Goal: Task Accomplishment & Management: Use online tool/utility

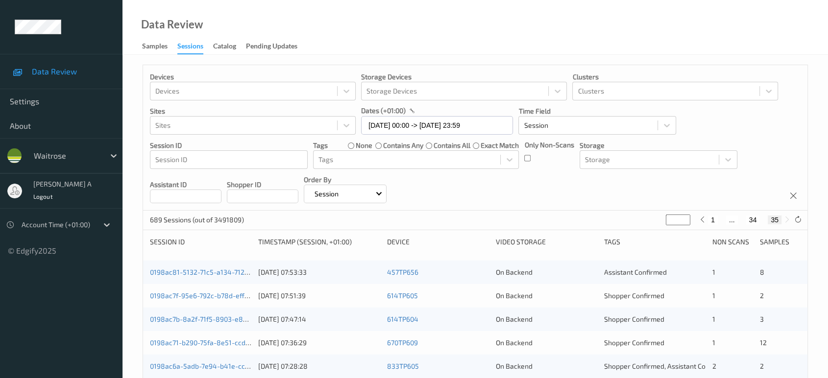
scroll to position [133, 0]
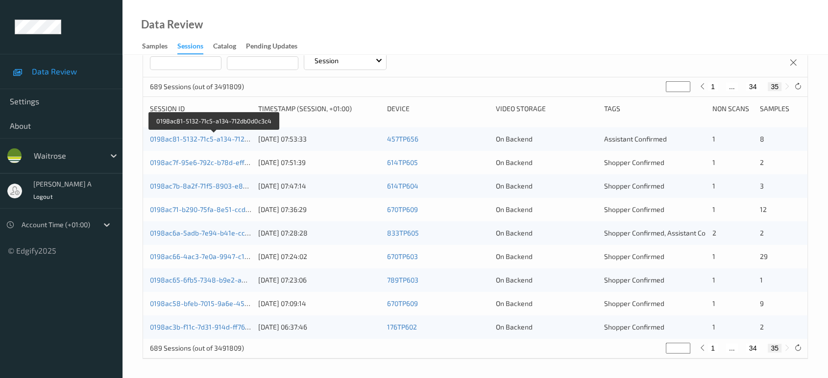
click at [204, 141] on link "0198ac81-5132-71c5-a134-712db0d0c3c4" at bounding box center [214, 139] width 129 height 8
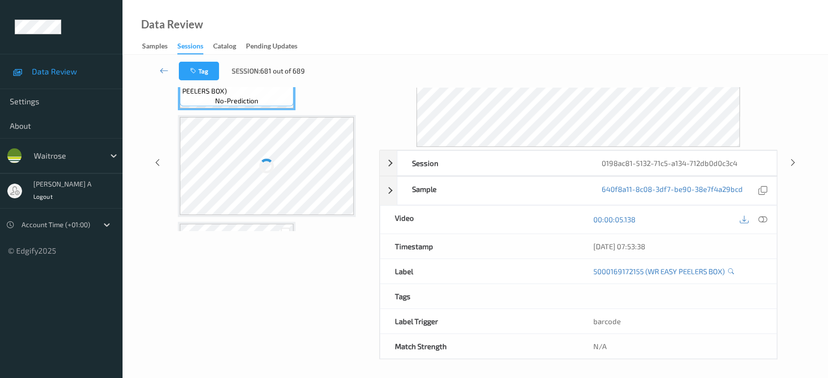
scroll to position [92, 0]
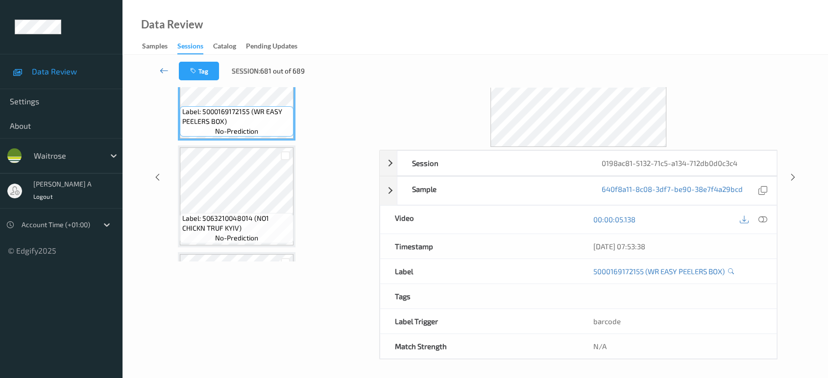
click at [158, 70] on link at bounding box center [163, 71] width 29 height 19
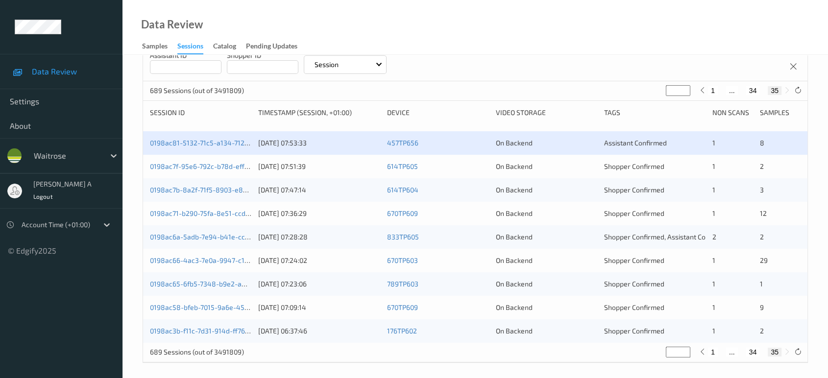
scroll to position [133, 0]
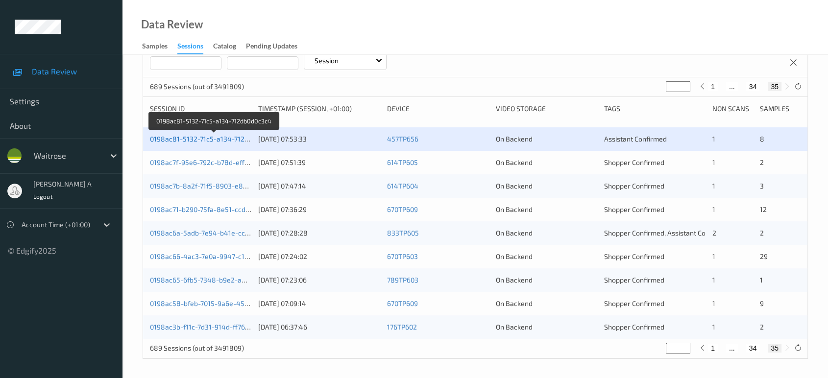
click at [206, 140] on link "0198ac81-5132-71c5-a134-712db0d0c3c4" at bounding box center [214, 139] width 129 height 8
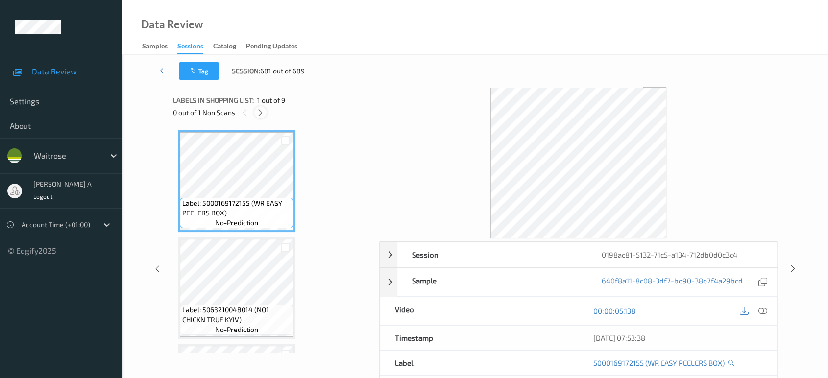
click at [258, 111] on icon at bounding box center [260, 112] width 8 height 9
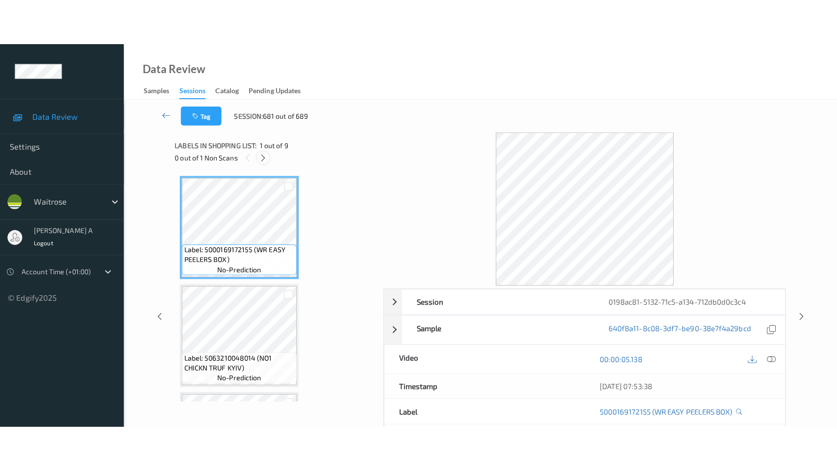
scroll to position [734, 0]
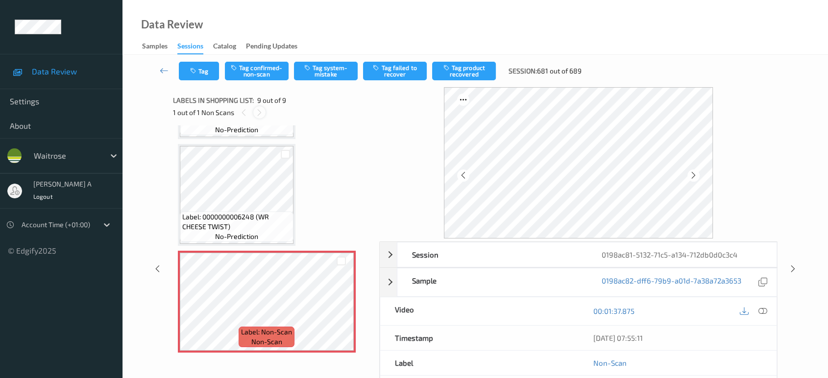
click at [258, 111] on icon at bounding box center [259, 112] width 8 height 9
click at [341, 306] on icon at bounding box center [341, 310] width 8 height 9
click at [763, 311] on icon at bounding box center [763, 311] width 9 height 9
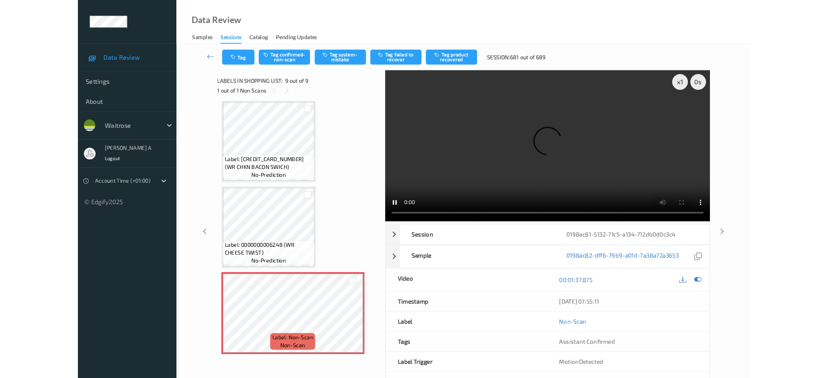
scroll to position [643, 0]
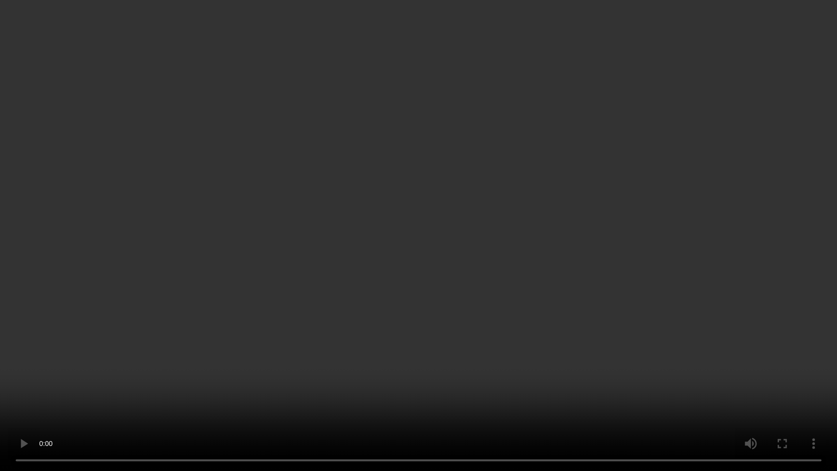
click at [476, 252] on video at bounding box center [418, 235] width 837 height 471
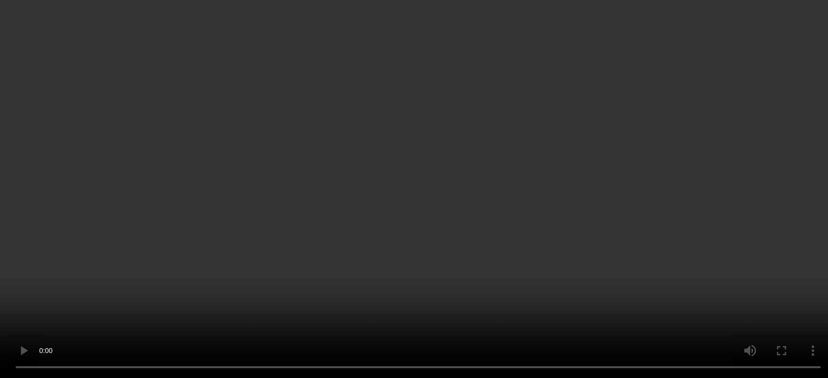
scroll to position [734, 0]
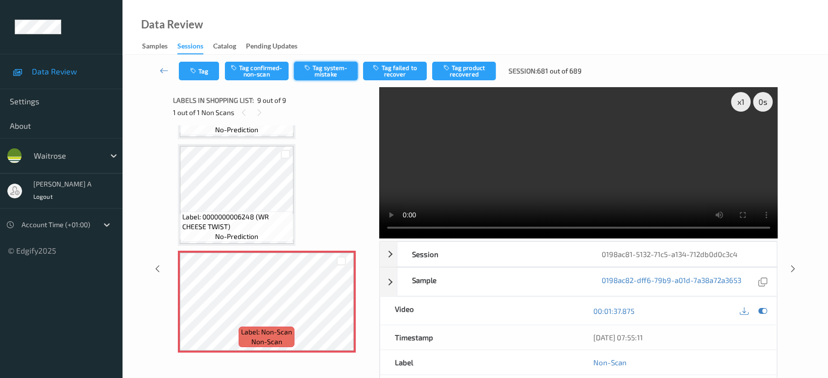
click at [333, 74] on button "Tag system-mistake" at bounding box center [326, 71] width 64 height 19
click at [207, 74] on button "Tag" at bounding box center [199, 71] width 40 height 19
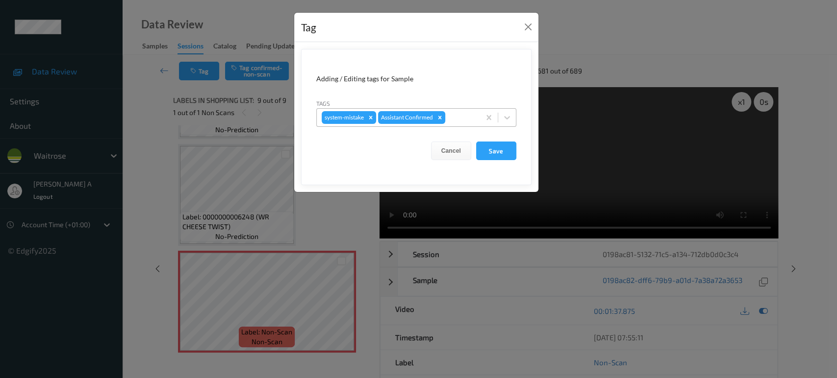
click at [464, 114] on div at bounding box center [461, 118] width 28 height 12
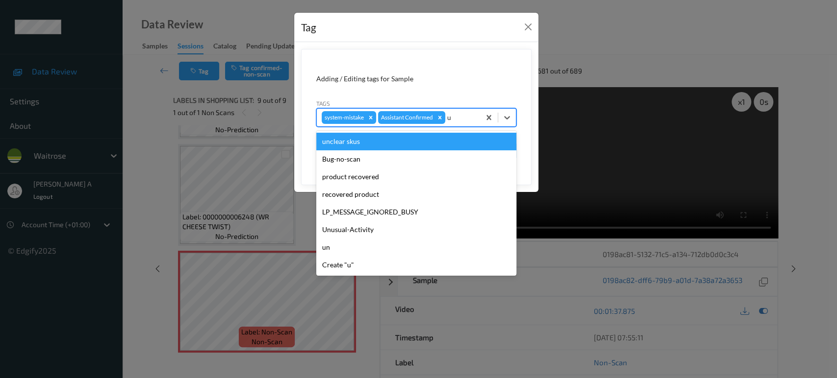
type input "un"
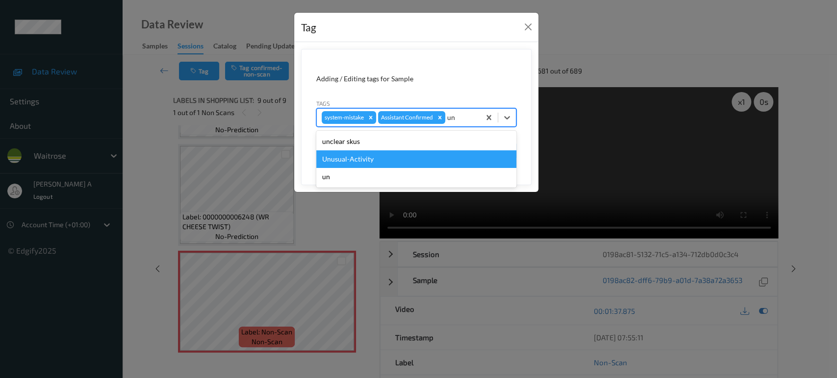
click at [411, 161] on div "Unusual-Activity" at bounding box center [416, 159] width 200 height 18
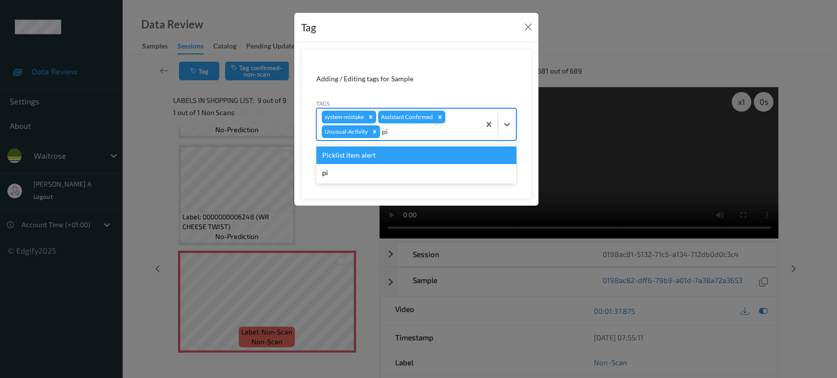
type input "pic"
click at [412, 160] on div "Picklist item alert" at bounding box center [416, 156] width 200 height 18
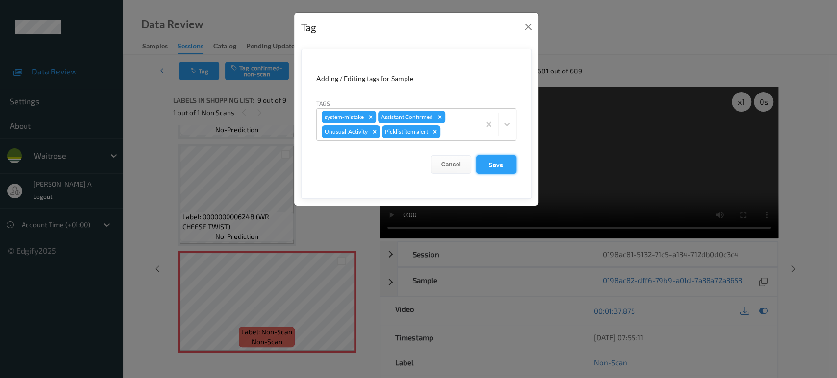
click at [501, 169] on button "Save" at bounding box center [496, 164] width 40 height 19
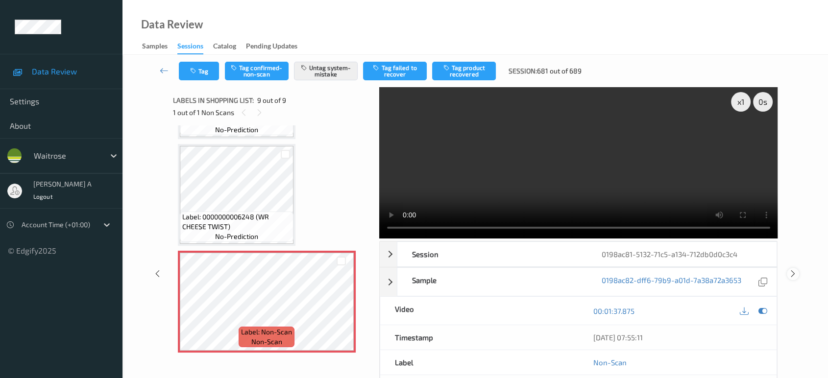
click at [792, 270] on icon at bounding box center [793, 274] width 8 height 9
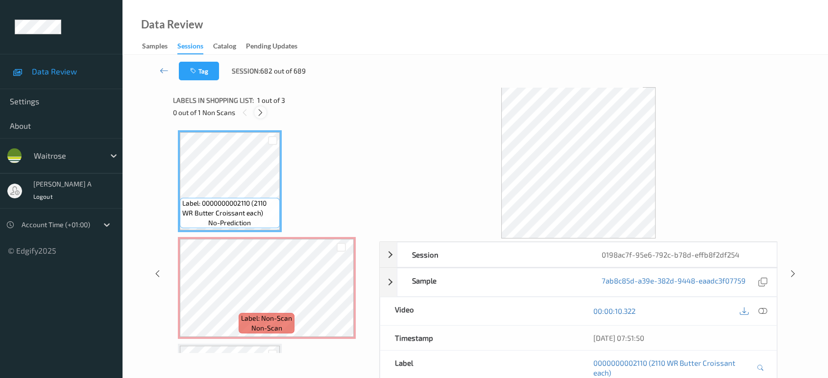
click at [262, 114] on icon at bounding box center [260, 112] width 8 height 9
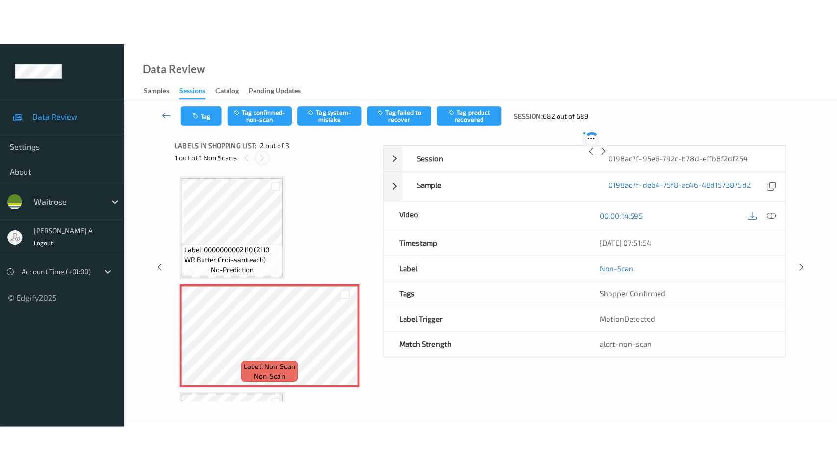
scroll to position [4, 0]
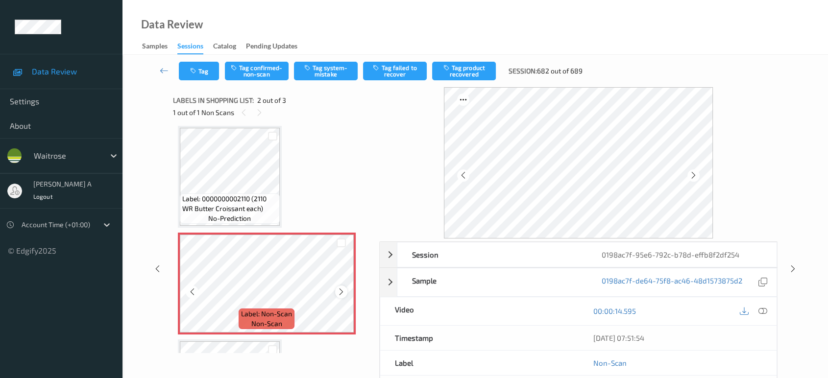
click at [339, 289] on icon at bounding box center [341, 292] width 8 height 9
click at [761, 310] on icon at bounding box center [763, 311] width 9 height 9
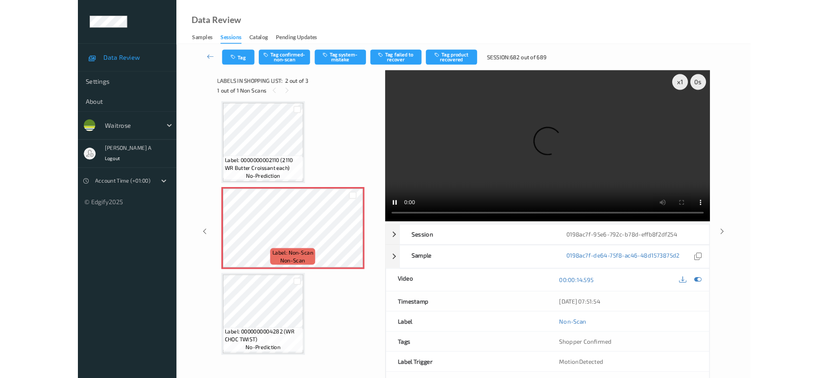
scroll to position [4, 0]
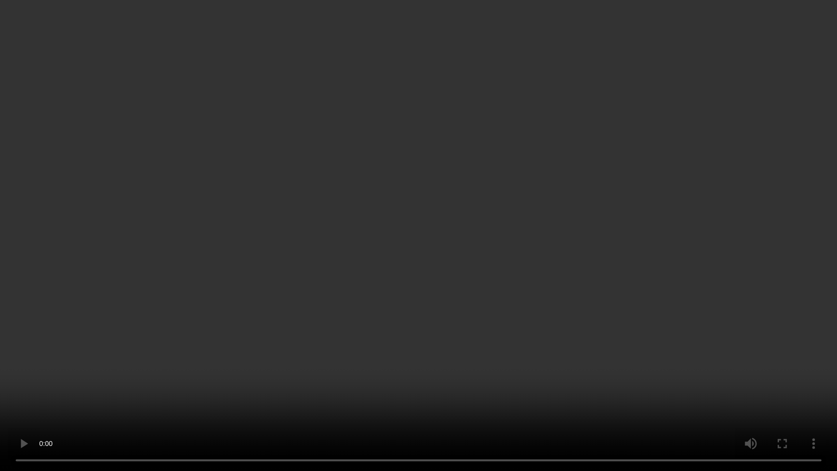
click at [412, 201] on video at bounding box center [418, 235] width 837 height 471
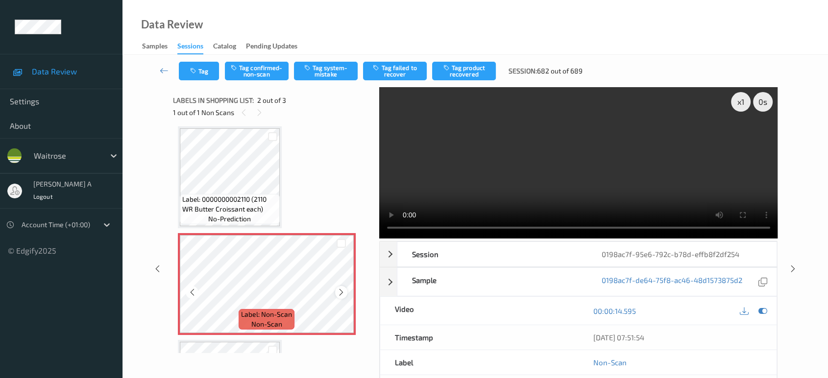
click at [343, 292] on icon at bounding box center [341, 292] width 8 height 9
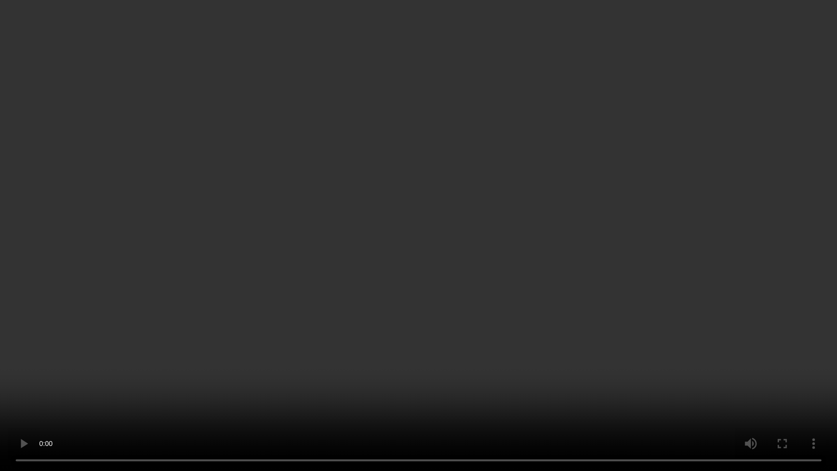
click at [359, 312] on video at bounding box center [418, 235] width 837 height 471
click at [327, 199] on video at bounding box center [418, 235] width 837 height 471
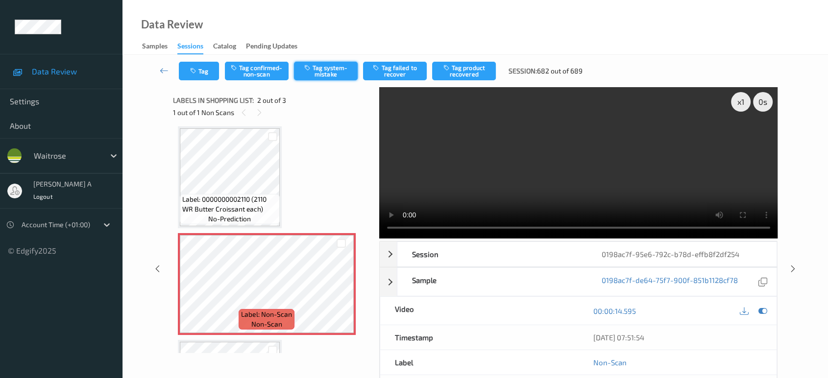
click at [322, 68] on button "Tag system-mistake" at bounding box center [326, 71] width 64 height 19
click at [204, 74] on button "Tag" at bounding box center [199, 71] width 40 height 19
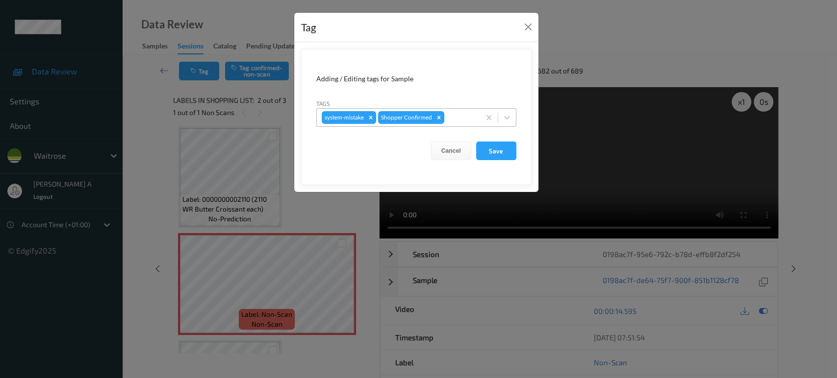
click at [459, 115] on div at bounding box center [460, 118] width 29 height 12
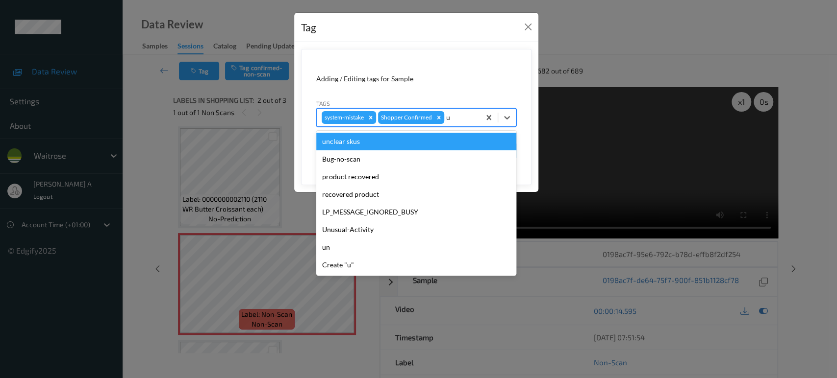
type input "un"
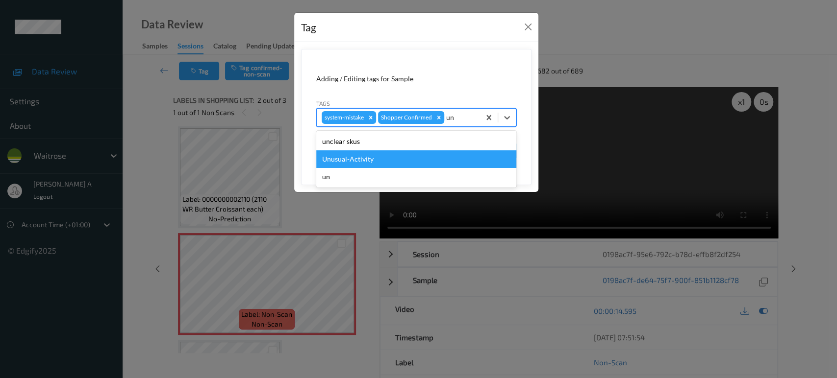
click at [435, 156] on div "Unusual-Activity" at bounding box center [416, 159] width 200 height 18
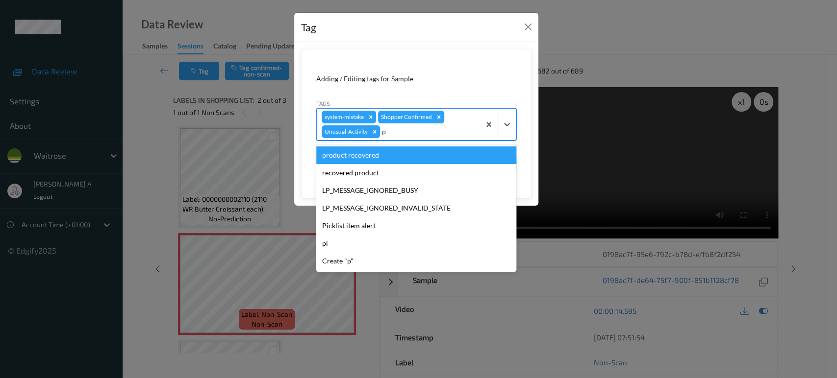
type input "pi"
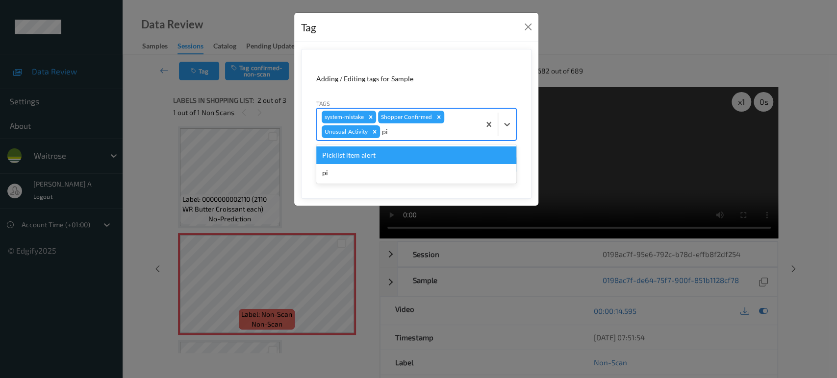
click at [439, 149] on div "Picklist item alert" at bounding box center [416, 156] width 200 height 18
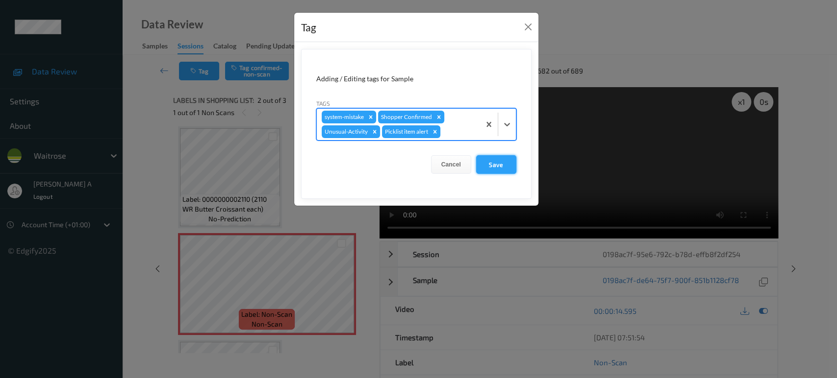
click at [490, 158] on button "Save" at bounding box center [496, 164] width 40 height 19
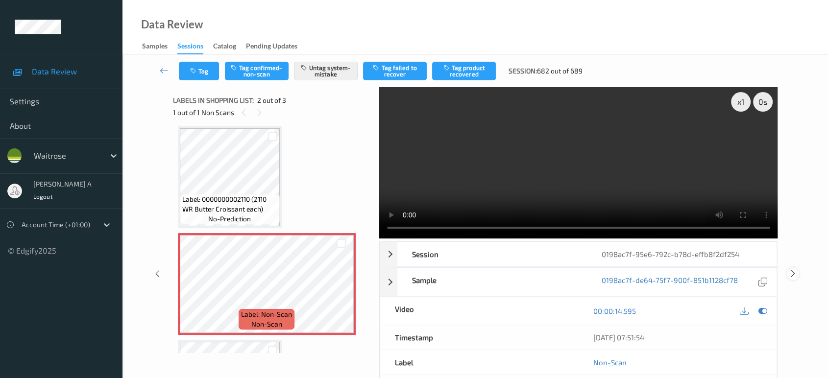
click at [789, 270] on icon at bounding box center [793, 274] width 8 height 9
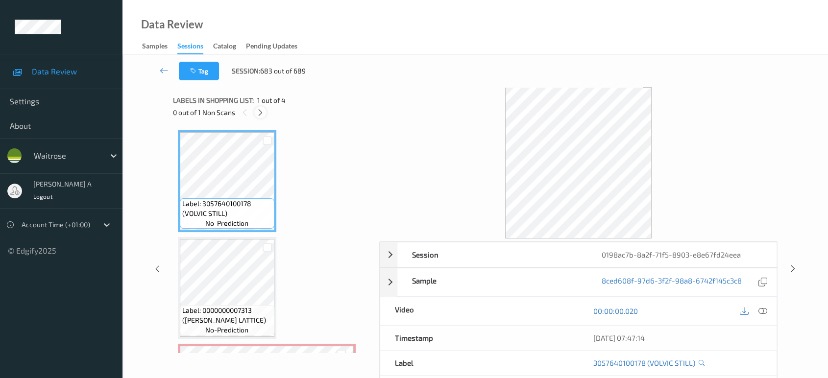
click at [260, 108] on icon at bounding box center [260, 112] width 8 height 9
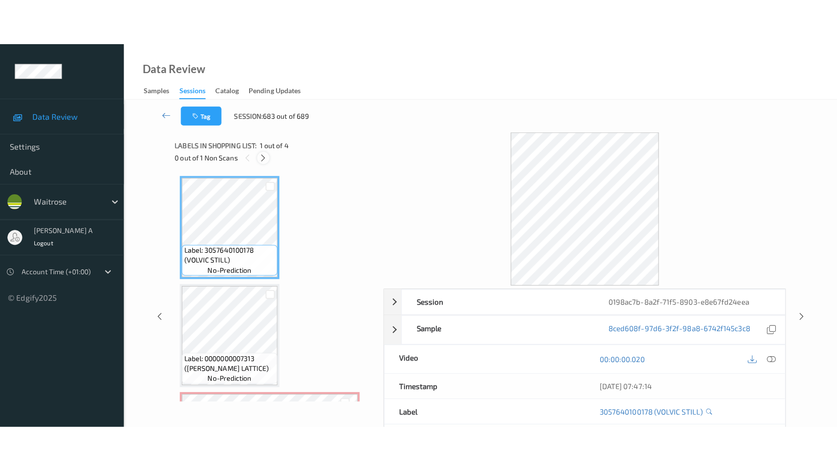
scroll to position [111, 0]
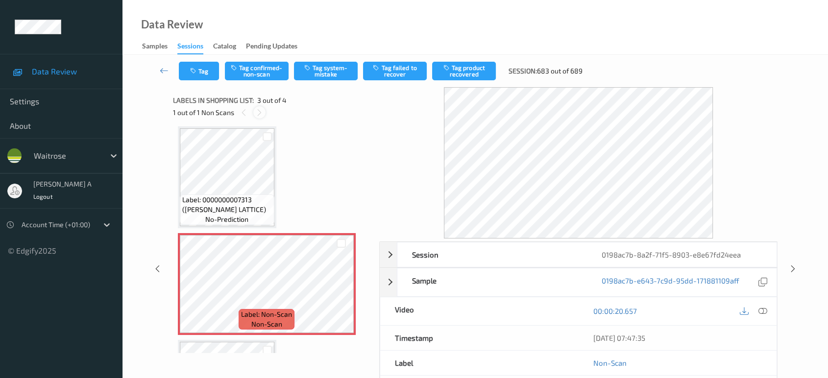
click at [260, 108] on icon at bounding box center [259, 112] width 8 height 9
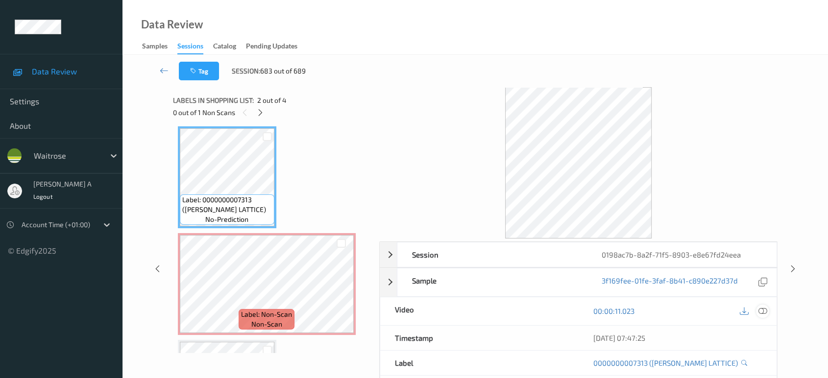
click at [765, 312] on icon at bounding box center [763, 311] width 9 height 9
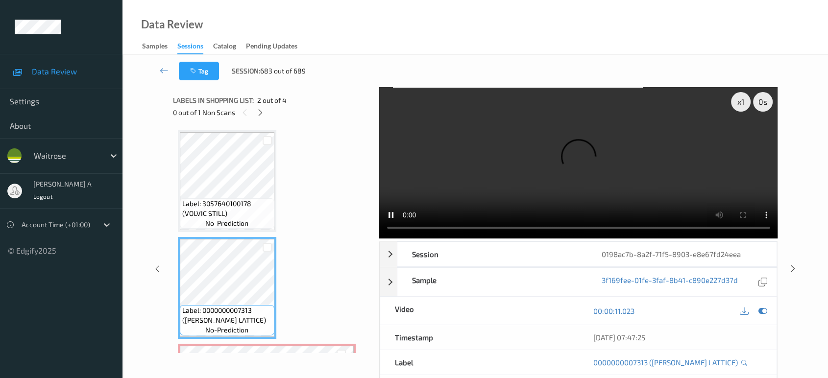
scroll to position [109, 0]
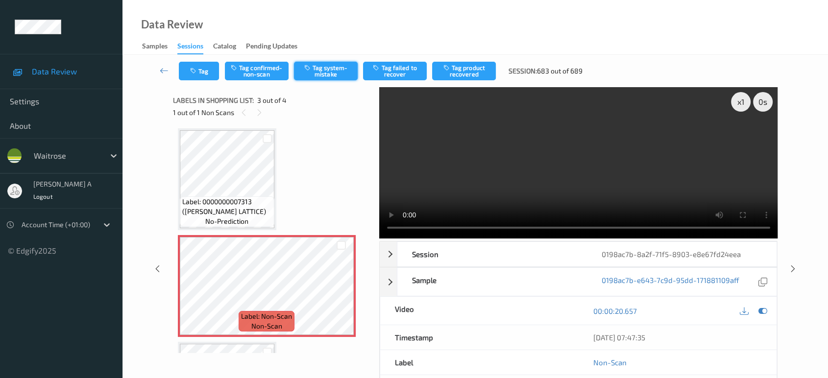
click at [330, 71] on button "Tag system-mistake" at bounding box center [326, 71] width 64 height 19
click at [198, 74] on icon "button" at bounding box center [194, 71] width 8 height 7
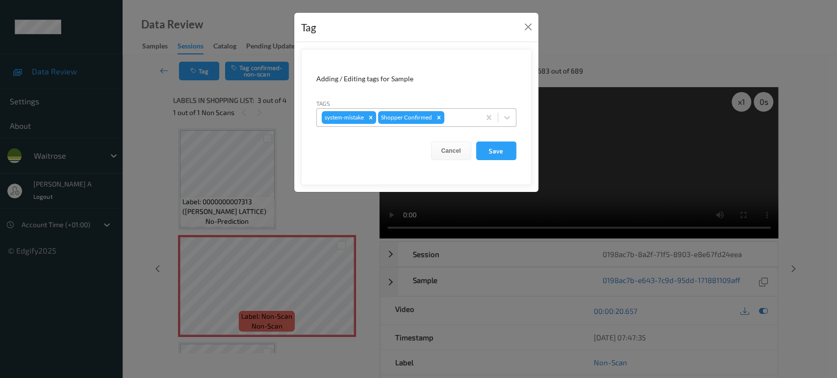
click at [460, 121] on div at bounding box center [460, 118] width 29 height 12
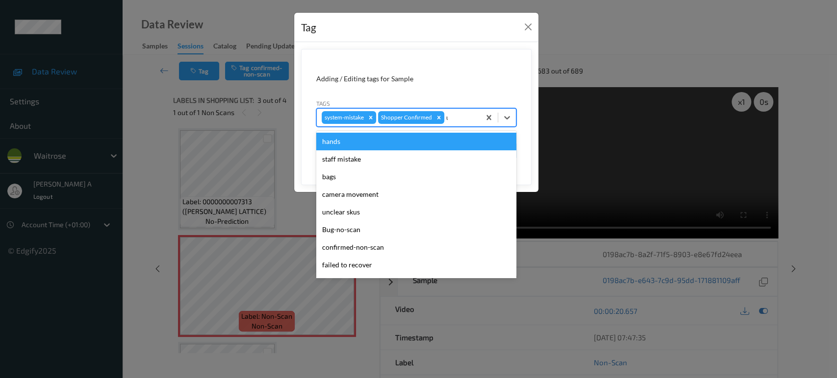
type input "un"
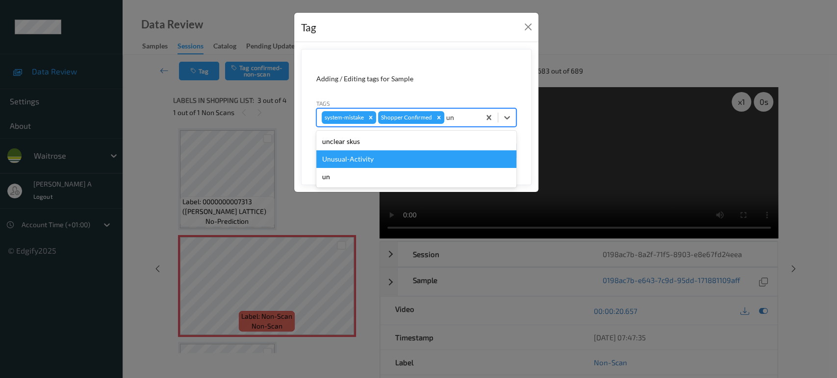
click at [446, 154] on div "Unusual-Activity" at bounding box center [416, 159] width 200 height 18
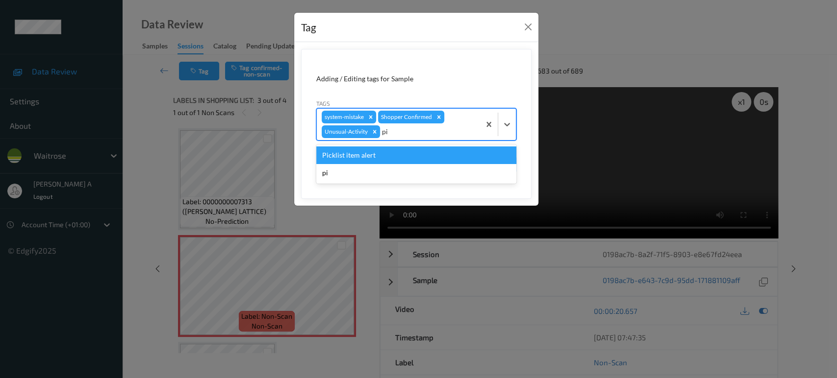
type input "pic"
click at [427, 154] on div "Picklist item alert" at bounding box center [416, 156] width 200 height 18
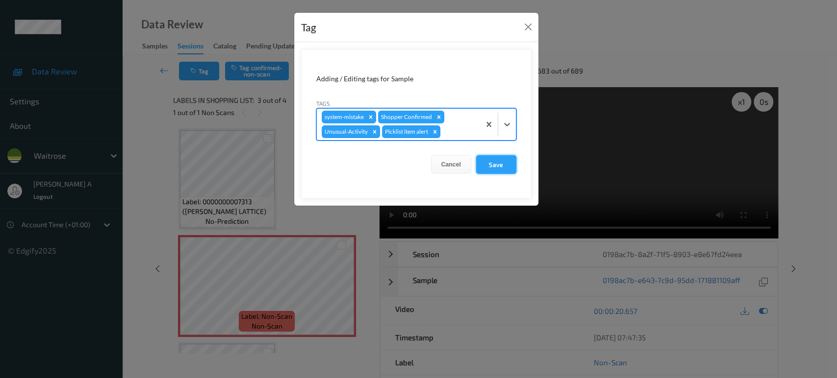
click at [491, 164] on button "Save" at bounding box center [496, 164] width 40 height 19
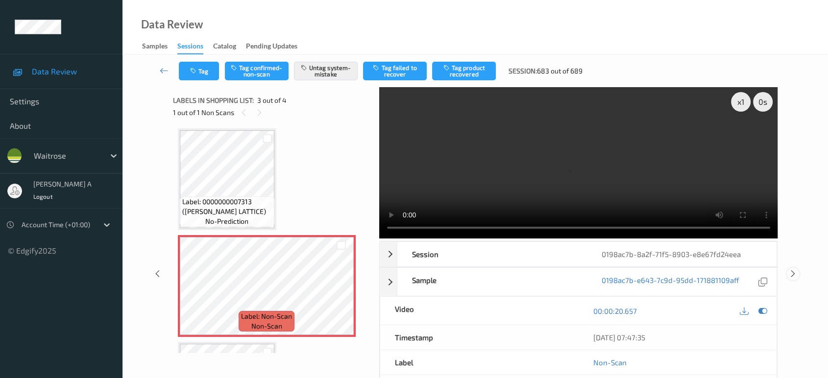
click at [795, 270] on icon at bounding box center [793, 274] width 8 height 9
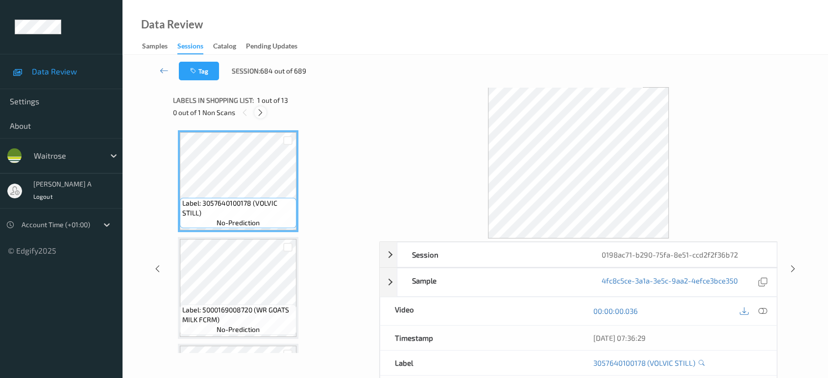
click at [258, 117] on icon at bounding box center [260, 112] width 8 height 9
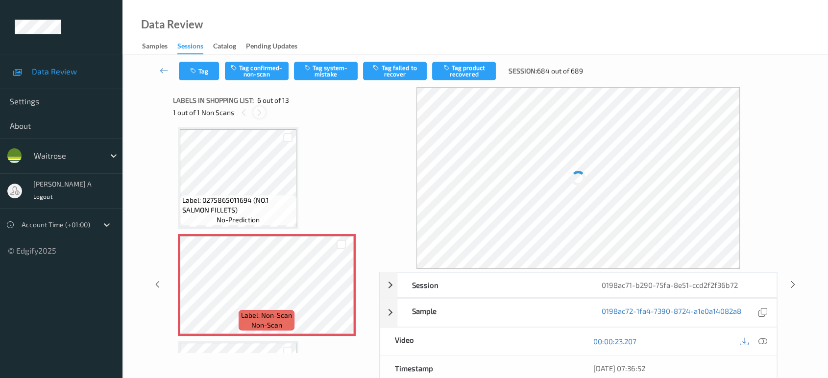
click at [258, 117] on icon at bounding box center [259, 112] width 8 height 9
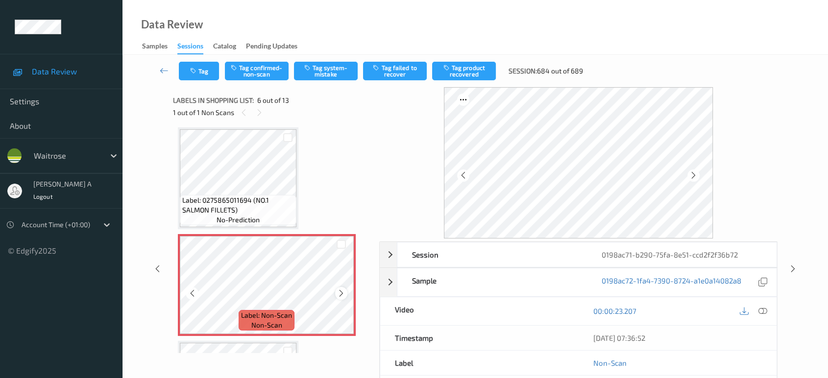
click at [341, 293] on icon at bounding box center [341, 293] width 8 height 9
drag, startPoint x: 764, startPoint y: 309, endPoint x: 753, endPoint y: 293, distance: 20.1
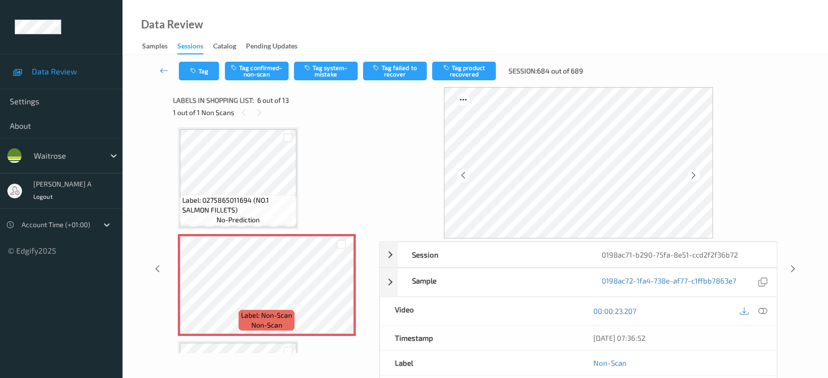
click at [764, 309] on icon at bounding box center [763, 311] width 9 height 9
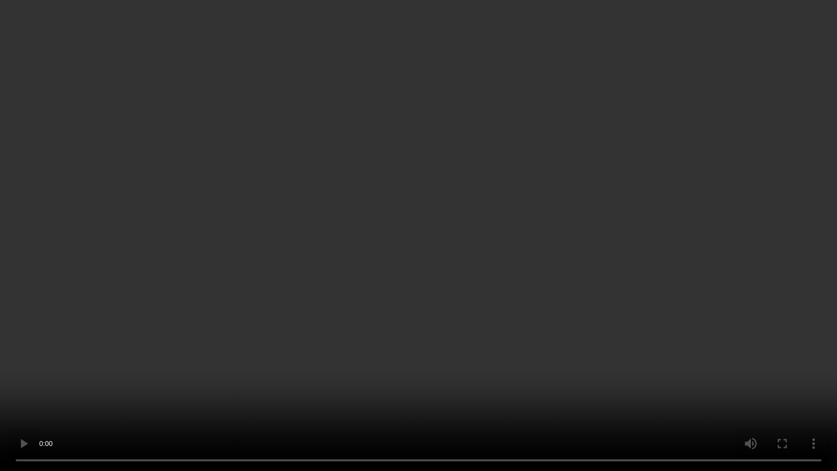
click at [522, 244] on video at bounding box center [418, 235] width 837 height 471
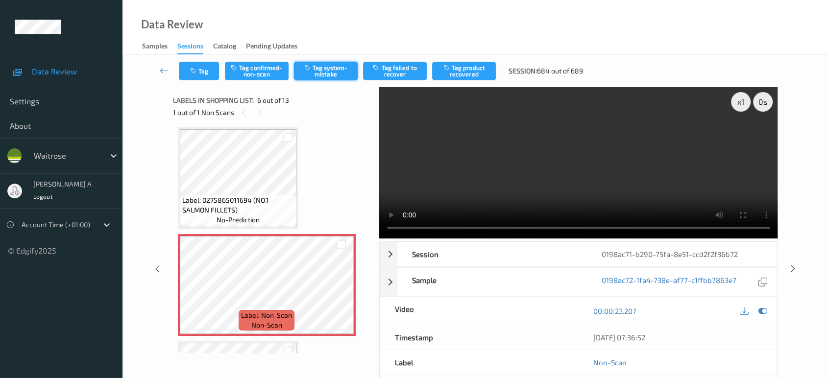
click at [331, 73] on button "Tag system-mistake" at bounding box center [326, 71] width 64 height 19
click at [199, 72] on button "Tag" at bounding box center [199, 71] width 40 height 19
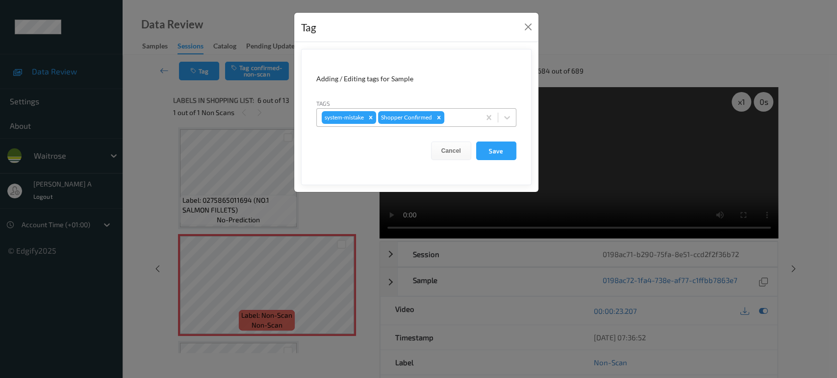
click at [462, 116] on div at bounding box center [460, 118] width 29 height 12
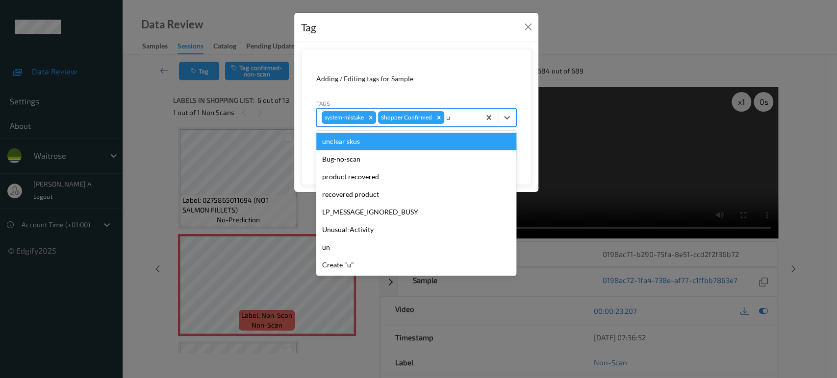
type input "un"
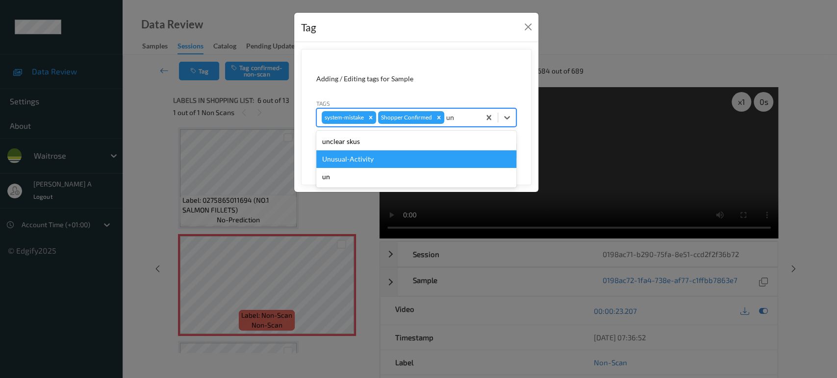
click at [434, 155] on div "Unusual-Activity" at bounding box center [416, 159] width 200 height 18
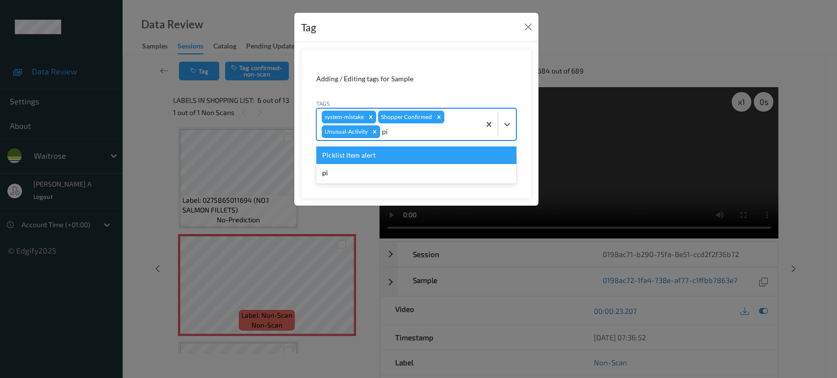
type input "pic"
click at [438, 151] on div "Picklist item alert" at bounding box center [416, 156] width 200 height 18
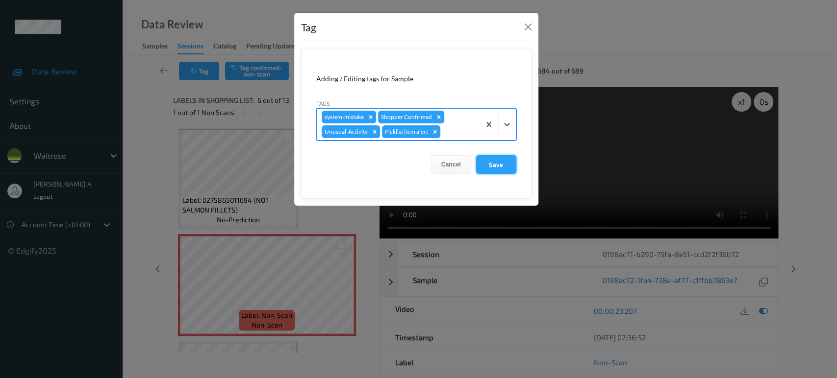
click at [486, 160] on button "Save" at bounding box center [496, 164] width 40 height 19
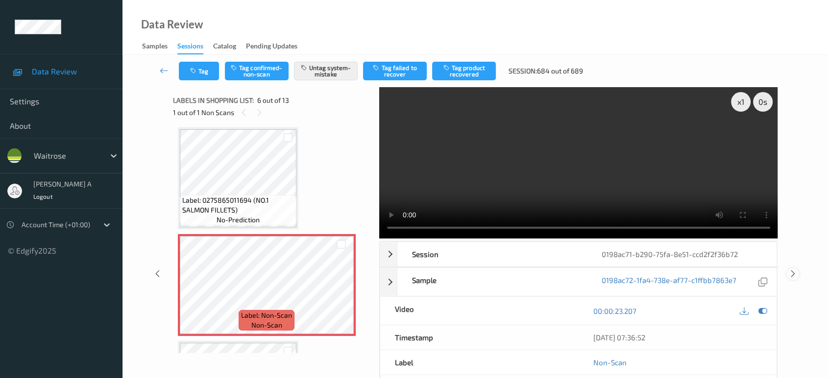
click at [793, 270] on icon at bounding box center [793, 274] width 8 height 9
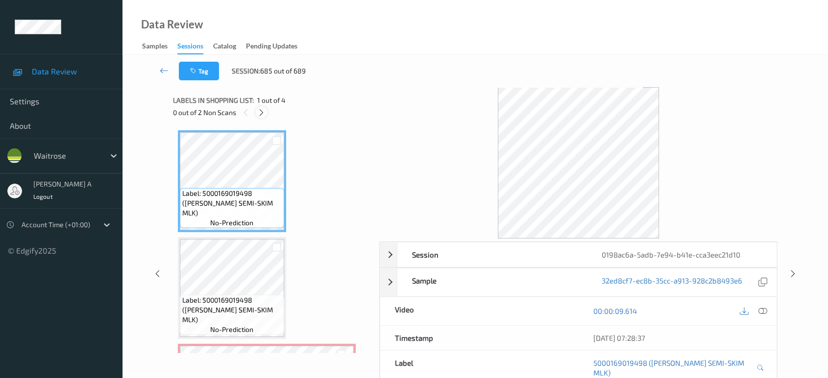
click at [262, 112] on icon at bounding box center [261, 112] width 8 height 9
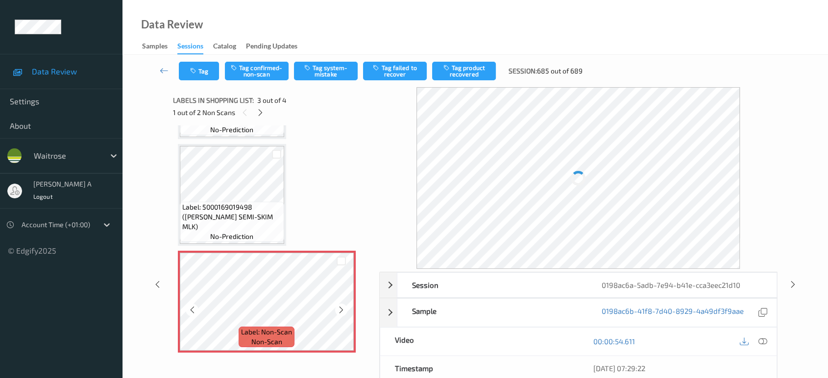
scroll to position [148, 0]
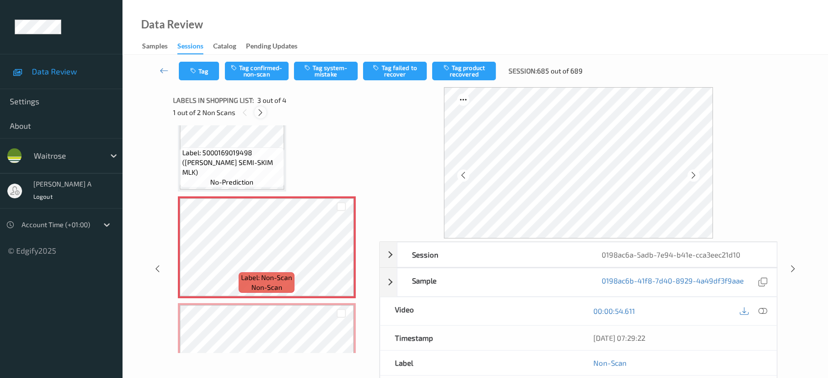
click at [263, 110] on icon at bounding box center [260, 112] width 8 height 9
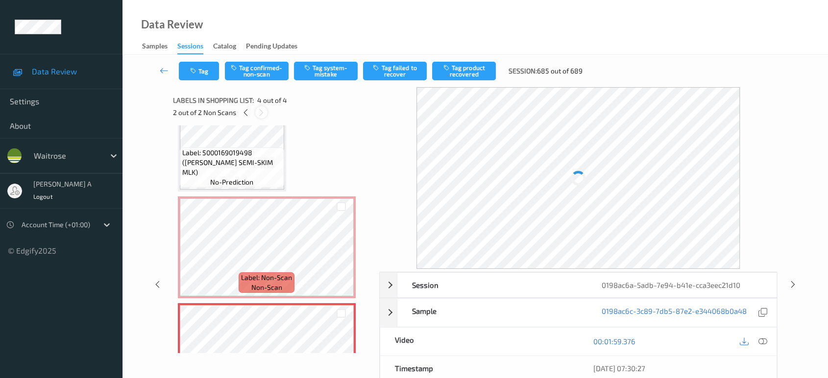
scroll to position [202, 0]
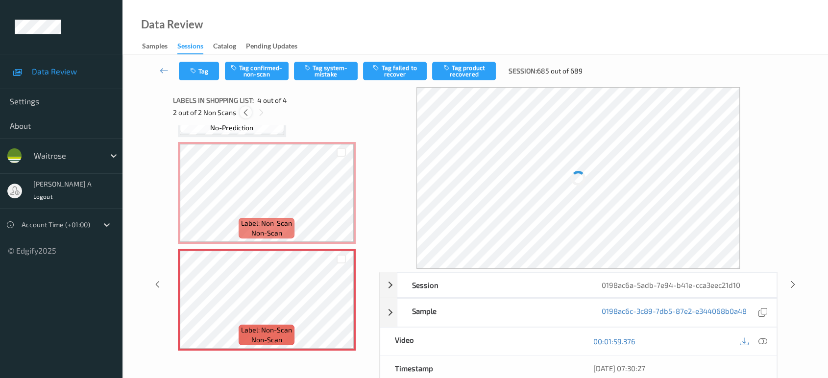
click at [244, 113] on icon at bounding box center [246, 112] width 8 height 9
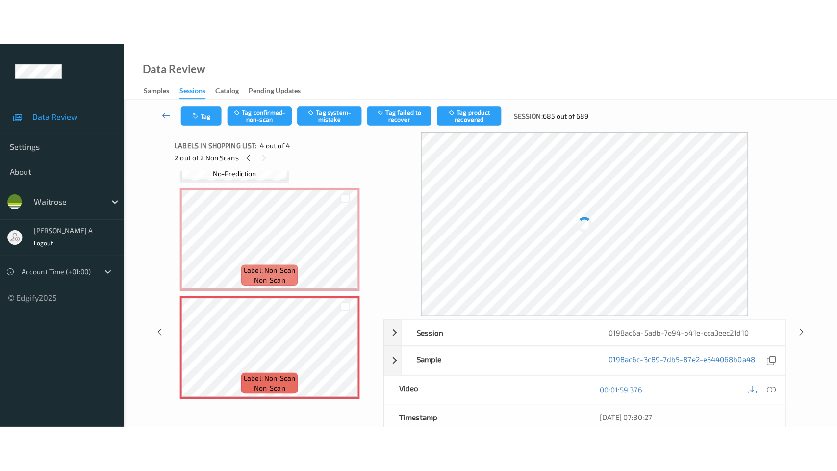
scroll to position [111, 0]
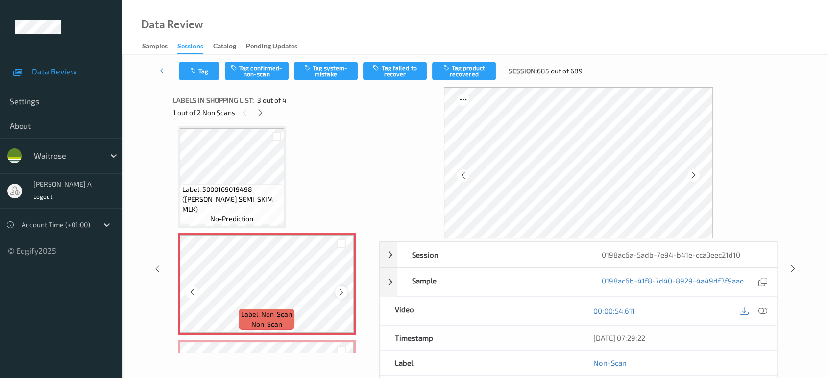
click at [342, 293] on icon at bounding box center [341, 292] width 8 height 9
click at [761, 309] on icon at bounding box center [763, 311] width 9 height 9
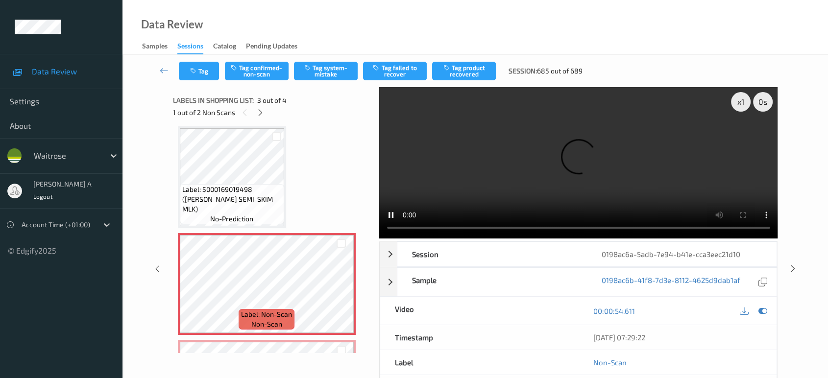
scroll to position [110, 0]
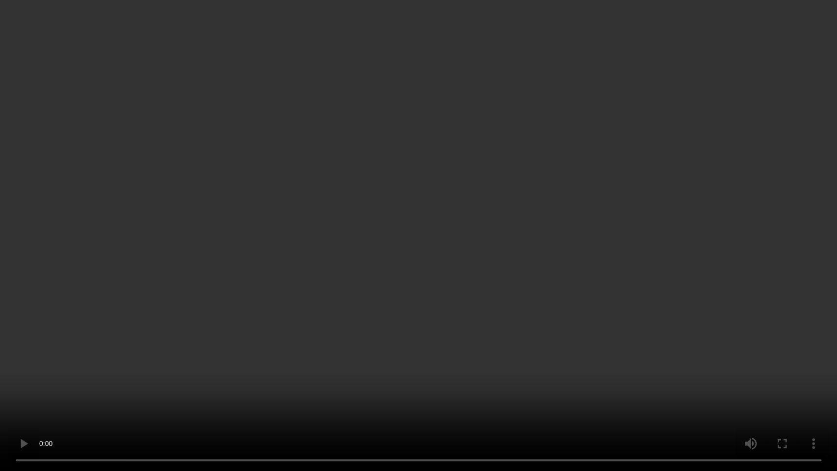
click at [432, 234] on video at bounding box center [418, 235] width 837 height 471
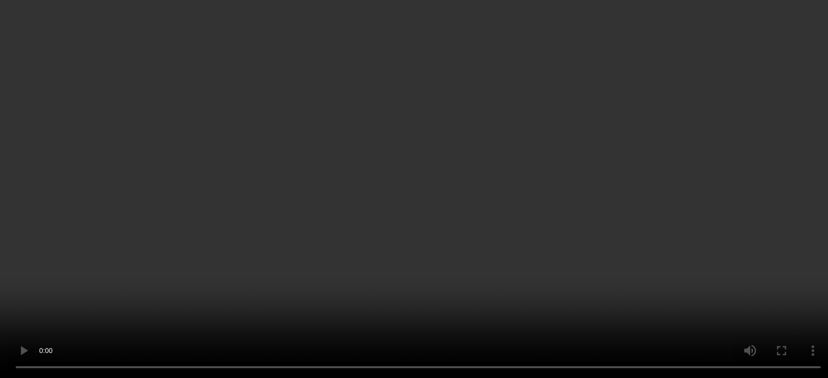
scroll to position [202, 0]
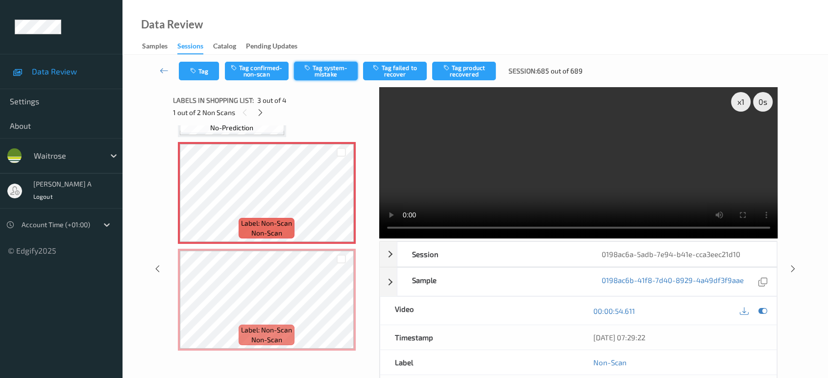
click at [325, 75] on button "Tag system-mistake" at bounding box center [326, 71] width 64 height 19
click at [211, 73] on button "Tag" at bounding box center [199, 71] width 40 height 19
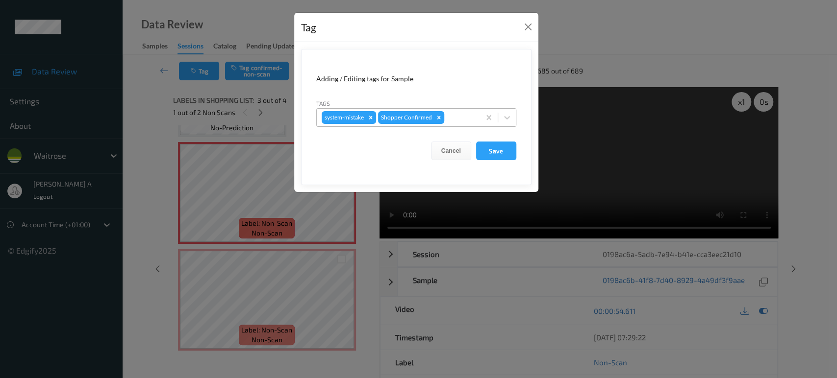
click at [454, 120] on div at bounding box center [460, 118] width 29 height 12
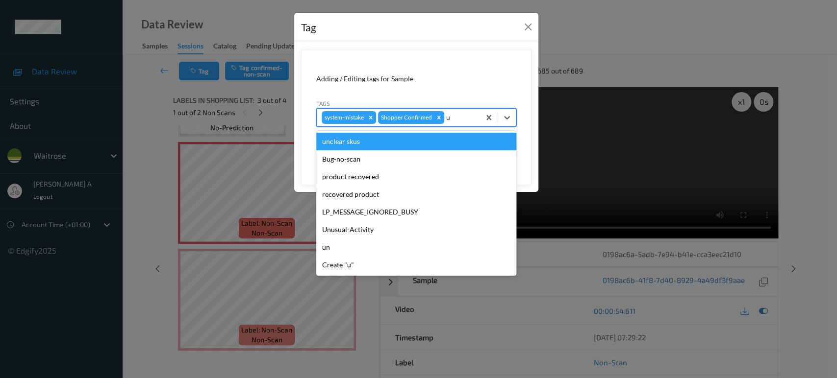
type input "un"
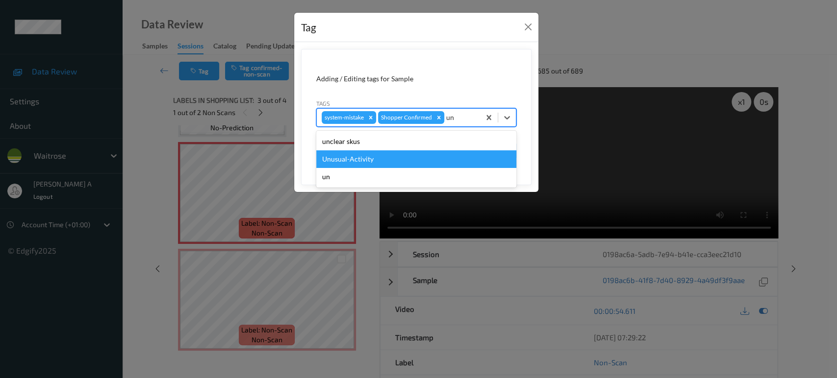
click at [421, 158] on div "Unusual-Activity" at bounding box center [416, 159] width 200 height 18
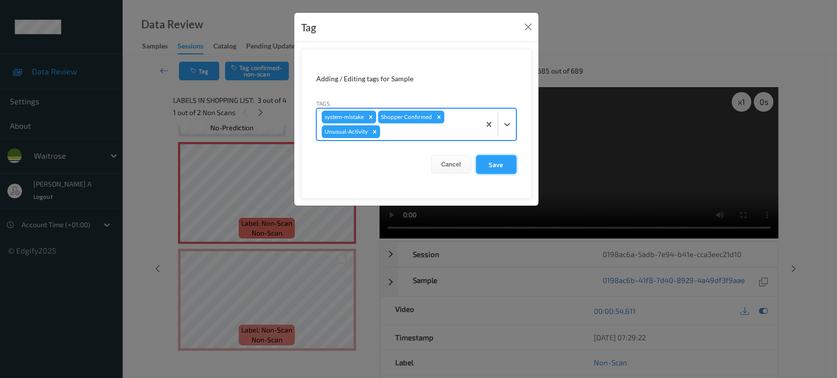
click at [488, 159] on button "Save" at bounding box center [496, 164] width 40 height 19
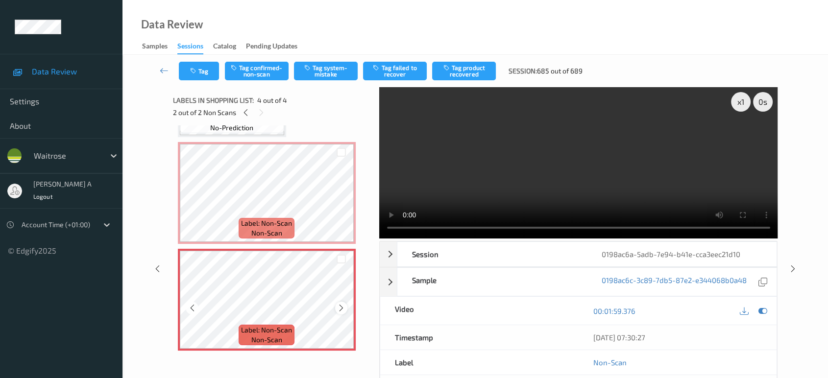
click at [341, 305] on icon at bounding box center [341, 308] width 8 height 9
click at [321, 67] on button "Tag system-mistake" at bounding box center [326, 71] width 64 height 19
click at [204, 80] on div "Tag Tag confirmed-non-scan Untag system-mistake Tag failed to recover Tag produ…" at bounding box center [476, 71] width 666 height 32
click at [200, 70] on button "Tag" at bounding box center [199, 71] width 40 height 19
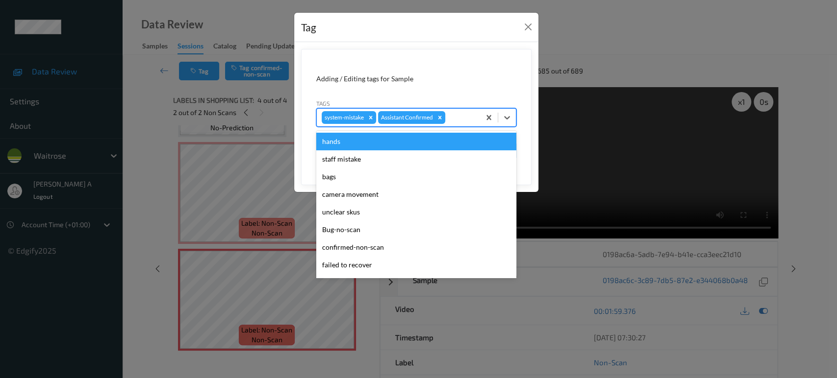
click at [471, 115] on div at bounding box center [461, 118] width 28 height 12
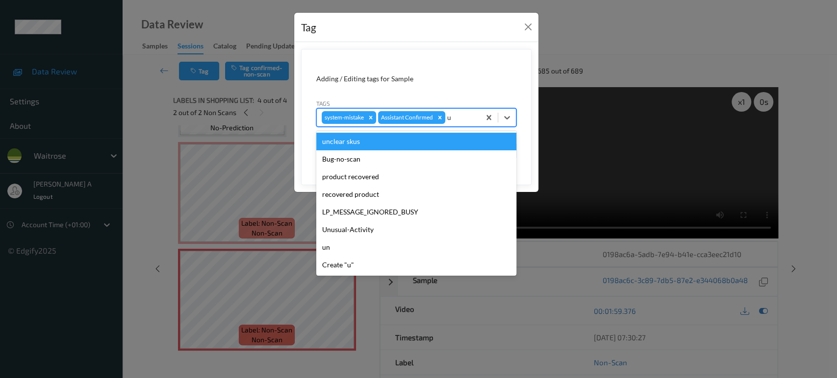
type input "un"
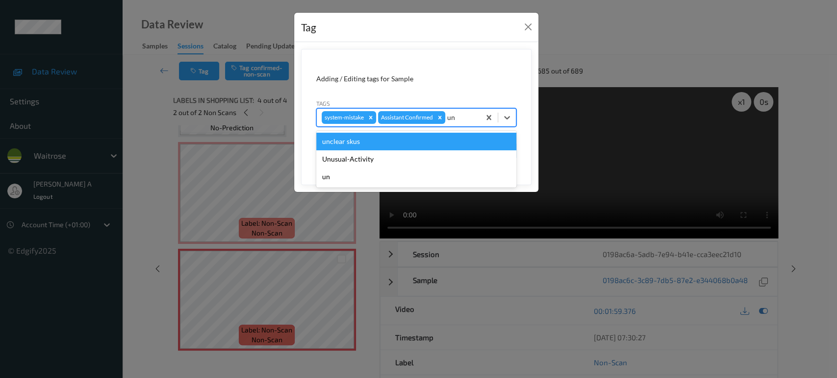
click at [469, 150] on div "Unusual-Activity" at bounding box center [416, 159] width 200 height 18
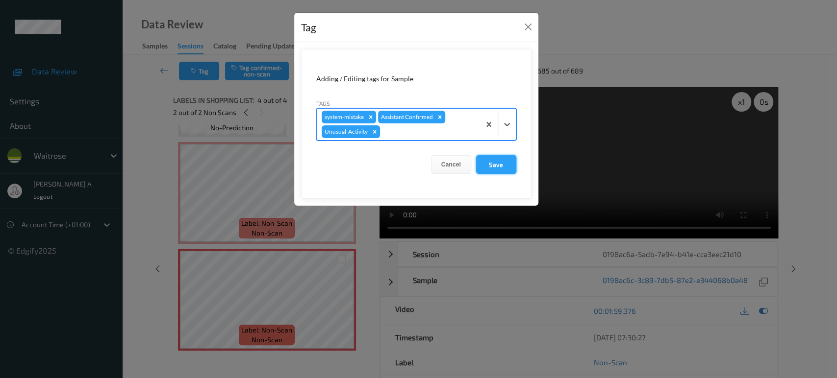
click at [496, 163] on button "Save" at bounding box center [496, 164] width 40 height 19
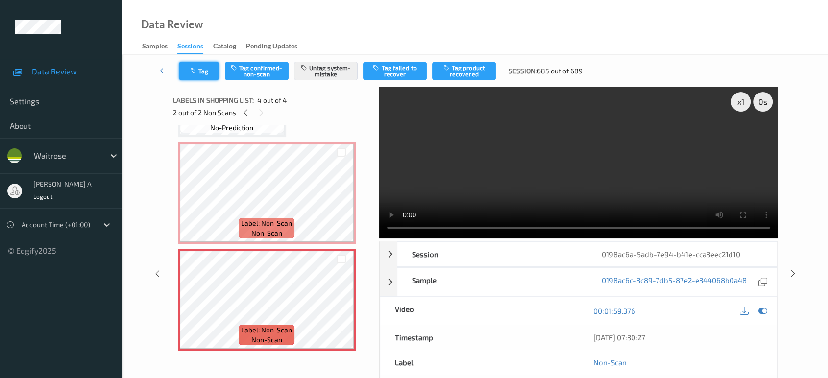
click at [203, 70] on button "Tag" at bounding box center [199, 71] width 40 height 19
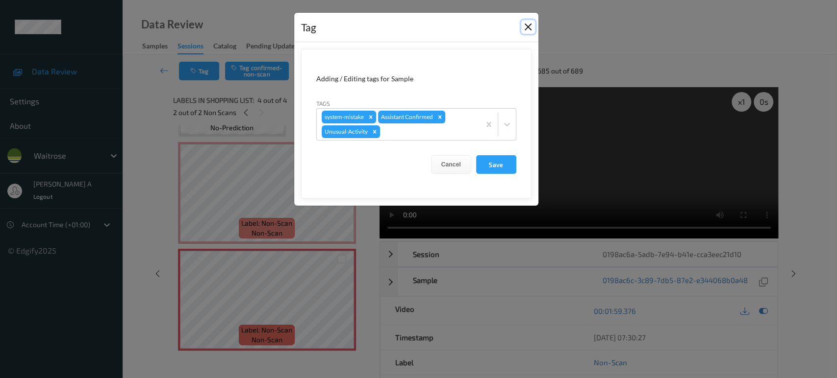
click at [530, 31] on button "Close" at bounding box center [528, 27] width 14 height 14
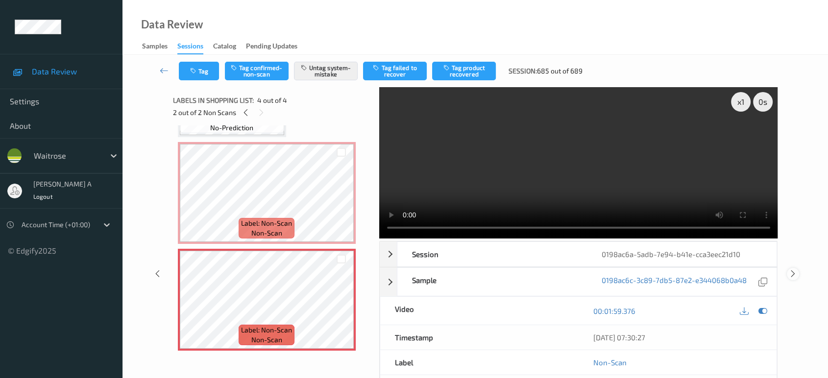
click at [795, 273] on icon at bounding box center [793, 274] width 8 height 9
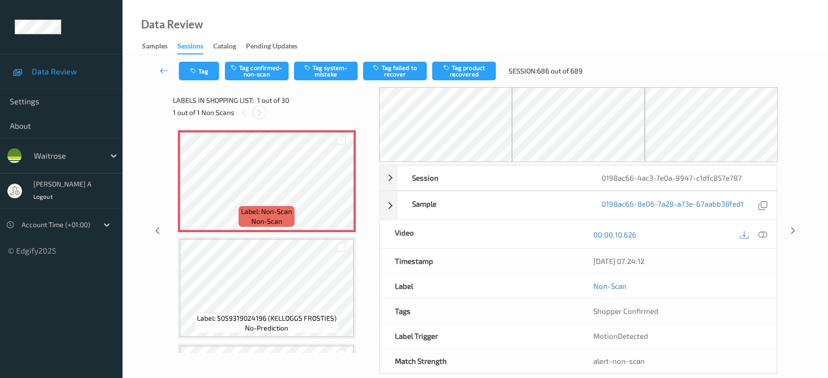
click at [258, 108] on icon at bounding box center [259, 112] width 8 height 9
click at [241, 113] on icon at bounding box center [244, 112] width 8 height 9
click at [342, 189] on icon at bounding box center [341, 189] width 8 height 9
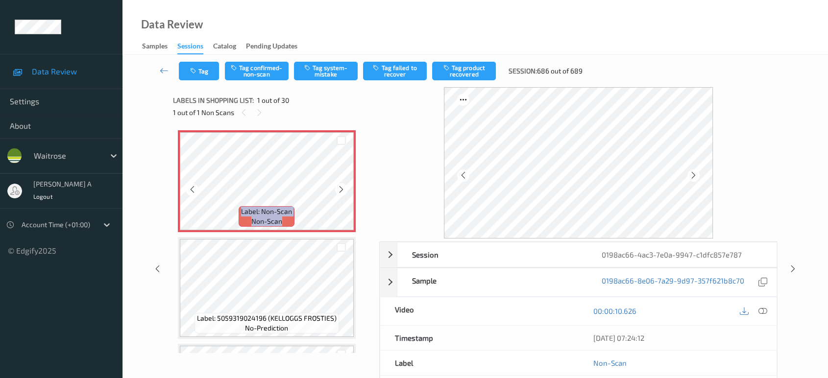
click at [342, 189] on icon at bounding box center [341, 189] width 8 height 9
click at [764, 309] on icon at bounding box center [763, 311] width 9 height 9
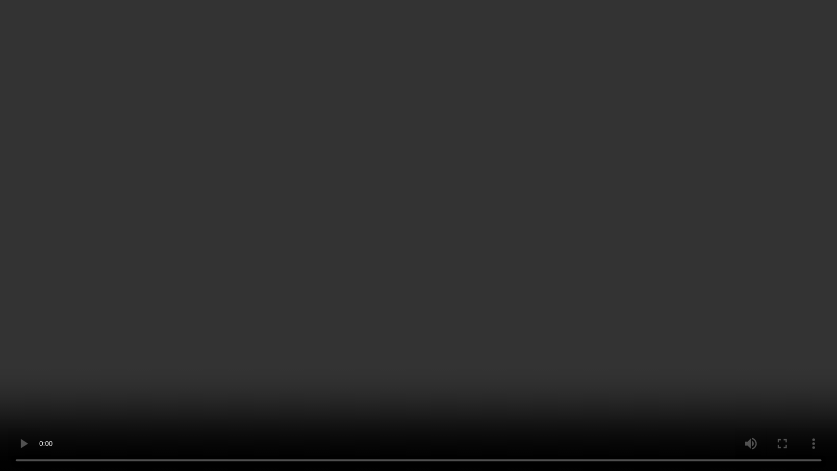
click at [363, 269] on video at bounding box center [418, 235] width 837 height 471
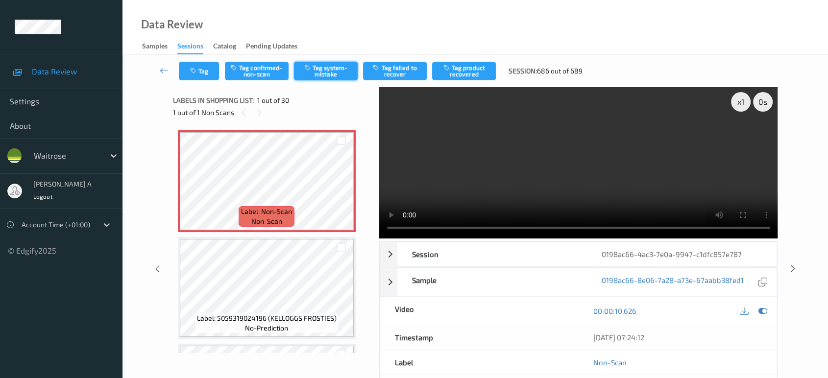
click at [325, 73] on button "Tag system-mistake" at bounding box center [326, 71] width 64 height 19
click at [200, 77] on button "Tag" at bounding box center [199, 71] width 40 height 19
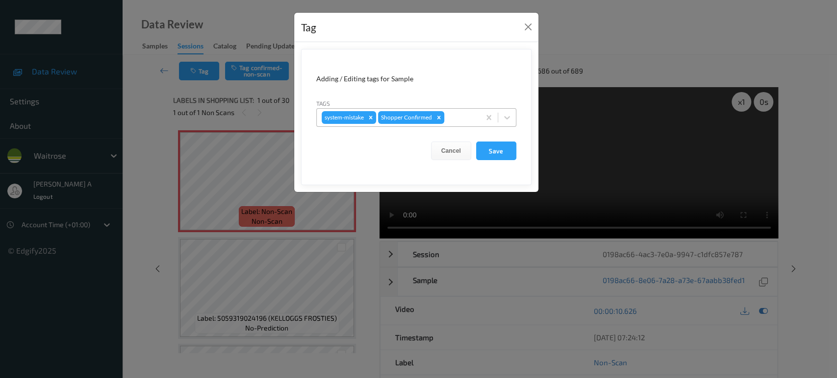
click at [454, 117] on div at bounding box center [460, 118] width 29 height 12
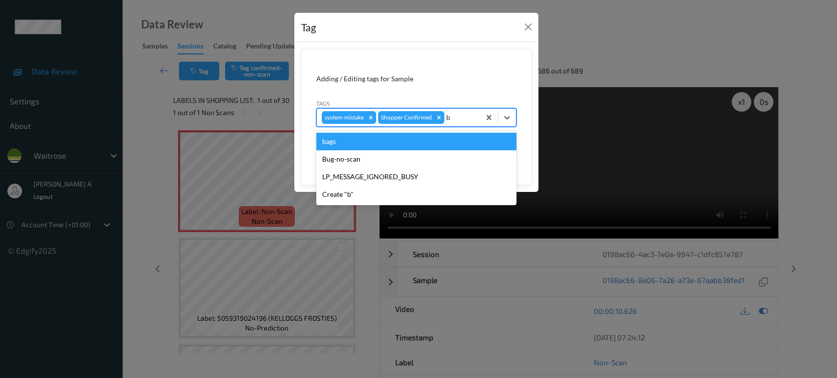
type input "ba"
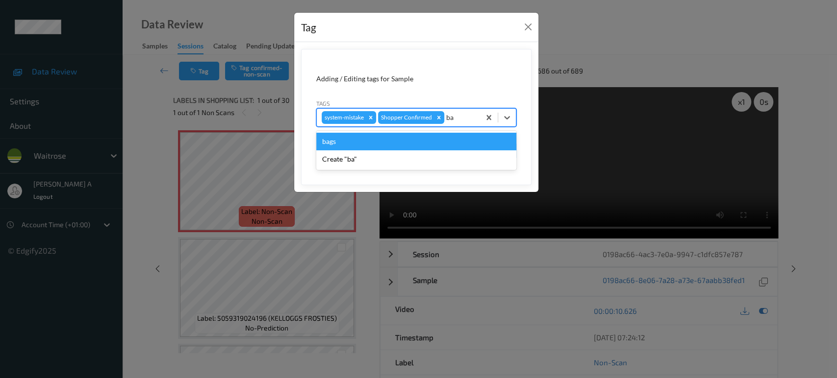
click at [348, 141] on div "bags" at bounding box center [416, 142] width 200 height 18
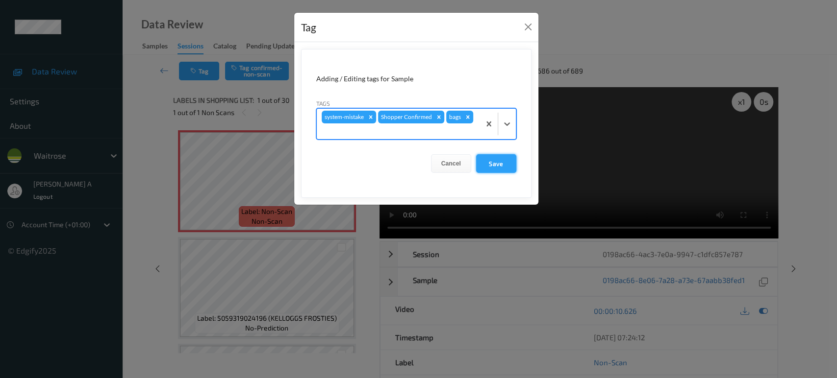
click at [506, 164] on button "Save" at bounding box center [496, 163] width 40 height 19
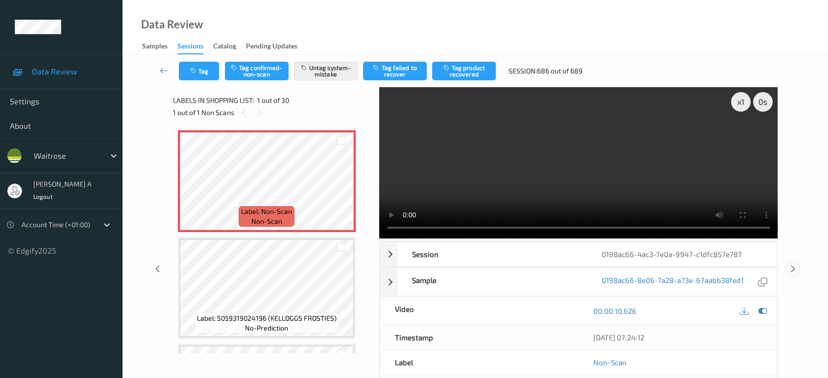
click at [795, 270] on icon at bounding box center [793, 269] width 8 height 9
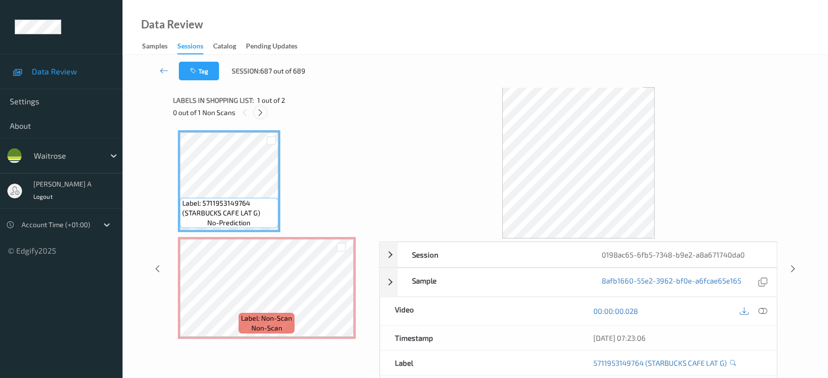
click at [263, 107] on div at bounding box center [260, 112] width 12 height 12
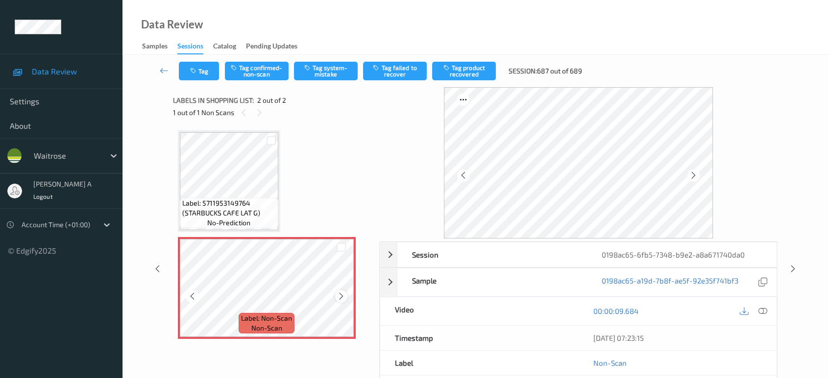
click at [343, 295] on icon at bounding box center [341, 296] width 8 height 9
click at [760, 310] on icon at bounding box center [763, 311] width 9 height 9
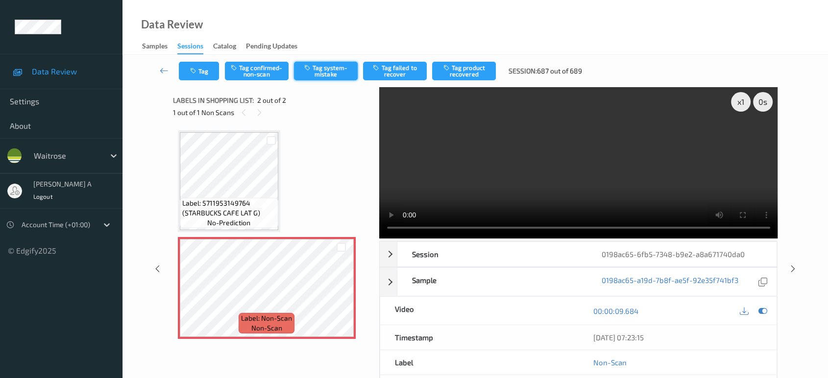
click at [329, 69] on button "Tag system-mistake" at bounding box center [326, 71] width 64 height 19
click at [196, 72] on icon "button" at bounding box center [194, 71] width 8 height 7
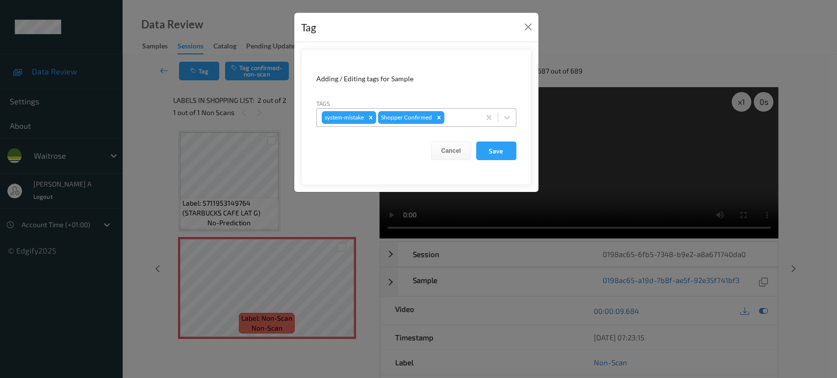
click at [460, 114] on div at bounding box center [460, 118] width 29 height 12
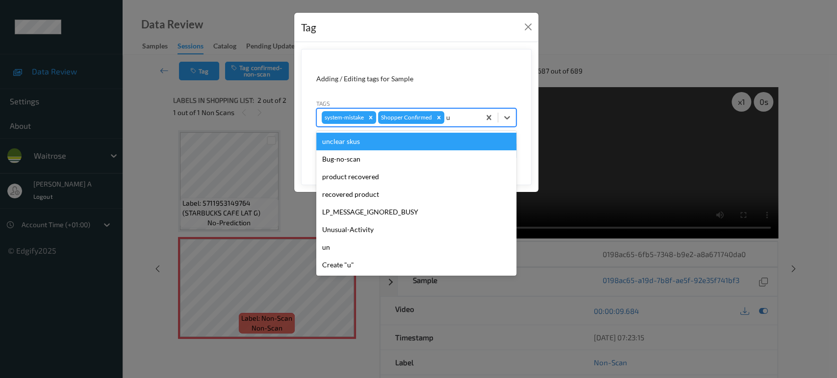
type input "un"
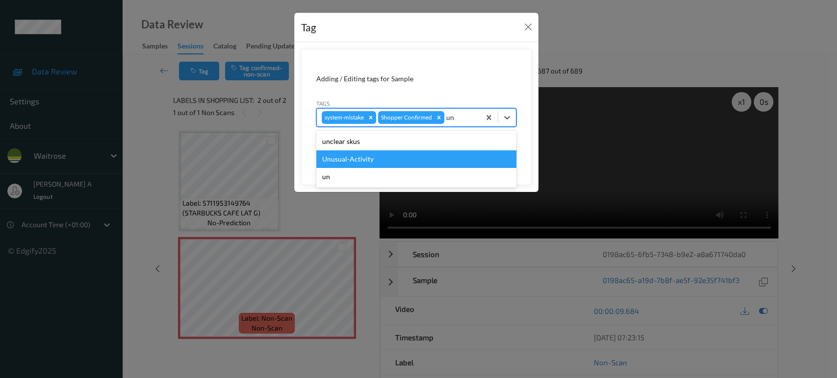
click at [389, 156] on div "Unusual-Activity" at bounding box center [416, 159] width 200 height 18
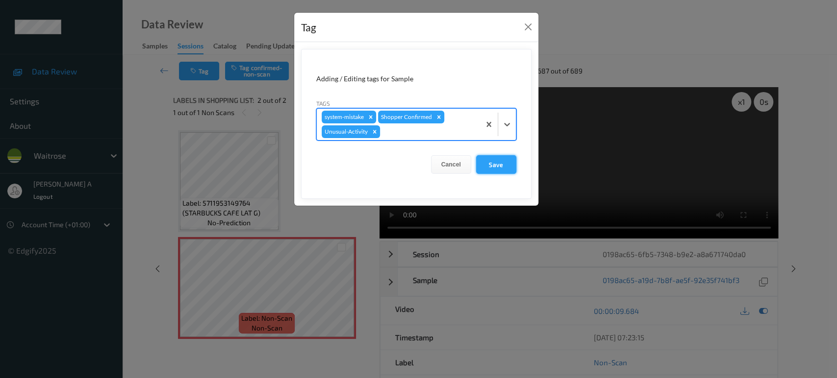
click at [482, 161] on button "Save" at bounding box center [496, 164] width 40 height 19
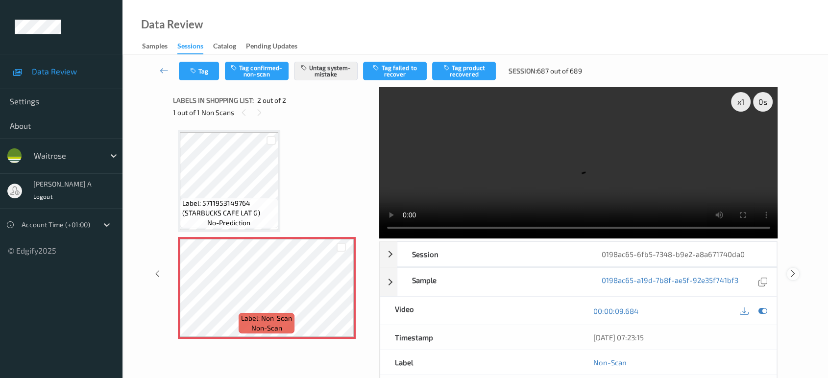
click at [792, 268] on div at bounding box center [793, 274] width 12 height 12
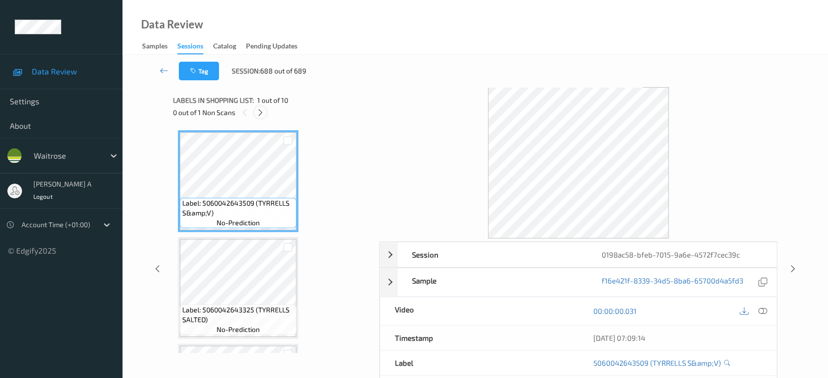
click at [259, 113] on icon at bounding box center [260, 112] width 8 height 9
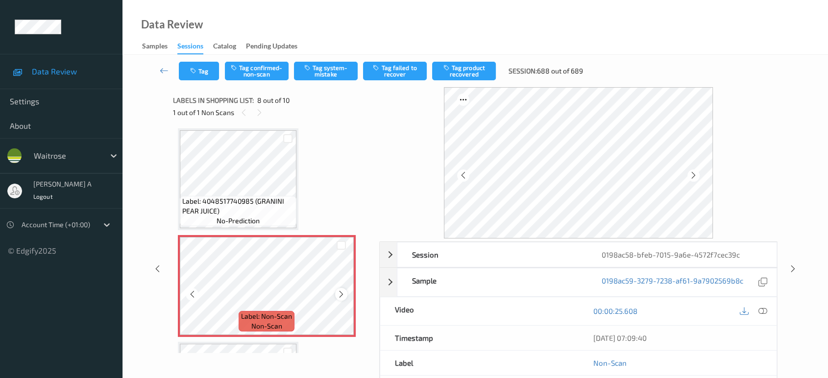
click at [341, 293] on icon at bounding box center [341, 294] width 8 height 9
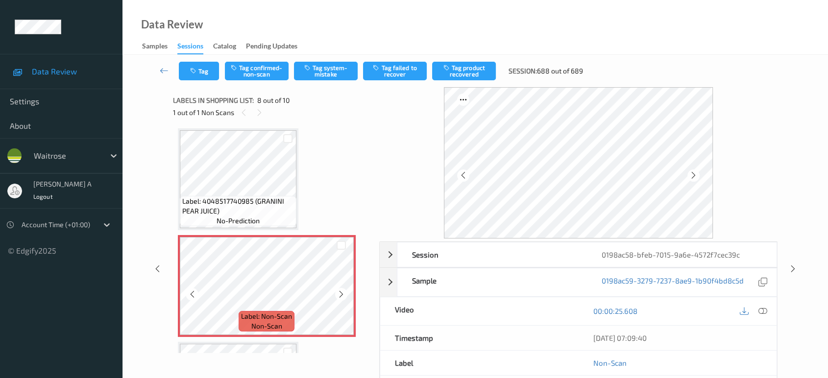
click at [341, 293] on icon at bounding box center [341, 294] width 8 height 9
click at [765, 311] on icon at bounding box center [763, 311] width 9 height 9
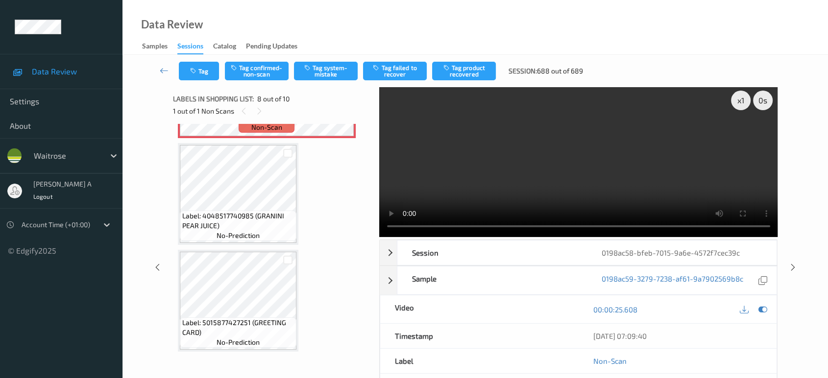
scroll to position [0, 0]
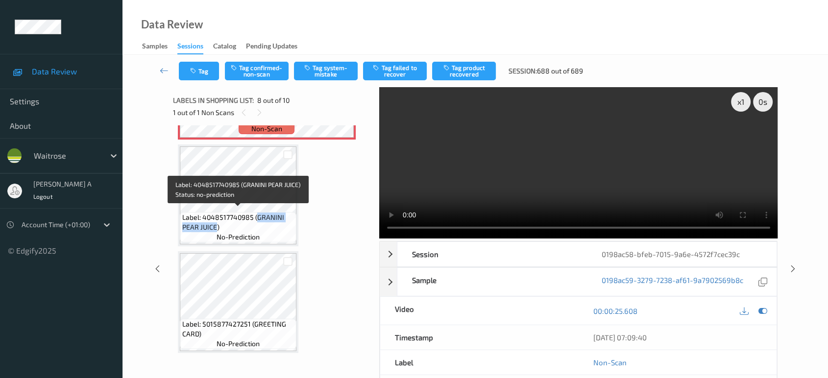
drag, startPoint x: 257, startPoint y: 214, endPoint x: 217, endPoint y: 226, distance: 42.6
click at [217, 226] on span "Label: 4048517740985 (GRANINI PEAR JUICE)" at bounding box center [238, 223] width 112 height 20
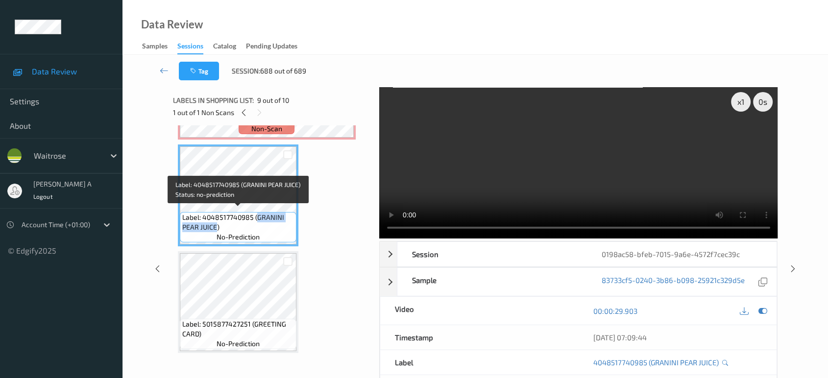
copy span "GRANINI PEAR JUICE"
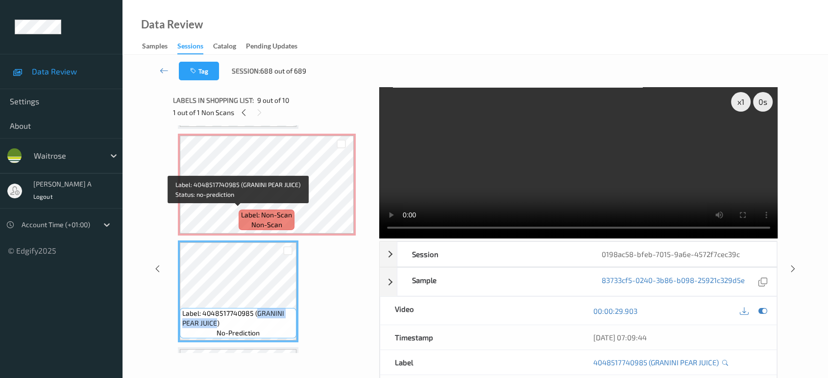
scroll to position [732, 0]
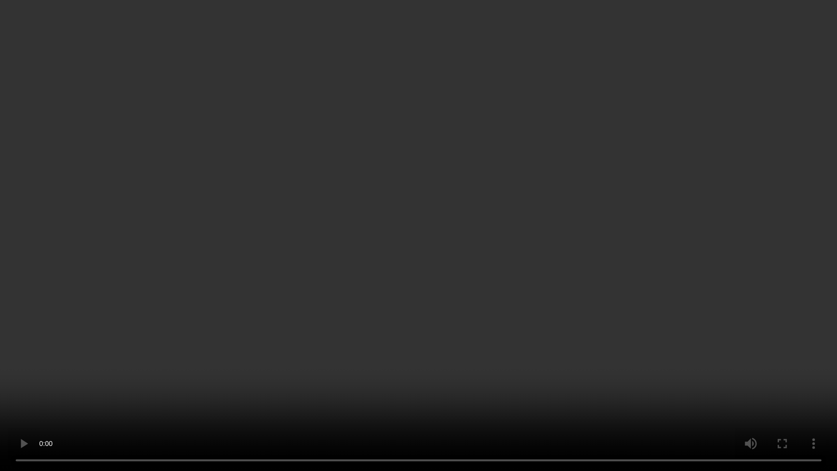
click at [300, 235] on video at bounding box center [418, 235] width 837 height 471
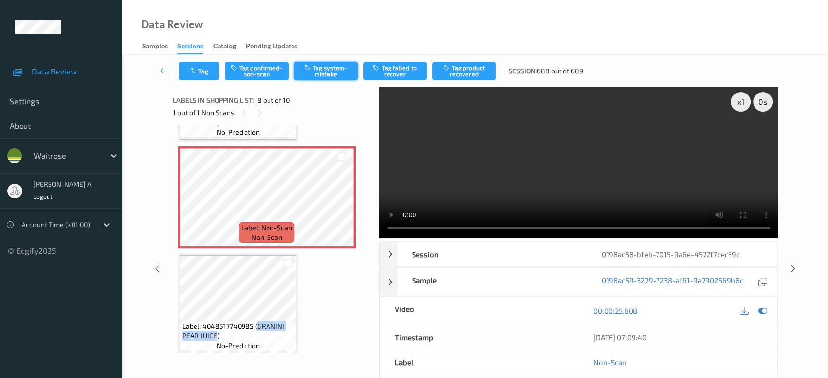
click at [314, 70] on button "Tag system-mistake" at bounding box center [326, 71] width 64 height 19
click at [194, 70] on icon "button" at bounding box center [194, 71] width 8 height 7
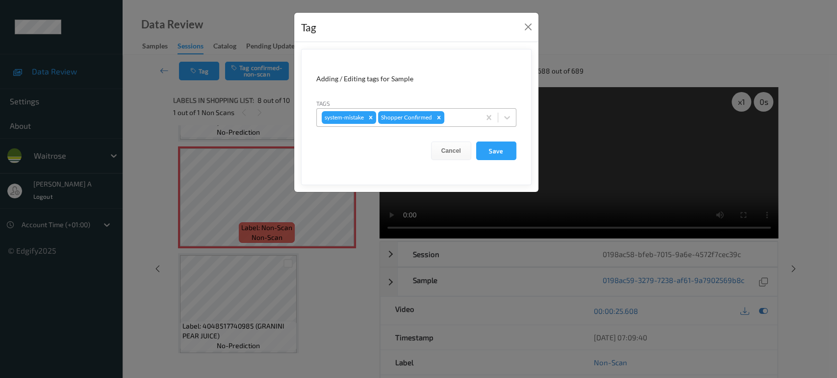
click at [449, 116] on div at bounding box center [460, 118] width 29 height 12
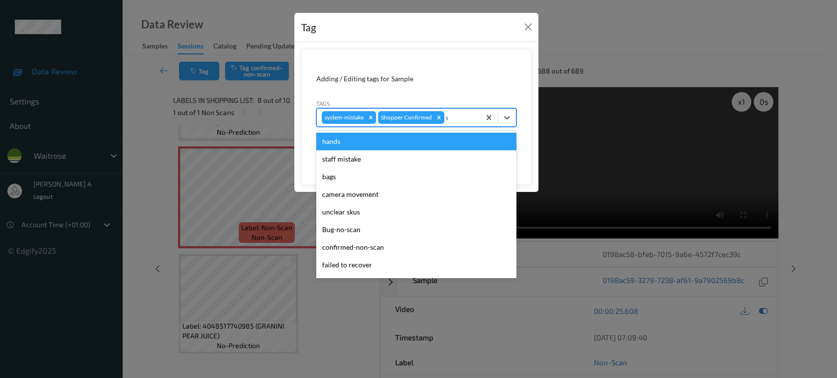
type input "un"
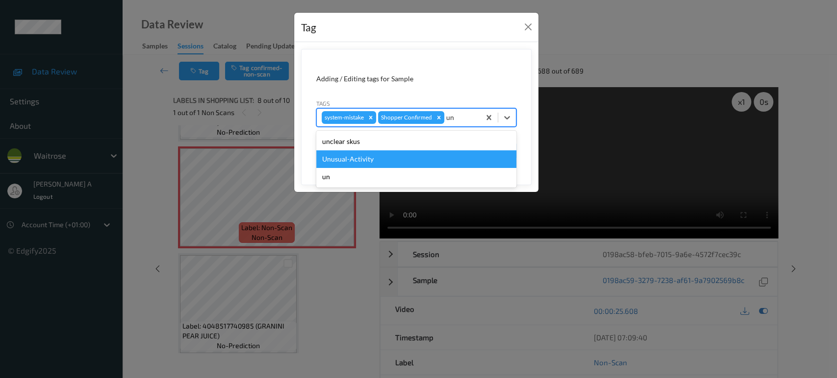
click at [413, 160] on div "Unusual-Activity" at bounding box center [416, 159] width 200 height 18
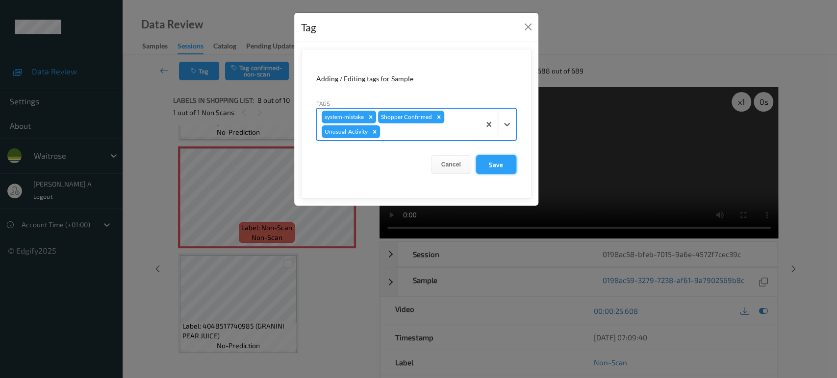
click at [503, 167] on button "Save" at bounding box center [496, 164] width 40 height 19
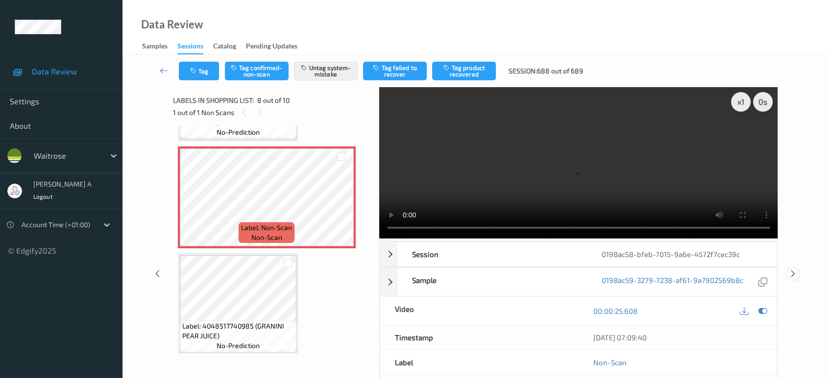
click at [792, 270] on icon at bounding box center [793, 274] width 8 height 9
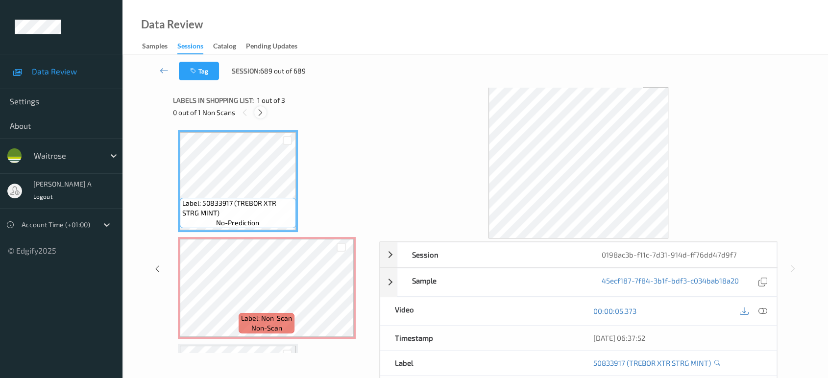
click at [262, 116] on icon at bounding box center [260, 112] width 8 height 9
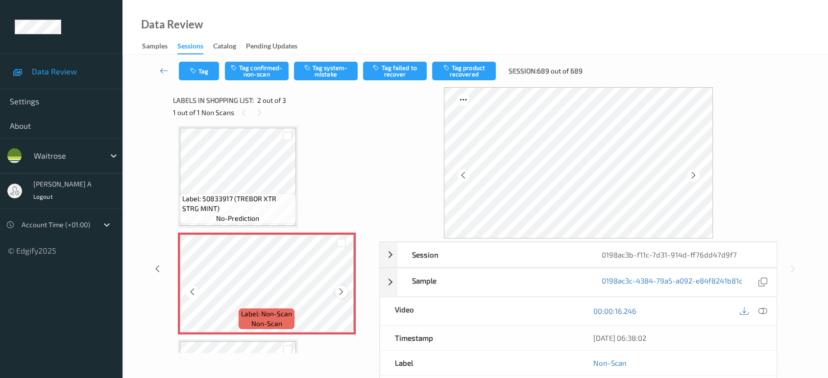
click at [337, 291] on icon at bounding box center [341, 292] width 8 height 9
click at [766, 310] on icon at bounding box center [763, 311] width 9 height 9
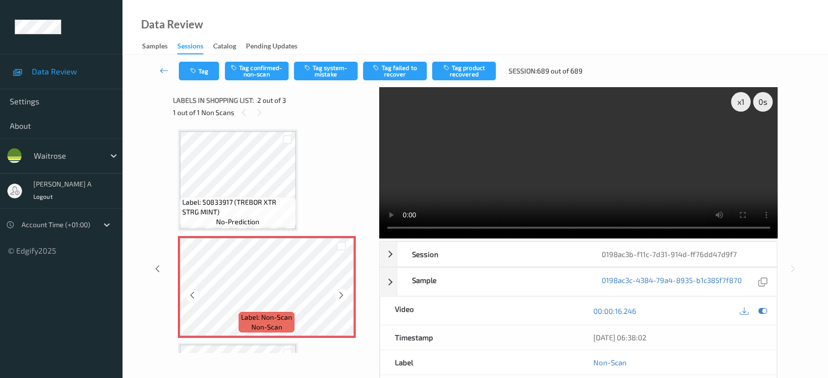
scroll to position [0, 0]
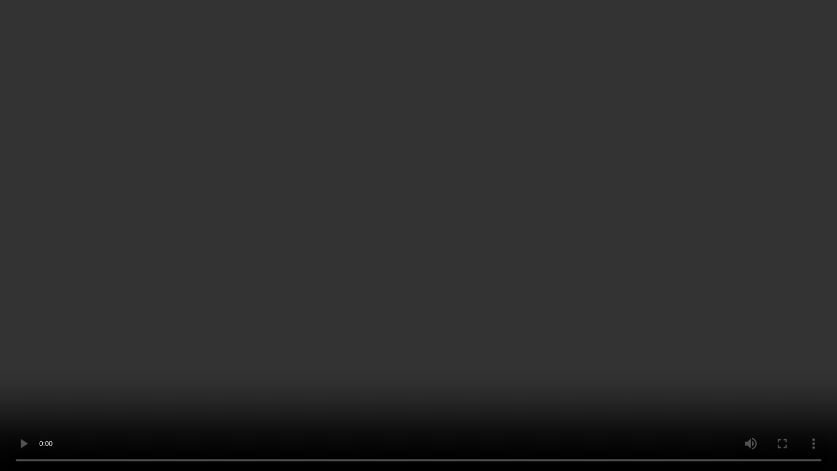
drag, startPoint x: 325, startPoint y: 169, endPoint x: 334, endPoint y: 145, distance: 26.2
click at [325, 169] on video at bounding box center [418, 235] width 837 height 471
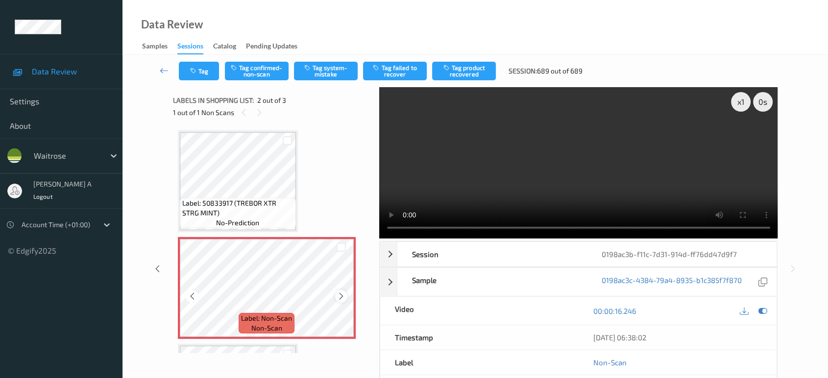
click at [344, 294] on icon at bounding box center [341, 296] width 8 height 9
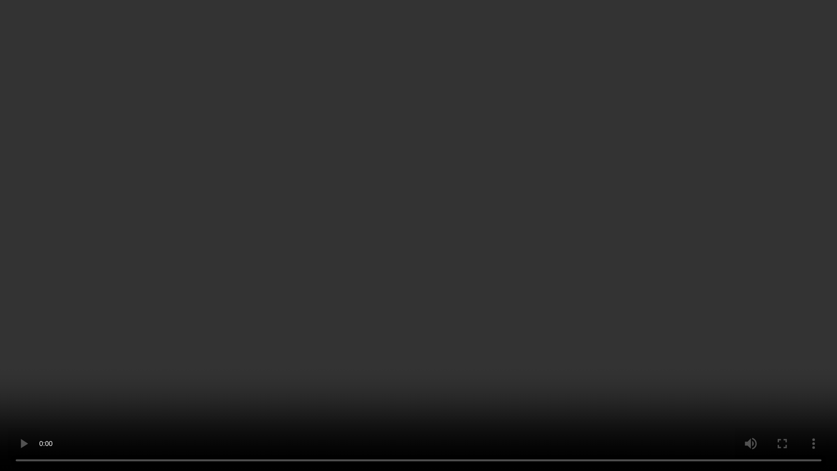
click at [438, 281] on video at bounding box center [418, 235] width 837 height 471
click at [470, 227] on video at bounding box center [418, 235] width 837 height 471
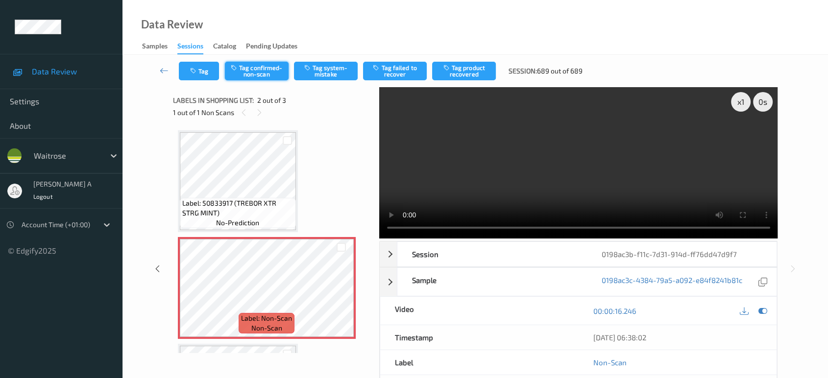
click at [255, 68] on button "Tag confirmed-non-scan" at bounding box center [257, 71] width 64 height 19
click at [472, 71] on button "Tag product recovered" at bounding box center [464, 71] width 64 height 19
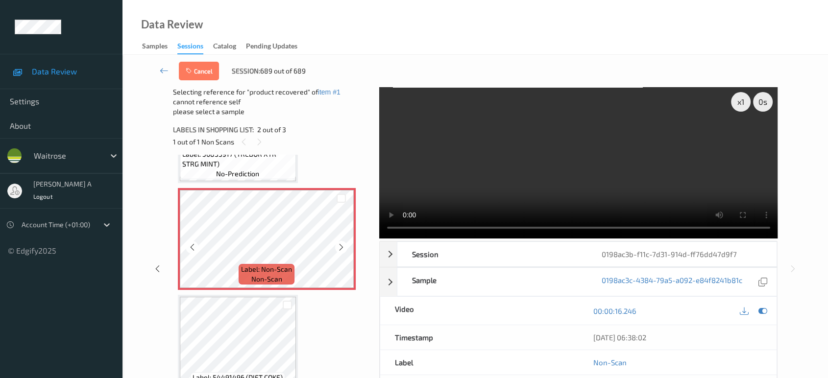
scroll to position [96, 0]
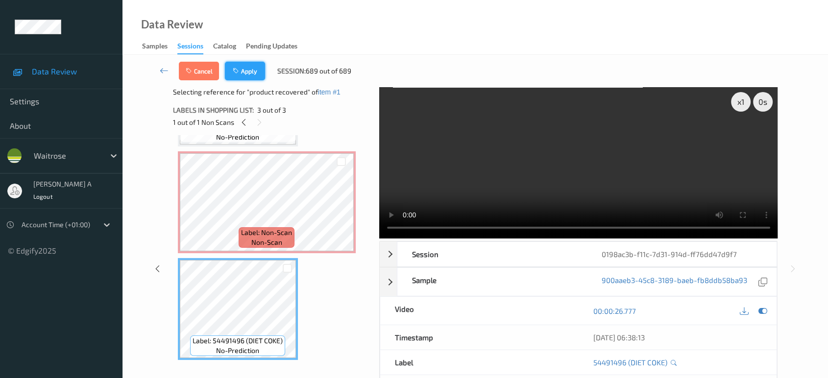
click at [239, 66] on button "Apply" at bounding box center [245, 71] width 40 height 19
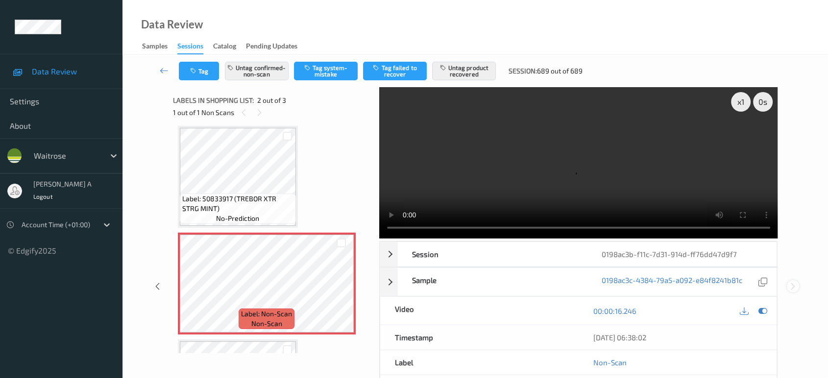
click at [792, 282] on icon at bounding box center [793, 286] width 8 height 9
click at [161, 72] on icon at bounding box center [164, 71] width 9 height 10
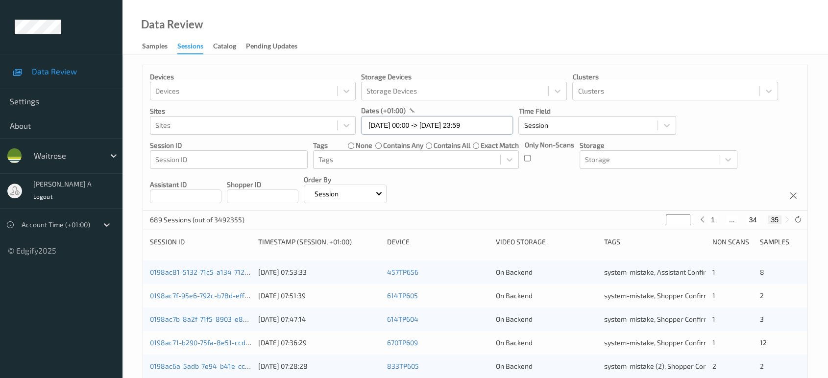
click at [492, 128] on input "[DATE] 00:00 -> [DATE] 23:59" at bounding box center [437, 125] width 152 height 19
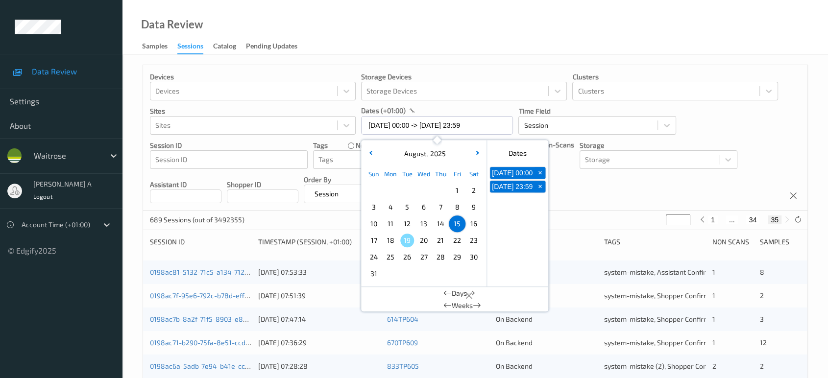
click at [471, 226] on span "16" at bounding box center [474, 224] width 14 height 14
type input "[DATE] 00:00"
type input "*"
click at [471, 226] on span "16" at bounding box center [474, 224] width 14 height 14
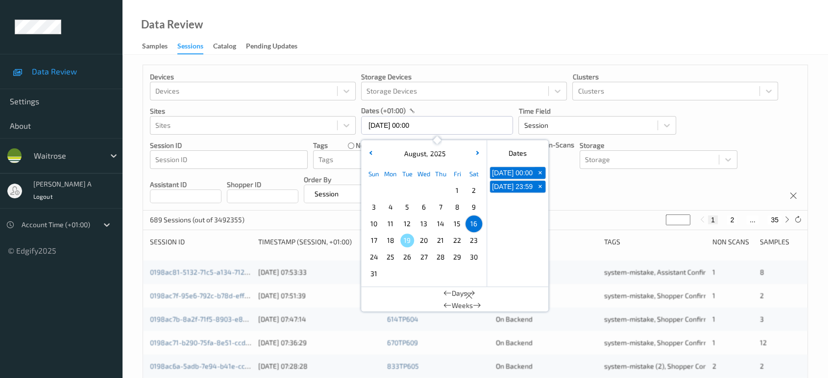
type input "[DATE] 00:00 -> [DATE] 23:59"
click at [589, 199] on div "Devices Devices Storage Devices Storage Devices Clusters Clusters Sites Sites d…" at bounding box center [475, 138] width 665 height 146
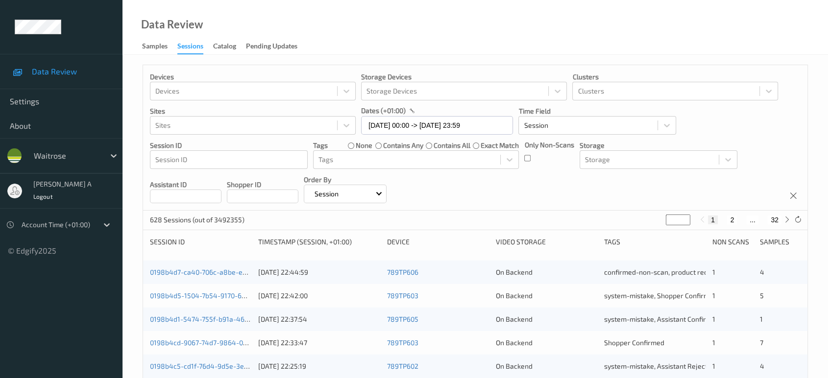
click at [734, 219] on button "2" at bounding box center [732, 220] width 10 height 9
type input "*"
click at [734, 219] on div "1 2 3 ... 32" at bounding box center [745, 220] width 74 height 9
click at [738, 220] on button "3" at bounding box center [742, 220] width 10 height 9
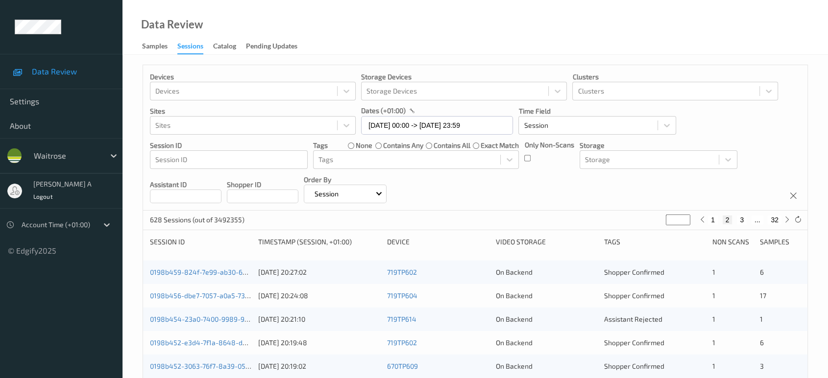
type input "*"
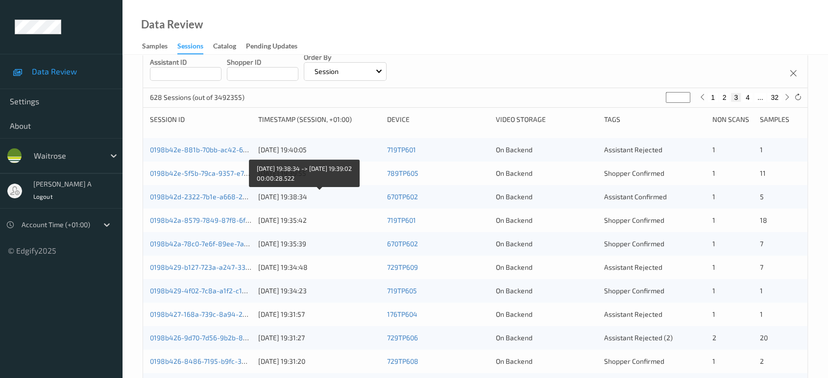
scroll to position [54, 0]
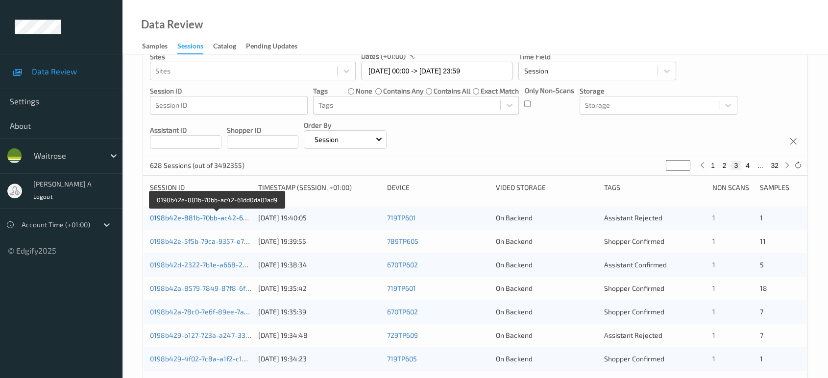
click at [212, 219] on link "0198b42e-881b-70bb-ac42-61dd0da81ad9" at bounding box center [217, 218] width 135 height 8
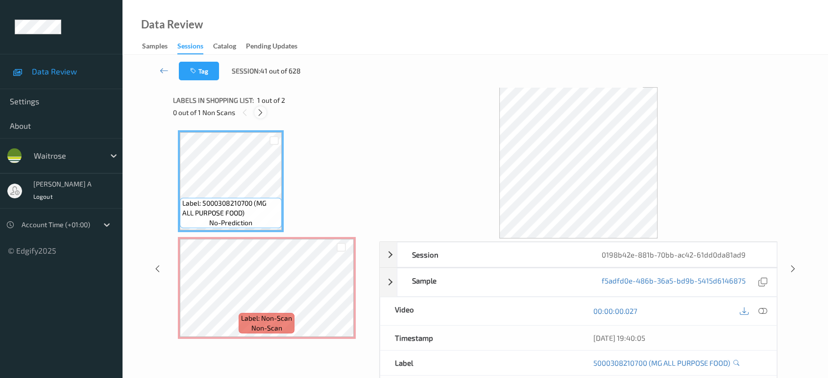
click at [264, 111] on icon at bounding box center [260, 112] width 8 height 9
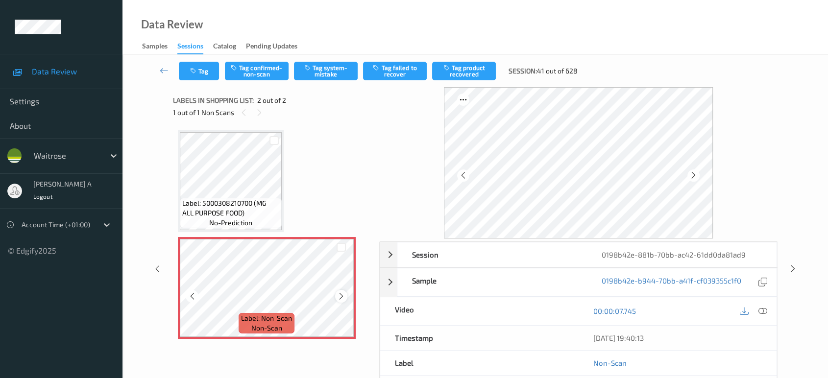
click at [343, 293] on icon at bounding box center [341, 296] width 8 height 9
click at [763, 309] on icon at bounding box center [763, 311] width 9 height 9
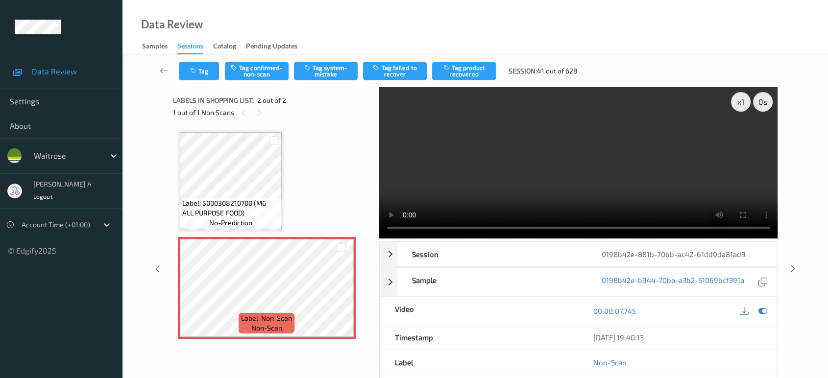
click at [567, 166] on video at bounding box center [578, 162] width 399 height 151
click at [314, 72] on button "Tag system-mistake" at bounding box center [326, 71] width 64 height 19
click at [206, 70] on button "Tag" at bounding box center [199, 71] width 40 height 19
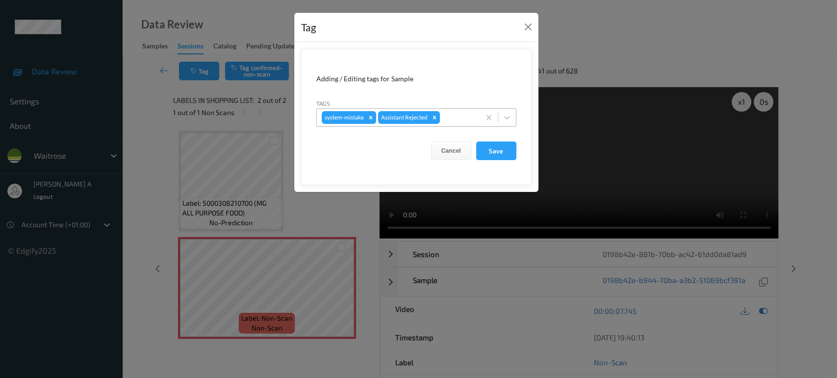
click at [459, 118] on div at bounding box center [458, 118] width 33 height 12
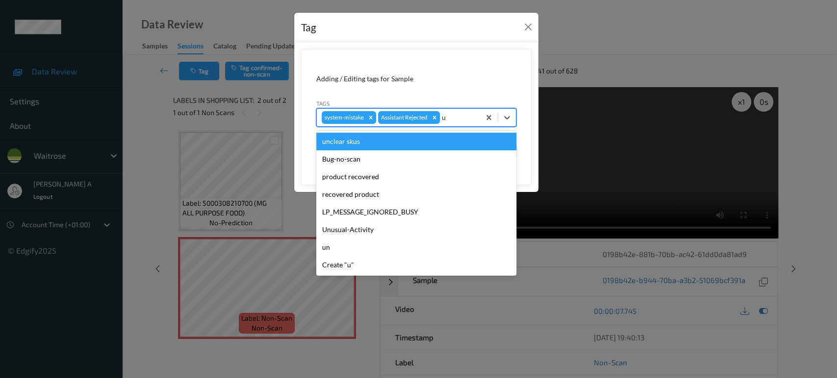
type input "un"
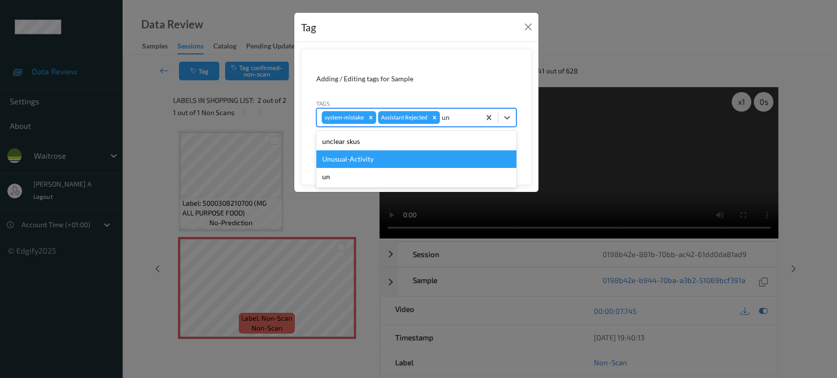
click at [431, 154] on div "Unusual-Activity" at bounding box center [416, 159] width 200 height 18
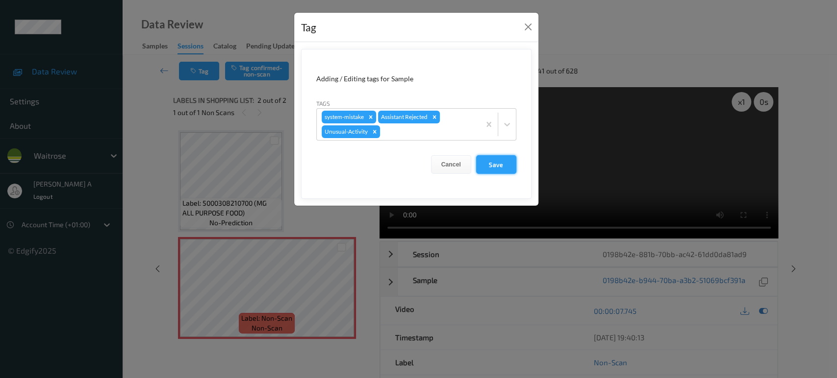
click at [491, 168] on button "Save" at bounding box center [496, 164] width 40 height 19
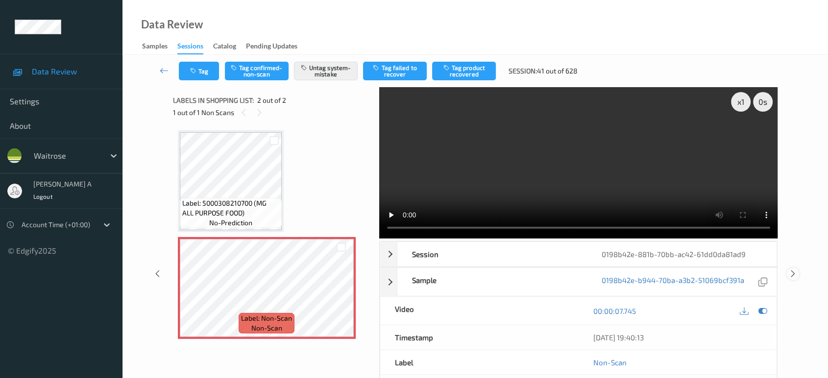
click at [792, 270] on icon at bounding box center [793, 274] width 8 height 9
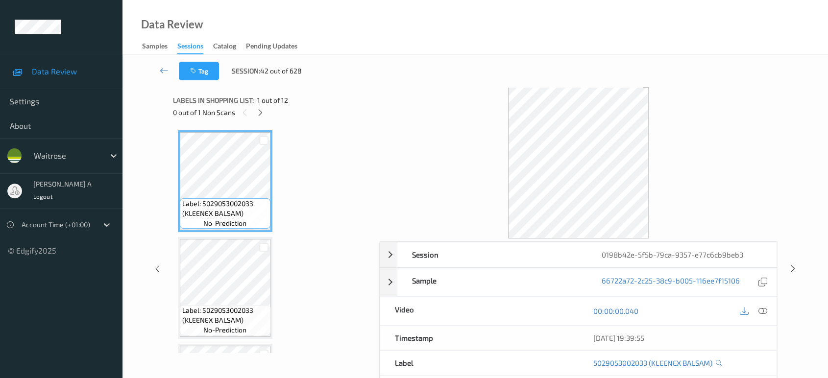
drag, startPoint x: 156, startPoint y: 267, endPoint x: 165, endPoint y: 248, distance: 20.4
click at [156, 267] on icon at bounding box center [157, 269] width 8 height 9
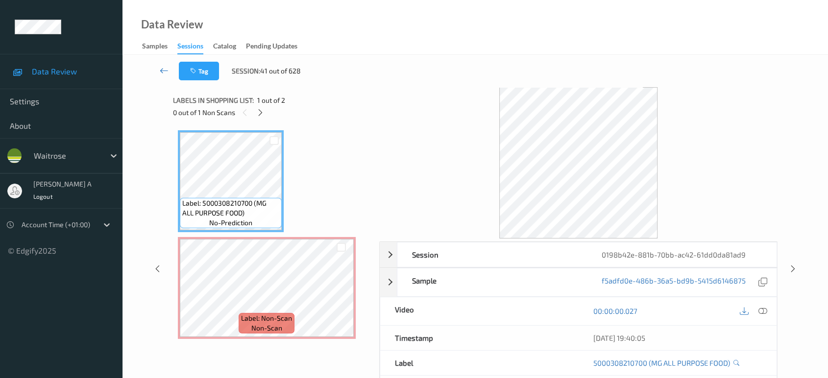
click at [169, 74] on link at bounding box center [163, 71] width 29 height 19
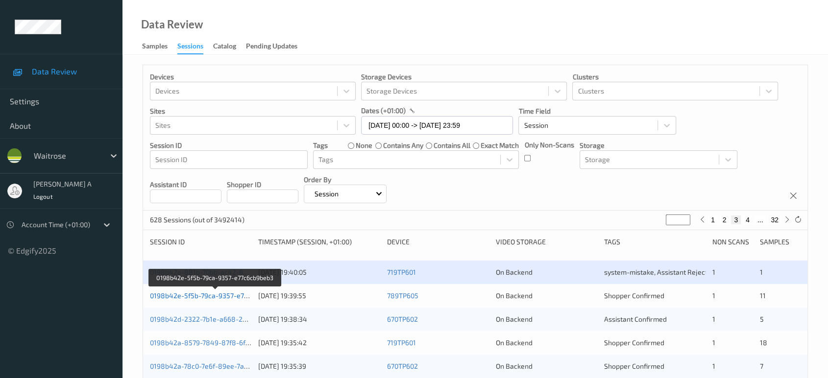
click at [192, 293] on link "0198b42e-5f5b-79ca-9357-e77c6cb9beb3" at bounding box center [216, 296] width 132 height 8
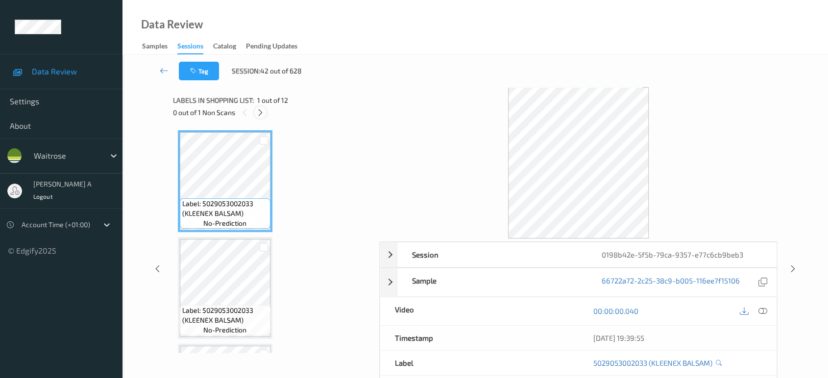
click at [260, 112] on icon at bounding box center [260, 112] width 8 height 9
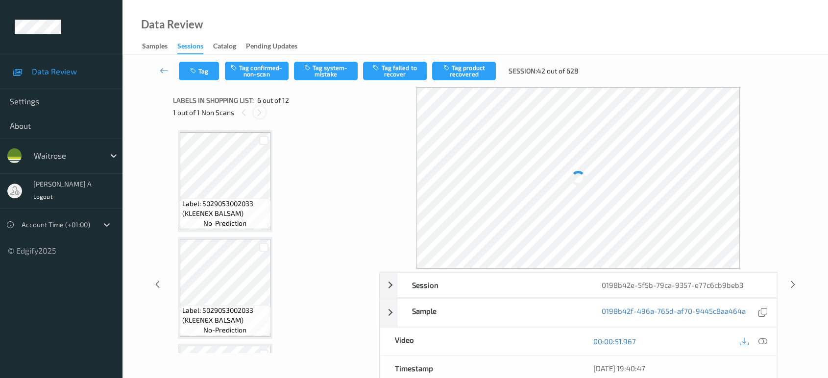
scroll to position [430, 0]
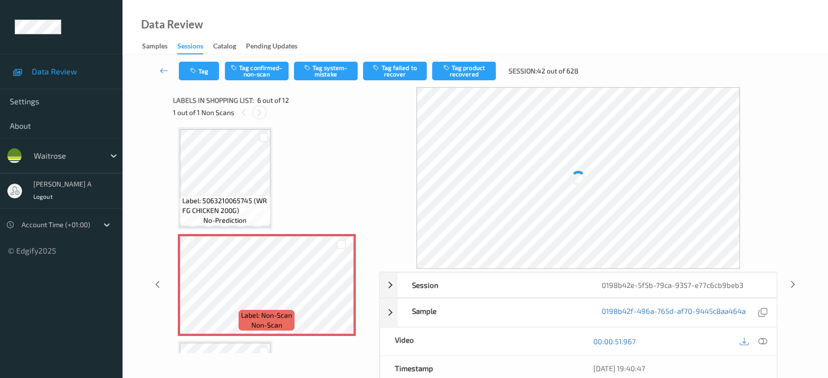
click at [260, 112] on icon at bounding box center [259, 112] width 8 height 9
click at [248, 112] on div at bounding box center [244, 112] width 12 height 12
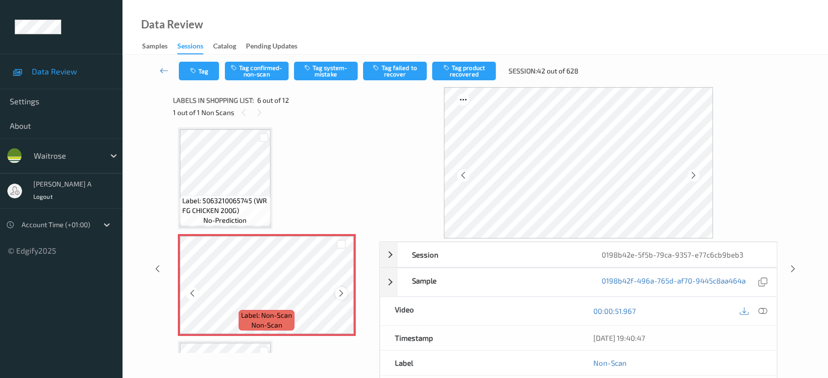
click at [340, 289] on icon at bounding box center [341, 293] width 8 height 9
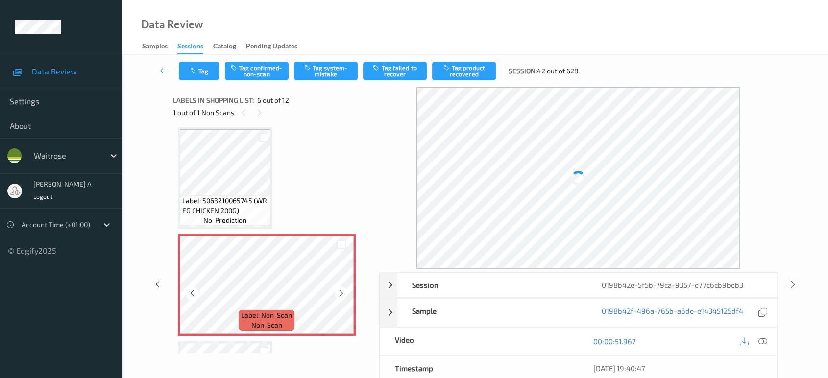
click at [340, 289] on icon at bounding box center [341, 293] width 8 height 9
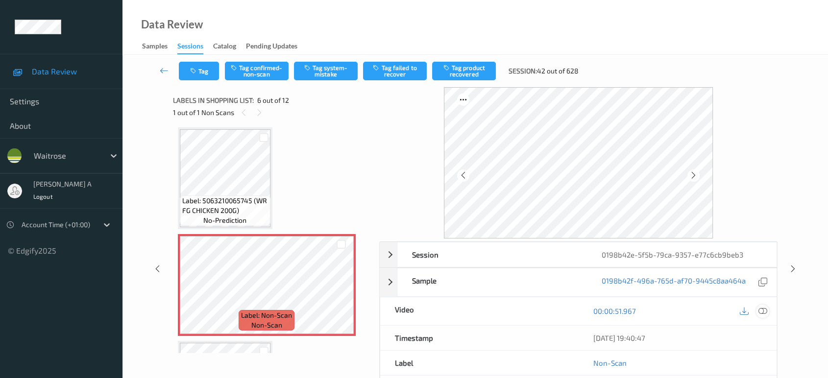
click at [763, 310] on icon at bounding box center [763, 311] width 9 height 9
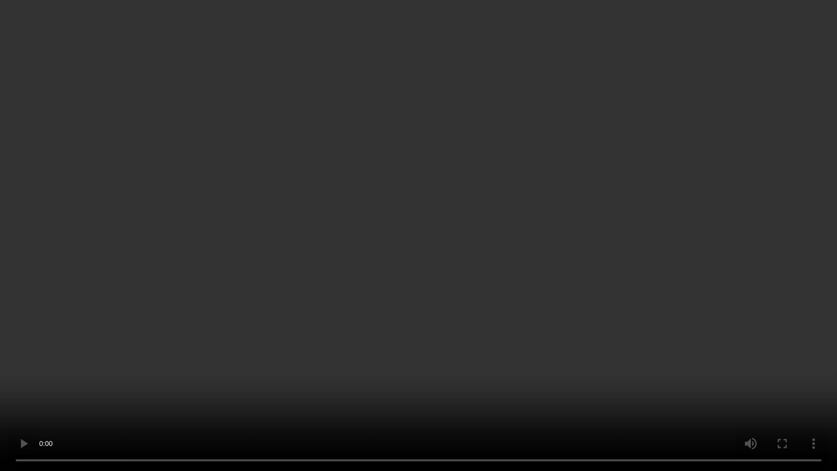
click at [411, 280] on video at bounding box center [418, 235] width 837 height 471
click at [272, 221] on video at bounding box center [418, 235] width 837 height 471
click at [413, 240] on video at bounding box center [418, 235] width 837 height 471
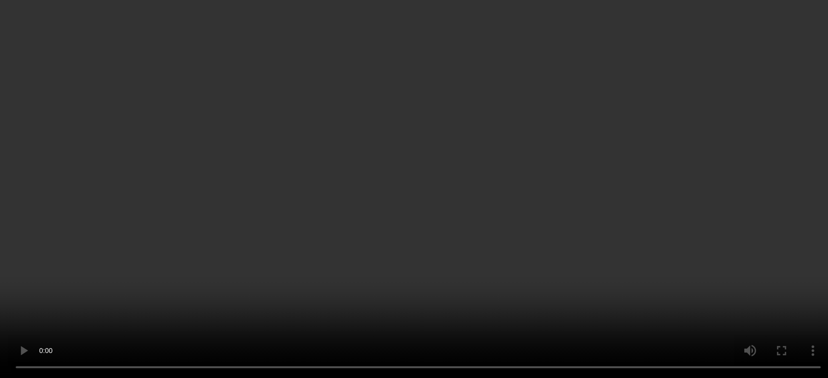
scroll to position [485, 0]
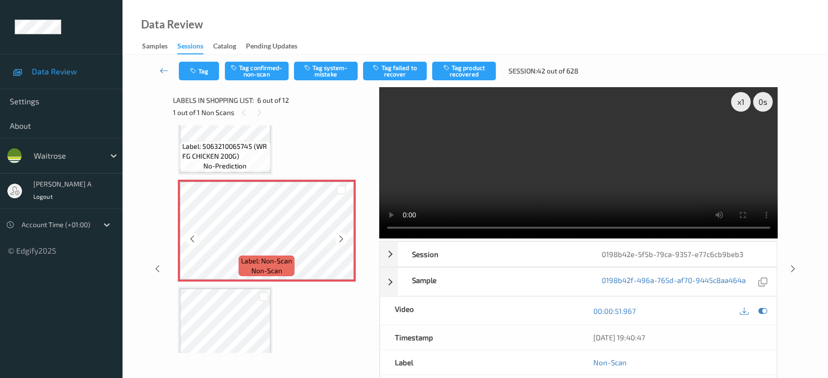
click at [343, 237] on icon at bounding box center [341, 239] width 8 height 9
click at [315, 71] on button "Tag system-mistake" at bounding box center [326, 71] width 64 height 19
click at [200, 75] on button "Tag" at bounding box center [199, 71] width 40 height 19
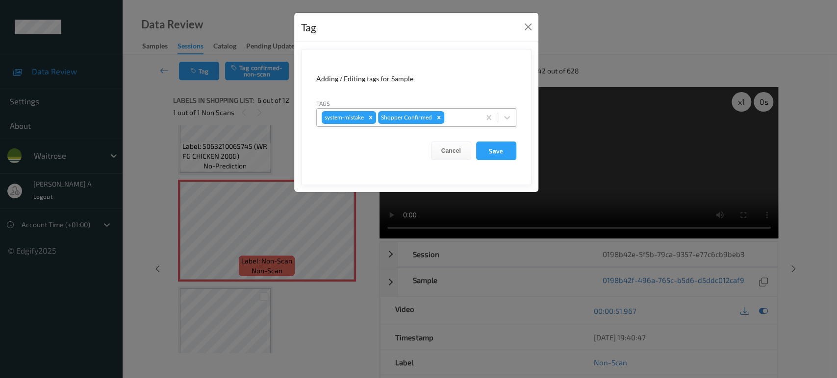
click at [457, 111] on div "system-mistake Shopper Confirmed" at bounding box center [398, 117] width 163 height 17
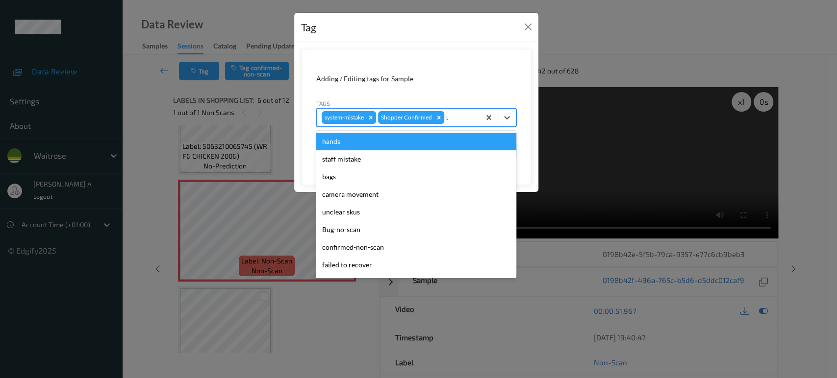
type input "un"
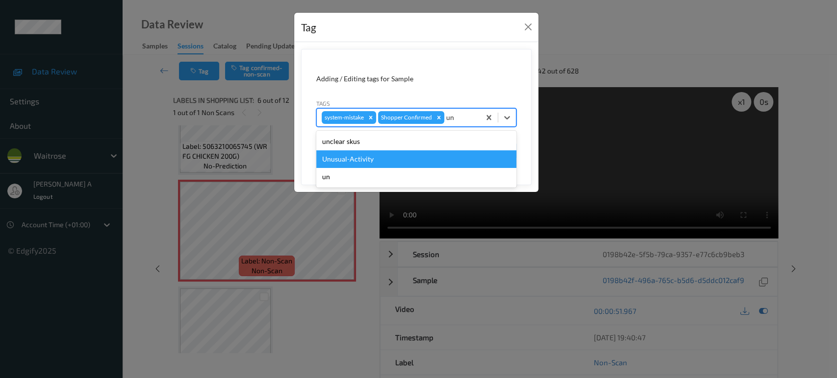
click at [416, 161] on div "Unusual-Activity" at bounding box center [416, 159] width 200 height 18
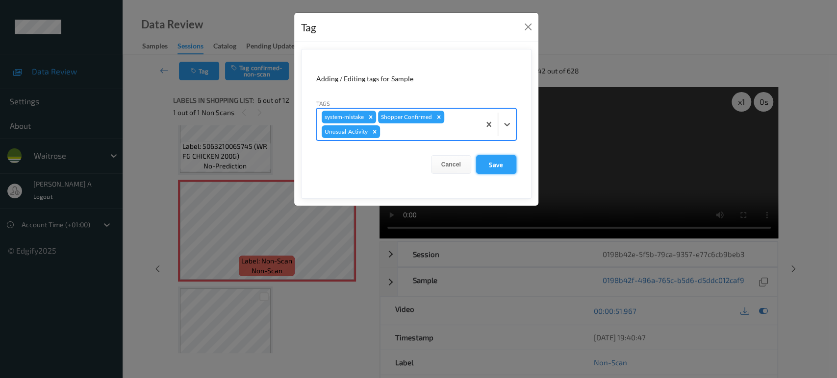
click at [487, 160] on button "Save" at bounding box center [496, 164] width 40 height 19
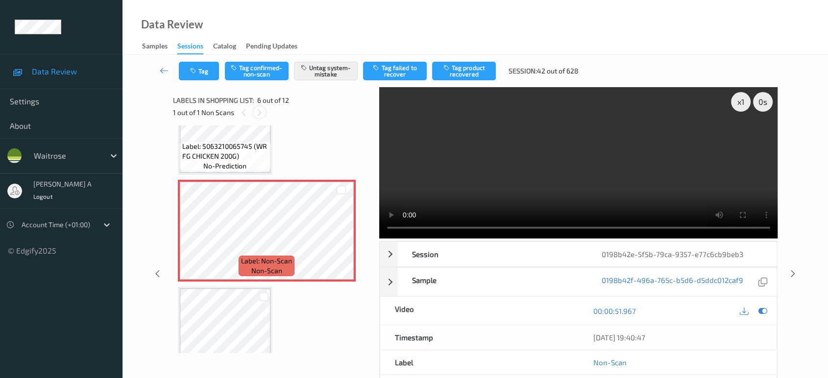
click at [260, 107] on div at bounding box center [259, 112] width 12 height 12
click at [794, 270] on icon at bounding box center [793, 274] width 8 height 9
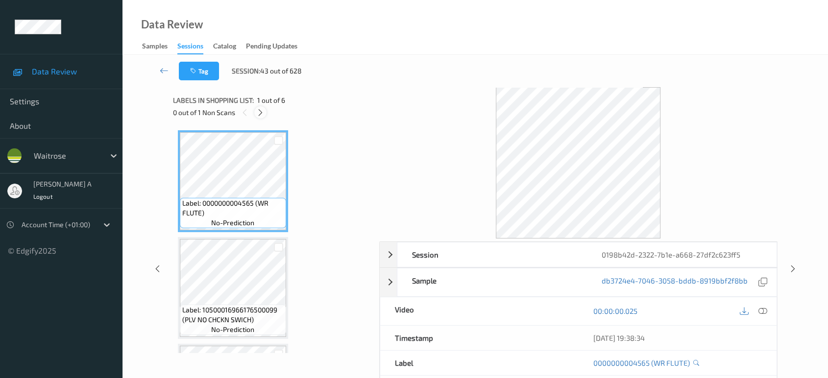
click at [260, 117] on icon at bounding box center [260, 112] width 8 height 9
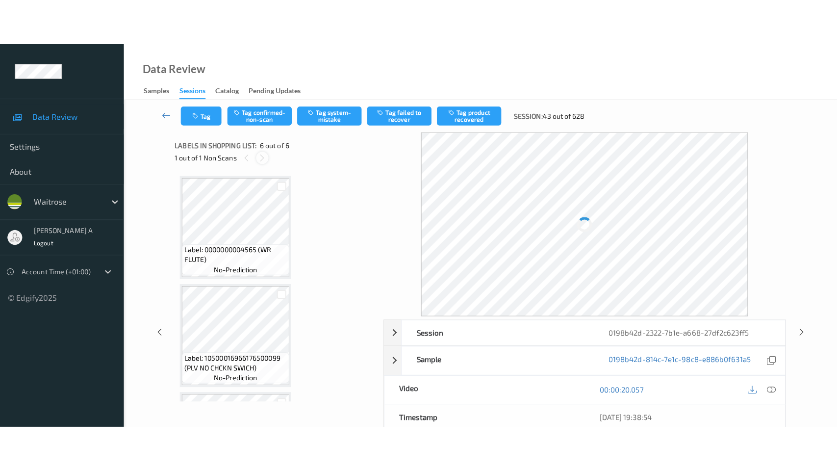
scroll to position [415, 0]
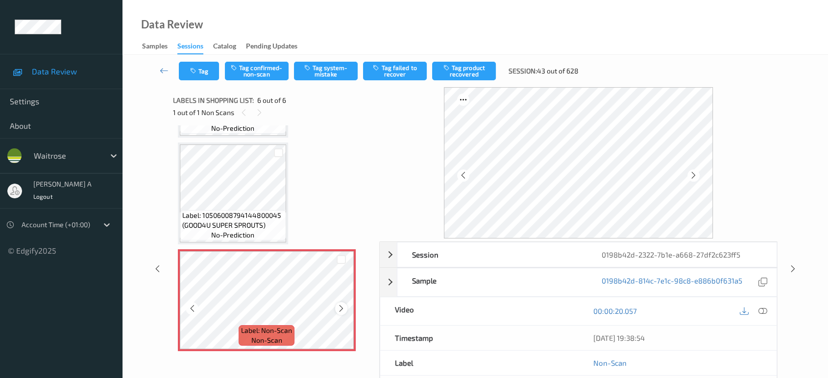
click at [346, 305] on div at bounding box center [341, 308] width 12 height 12
click at [765, 308] on icon at bounding box center [763, 311] width 9 height 9
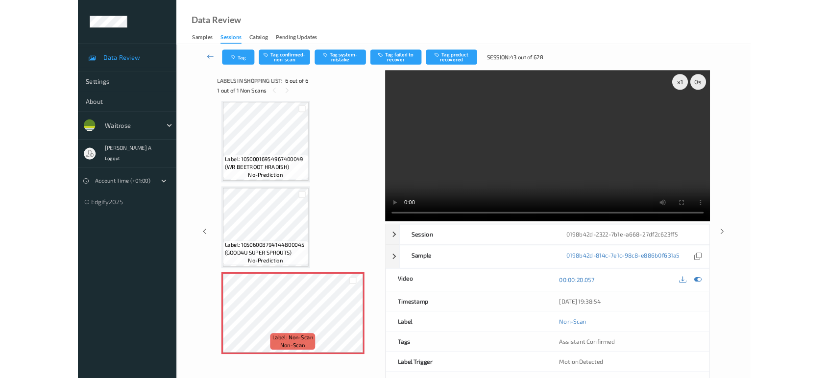
scroll to position [323, 0]
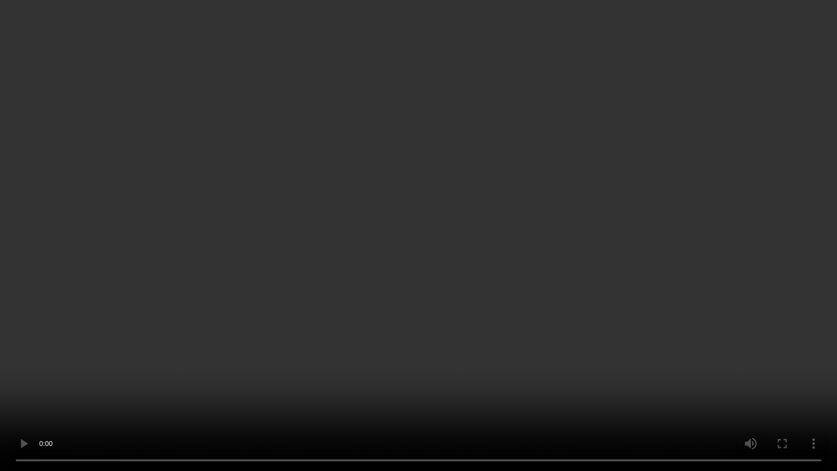
click at [322, 360] on video at bounding box center [418, 235] width 837 height 471
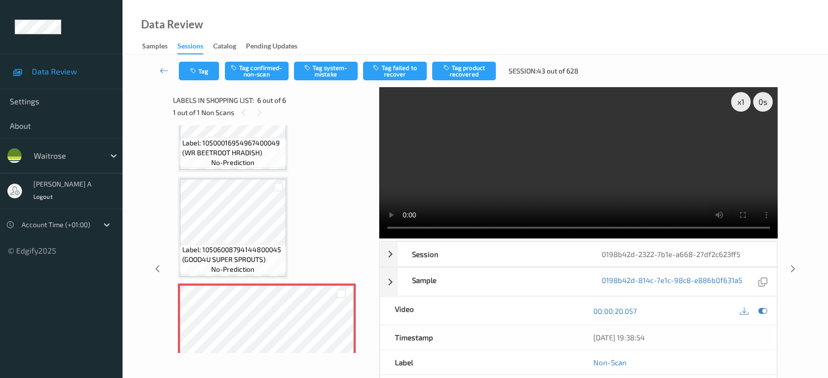
scroll to position [415, 0]
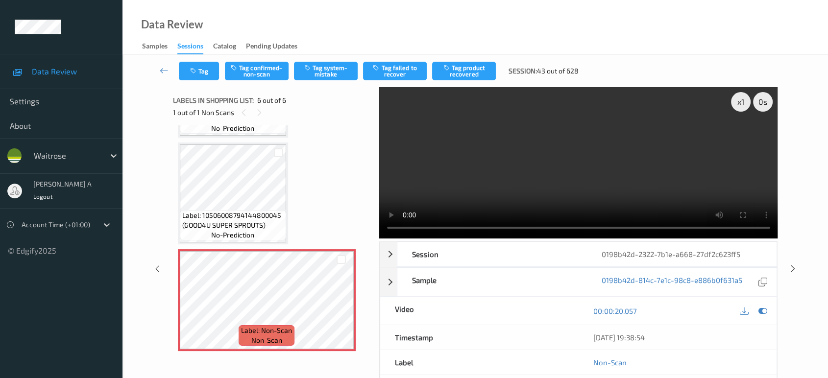
click at [377, 232] on div "x 1 0 s Session 0198b42d-2322-7b1e-a668-27df2c623ff5 Session ID 0198b42d-2322-7…" at bounding box center [475, 269] width 605 height 364
click at [251, 69] on button "Tag confirmed-non-scan" at bounding box center [257, 71] width 64 height 19
click at [398, 73] on button "Tag failed to recover" at bounding box center [395, 71] width 64 height 19
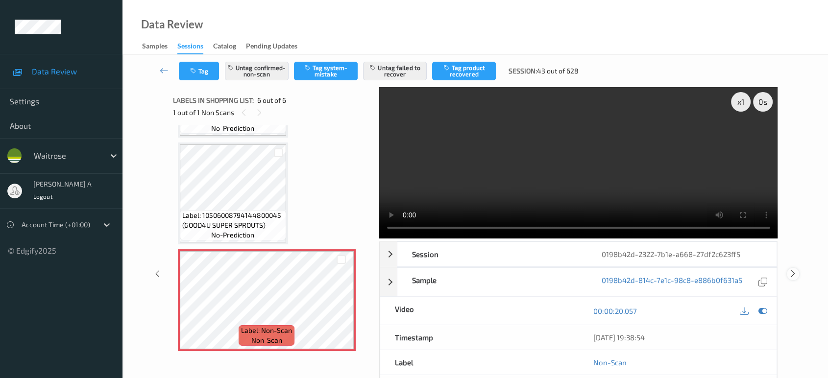
click at [796, 270] on icon at bounding box center [793, 274] width 8 height 9
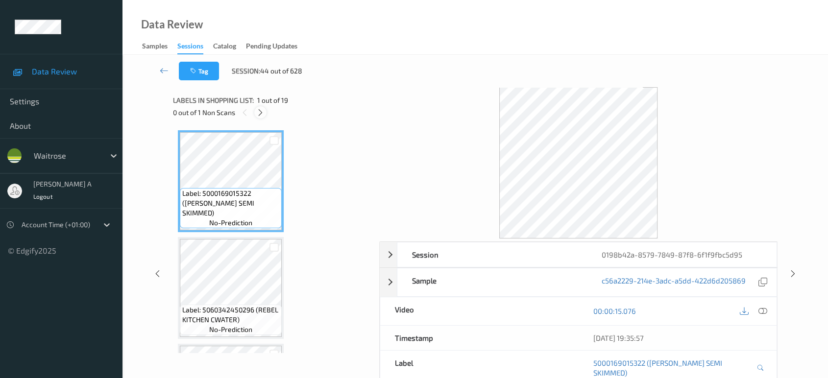
click at [261, 113] on icon at bounding box center [260, 112] width 8 height 9
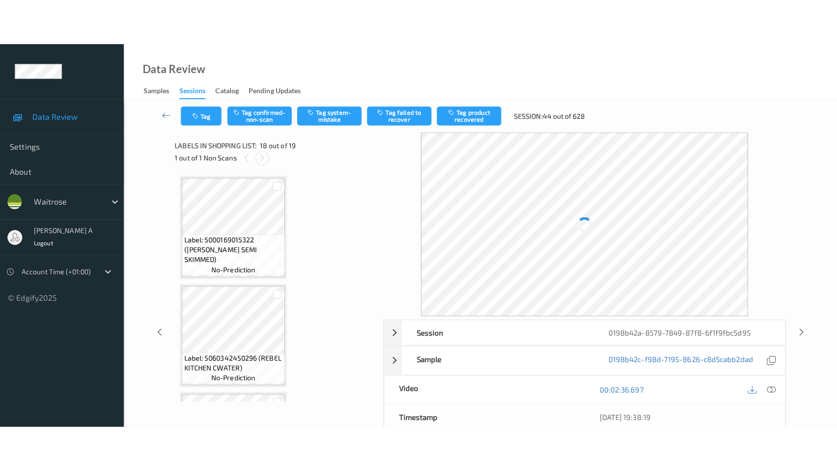
scroll to position [1708, 0]
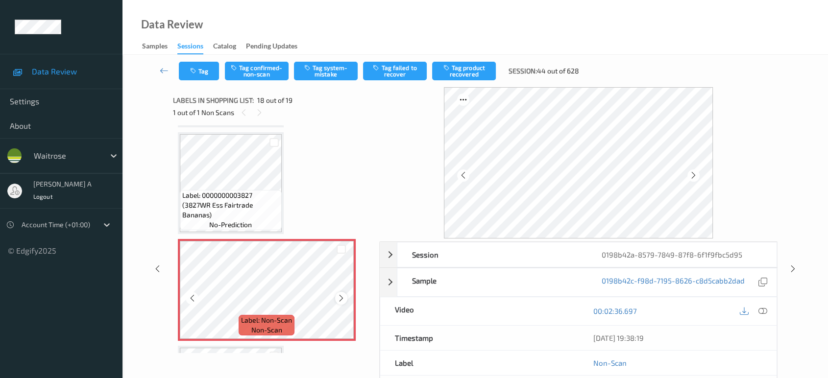
click at [345, 294] on icon at bounding box center [341, 298] width 8 height 9
click at [763, 310] on icon at bounding box center [763, 311] width 9 height 9
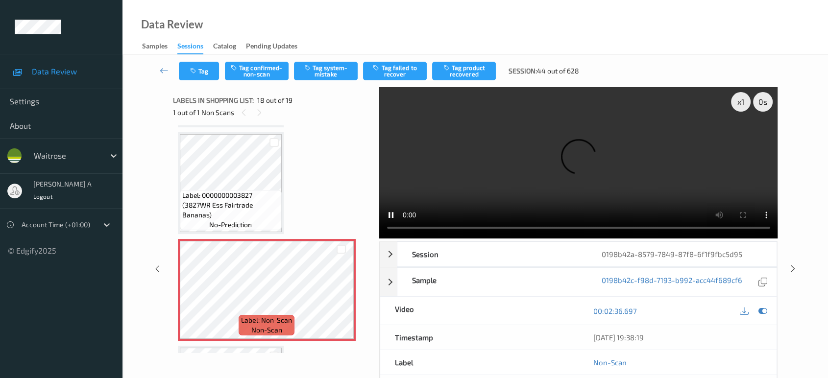
scroll to position [1706, 0]
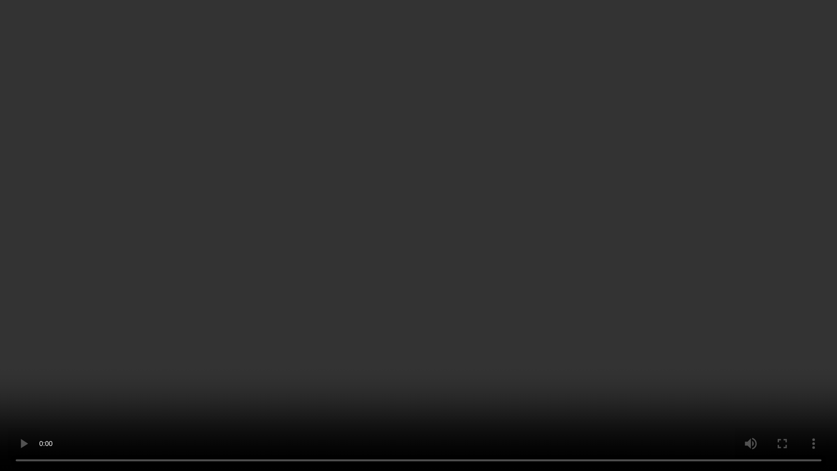
click at [217, 153] on video at bounding box center [418, 235] width 837 height 471
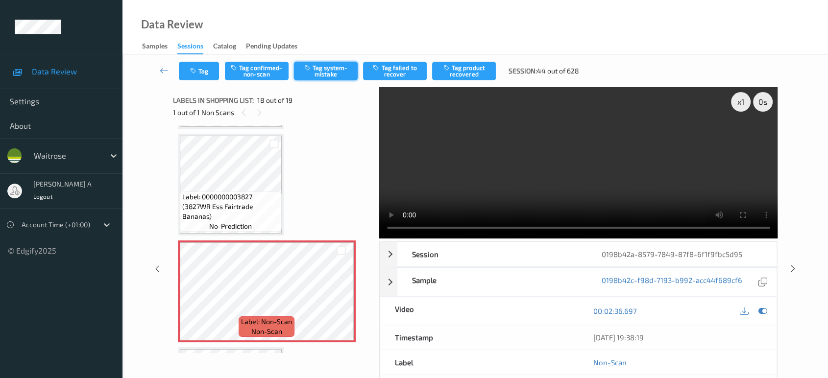
click at [319, 66] on button "Tag system-mistake" at bounding box center [326, 71] width 64 height 19
click at [208, 75] on button "Tag" at bounding box center [199, 71] width 40 height 19
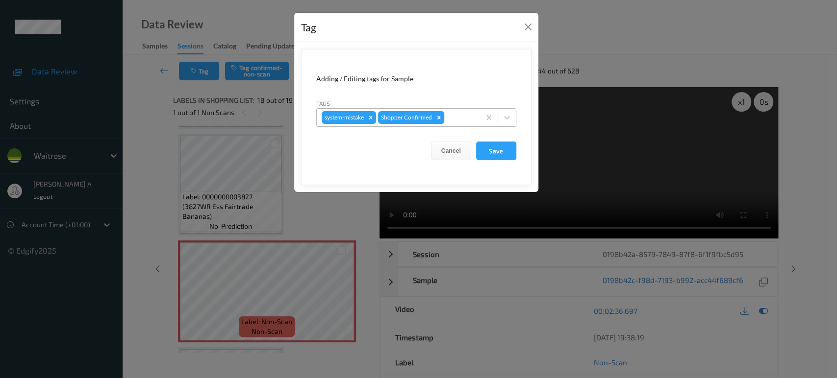
click at [459, 121] on div at bounding box center [460, 118] width 29 height 12
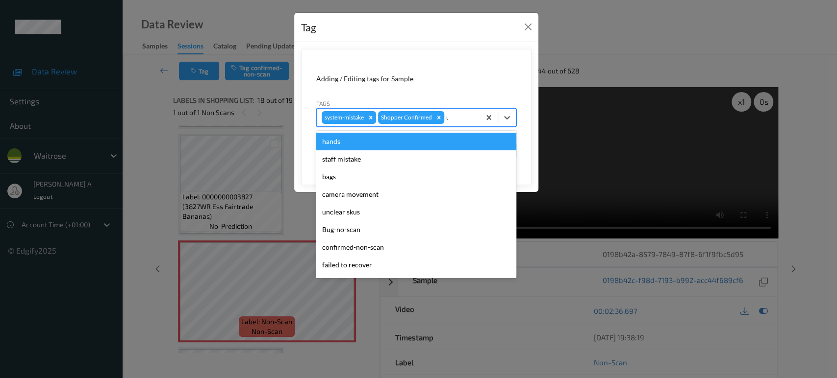
type input "un"
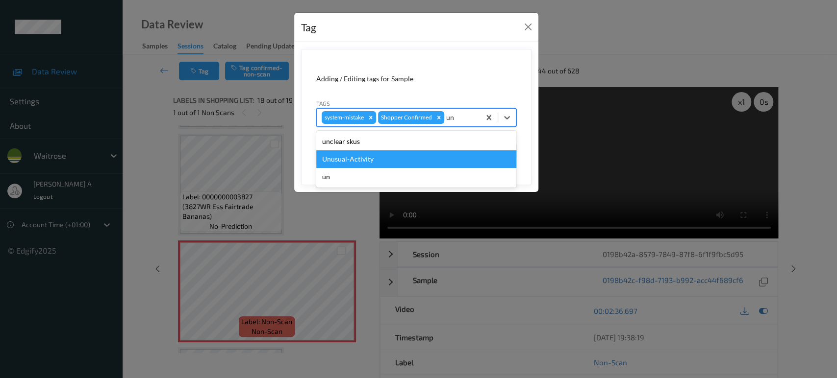
click at [438, 154] on div "Unusual-Activity" at bounding box center [416, 159] width 200 height 18
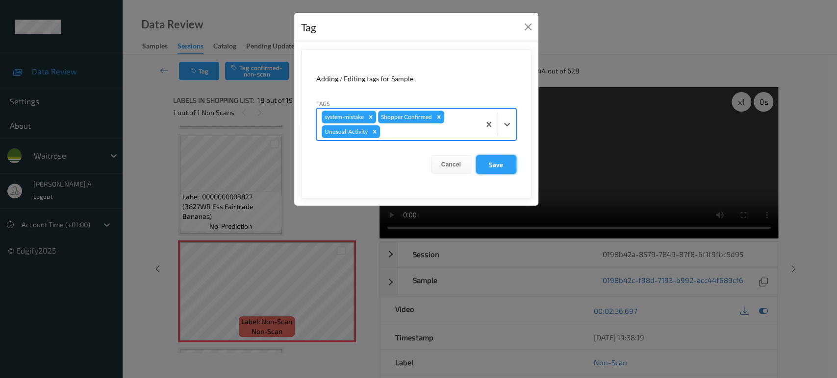
click at [510, 171] on button "Save" at bounding box center [496, 164] width 40 height 19
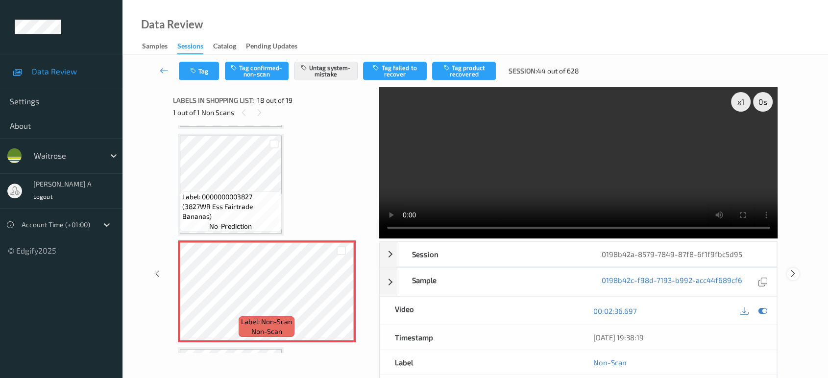
click at [796, 270] on icon at bounding box center [793, 274] width 8 height 9
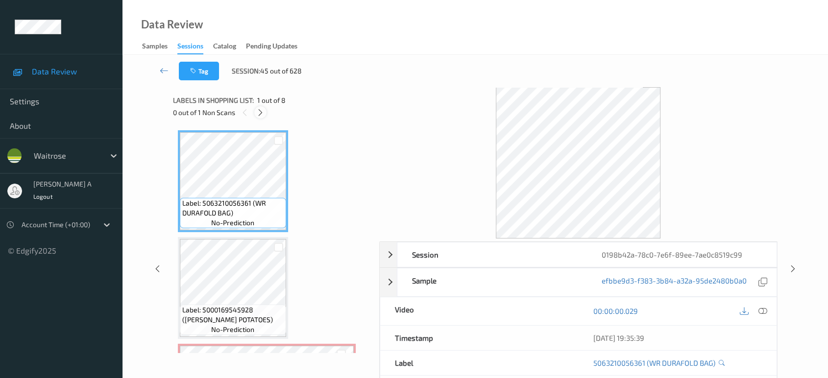
click at [259, 112] on icon at bounding box center [260, 112] width 8 height 9
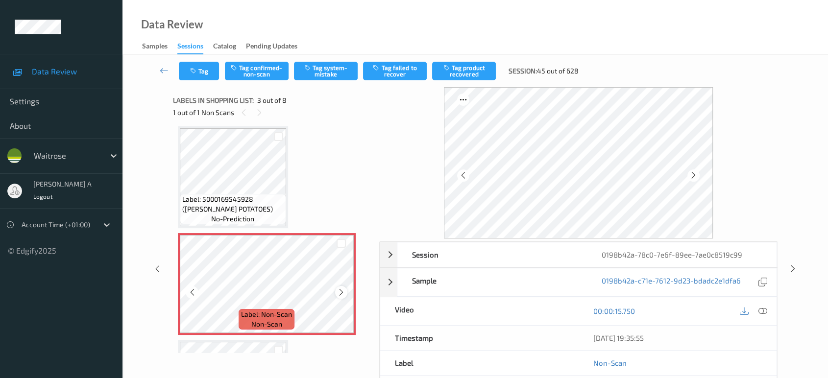
click at [341, 288] on icon at bounding box center [341, 292] width 8 height 9
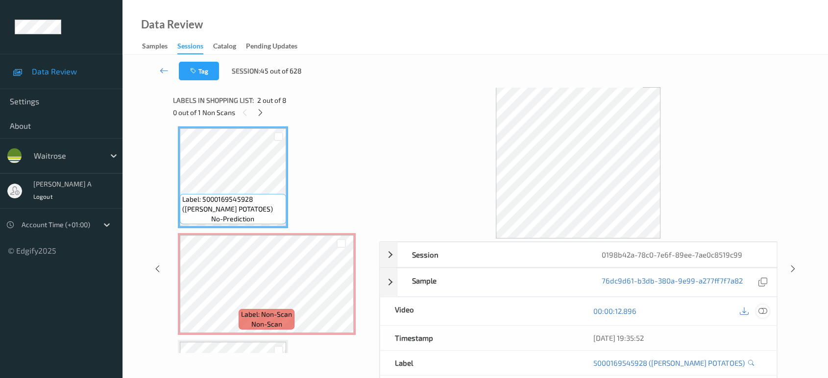
click at [763, 312] on icon at bounding box center [763, 311] width 9 height 9
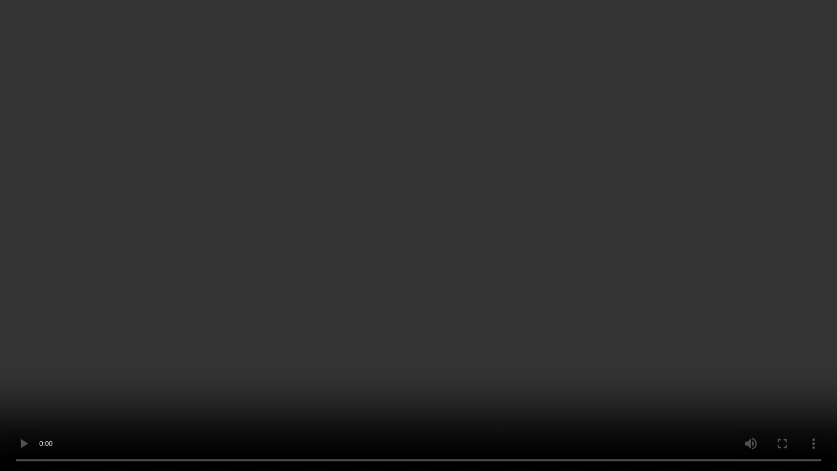
click at [349, 163] on video at bounding box center [418, 235] width 837 height 471
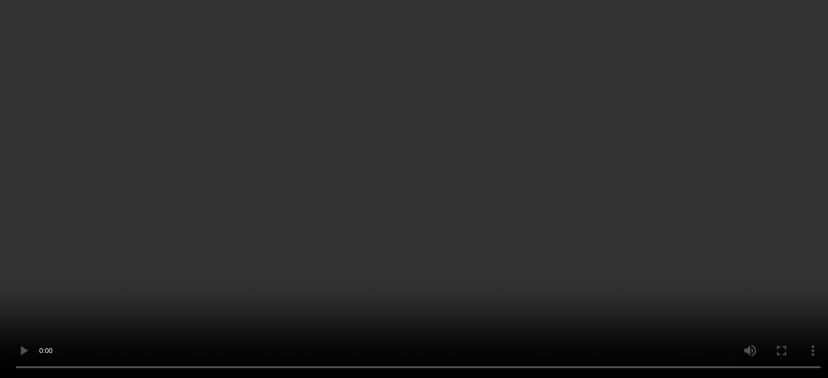
scroll to position [165, 0]
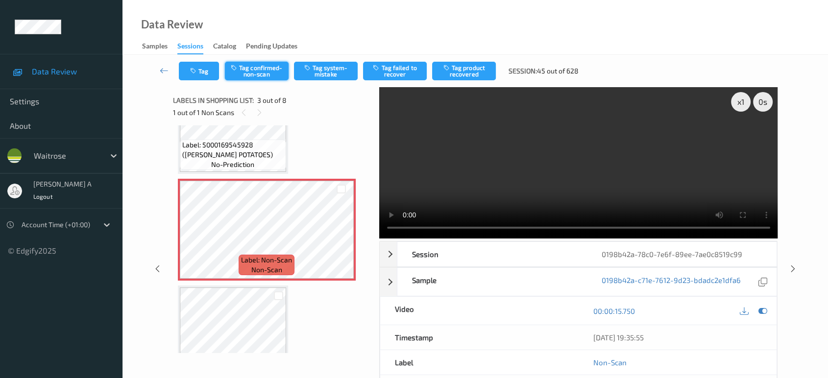
click at [269, 77] on button "Tag confirmed-non-scan" at bounding box center [257, 71] width 64 height 19
click at [473, 73] on button "Tag product recovered" at bounding box center [464, 71] width 64 height 19
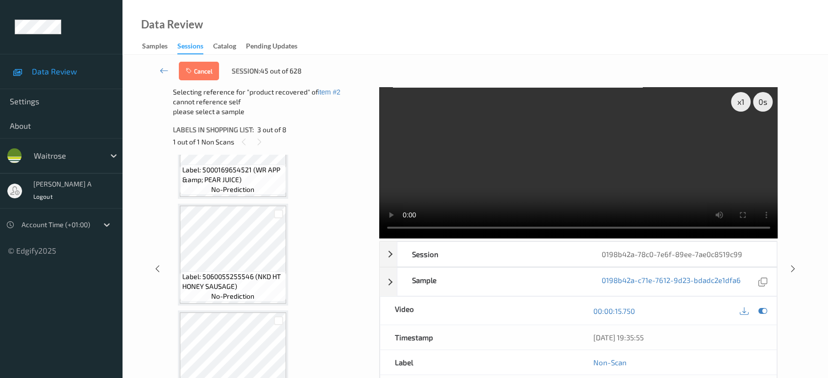
scroll to position [438, 0]
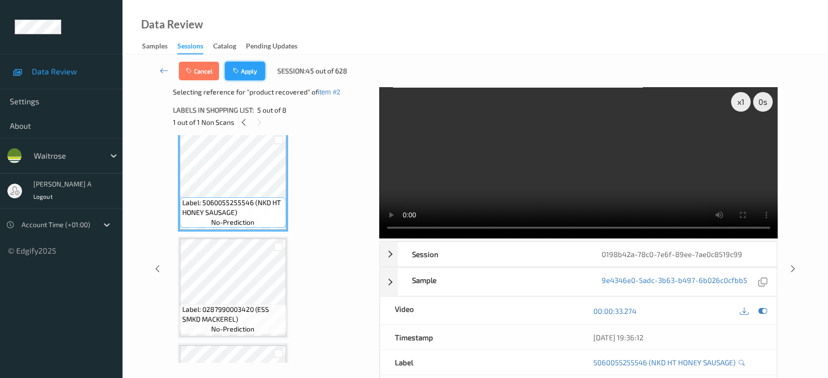
click at [236, 70] on icon "button" at bounding box center [237, 71] width 8 height 7
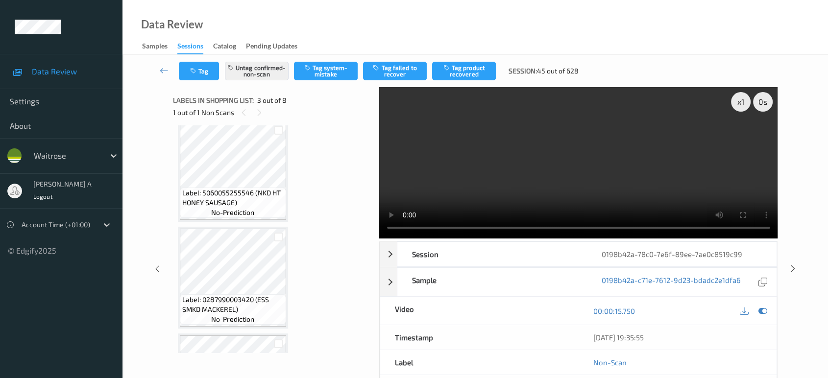
scroll to position [111, 0]
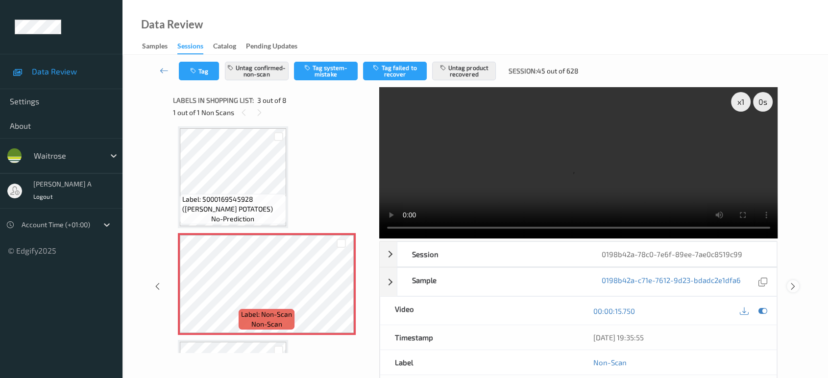
click at [793, 282] on icon at bounding box center [793, 286] width 8 height 9
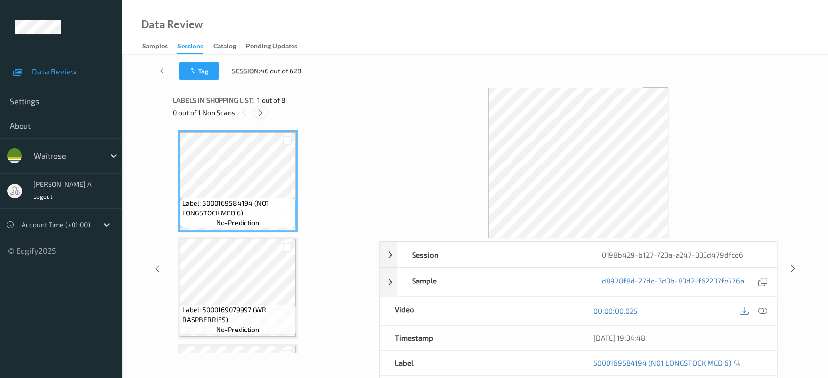
click at [260, 109] on icon at bounding box center [260, 112] width 8 height 9
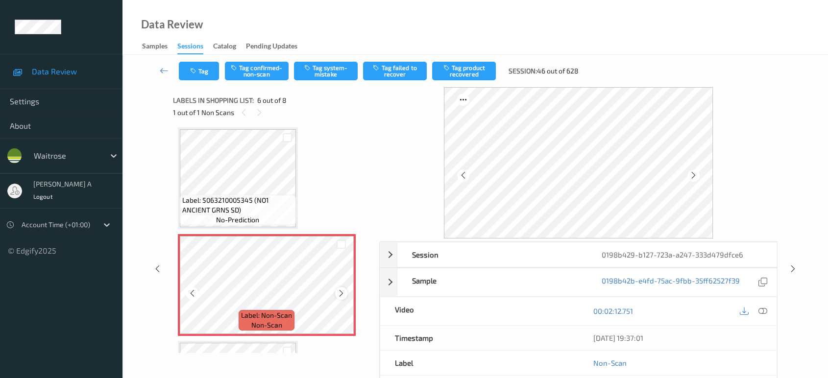
click at [337, 292] on icon at bounding box center [341, 293] width 8 height 9
click at [761, 313] on icon at bounding box center [763, 311] width 9 height 9
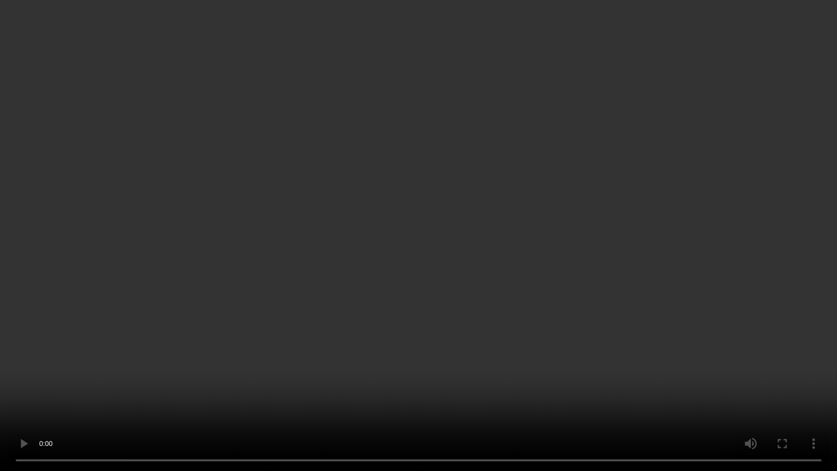
click at [327, 289] on video at bounding box center [418, 235] width 837 height 471
click at [422, 220] on video at bounding box center [418, 235] width 837 height 471
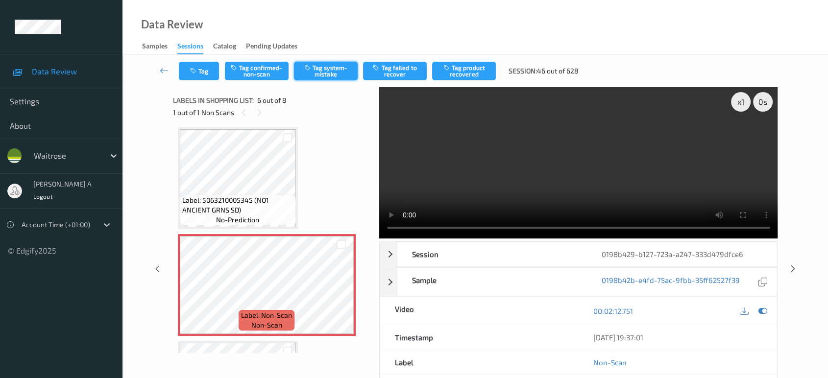
click at [330, 74] on button "Tag system-mistake" at bounding box center [326, 71] width 64 height 19
click at [195, 74] on icon "button" at bounding box center [194, 71] width 8 height 7
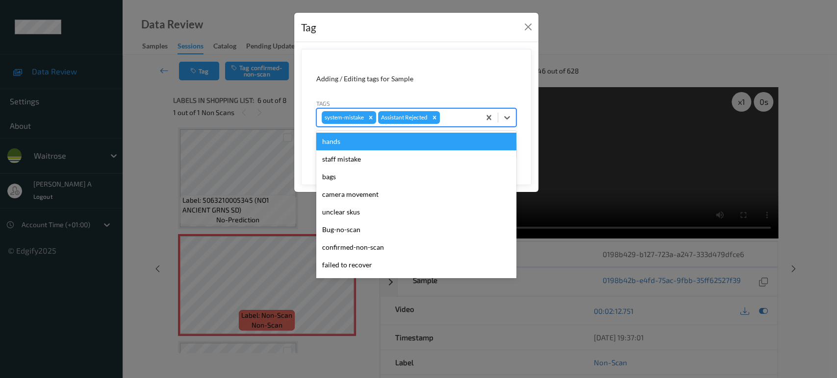
click at [459, 116] on div at bounding box center [458, 118] width 33 height 12
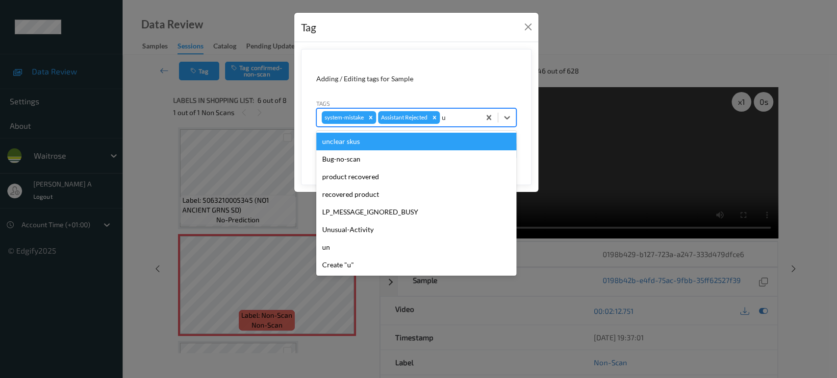
type input "un"
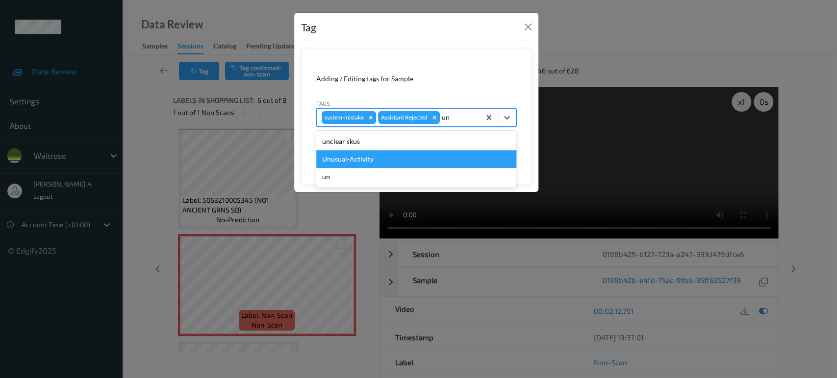
click at [378, 155] on div "Unusual-Activity" at bounding box center [416, 159] width 200 height 18
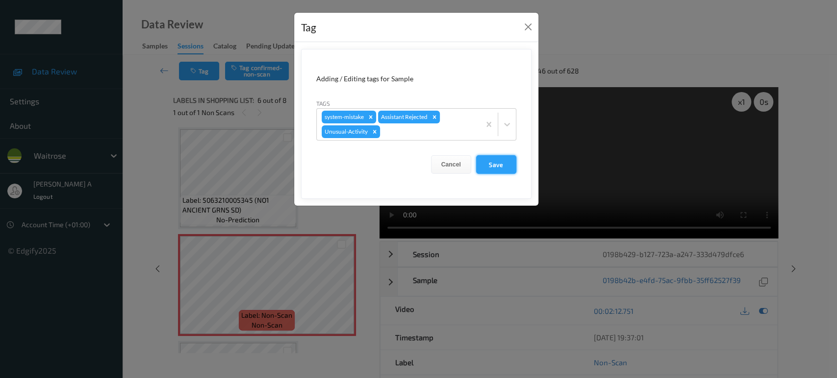
click at [495, 168] on button "Save" at bounding box center [496, 164] width 40 height 19
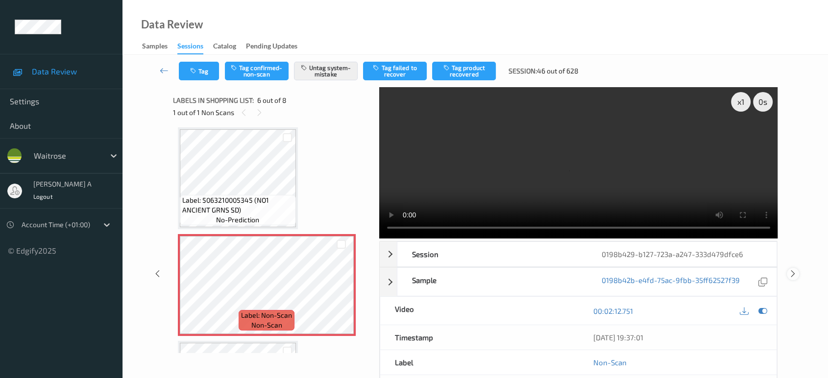
click at [792, 270] on icon at bounding box center [793, 274] width 8 height 9
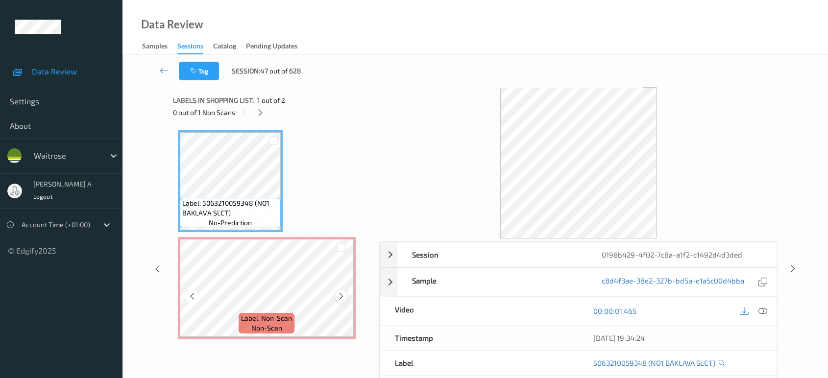
click at [340, 295] on icon at bounding box center [341, 296] width 8 height 9
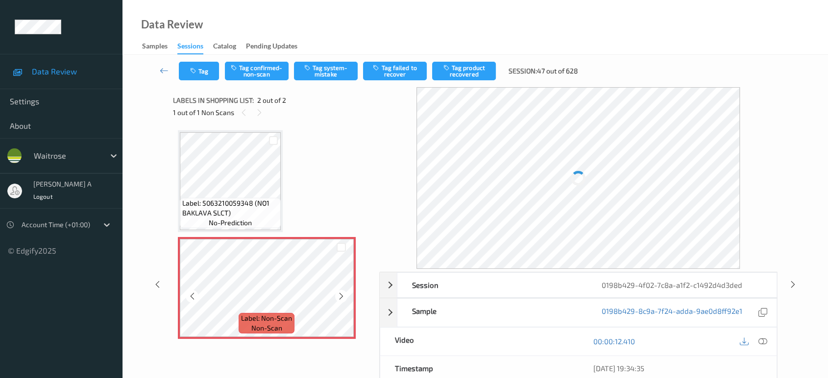
click at [340, 295] on icon at bounding box center [341, 296] width 8 height 9
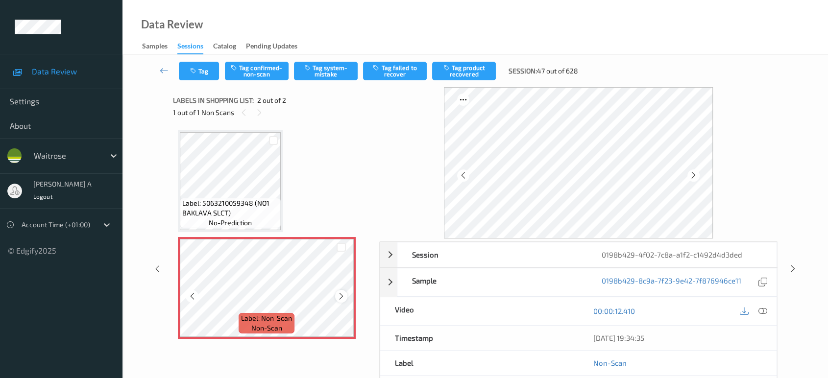
click at [338, 297] on icon at bounding box center [341, 296] width 8 height 9
click at [765, 313] on icon at bounding box center [763, 311] width 9 height 9
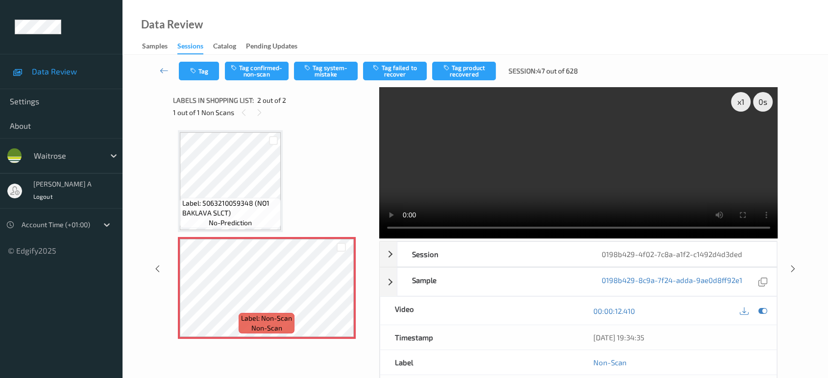
click at [615, 175] on video at bounding box center [578, 162] width 399 height 151
click at [323, 75] on button "Tag system-mistake" at bounding box center [326, 71] width 64 height 19
click at [210, 76] on button "Tag" at bounding box center [199, 71] width 40 height 19
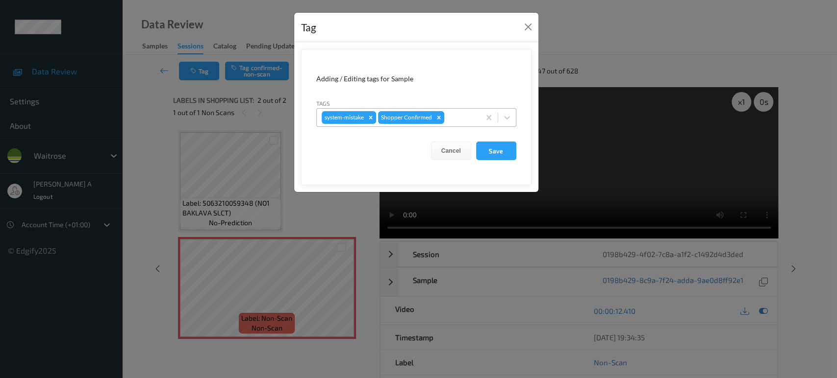
click at [456, 119] on div at bounding box center [460, 118] width 29 height 12
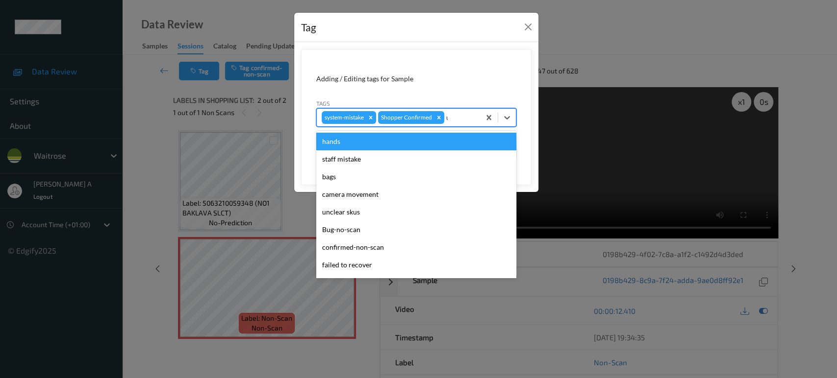
type input "un"
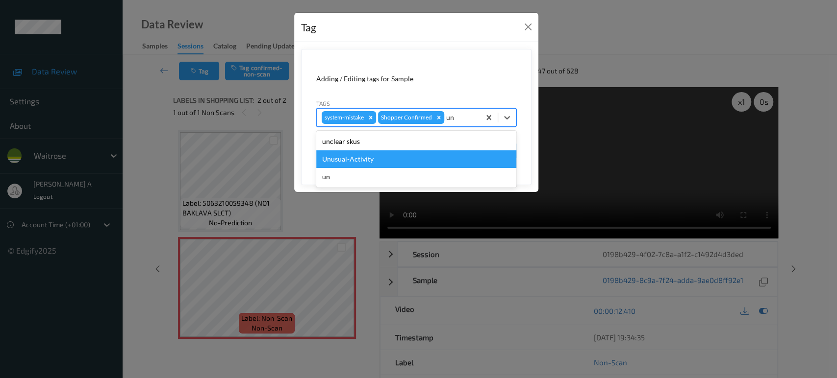
click at [391, 158] on div "Unusual-Activity" at bounding box center [416, 159] width 200 height 18
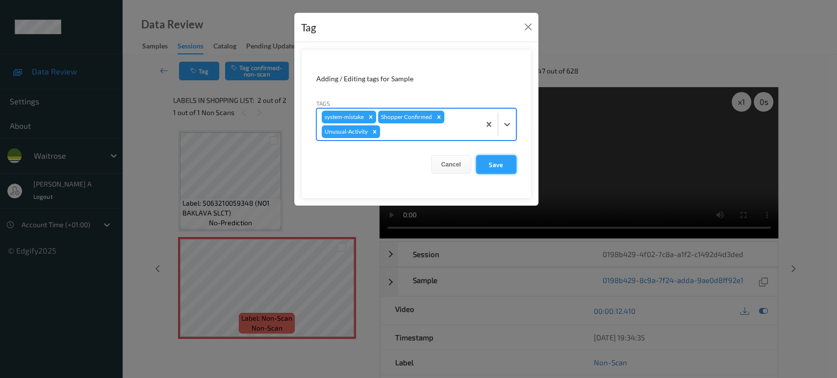
click at [488, 164] on button "Save" at bounding box center [496, 164] width 40 height 19
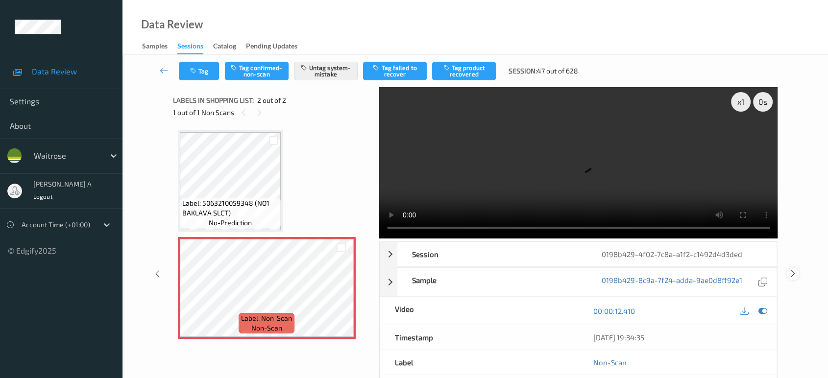
click at [793, 270] on icon at bounding box center [793, 274] width 8 height 9
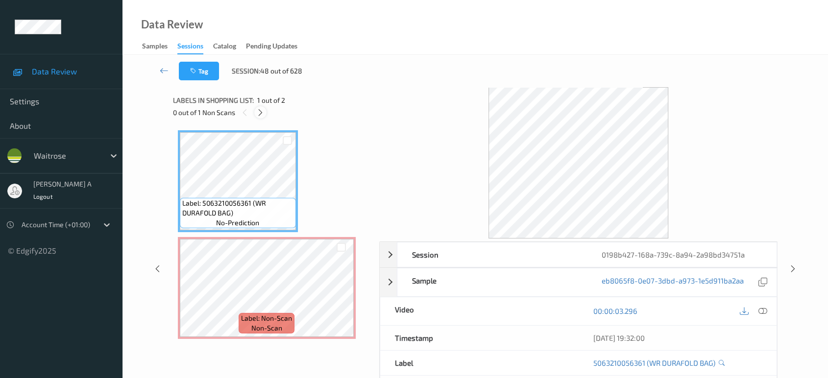
click at [256, 111] on div at bounding box center [260, 112] width 12 height 12
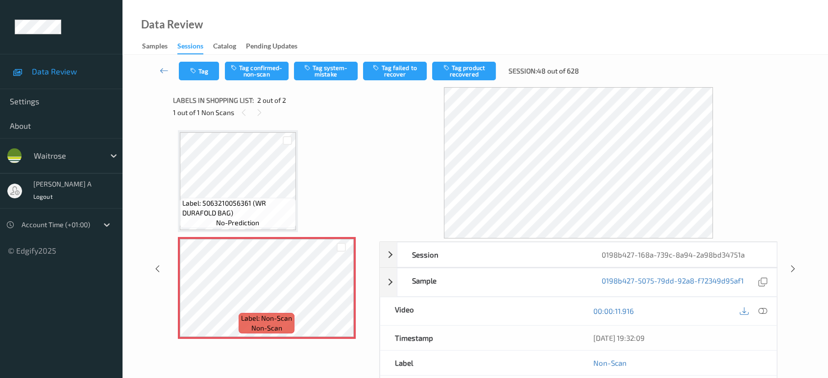
click at [770, 313] on div "00:00:11.916" at bounding box center [677, 312] width 199 height 28
click at [766, 313] on icon at bounding box center [763, 311] width 9 height 9
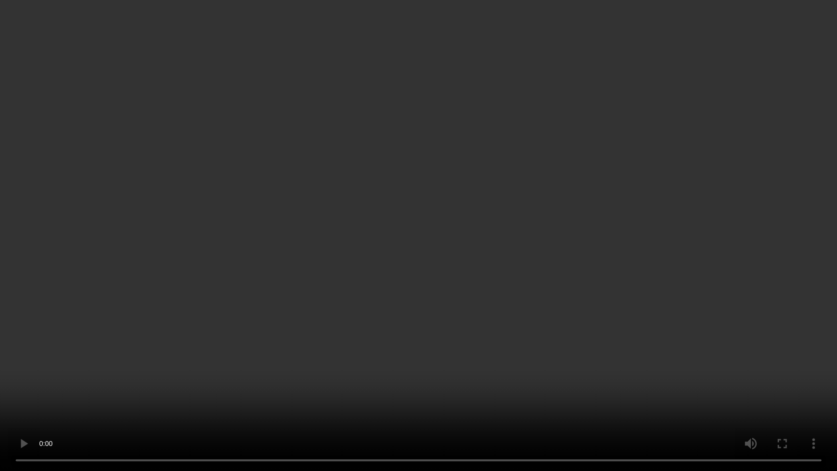
click at [489, 191] on video at bounding box center [418, 235] width 837 height 471
click at [260, 333] on video at bounding box center [418, 235] width 837 height 471
click at [477, 148] on video at bounding box center [418, 235] width 837 height 471
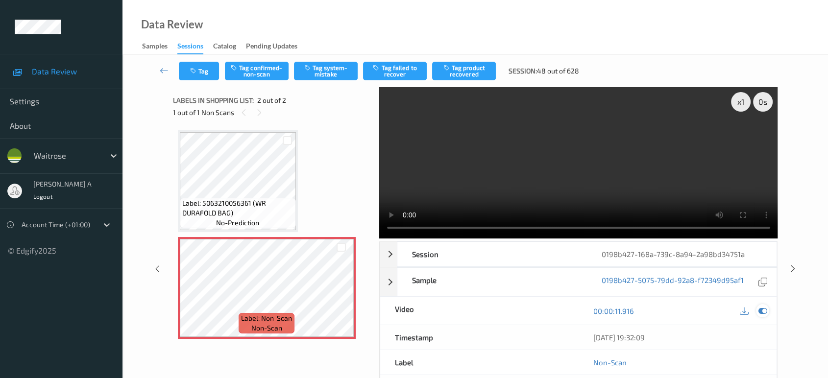
click at [763, 304] on div at bounding box center [762, 310] width 13 height 13
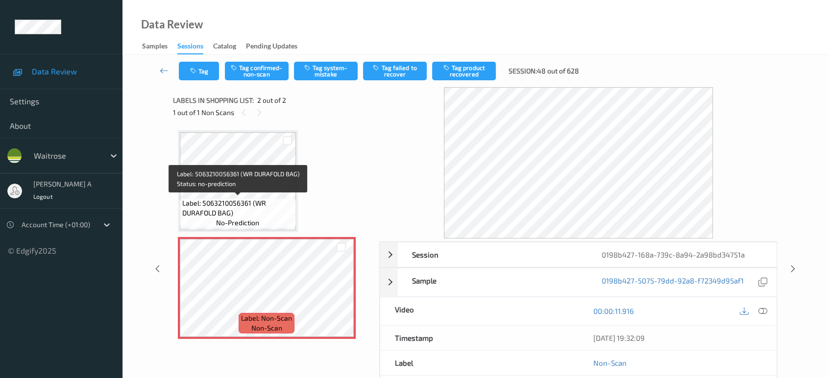
click at [226, 206] on span "Label: 5063210056361 (WR DURAFOLD BAG)" at bounding box center [237, 209] width 111 height 20
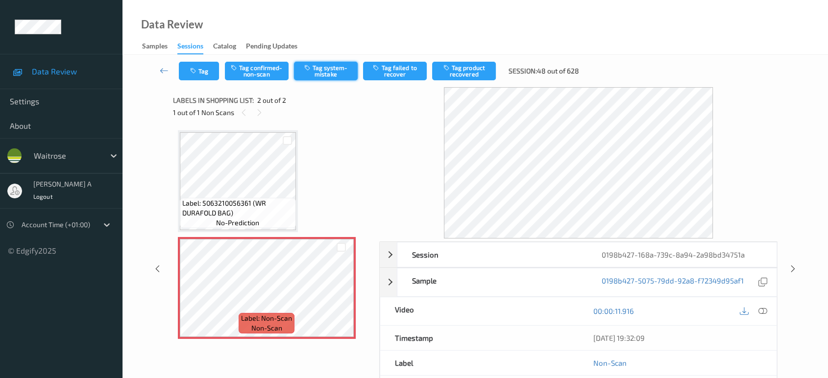
click at [327, 68] on button "Tag system-mistake" at bounding box center [326, 71] width 64 height 19
click at [198, 69] on icon "button" at bounding box center [194, 71] width 8 height 7
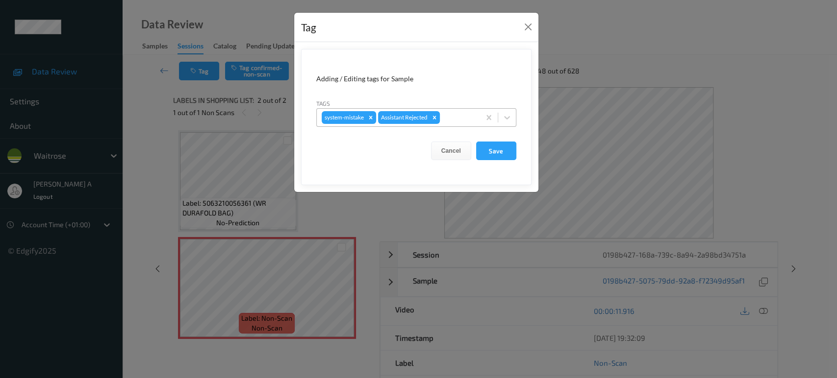
click at [463, 109] on div "system-mistake Assistant Rejected" at bounding box center [398, 117] width 163 height 17
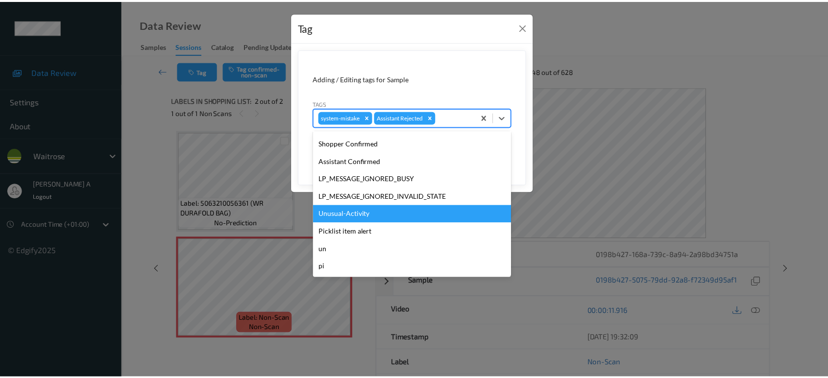
scroll to position [192, 0]
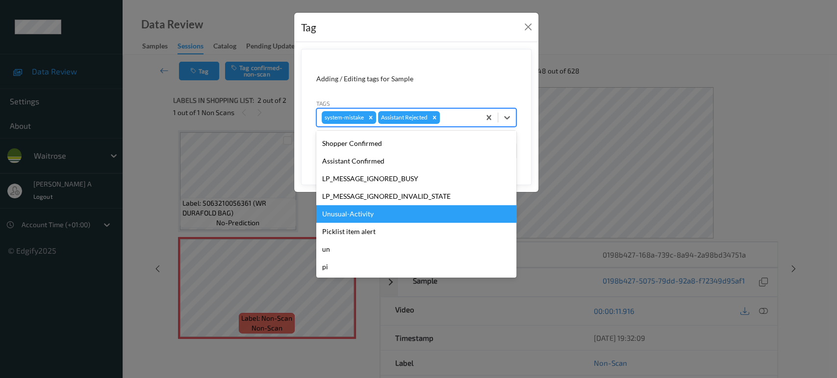
click at [345, 219] on div "Unusual-Activity" at bounding box center [416, 214] width 200 height 18
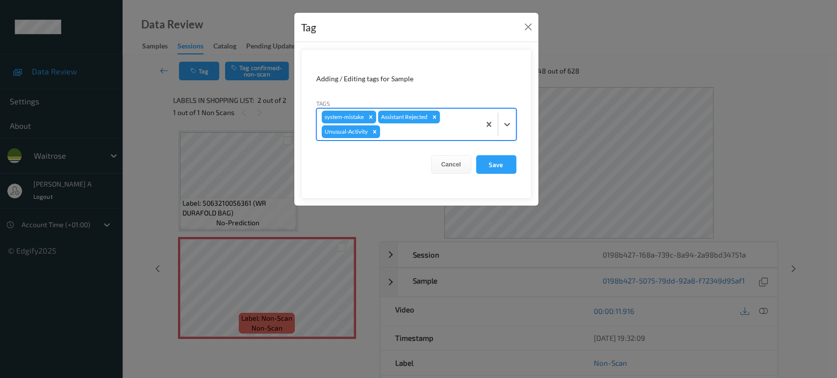
click at [396, 132] on div at bounding box center [428, 132] width 93 height 12
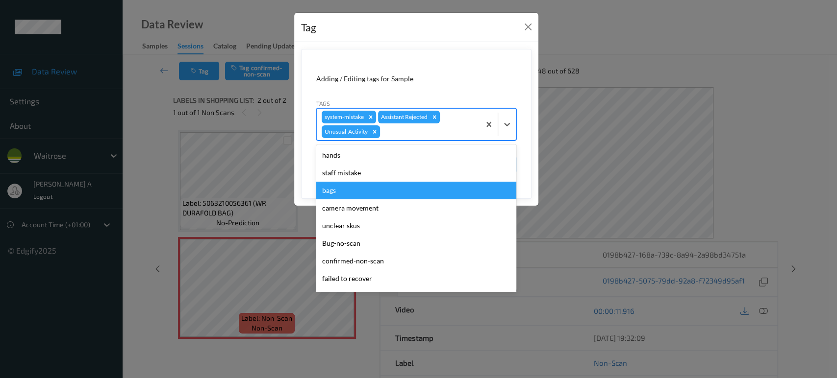
click at [370, 185] on div "bags" at bounding box center [416, 191] width 200 height 18
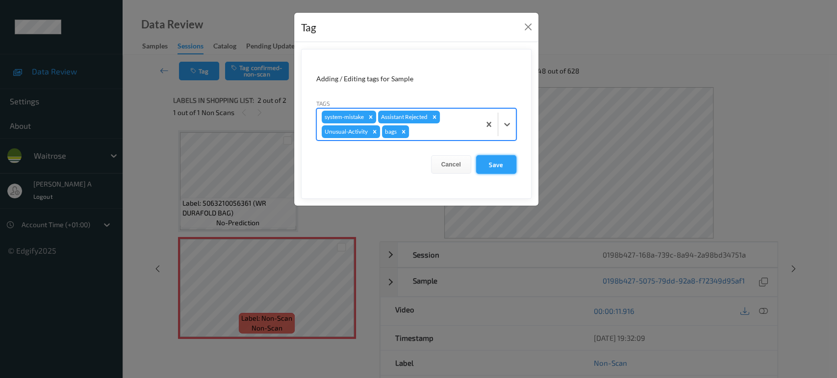
click at [497, 164] on button "Save" at bounding box center [496, 164] width 40 height 19
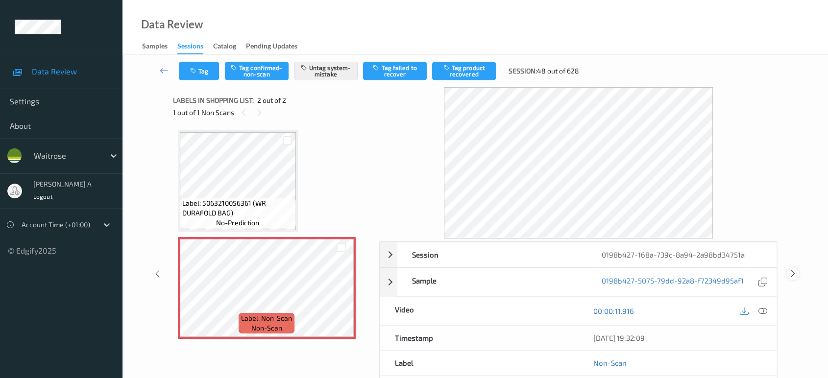
click at [791, 271] on icon at bounding box center [793, 274] width 8 height 9
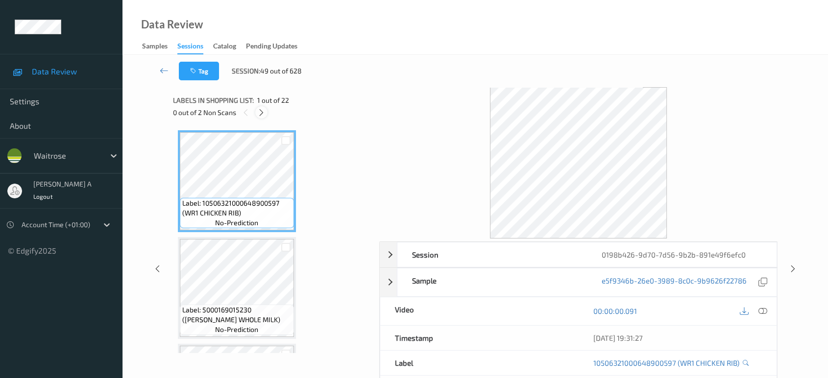
click at [263, 116] on icon at bounding box center [261, 112] width 8 height 9
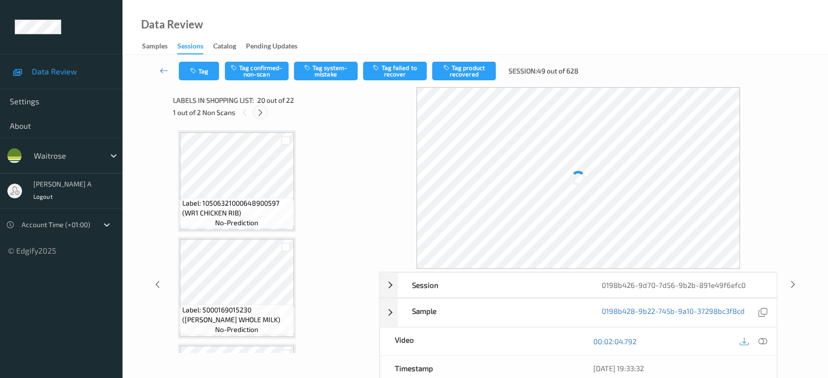
scroll to position [1920, 0]
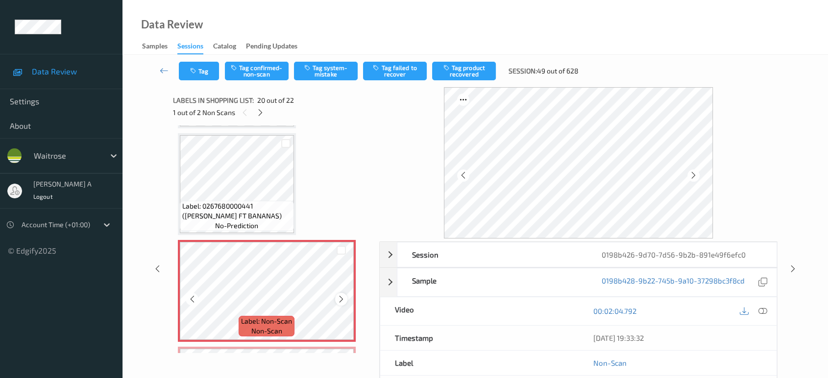
click at [341, 295] on icon at bounding box center [341, 299] width 8 height 9
click at [765, 310] on icon at bounding box center [763, 311] width 9 height 9
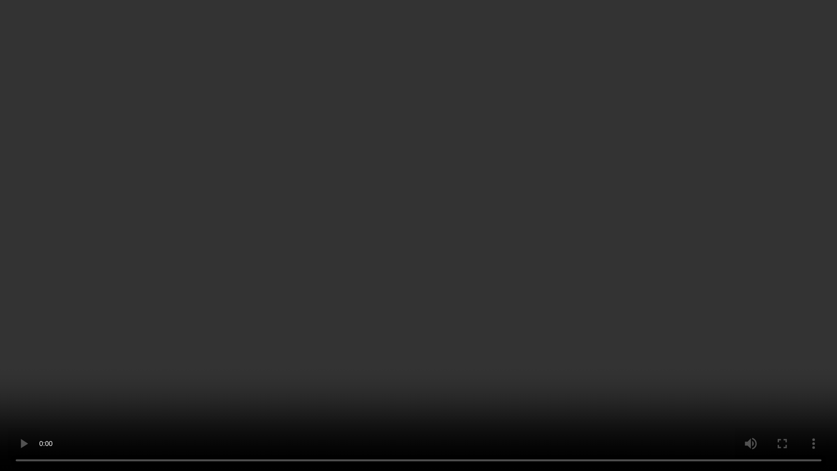
click at [497, 286] on video at bounding box center [418, 235] width 837 height 471
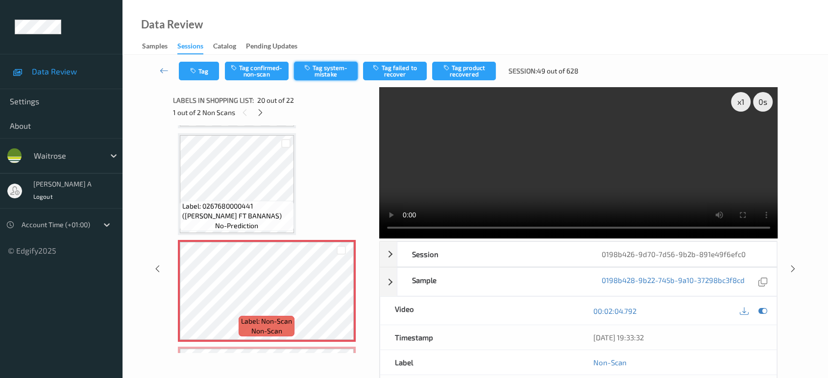
click at [325, 72] on button "Tag system-mistake" at bounding box center [326, 71] width 64 height 19
click at [201, 78] on button "Tag" at bounding box center [199, 71] width 40 height 19
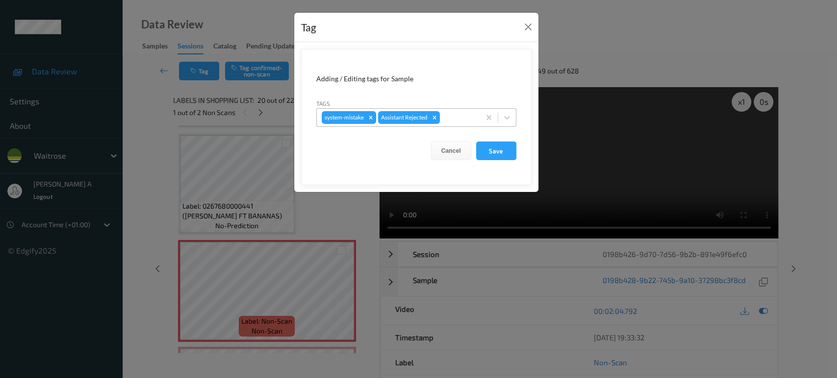
click at [450, 123] on div at bounding box center [458, 118] width 33 height 12
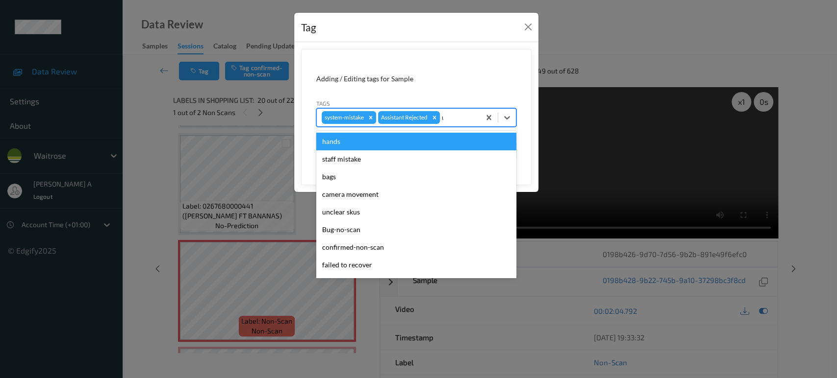
type input "un"
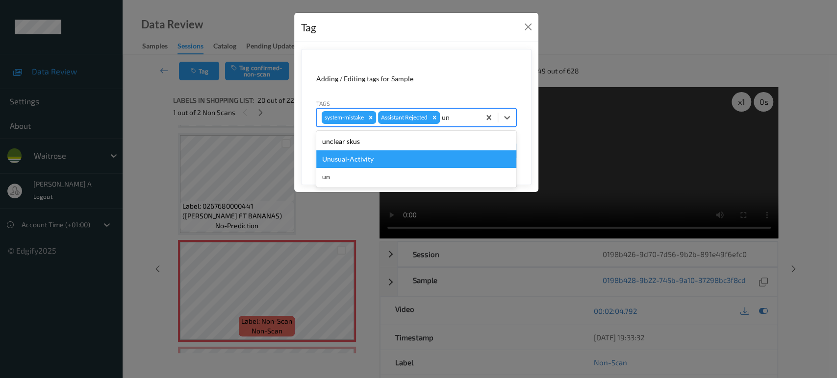
click at [369, 153] on div "Unusual-Activity" at bounding box center [416, 159] width 200 height 18
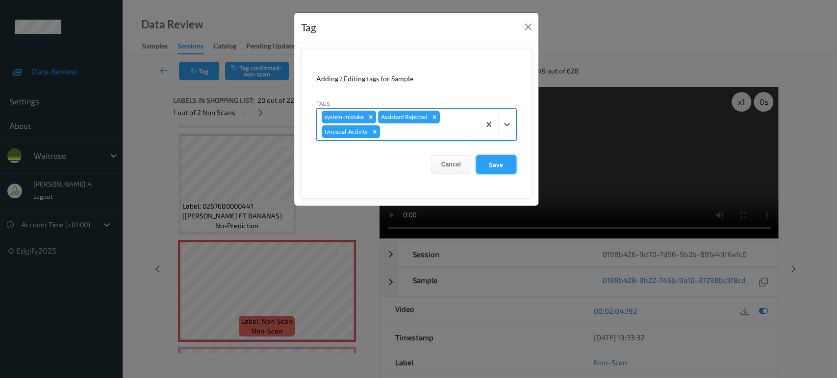
click at [491, 163] on button "Save" at bounding box center [496, 164] width 40 height 19
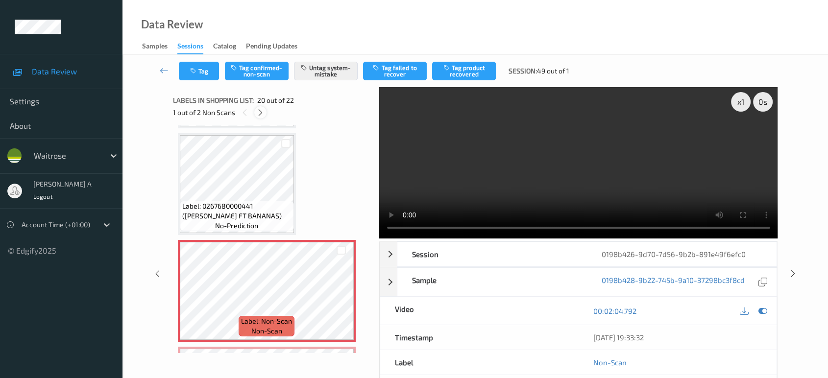
click at [263, 109] on icon at bounding box center [260, 112] width 8 height 9
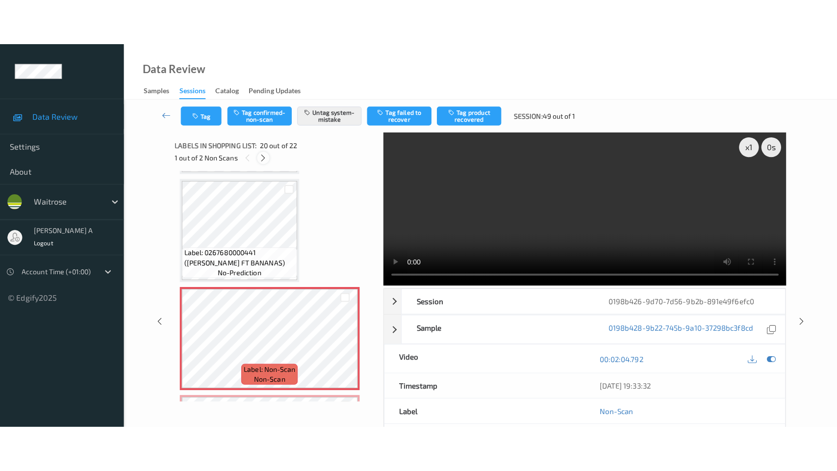
scroll to position [2027, 0]
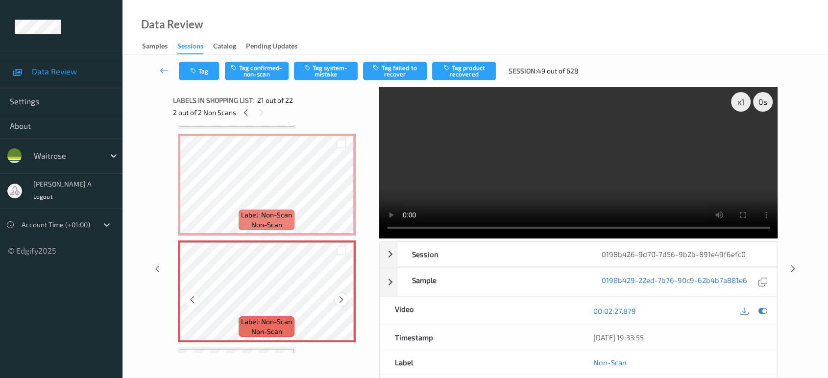
click at [339, 296] on icon at bounding box center [341, 300] width 8 height 9
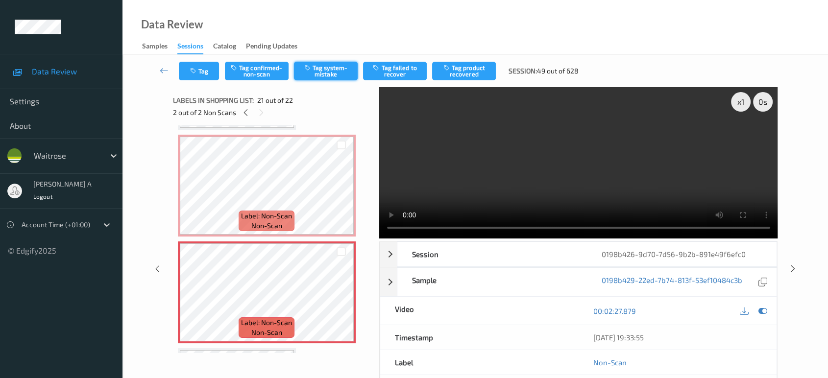
click at [317, 74] on button "Tag system-mistake" at bounding box center [326, 71] width 64 height 19
click at [209, 71] on button "Tag" at bounding box center [199, 71] width 40 height 19
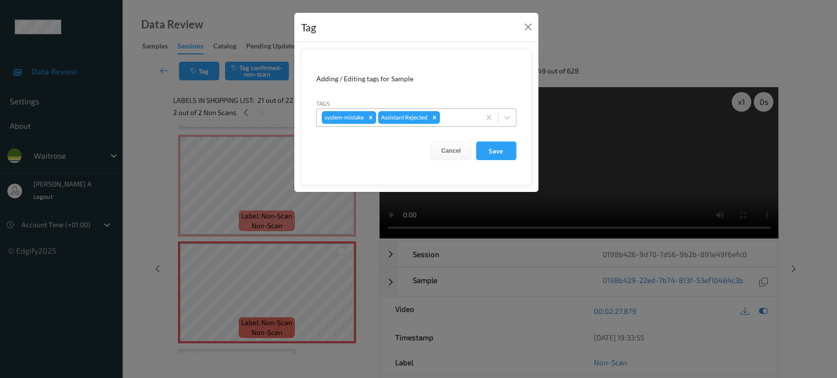
click at [452, 119] on div at bounding box center [458, 118] width 33 height 12
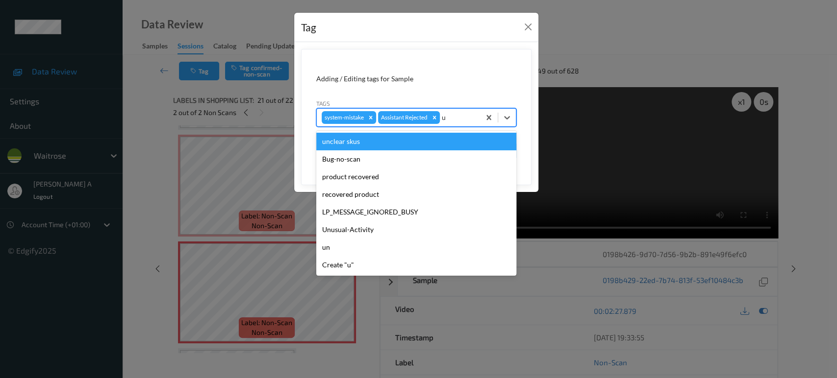
type input "un"
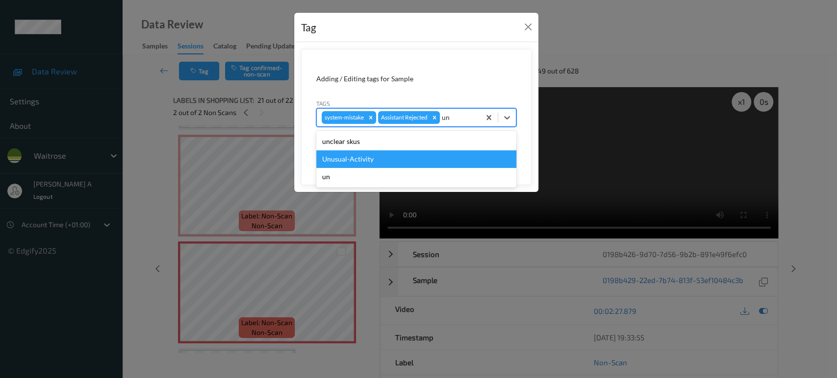
click at [384, 156] on div "Unusual-Activity" at bounding box center [416, 159] width 200 height 18
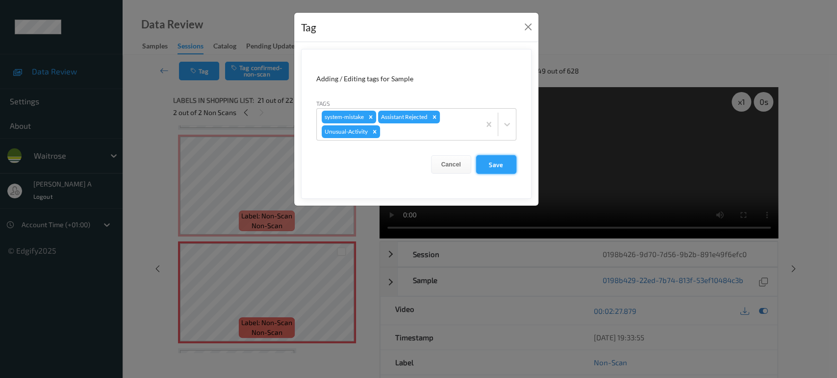
click at [505, 162] on button "Save" at bounding box center [496, 164] width 40 height 19
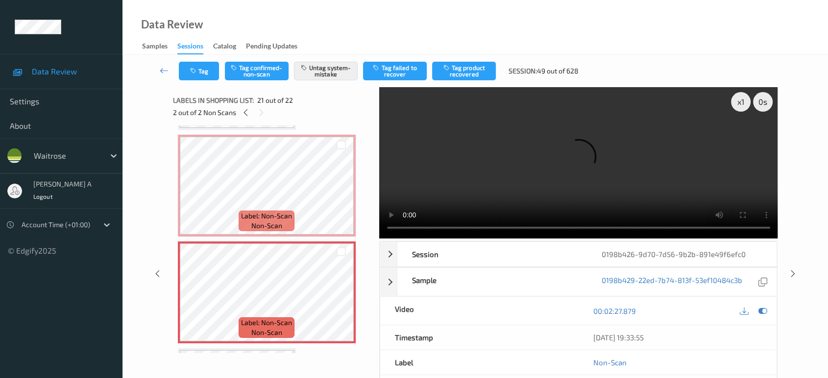
drag, startPoint x: 793, startPoint y: 234, endPoint x: 788, endPoint y: 229, distance: 6.9
click at [793, 270] on icon at bounding box center [793, 274] width 8 height 9
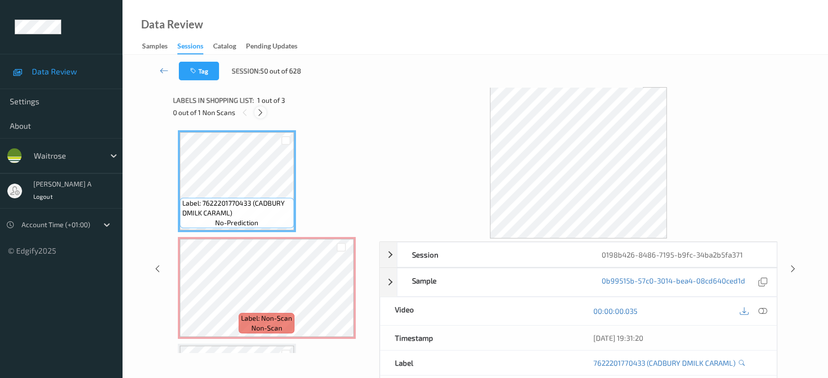
click at [264, 113] on icon at bounding box center [260, 112] width 8 height 9
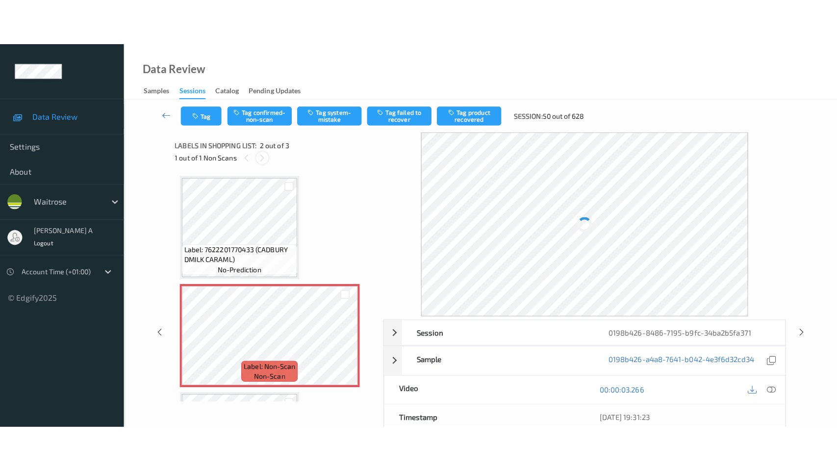
scroll to position [4, 0]
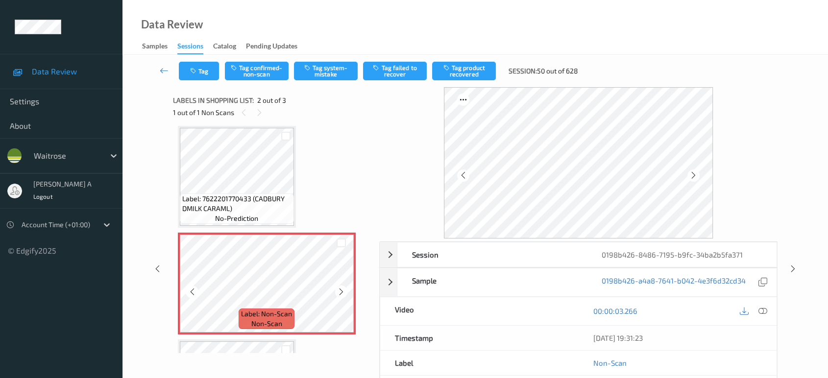
click at [346, 292] on div at bounding box center [341, 292] width 12 height 12
click at [763, 310] on icon at bounding box center [763, 311] width 9 height 9
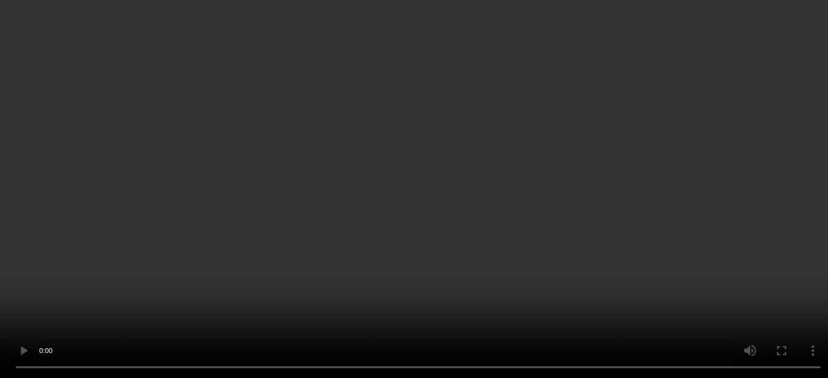
scroll to position [0, 0]
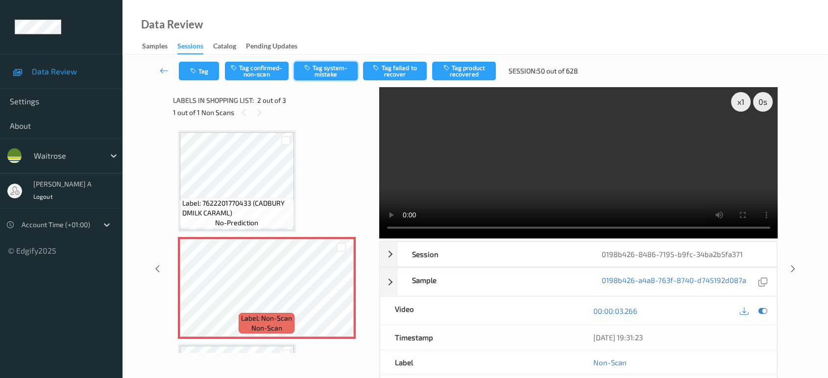
click at [341, 76] on button "Tag system-mistake" at bounding box center [326, 71] width 64 height 19
click at [205, 69] on button "Tag" at bounding box center [199, 71] width 40 height 19
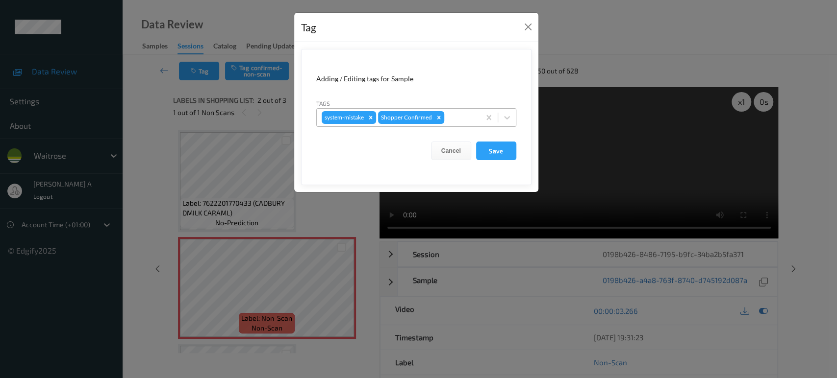
click at [463, 112] on div at bounding box center [460, 118] width 29 height 12
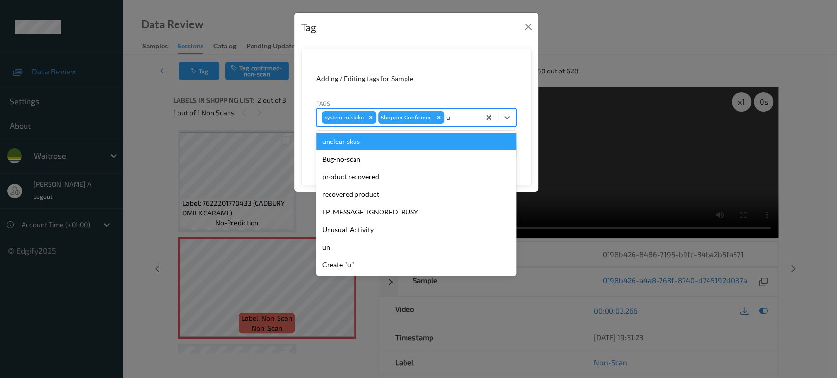
type input "un"
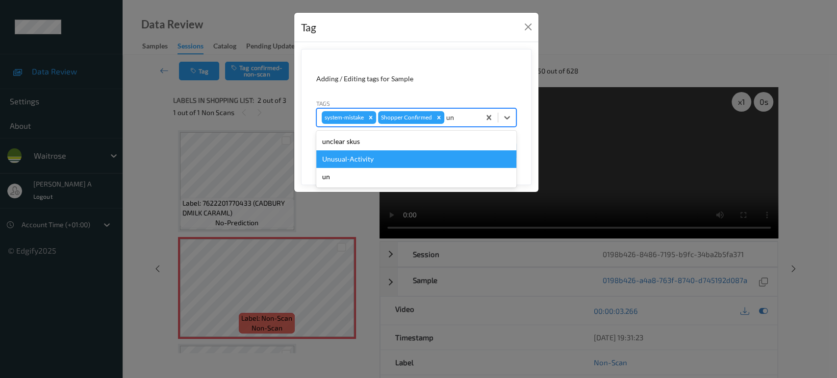
click at [414, 154] on div "Unusual-Activity" at bounding box center [416, 159] width 200 height 18
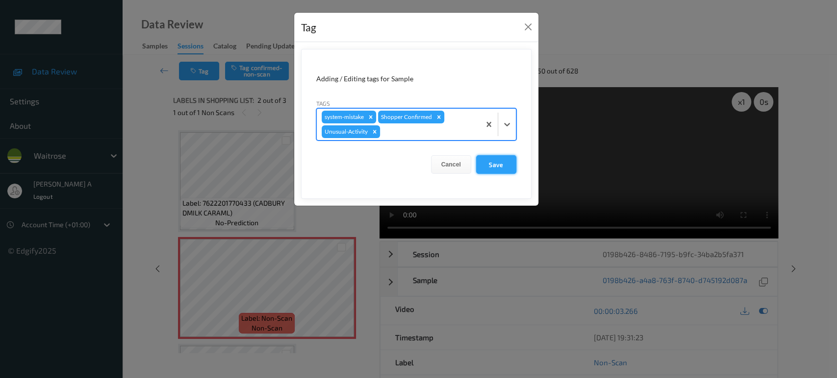
click at [502, 161] on button "Save" at bounding box center [496, 164] width 40 height 19
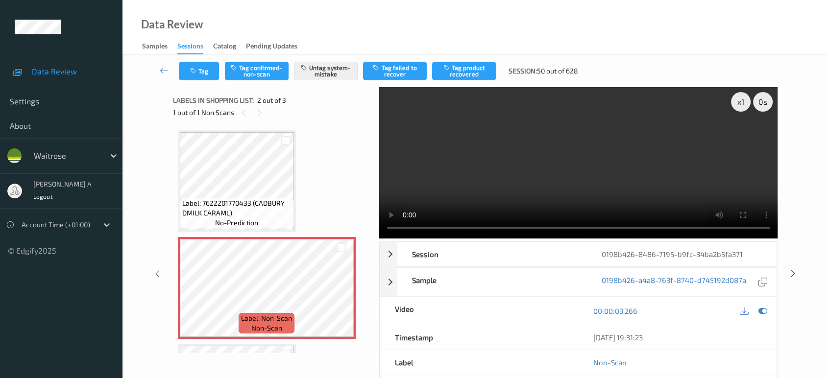
click at [510, 145] on video at bounding box center [578, 162] width 399 height 151
drag, startPoint x: 795, startPoint y: 276, endPoint x: 782, endPoint y: 256, distance: 23.5
click at [795, 276] on icon at bounding box center [793, 274] width 8 height 9
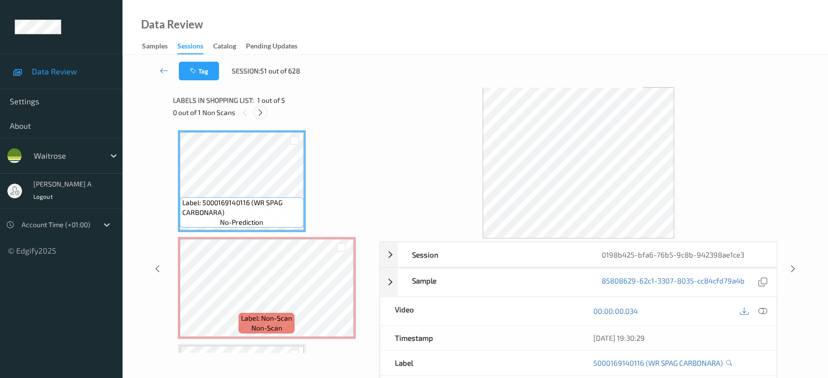
click at [266, 115] on div at bounding box center [260, 112] width 12 height 12
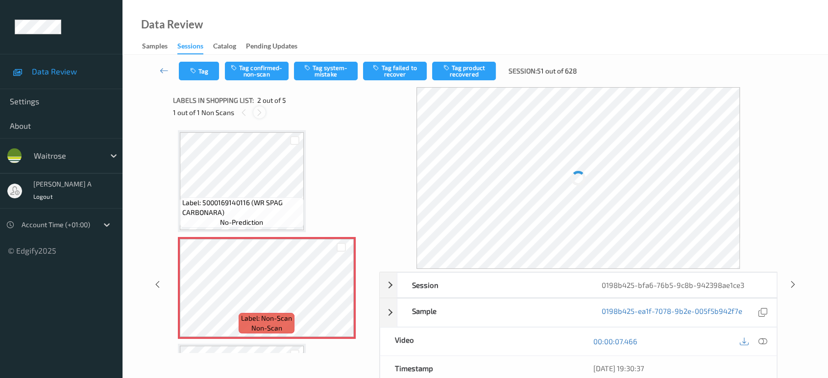
scroll to position [4, 0]
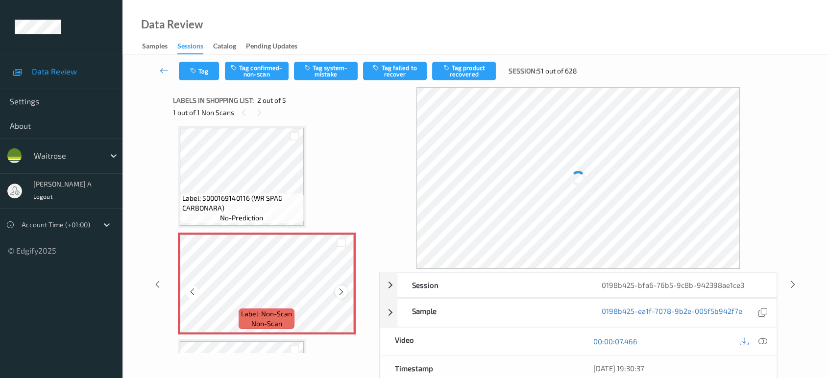
click at [341, 291] on icon at bounding box center [341, 292] width 8 height 9
click at [761, 340] on icon at bounding box center [763, 341] width 9 height 9
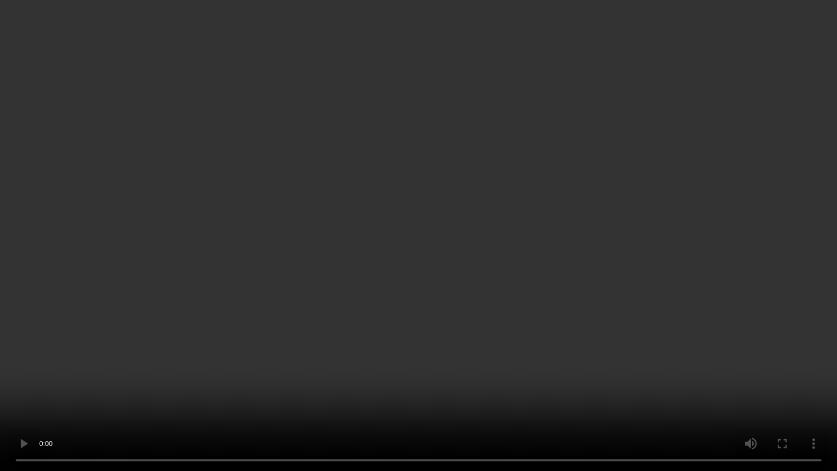
click at [477, 257] on video at bounding box center [418, 235] width 837 height 471
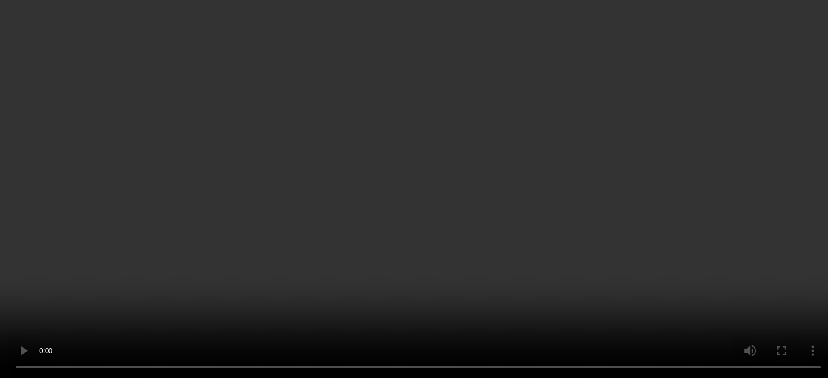
scroll to position [59, 0]
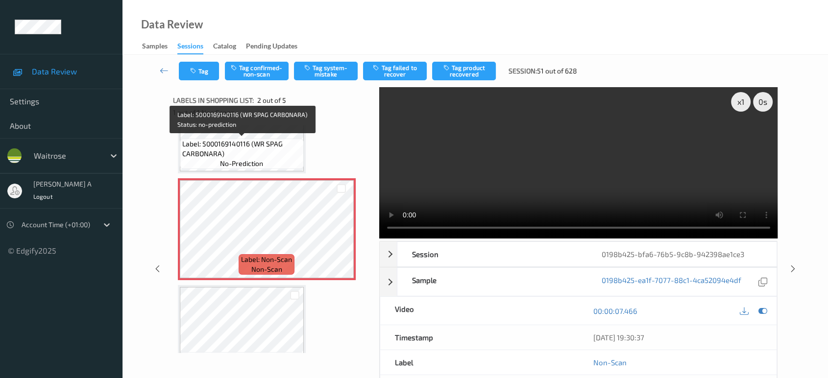
click at [249, 148] on span "Label: 5000169140116 (WR SPAG CARBONARA)" at bounding box center [241, 149] width 119 height 20
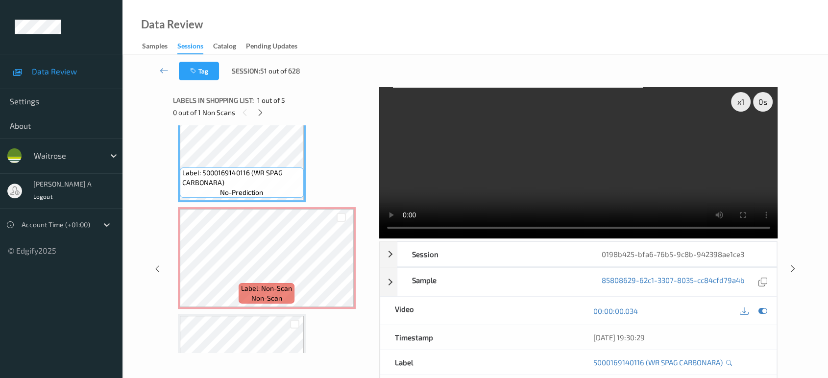
scroll to position [4, 0]
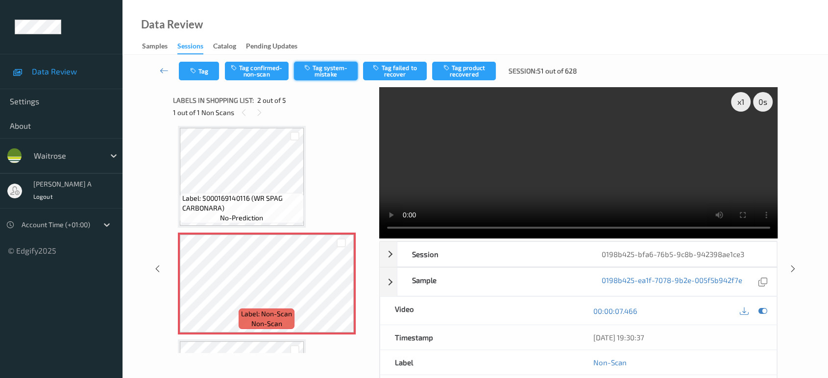
click at [328, 72] on button "Tag system-mistake" at bounding box center [326, 71] width 64 height 19
click at [193, 75] on button "Tag" at bounding box center [199, 71] width 40 height 19
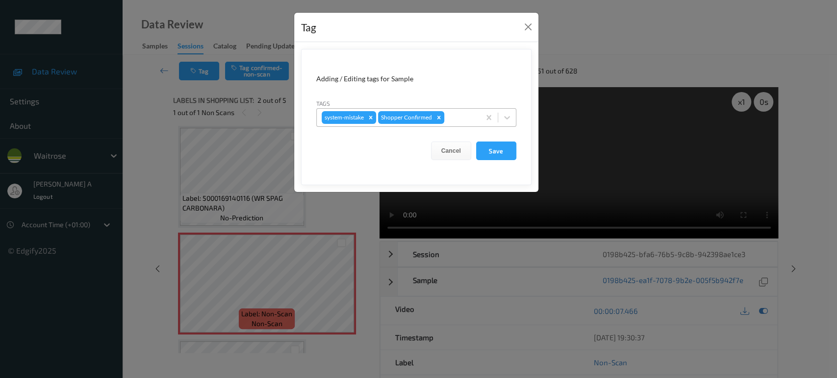
click at [457, 122] on div at bounding box center [460, 118] width 29 height 12
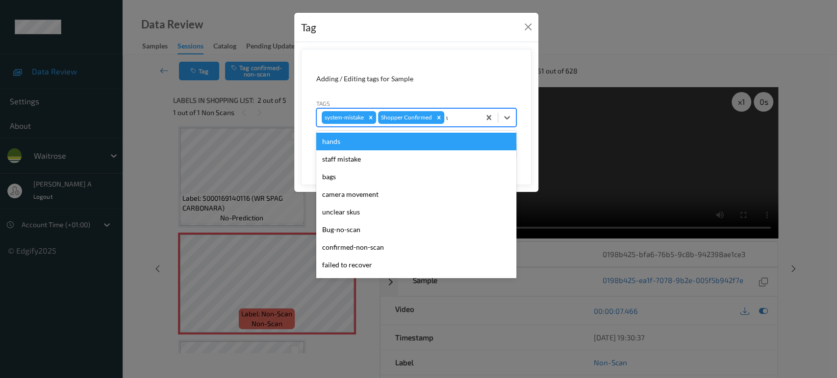
type input "un"
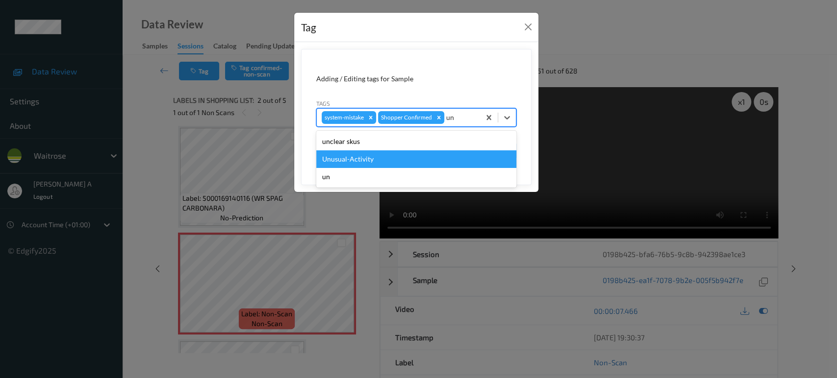
click at [427, 158] on div "Unusual-Activity" at bounding box center [416, 159] width 200 height 18
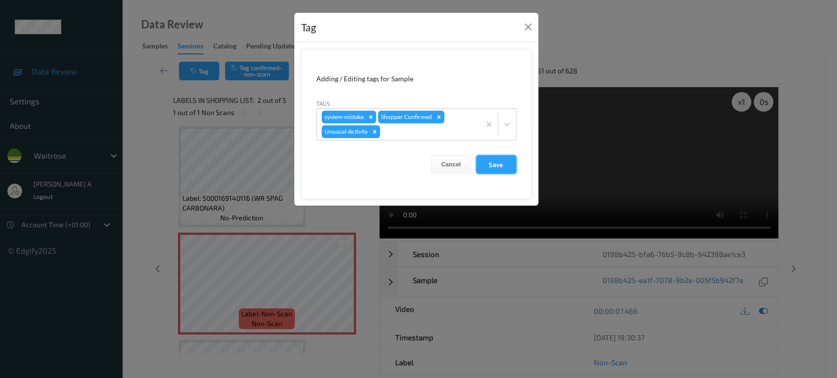
click at [492, 163] on button "Save" at bounding box center [496, 164] width 40 height 19
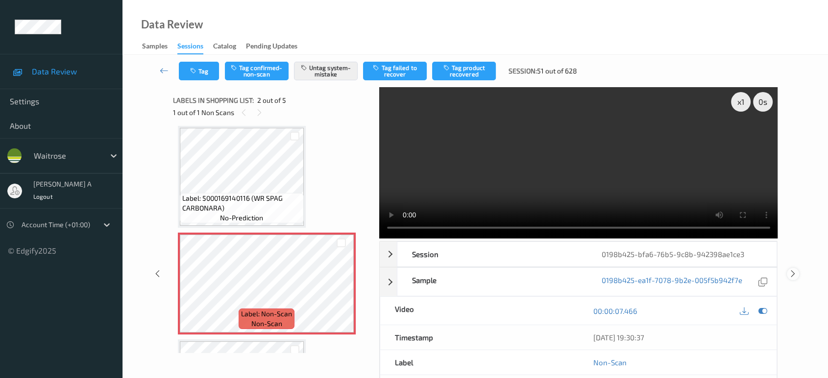
click at [789, 270] on icon at bounding box center [793, 274] width 8 height 9
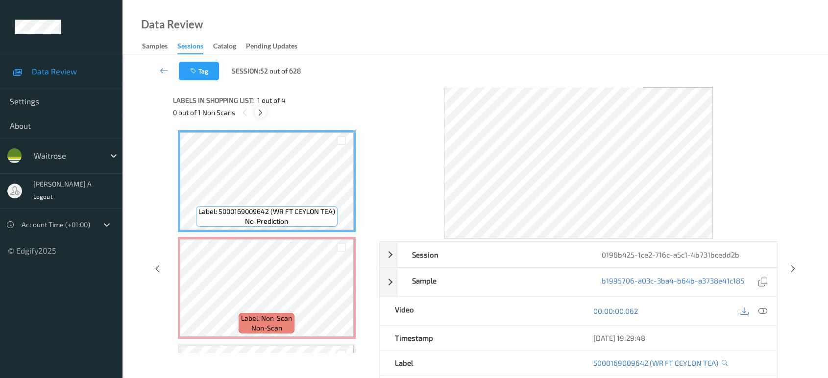
click at [261, 113] on icon at bounding box center [260, 112] width 8 height 9
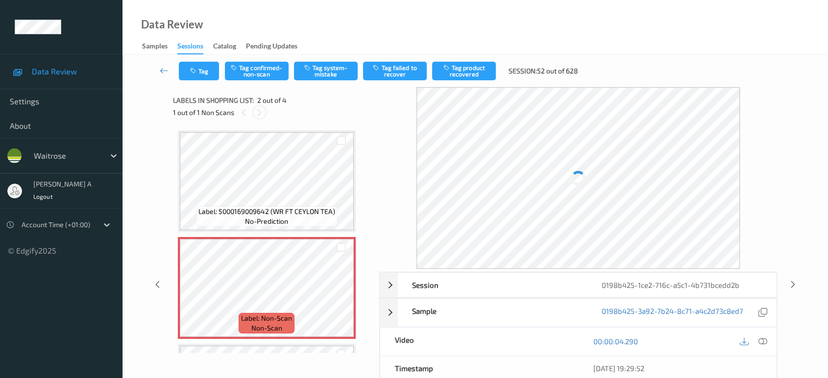
scroll to position [4, 0]
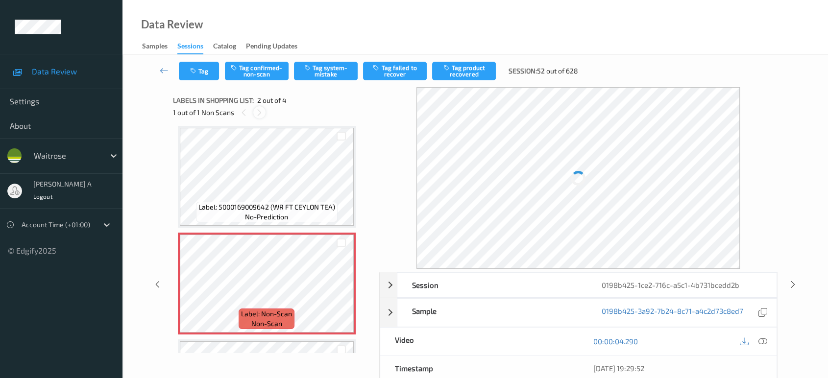
click at [261, 113] on icon at bounding box center [259, 112] width 8 height 9
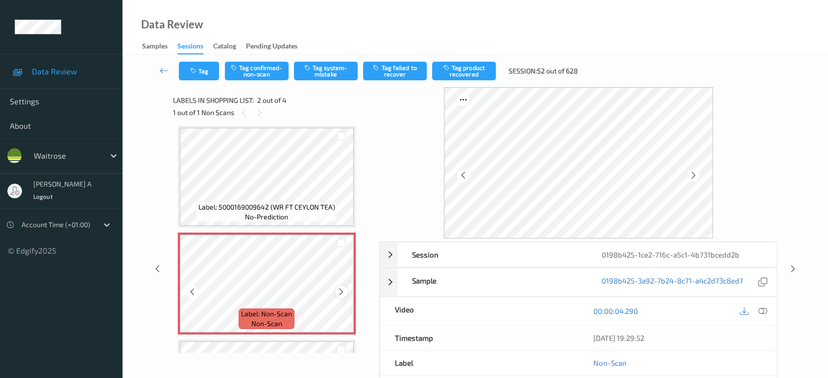
click at [343, 291] on icon at bounding box center [341, 292] width 8 height 9
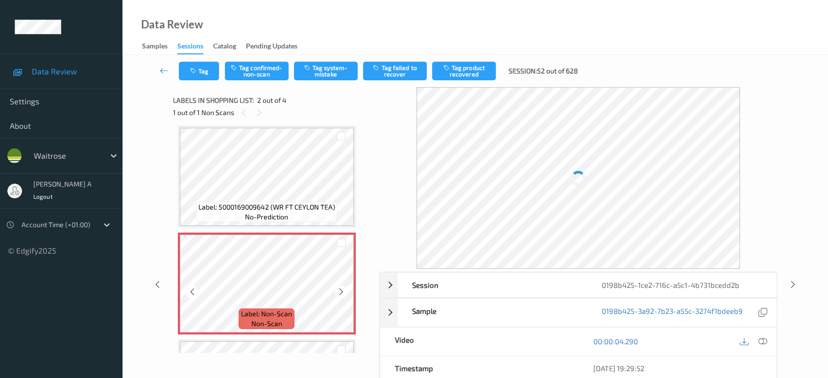
click at [343, 291] on icon at bounding box center [341, 292] width 8 height 9
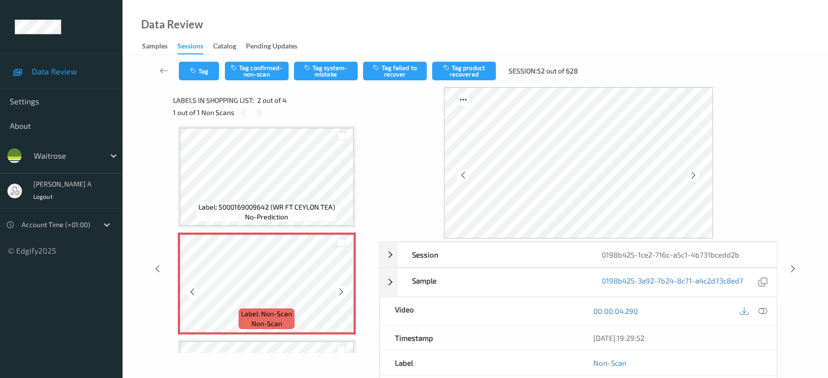
click at [343, 291] on icon at bounding box center [341, 292] width 8 height 9
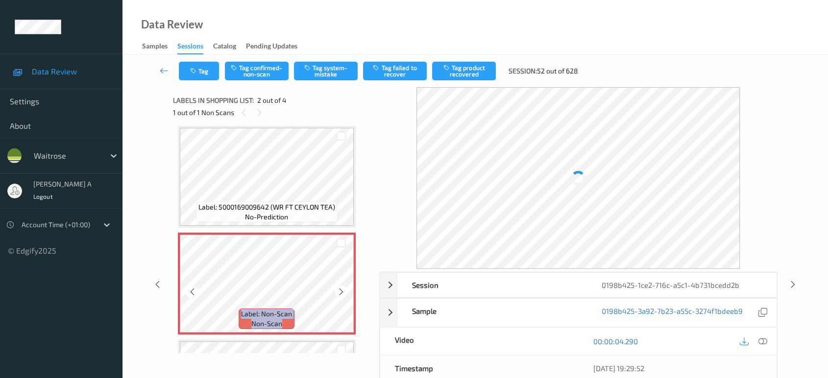
click at [343, 291] on icon at bounding box center [341, 292] width 8 height 9
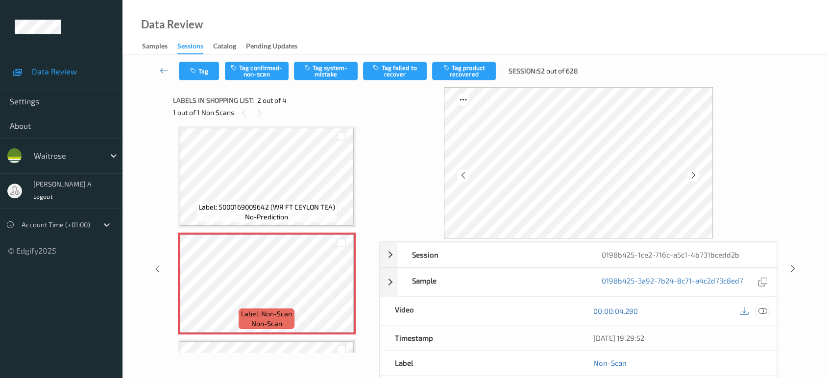
click at [760, 310] on icon at bounding box center [763, 311] width 9 height 9
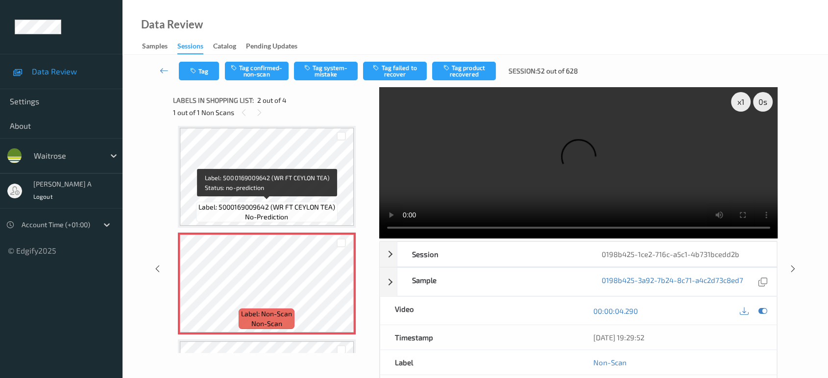
scroll to position [0, 0]
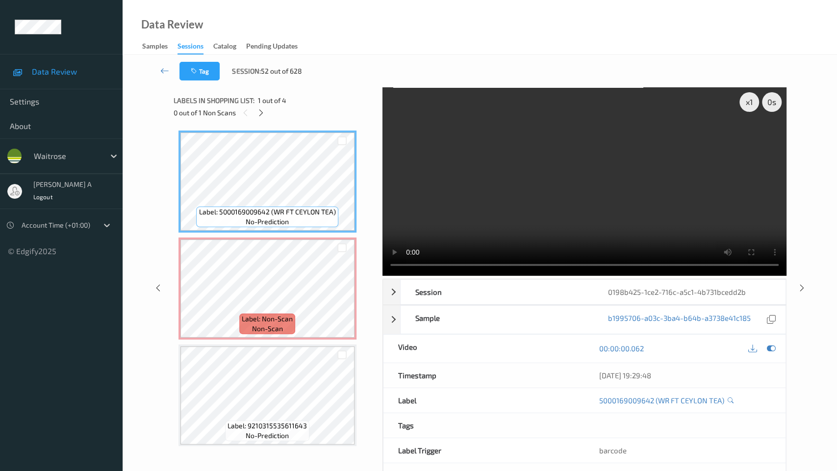
click at [382, 275] on video at bounding box center [584, 181] width 404 height 188
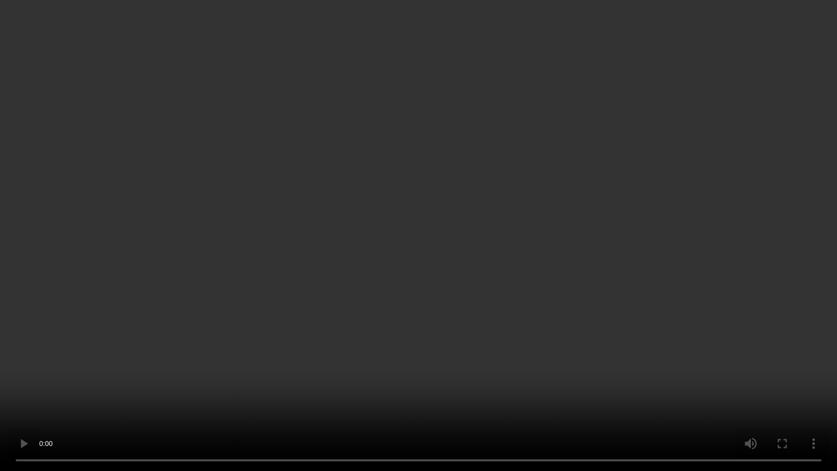
click at [200, 312] on video at bounding box center [418, 235] width 837 height 471
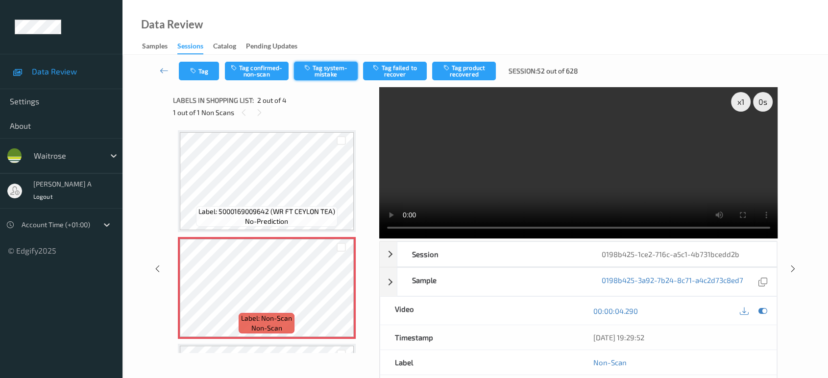
click at [331, 74] on button "Tag system-mistake" at bounding box center [326, 71] width 64 height 19
click at [196, 68] on icon "button" at bounding box center [194, 71] width 8 height 7
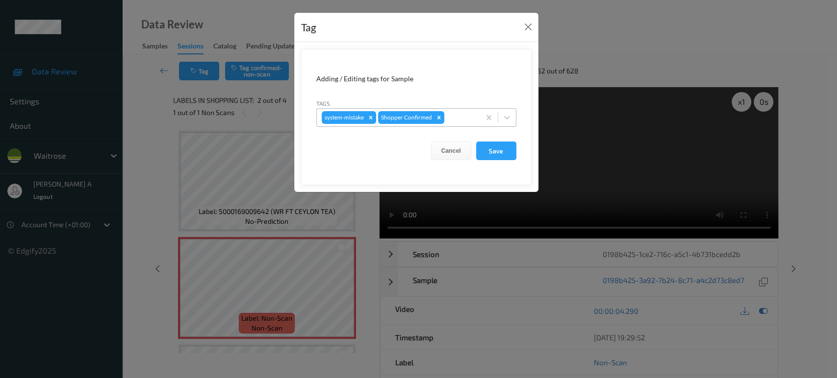
click at [455, 116] on div at bounding box center [460, 118] width 29 height 12
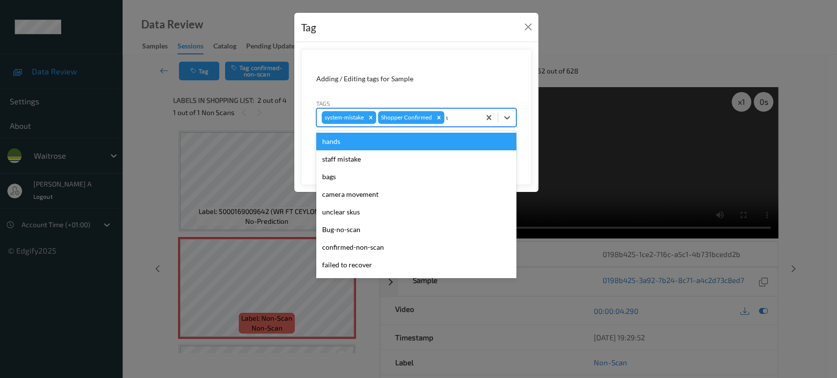
type input "un"
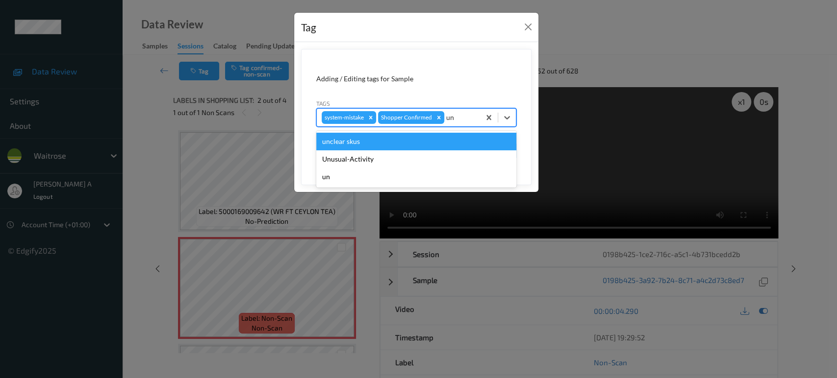
click at [406, 154] on div "Unusual-Activity" at bounding box center [416, 159] width 200 height 18
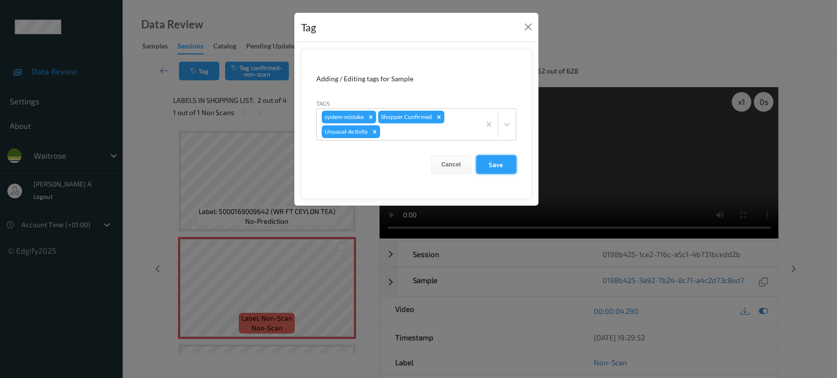
click at [497, 169] on button "Save" at bounding box center [496, 164] width 40 height 19
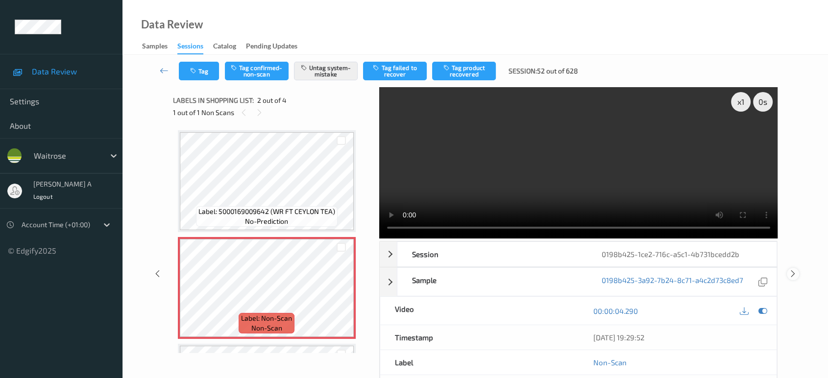
click at [793, 270] on icon at bounding box center [793, 274] width 8 height 9
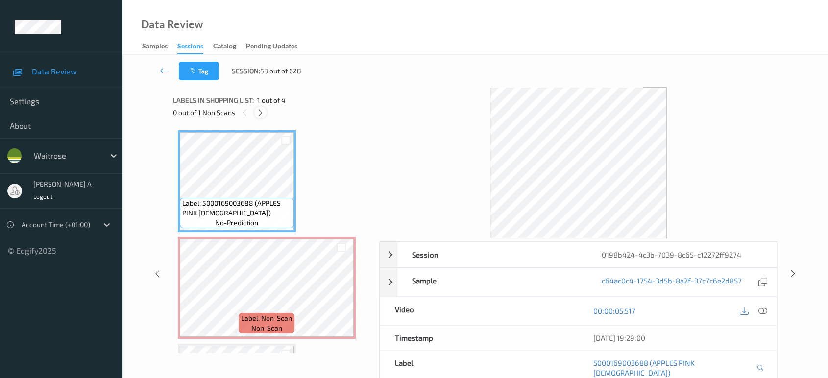
click at [265, 114] on div at bounding box center [260, 112] width 12 height 12
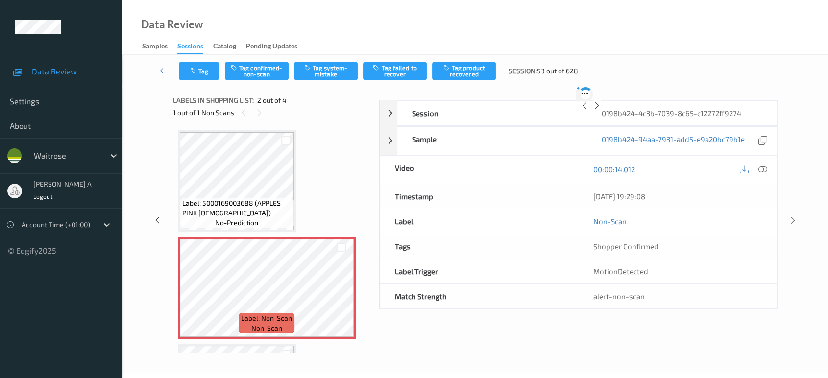
scroll to position [4, 0]
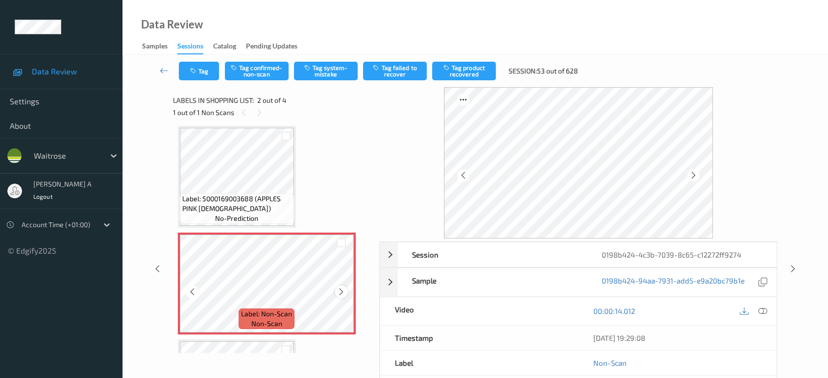
click at [339, 292] on icon at bounding box center [341, 292] width 8 height 9
click at [765, 309] on icon at bounding box center [763, 311] width 9 height 9
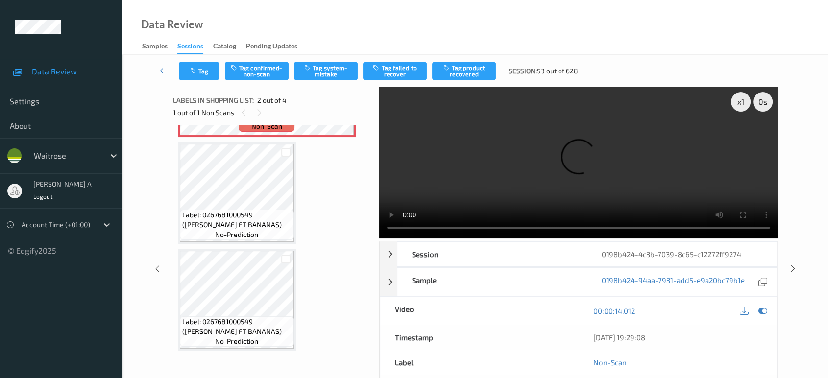
scroll to position [0, 0]
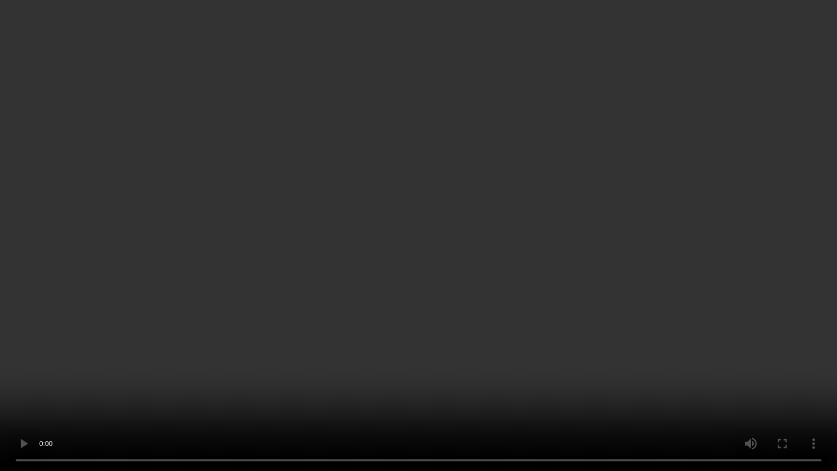
click at [385, 233] on video at bounding box center [418, 235] width 837 height 471
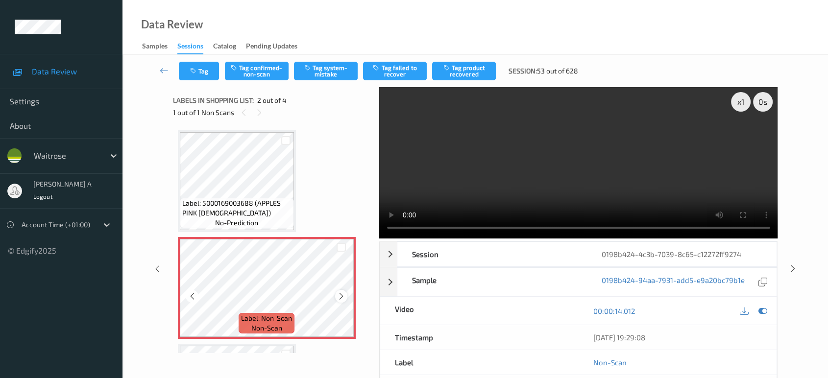
click at [341, 297] on icon at bounding box center [341, 296] width 8 height 9
click at [323, 74] on button "Tag system-mistake" at bounding box center [326, 71] width 64 height 19
click at [200, 75] on button "Tag" at bounding box center [199, 71] width 40 height 19
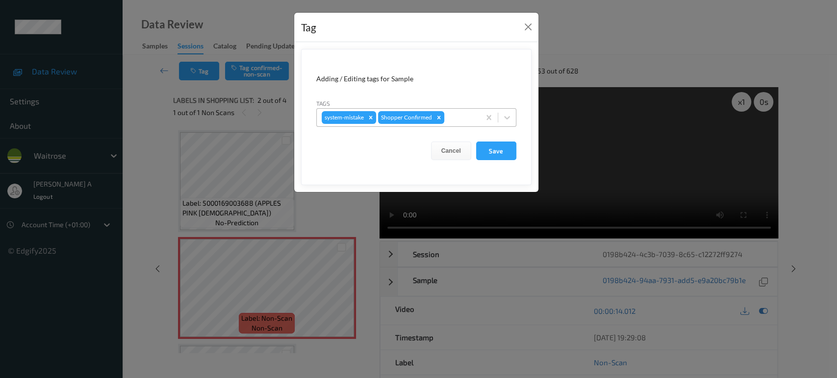
click at [452, 116] on div at bounding box center [460, 118] width 29 height 12
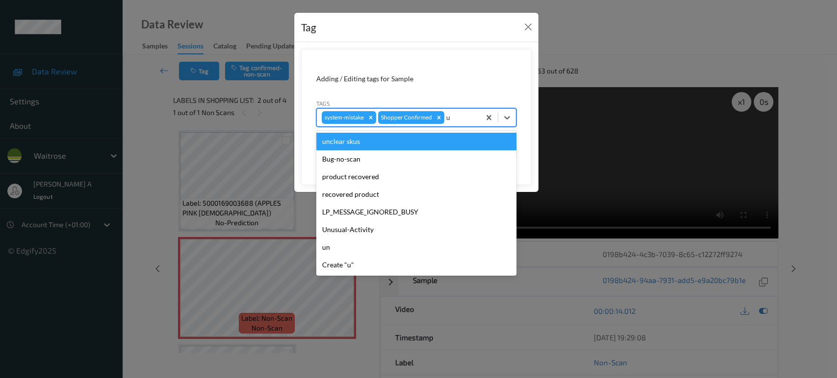
type input "un"
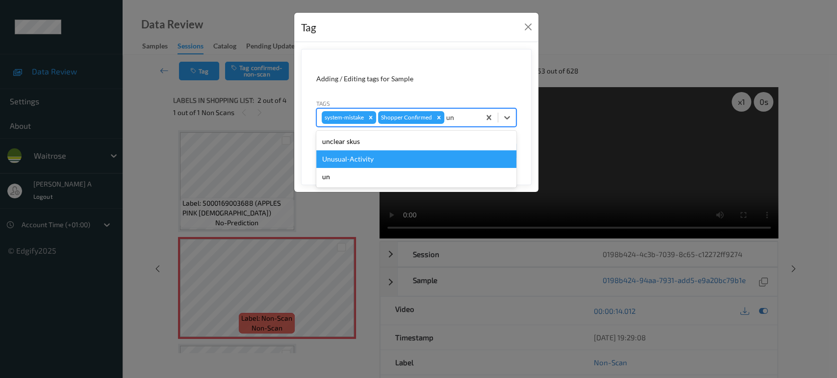
click at [412, 157] on div "Unusual-Activity" at bounding box center [416, 159] width 200 height 18
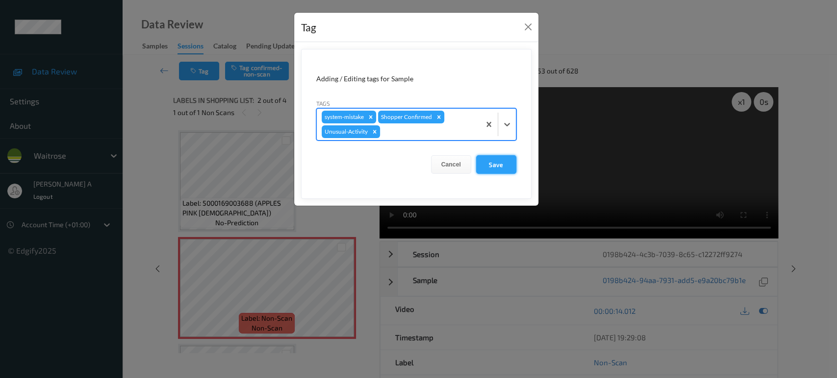
click at [507, 170] on button "Save" at bounding box center [496, 164] width 40 height 19
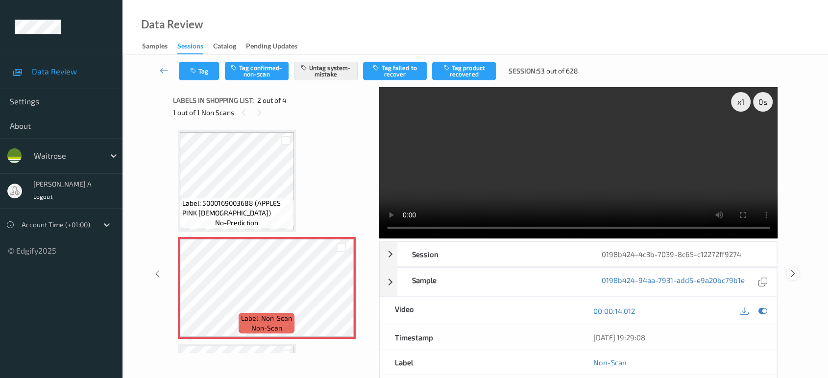
click at [792, 270] on icon at bounding box center [793, 274] width 8 height 9
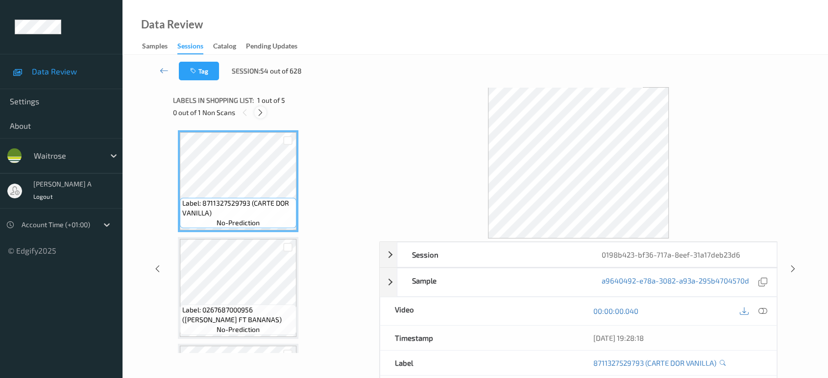
click at [261, 114] on icon at bounding box center [260, 112] width 8 height 9
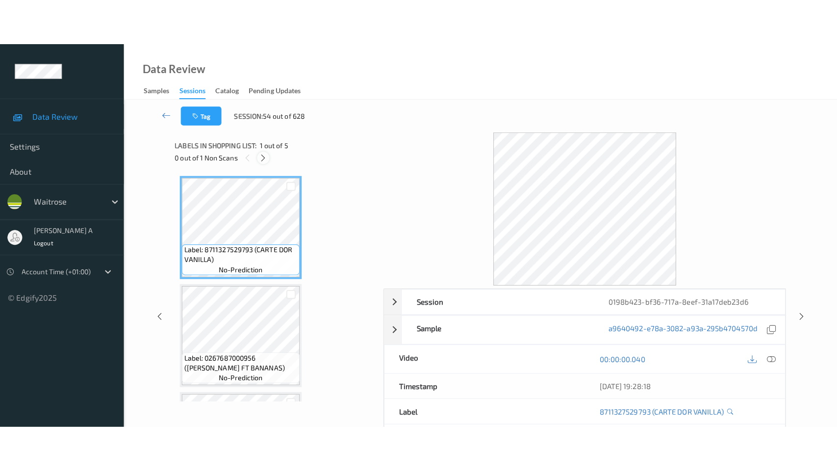
scroll to position [218, 0]
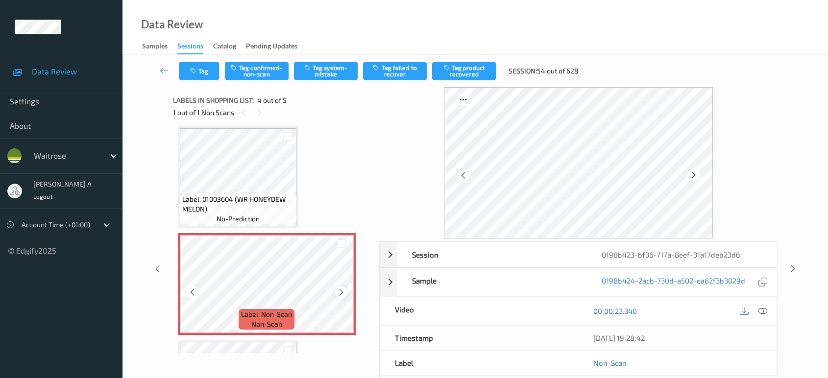
click at [338, 292] on icon at bounding box center [341, 292] width 8 height 9
click at [337, 289] on icon at bounding box center [341, 292] width 8 height 9
click at [765, 310] on icon at bounding box center [763, 311] width 9 height 9
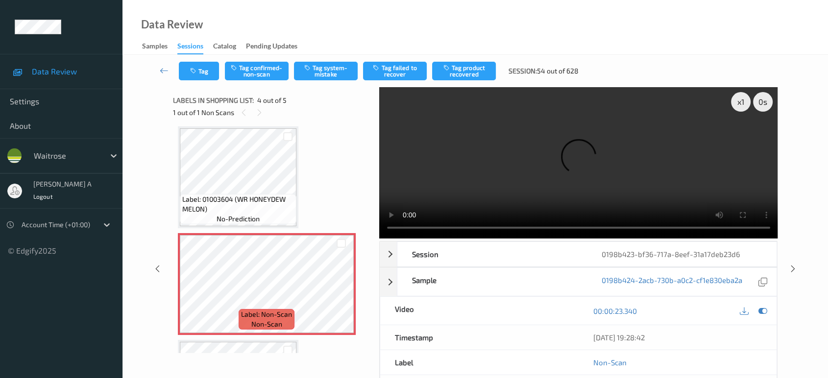
scroll to position [217, 0]
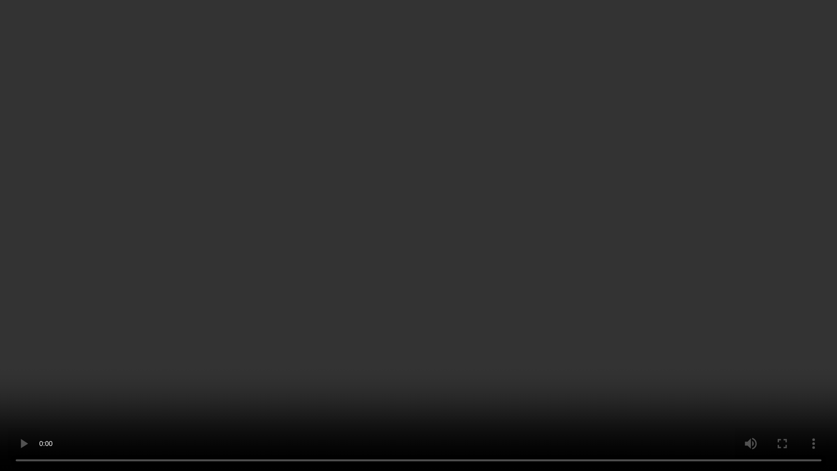
click at [255, 169] on video at bounding box center [418, 235] width 837 height 471
click at [407, 250] on video at bounding box center [418, 235] width 837 height 471
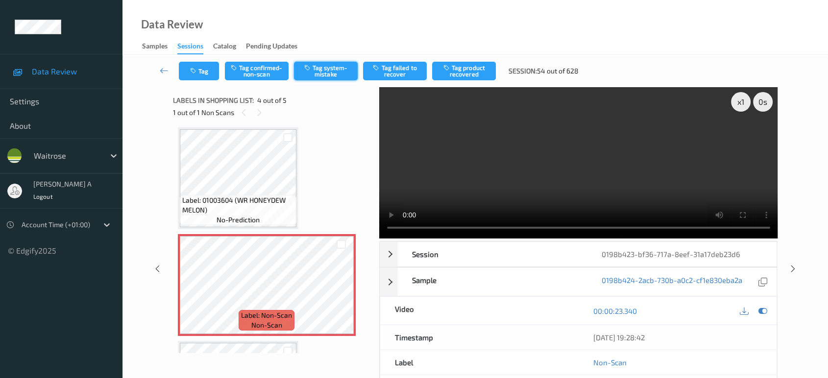
click at [335, 77] on button "Tag system-mistake" at bounding box center [326, 71] width 64 height 19
click at [190, 69] on icon "button" at bounding box center [194, 71] width 8 height 7
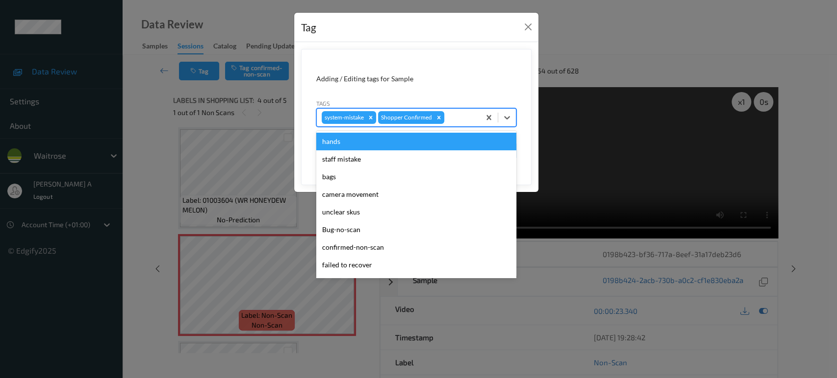
click at [466, 112] on div at bounding box center [460, 118] width 29 height 12
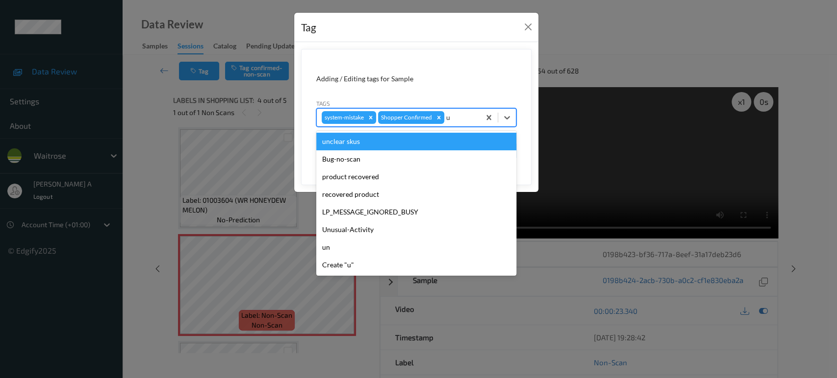
type input "un"
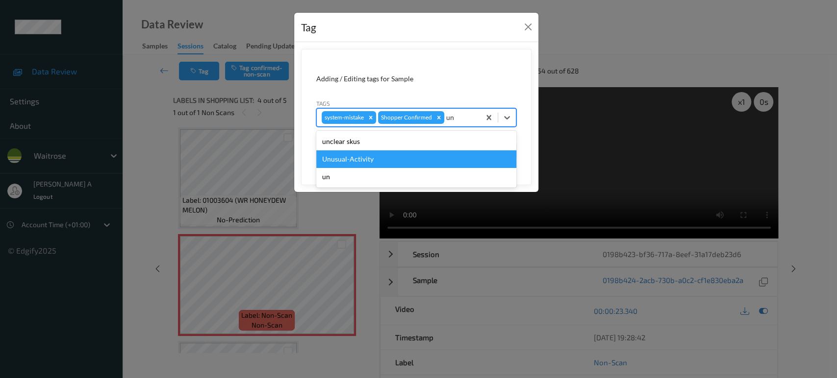
click at [402, 155] on div "Unusual-Activity" at bounding box center [416, 159] width 200 height 18
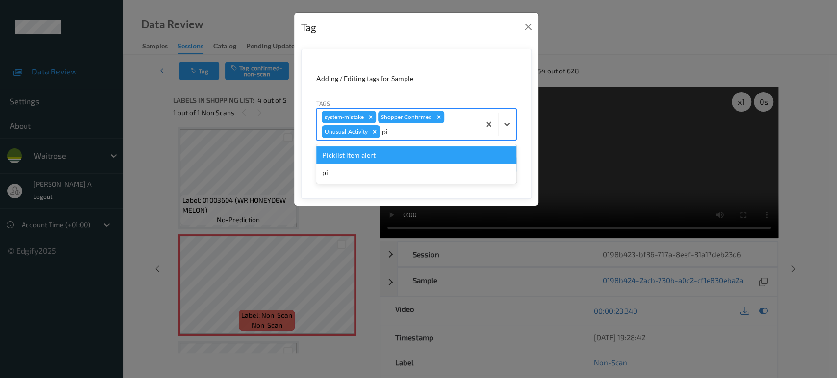
type input "pic"
click at [402, 155] on div "Picklist item alert" at bounding box center [416, 156] width 200 height 18
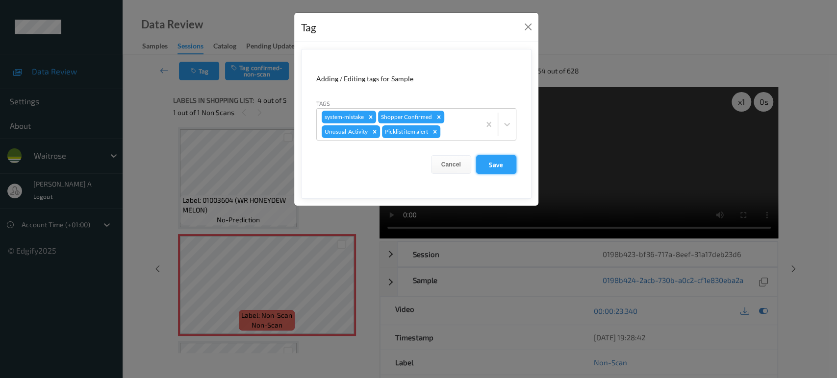
click at [499, 161] on button "Save" at bounding box center [496, 164] width 40 height 19
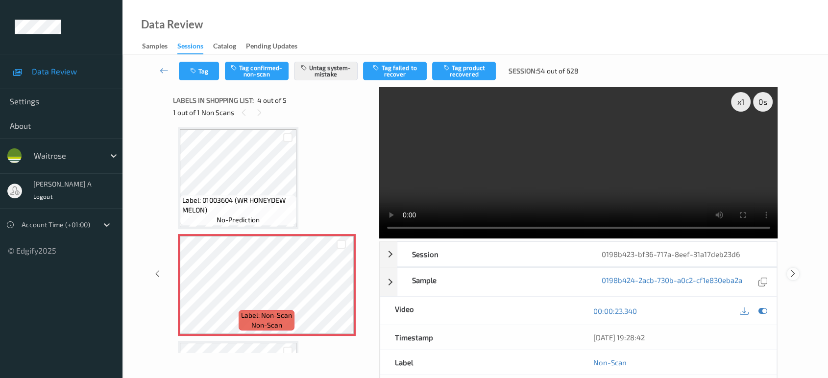
click at [792, 273] on icon at bounding box center [793, 274] width 8 height 9
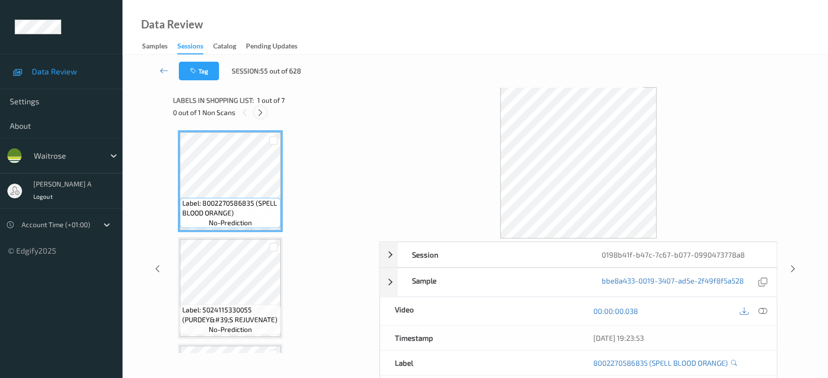
click at [267, 112] on div at bounding box center [260, 112] width 12 height 12
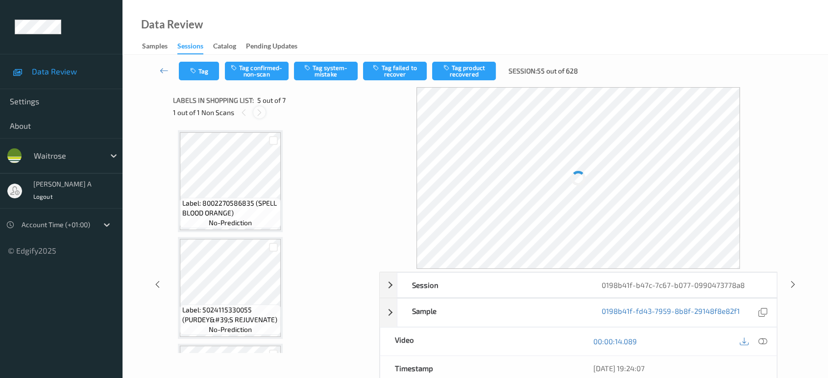
scroll to position [324, 0]
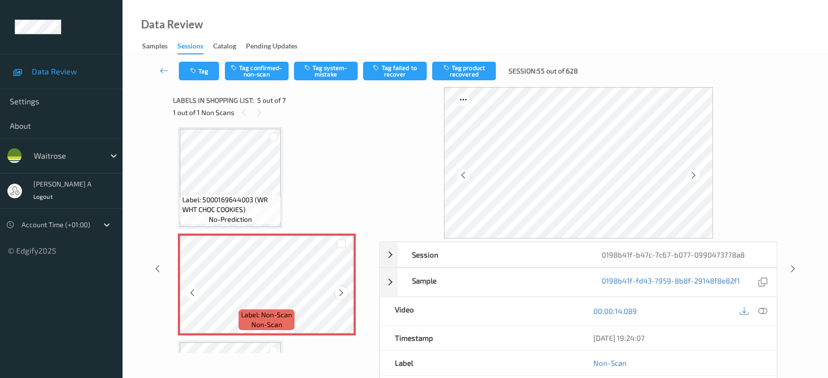
click at [344, 289] on icon at bounding box center [341, 293] width 8 height 9
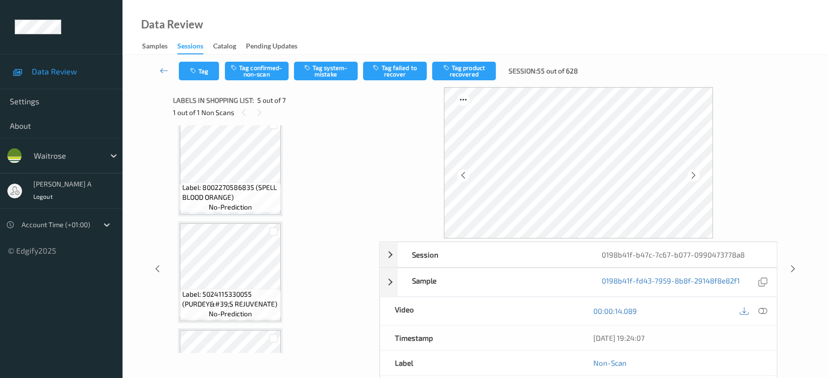
scroll to position [0, 0]
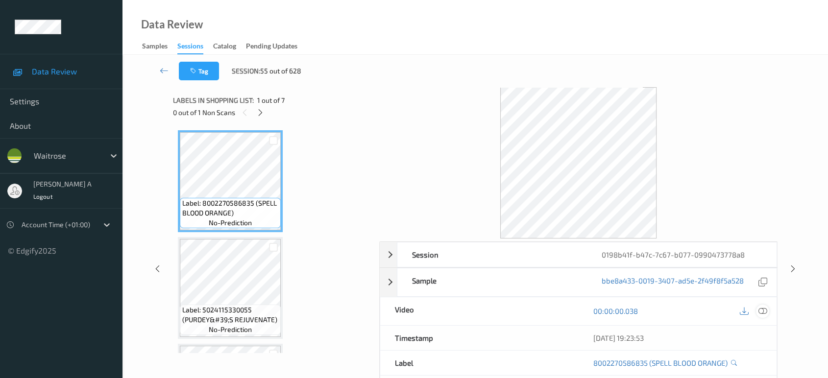
click at [763, 310] on icon at bounding box center [763, 311] width 9 height 9
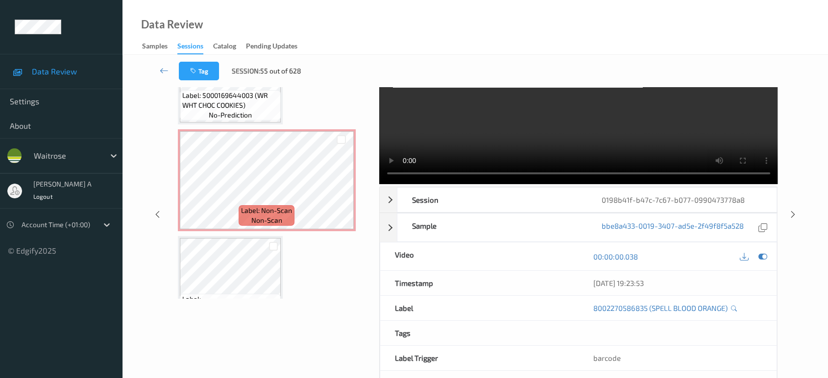
scroll to position [358, 0]
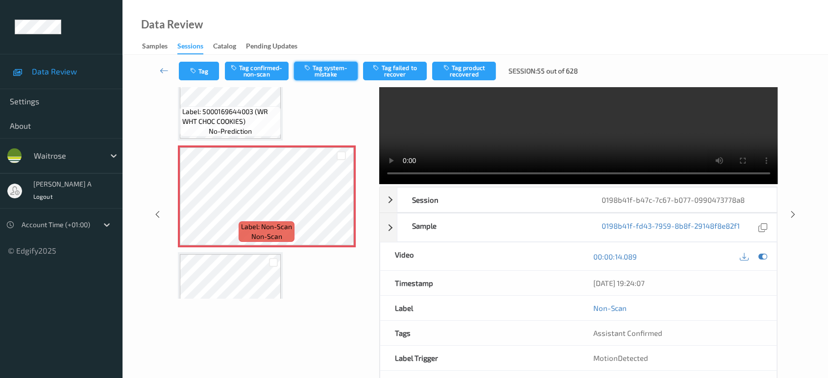
click at [335, 75] on button "Tag system-mistake" at bounding box center [326, 71] width 64 height 19
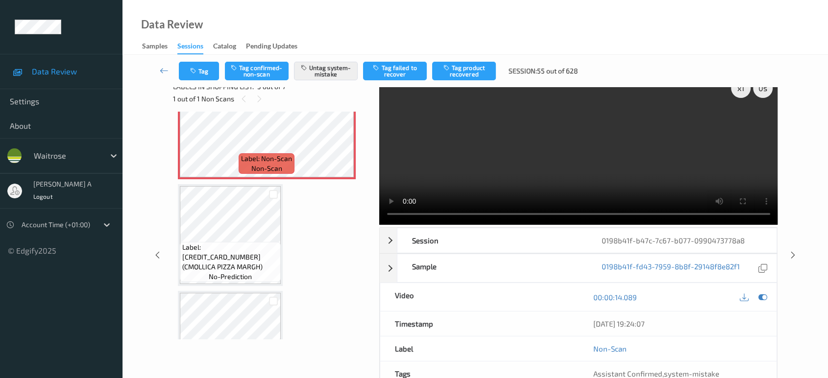
scroll to position [412, 0]
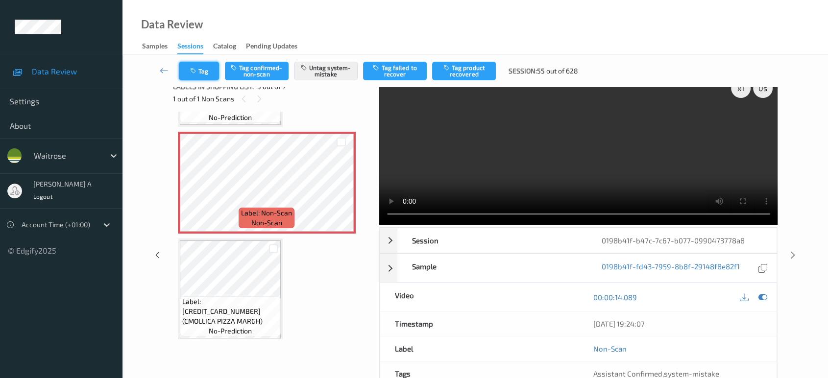
click at [201, 75] on button "Tag" at bounding box center [199, 71] width 40 height 19
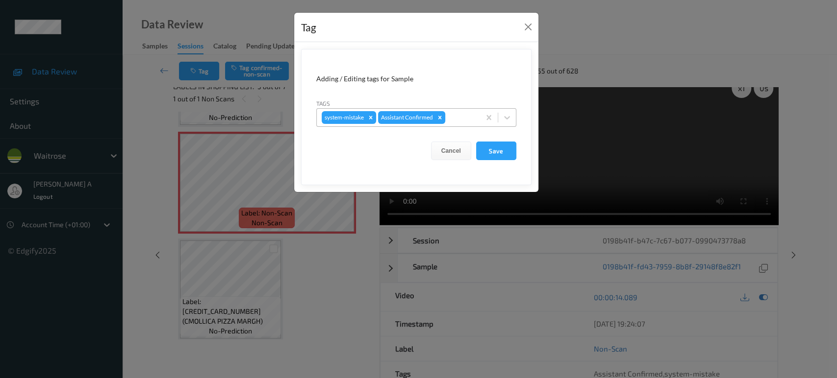
click at [459, 117] on div at bounding box center [461, 118] width 28 height 12
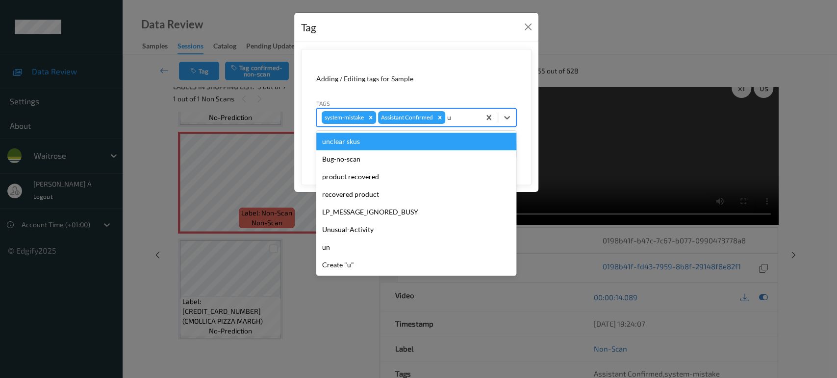
type input "un"
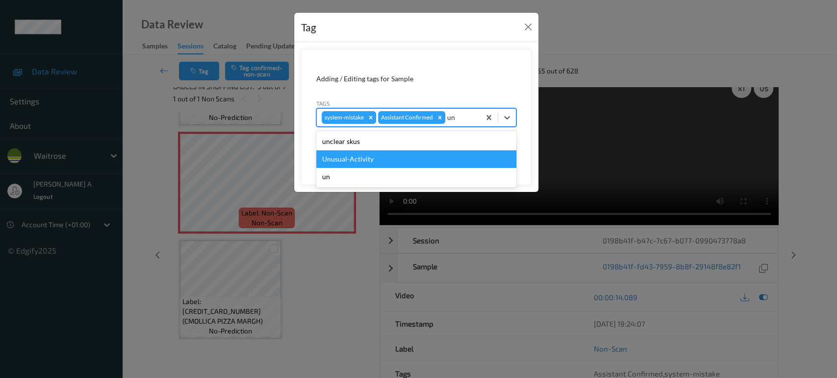
click at [373, 160] on div "Unusual-Activity" at bounding box center [416, 159] width 200 height 18
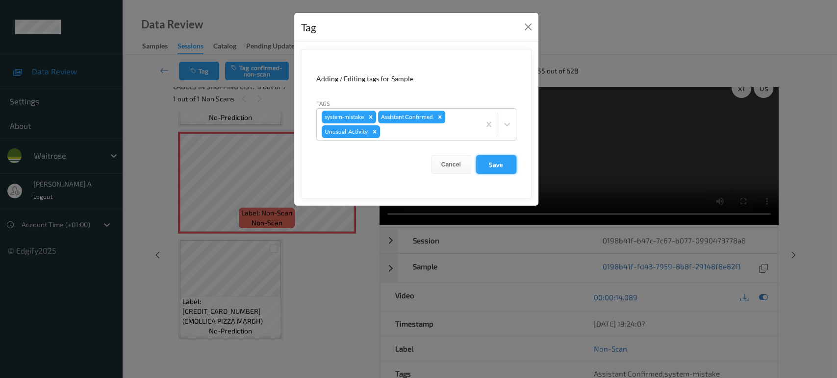
click at [497, 164] on button "Save" at bounding box center [496, 164] width 40 height 19
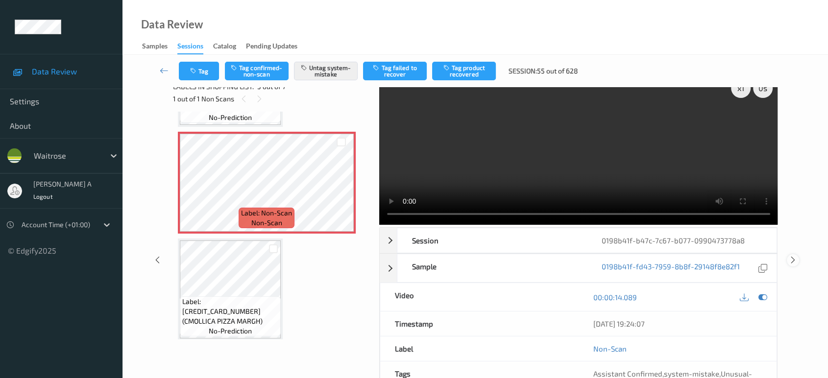
click at [791, 256] on icon at bounding box center [793, 260] width 8 height 9
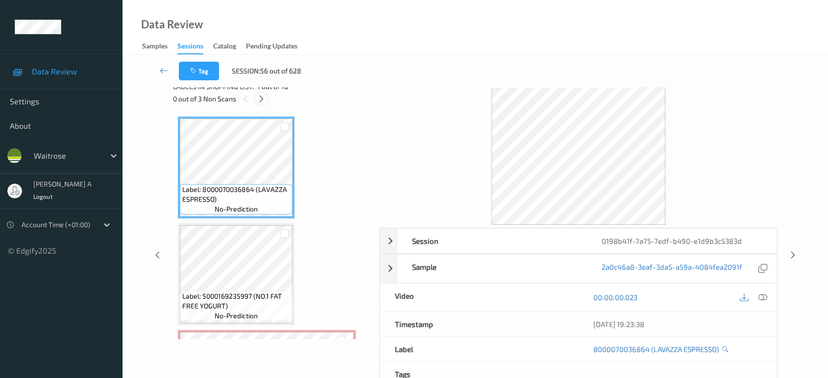
click at [264, 99] on icon at bounding box center [261, 99] width 8 height 9
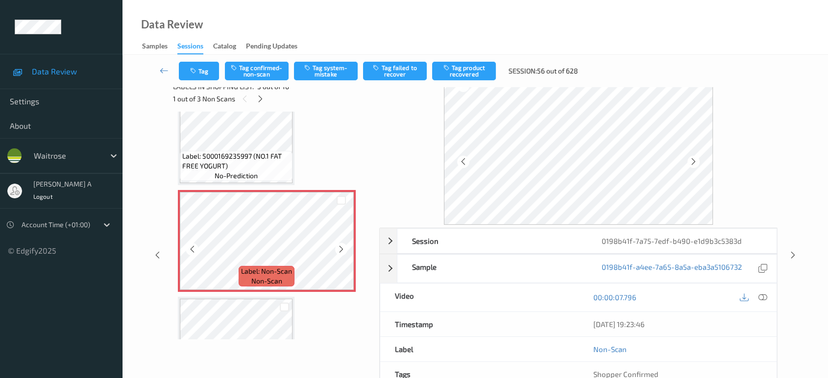
scroll to position [165, 0]
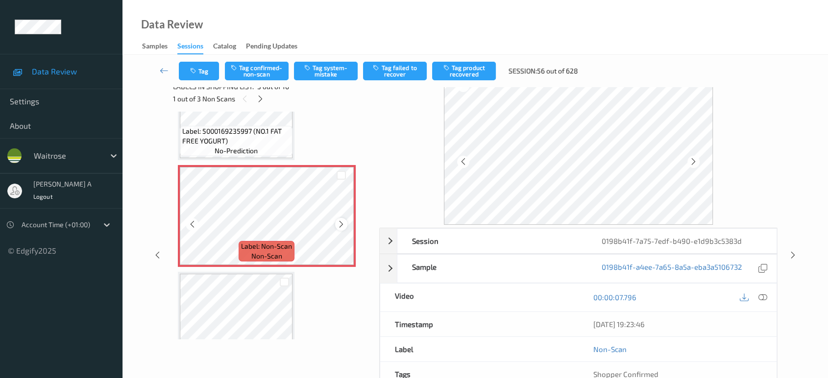
click at [344, 226] on icon at bounding box center [341, 224] width 8 height 9
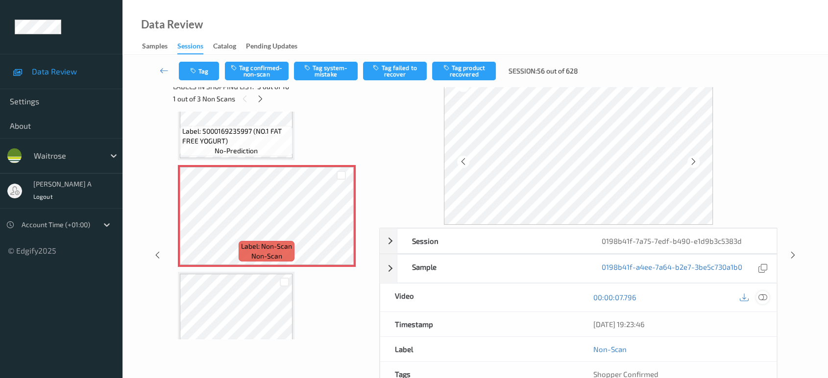
click at [760, 297] on icon at bounding box center [763, 297] width 9 height 9
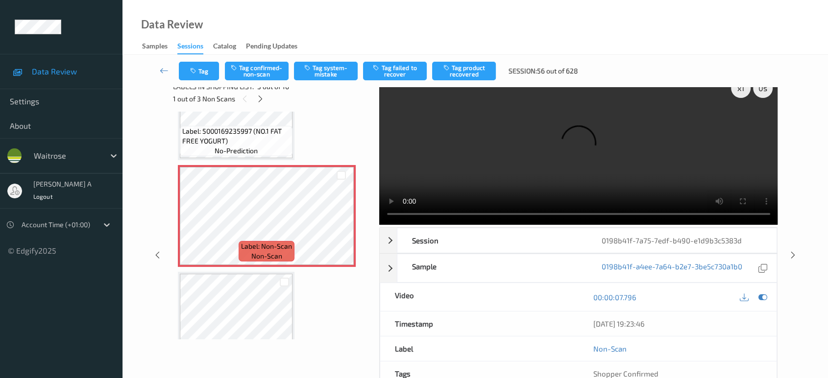
scroll to position [0, 0]
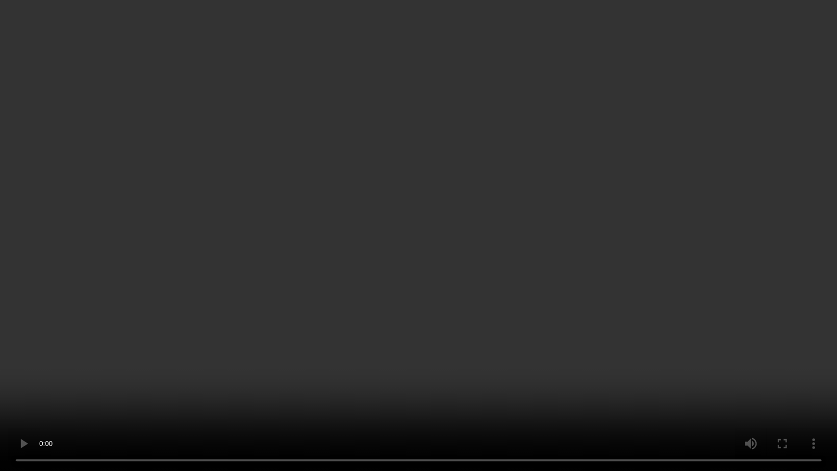
click at [372, 190] on video at bounding box center [418, 235] width 837 height 471
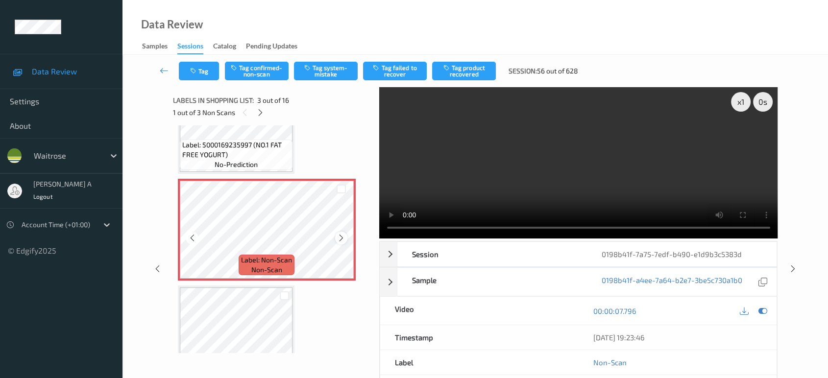
click at [337, 237] on icon at bounding box center [341, 238] width 8 height 9
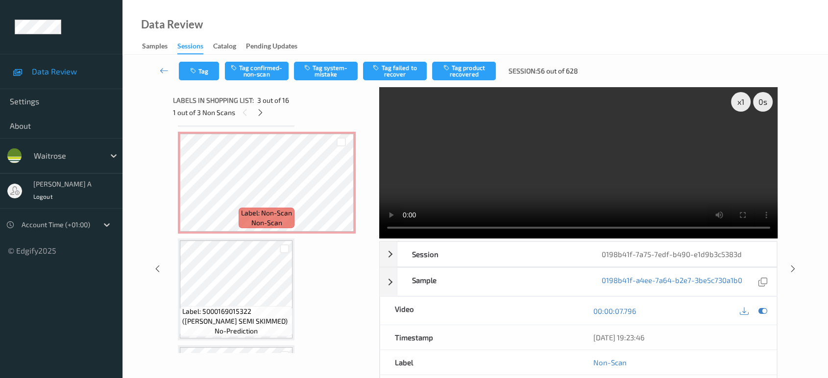
scroll to position [438, 0]
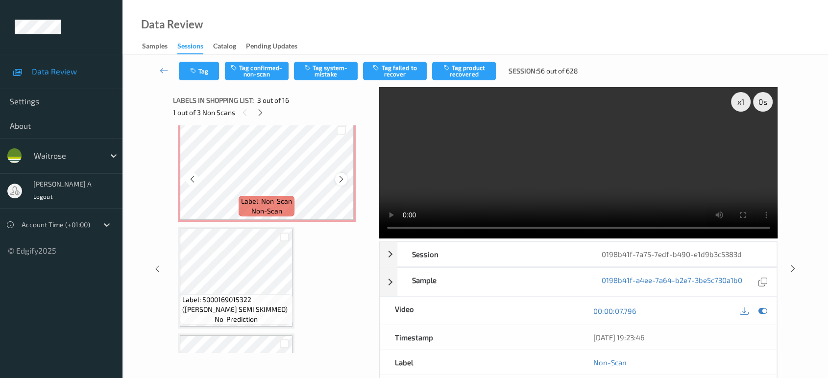
click at [341, 177] on icon at bounding box center [341, 179] width 8 height 9
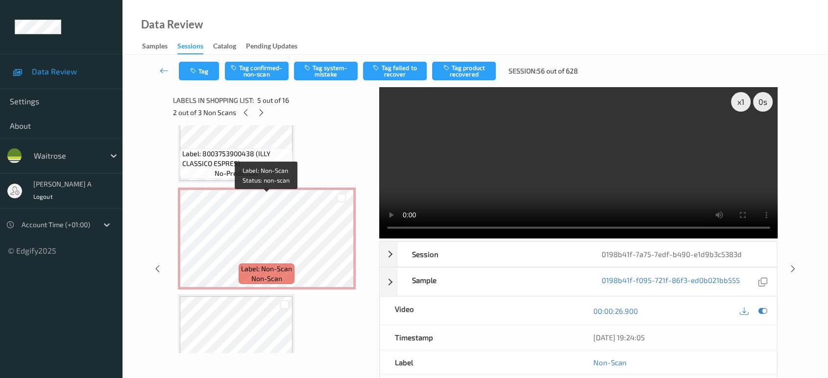
scroll to position [710, 0]
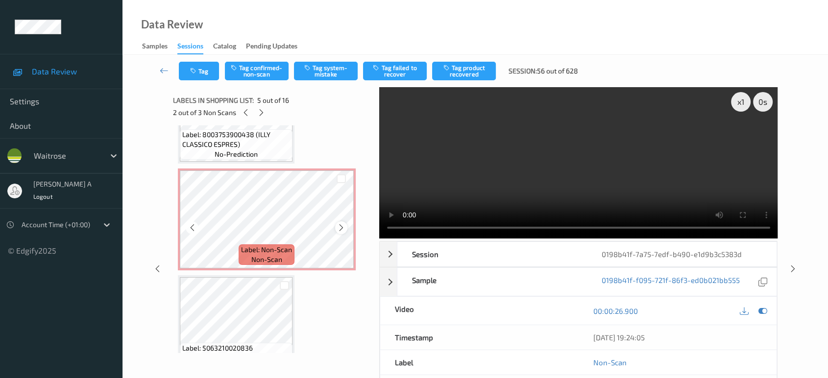
click at [340, 225] on icon at bounding box center [341, 228] width 8 height 9
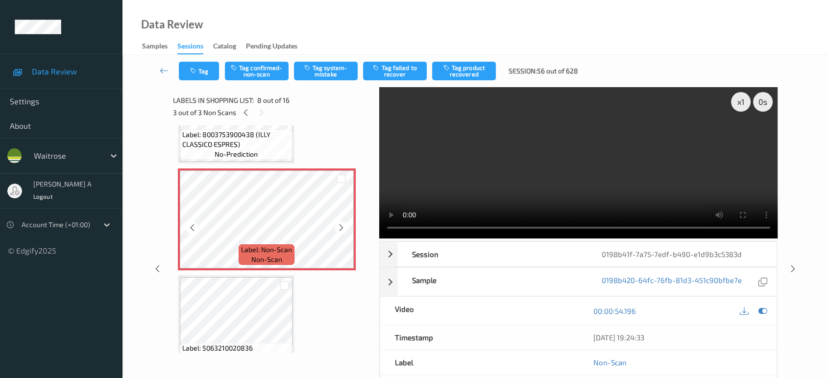
click at [340, 225] on icon at bounding box center [341, 228] width 8 height 9
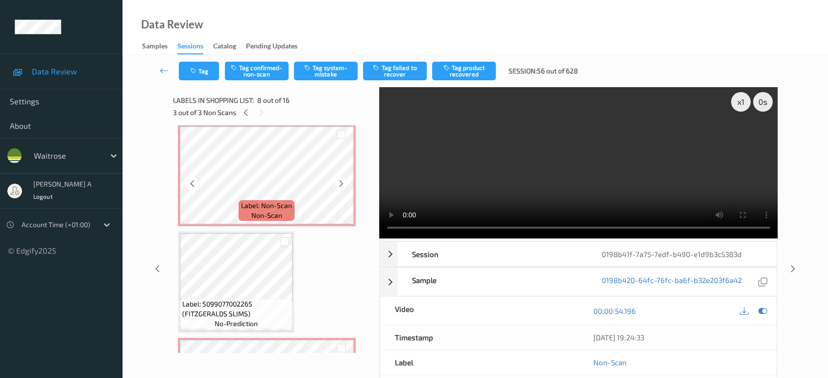
scroll to position [165, 0]
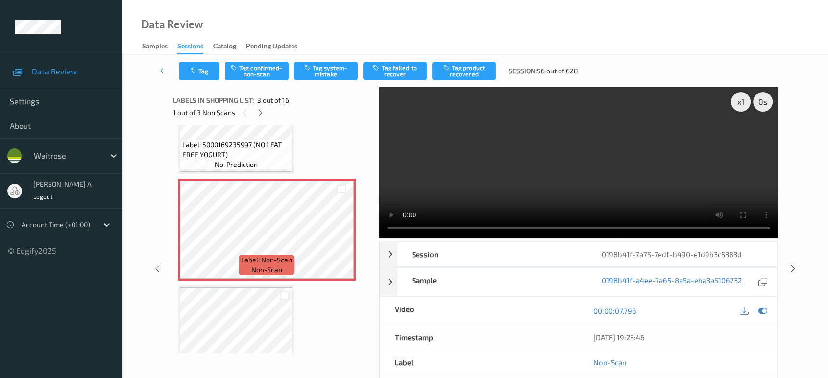
click at [402, 228] on video at bounding box center [578, 162] width 399 height 151
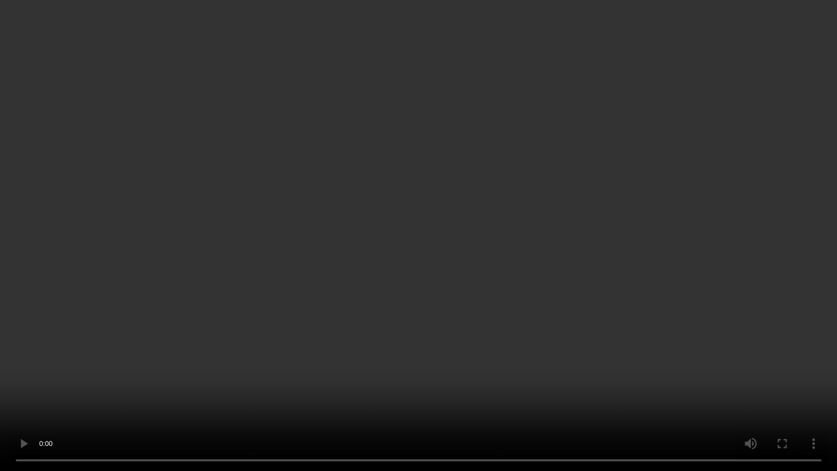
click at [486, 378] on video at bounding box center [418, 235] width 837 height 471
click at [408, 299] on video at bounding box center [418, 235] width 837 height 471
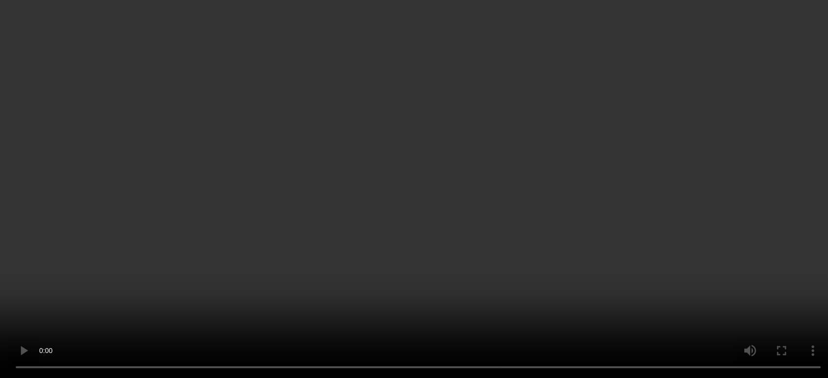
scroll to position [0, 0]
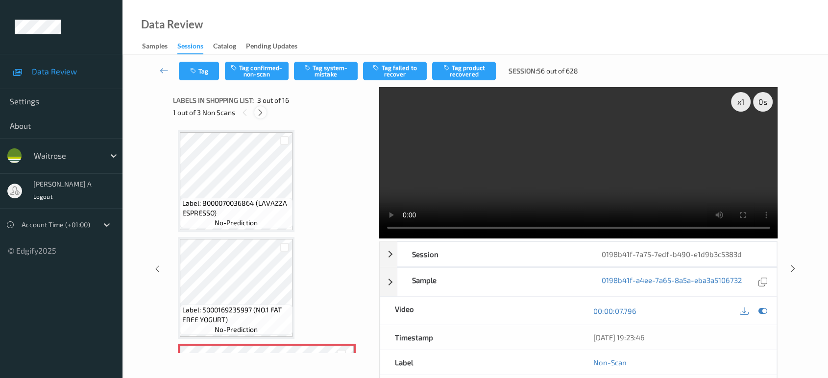
click at [260, 112] on icon at bounding box center [260, 112] width 8 height 9
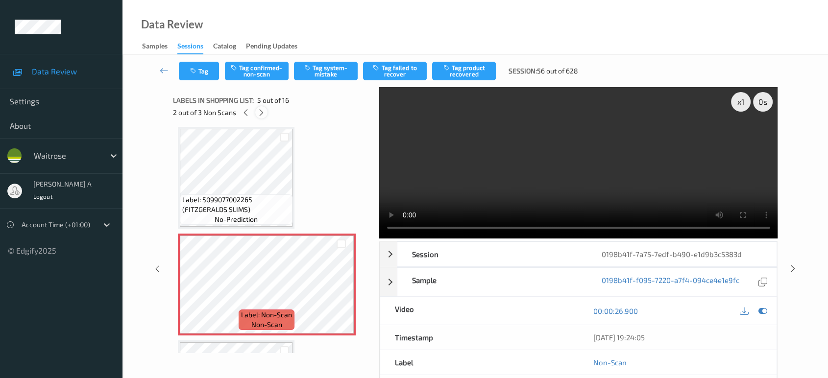
click at [260, 112] on icon at bounding box center [261, 112] width 8 height 9
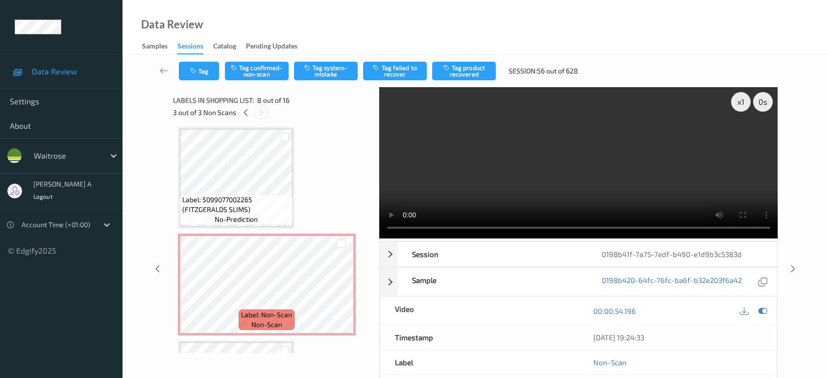
scroll to position [643, 0]
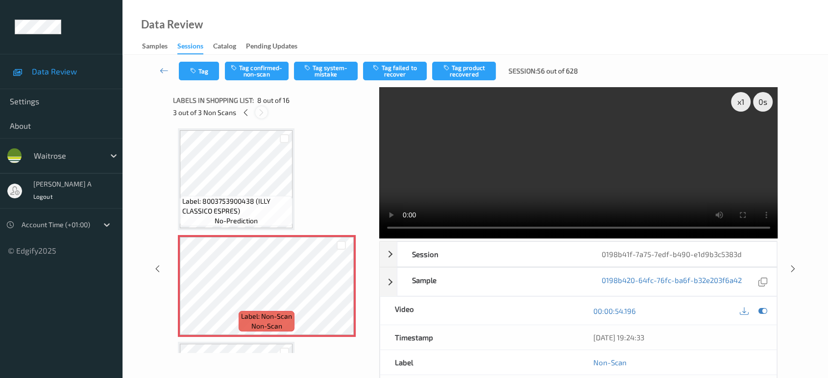
click at [260, 112] on icon at bounding box center [261, 112] width 8 height 9
click at [249, 113] on icon at bounding box center [246, 112] width 8 height 9
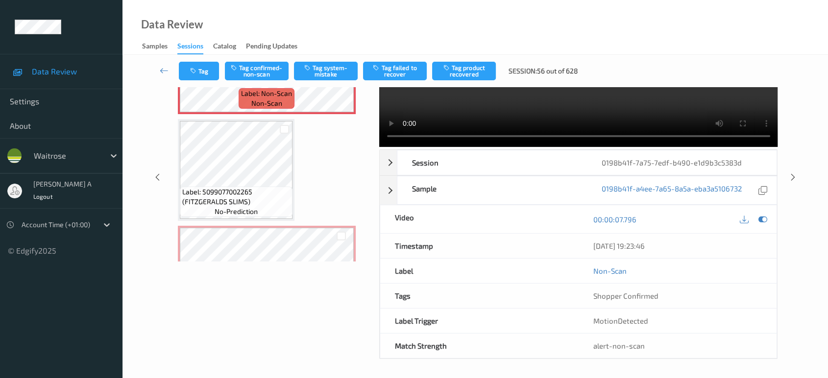
scroll to position [111, 0]
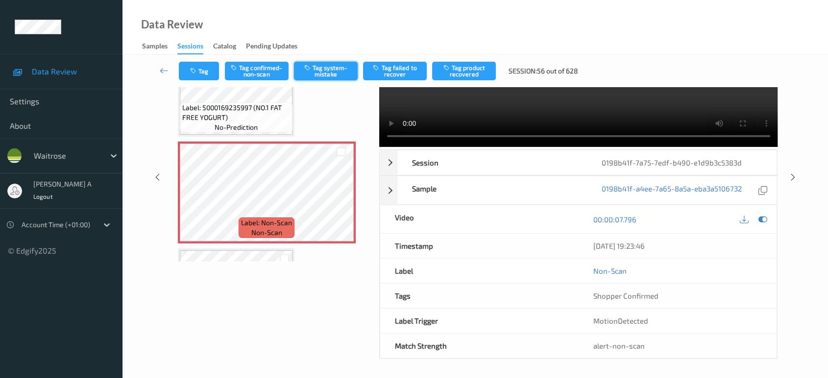
click at [311, 76] on button "Tag system-mistake" at bounding box center [326, 71] width 64 height 19
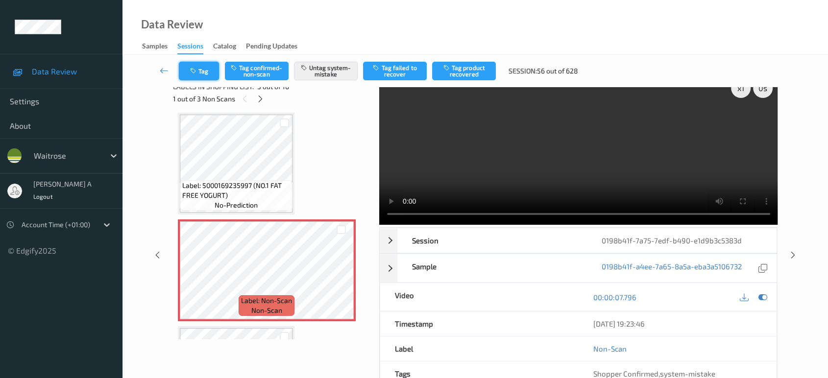
click at [203, 75] on button "Tag" at bounding box center [199, 71] width 40 height 19
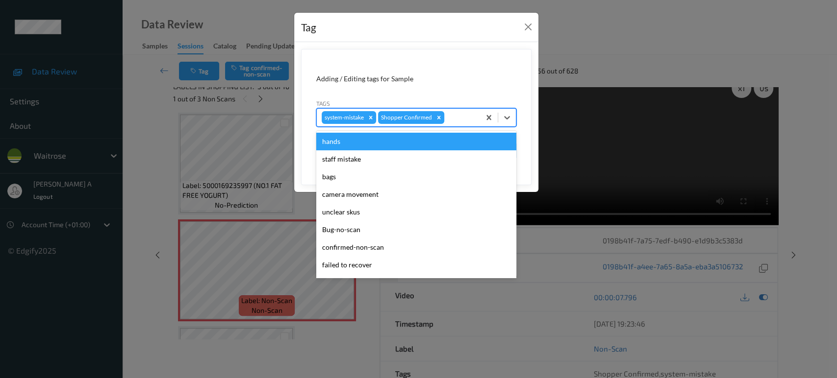
click at [463, 117] on div at bounding box center [460, 118] width 29 height 12
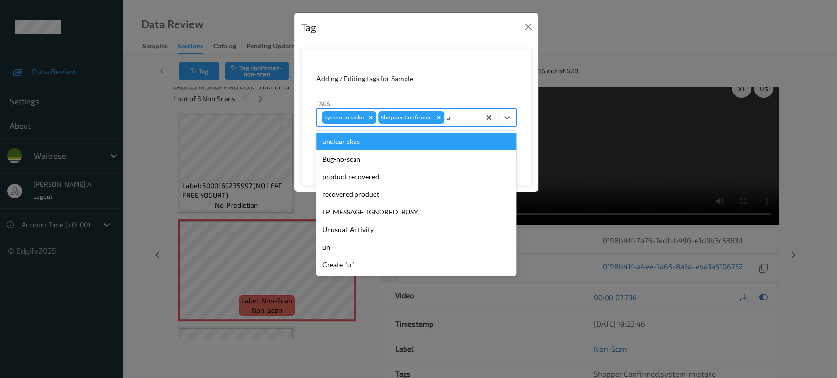
type input "un"
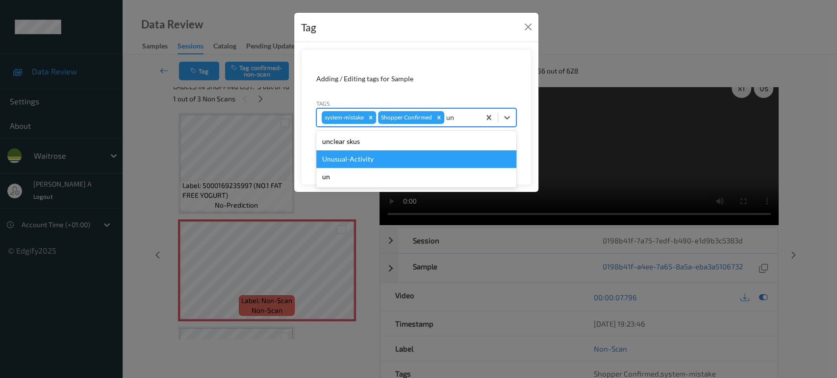
click at [413, 160] on div "Unusual-Activity" at bounding box center [416, 159] width 200 height 18
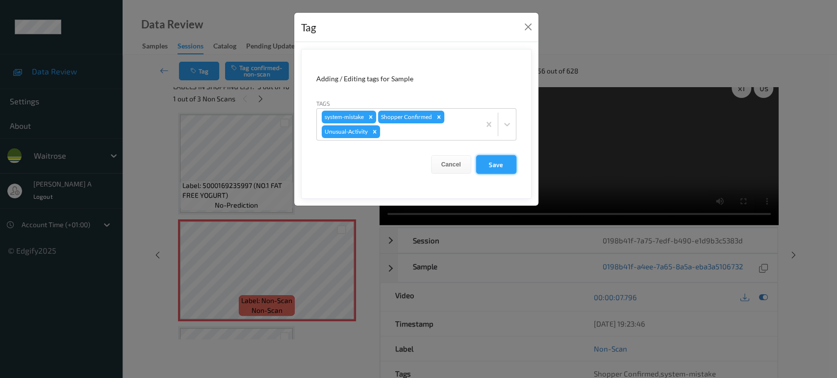
click at [493, 171] on button "Save" at bounding box center [496, 164] width 40 height 19
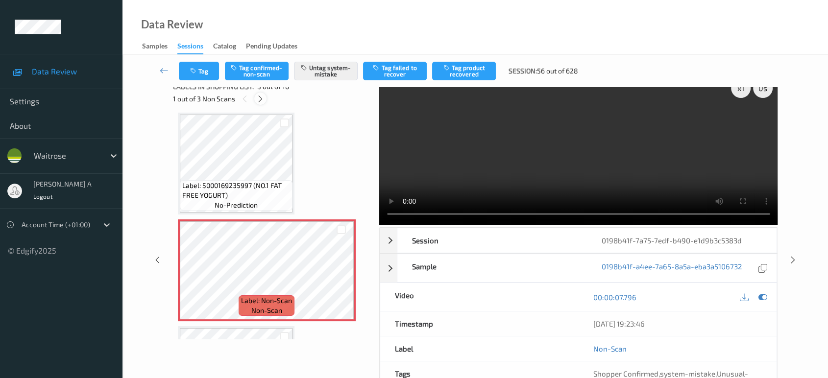
click at [263, 98] on icon at bounding box center [260, 99] width 8 height 9
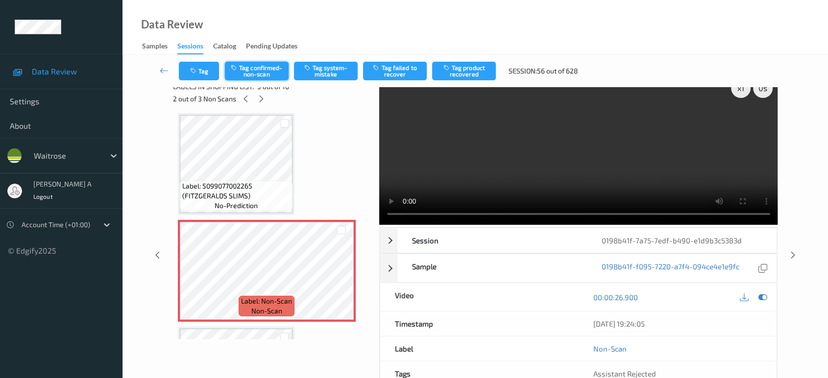
click at [252, 74] on button "Tag confirmed-non-scan" at bounding box center [257, 71] width 64 height 19
click at [468, 70] on button "Tag product recovered" at bounding box center [464, 71] width 64 height 19
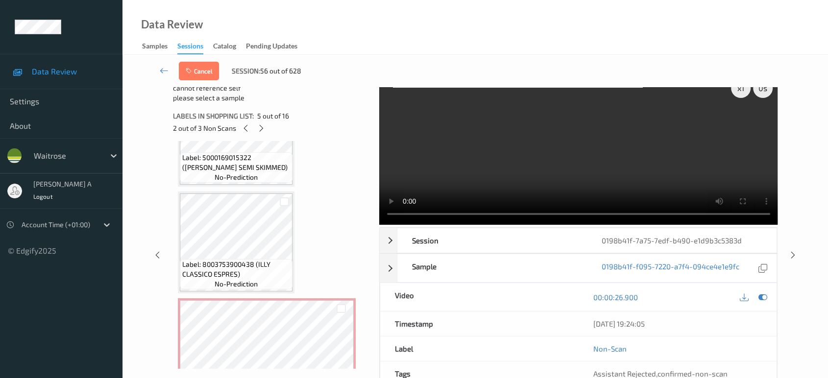
scroll to position [596, 0]
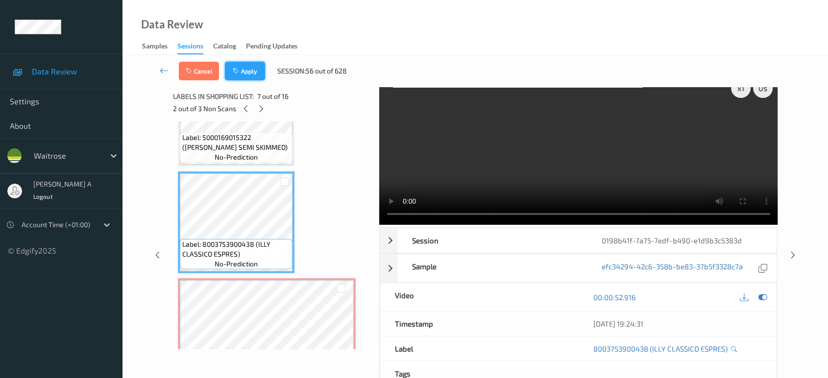
click at [238, 76] on button "Apply" at bounding box center [245, 71] width 40 height 19
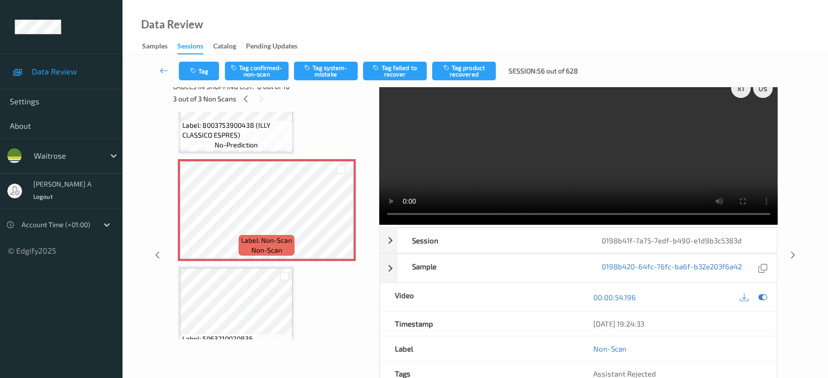
scroll to position [0, 0]
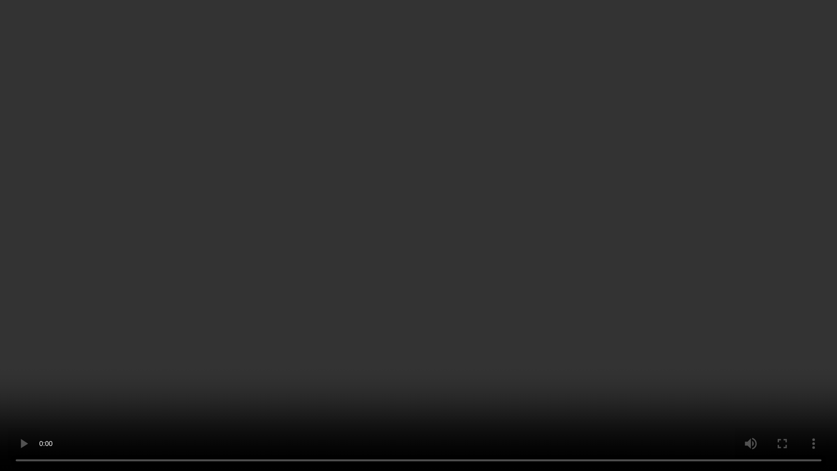
click at [148, 339] on video at bounding box center [418, 235] width 837 height 471
click at [408, 350] on video at bounding box center [418, 235] width 837 height 471
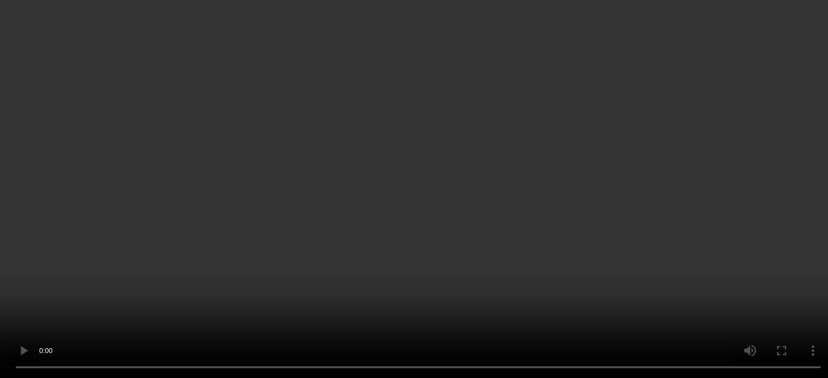
scroll to position [705, 0]
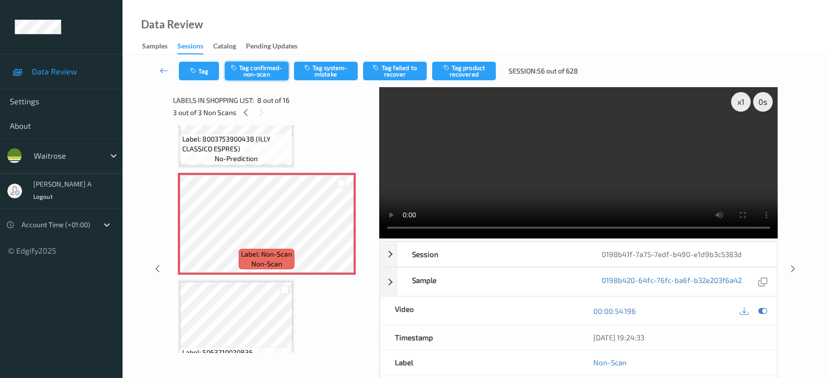
click at [253, 77] on button "Tag confirmed-non-scan" at bounding box center [257, 71] width 64 height 19
click at [464, 70] on button "Tag product recovered" at bounding box center [464, 71] width 64 height 19
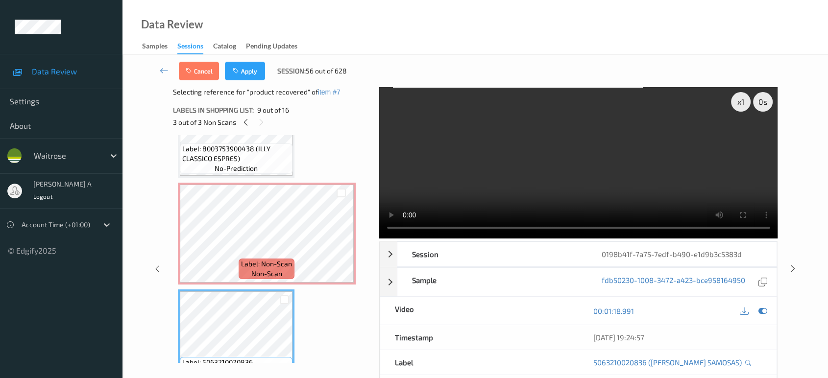
click at [255, 83] on div "Cancel Apply Session: 56 out of 628" at bounding box center [476, 71] width 666 height 32
click at [256, 74] on button "Apply" at bounding box center [245, 71] width 40 height 19
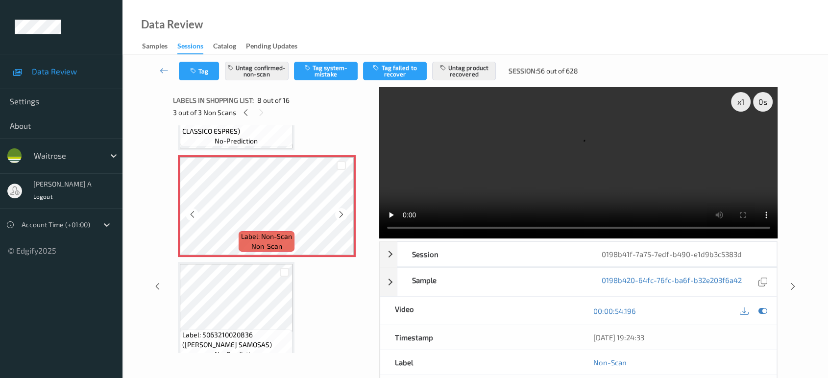
scroll to position [698, 0]
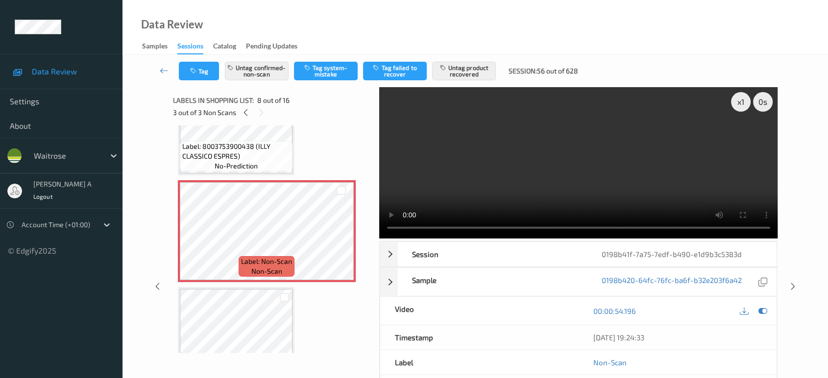
drag, startPoint x: 796, startPoint y: 287, endPoint x: 401, endPoint y: 0, distance: 488.1
click at [796, 287] on icon at bounding box center [793, 286] width 8 height 9
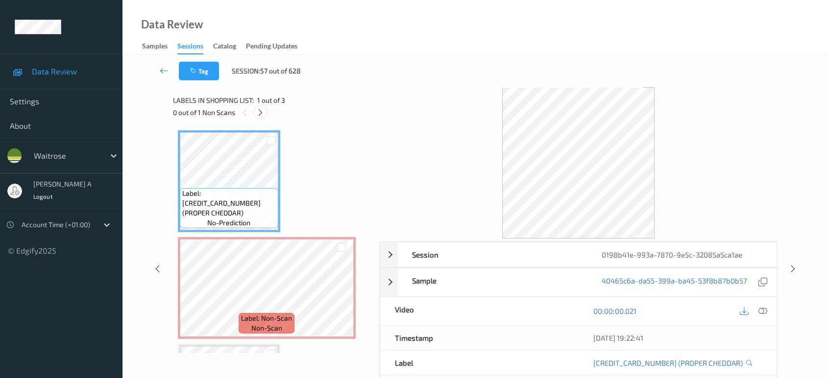
click at [259, 109] on icon at bounding box center [260, 112] width 8 height 9
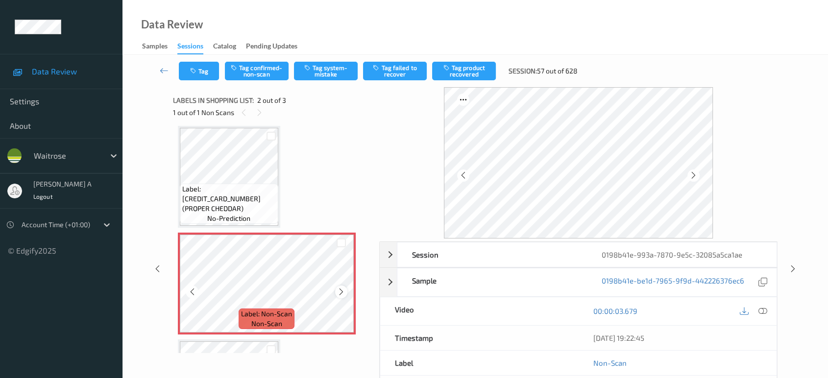
click at [341, 293] on icon at bounding box center [341, 292] width 8 height 9
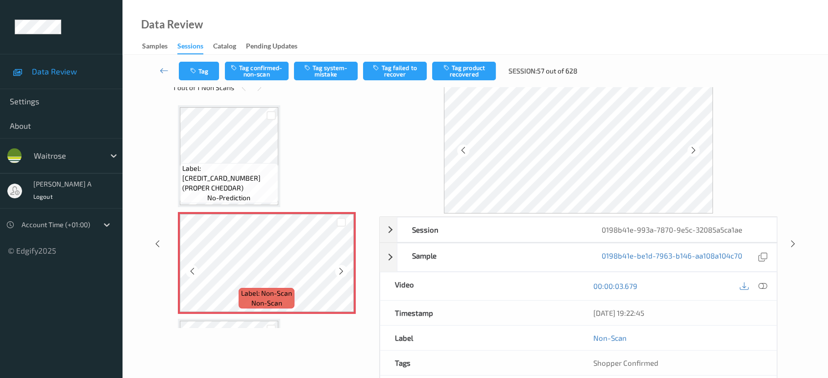
scroll to position [0, 0]
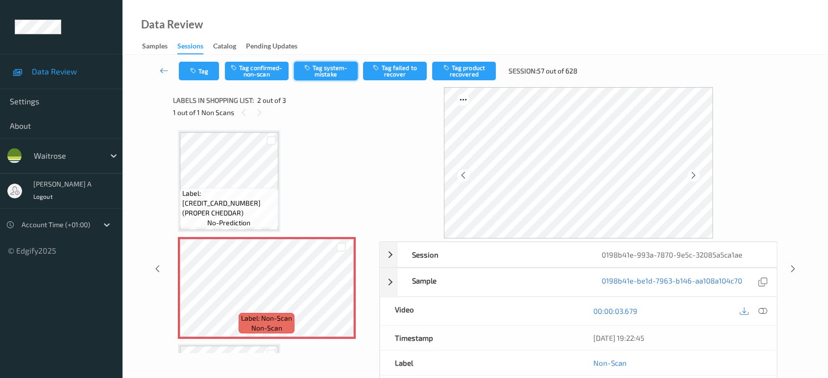
click at [325, 70] on button "Tag system-mistake" at bounding box center [326, 71] width 64 height 19
click at [202, 75] on button "Tag" at bounding box center [199, 71] width 40 height 19
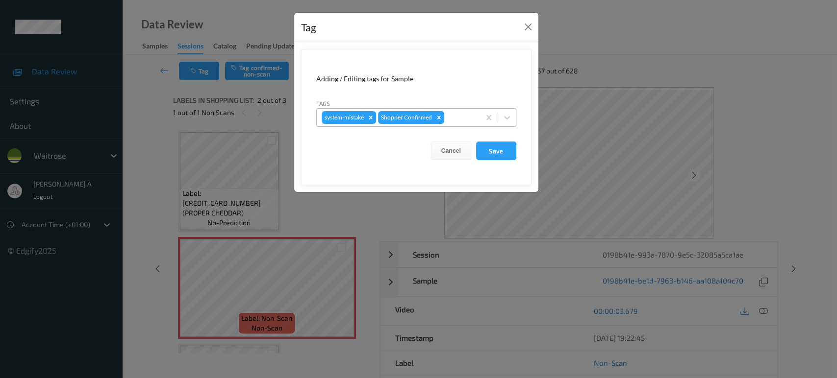
click at [456, 109] on div "system-mistake Shopper Confirmed" at bounding box center [398, 117] width 163 height 17
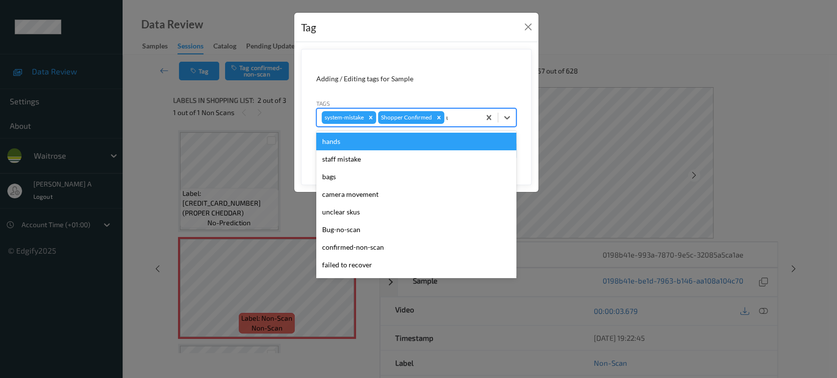
type input "un"
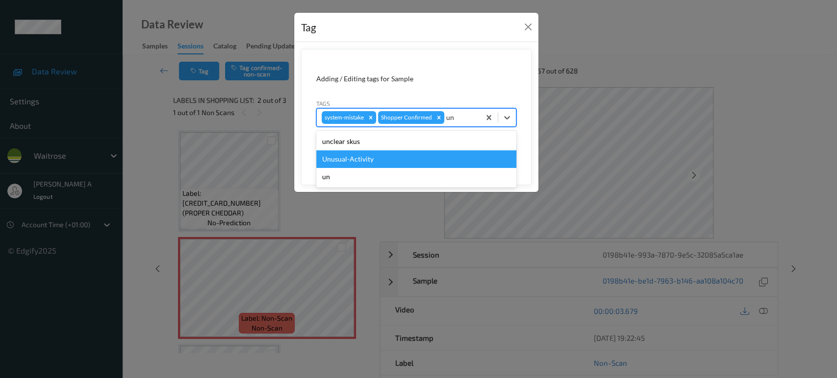
click at [431, 154] on div "Unusual-Activity" at bounding box center [416, 159] width 200 height 18
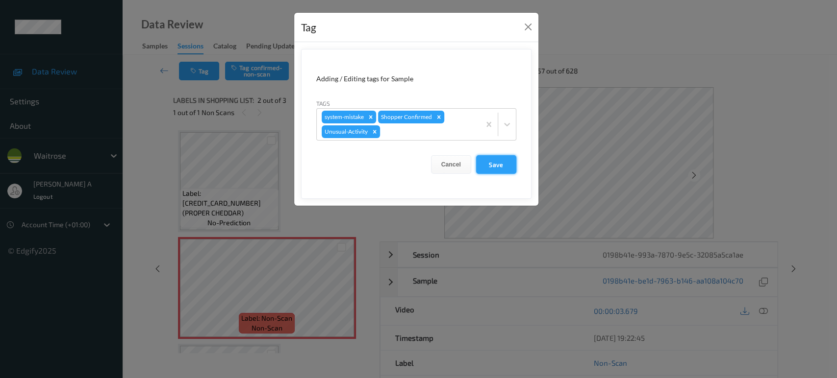
click at [495, 172] on button "Save" at bounding box center [496, 164] width 40 height 19
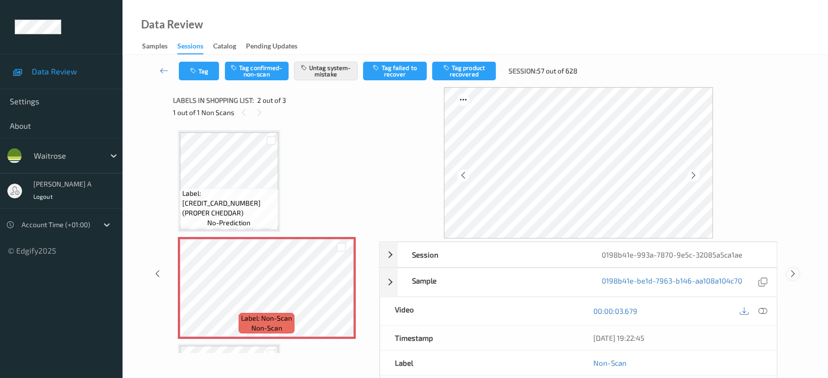
click at [792, 274] on icon at bounding box center [793, 274] width 8 height 9
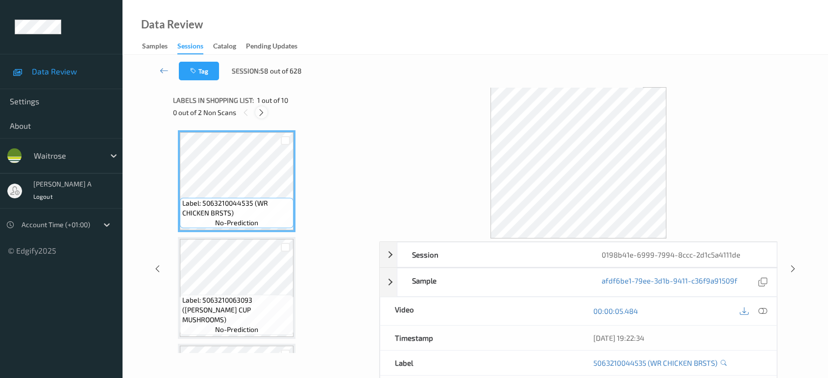
click at [264, 112] on icon at bounding box center [261, 112] width 8 height 9
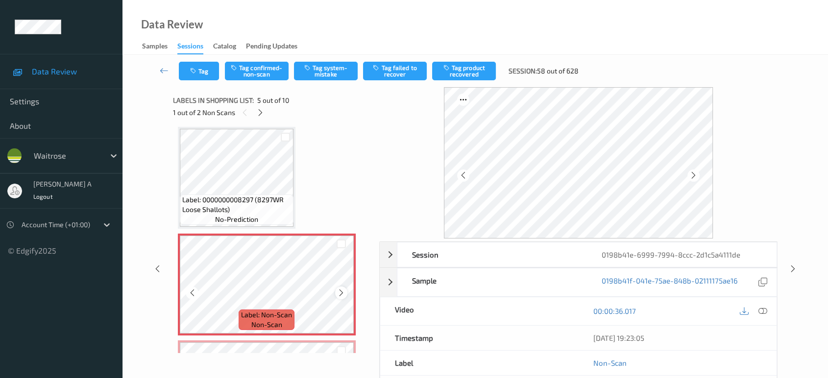
click at [340, 292] on icon at bounding box center [341, 293] width 8 height 9
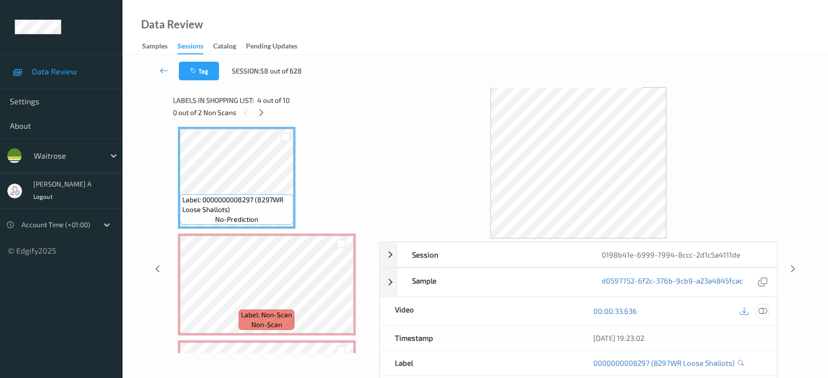
click at [761, 312] on icon at bounding box center [763, 311] width 9 height 9
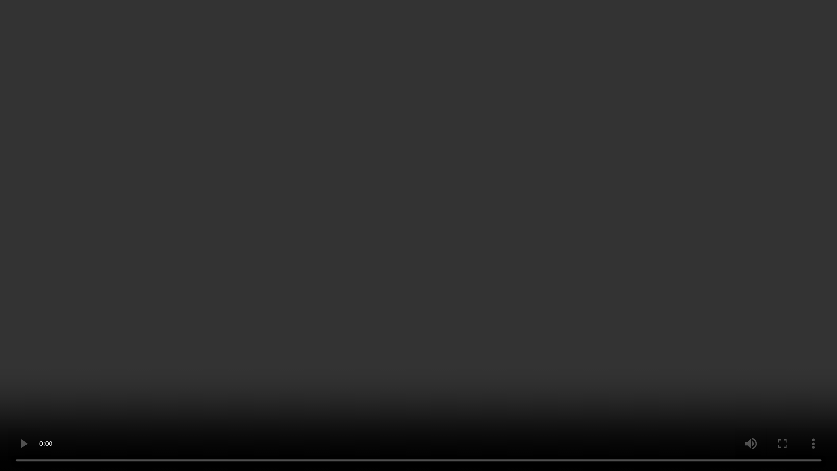
click at [377, 266] on video at bounding box center [418, 235] width 837 height 471
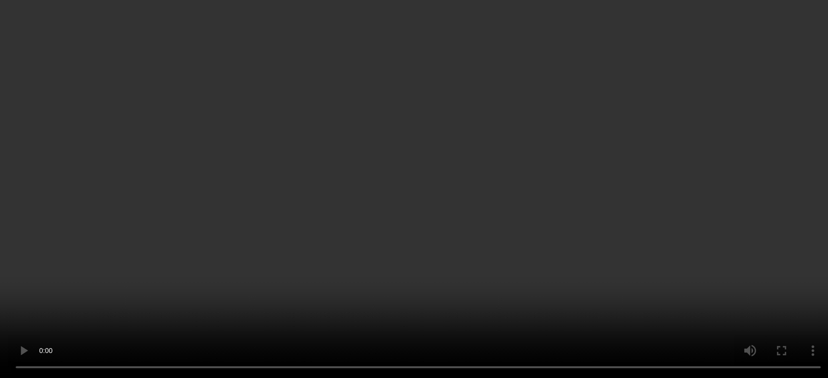
scroll to position [487, 0]
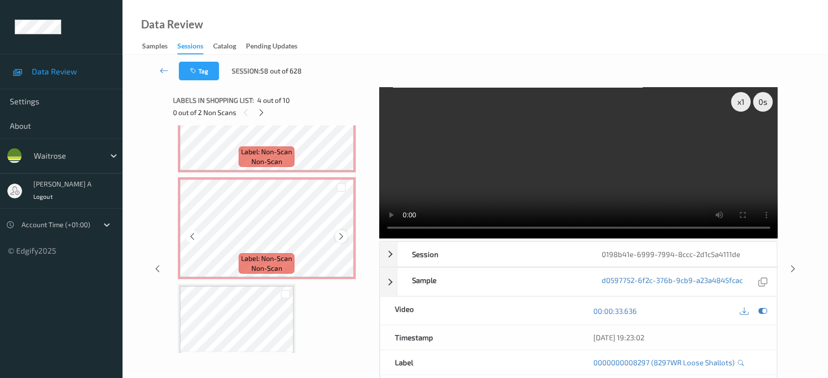
click at [341, 238] on icon at bounding box center [341, 236] width 8 height 9
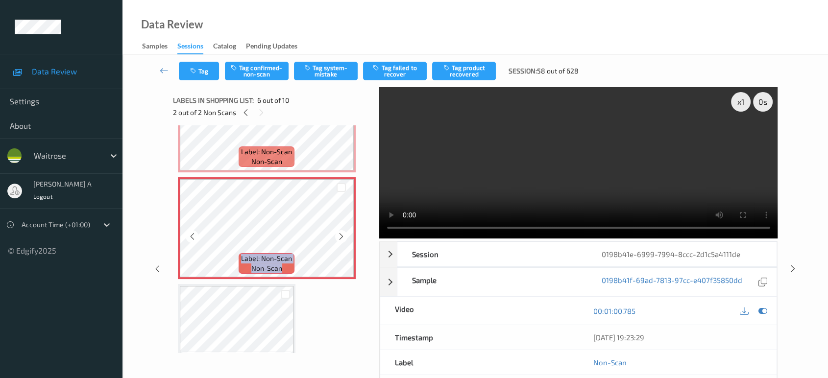
click at [341, 238] on icon at bounding box center [341, 236] width 8 height 9
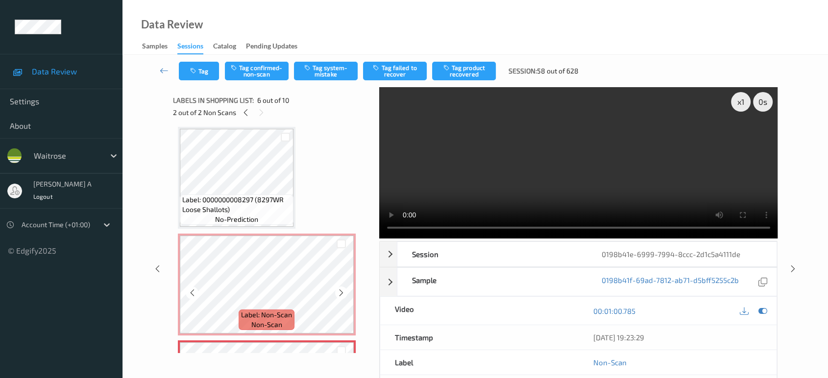
scroll to position [378, 0]
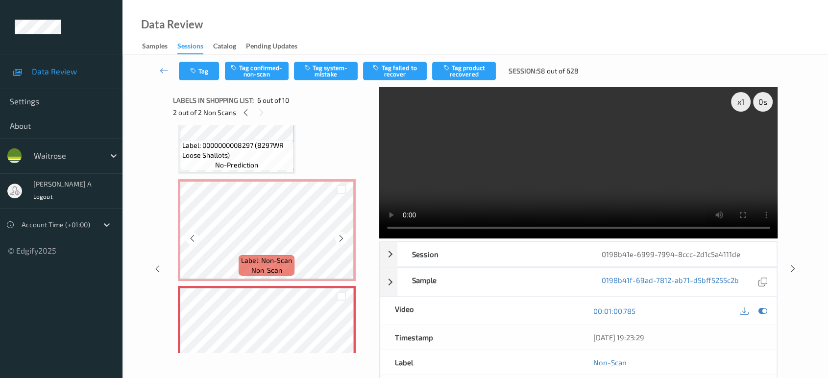
click at [341, 238] on icon at bounding box center [341, 238] width 8 height 9
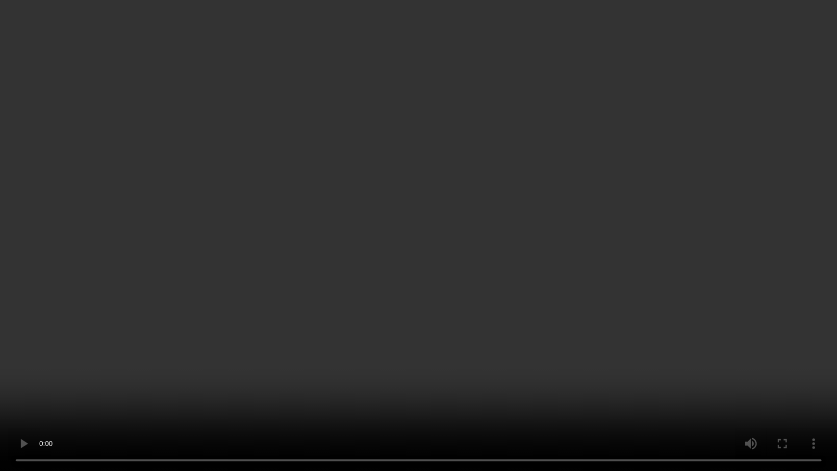
click at [524, 285] on video at bounding box center [418, 235] width 837 height 471
click at [363, 256] on video at bounding box center [418, 235] width 837 height 471
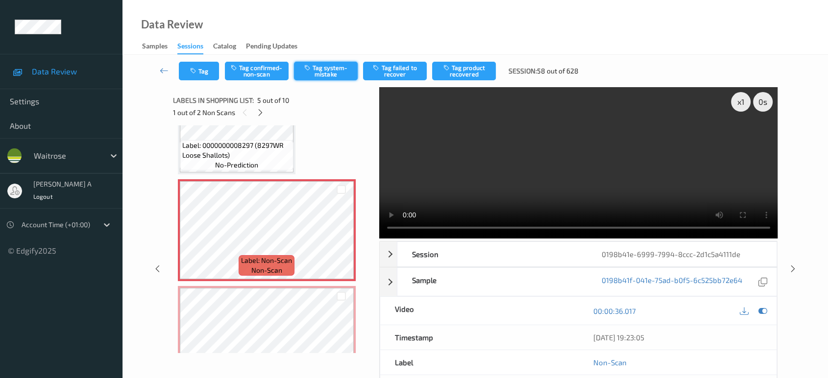
click at [322, 73] on button "Tag system-mistake" at bounding box center [326, 71] width 64 height 19
click at [204, 74] on button "Tag" at bounding box center [199, 71] width 40 height 19
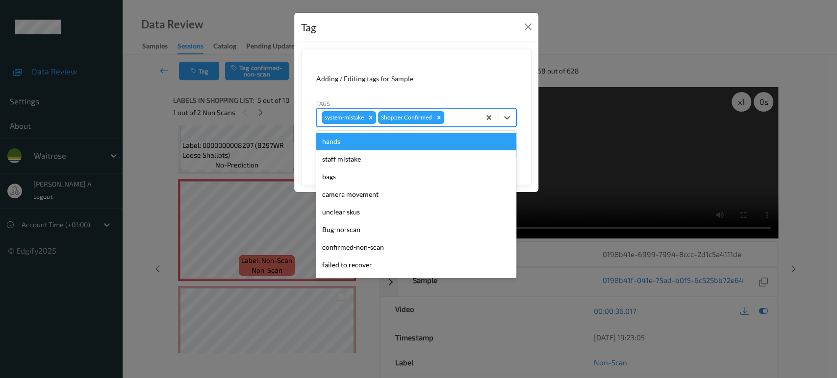
click at [455, 114] on div at bounding box center [460, 118] width 29 height 12
type input "un"
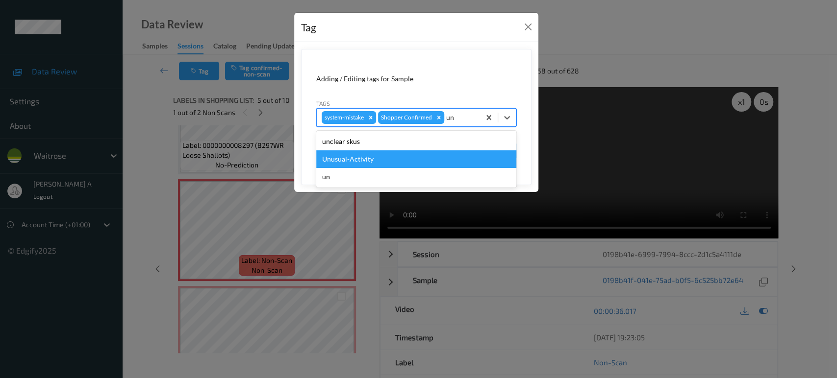
click at [412, 152] on div "Unusual-Activity" at bounding box center [416, 159] width 200 height 18
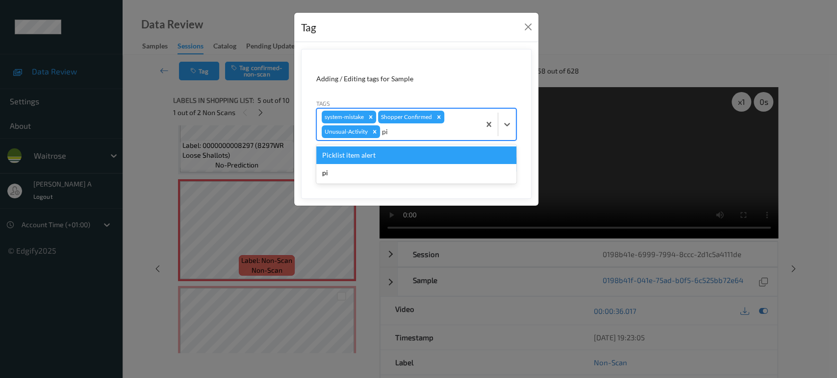
type input "pic"
click at [412, 152] on div "Picklist item alert" at bounding box center [416, 156] width 200 height 18
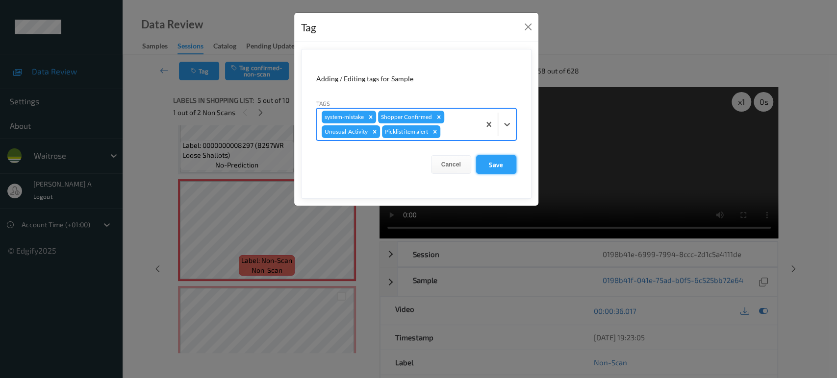
click at [515, 164] on button "Save" at bounding box center [496, 164] width 40 height 19
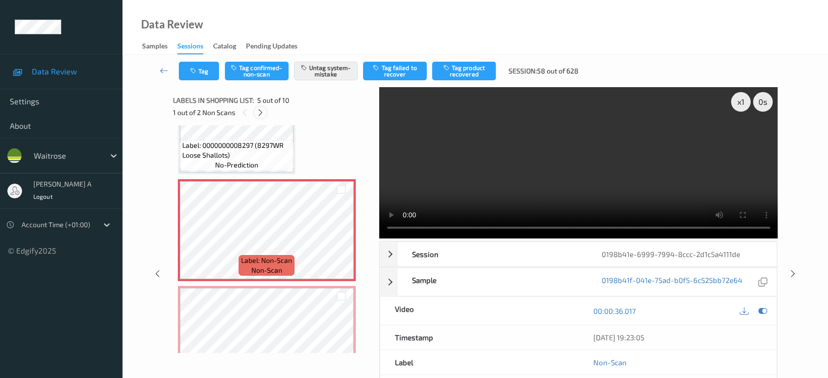
click at [260, 113] on icon at bounding box center [260, 112] width 8 height 9
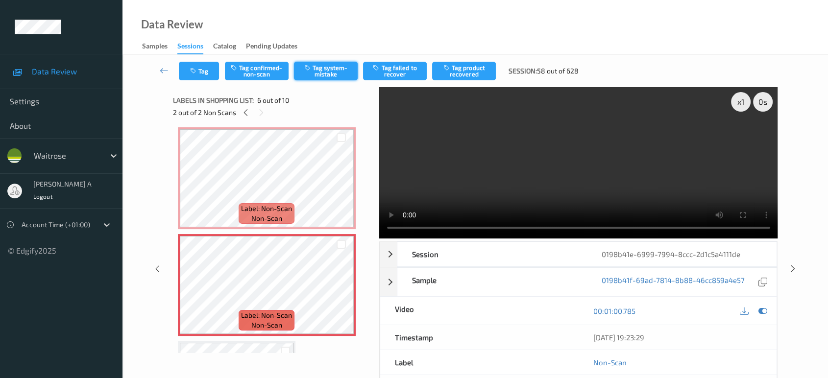
click at [312, 69] on icon "button" at bounding box center [308, 67] width 8 height 7
click at [201, 77] on button "Tag" at bounding box center [199, 71] width 40 height 19
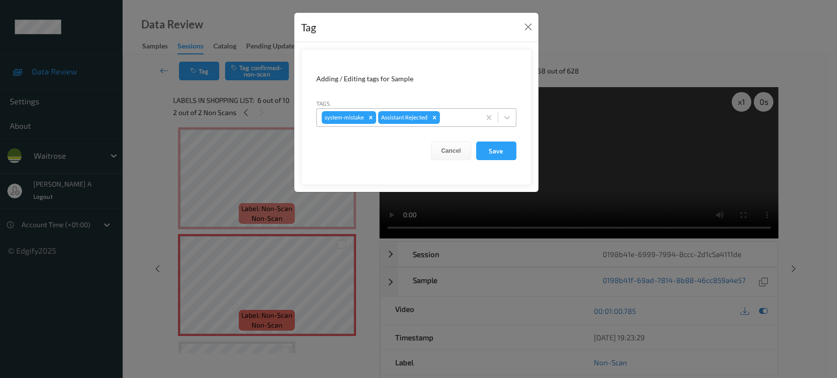
click at [454, 117] on div at bounding box center [458, 118] width 33 height 12
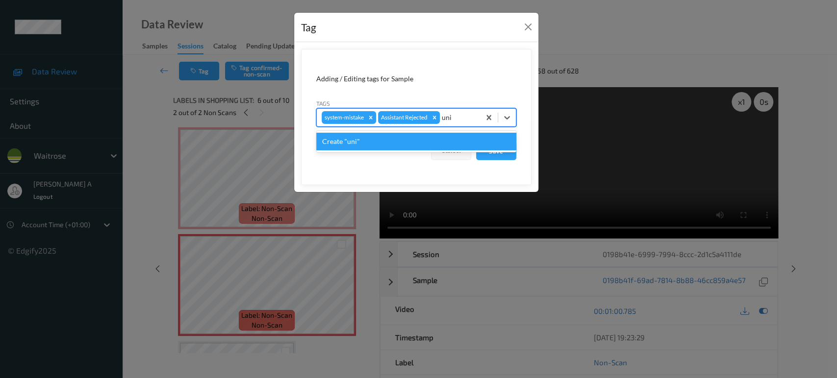
type input "un"
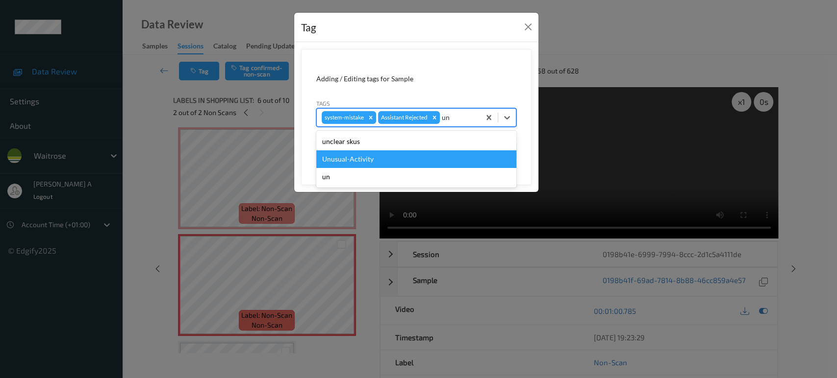
click at [397, 161] on div "Unusual-Activity" at bounding box center [416, 159] width 200 height 18
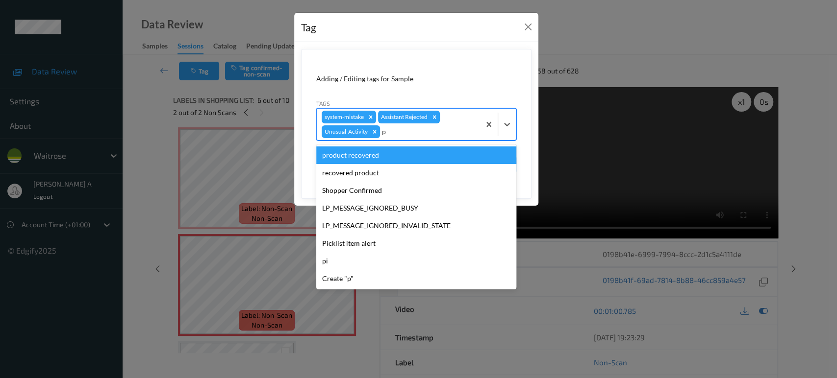
type input "pi"
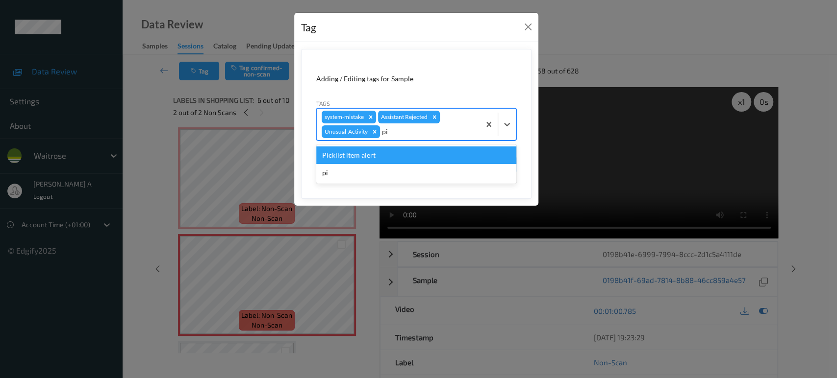
click at [397, 161] on div "Picklist item alert" at bounding box center [416, 156] width 200 height 18
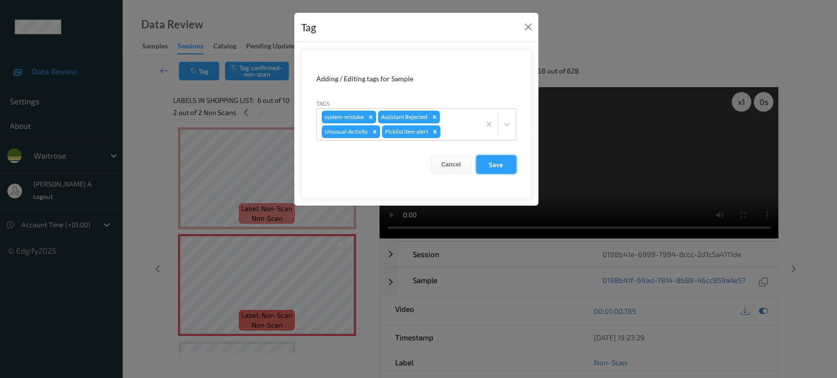
click at [492, 170] on button "Save" at bounding box center [496, 164] width 40 height 19
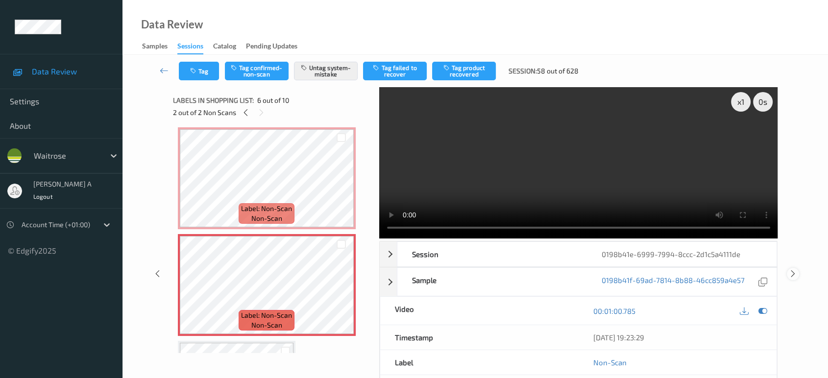
click at [792, 270] on icon at bounding box center [793, 274] width 8 height 9
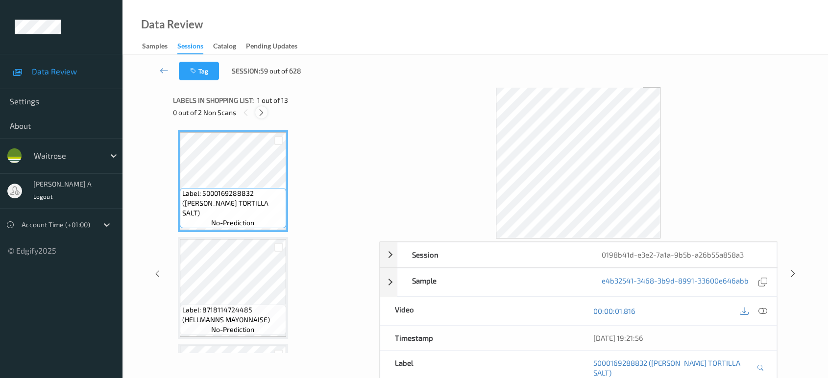
click at [259, 113] on icon at bounding box center [261, 112] width 8 height 9
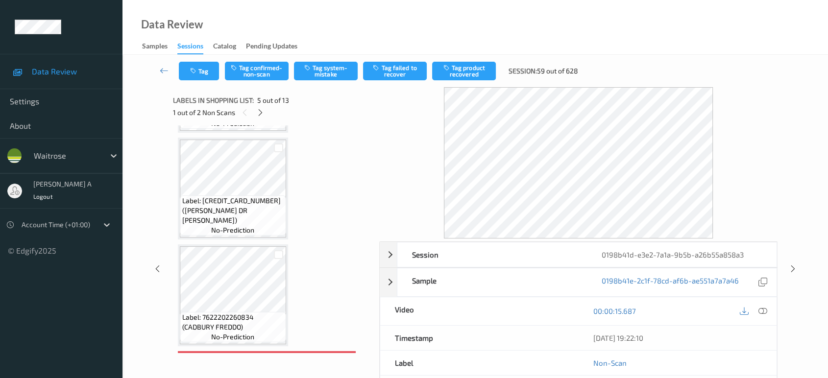
scroll to position [161, 0]
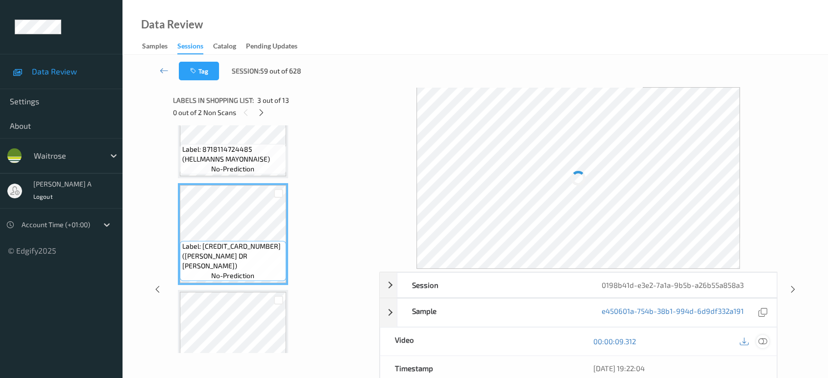
click at [763, 337] on icon at bounding box center [763, 341] width 9 height 9
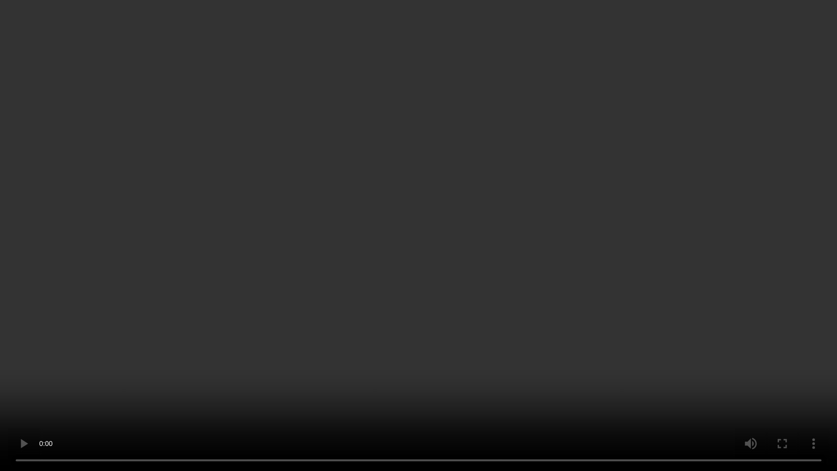
click at [262, 331] on video at bounding box center [418, 235] width 837 height 471
click at [510, 226] on video at bounding box center [418, 235] width 837 height 471
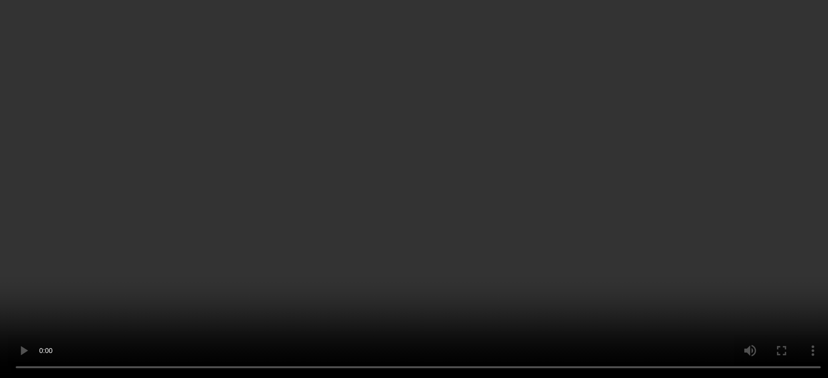
scroll to position [324, 0]
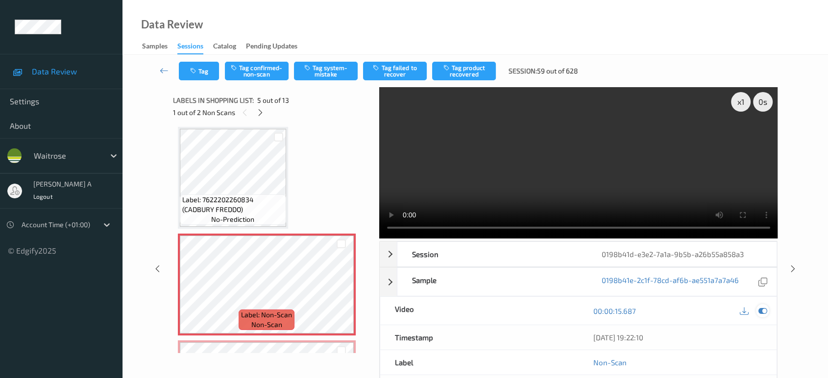
click at [763, 312] on icon at bounding box center [763, 311] width 9 height 9
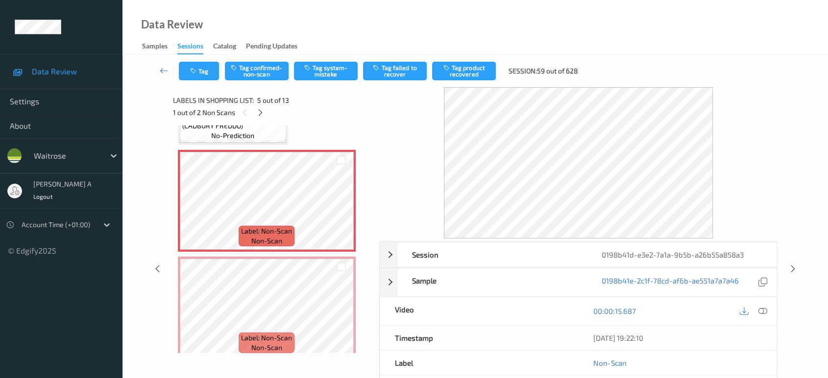
scroll to position [433, 0]
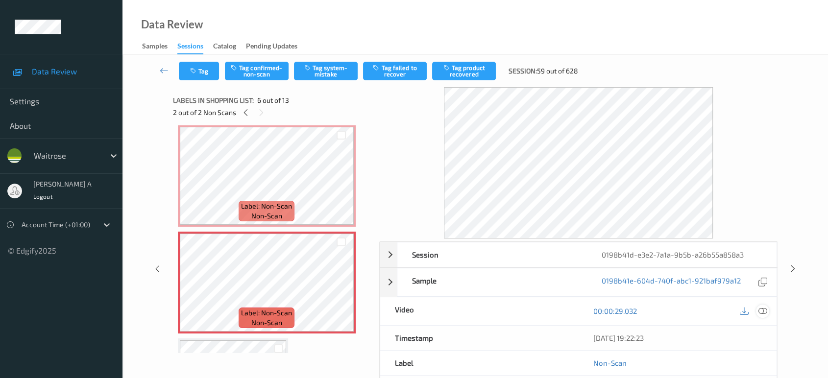
click at [765, 309] on icon at bounding box center [763, 311] width 9 height 9
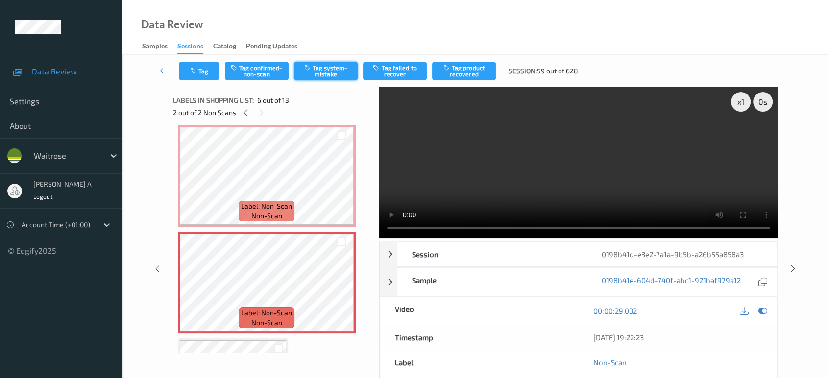
click at [332, 76] on button "Tag system-mistake" at bounding box center [326, 71] width 64 height 19
click at [202, 79] on button "Tag" at bounding box center [199, 71] width 40 height 19
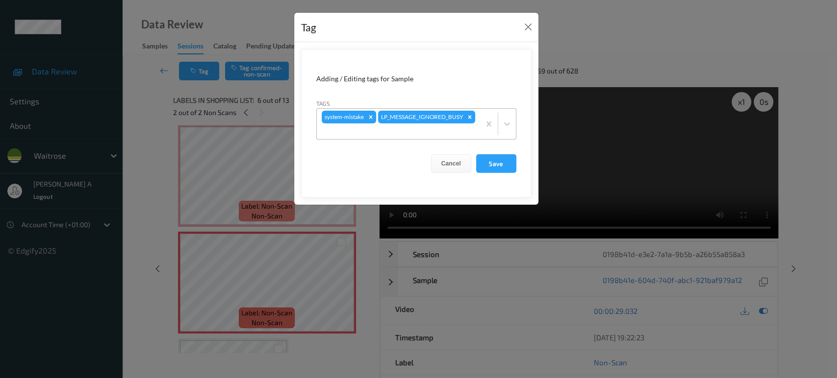
click at [457, 132] on div at bounding box center [398, 131] width 153 height 12
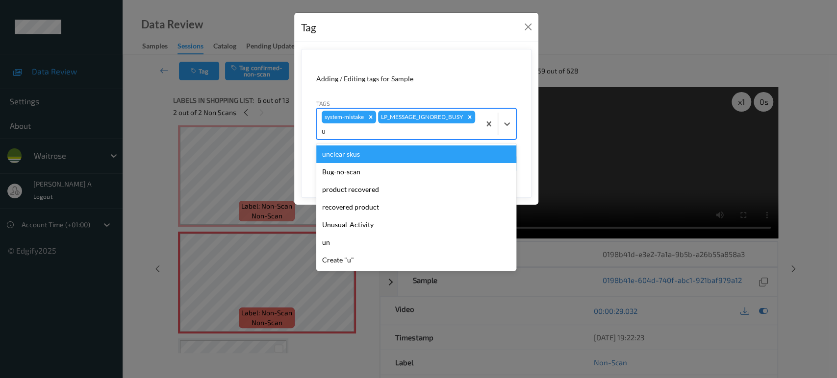
type input "un"
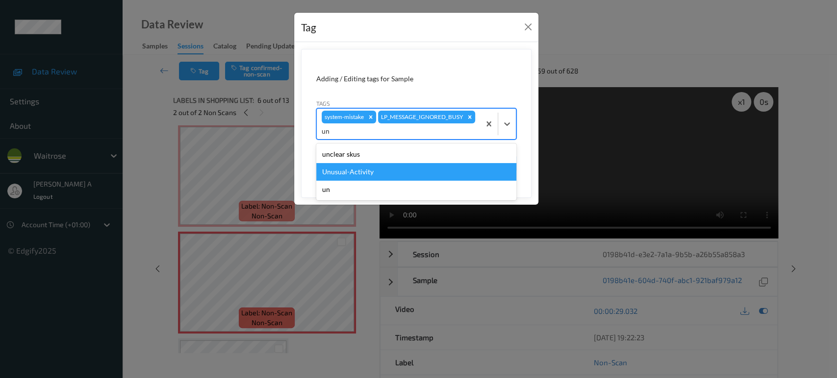
click at [388, 172] on div "Unusual-Activity" at bounding box center [416, 172] width 200 height 18
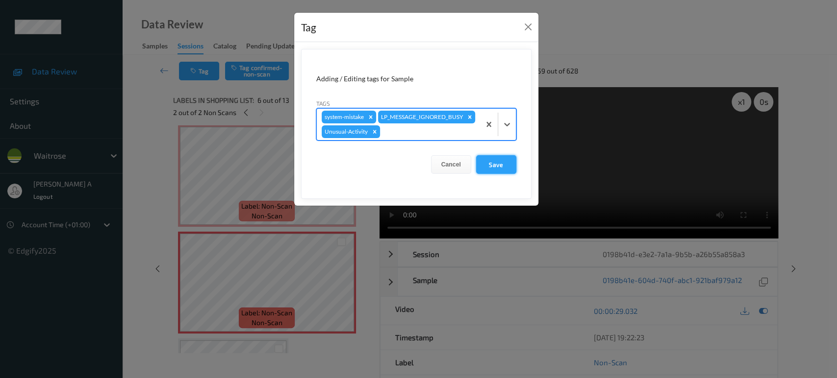
click at [497, 160] on button "Save" at bounding box center [496, 164] width 40 height 19
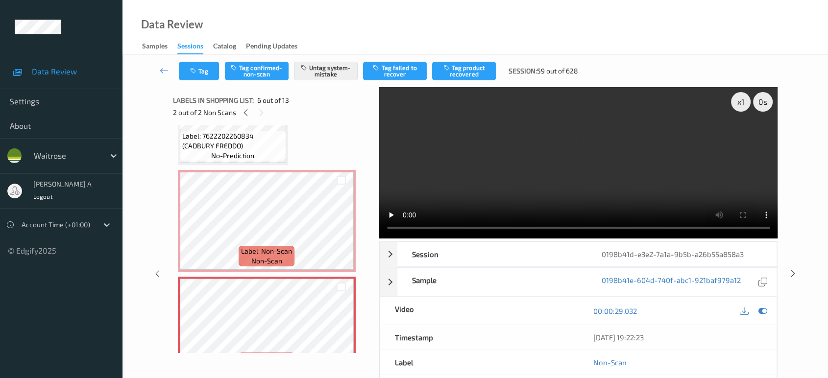
scroll to position [378, 0]
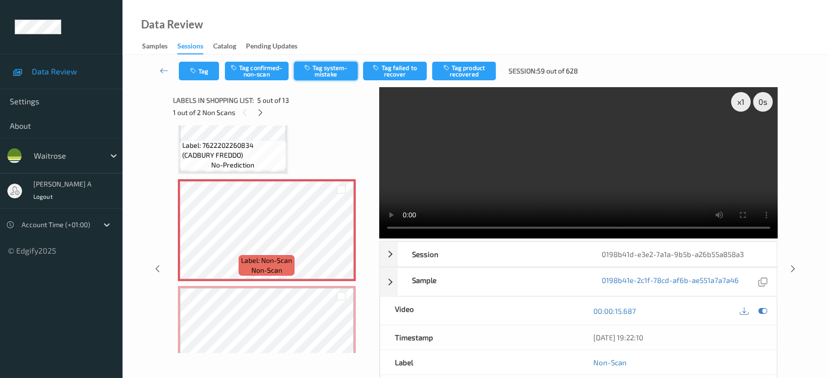
click at [327, 66] on button "Tag system-mistake" at bounding box center [326, 71] width 64 height 19
click at [202, 74] on button "Tag" at bounding box center [199, 71] width 40 height 19
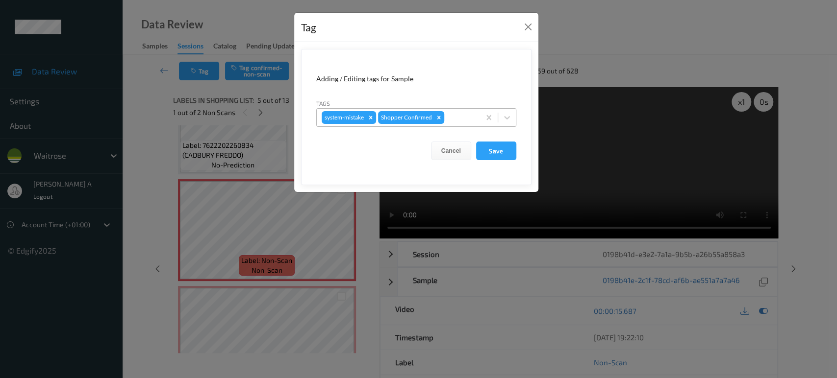
click at [460, 120] on div at bounding box center [460, 118] width 29 height 12
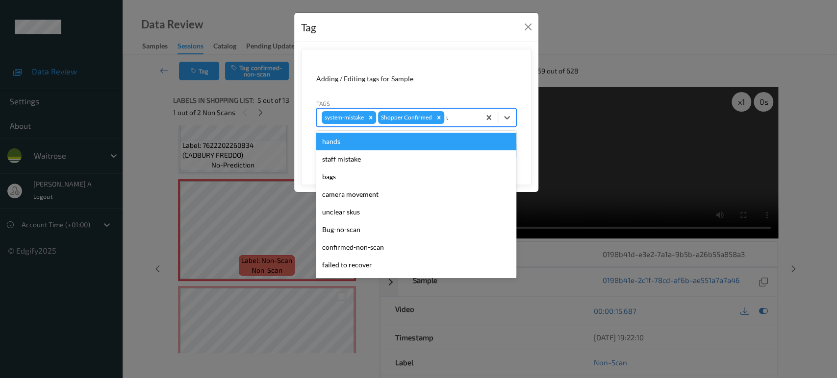
type input "un"
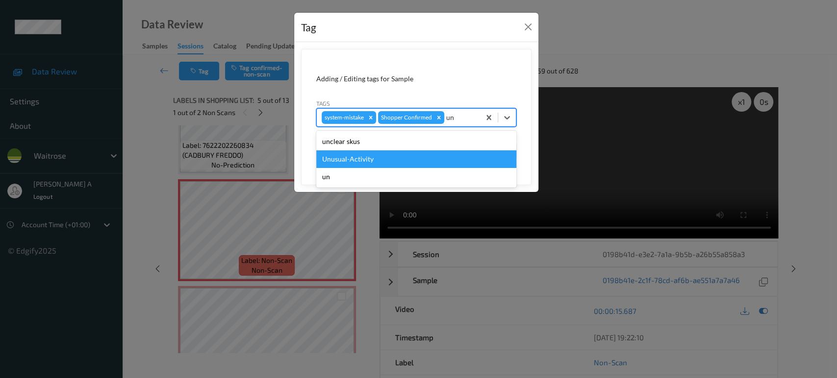
click at [382, 161] on div "Unusual-Activity" at bounding box center [416, 159] width 200 height 18
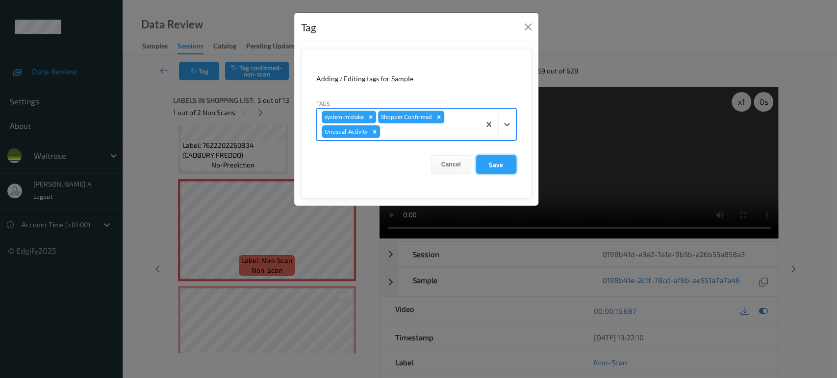
click at [498, 158] on button "Save" at bounding box center [496, 164] width 40 height 19
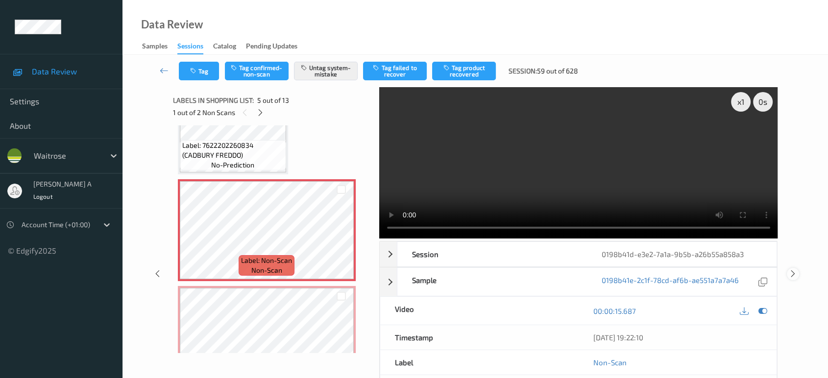
click at [795, 270] on icon at bounding box center [793, 274] width 8 height 9
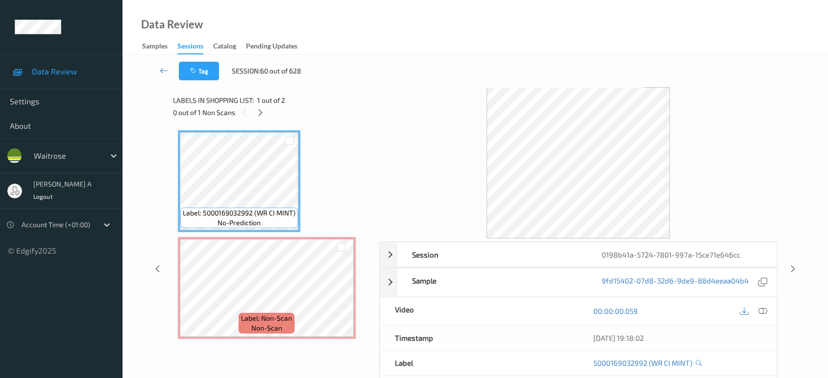
click at [256, 106] on div "0 out of 1 Non Scans" at bounding box center [272, 112] width 199 height 12
click at [342, 296] on icon at bounding box center [341, 296] width 8 height 9
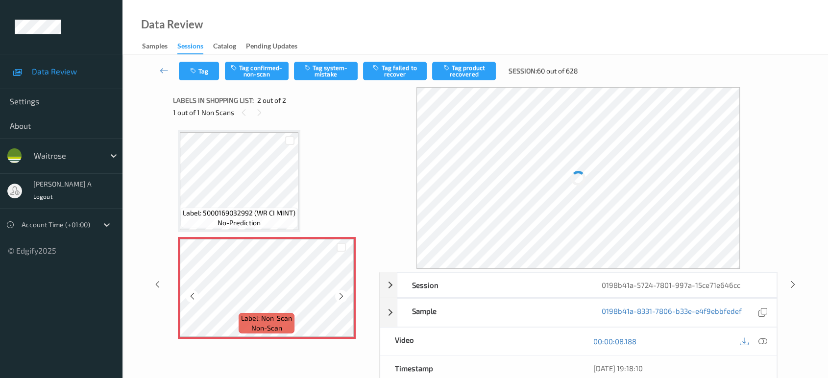
click at [342, 296] on icon at bounding box center [341, 296] width 8 height 9
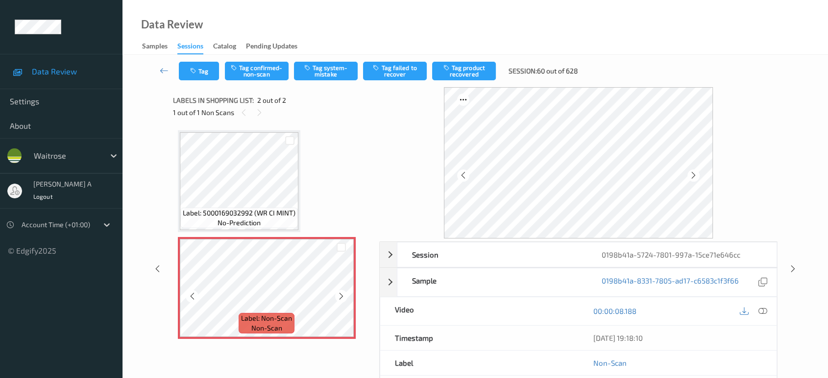
click at [342, 296] on icon at bounding box center [341, 296] width 8 height 9
click at [761, 314] on icon at bounding box center [763, 311] width 9 height 9
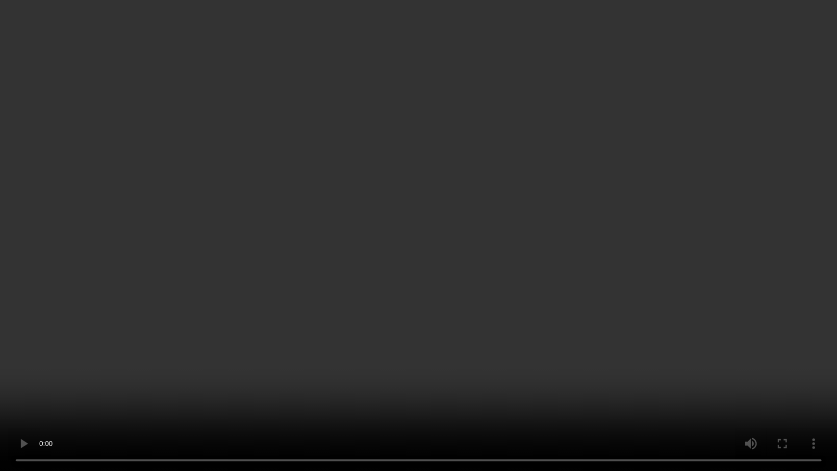
click at [408, 230] on video at bounding box center [418, 235] width 837 height 471
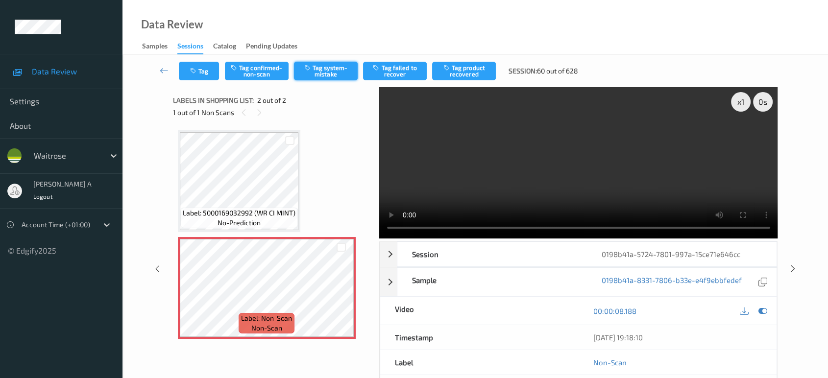
click at [334, 70] on button "Tag system-mistake" at bounding box center [326, 71] width 64 height 19
click at [196, 75] on button "Tag" at bounding box center [199, 71] width 40 height 19
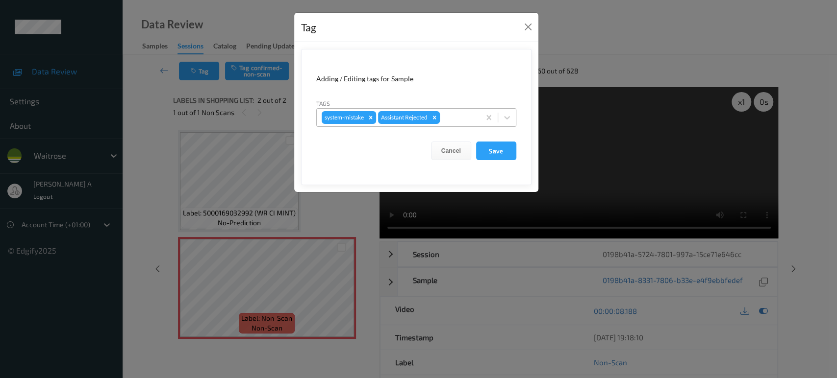
click at [453, 115] on div at bounding box center [458, 118] width 33 height 12
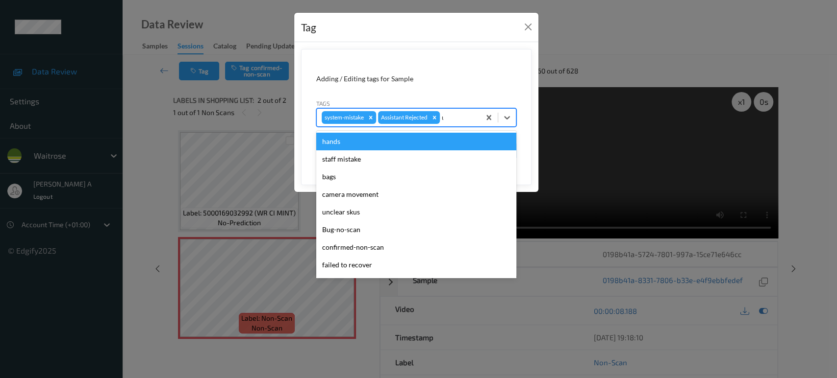
type input "un"
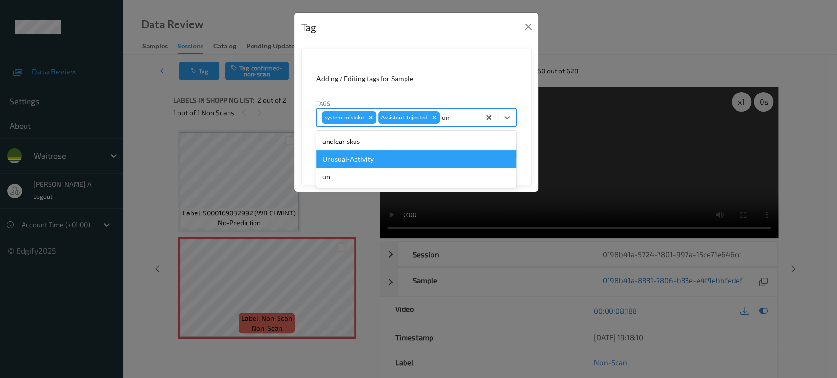
click at [433, 152] on div "Unusual-Activity" at bounding box center [416, 159] width 200 height 18
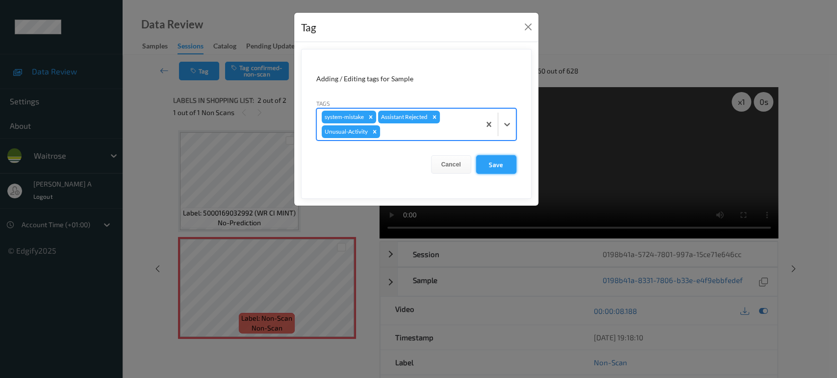
click at [487, 161] on button "Save" at bounding box center [496, 164] width 40 height 19
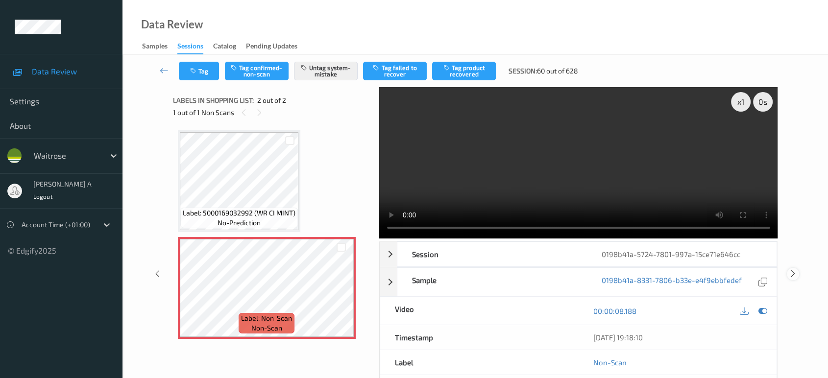
click at [791, 273] on icon at bounding box center [793, 274] width 8 height 9
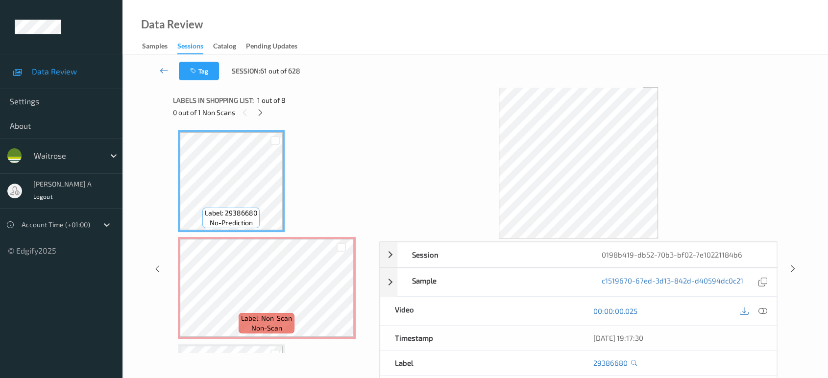
click at [162, 67] on icon at bounding box center [164, 71] width 9 height 10
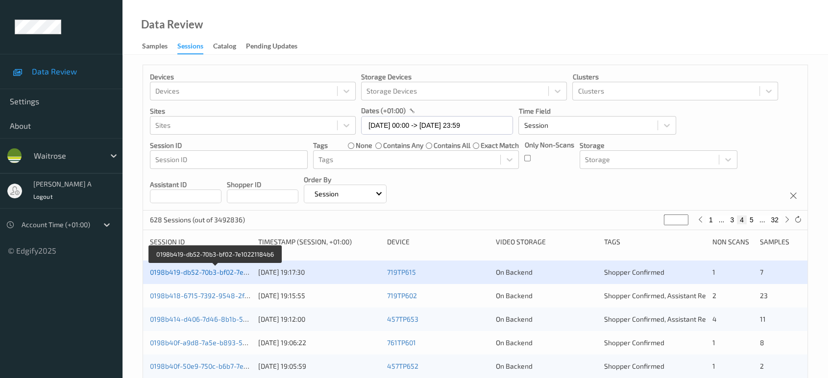
click at [231, 271] on link "0198b419-db52-70b3-bf02-7e10221184b6" at bounding box center [215, 272] width 131 height 8
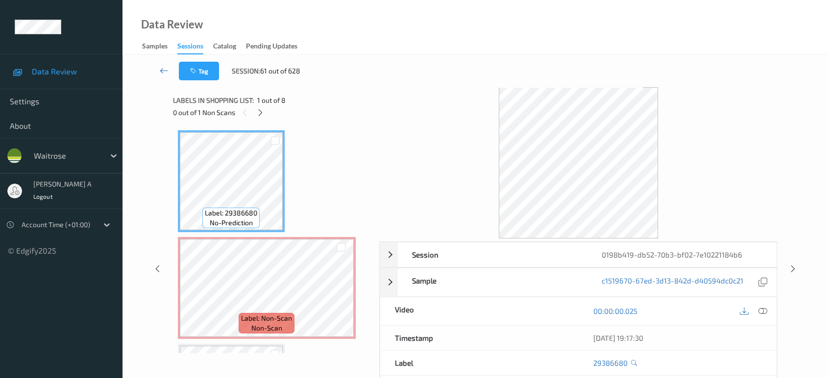
click at [162, 66] on icon at bounding box center [164, 71] width 9 height 10
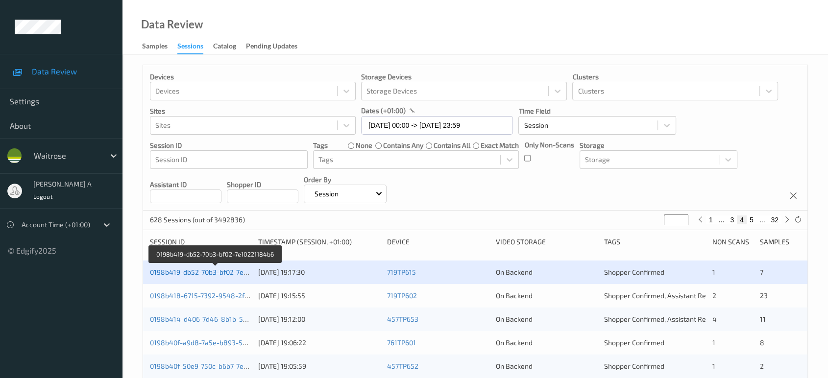
click at [175, 270] on link "0198b419-db52-70b3-bf02-7e10221184b6" at bounding box center [215, 272] width 131 height 8
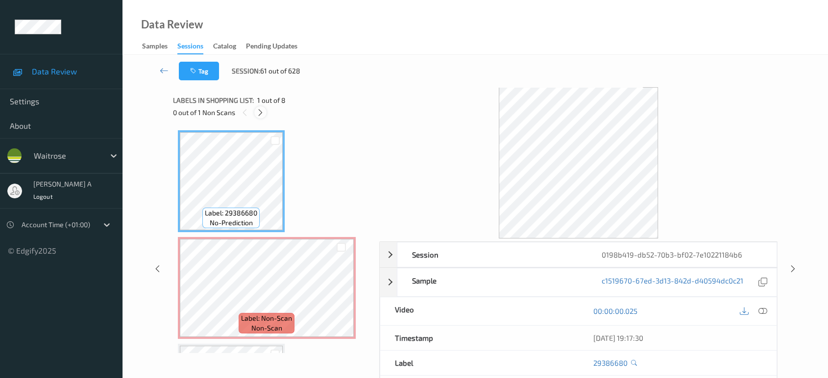
click at [260, 118] on div at bounding box center [260, 112] width 12 height 12
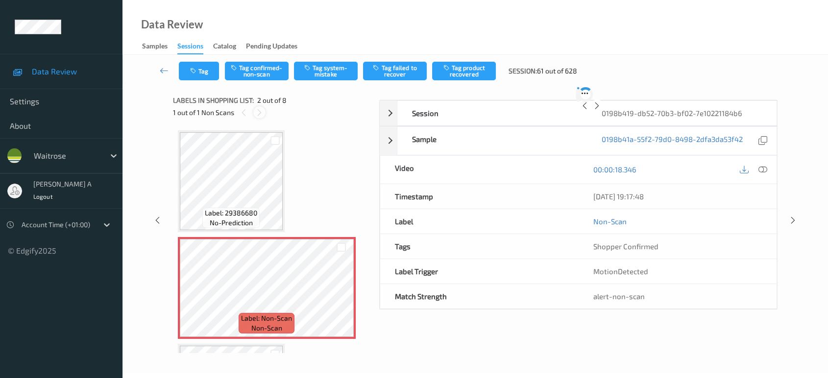
scroll to position [4, 0]
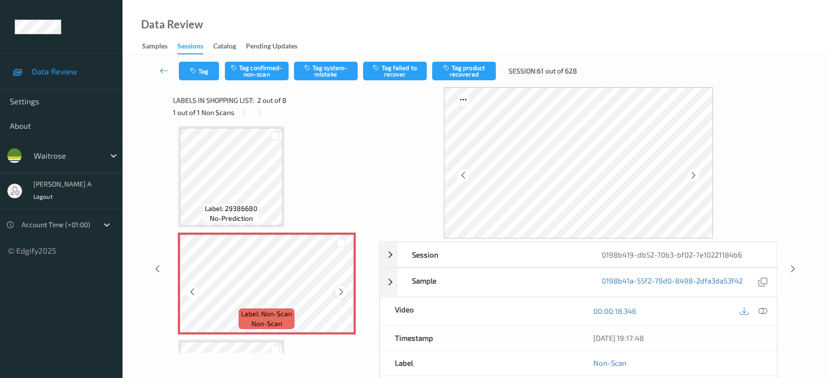
click at [339, 290] on icon at bounding box center [341, 292] width 8 height 9
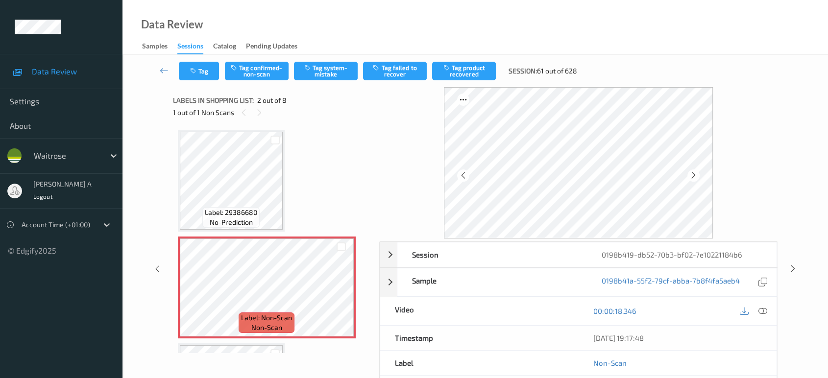
scroll to position [0, 0]
click at [760, 310] on icon at bounding box center [763, 311] width 9 height 9
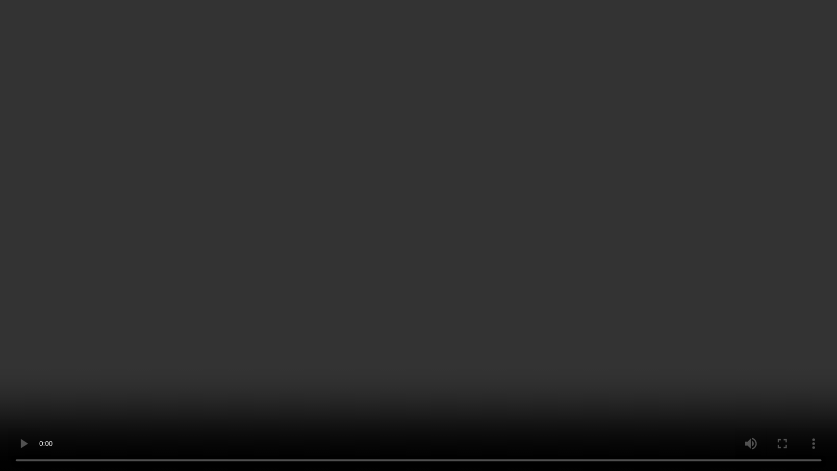
click at [198, 339] on video at bounding box center [418, 235] width 837 height 471
click at [342, 234] on video at bounding box center [418, 235] width 837 height 471
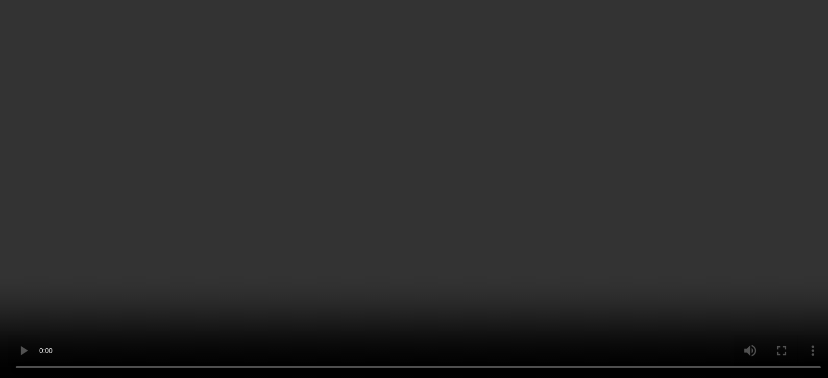
scroll to position [54, 0]
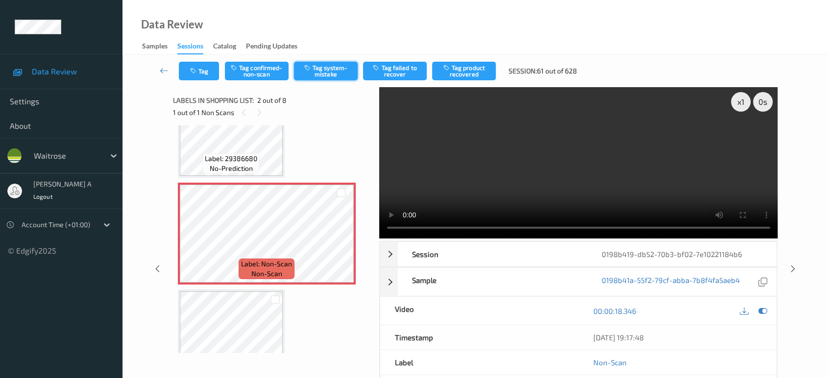
click at [319, 65] on button "Tag system-mistake" at bounding box center [326, 71] width 64 height 19
click at [209, 75] on button "Tag" at bounding box center [199, 71] width 40 height 19
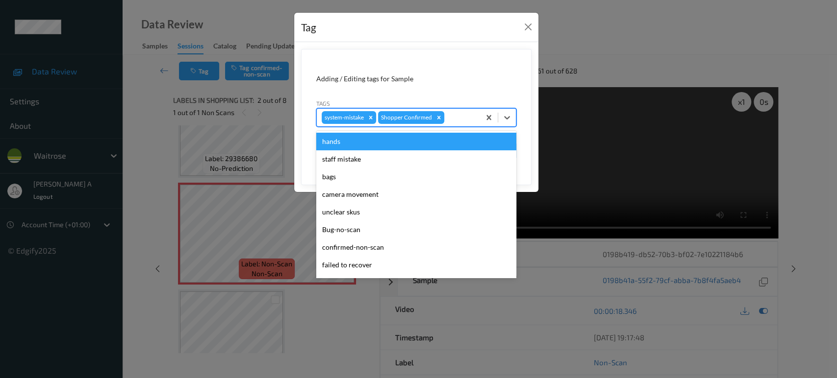
click at [453, 118] on div at bounding box center [460, 118] width 29 height 12
type input "un"
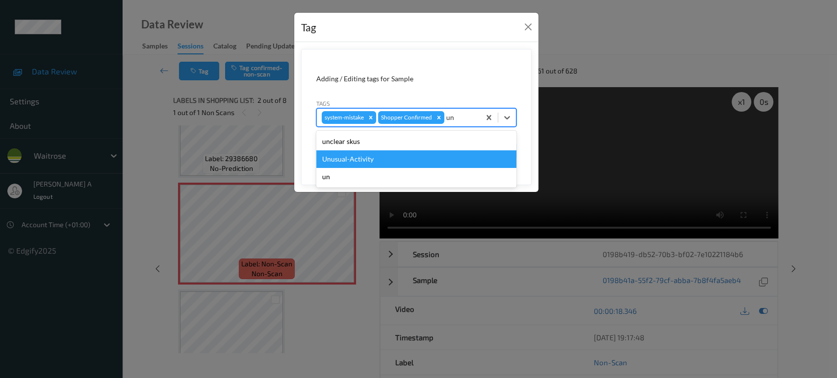
click at [399, 154] on div "Unusual-Activity" at bounding box center [416, 159] width 200 height 18
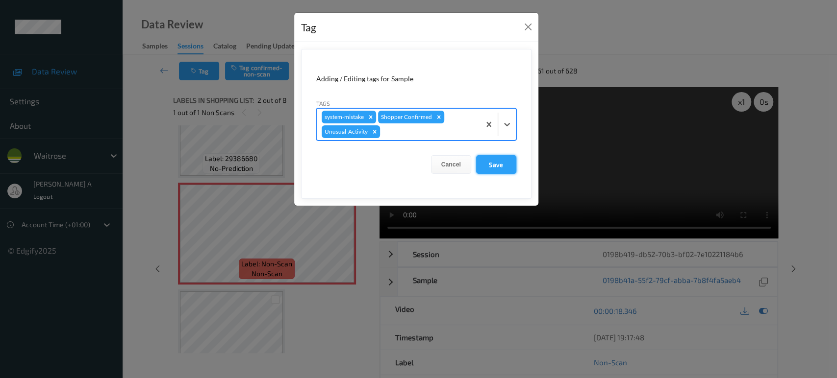
click at [502, 172] on button "Save" at bounding box center [496, 164] width 40 height 19
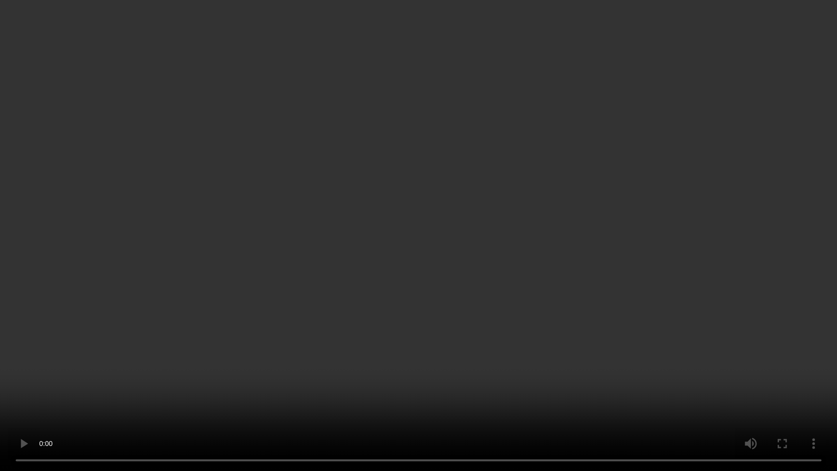
click at [387, 272] on video at bounding box center [418, 235] width 837 height 471
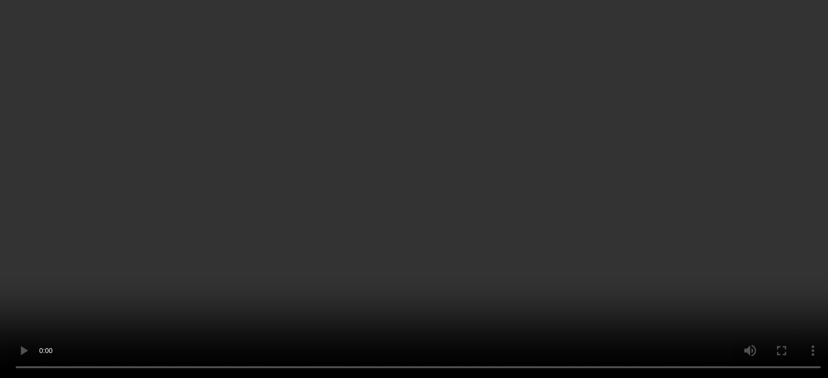
scroll to position [109, 0]
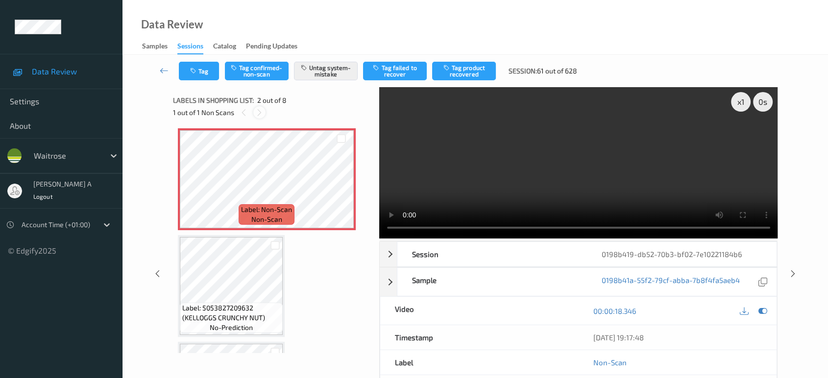
click at [259, 113] on icon at bounding box center [259, 112] width 8 height 9
click at [243, 113] on icon at bounding box center [244, 112] width 8 height 9
click at [208, 65] on button "Tag" at bounding box center [199, 71] width 40 height 19
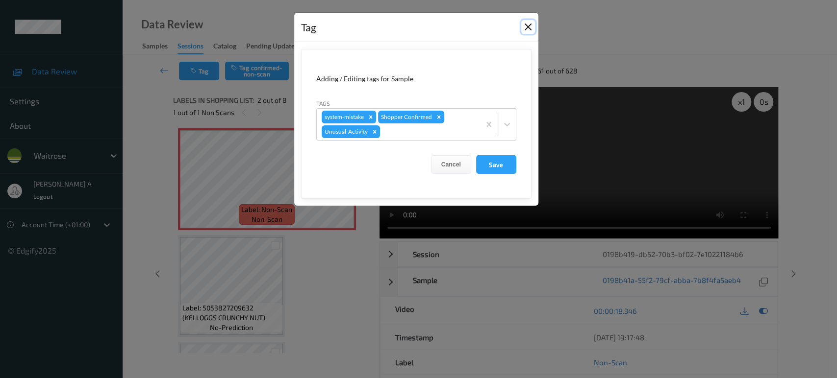
click at [523, 30] on button "Close" at bounding box center [528, 27] width 14 height 14
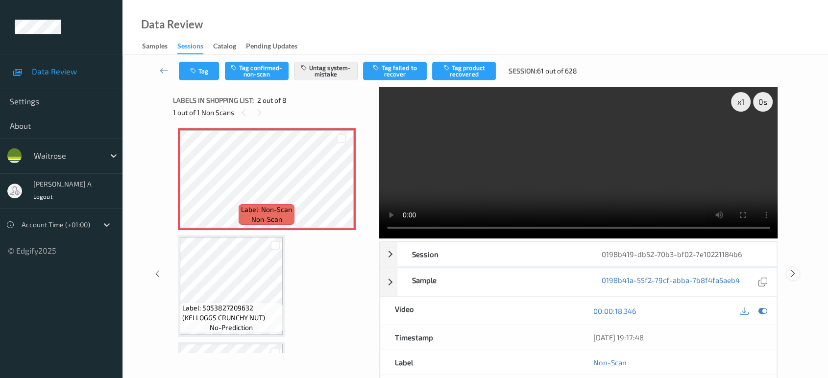
click at [794, 274] on icon at bounding box center [793, 274] width 8 height 9
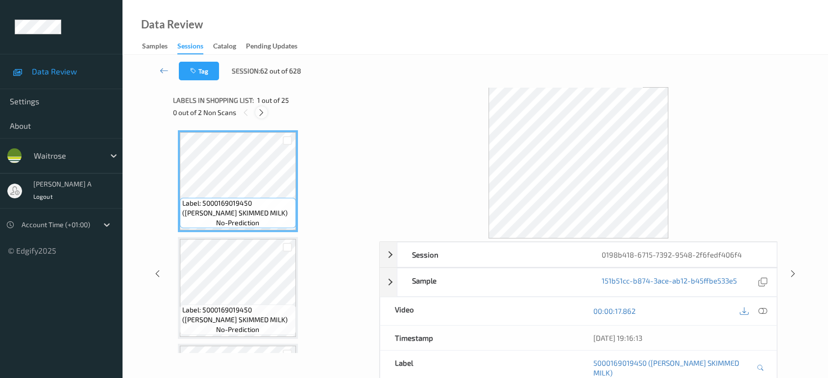
click at [264, 115] on icon at bounding box center [261, 112] width 8 height 9
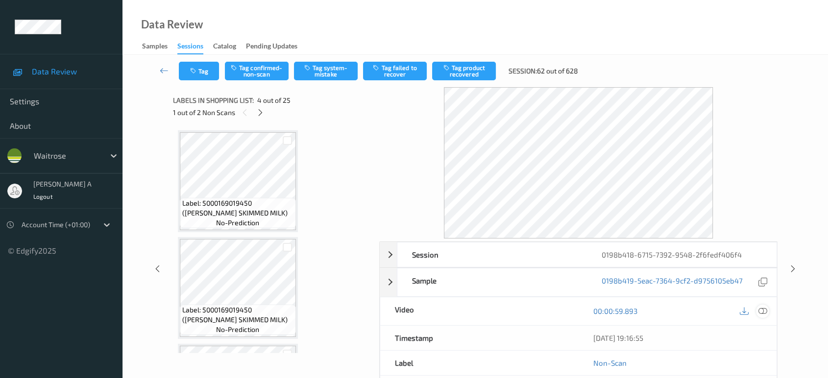
click at [761, 314] on icon at bounding box center [763, 311] width 9 height 9
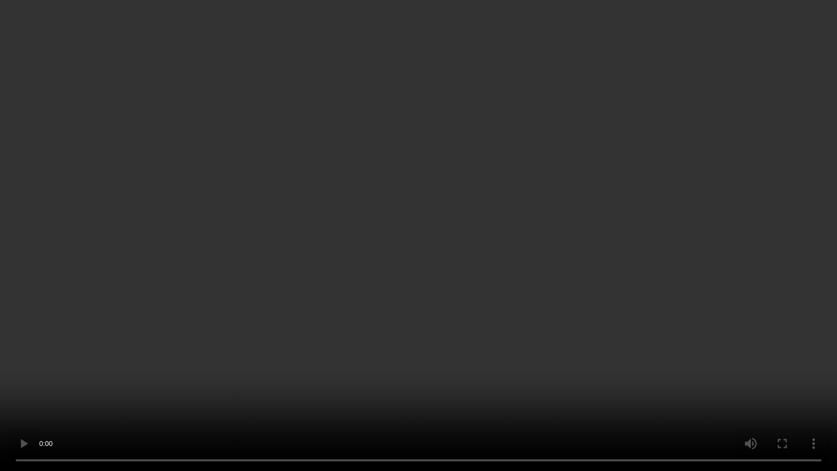
click at [449, 235] on video at bounding box center [418, 235] width 837 height 471
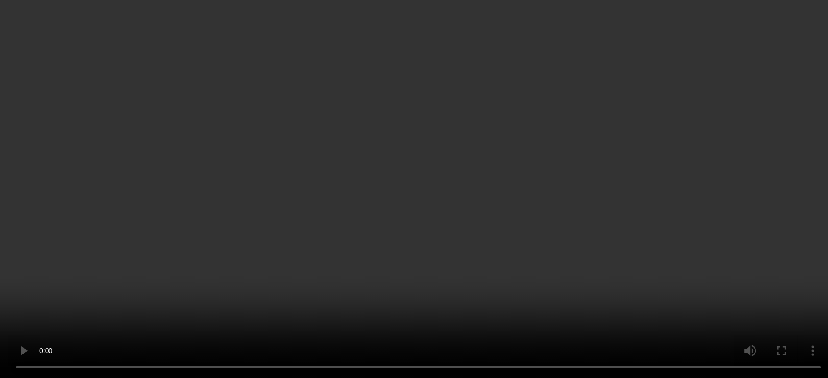
scroll to position [272, 0]
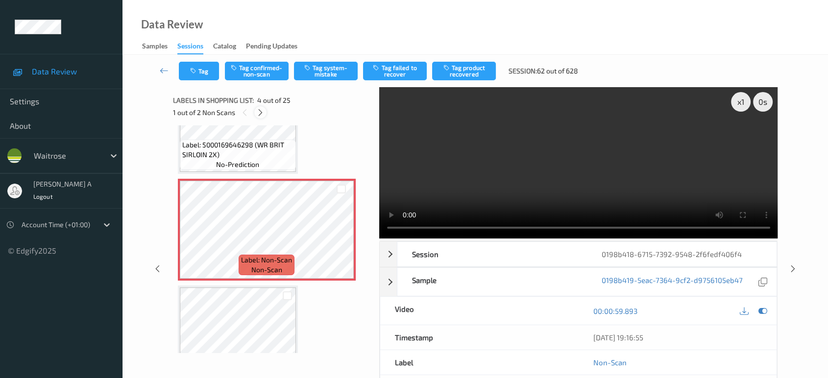
click at [260, 112] on icon at bounding box center [260, 112] width 8 height 9
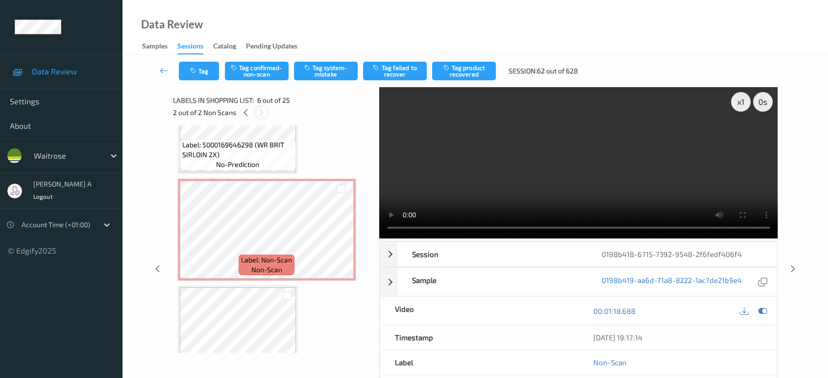
scroll to position [430, 0]
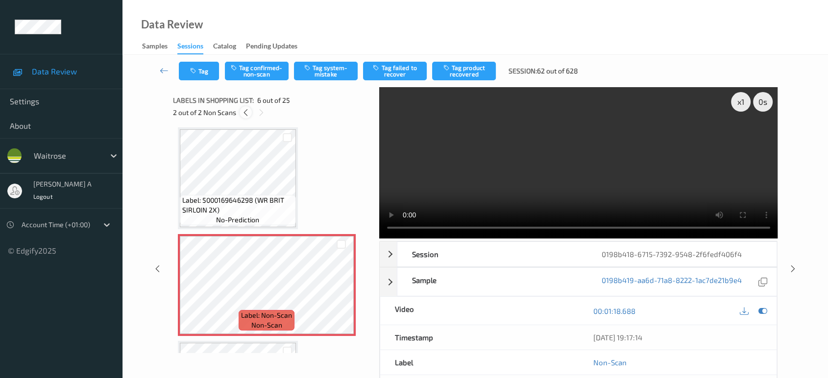
click at [250, 113] on div at bounding box center [246, 112] width 12 height 12
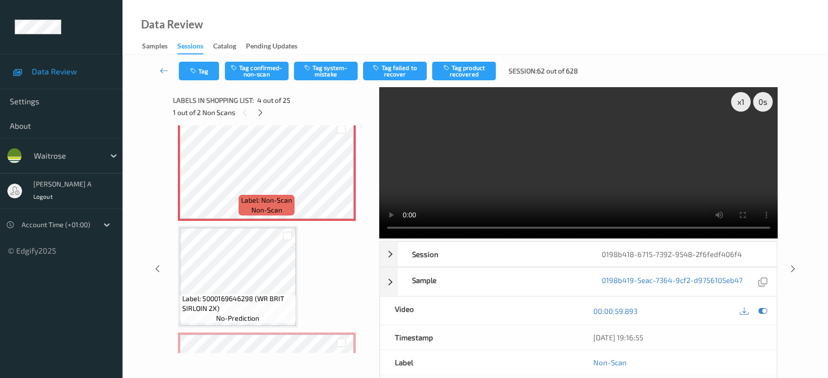
scroll to position [326, 0]
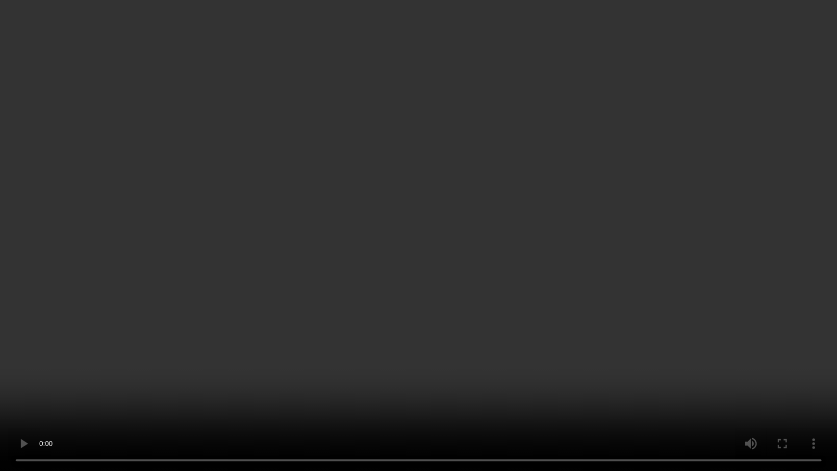
click at [188, 378] on video at bounding box center [418, 235] width 837 height 471
click at [451, 198] on video at bounding box center [418, 235] width 837 height 471
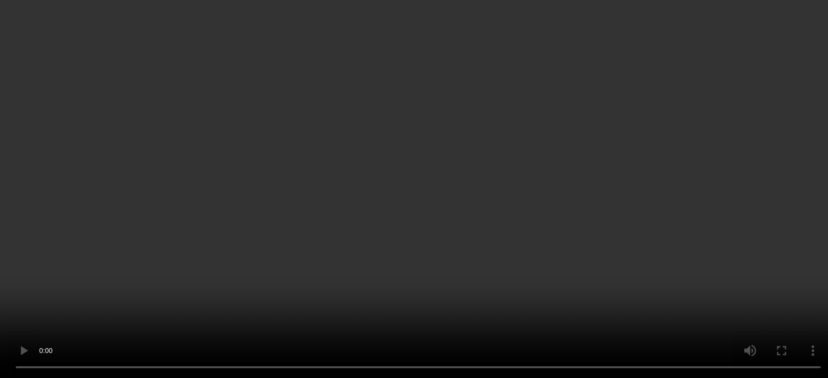
scroll to position [163, 0]
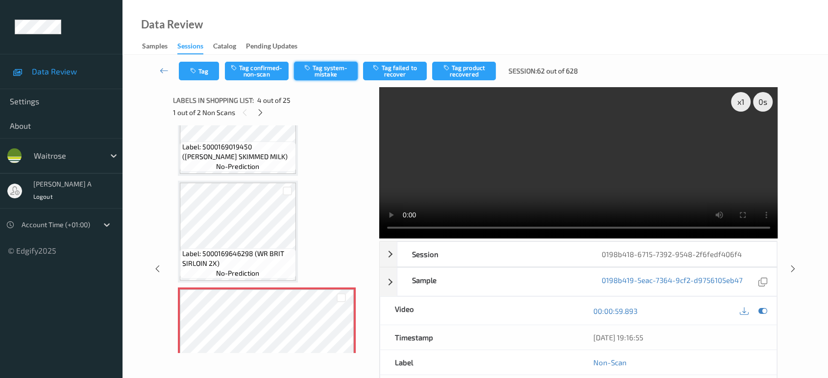
click at [318, 65] on button "Tag system-mistake" at bounding box center [326, 71] width 64 height 19
click at [206, 74] on button "Tag" at bounding box center [199, 71] width 40 height 19
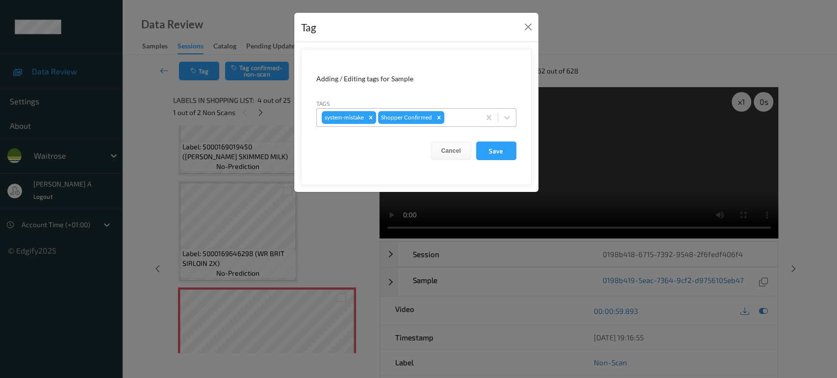
click at [465, 119] on div at bounding box center [460, 118] width 29 height 12
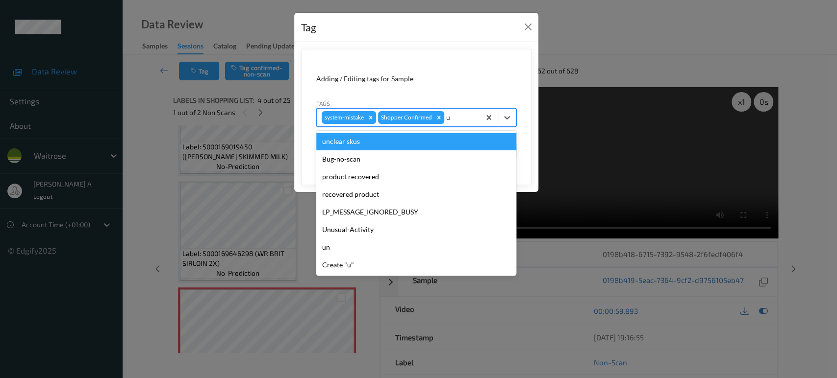
type input "un"
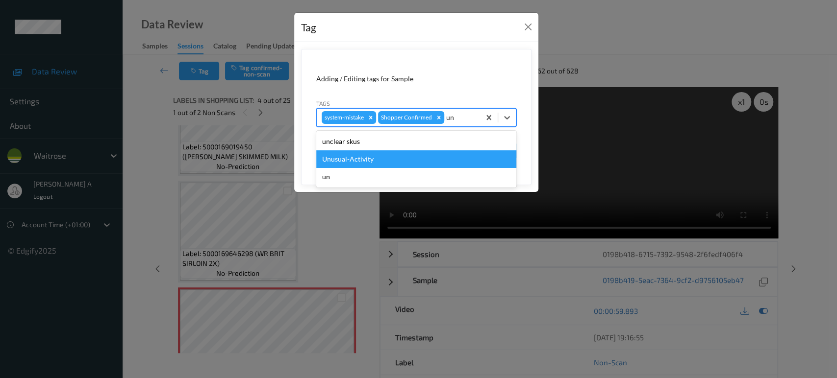
click at [361, 157] on div "Unusual-Activity" at bounding box center [416, 159] width 200 height 18
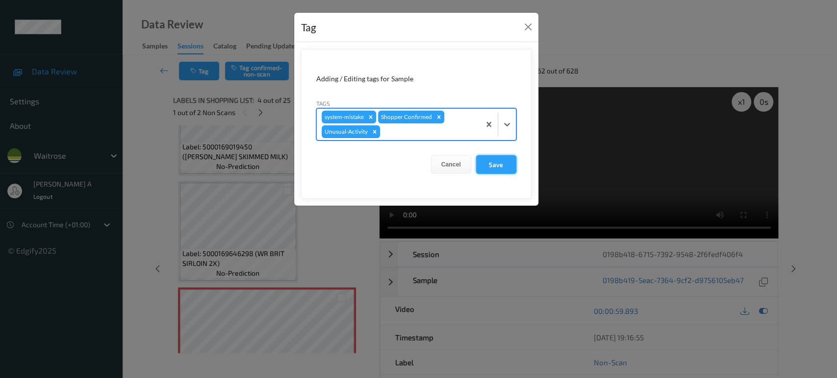
click at [492, 166] on button "Save" at bounding box center [496, 164] width 40 height 19
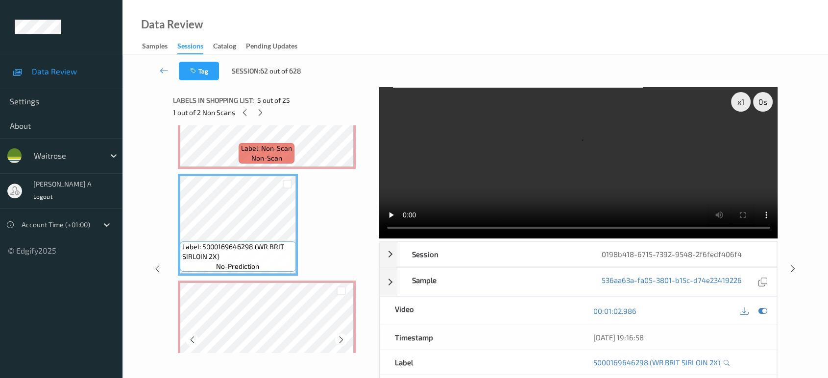
scroll to position [381, 0]
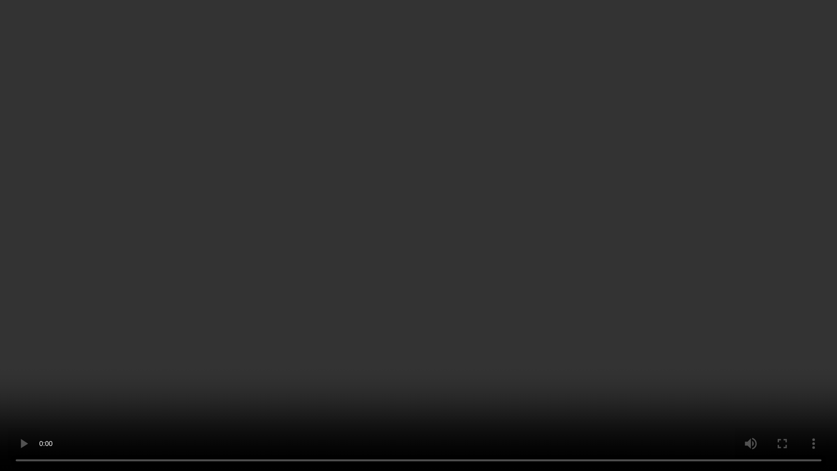
click at [571, 220] on video at bounding box center [418, 235] width 837 height 471
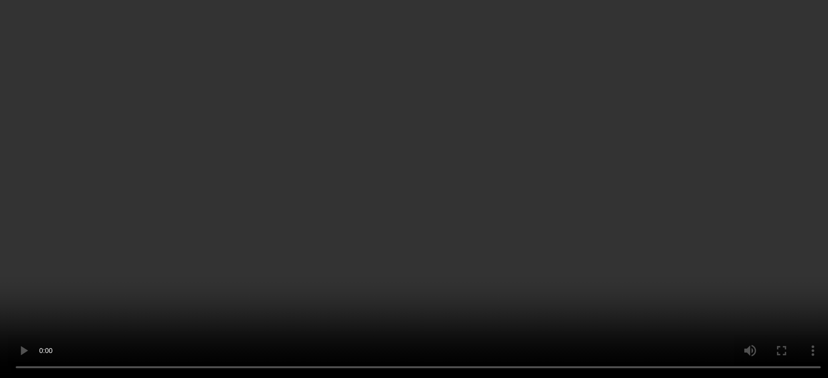
scroll to position [435, 0]
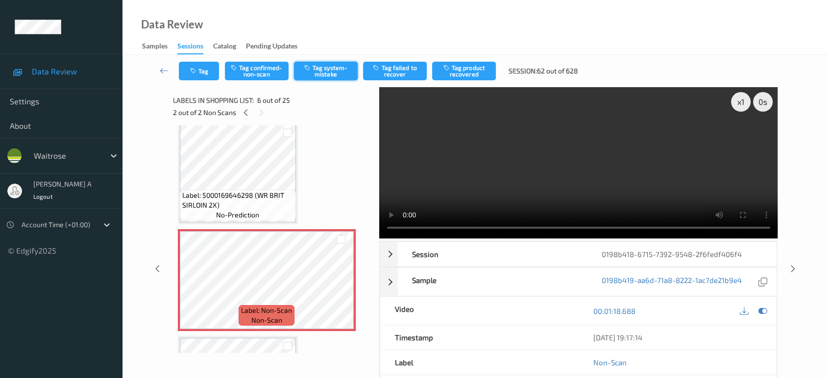
click at [312, 70] on icon "button" at bounding box center [308, 67] width 8 height 7
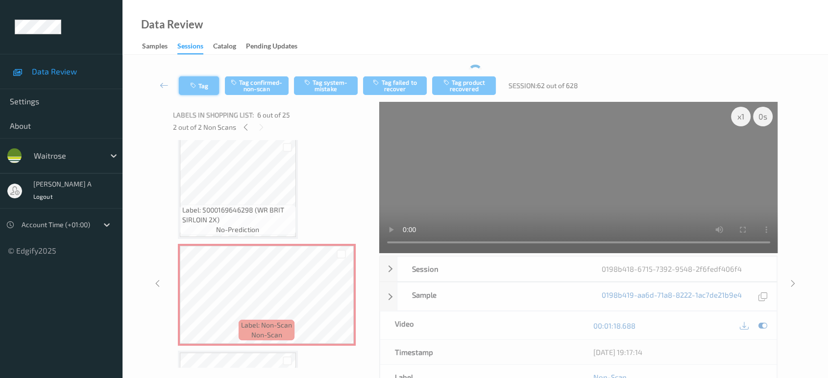
click at [205, 88] on button "Tag" at bounding box center [199, 85] width 40 height 19
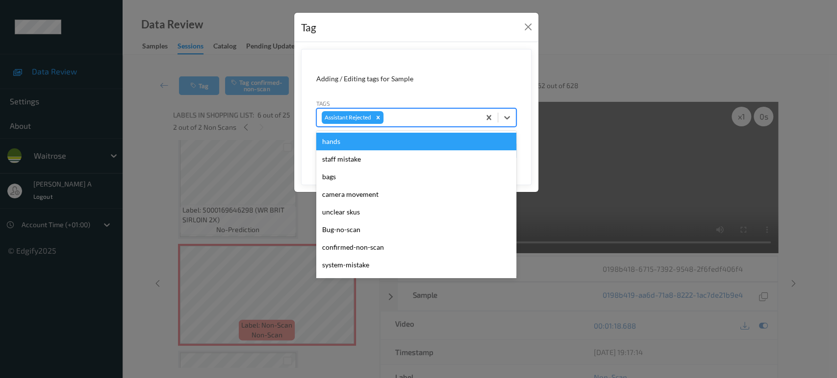
click at [407, 114] on div at bounding box center [430, 118] width 90 height 12
type input "un"
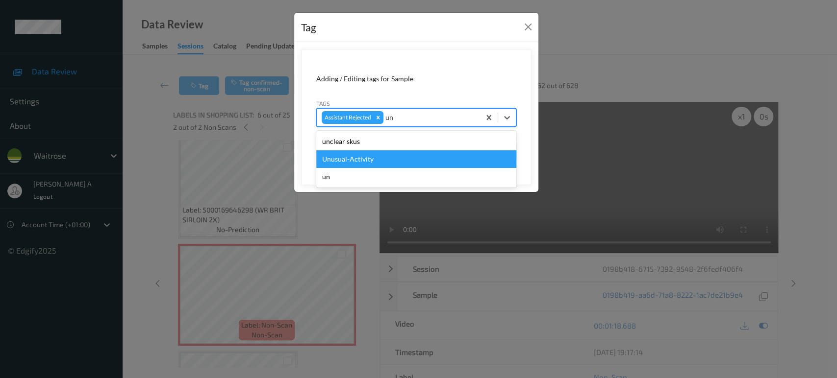
click at [384, 156] on div "Unusual-Activity" at bounding box center [416, 159] width 200 height 18
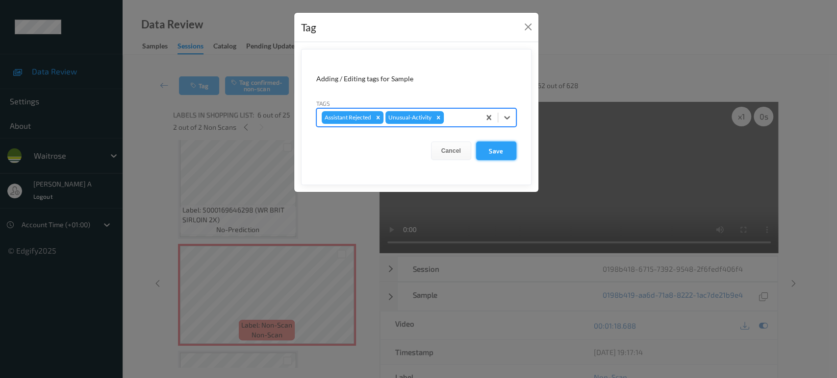
click at [491, 156] on button "Save" at bounding box center [496, 151] width 40 height 19
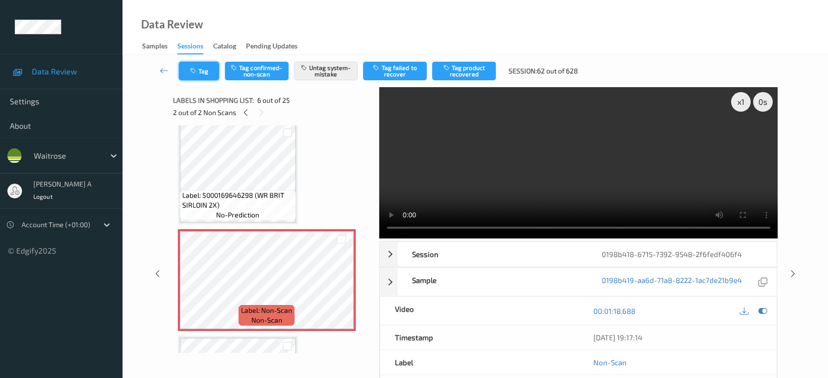
click at [201, 74] on button "Tag" at bounding box center [199, 71] width 40 height 19
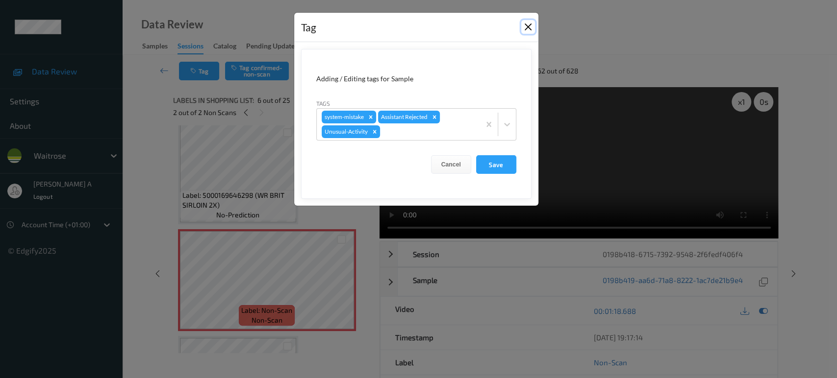
click at [529, 29] on button "Close" at bounding box center [528, 27] width 14 height 14
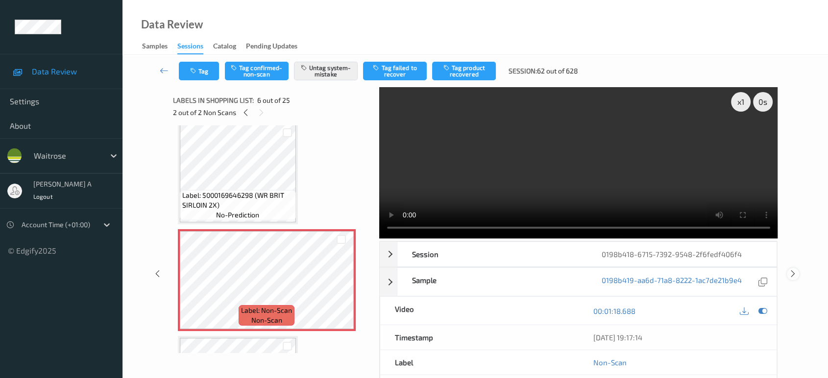
click at [792, 270] on icon at bounding box center [793, 274] width 8 height 9
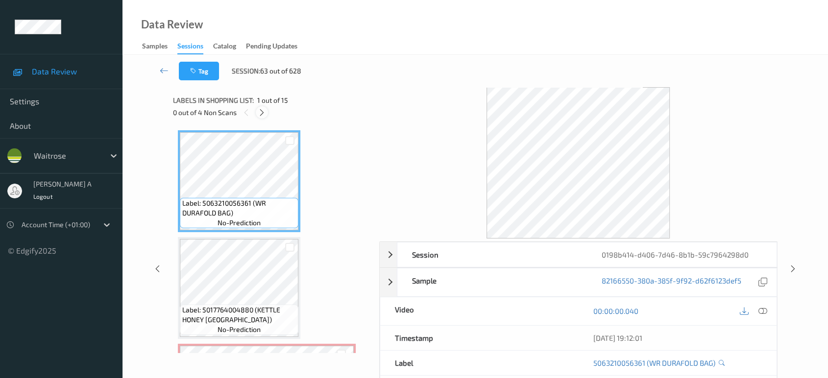
click at [266, 114] on icon at bounding box center [262, 112] width 8 height 9
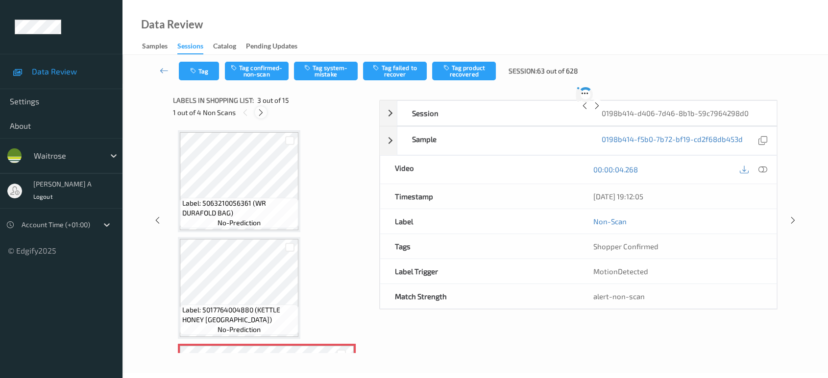
scroll to position [111, 0]
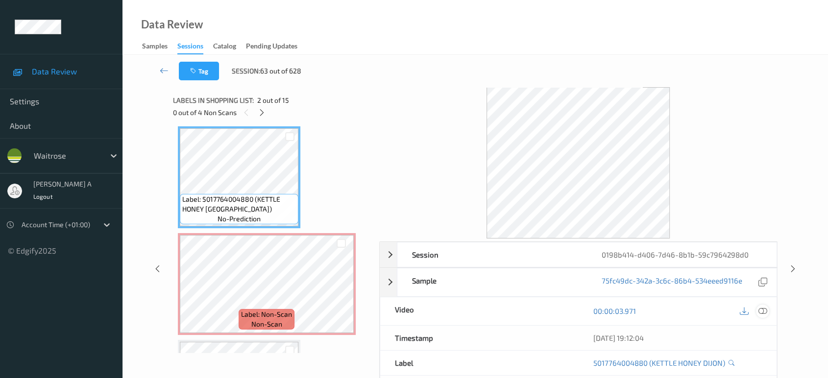
click at [766, 311] on icon at bounding box center [763, 311] width 9 height 9
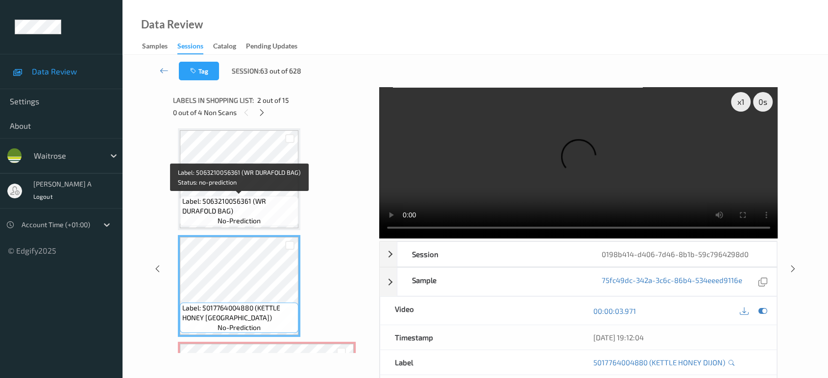
scroll to position [0, 0]
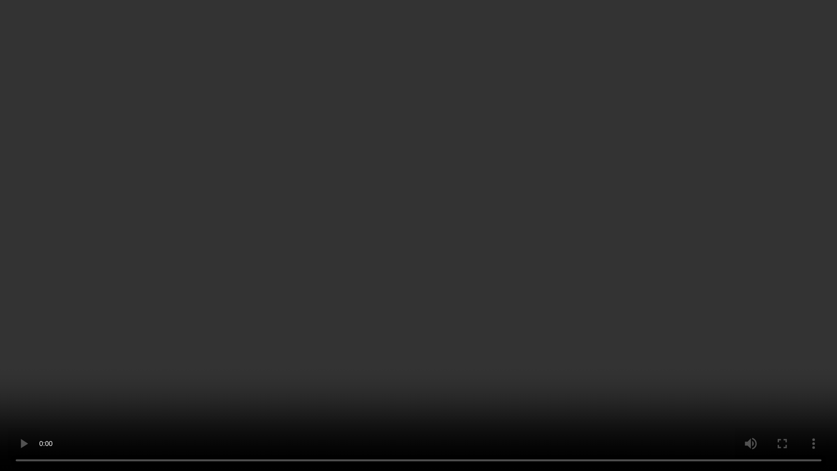
click at [366, 192] on video at bounding box center [418, 235] width 837 height 471
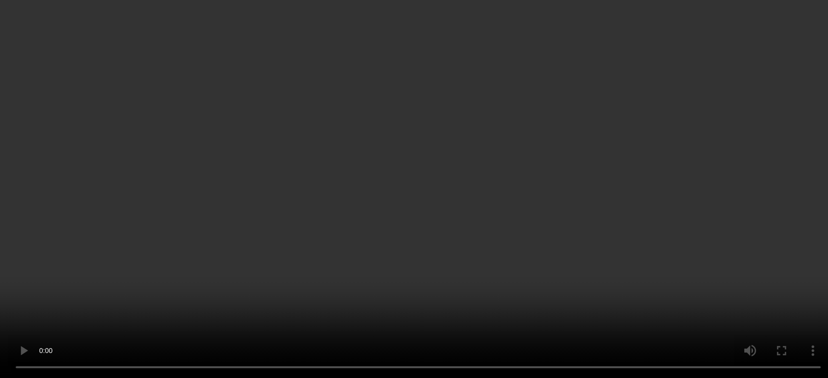
scroll to position [218, 0]
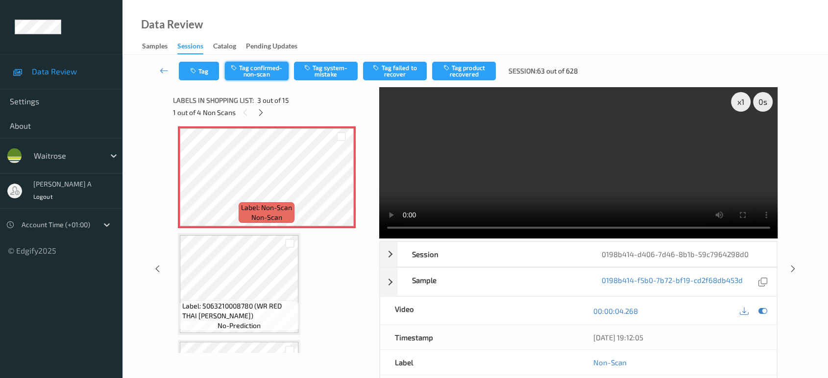
click at [251, 75] on button "Tag confirmed-non-scan" at bounding box center [257, 71] width 64 height 19
click at [467, 69] on button "Tag product recovered" at bounding box center [464, 71] width 64 height 19
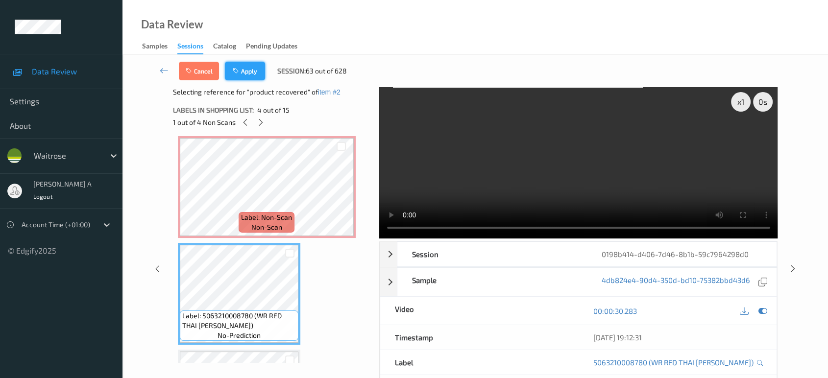
click at [243, 70] on button "Apply" at bounding box center [245, 71] width 40 height 19
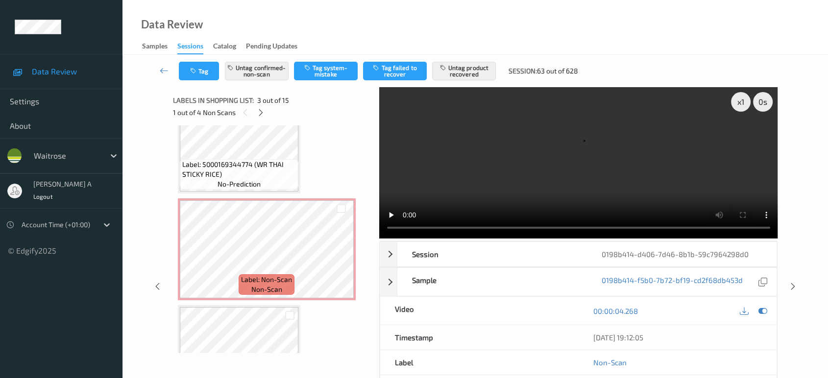
scroll to position [492, 0]
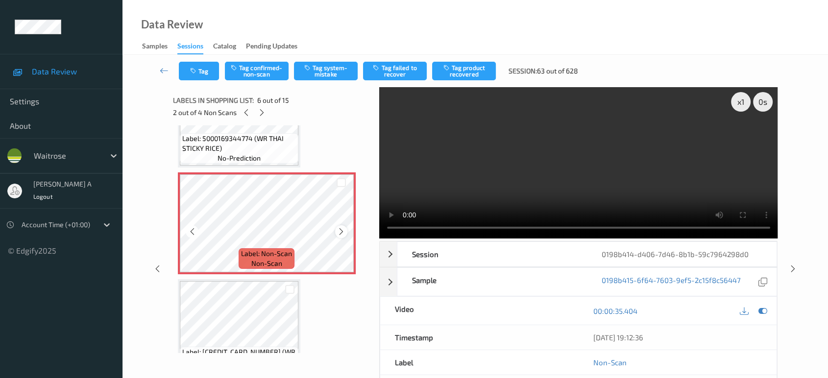
click at [341, 229] on icon at bounding box center [341, 231] width 8 height 9
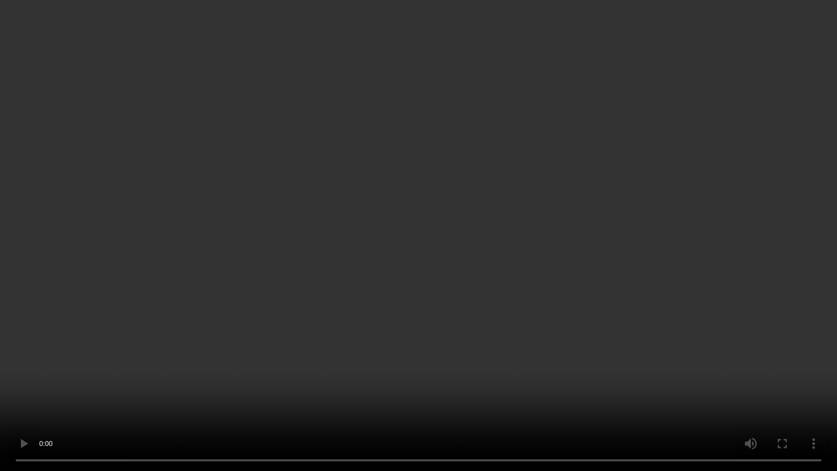
click at [438, 221] on video at bounding box center [418, 235] width 837 height 471
click at [417, 241] on video at bounding box center [418, 235] width 837 height 471
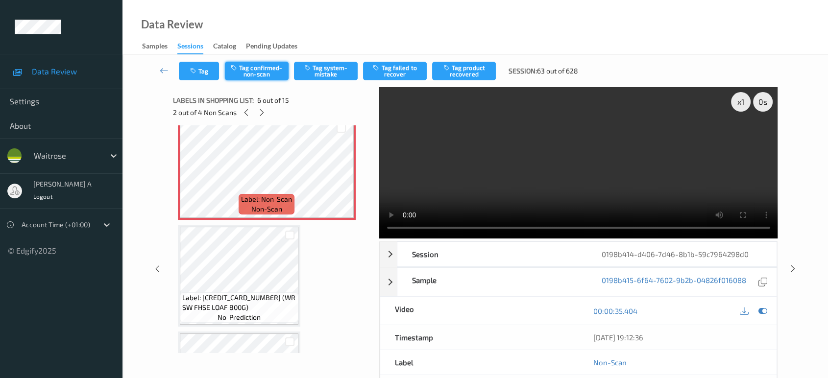
click at [249, 68] on button "Tag confirmed-non-scan" at bounding box center [257, 71] width 64 height 19
click at [395, 68] on button "Tag failed to recover" at bounding box center [395, 71] width 64 height 19
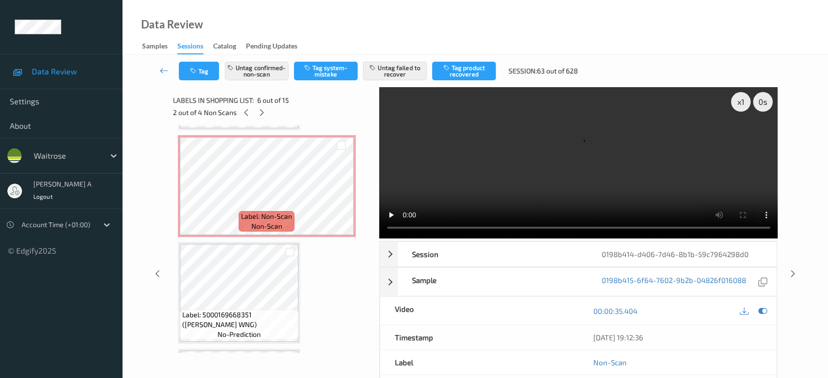
scroll to position [982, 0]
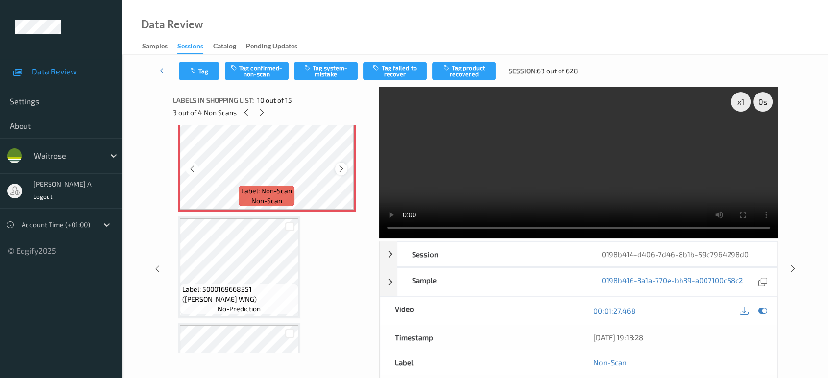
click at [342, 165] on icon at bounding box center [341, 169] width 8 height 9
click at [247, 66] on button "Tag confirmed-non-scan" at bounding box center [257, 71] width 64 height 19
click at [401, 75] on button "Tag failed to recover" at bounding box center [395, 71] width 64 height 19
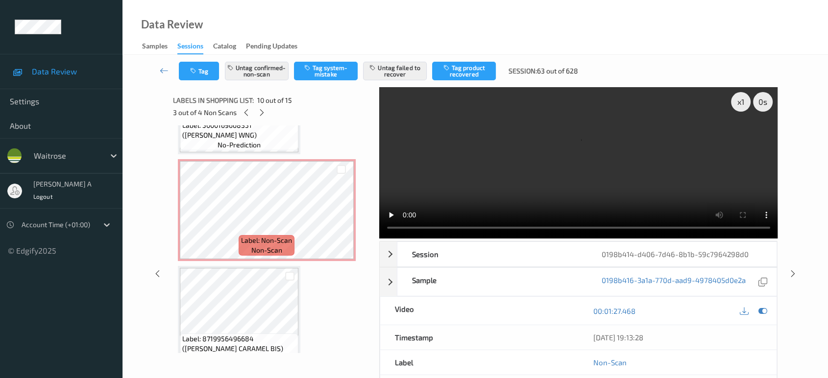
scroll to position [1255, 0]
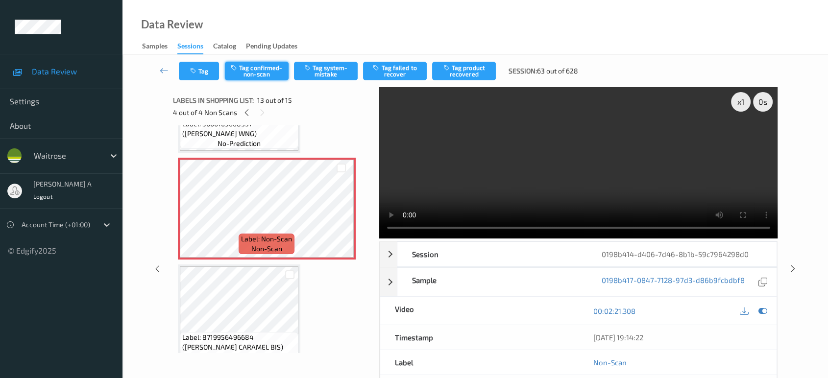
click at [267, 70] on button "Tag confirmed-non-scan" at bounding box center [257, 71] width 64 height 19
click at [413, 72] on button "Tag failed to recover" at bounding box center [395, 71] width 64 height 19
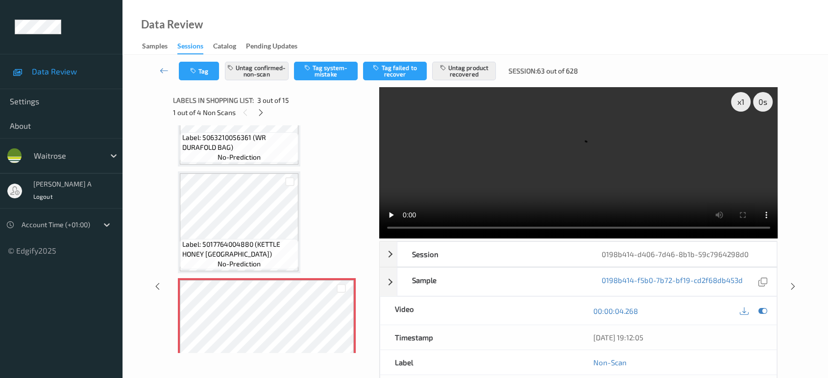
scroll to position [0, 0]
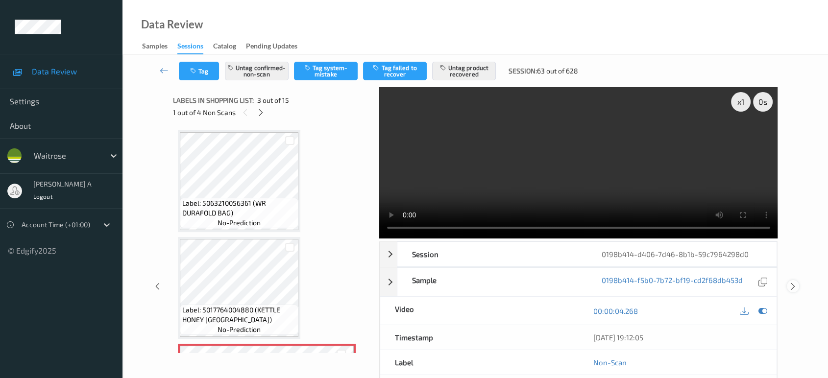
click at [793, 286] on icon at bounding box center [793, 286] width 8 height 9
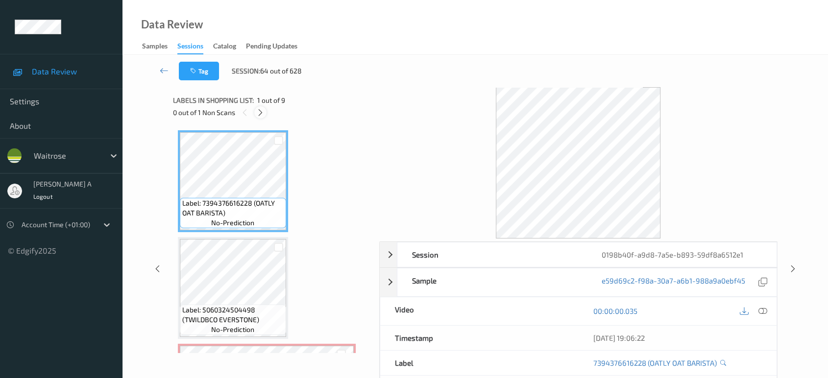
click at [260, 107] on div at bounding box center [260, 112] width 12 height 12
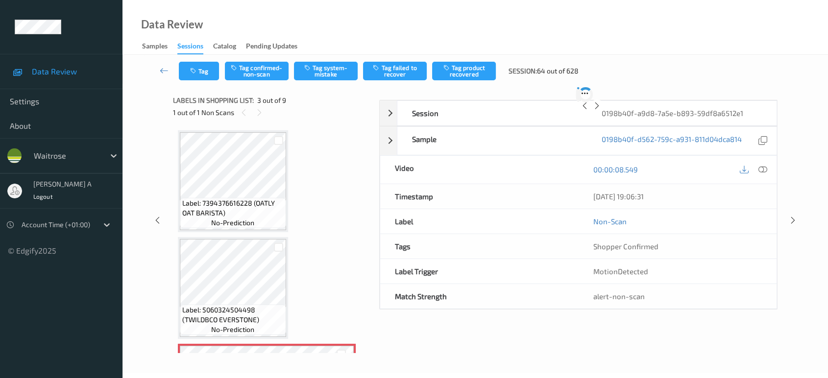
scroll to position [111, 0]
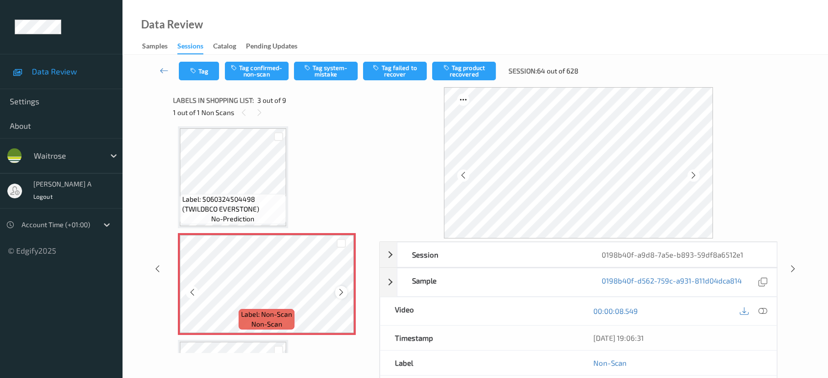
click at [343, 292] on icon at bounding box center [341, 292] width 8 height 9
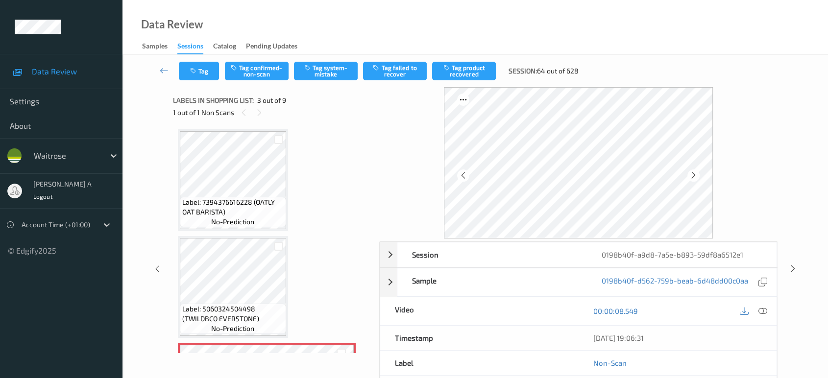
scroll to position [0, 0]
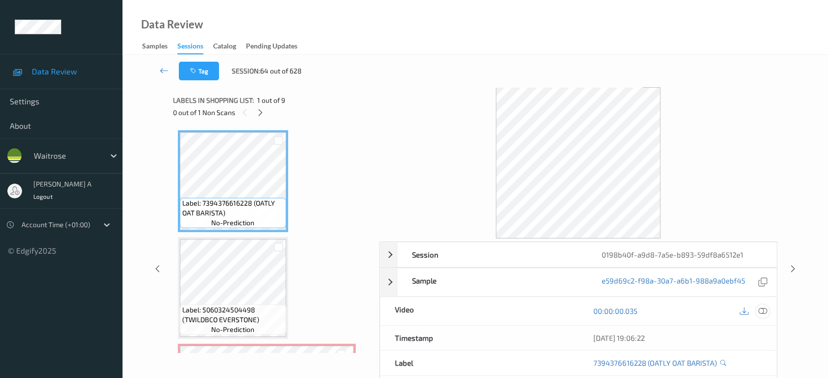
click at [764, 314] on icon at bounding box center [763, 311] width 9 height 9
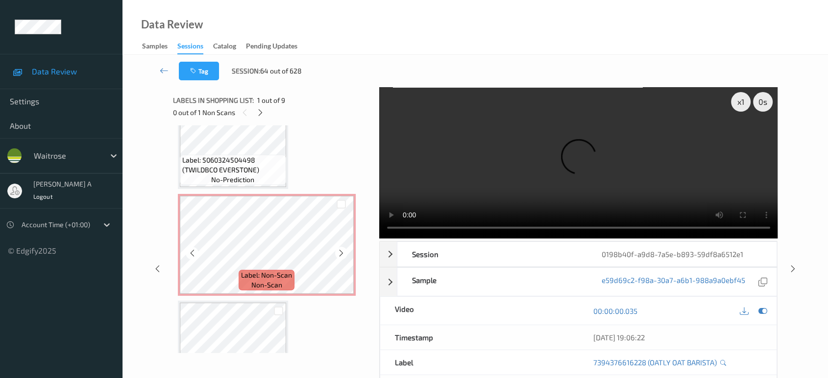
scroll to position [163, 0]
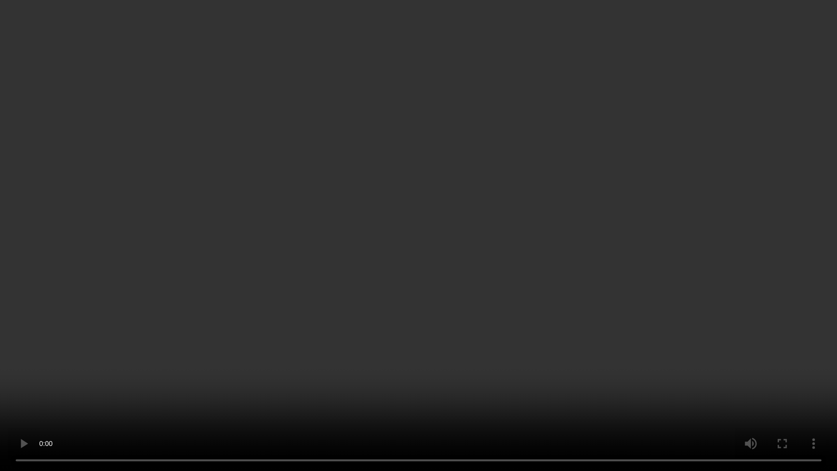
click at [457, 254] on video at bounding box center [418, 235] width 837 height 471
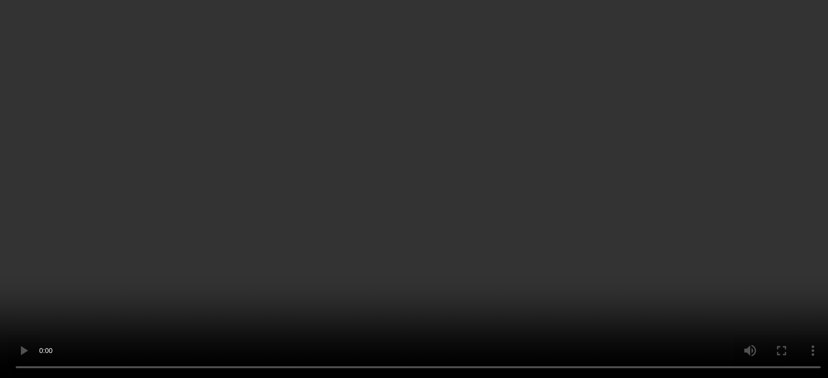
scroll to position [272, 0]
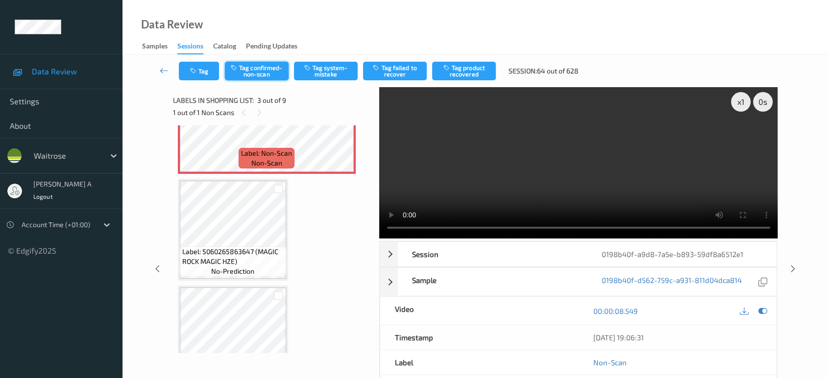
click at [256, 74] on button "Tag confirmed-non-scan" at bounding box center [257, 71] width 64 height 19
click at [472, 66] on button "Tag product recovered" at bounding box center [464, 71] width 64 height 19
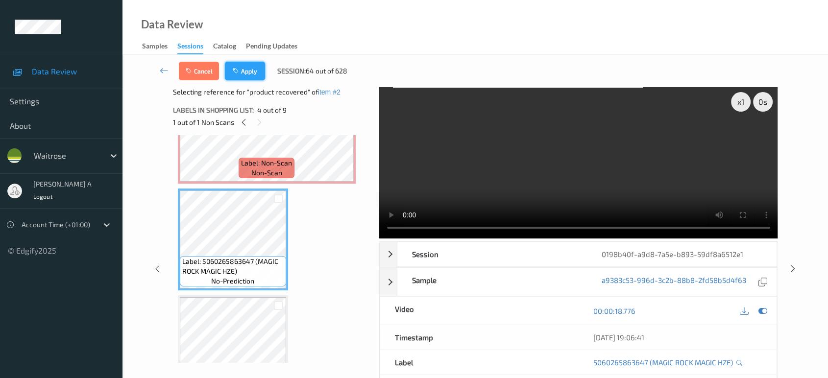
click at [247, 75] on button "Apply" at bounding box center [245, 71] width 40 height 19
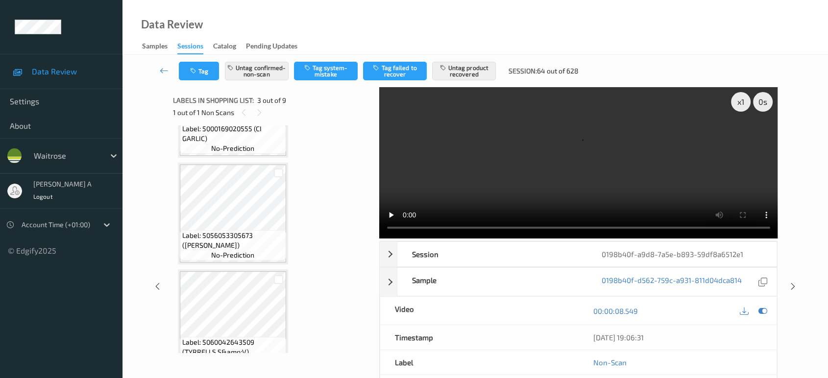
scroll to position [734, 0]
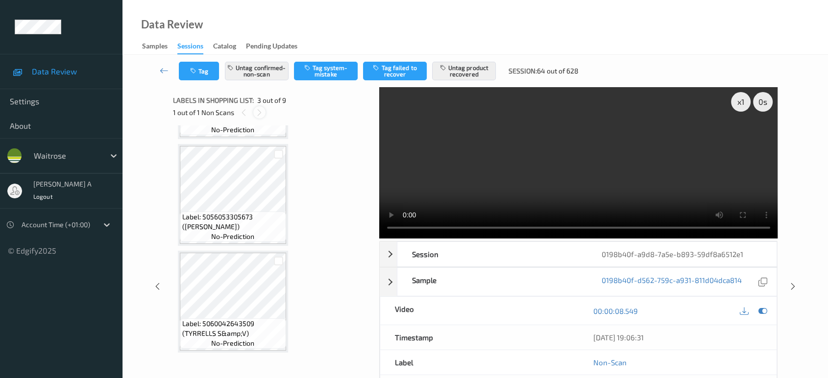
click at [255, 112] on icon at bounding box center [259, 112] width 8 height 9
click at [795, 282] on icon at bounding box center [793, 286] width 8 height 9
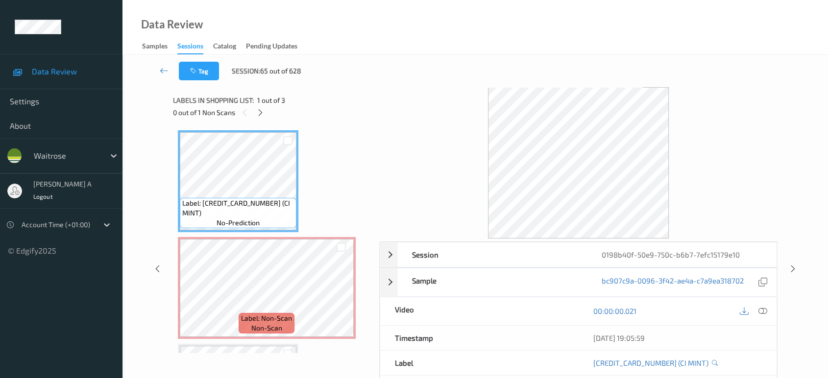
click at [261, 105] on div "Labels in shopping list: 1 out of 3" at bounding box center [272, 100] width 199 height 12
click at [261, 111] on icon at bounding box center [260, 112] width 8 height 9
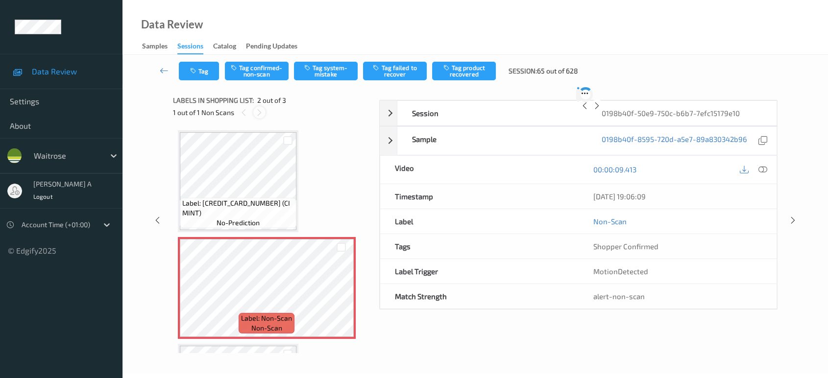
scroll to position [4, 0]
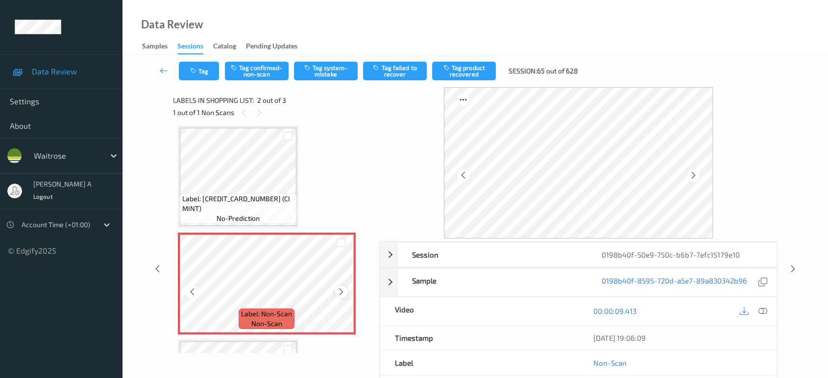
click at [343, 289] on icon at bounding box center [341, 292] width 8 height 9
click at [766, 307] on icon at bounding box center [763, 311] width 9 height 9
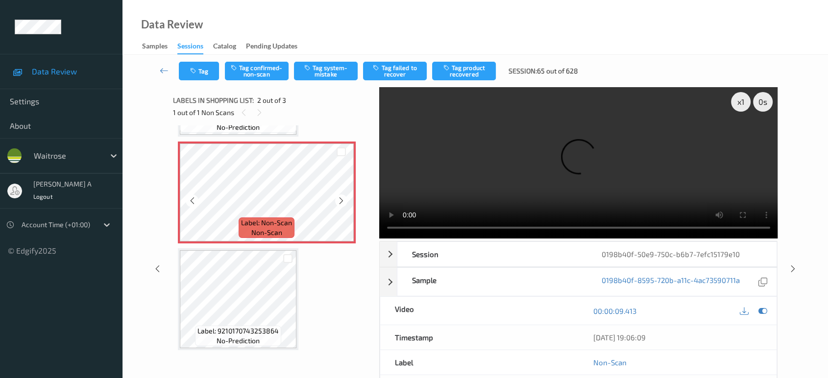
scroll to position [0, 0]
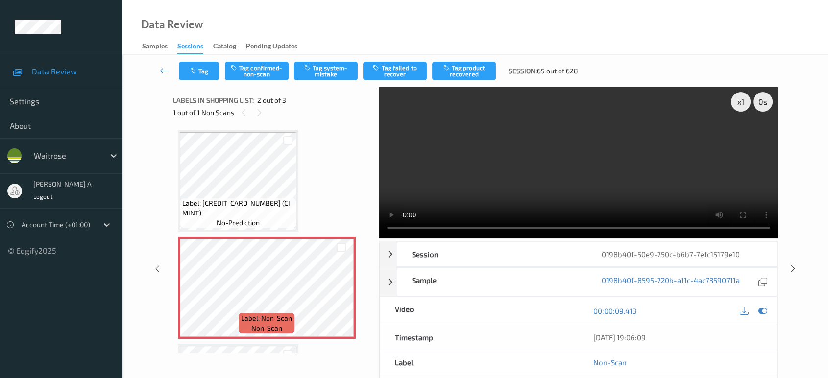
click at [329, 82] on div "Tag Tag confirmed-non-scan Tag system-mistake Tag failed to recover Tag product…" at bounding box center [476, 71] width 666 height 32
click at [331, 74] on button "Tag system-mistake" at bounding box center [326, 71] width 64 height 19
click at [203, 75] on button "Tag" at bounding box center [199, 71] width 40 height 19
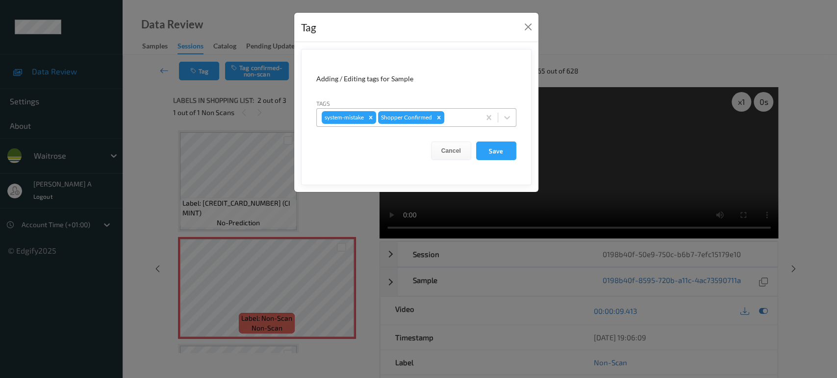
click at [464, 126] on div "system-mistake Shopper Confirmed" at bounding box center [416, 117] width 200 height 19
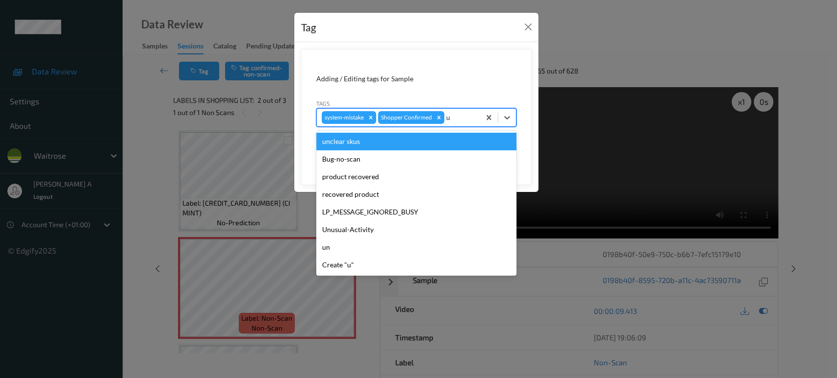
type input "un"
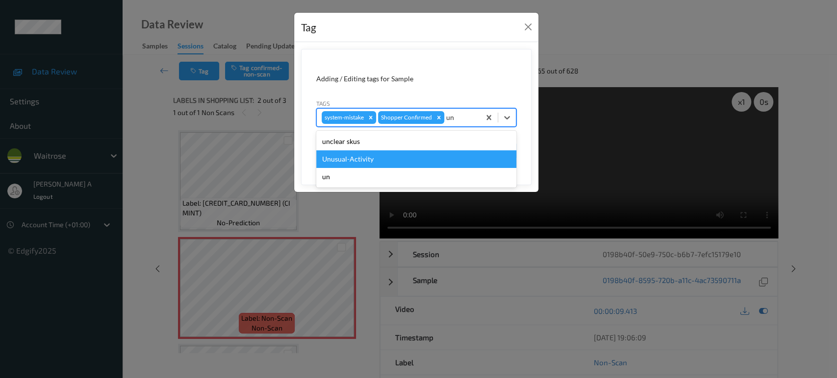
click at [440, 159] on div "Unusual-Activity" at bounding box center [416, 159] width 200 height 18
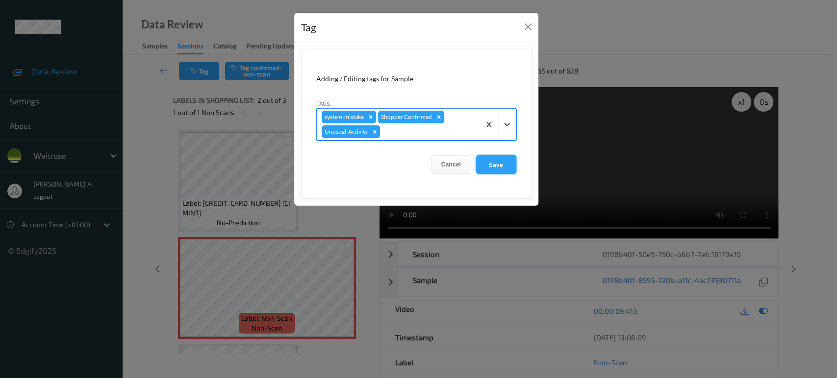
click at [491, 162] on button "Save" at bounding box center [496, 164] width 40 height 19
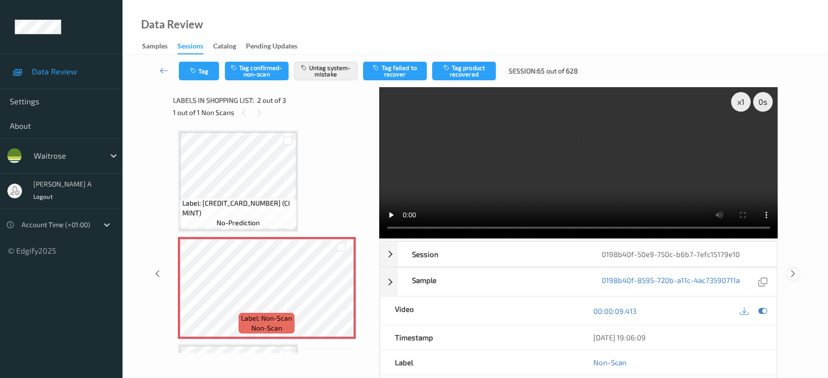
click at [795, 270] on icon at bounding box center [793, 274] width 8 height 9
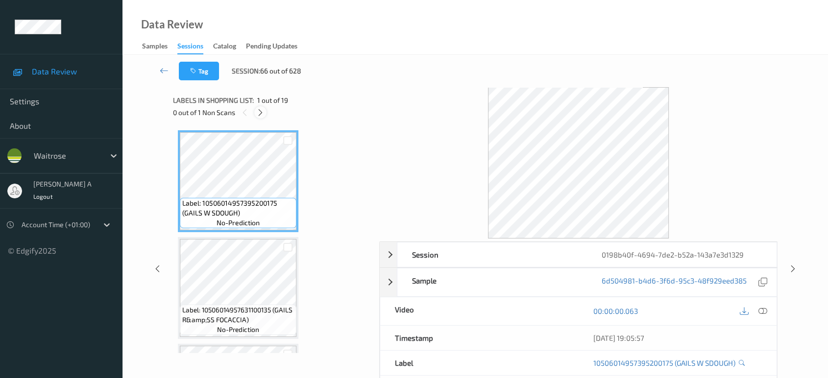
click at [262, 108] on icon at bounding box center [260, 112] width 8 height 9
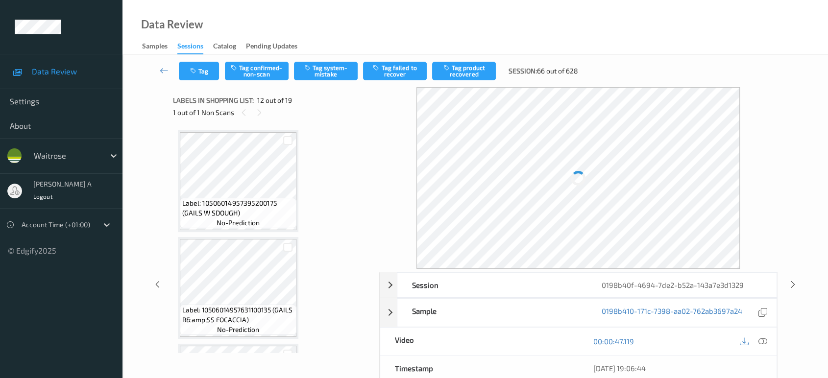
scroll to position [1069, 0]
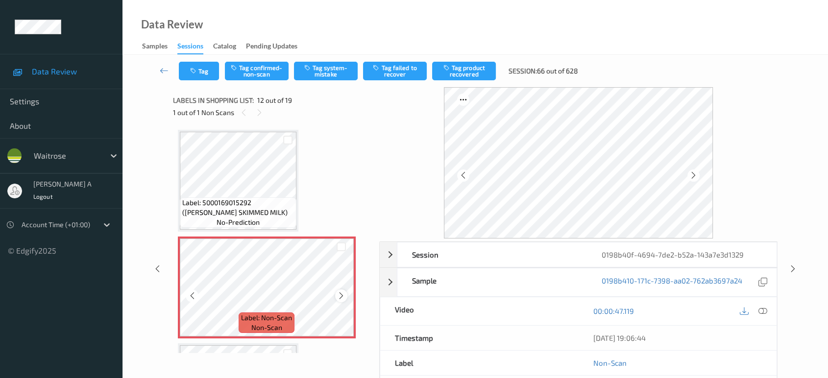
click at [337, 292] on icon at bounding box center [341, 296] width 8 height 9
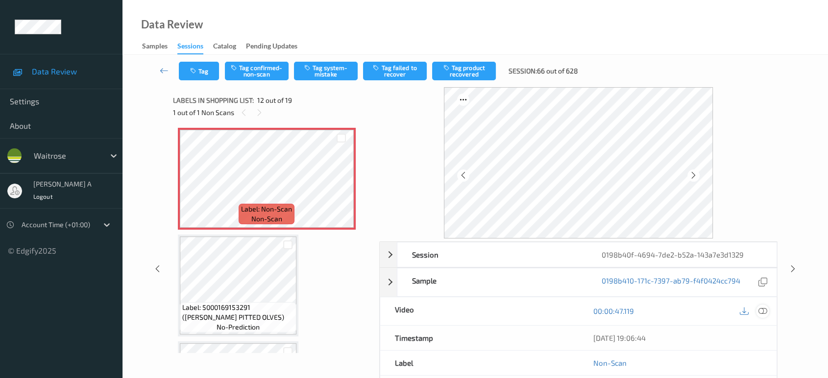
click at [764, 307] on icon at bounding box center [763, 311] width 9 height 9
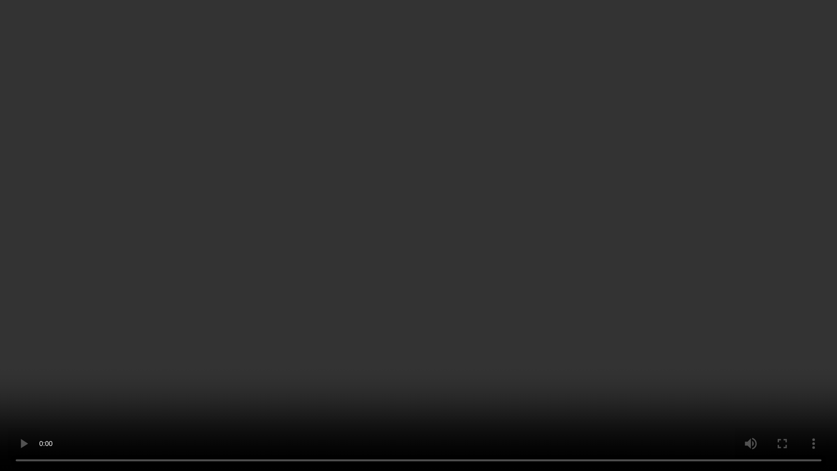
click at [384, 268] on video at bounding box center [418, 235] width 837 height 471
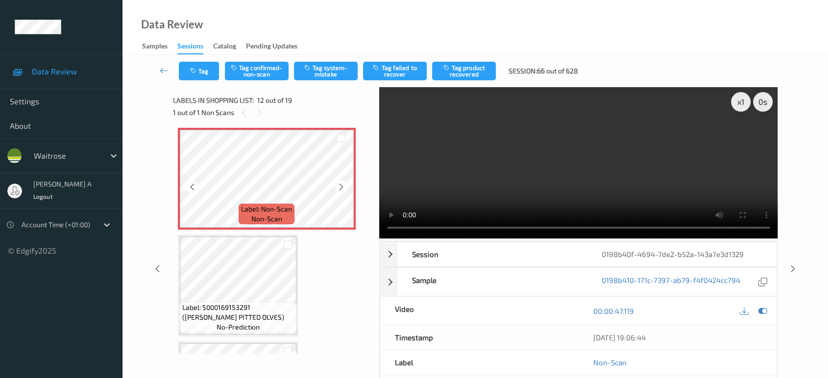
scroll to position [1123, 0]
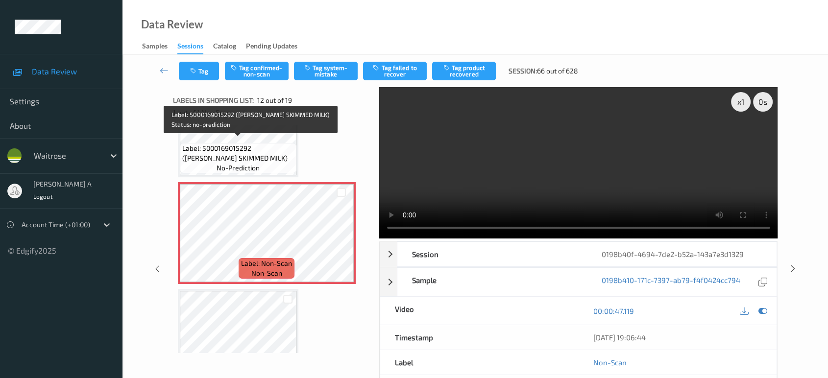
click at [257, 144] on span "Label: 5000169015292 ([PERSON_NAME] SKIMMED MILK)" at bounding box center [238, 154] width 112 height 20
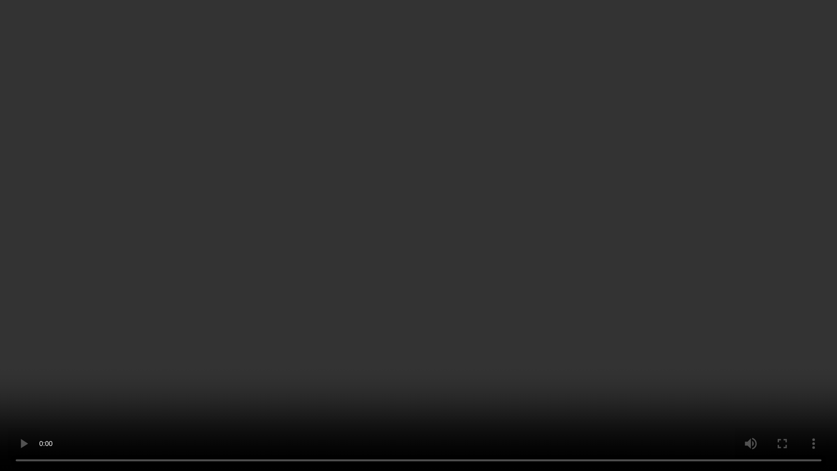
click at [219, 342] on video at bounding box center [418, 235] width 837 height 471
click at [440, 294] on video at bounding box center [418, 235] width 837 height 471
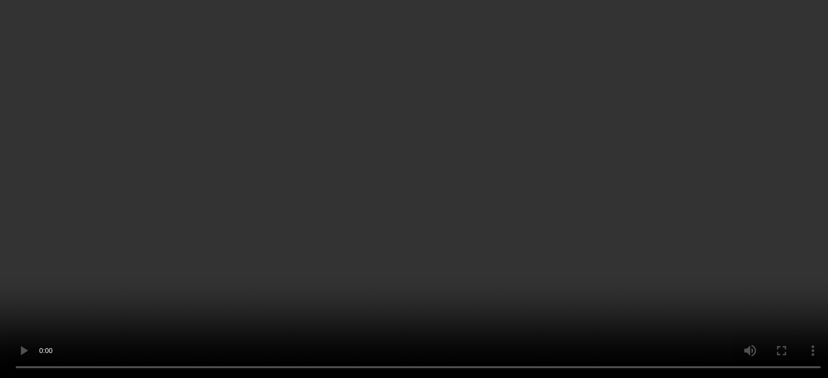
scroll to position [1287, 0]
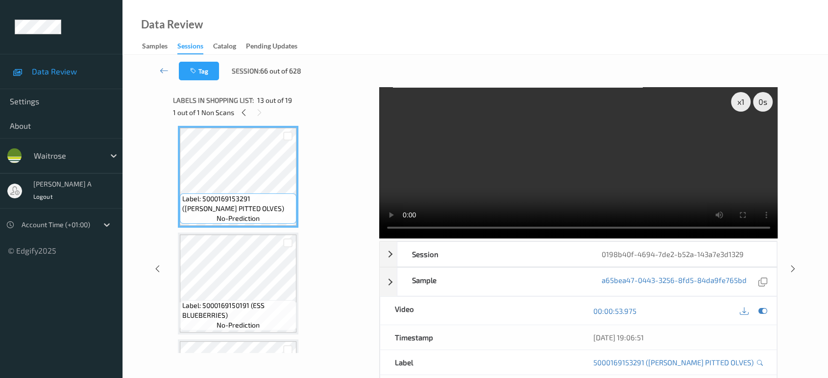
click at [224, 233] on div "Label: 5000169150191 (ESS BLUEBERRIES) no-prediction" at bounding box center [238, 284] width 121 height 102
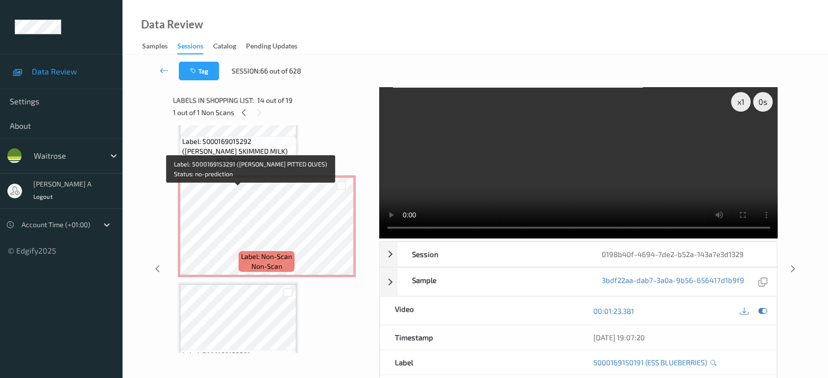
scroll to position [1123, 0]
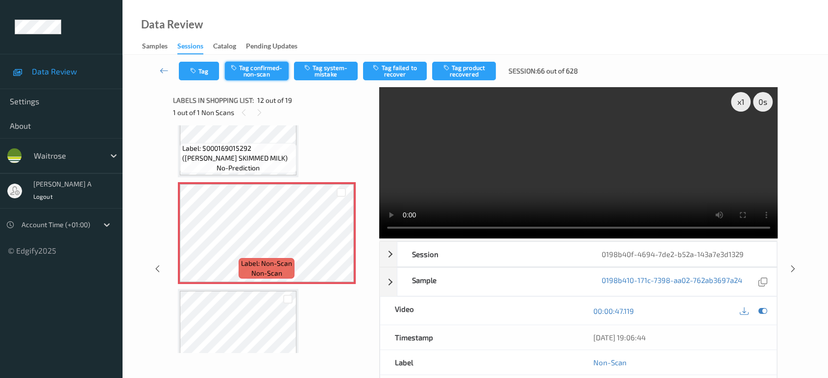
click at [249, 67] on button "Tag confirmed-non-scan" at bounding box center [257, 71] width 64 height 19
click at [471, 65] on button "Tag product recovered" at bounding box center [464, 71] width 64 height 19
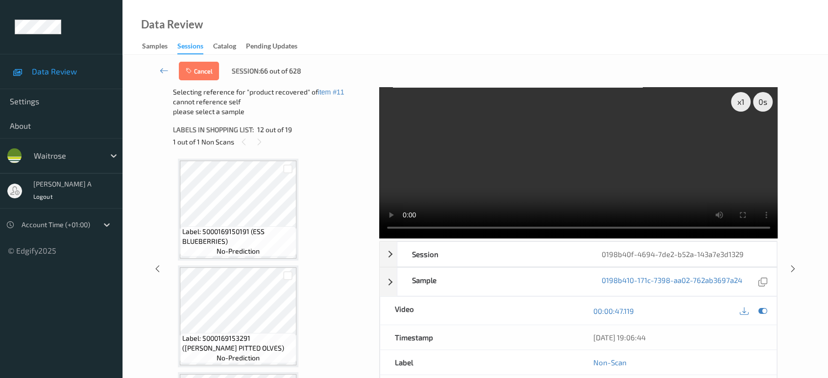
scroll to position [1396, 0]
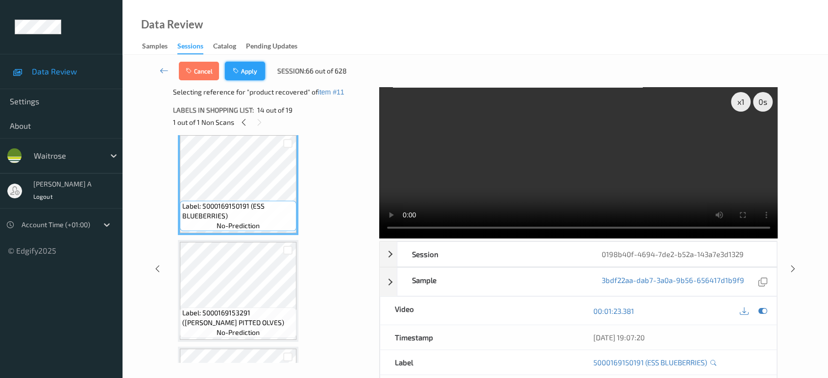
click at [249, 73] on button "Apply" at bounding box center [245, 71] width 40 height 19
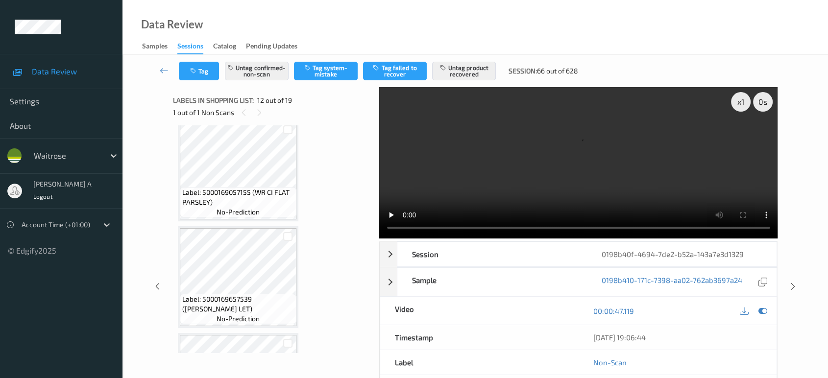
scroll to position [1798, 0]
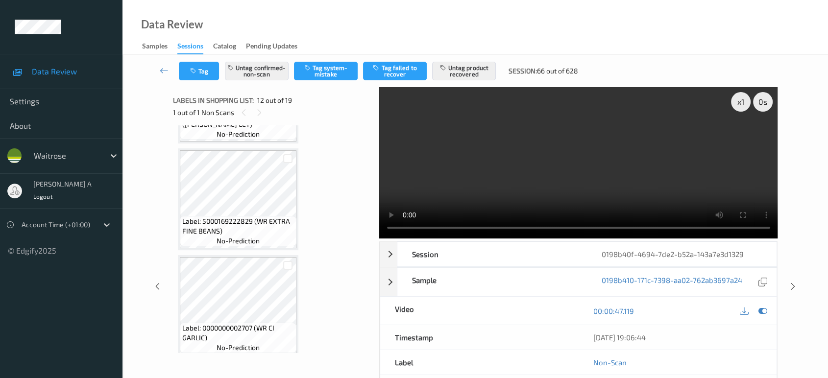
drag, startPoint x: 794, startPoint y: 246, endPoint x: 529, endPoint y: 5, distance: 358.1
click at [794, 282] on icon at bounding box center [793, 286] width 8 height 9
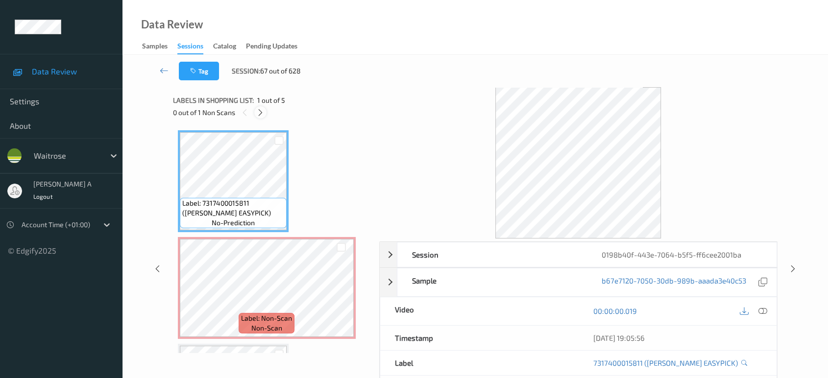
click at [259, 113] on icon at bounding box center [260, 112] width 8 height 9
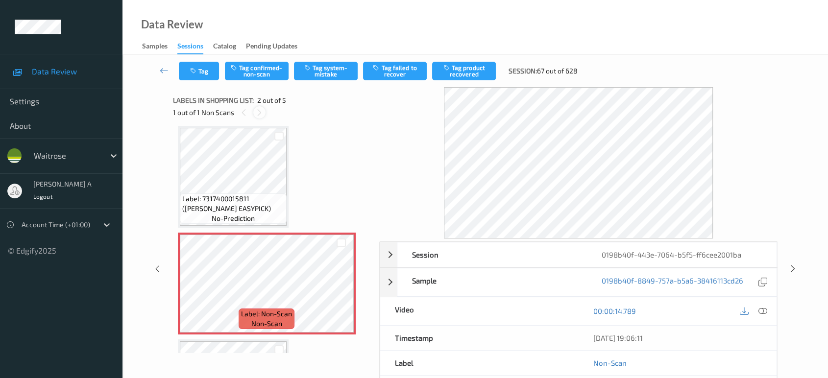
click at [259, 117] on div at bounding box center [259, 112] width 12 height 12
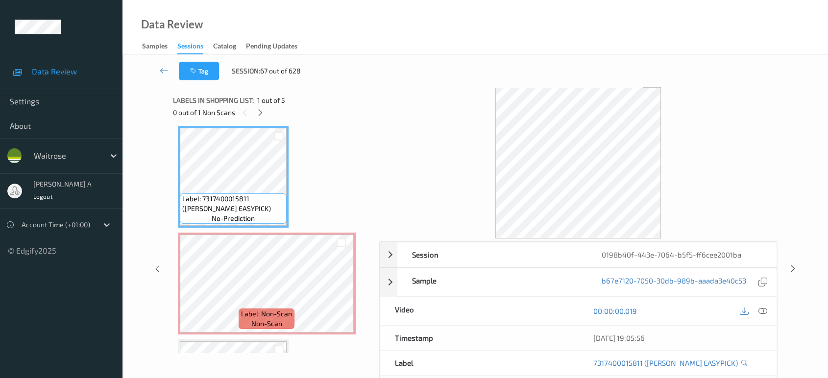
click at [763, 310] on icon at bounding box center [763, 311] width 9 height 9
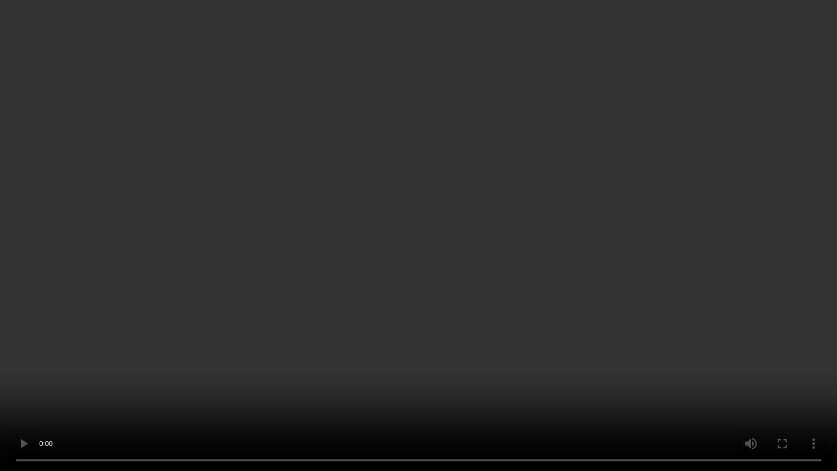
click at [412, 278] on video at bounding box center [418, 235] width 837 height 471
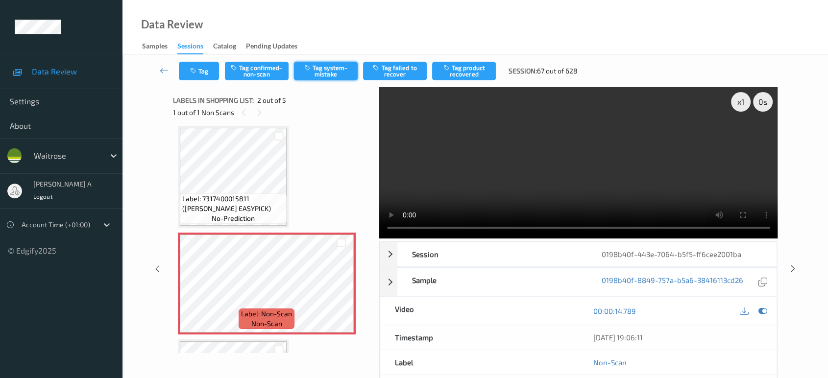
click at [328, 72] on button "Tag system-mistake" at bounding box center [326, 71] width 64 height 19
click at [207, 72] on button "Tag" at bounding box center [199, 71] width 40 height 19
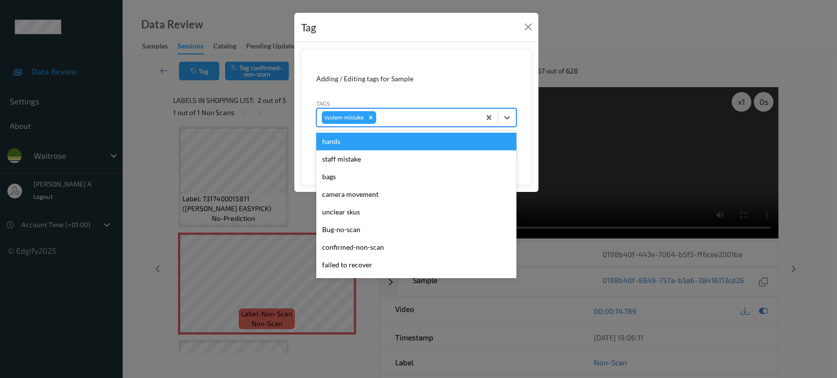
click at [402, 118] on div at bounding box center [426, 118] width 97 height 12
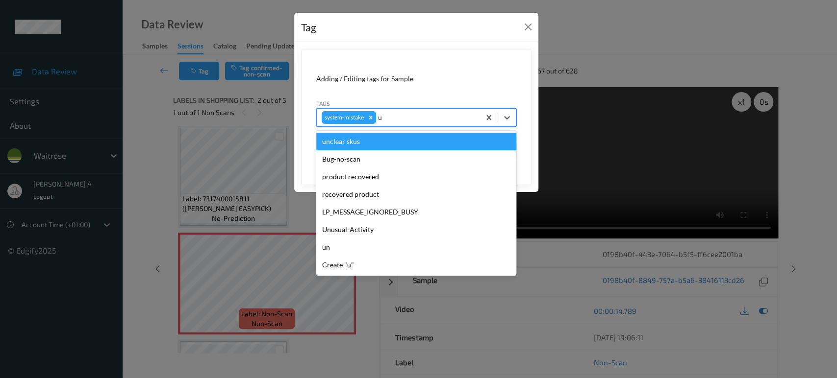
type input "un"
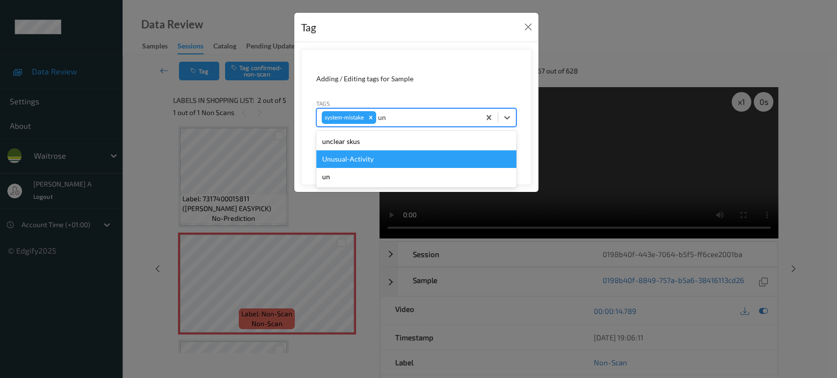
click at [384, 158] on div "Unusual-Activity" at bounding box center [416, 159] width 200 height 18
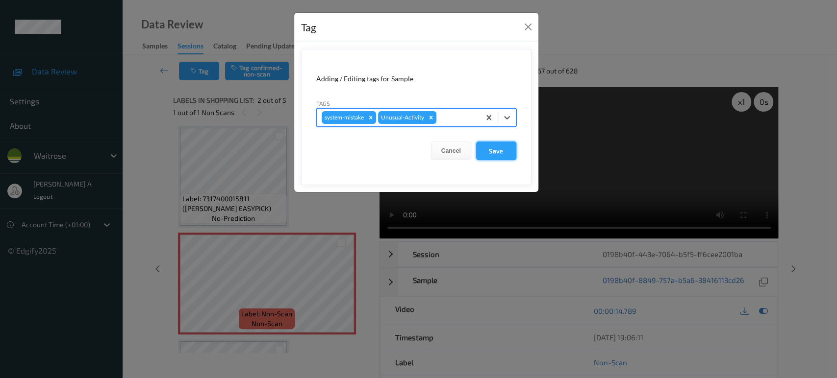
click at [495, 159] on button "Save" at bounding box center [496, 151] width 40 height 19
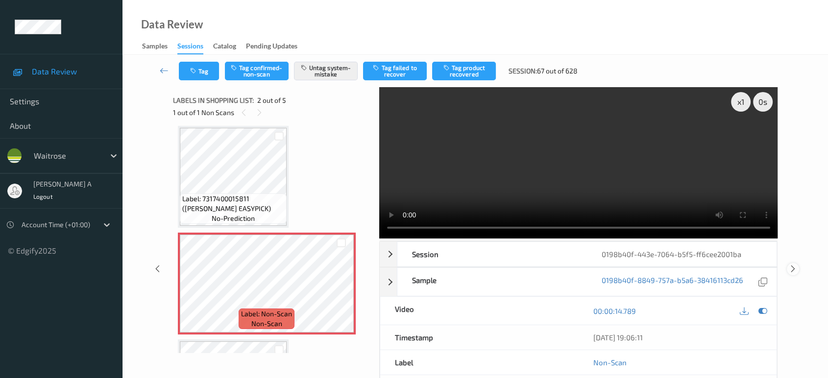
click at [793, 265] on icon at bounding box center [793, 269] width 8 height 9
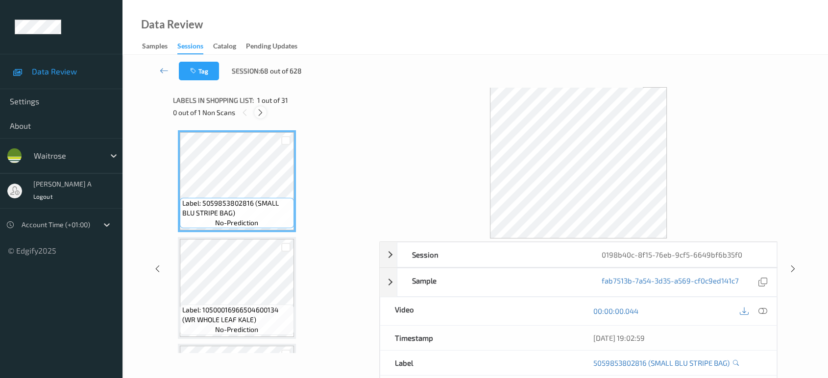
click at [262, 112] on icon at bounding box center [260, 112] width 8 height 9
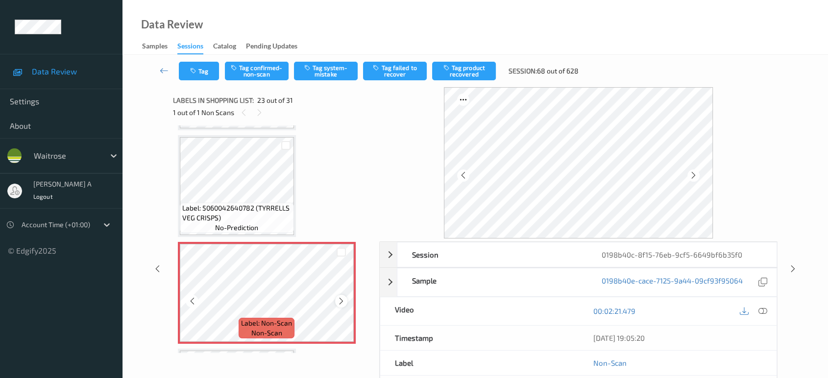
click at [341, 297] on icon at bounding box center [341, 301] width 8 height 9
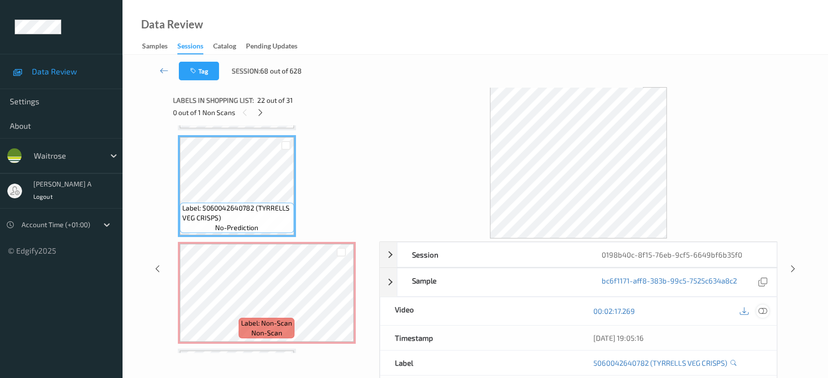
click at [767, 311] on icon at bounding box center [763, 311] width 9 height 9
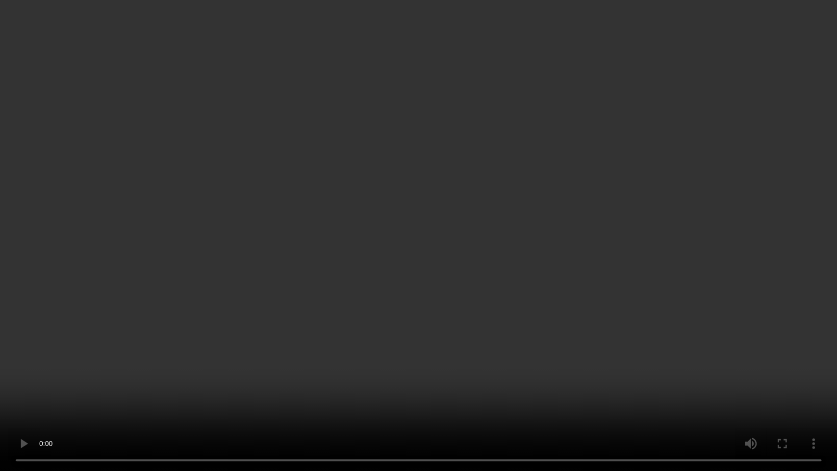
click at [408, 217] on video at bounding box center [418, 235] width 837 height 471
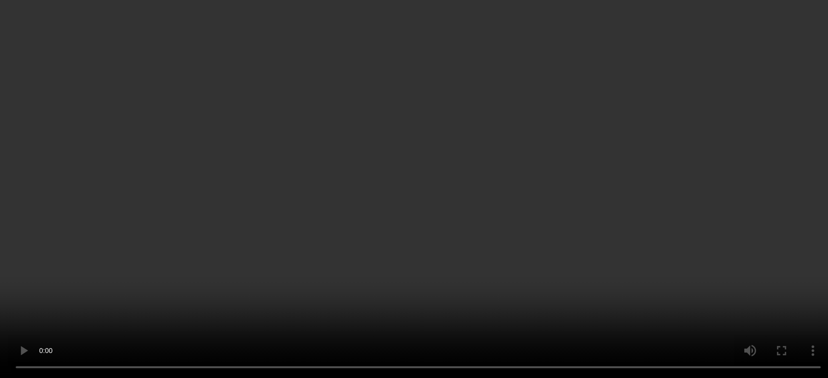
scroll to position [2185, 0]
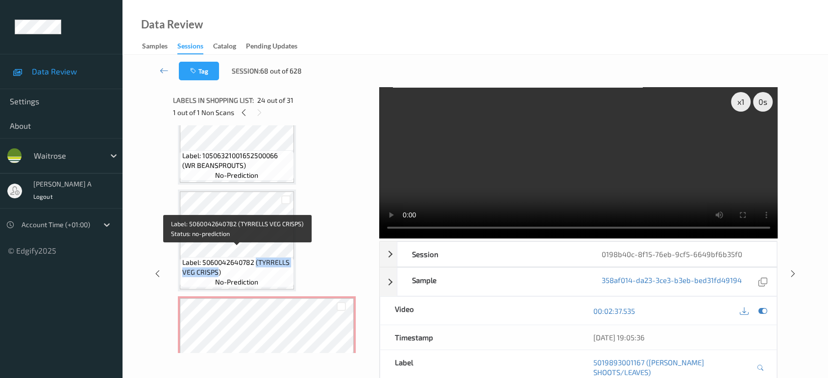
drag, startPoint x: 256, startPoint y: 252, endPoint x: 217, endPoint y: 265, distance: 41.2
click at [217, 265] on span "Label: 5060042640782 (TYRRELLS VEG CRISPS)" at bounding box center [236, 268] width 109 height 20
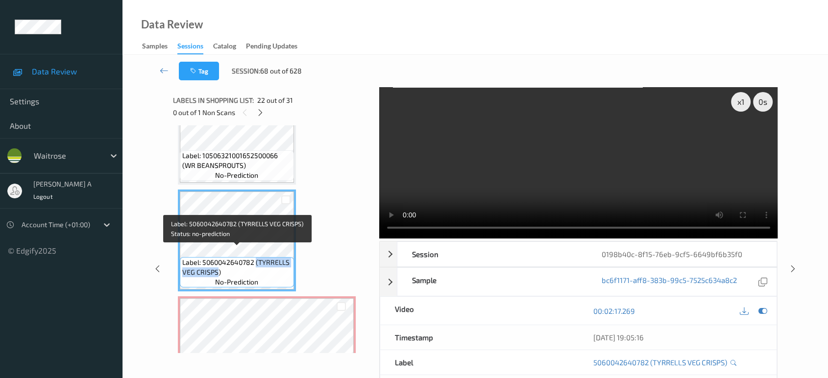
copy span "(TYRRELLS VEG CRISPS"
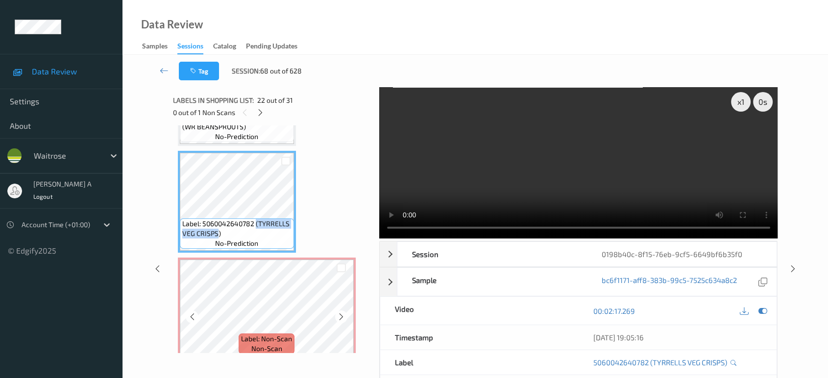
scroll to position [2239, 0]
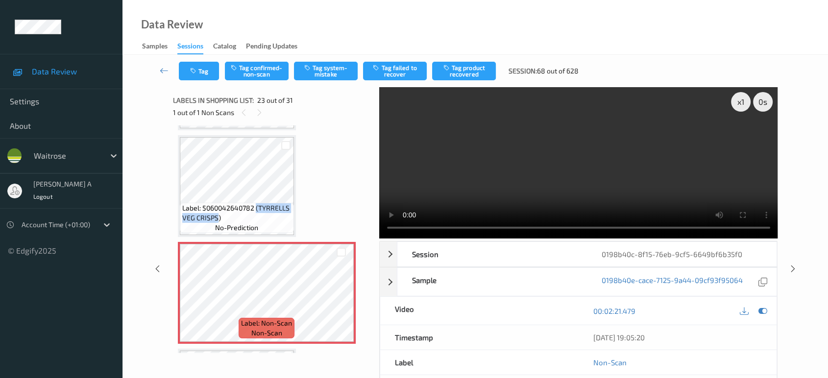
drag, startPoint x: 322, startPoint y: 73, endPoint x: 292, endPoint y: 71, distance: 30.0
click at [322, 73] on button "Tag system-mistake" at bounding box center [326, 71] width 64 height 19
click at [200, 67] on button "Tag" at bounding box center [199, 71] width 40 height 19
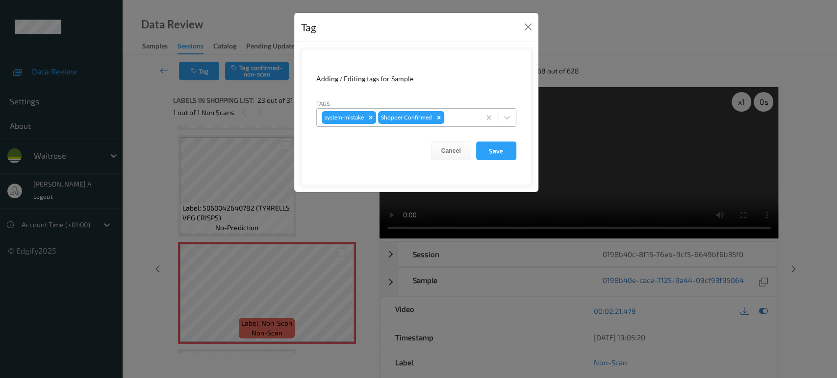
click at [453, 121] on div at bounding box center [460, 118] width 29 height 12
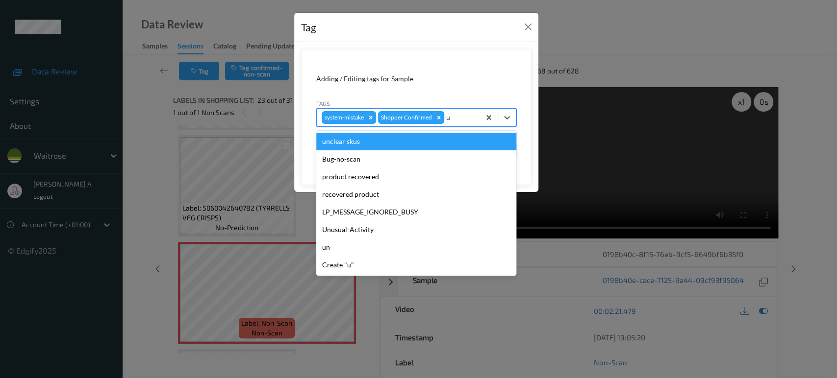
type input "un"
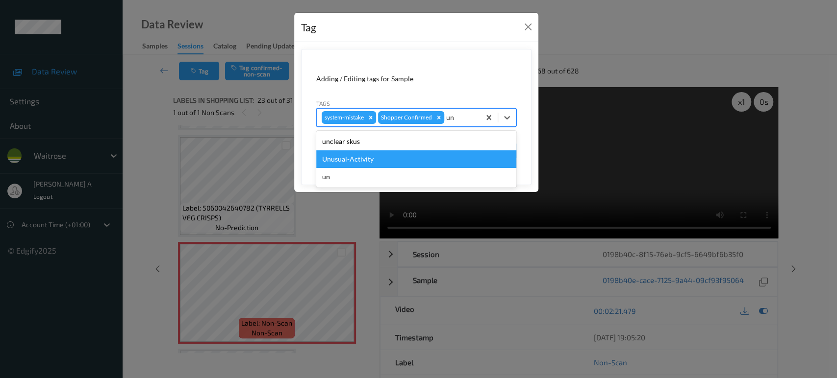
click at [386, 161] on div "Unusual-Activity" at bounding box center [416, 159] width 200 height 18
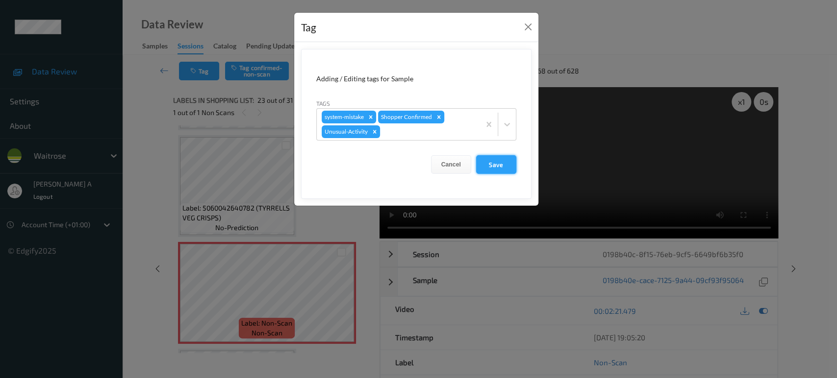
click at [499, 166] on button "Save" at bounding box center [496, 164] width 40 height 19
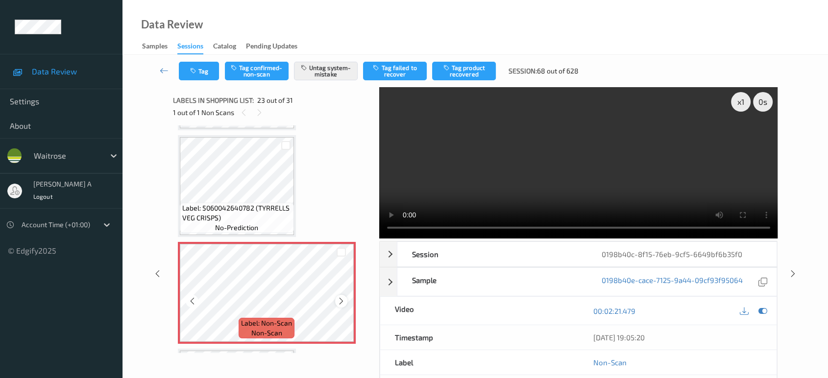
click at [346, 295] on div at bounding box center [341, 301] width 12 height 12
click at [199, 68] on button "Tag" at bounding box center [199, 71] width 40 height 19
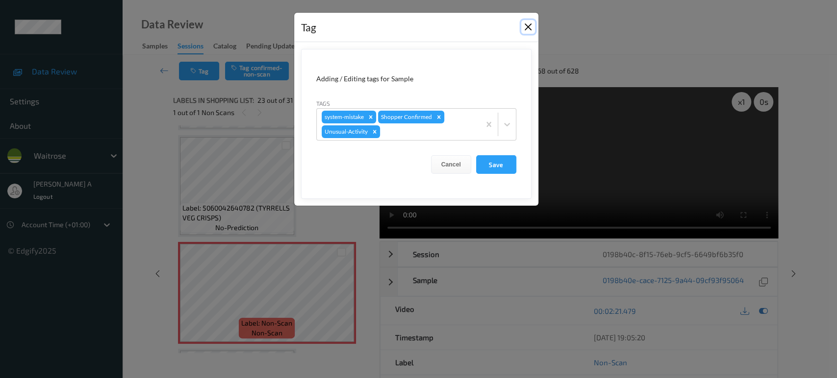
click at [528, 26] on button "Close" at bounding box center [528, 27] width 14 height 14
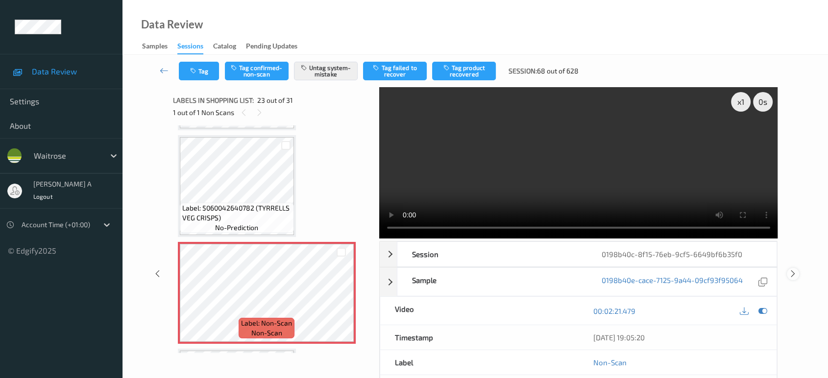
click at [796, 271] on icon at bounding box center [793, 274] width 8 height 9
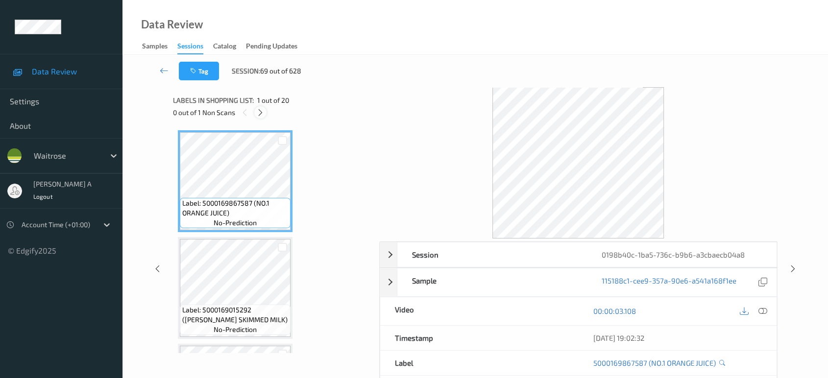
click at [260, 107] on div at bounding box center [260, 112] width 12 height 12
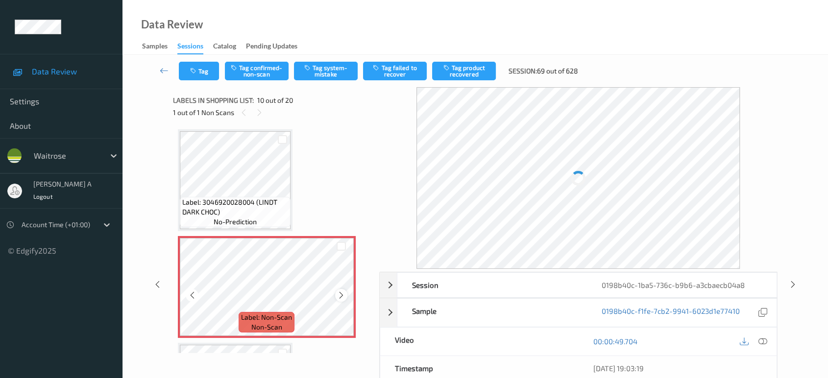
click at [339, 291] on icon at bounding box center [341, 295] width 8 height 9
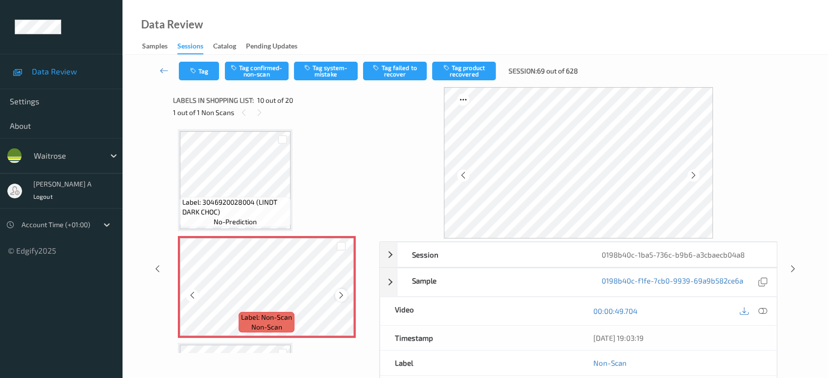
click at [339, 291] on icon at bounding box center [341, 295] width 8 height 9
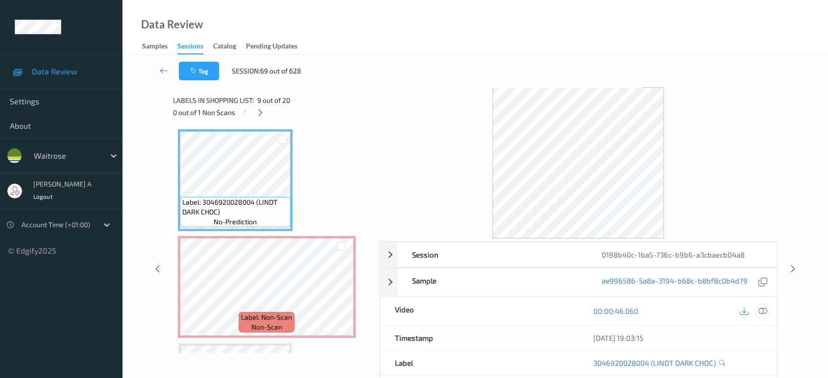
click at [766, 307] on icon at bounding box center [763, 311] width 9 height 9
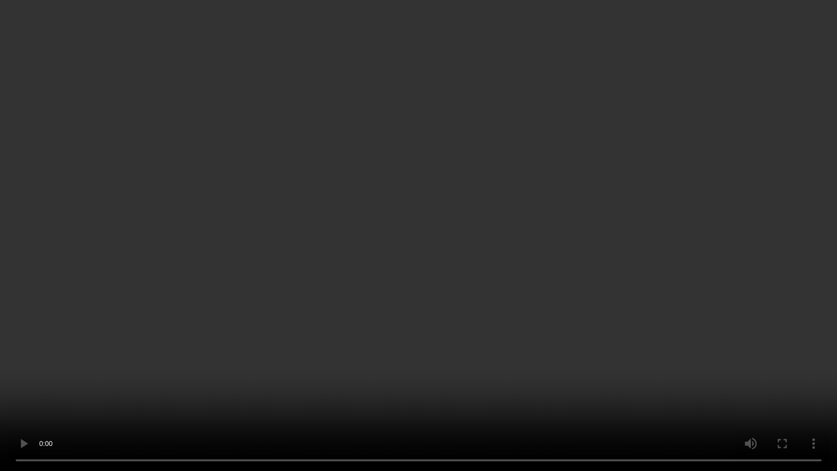
click at [457, 306] on video at bounding box center [418, 235] width 837 height 471
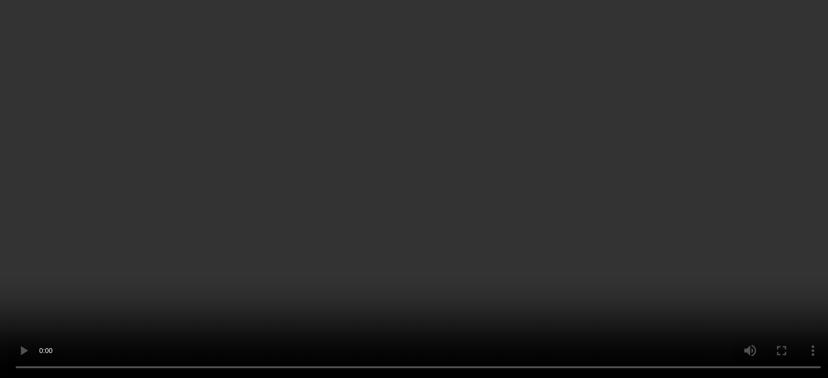
scroll to position [965, 0]
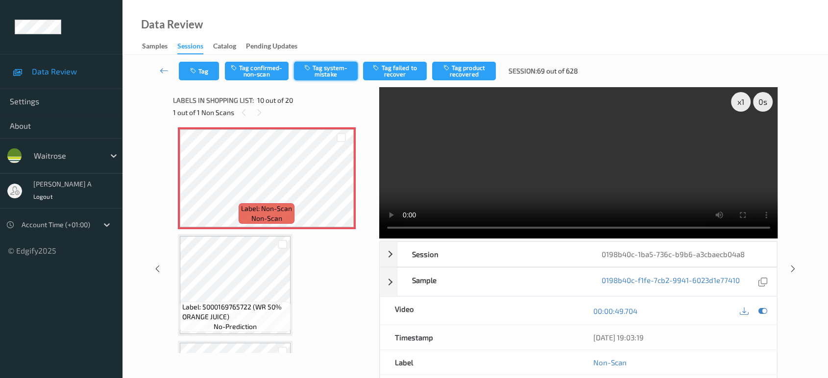
click at [318, 70] on button "Tag system-mistake" at bounding box center [326, 71] width 64 height 19
click at [337, 182] on icon at bounding box center [341, 186] width 8 height 9
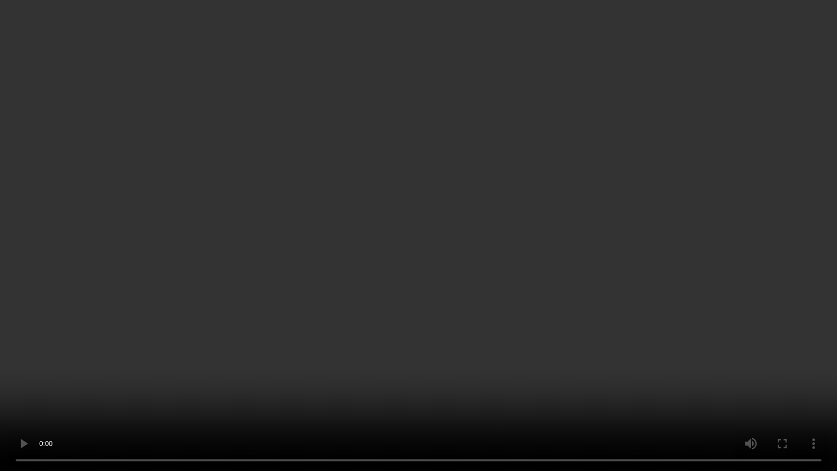
click at [220, 308] on video at bounding box center [418, 235] width 837 height 471
click at [387, 242] on video at bounding box center [418, 235] width 837 height 471
click at [439, 153] on video at bounding box center [418, 235] width 837 height 471
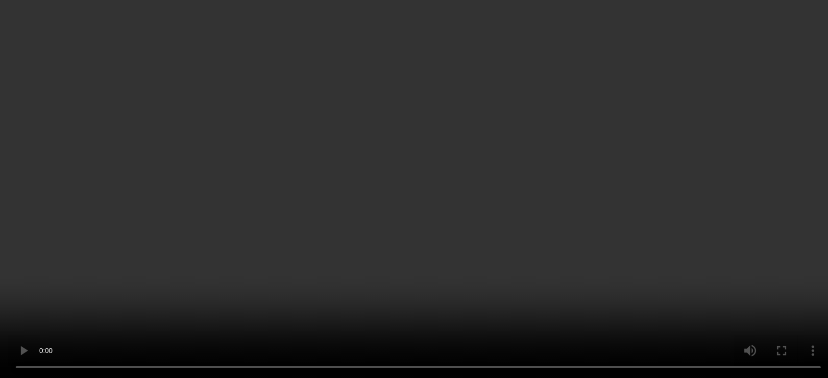
scroll to position [1128, 0]
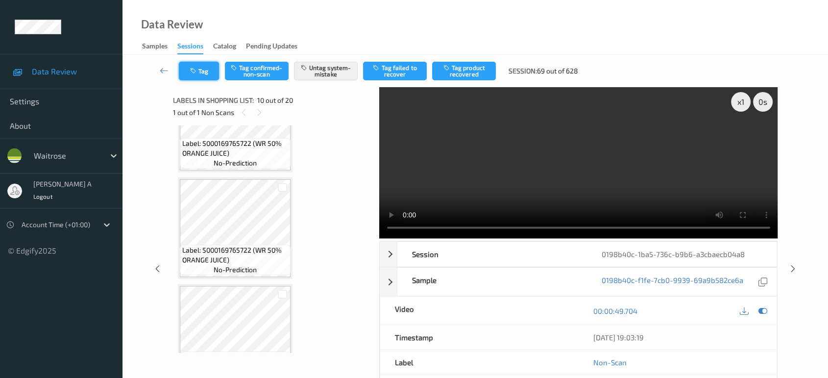
click at [203, 71] on button "Tag" at bounding box center [199, 71] width 40 height 19
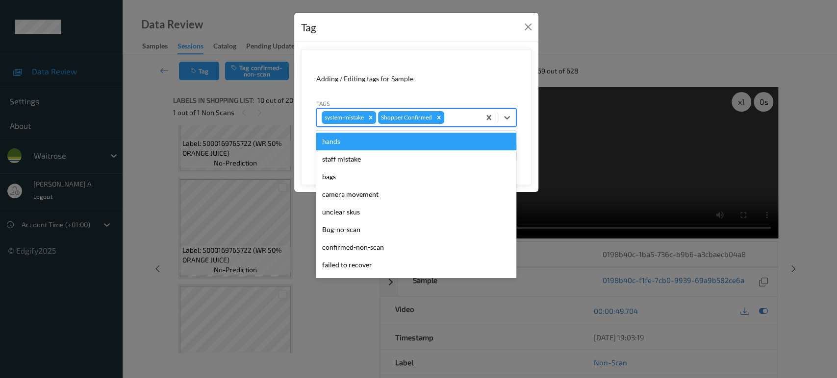
click at [467, 115] on div at bounding box center [460, 118] width 29 height 12
type input "un"
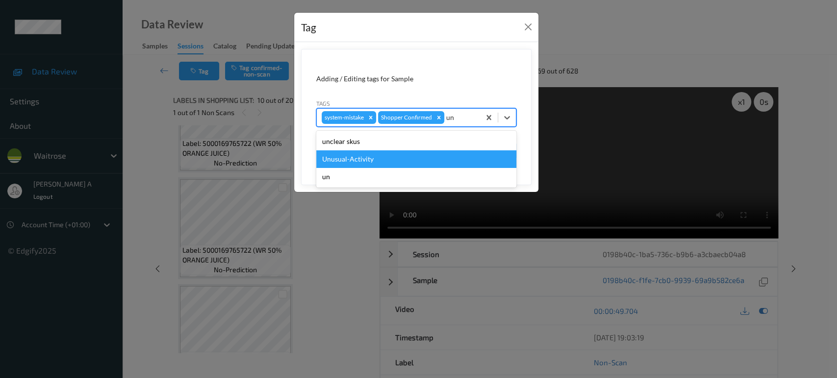
click at [383, 157] on div "Unusual-Activity" at bounding box center [416, 159] width 200 height 18
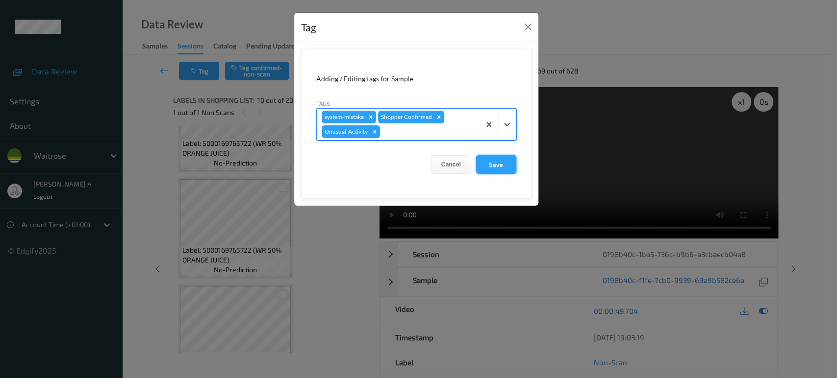
click at [503, 163] on button "Save" at bounding box center [496, 164] width 40 height 19
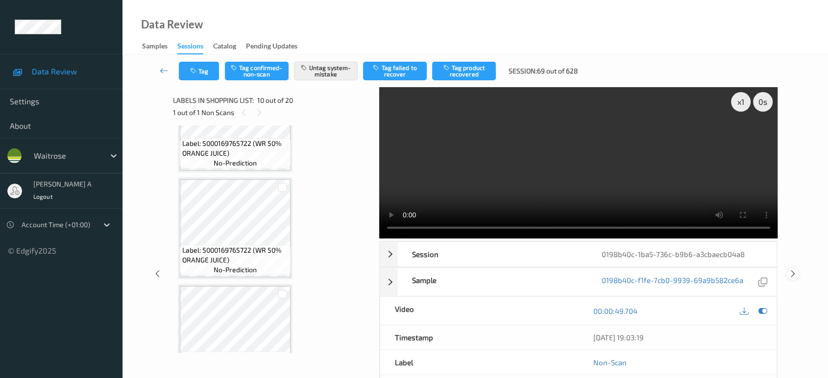
click at [794, 270] on icon at bounding box center [793, 274] width 8 height 9
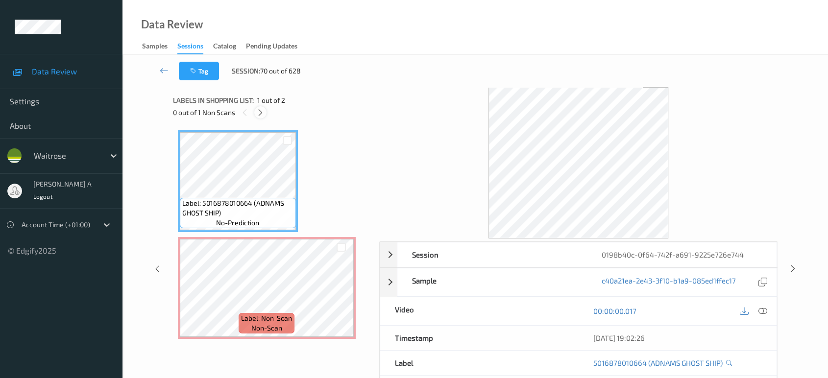
click at [259, 112] on icon at bounding box center [260, 112] width 8 height 9
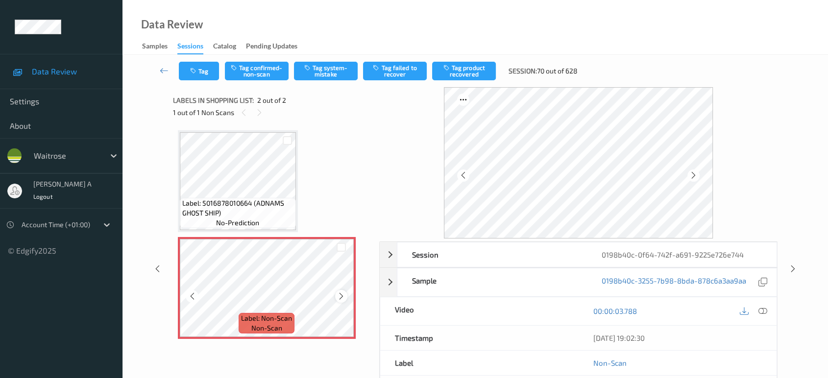
click at [343, 295] on icon at bounding box center [341, 296] width 8 height 9
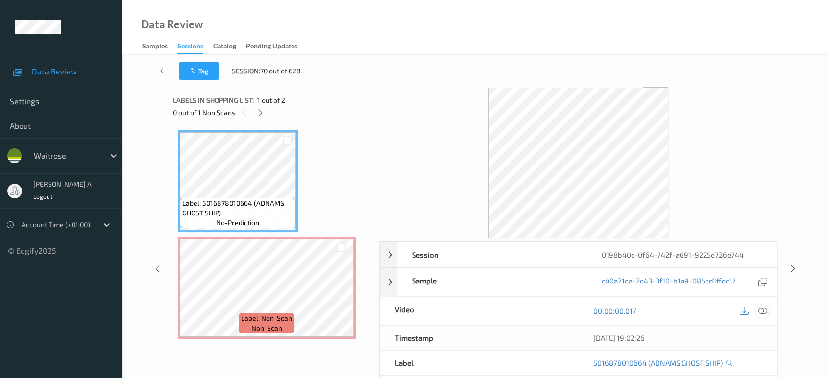
click at [766, 310] on icon at bounding box center [763, 311] width 9 height 9
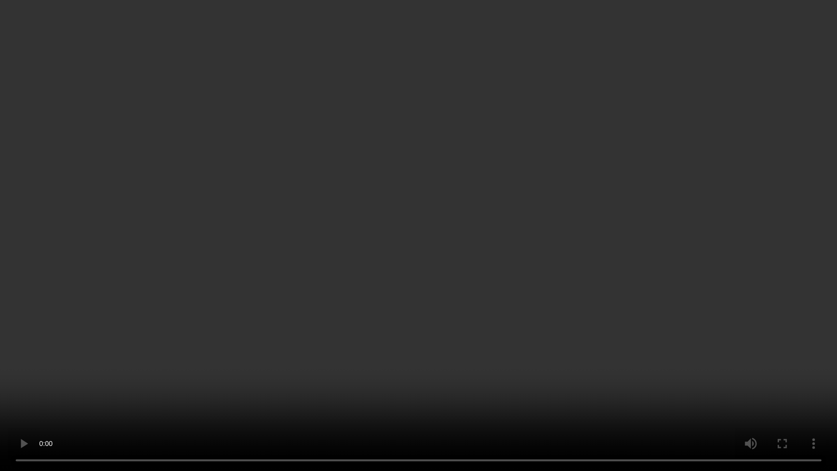
click at [286, 281] on video at bounding box center [418, 235] width 837 height 471
click at [353, 285] on video at bounding box center [418, 235] width 837 height 471
click at [459, 270] on video at bounding box center [418, 235] width 837 height 471
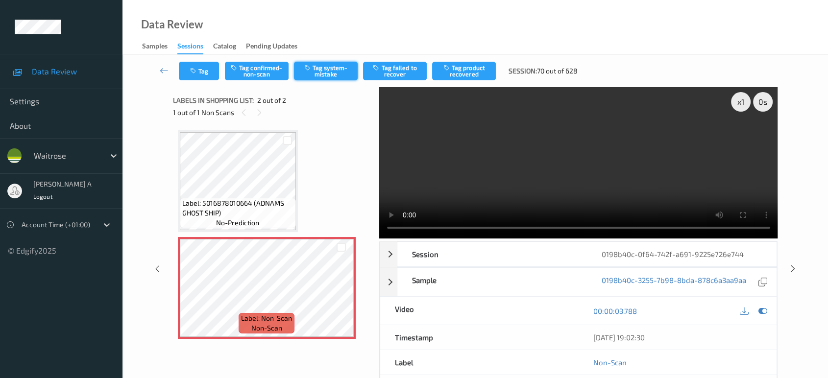
click at [326, 71] on button "Tag system-mistake" at bounding box center [326, 71] width 64 height 19
click at [195, 68] on icon "button" at bounding box center [194, 71] width 8 height 7
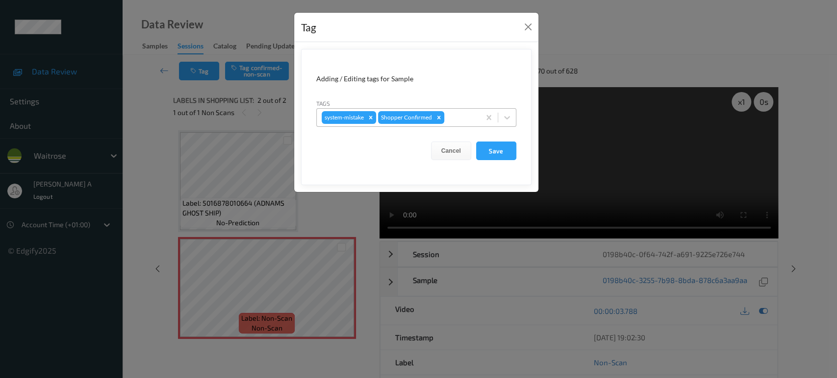
click at [459, 117] on div at bounding box center [460, 118] width 29 height 12
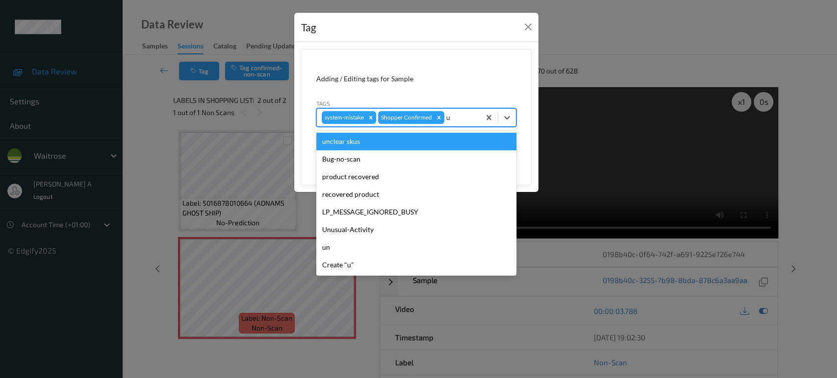
type input "un"
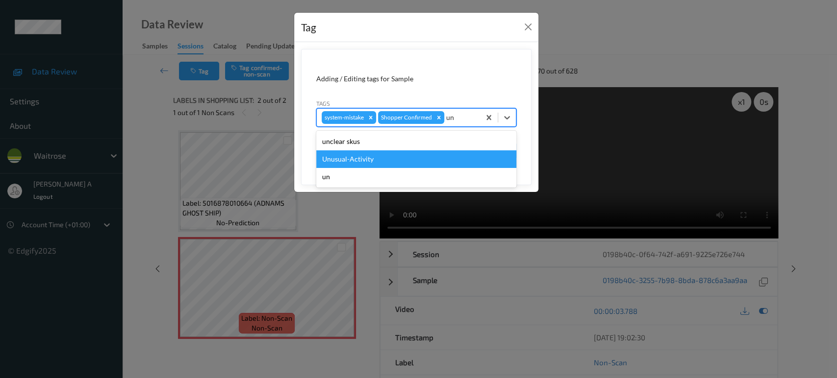
click at [374, 156] on div "Unusual-Activity" at bounding box center [416, 159] width 200 height 18
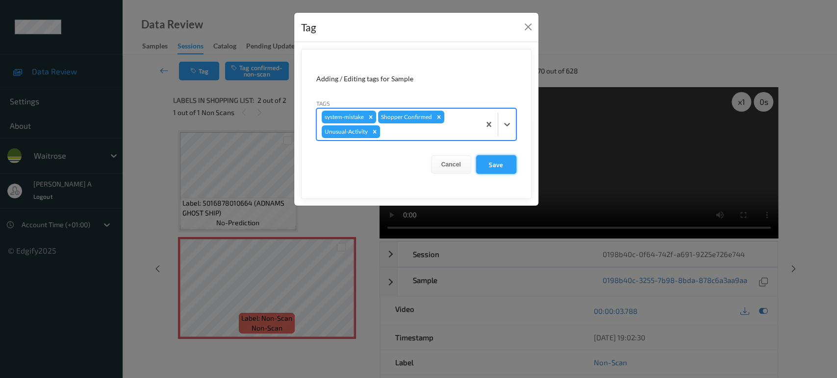
click at [506, 171] on button "Save" at bounding box center [496, 164] width 40 height 19
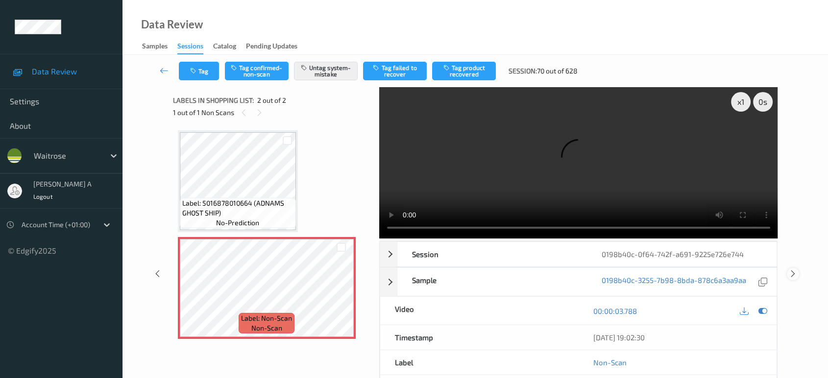
click at [794, 270] on icon at bounding box center [793, 274] width 8 height 9
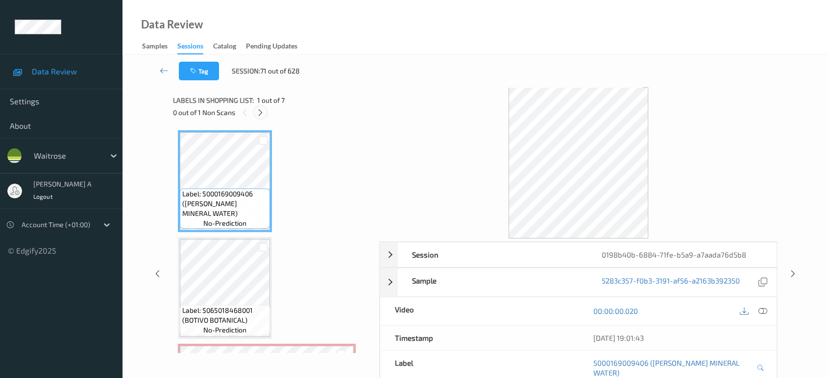
click at [259, 111] on icon at bounding box center [260, 112] width 8 height 9
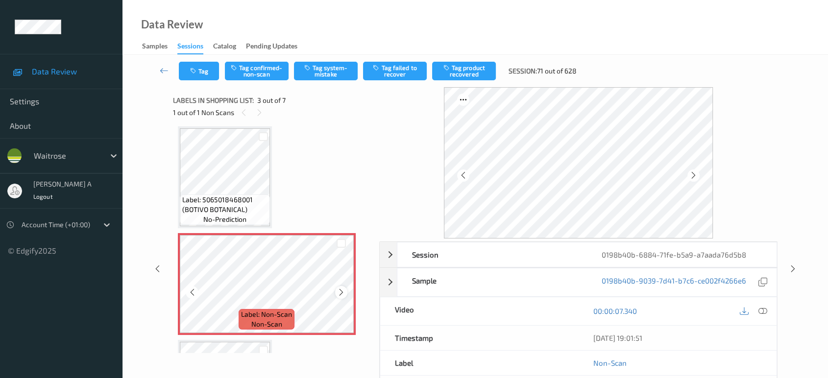
click at [337, 289] on icon at bounding box center [341, 292] width 8 height 9
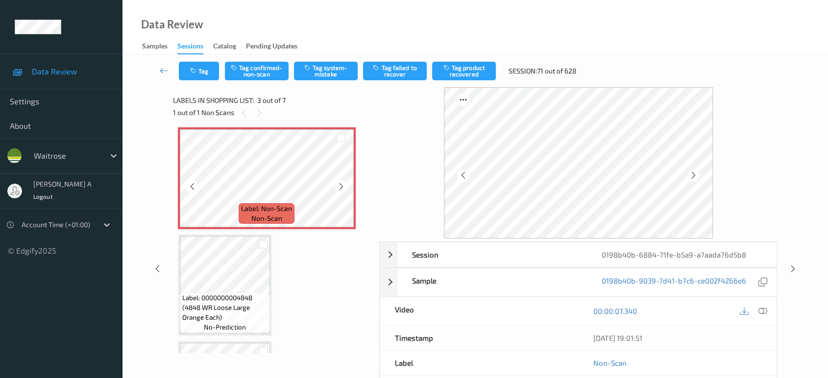
scroll to position [220, 0]
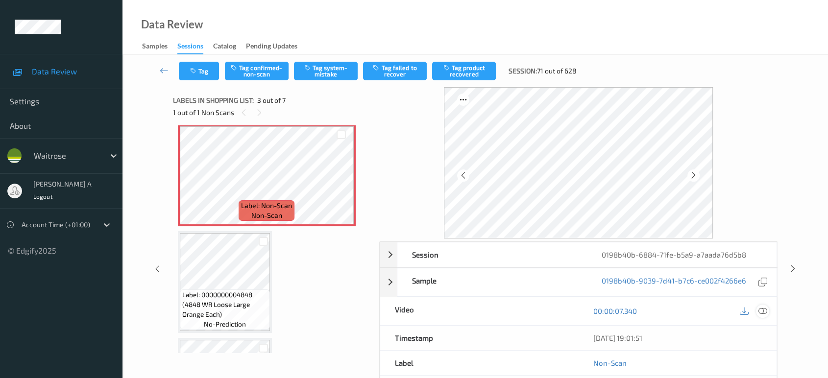
click at [764, 309] on icon at bounding box center [763, 311] width 9 height 9
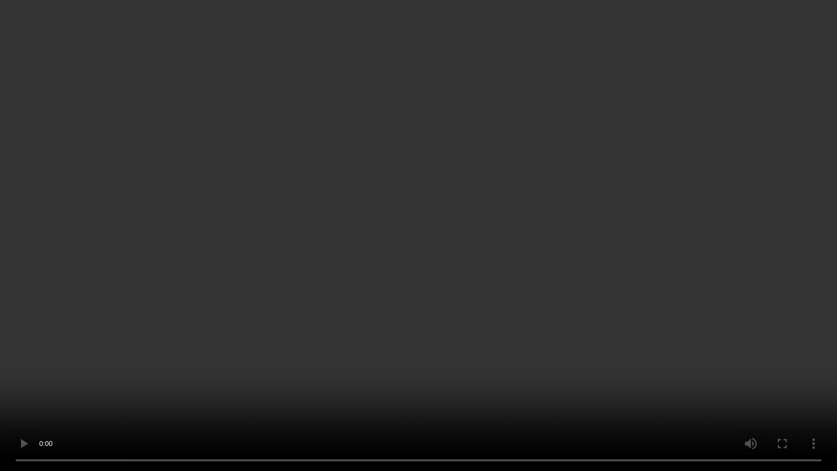
click at [532, 310] on video at bounding box center [418, 235] width 837 height 471
click at [445, 339] on video at bounding box center [418, 235] width 837 height 471
click at [208, 365] on video at bounding box center [418, 235] width 837 height 471
click at [456, 290] on video at bounding box center [418, 235] width 837 height 471
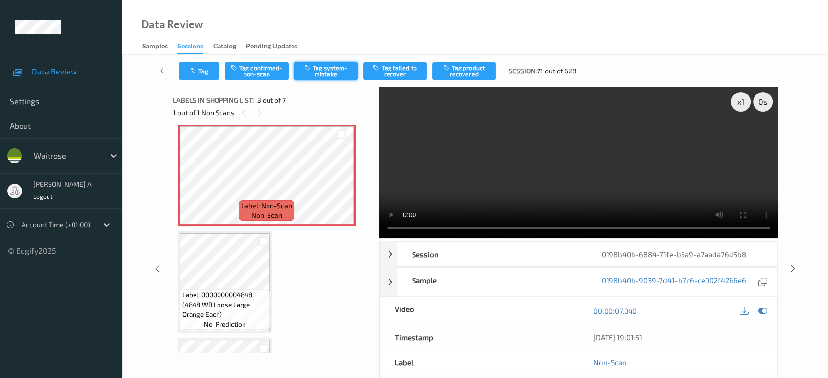
click at [326, 67] on button "Tag system-mistake" at bounding box center [326, 71] width 64 height 19
click at [200, 70] on button "Tag" at bounding box center [199, 71] width 40 height 19
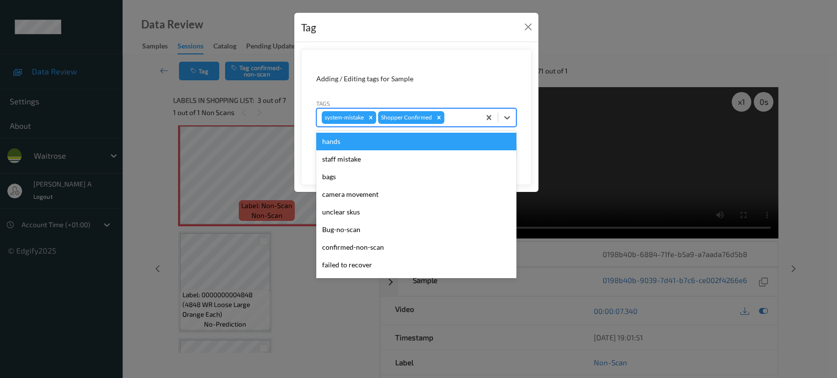
click at [467, 114] on div at bounding box center [460, 118] width 29 height 12
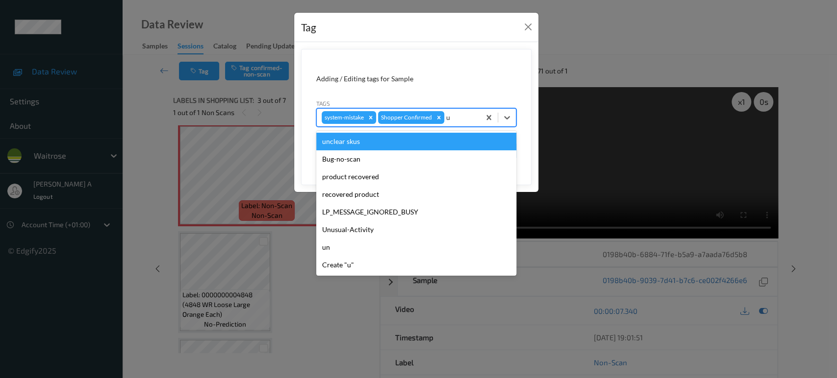
type input "un"
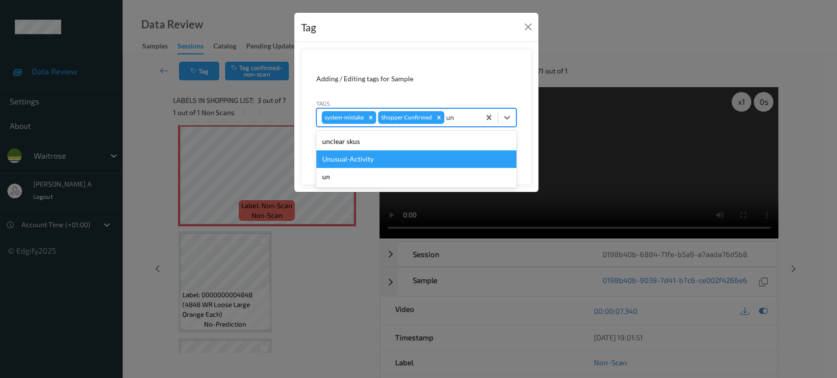
click at [365, 162] on div "Unusual-Activity" at bounding box center [416, 159] width 200 height 18
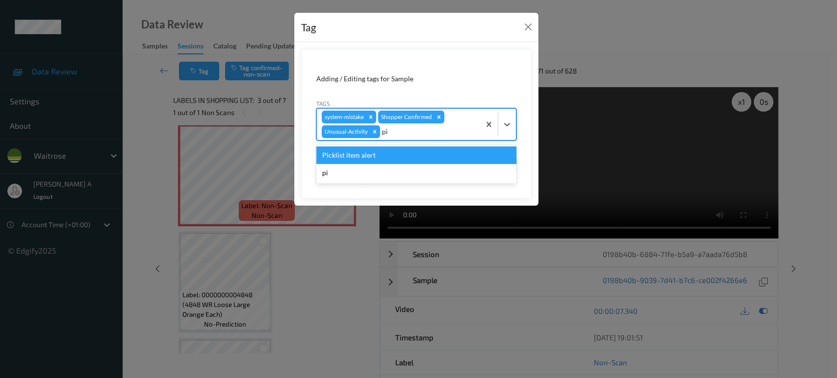
type input "pic"
click at [365, 162] on div "Picklist item alert" at bounding box center [416, 156] width 200 height 18
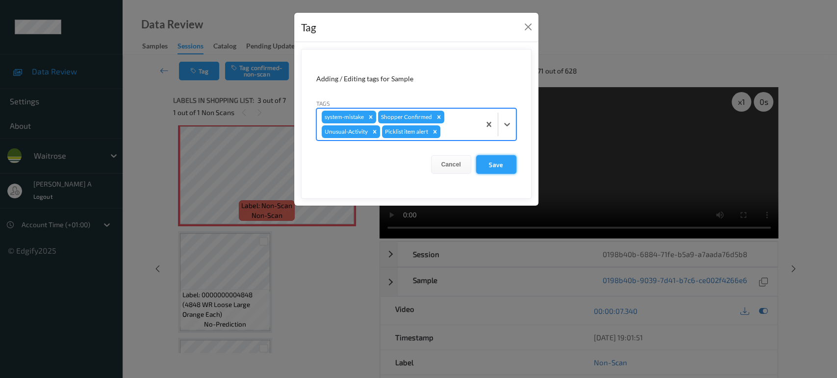
click at [494, 165] on button "Save" at bounding box center [496, 164] width 40 height 19
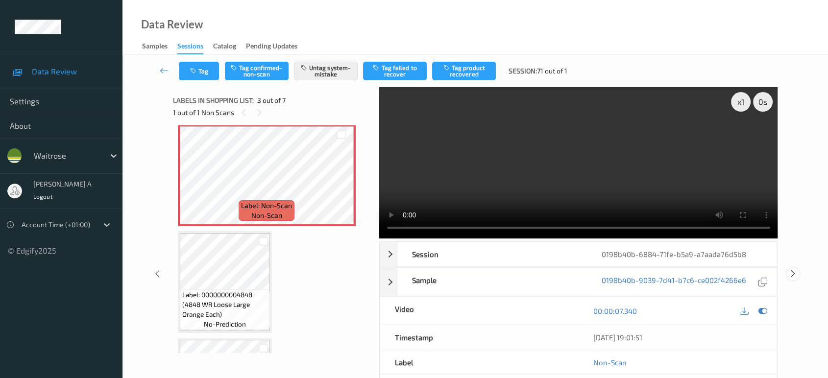
click at [792, 270] on icon at bounding box center [793, 274] width 8 height 9
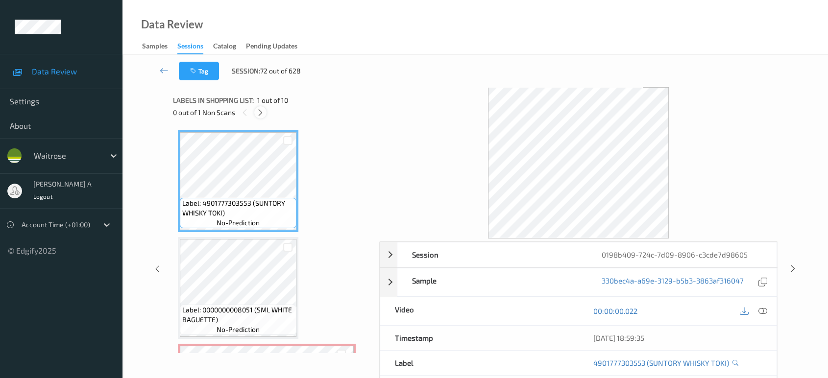
click at [257, 114] on icon at bounding box center [260, 112] width 8 height 9
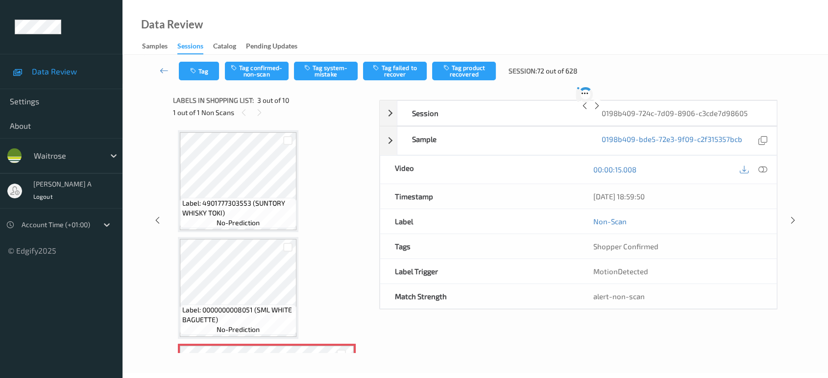
scroll to position [111, 0]
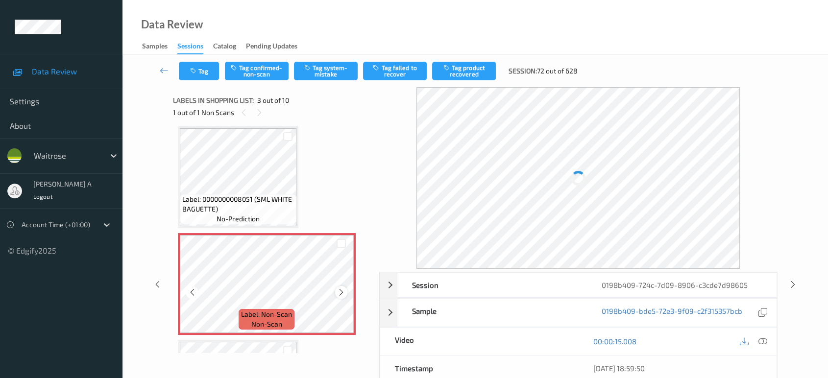
click at [340, 292] on icon at bounding box center [341, 292] width 8 height 9
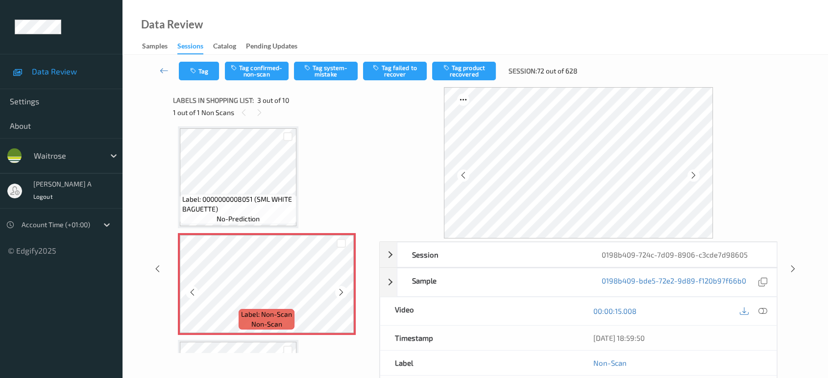
click at [340, 292] on icon at bounding box center [341, 292] width 8 height 9
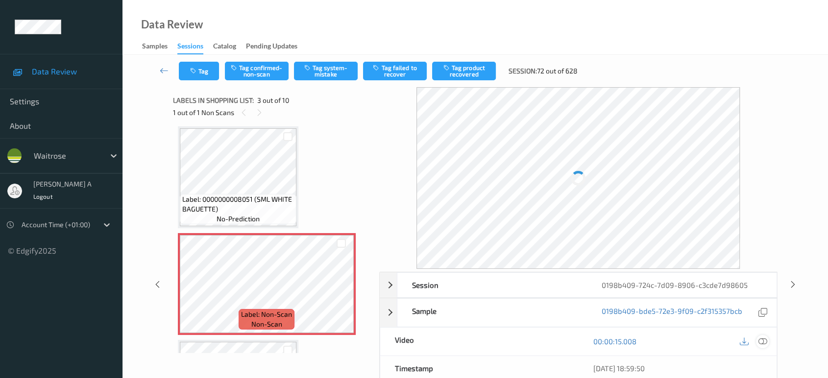
click at [765, 338] on icon at bounding box center [763, 341] width 9 height 9
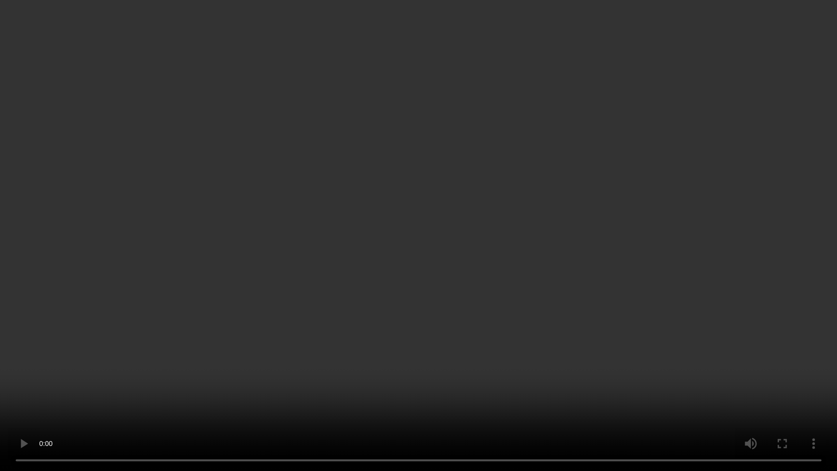
click at [350, 295] on video at bounding box center [418, 235] width 837 height 471
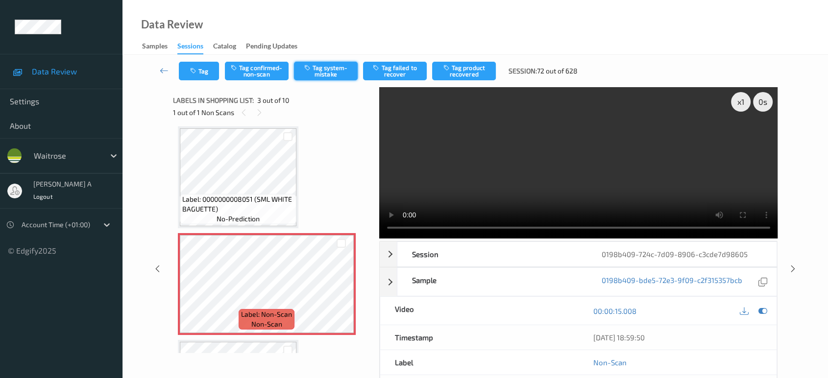
click at [345, 74] on button "Tag system-mistake" at bounding box center [326, 71] width 64 height 19
click at [335, 74] on button "Tag system-mistake" at bounding box center [326, 71] width 64 height 19
click at [341, 74] on button "Tag system-mistake" at bounding box center [326, 71] width 64 height 19
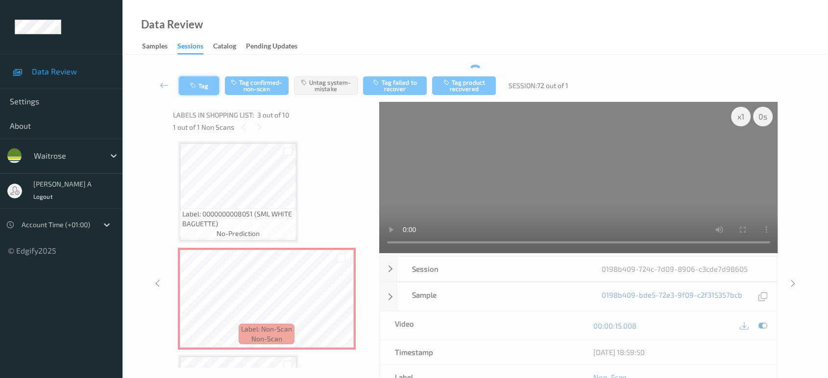
click at [202, 76] on button "Tag" at bounding box center [199, 85] width 40 height 19
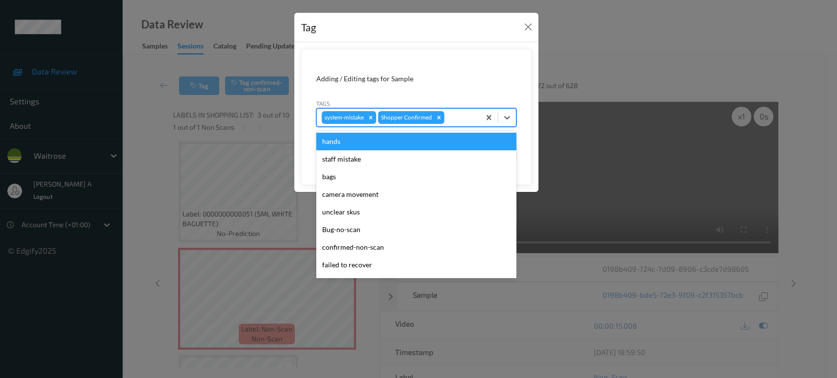
click at [450, 118] on div at bounding box center [460, 118] width 29 height 12
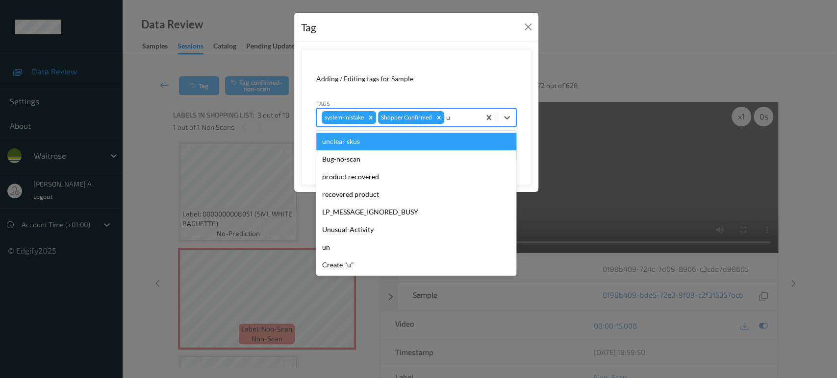
type input "un"
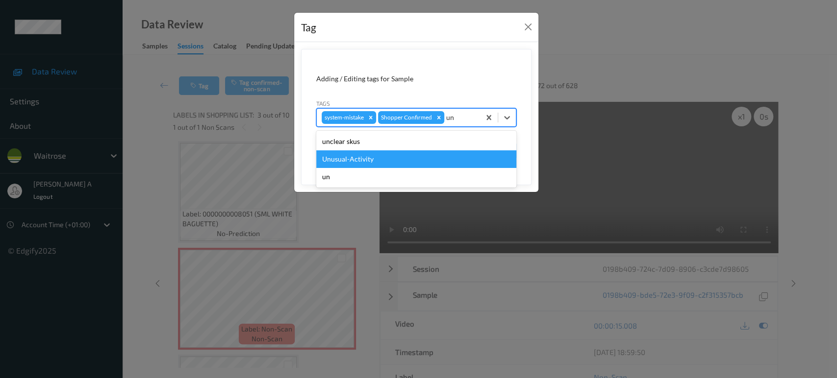
click at [400, 162] on div "Unusual-Activity" at bounding box center [416, 159] width 200 height 18
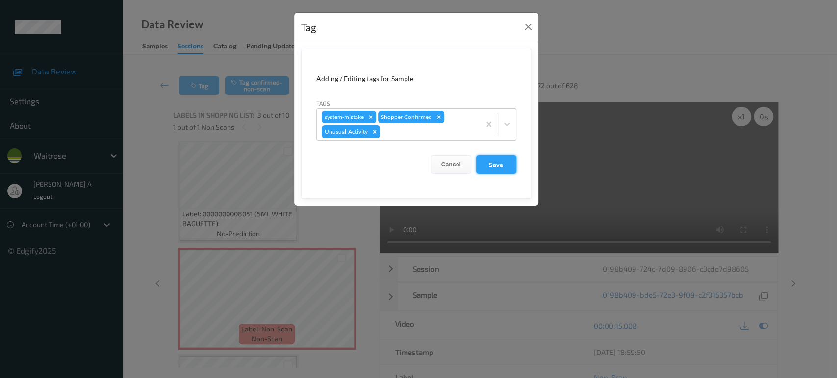
click at [487, 166] on button "Save" at bounding box center [496, 164] width 40 height 19
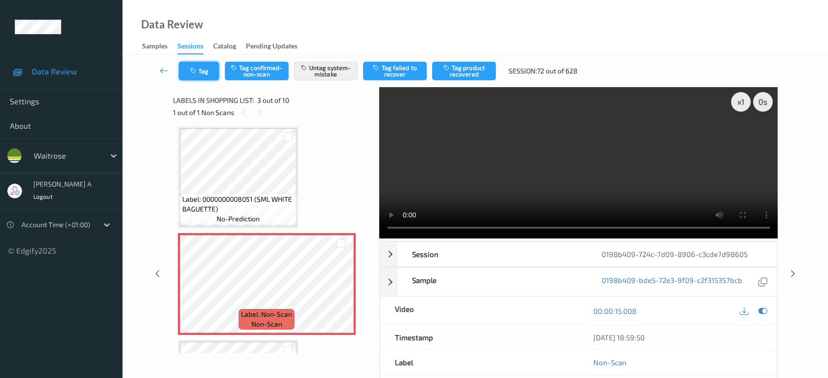
click at [204, 70] on button "Tag" at bounding box center [199, 71] width 40 height 19
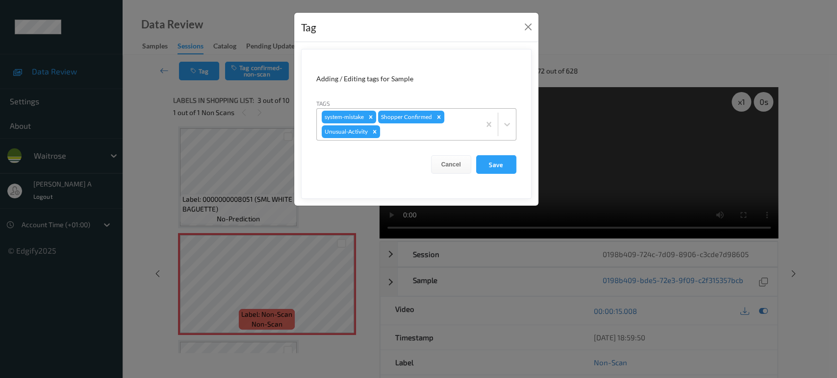
click at [394, 132] on div at bounding box center [428, 132] width 93 height 12
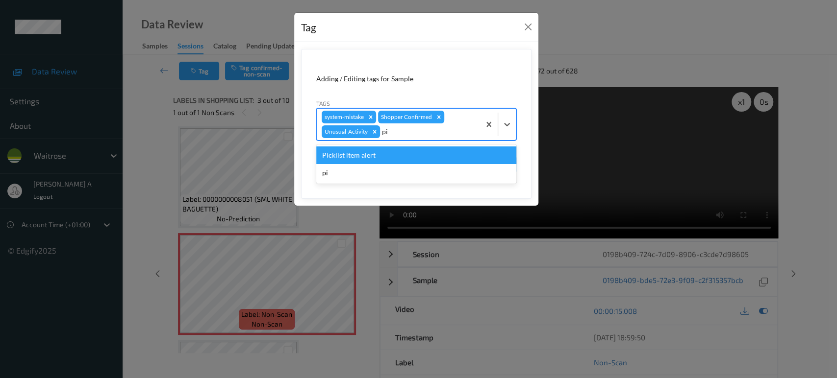
type input "pic"
click at [382, 153] on div "Picklist item alert" at bounding box center [416, 156] width 200 height 18
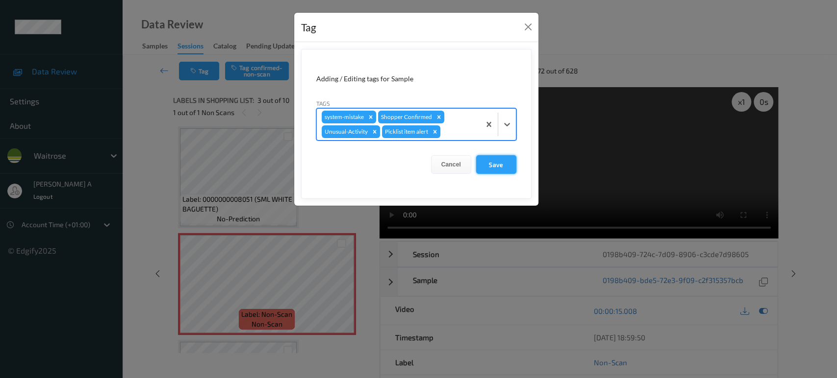
click at [483, 160] on button "Save" at bounding box center [496, 164] width 40 height 19
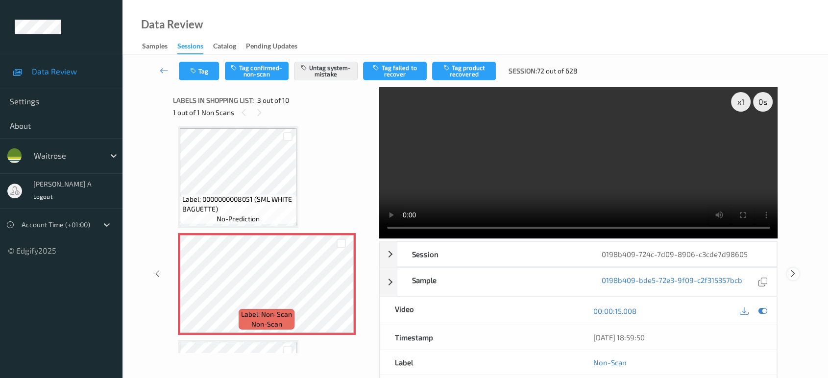
click at [793, 270] on icon at bounding box center [793, 274] width 8 height 9
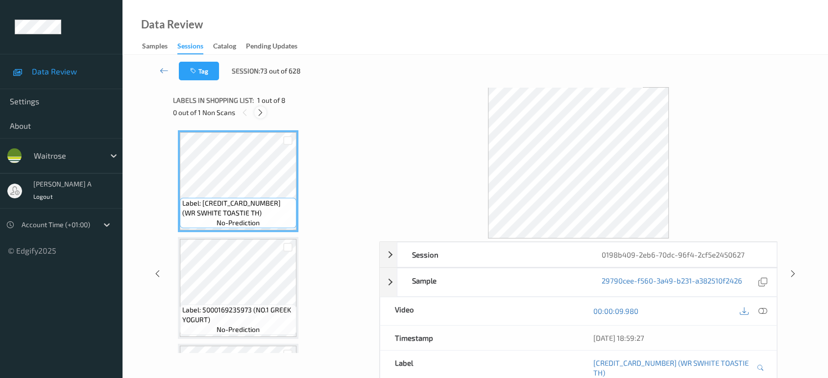
click at [259, 114] on icon at bounding box center [260, 112] width 8 height 9
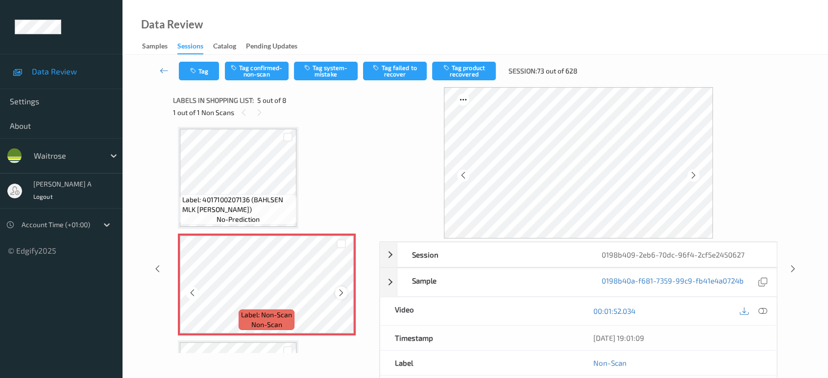
click at [340, 292] on icon at bounding box center [341, 293] width 8 height 9
click at [767, 308] on icon at bounding box center [763, 311] width 9 height 9
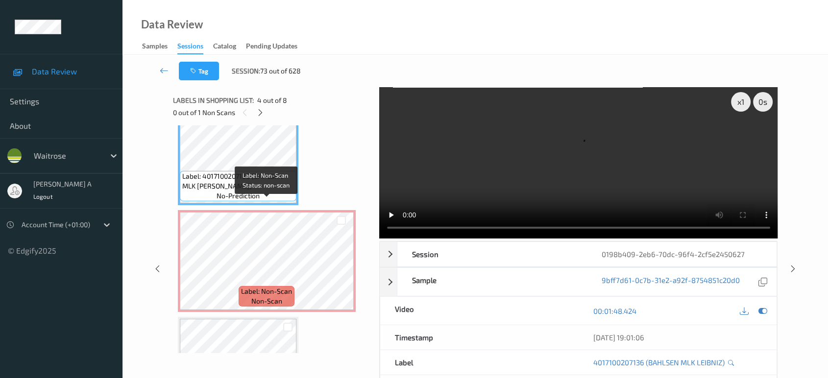
scroll to position [270, 0]
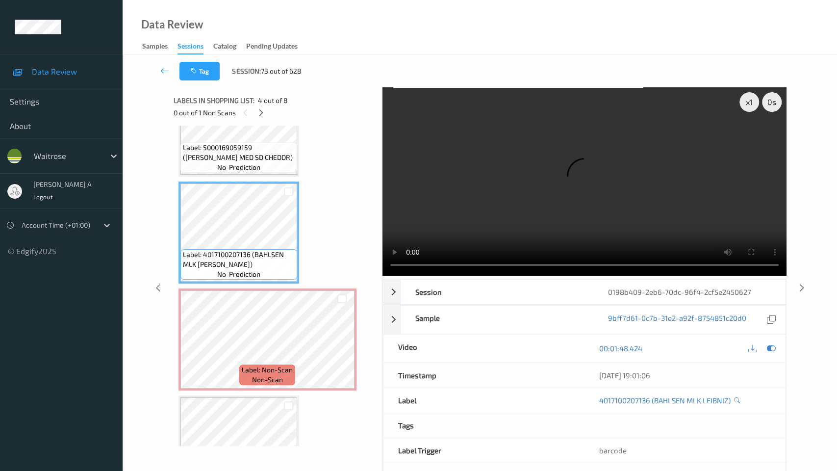
click at [382, 264] on video at bounding box center [584, 181] width 404 height 188
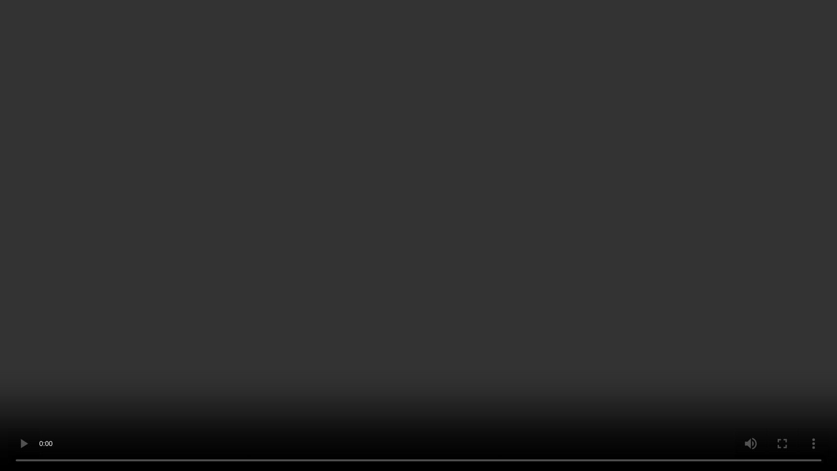
click at [441, 226] on video at bounding box center [418, 235] width 837 height 471
click at [384, 279] on video at bounding box center [418, 235] width 837 height 471
click at [432, 373] on video at bounding box center [418, 235] width 837 height 471
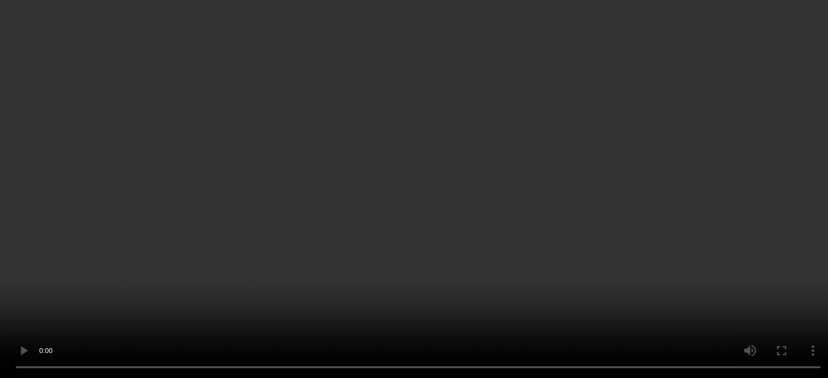
scroll to position [378, 0]
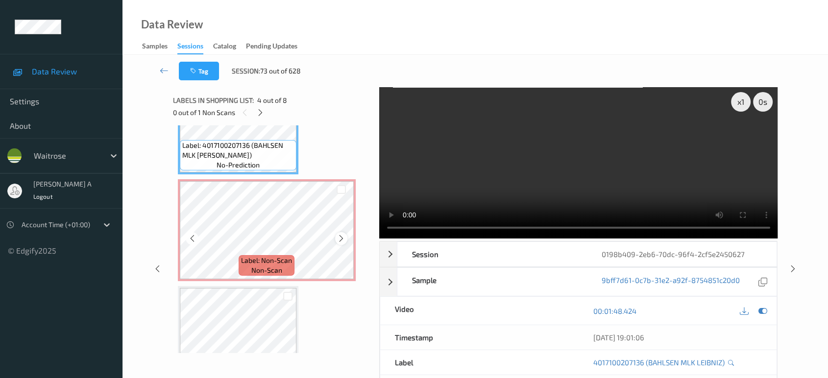
click at [342, 235] on icon at bounding box center [341, 238] width 8 height 9
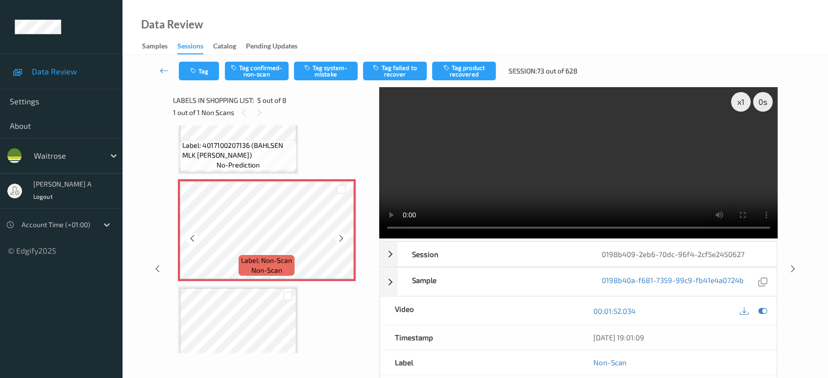
click at [342, 235] on icon at bounding box center [341, 238] width 8 height 9
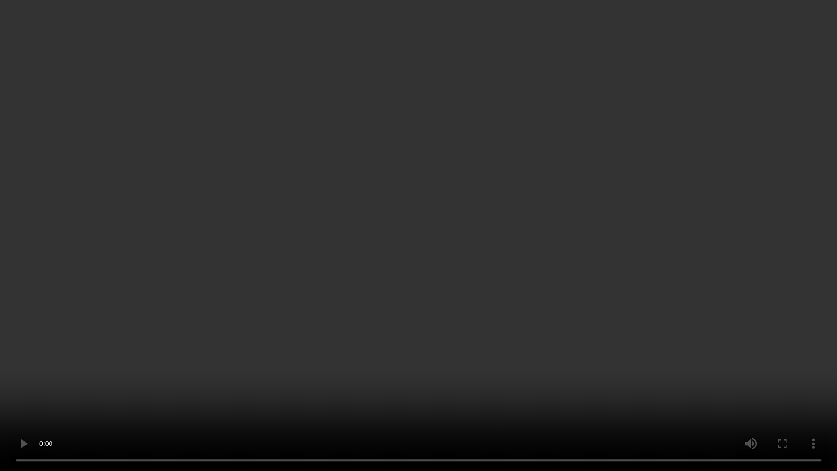
click at [561, 298] on video at bounding box center [418, 235] width 837 height 471
click at [512, 353] on video at bounding box center [418, 235] width 837 height 471
click at [533, 355] on video at bounding box center [418, 235] width 837 height 471
click at [248, 184] on video at bounding box center [418, 235] width 837 height 471
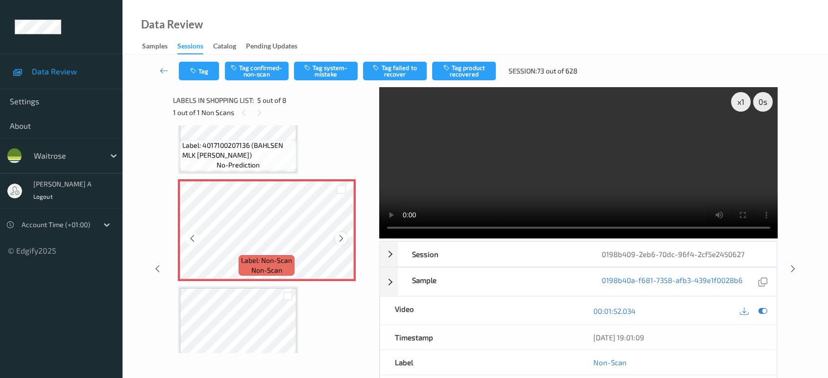
click at [342, 238] on icon at bounding box center [341, 238] width 8 height 9
click at [328, 64] on button "Tag system-mistake" at bounding box center [326, 71] width 64 height 19
click at [194, 74] on icon "button" at bounding box center [194, 71] width 8 height 7
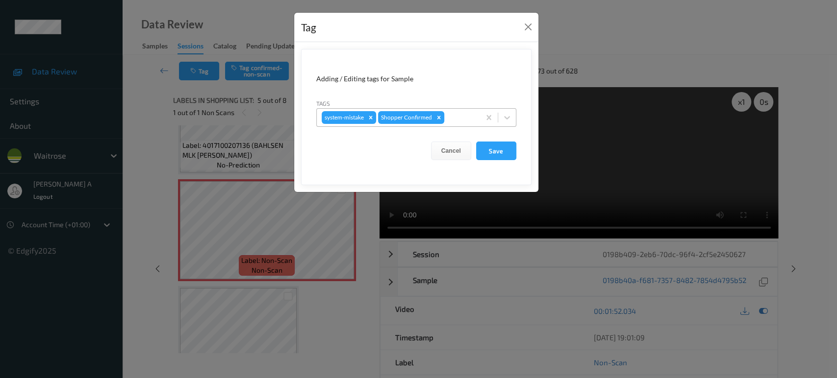
click at [466, 117] on div at bounding box center [460, 118] width 29 height 12
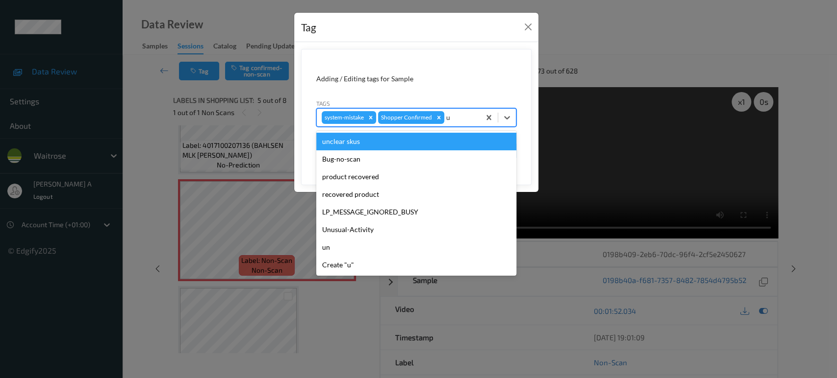
type input "un"
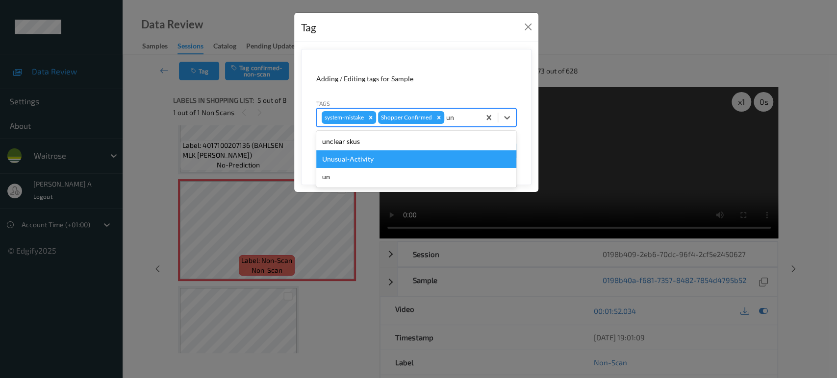
click at [357, 163] on div "Unusual-Activity" at bounding box center [416, 159] width 200 height 18
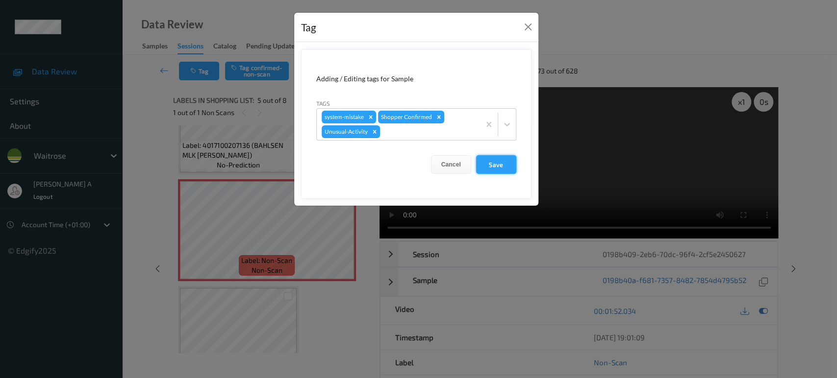
click at [496, 165] on button "Save" at bounding box center [496, 164] width 40 height 19
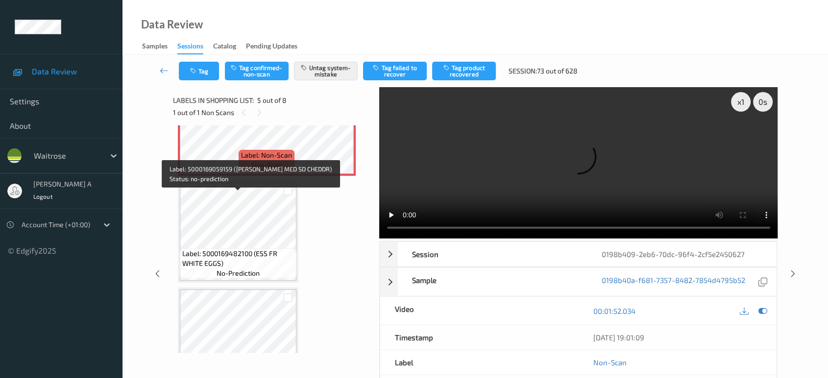
scroll to position [490, 0]
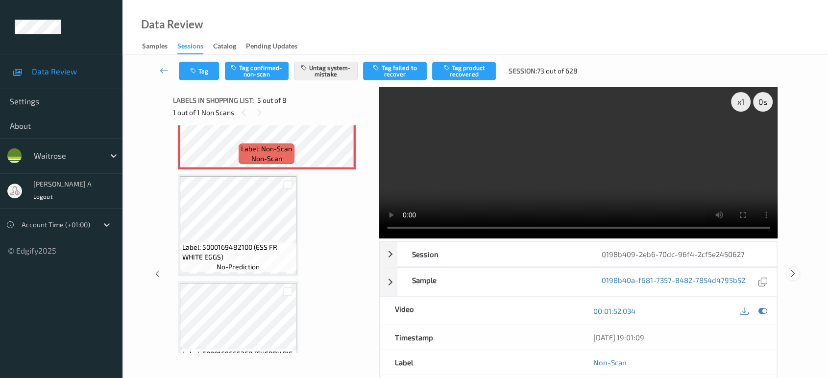
click at [796, 270] on icon at bounding box center [793, 274] width 8 height 9
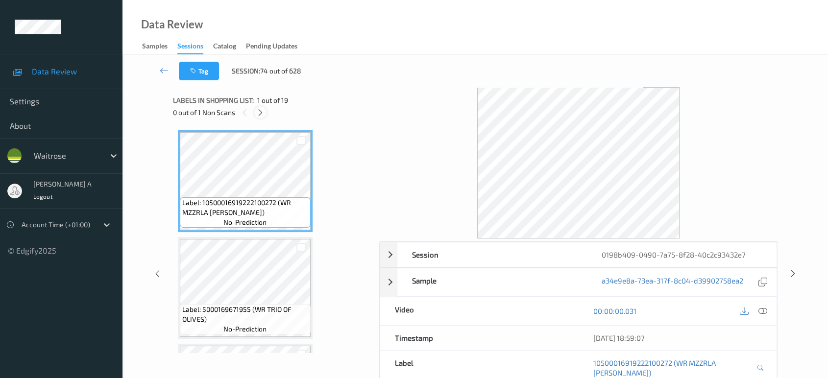
click at [262, 114] on icon at bounding box center [260, 112] width 8 height 9
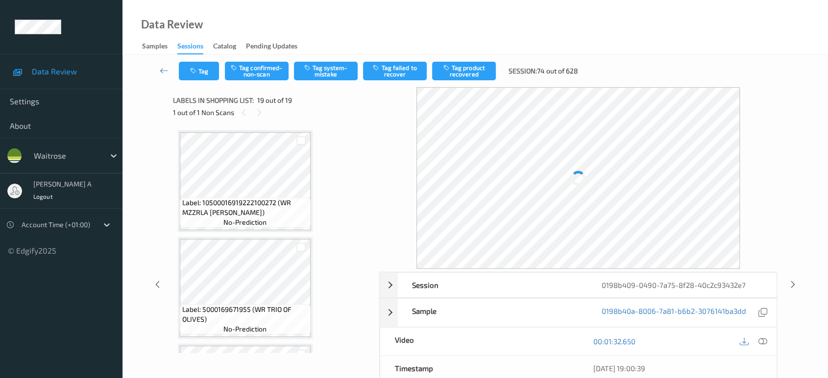
scroll to position [1798, 0]
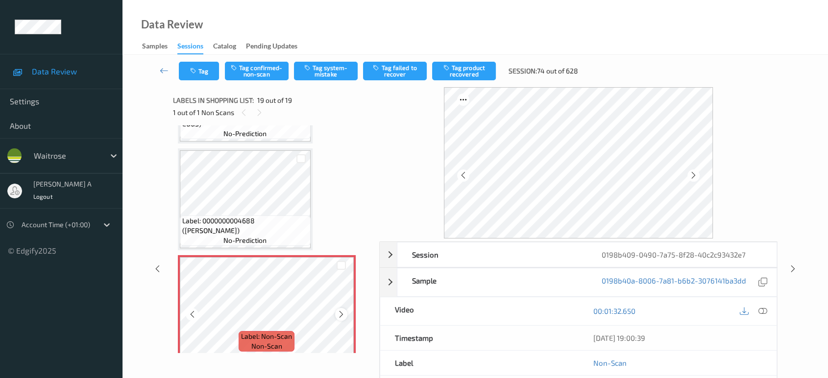
click at [338, 310] on icon at bounding box center [341, 314] width 8 height 9
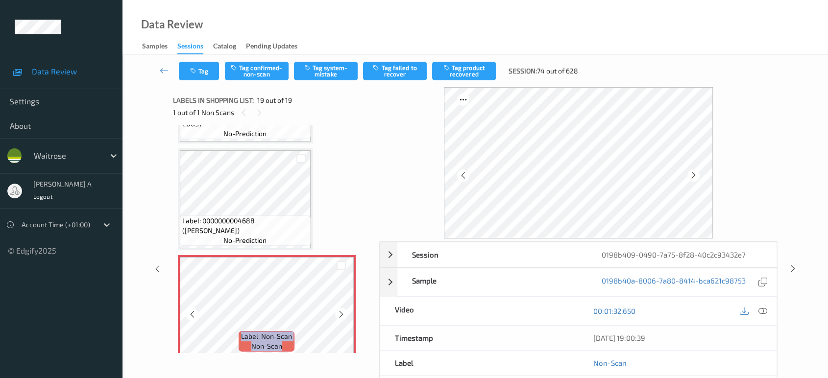
click at [338, 310] on icon at bounding box center [341, 314] width 8 height 9
click at [339, 310] on icon at bounding box center [341, 314] width 8 height 9
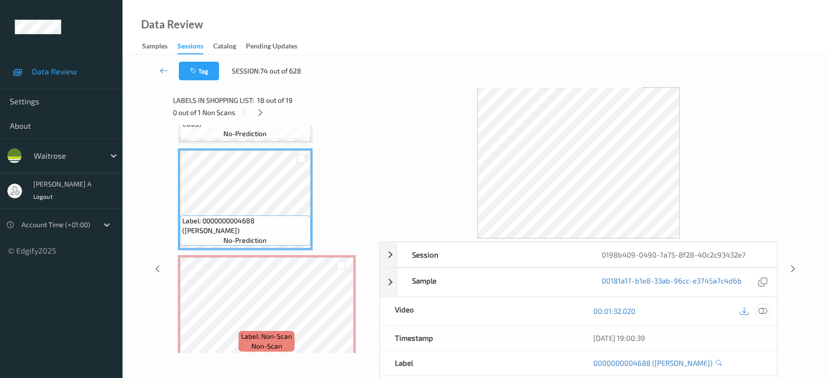
click at [761, 311] on icon at bounding box center [763, 311] width 9 height 9
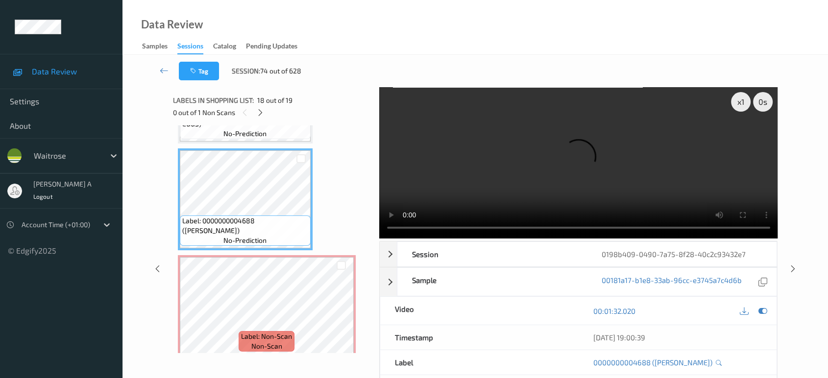
scroll to position [1706, 0]
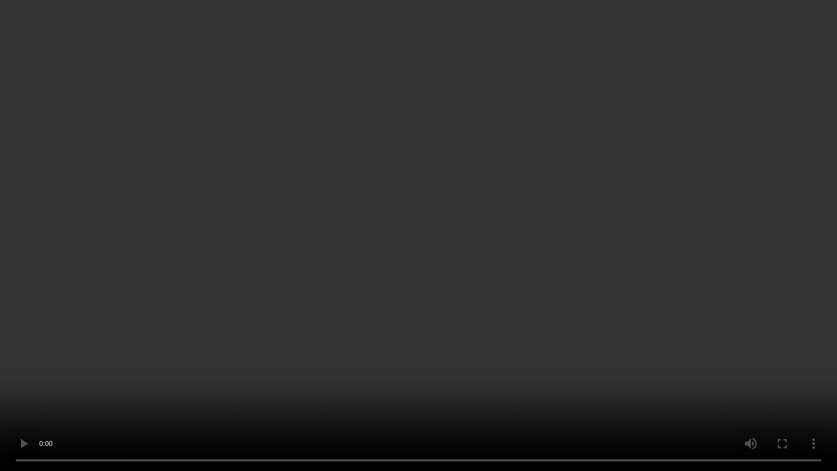
click at [343, 275] on video at bounding box center [418, 235] width 837 height 471
click at [342, 275] on video at bounding box center [418, 235] width 837 height 471
click at [415, 239] on video at bounding box center [418, 235] width 837 height 471
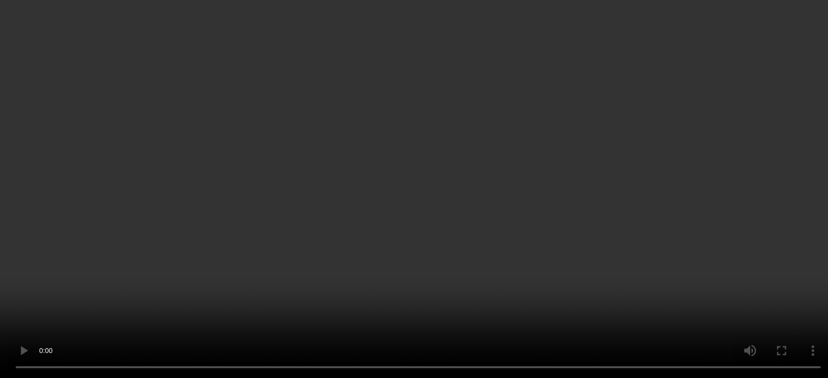
scroll to position [1798, 0]
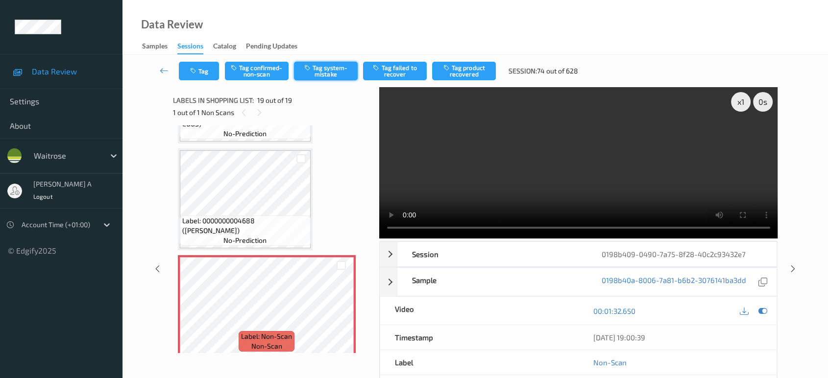
click at [310, 66] on icon "button" at bounding box center [308, 67] width 8 height 7
click at [208, 70] on button "Tag" at bounding box center [199, 71] width 40 height 19
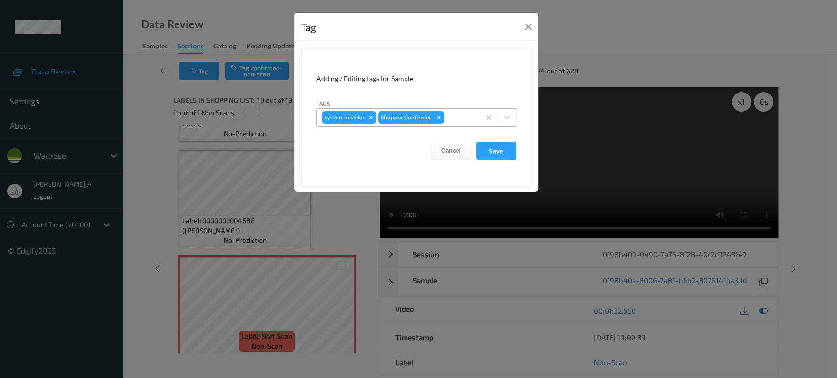
click at [468, 117] on div at bounding box center [460, 118] width 29 height 12
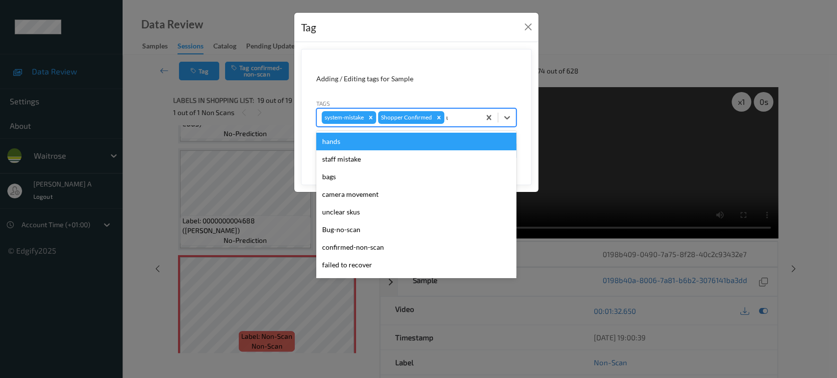
type input "un"
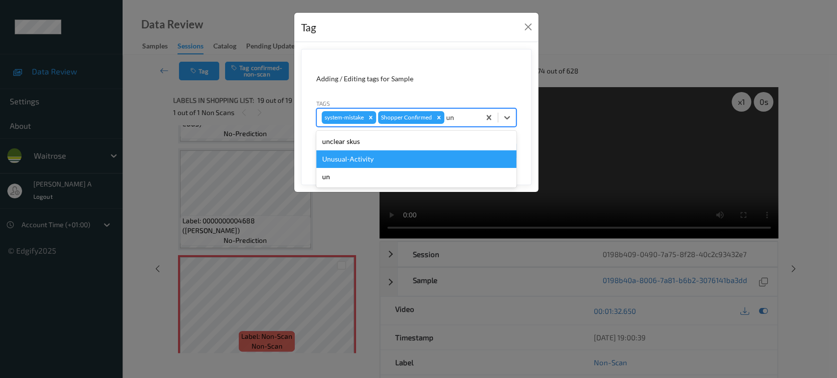
click at [396, 164] on div "Unusual-Activity" at bounding box center [416, 159] width 200 height 18
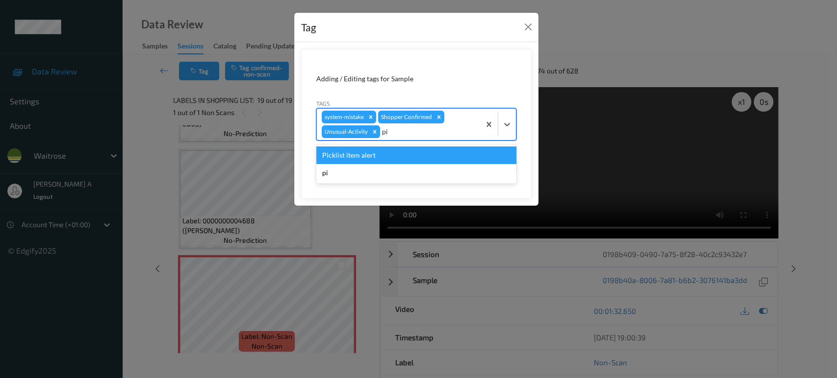
type input "pic"
click at [432, 153] on div "Picklist item alert" at bounding box center [416, 156] width 200 height 18
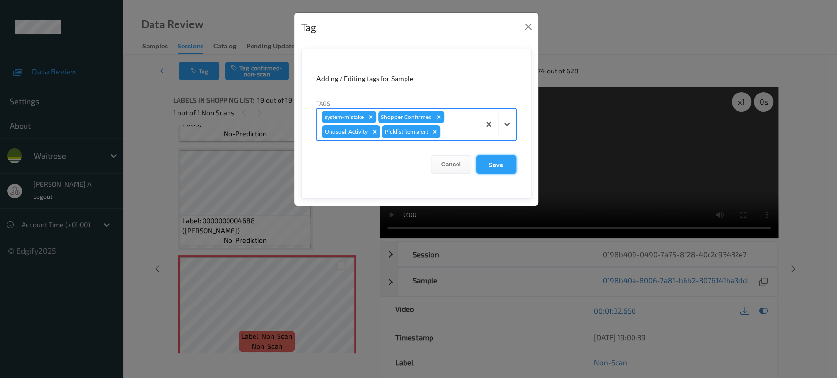
click at [490, 164] on button "Save" at bounding box center [496, 164] width 40 height 19
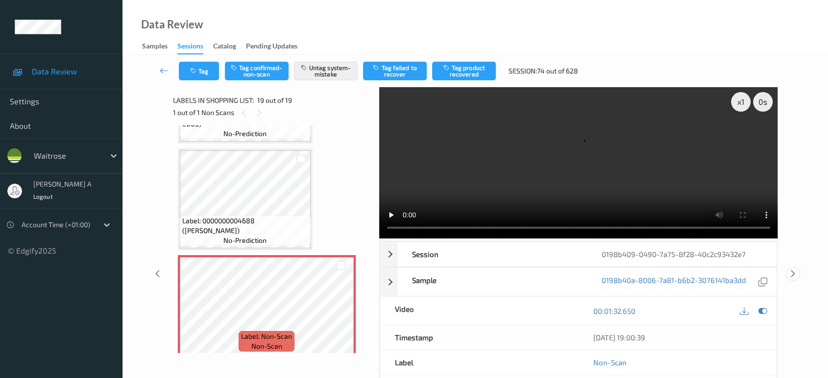
click at [791, 270] on icon at bounding box center [793, 274] width 8 height 9
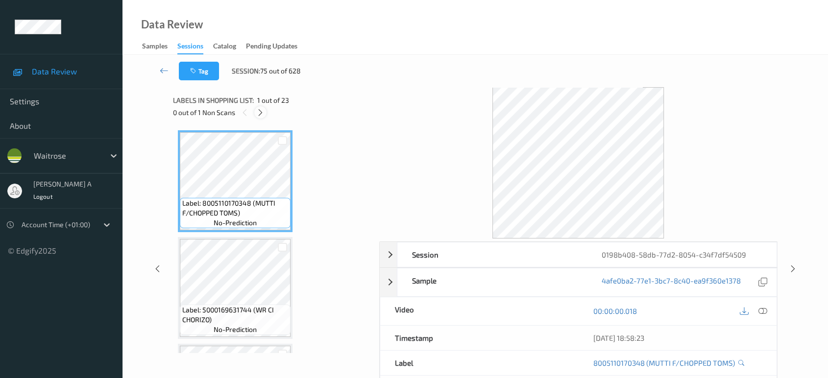
click at [259, 118] on div at bounding box center [260, 112] width 12 height 12
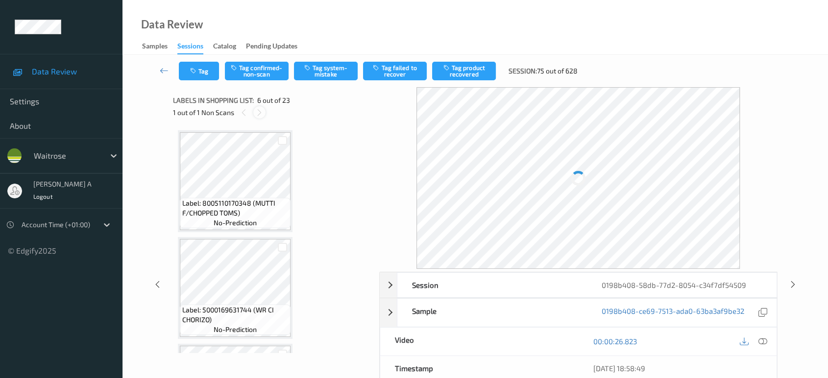
scroll to position [430, 0]
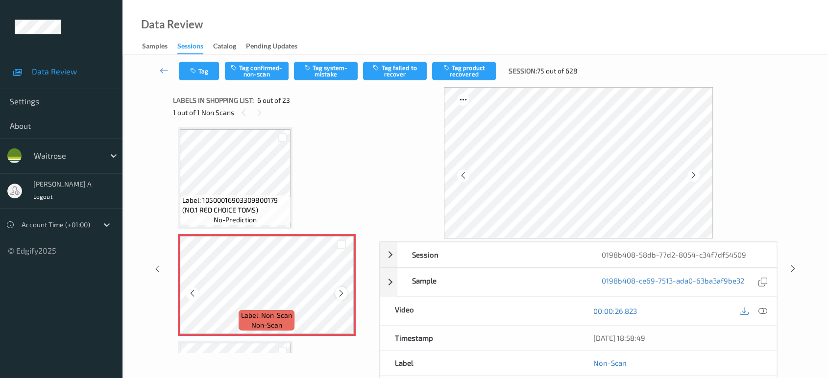
click at [341, 289] on icon at bounding box center [341, 293] width 8 height 9
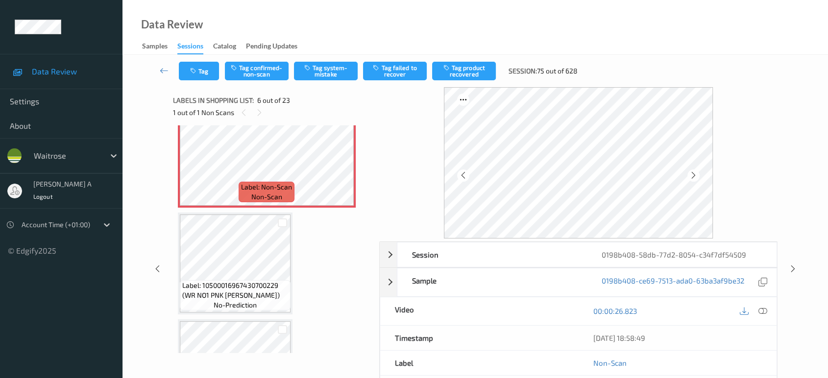
scroll to position [545, 0]
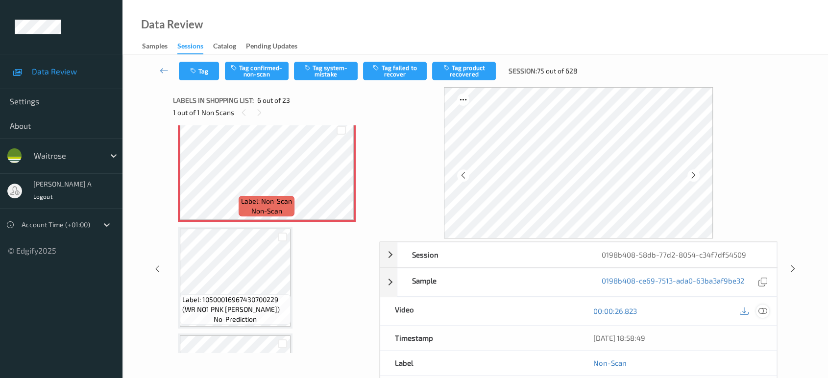
click at [761, 308] on icon at bounding box center [763, 311] width 9 height 9
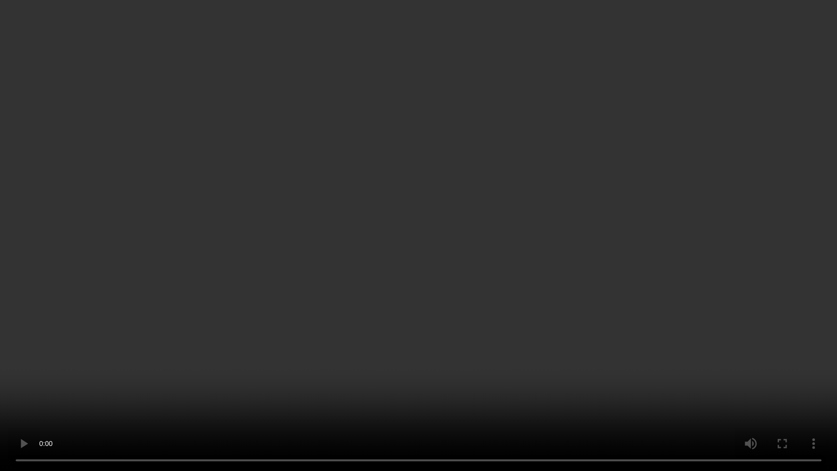
click at [370, 230] on video at bounding box center [418, 235] width 837 height 471
click at [248, 292] on video at bounding box center [418, 235] width 837 height 471
click at [415, 338] on video at bounding box center [418, 235] width 837 height 471
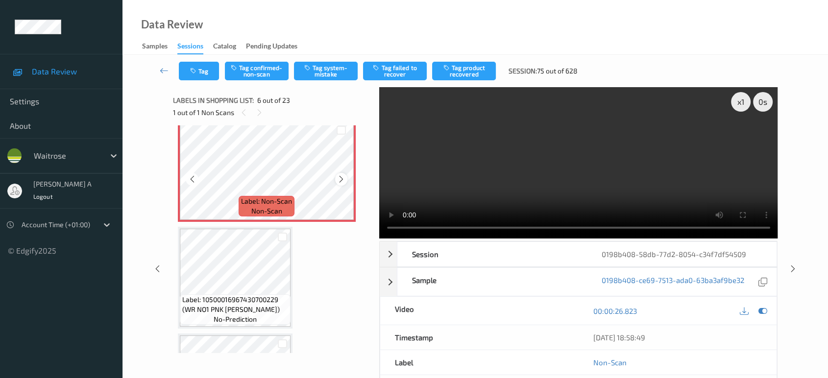
click at [342, 176] on icon at bounding box center [341, 179] width 8 height 9
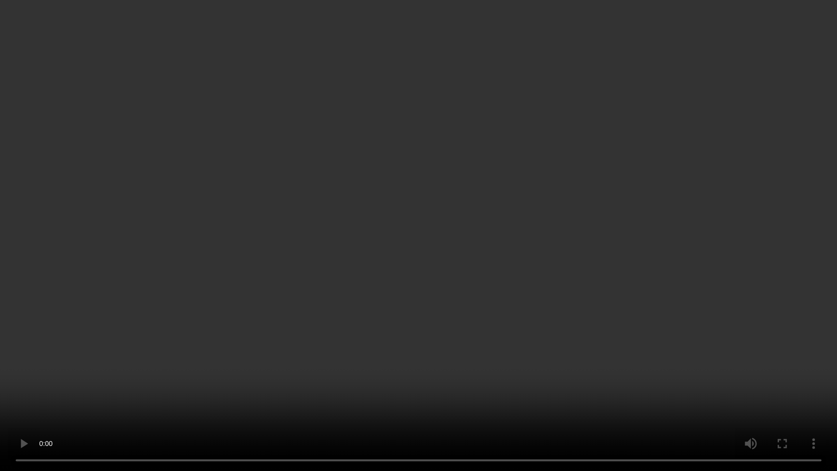
click at [209, 269] on video at bounding box center [418, 235] width 837 height 471
click at [470, 278] on video at bounding box center [418, 235] width 837 height 471
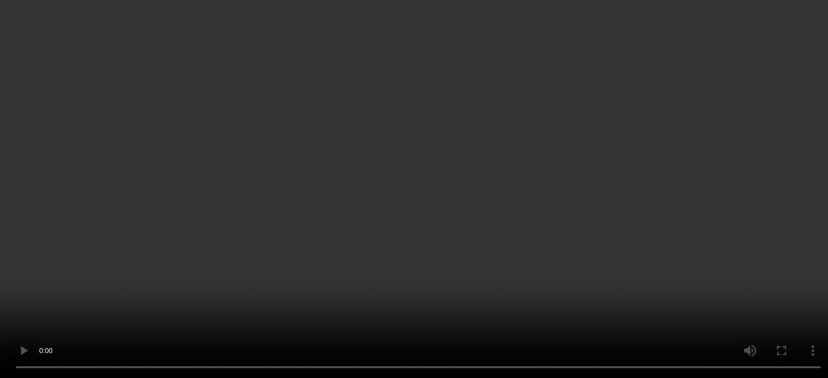
scroll to position [490, 0]
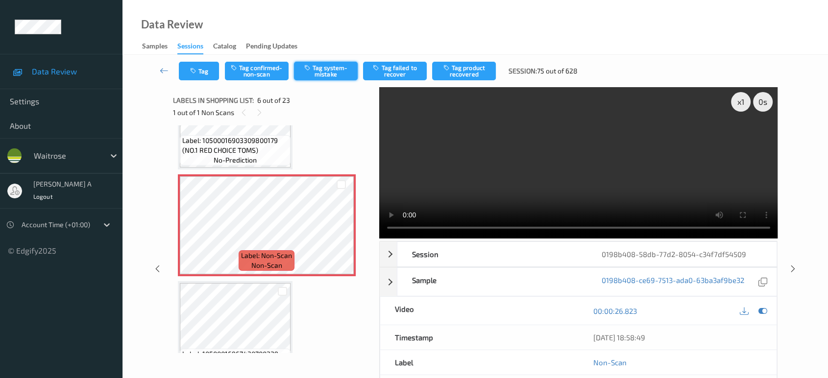
click at [328, 66] on button "Tag system-mistake" at bounding box center [326, 71] width 64 height 19
click at [206, 74] on button "Tag" at bounding box center [199, 71] width 40 height 19
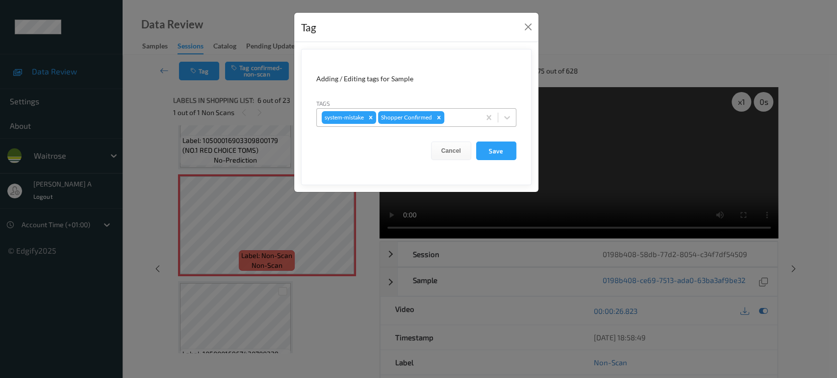
click at [457, 120] on div at bounding box center [460, 118] width 29 height 12
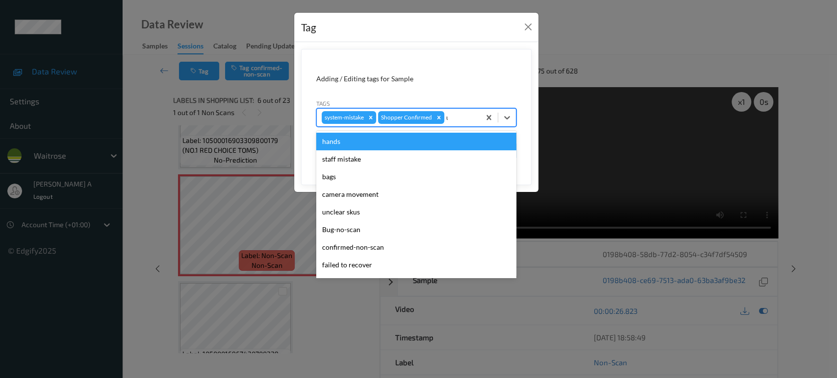
type input "un"
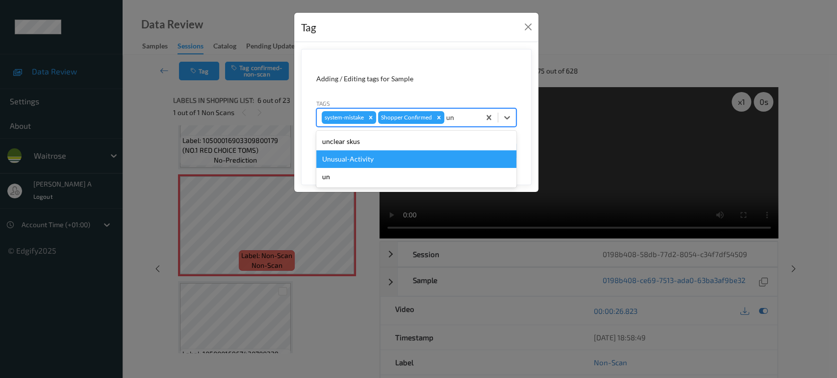
click at [427, 156] on div "Unusual-Activity" at bounding box center [416, 159] width 200 height 18
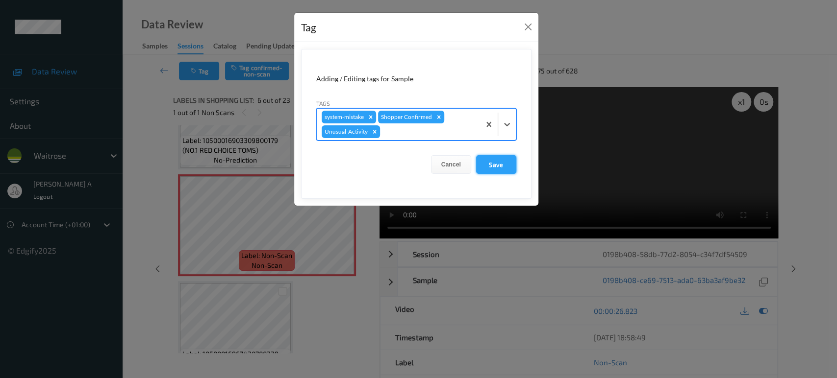
click at [502, 165] on button "Save" at bounding box center [496, 164] width 40 height 19
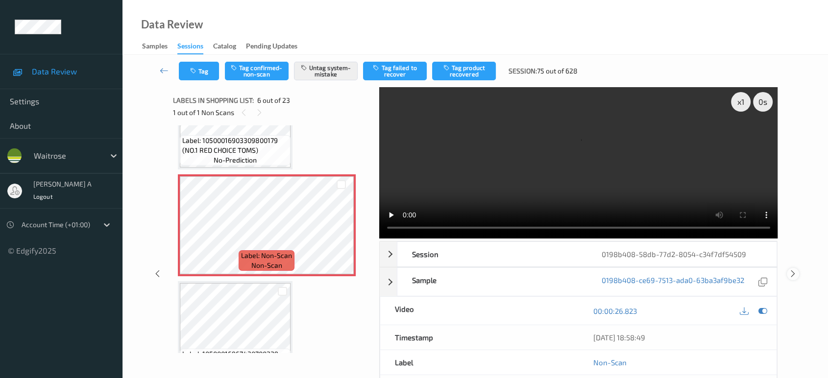
click at [796, 270] on icon at bounding box center [793, 274] width 8 height 9
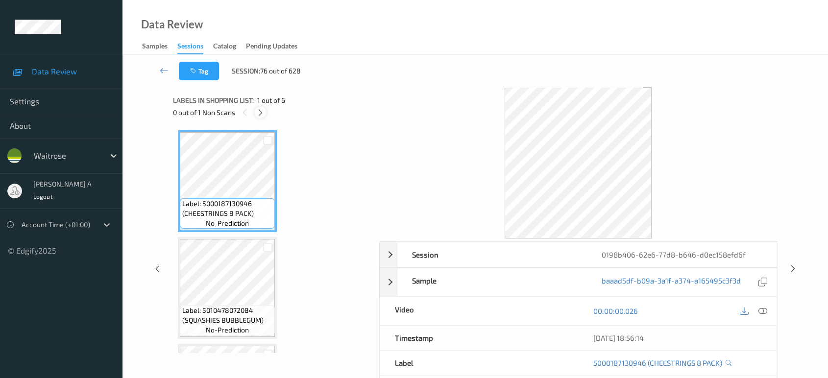
click at [262, 115] on icon at bounding box center [260, 112] width 8 height 9
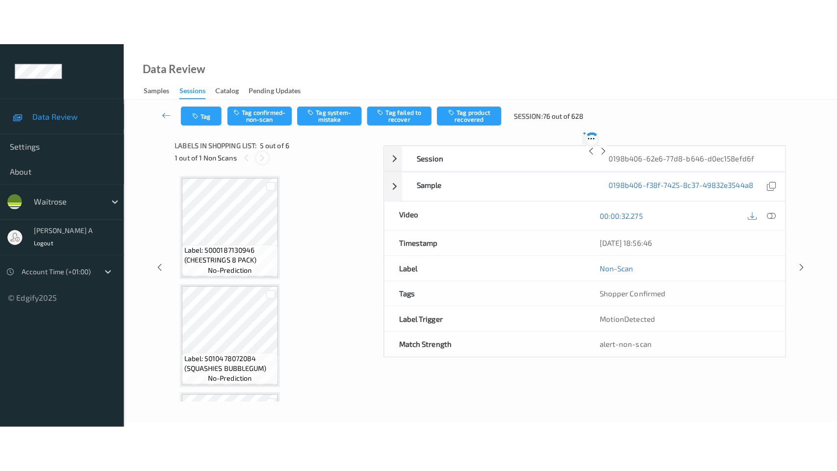
scroll to position [324, 0]
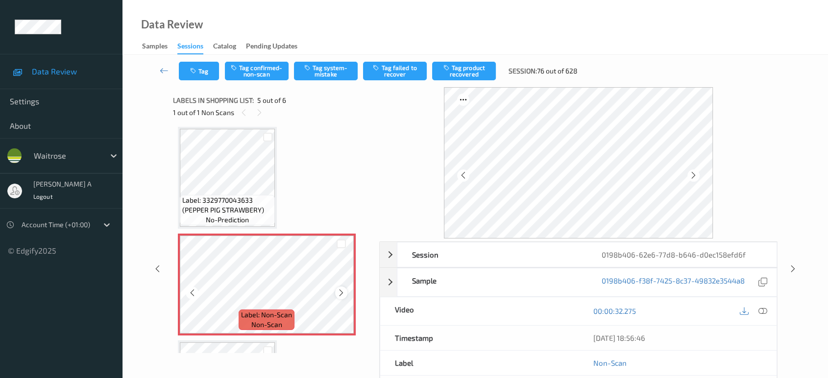
click at [340, 293] on icon at bounding box center [341, 293] width 8 height 9
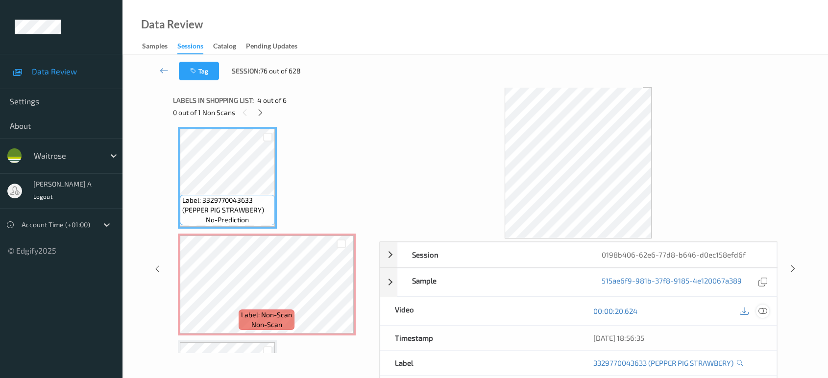
click at [761, 312] on icon at bounding box center [763, 311] width 9 height 9
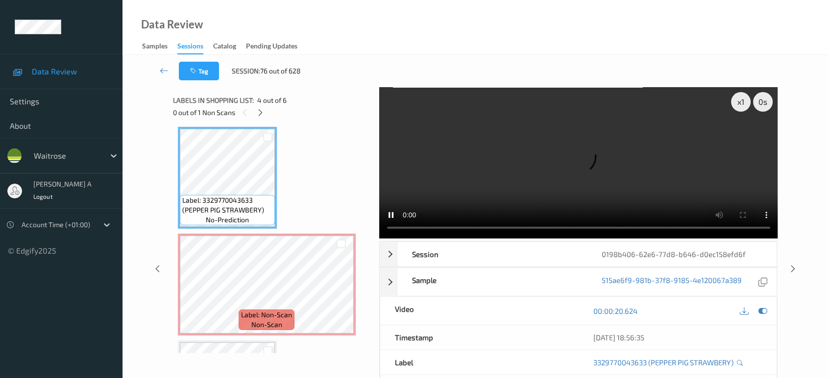
scroll to position [323, 0]
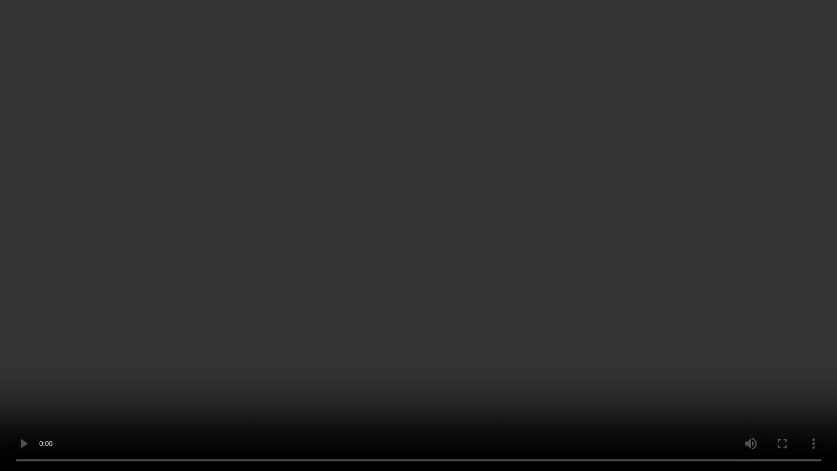
drag, startPoint x: 450, startPoint y: 256, endPoint x: 447, endPoint y: 247, distance: 9.5
click at [450, 255] on video at bounding box center [418, 235] width 837 height 471
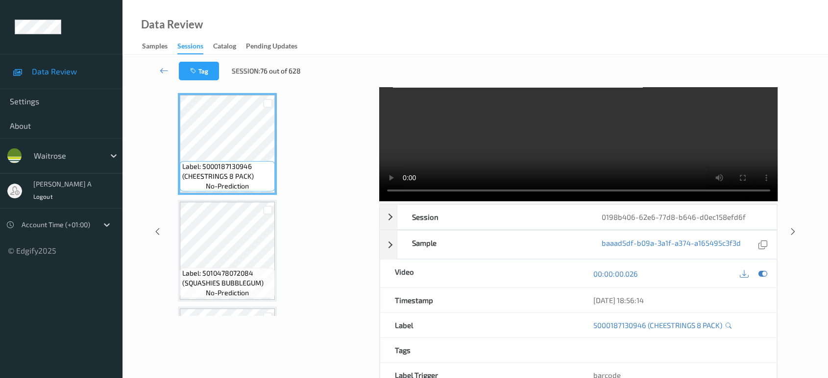
scroll to position [0, 0]
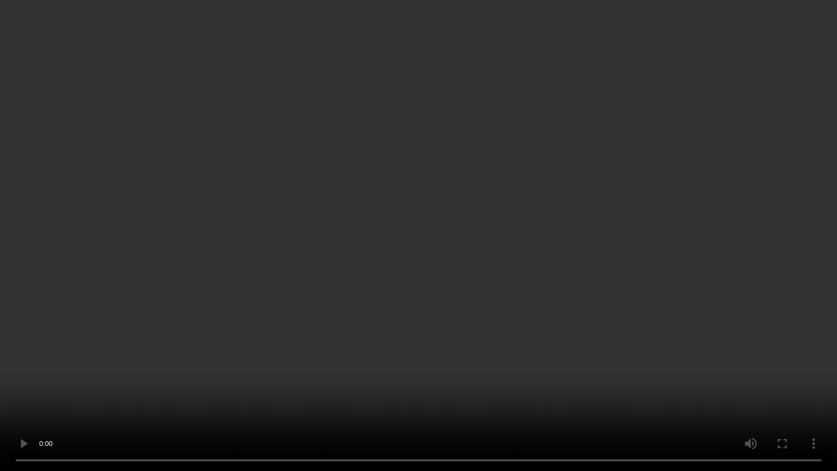
click at [361, 207] on video at bounding box center [418, 235] width 837 height 471
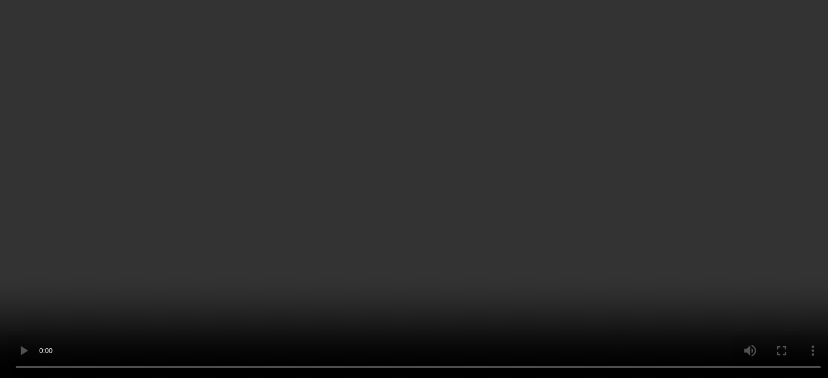
scroll to position [415, 0]
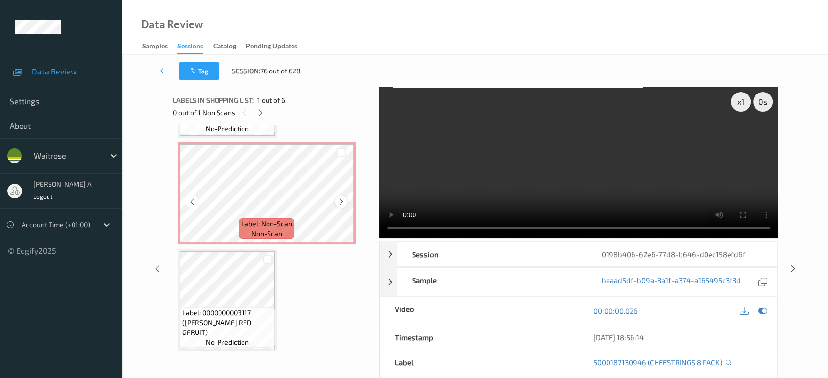
click at [343, 201] on icon at bounding box center [341, 202] width 8 height 9
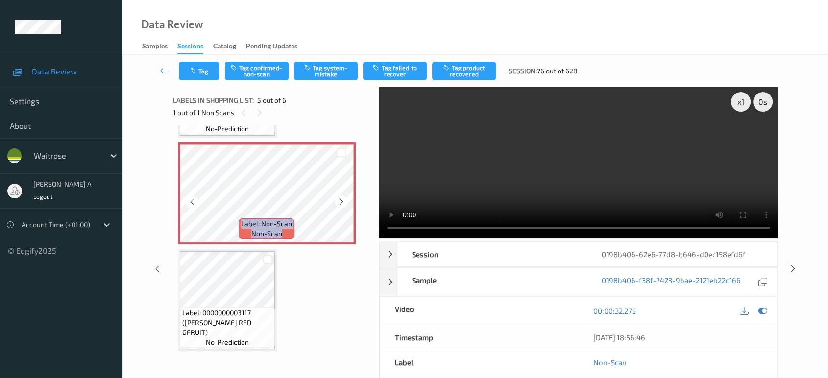
click at [343, 201] on icon at bounding box center [341, 202] width 8 height 9
click at [259, 69] on button "Tag confirmed-non-scan" at bounding box center [257, 71] width 64 height 19
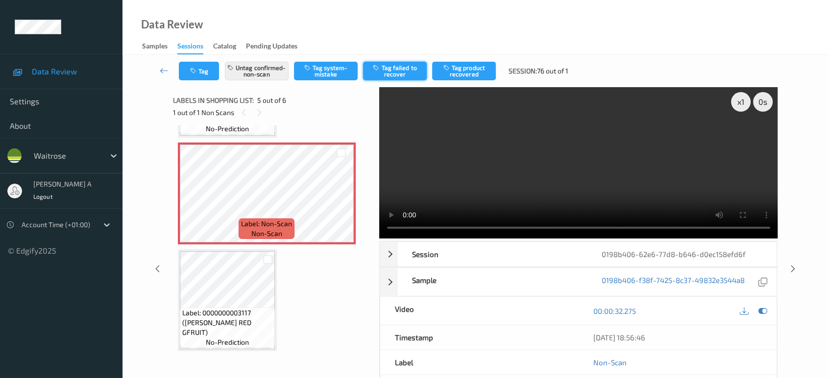
click at [410, 74] on button "Tag failed to recover" at bounding box center [395, 71] width 64 height 19
click at [795, 270] on icon at bounding box center [793, 274] width 8 height 9
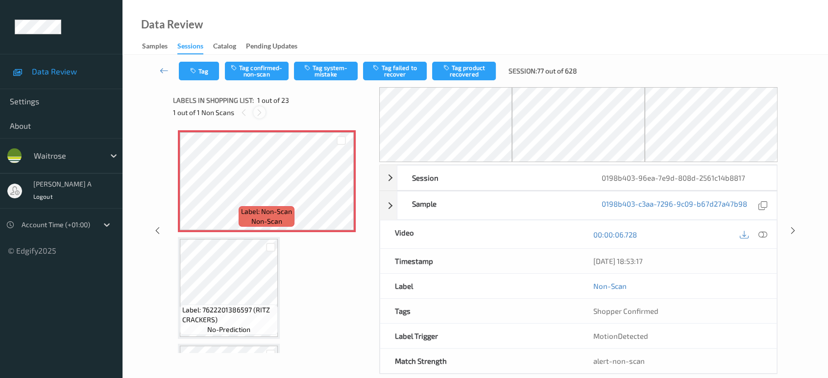
click at [261, 111] on icon at bounding box center [259, 112] width 8 height 9
click at [341, 191] on icon at bounding box center [341, 189] width 8 height 9
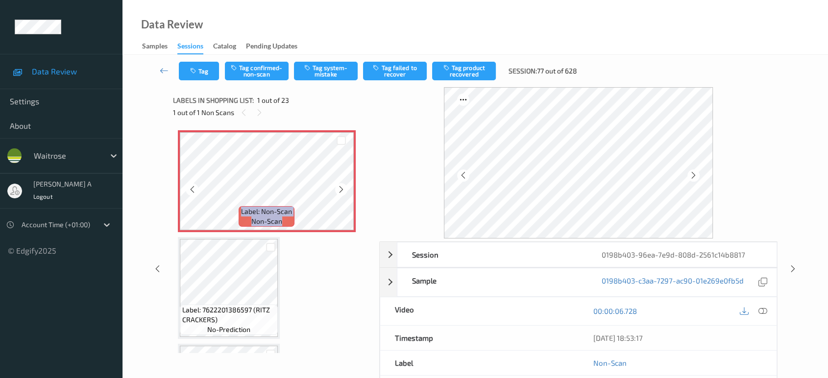
click at [341, 191] on icon at bounding box center [341, 189] width 8 height 9
click at [761, 313] on icon at bounding box center [763, 311] width 9 height 9
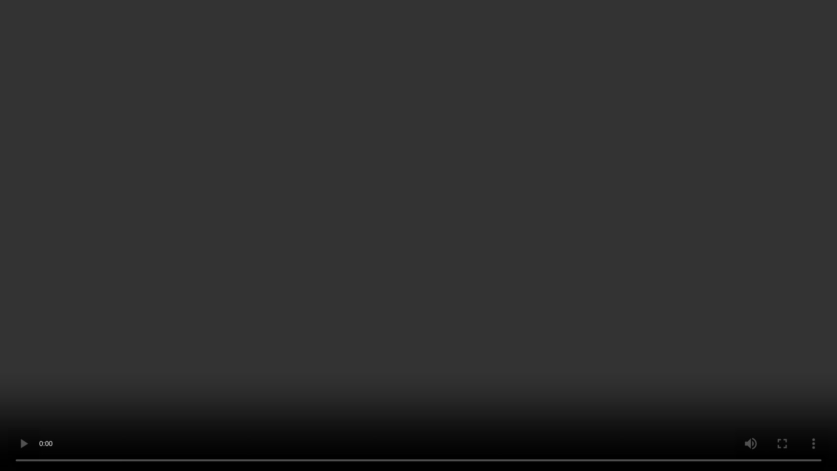
click at [393, 257] on video at bounding box center [418, 235] width 837 height 471
click at [432, 285] on video at bounding box center [418, 235] width 837 height 471
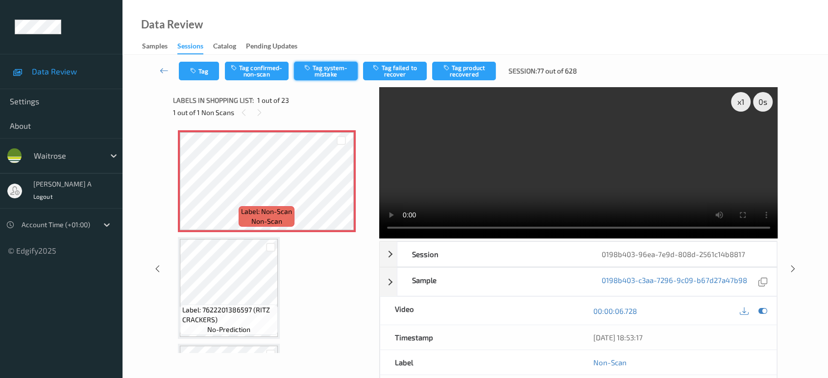
click at [329, 75] on button "Tag system-mistake" at bounding box center [326, 71] width 64 height 19
click at [207, 78] on button "Tag" at bounding box center [199, 71] width 40 height 19
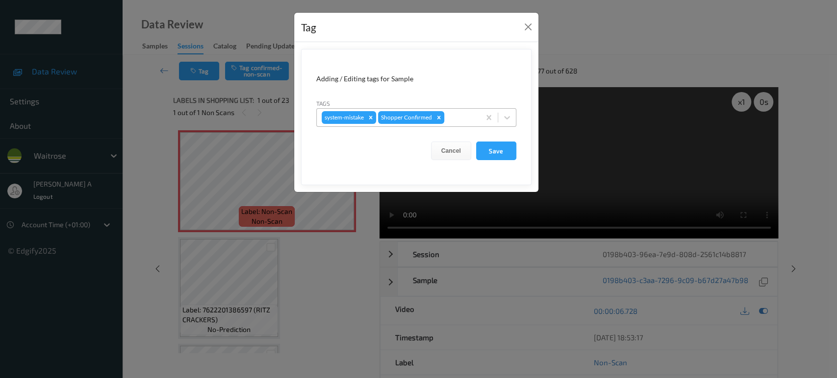
click at [459, 122] on div at bounding box center [460, 118] width 29 height 12
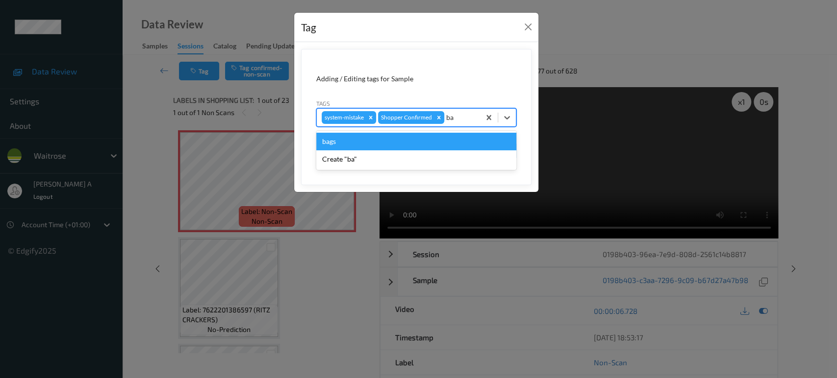
type input "bag"
click at [393, 144] on div "bags" at bounding box center [416, 142] width 200 height 18
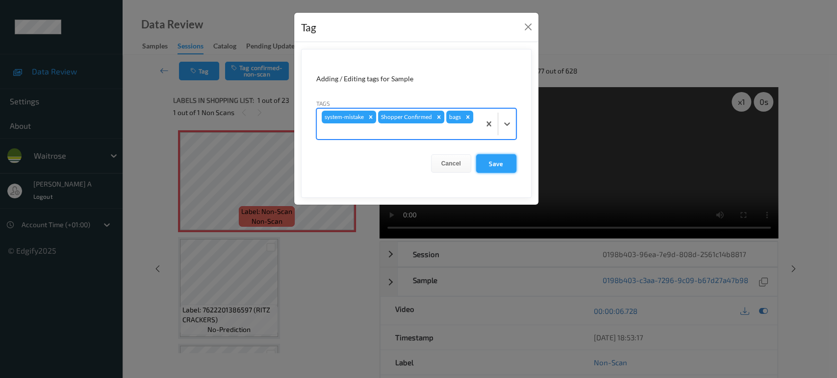
click at [486, 166] on button "Save" at bounding box center [496, 163] width 40 height 19
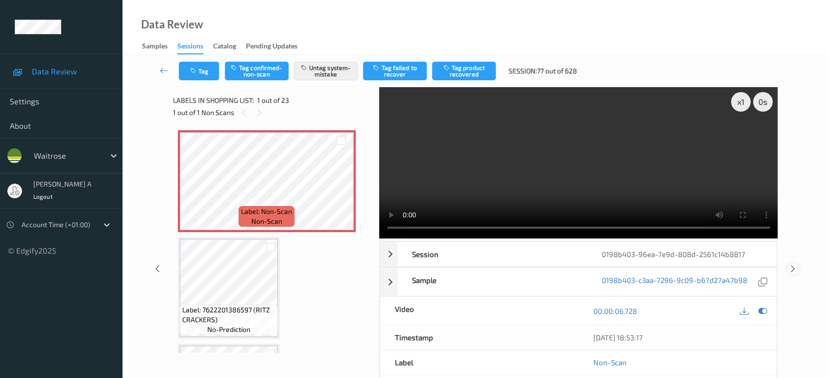
click at [793, 265] on icon at bounding box center [793, 269] width 8 height 9
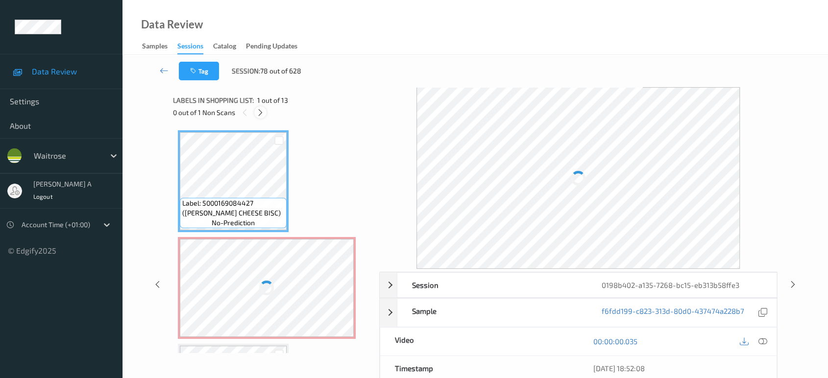
click at [260, 110] on icon at bounding box center [260, 112] width 8 height 9
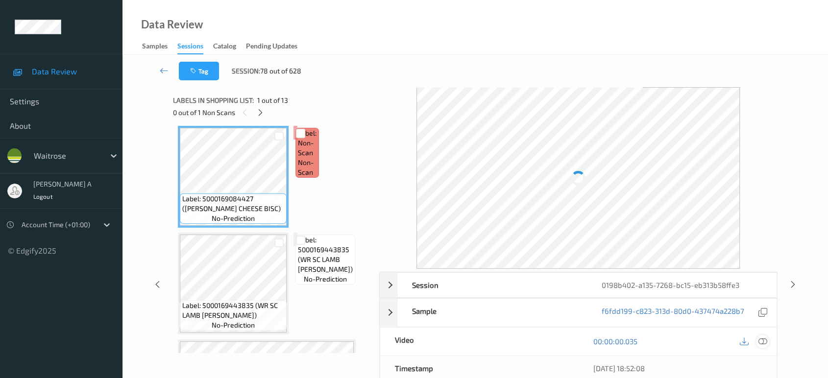
click at [763, 340] on icon at bounding box center [763, 341] width 9 height 9
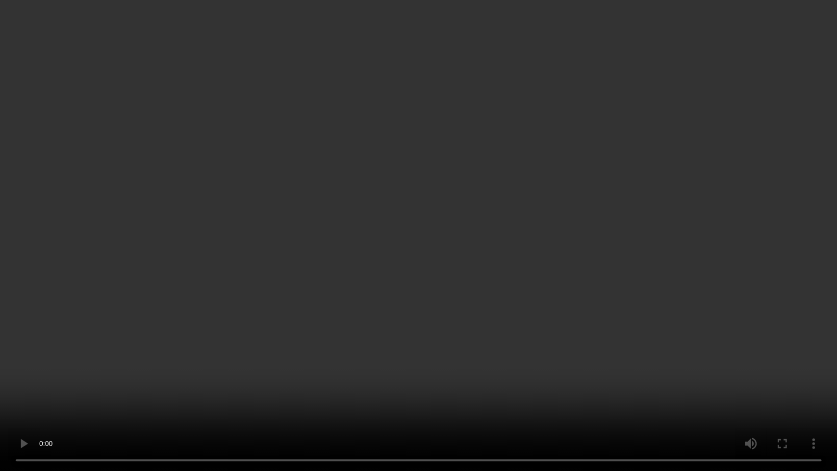
click at [295, 181] on video at bounding box center [418, 235] width 837 height 471
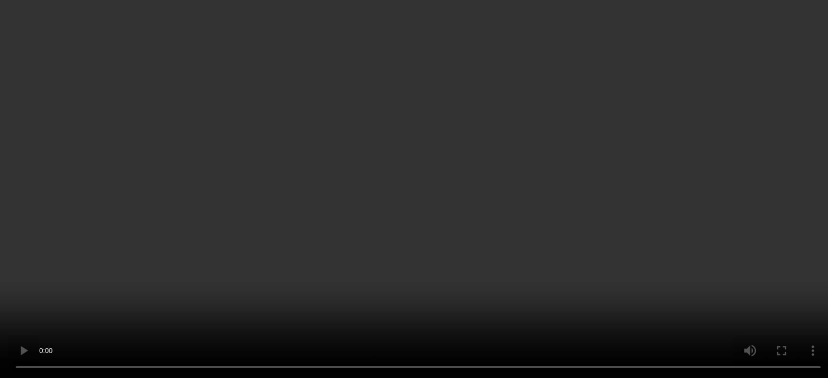
scroll to position [114, 0]
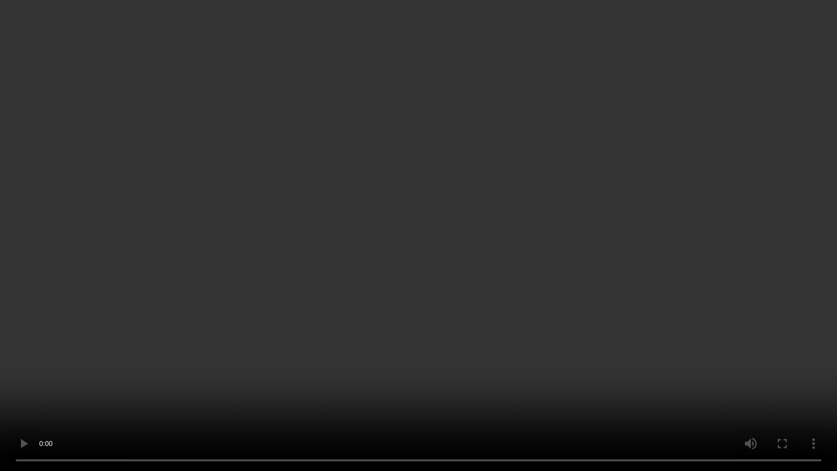
click at [571, 300] on video at bounding box center [418, 235] width 837 height 471
click at [418, 274] on video at bounding box center [418, 235] width 837 height 471
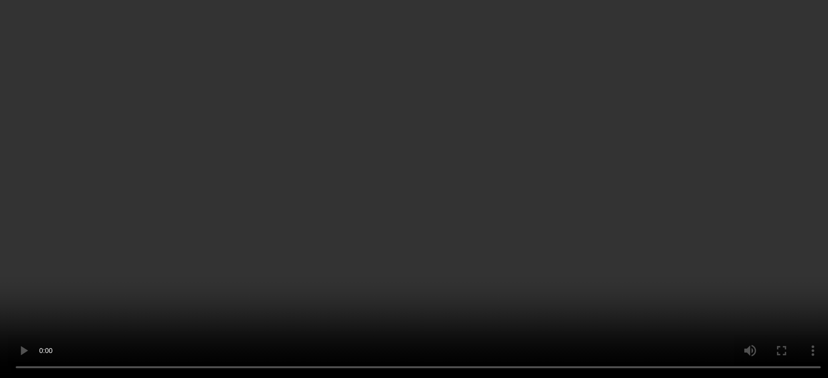
scroll to position [59, 0]
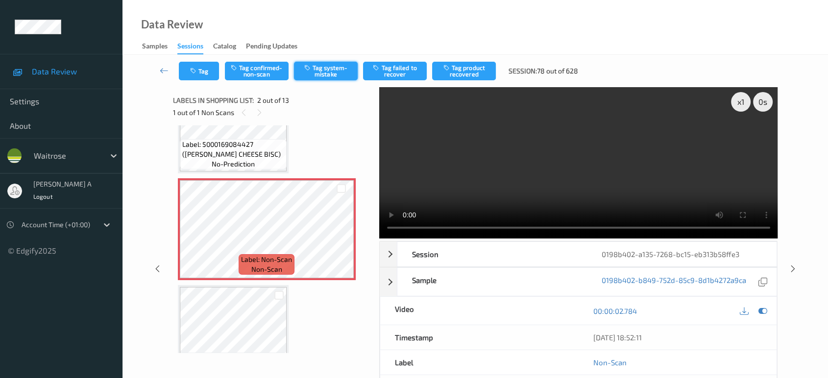
click at [326, 76] on button "Tag system-mistake" at bounding box center [326, 71] width 64 height 19
click at [199, 78] on button "Tag" at bounding box center [199, 71] width 40 height 19
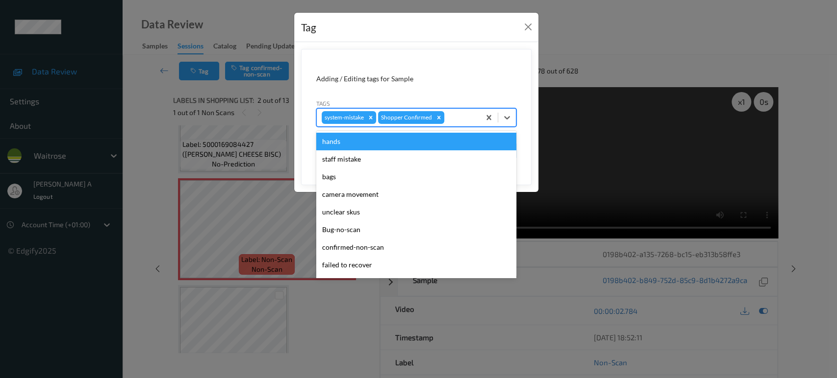
click at [455, 120] on div at bounding box center [460, 118] width 29 height 12
type input "un"
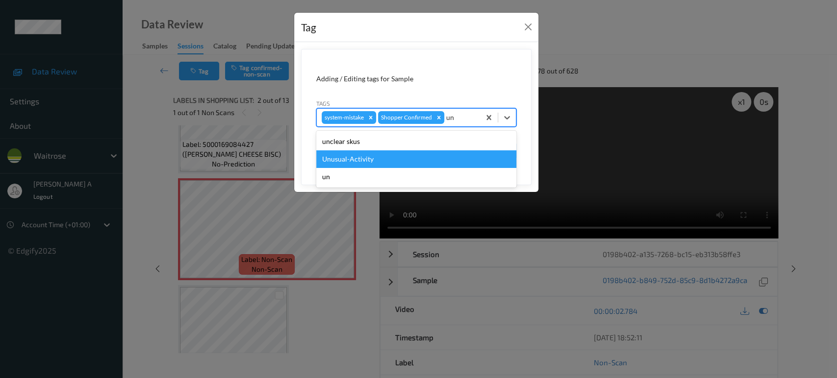
click at [391, 155] on div "Unusual-Activity" at bounding box center [416, 159] width 200 height 18
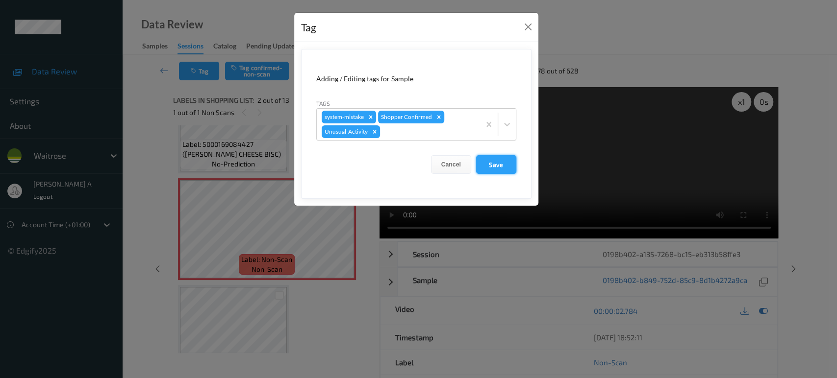
click at [486, 161] on button "Save" at bounding box center [496, 164] width 40 height 19
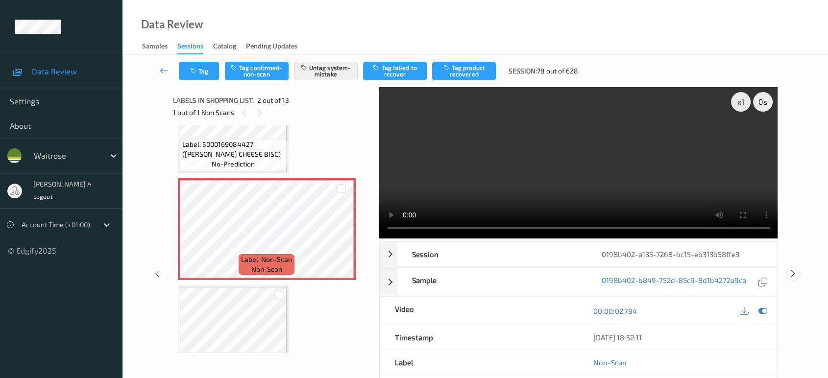
click at [791, 270] on icon at bounding box center [793, 274] width 8 height 9
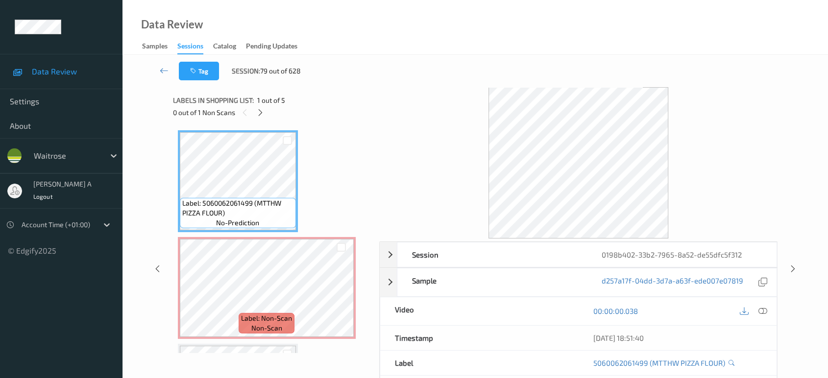
click at [264, 117] on icon at bounding box center [260, 112] width 8 height 9
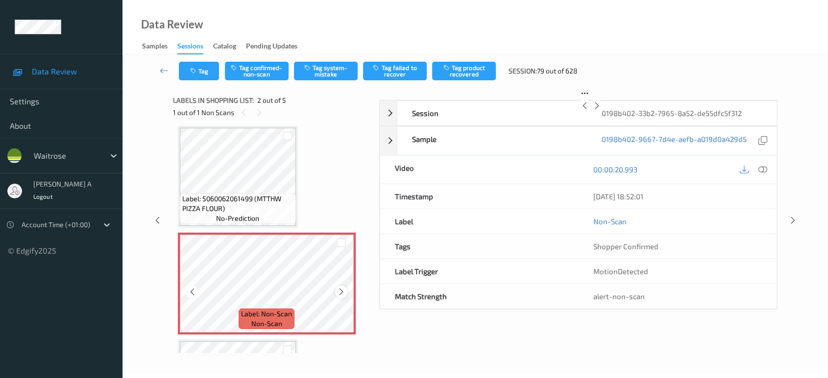
click at [342, 289] on icon at bounding box center [341, 292] width 8 height 9
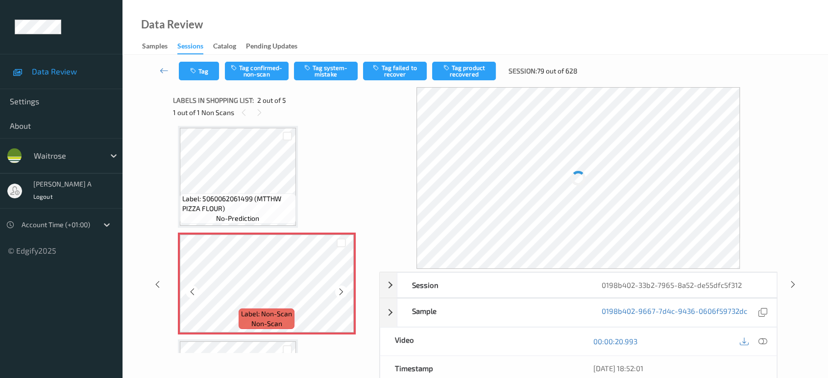
click at [342, 289] on icon at bounding box center [341, 292] width 8 height 9
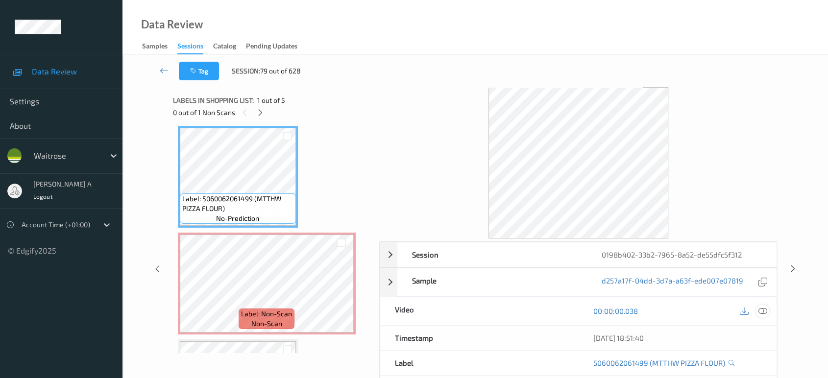
click at [764, 307] on icon at bounding box center [763, 311] width 9 height 9
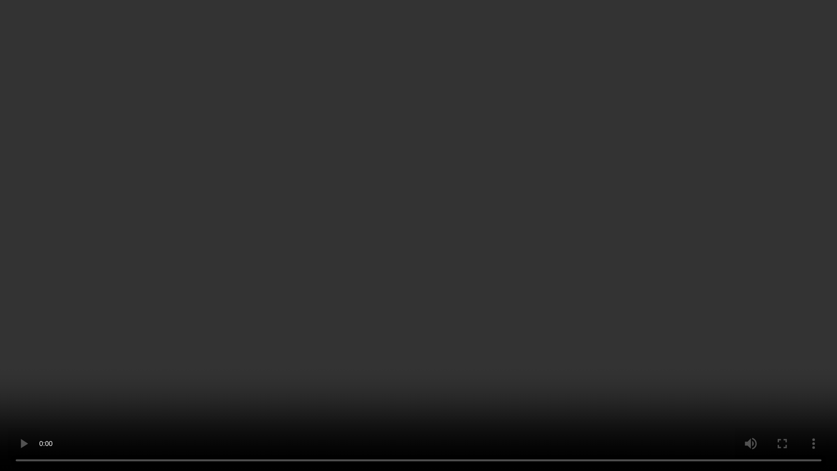
click at [418, 42] on video at bounding box center [418, 235] width 837 height 471
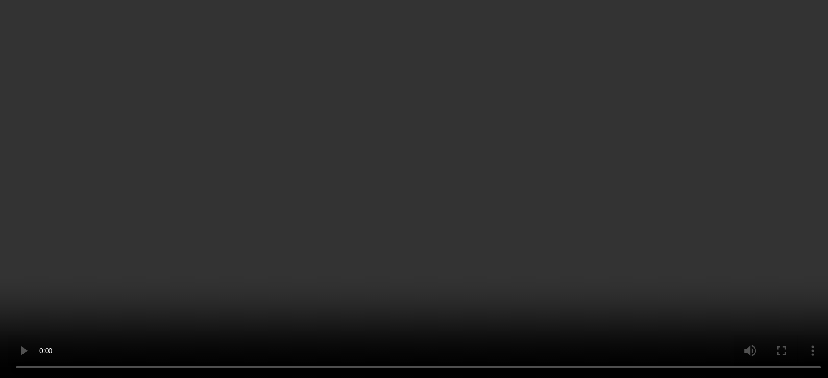
scroll to position [114, 0]
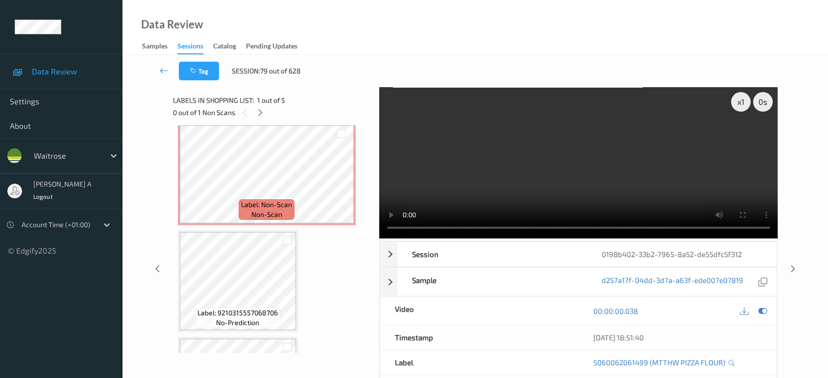
click at [357, 161] on div "Label: 5060062061499 (MTTHW PIZZA FLOUR) no-prediction Label: Non-Scan non-scan…" at bounding box center [273, 281] width 190 height 529
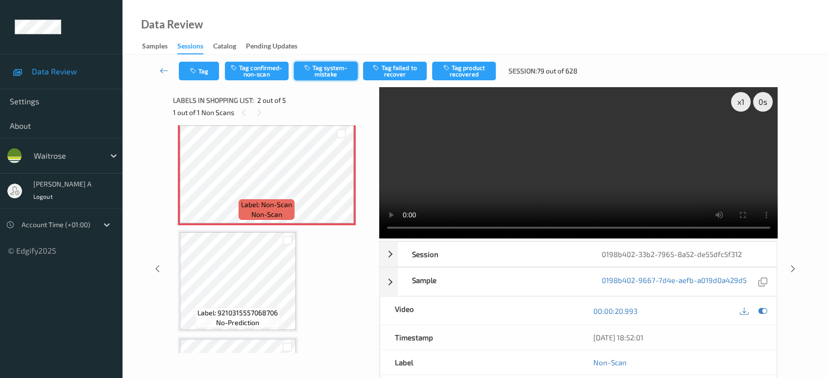
click at [319, 69] on button "Tag system-mistake" at bounding box center [326, 71] width 64 height 19
click at [201, 81] on div "Tag Tag confirmed-non-scan Untag system-mistake Tag failed to recover Tag produ…" at bounding box center [476, 71] width 666 height 32
click at [188, 77] on button "Tag" at bounding box center [199, 71] width 40 height 19
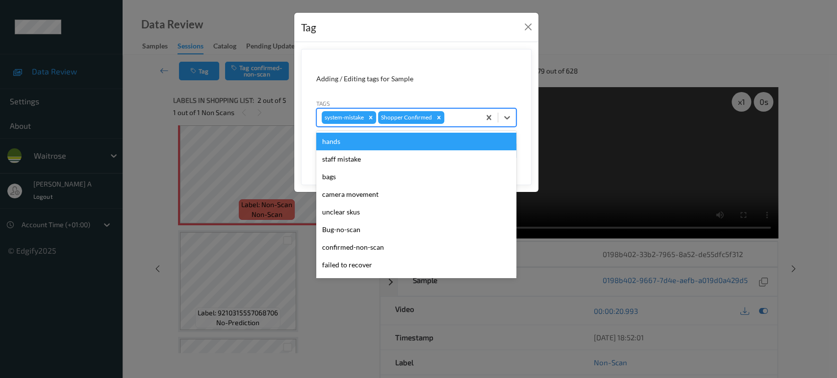
click at [470, 118] on div at bounding box center [460, 118] width 29 height 12
type input "un"
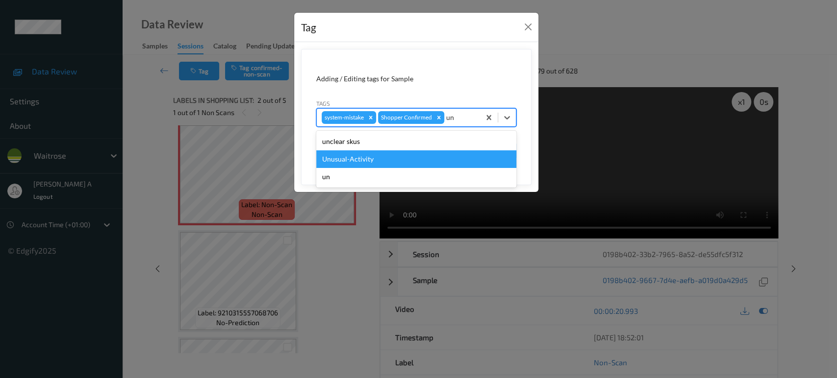
click at [440, 163] on div "Unusual-Activity" at bounding box center [416, 159] width 200 height 18
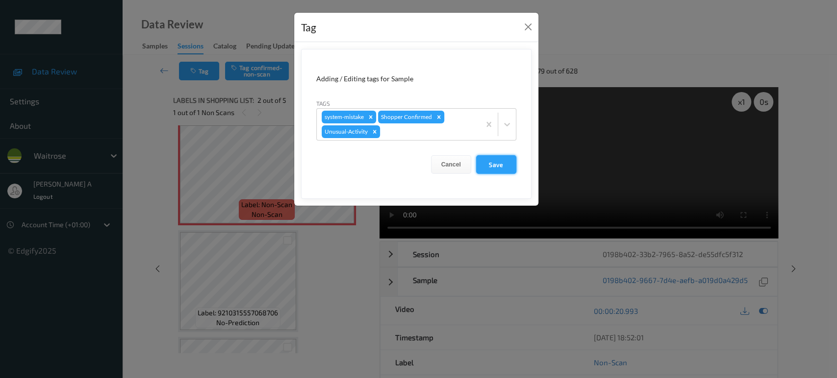
click at [512, 167] on button "Save" at bounding box center [496, 164] width 40 height 19
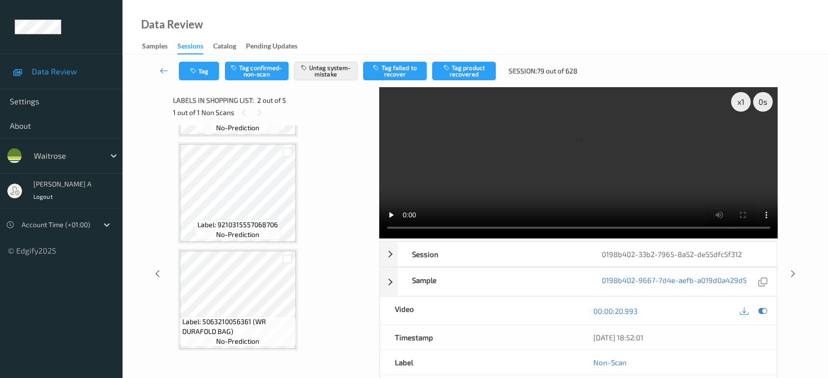
scroll to position [309, 0]
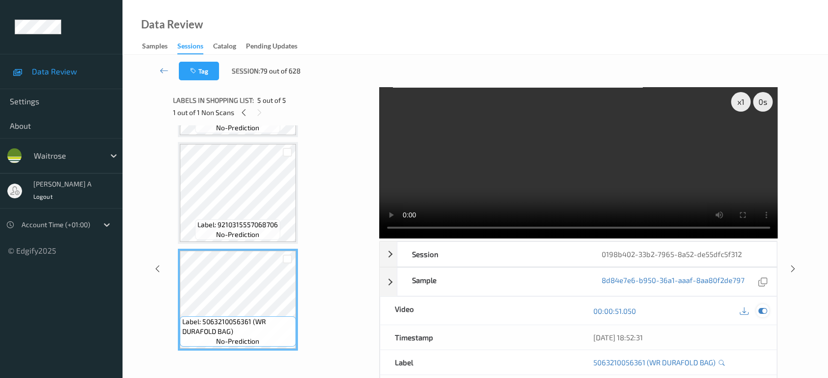
click at [765, 312] on icon at bounding box center [763, 311] width 9 height 9
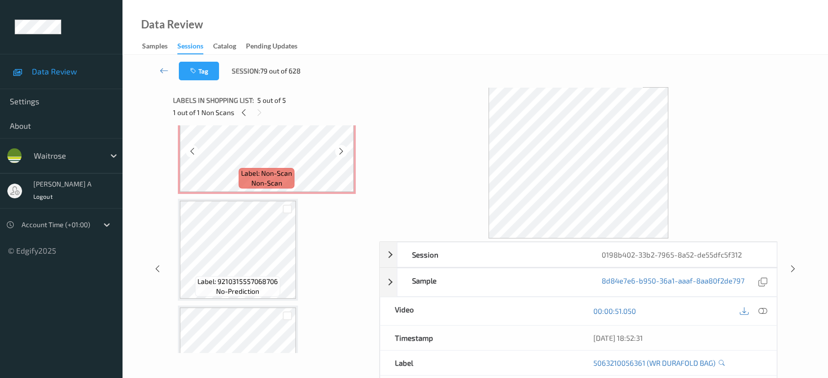
scroll to position [0, 0]
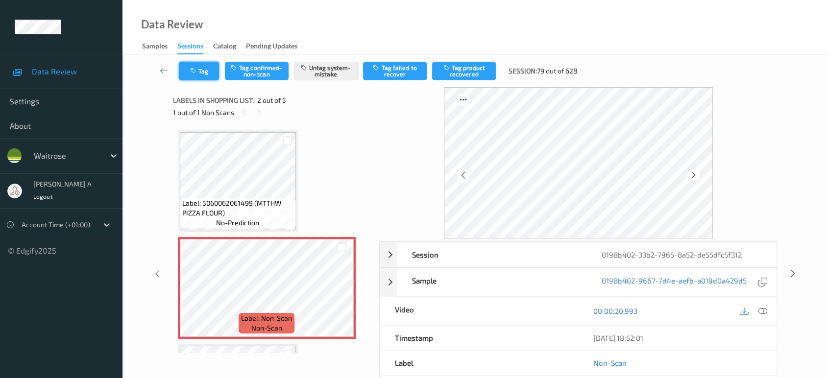
click at [204, 68] on button "Tag" at bounding box center [199, 71] width 40 height 19
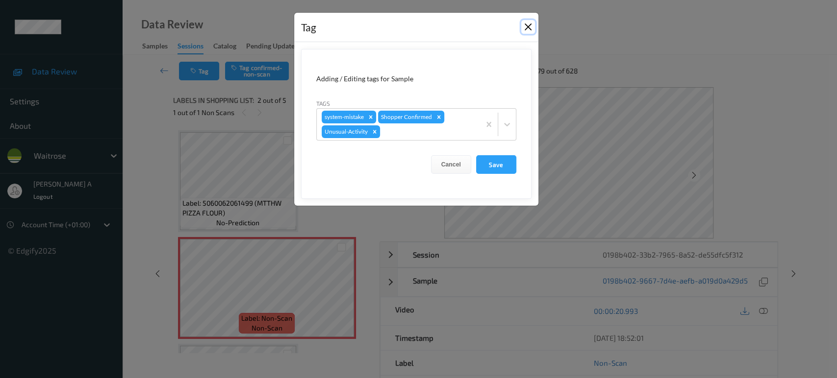
click at [528, 26] on button "Close" at bounding box center [528, 27] width 14 height 14
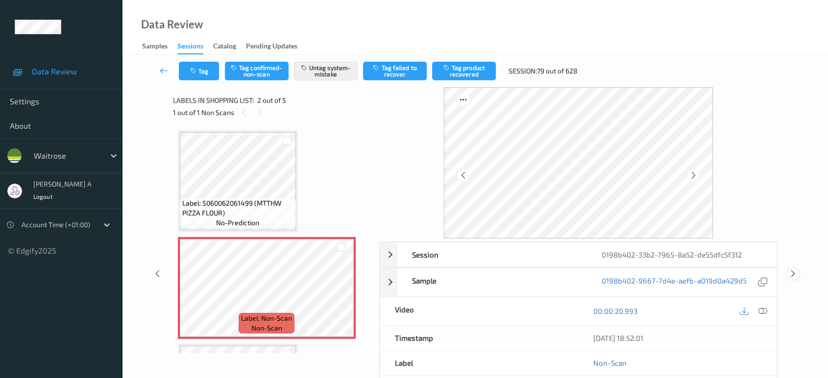
click at [797, 273] on div at bounding box center [793, 274] width 12 height 12
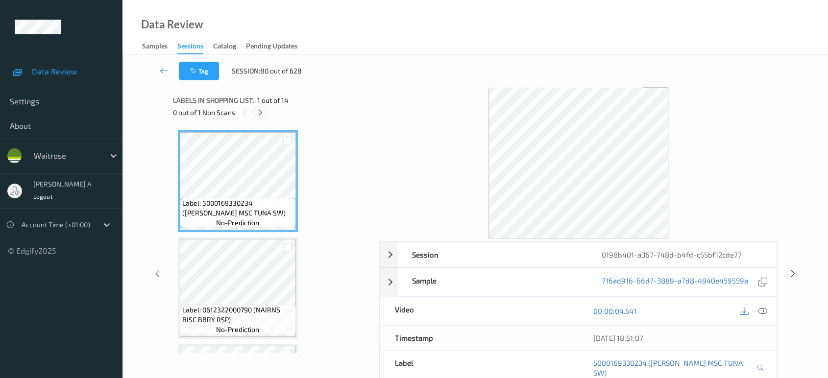
click at [262, 110] on icon at bounding box center [260, 112] width 8 height 9
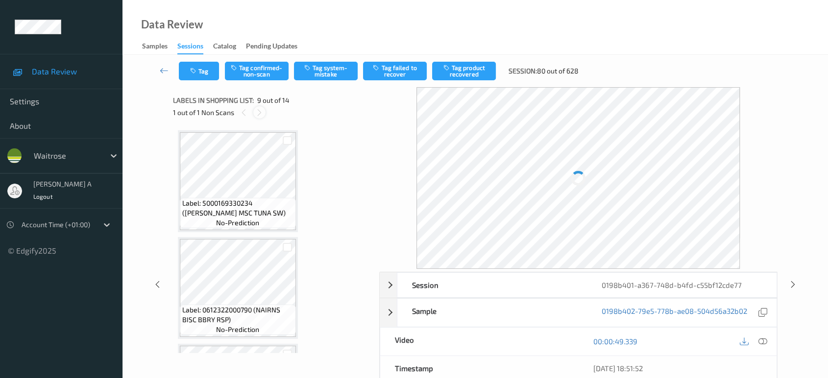
scroll to position [749, 0]
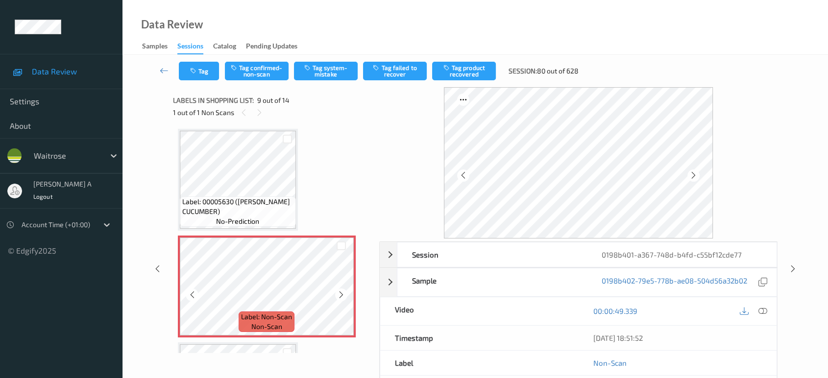
click at [345, 290] on div at bounding box center [341, 295] width 12 height 12
click at [762, 311] on icon at bounding box center [763, 311] width 9 height 9
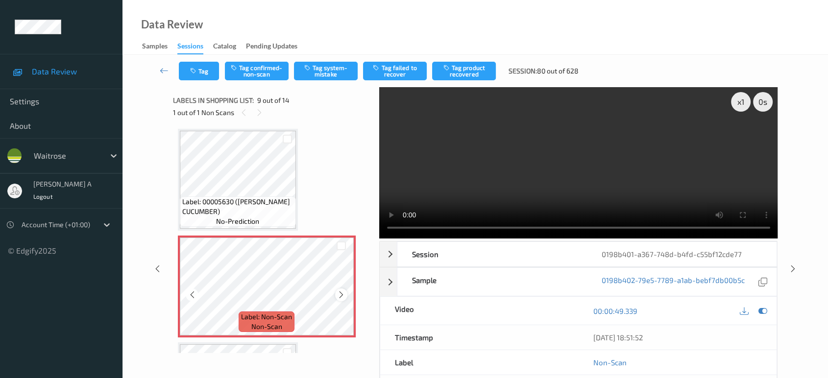
click at [341, 291] on icon at bounding box center [341, 295] width 8 height 9
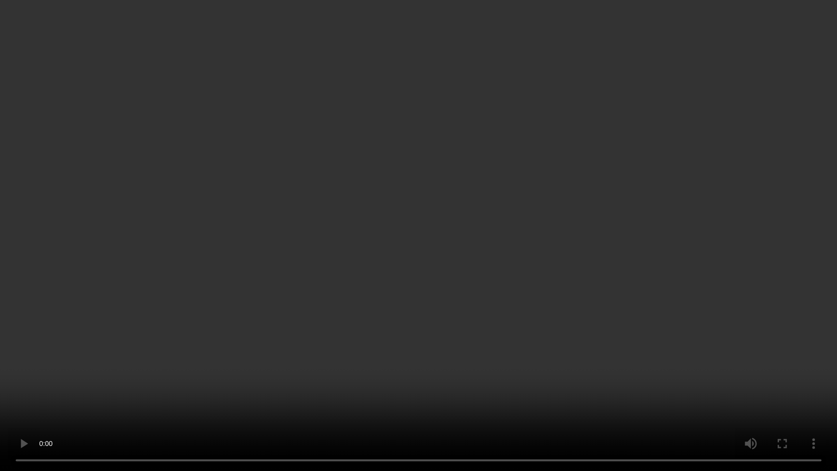
click at [457, 269] on video at bounding box center [418, 235] width 837 height 471
click at [412, 294] on video at bounding box center [418, 235] width 837 height 471
click at [570, 206] on video at bounding box center [418, 235] width 837 height 471
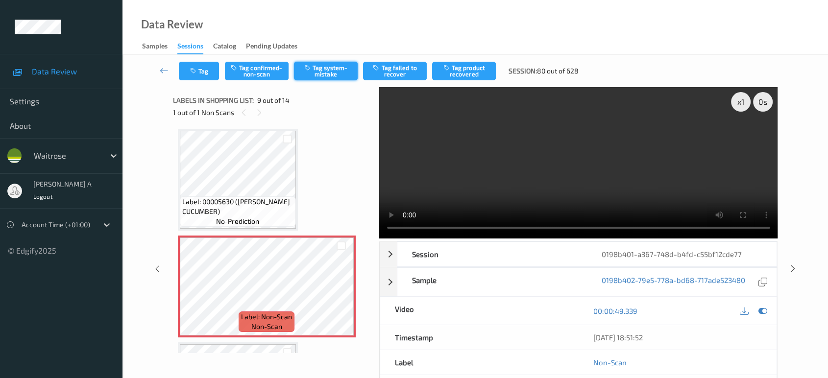
click at [316, 70] on button "Tag system-mistake" at bounding box center [326, 71] width 64 height 19
click at [206, 73] on button "Tag" at bounding box center [199, 71] width 40 height 19
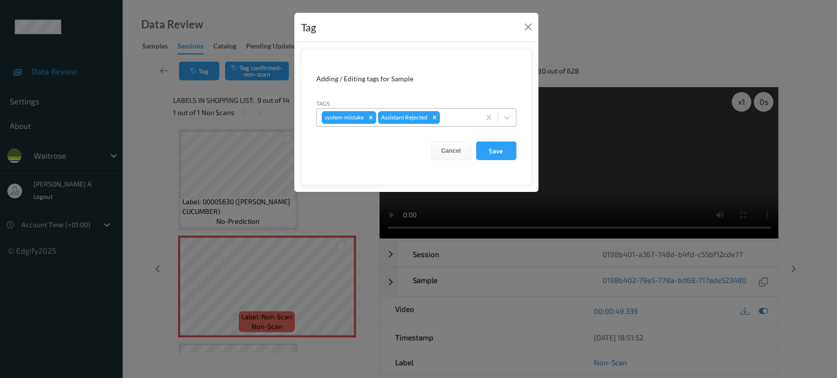
click at [463, 120] on div at bounding box center [458, 118] width 33 height 12
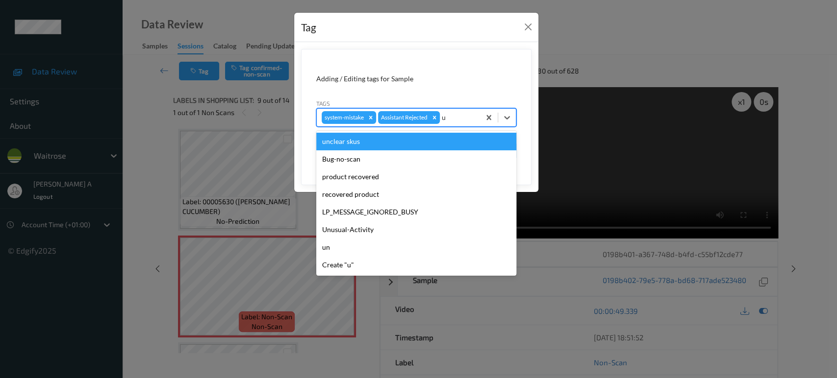
type input "un"
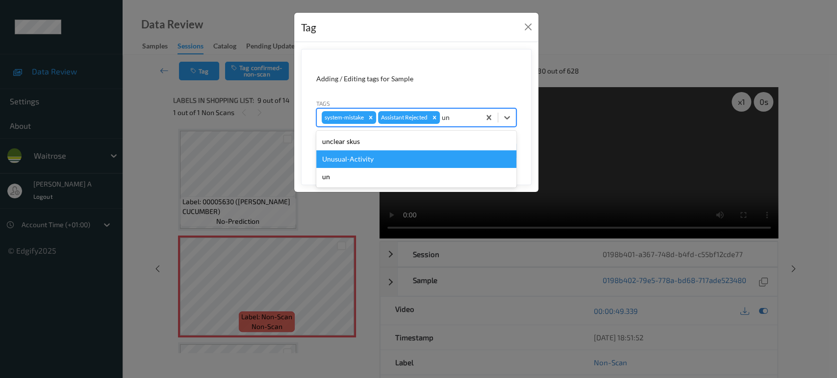
click at [400, 157] on div "Unusual-Activity" at bounding box center [416, 159] width 200 height 18
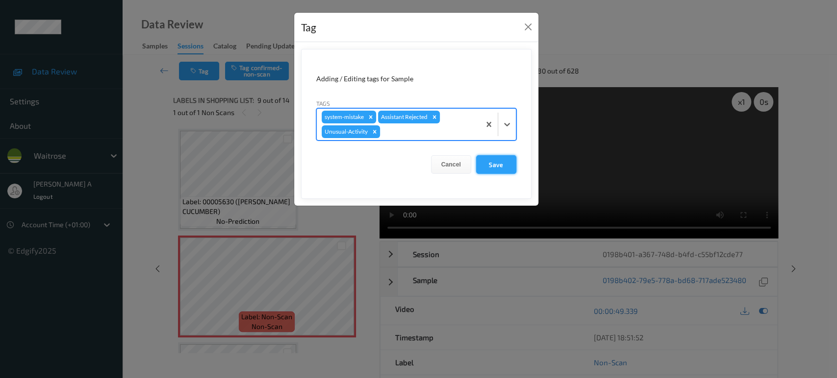
click at [498, 165] on button "Save" at bounding box center [496, 164] width 40 height 19
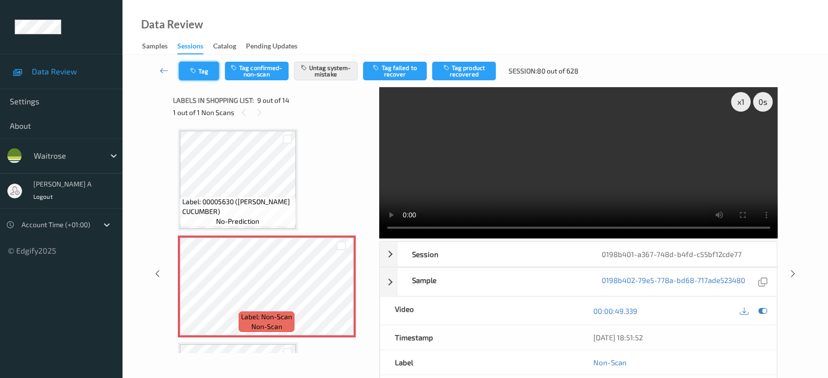
click at [207, 70] on button "Tag" at bounding box center [199, 71] width 40 height 19
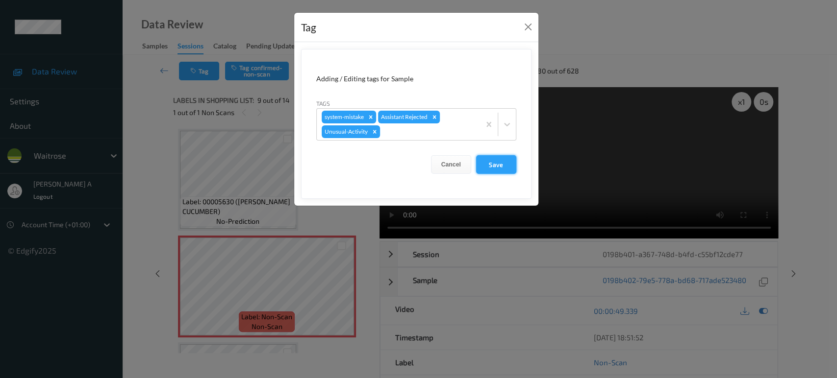
click at [497, 166] on button "Save" at bounding box center [496, 164] width 40 height 19
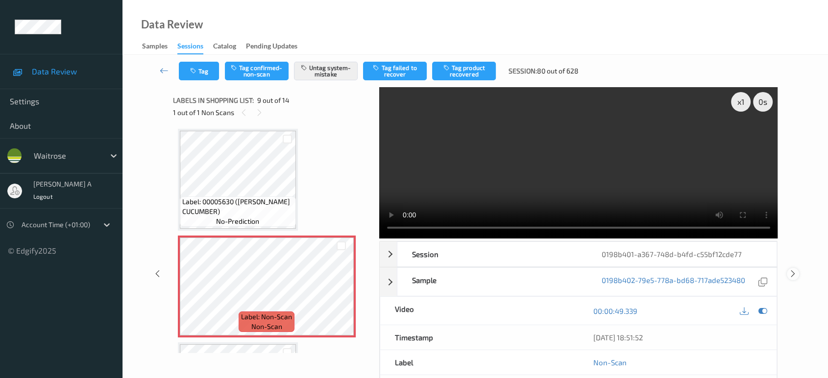
click at [794, 270] on icon at bounding box center [793, 274] width 8 height 9
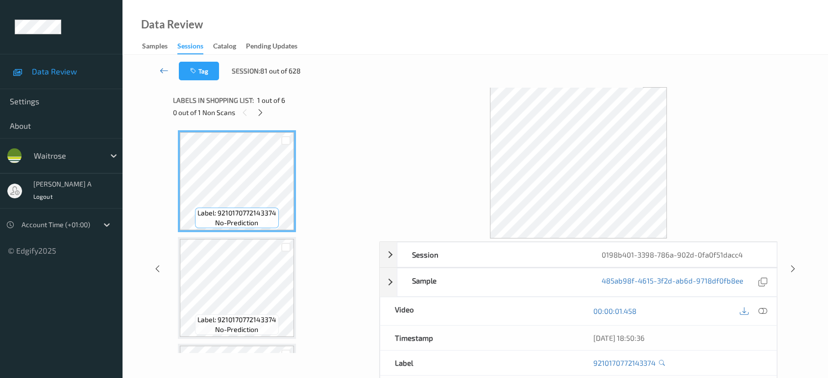
click at [169, 70] on icon at bounding box center [164, 71] width 9 height 10
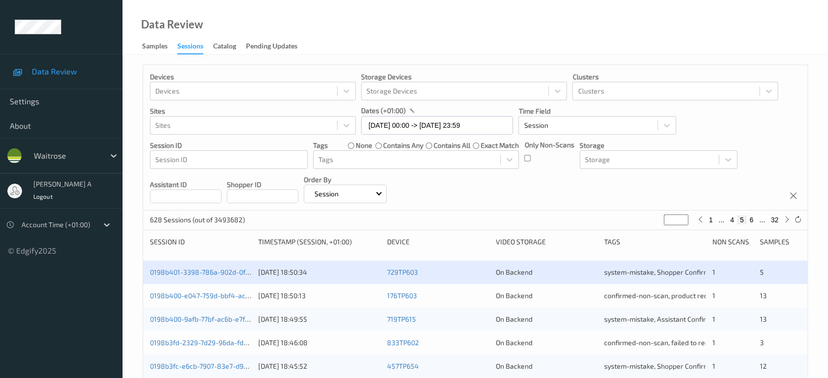
click at [675, 222] on input "*" at bounding box center [676, 220] width 25 height 11
type input "*"
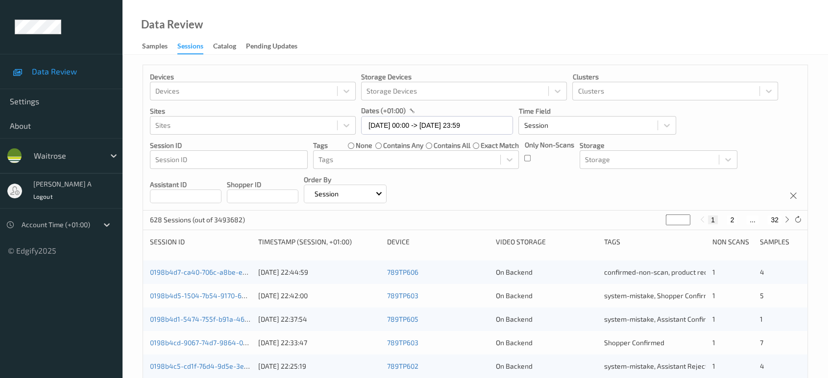
type input "**"
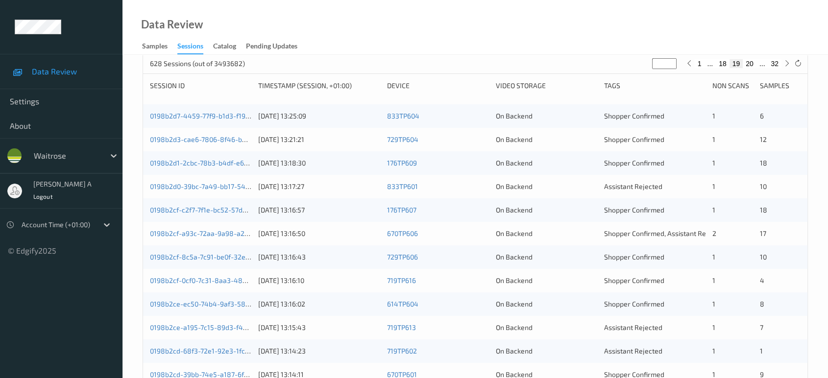
scroll to position [163, 0]
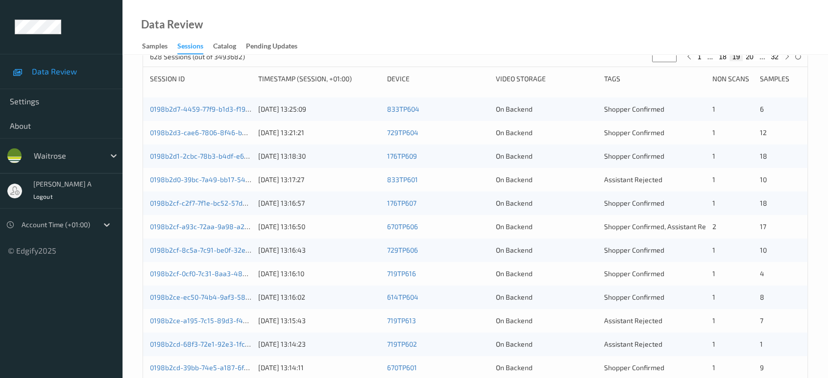
type input "**"
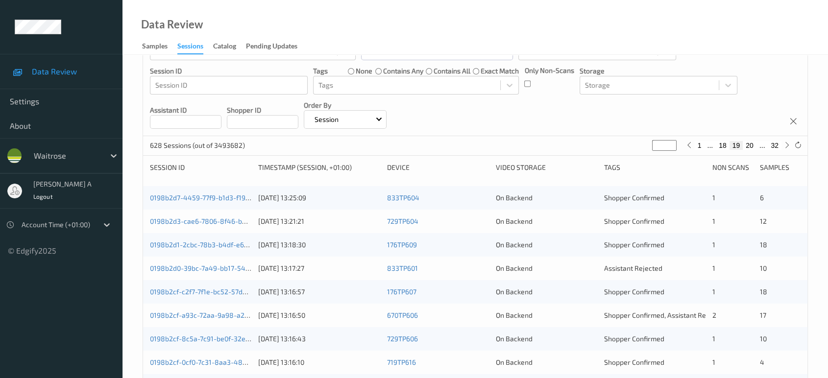
scroll to position [66, 0]
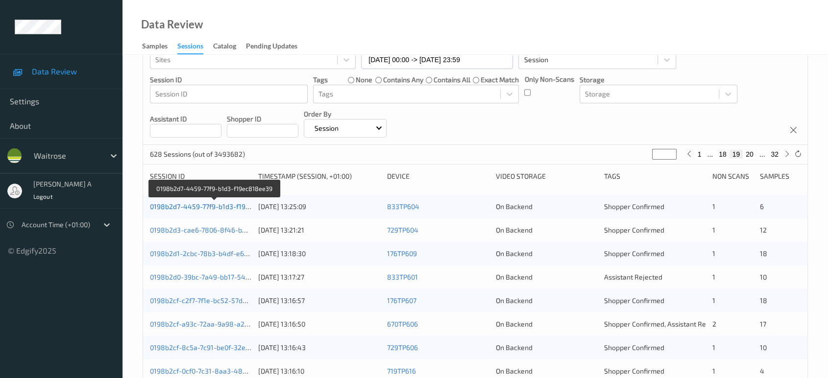
click at [215, 208] on link "0198b2d7-4459-77f9-b1d3-f19ec818ee39" at bounding box center [215, 206] width 130 height 8
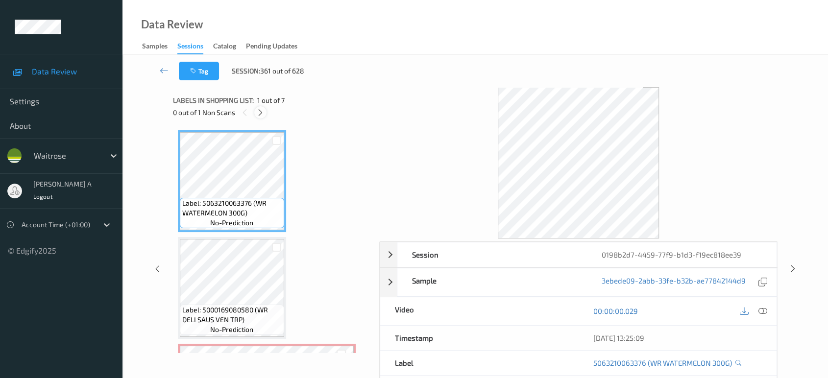
click at [258, 112] on icon at bounding box center [260, 112] width 8 height 9
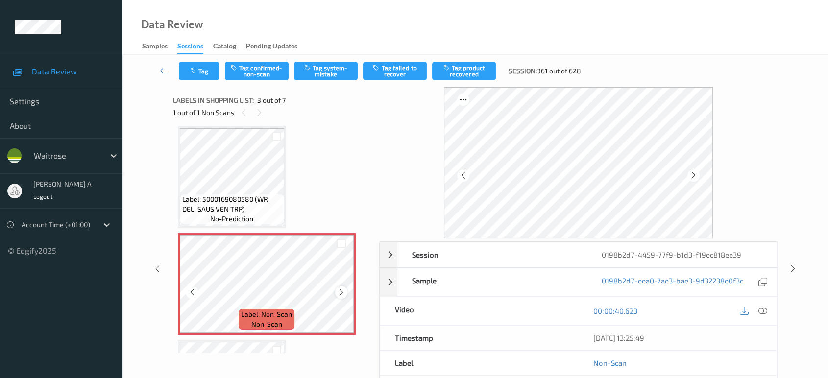
click at [344, 288] on icon at bounding box center [341, 292] width 8 height 9
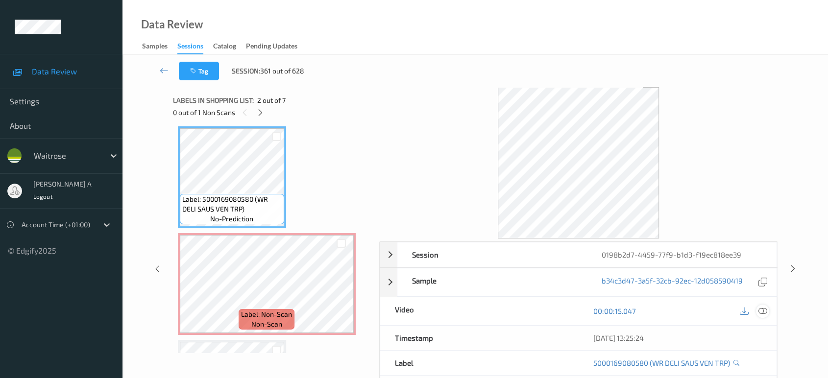
click at [761, 309] on icon at bounding box center [763, 311] width 9 height 9
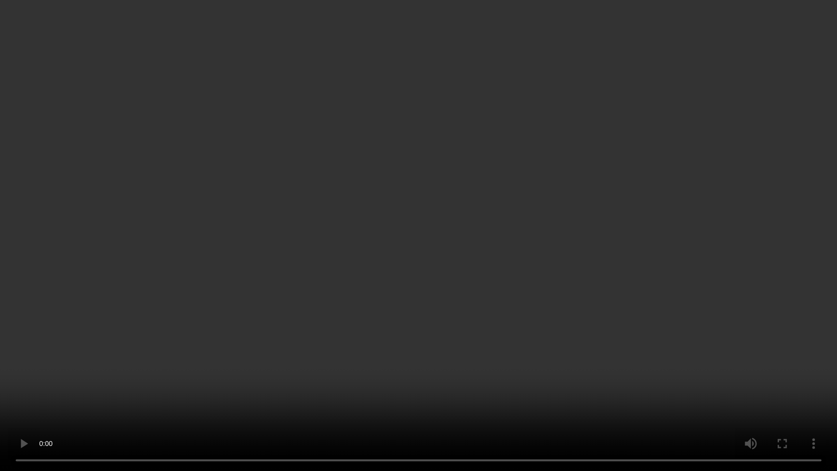
click at [490, 222] on video at bounding box center [418, 235] width 837 height 471
click at [429, 272] on video at bounding box center [418, 235] width 837 height 471
click at [372, 258] on video at bounding box center [418, 235] width 837 height 471
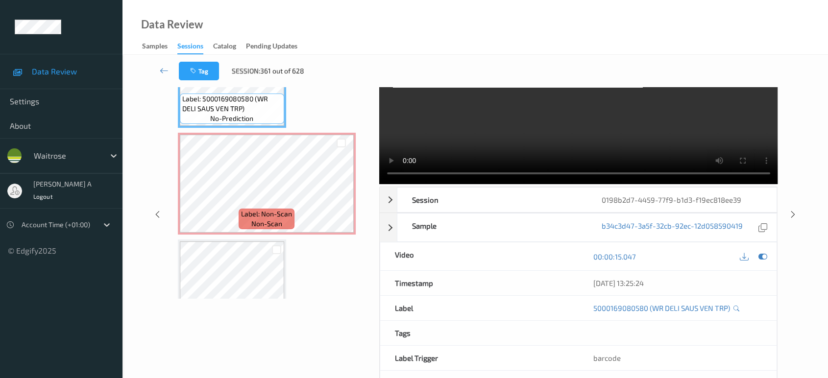
scroll to position [163, 0]
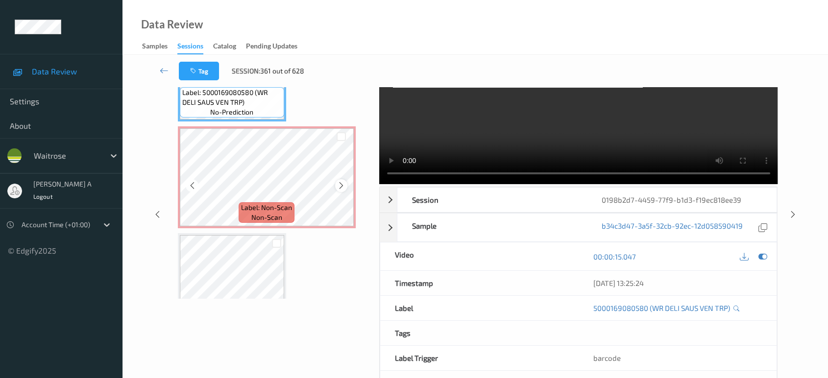
click at [341, 184] on icon at bounding box center [341, 185] width 8 height 9
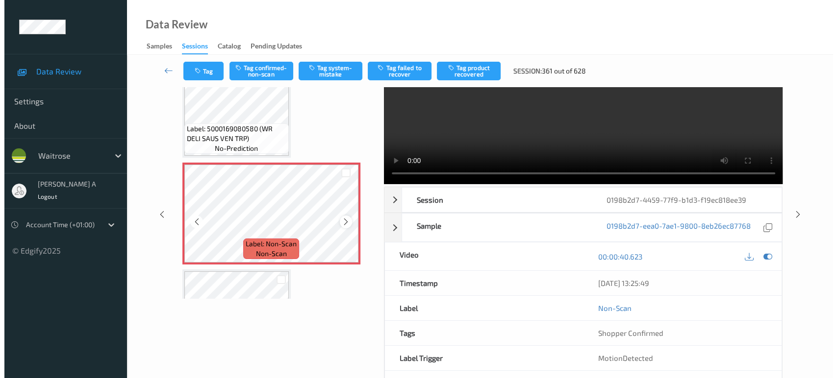
scroll to position [109, 0]
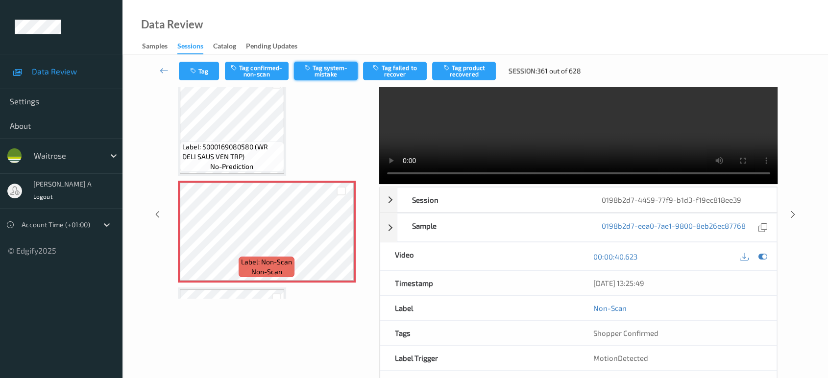
click at [316, 70] on button "Tag system-mistake" at bounding box center [326, 71] width 64 height 19
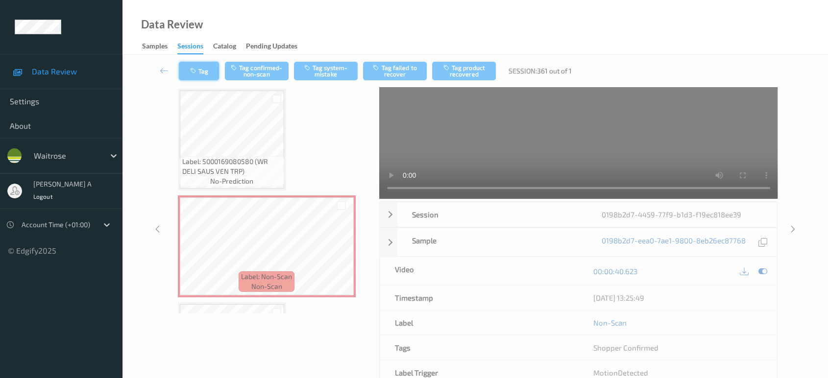
click at [198, 72] on icon "button" at bounding box center [194, 71] width 8 height 7
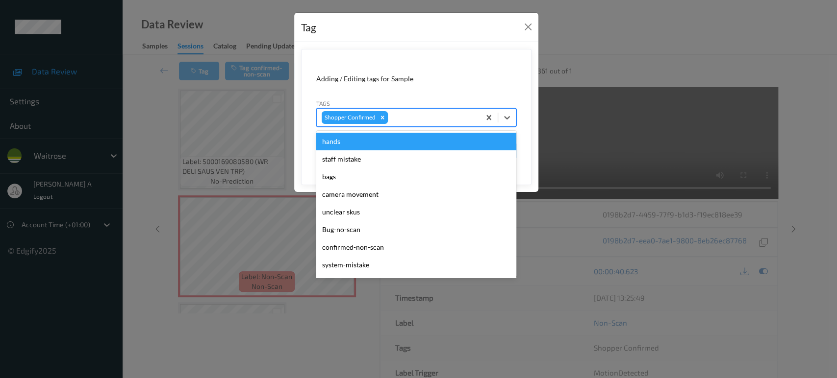
click at [421, 123] on div at bounding box center [432, 118] width 85 height 12
type input "un"
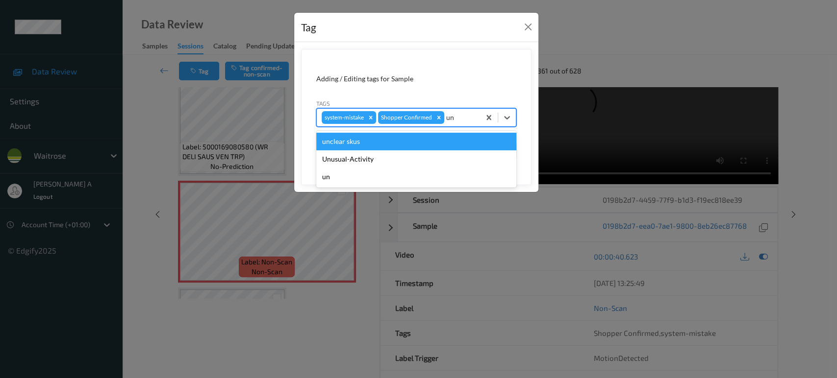
click at [376, 153] on div "Unusual-Activity" at bounding box center [416, 159] width 200 height 18
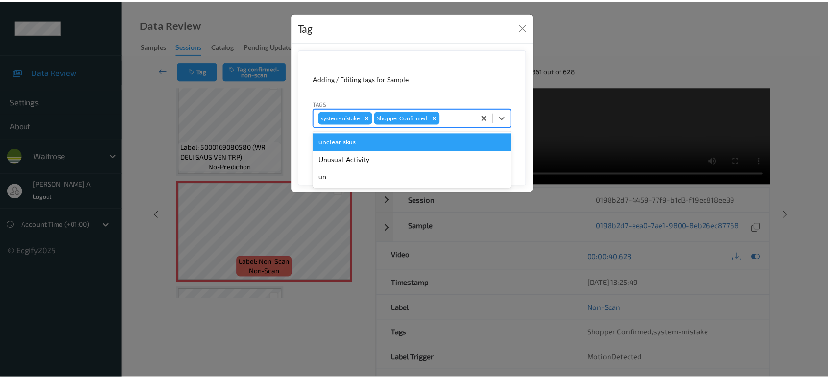
scroll to position [14, 0]
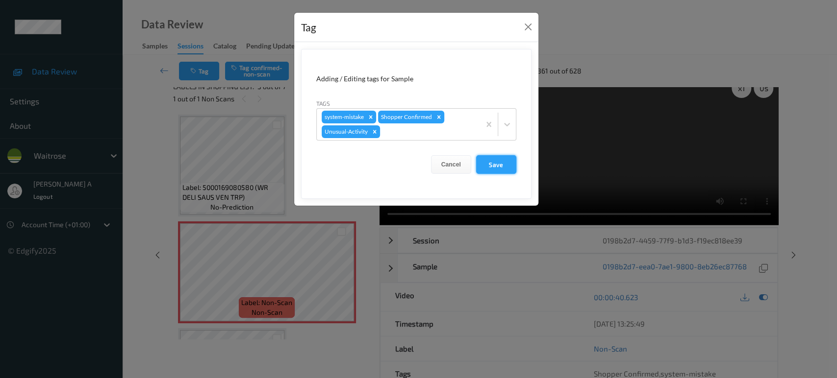
click at [491, 155] on button "Save" at bounding box center [496, 164] width 40 height 19
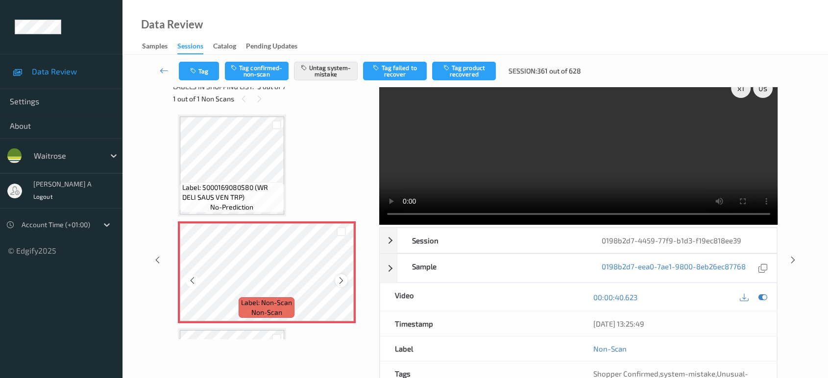
click at [344, 281] on icon at bounding box center [341, 280] width 8 height 9
click at [198, 63] on button "Tag" at bounding box center [199, 71] width 40 height 19
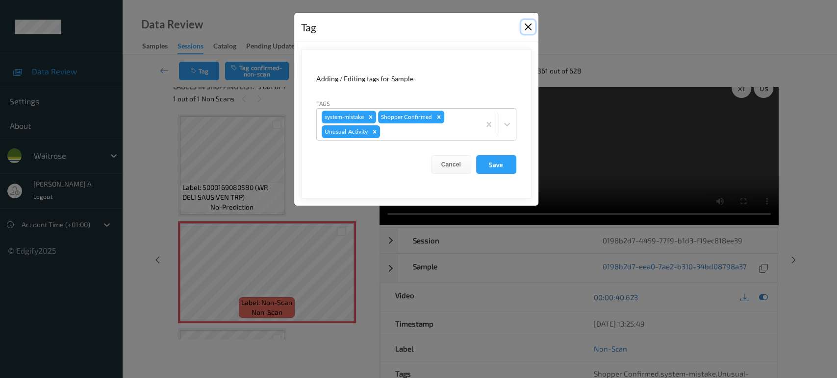
click at [522, 31] on button "Close" at bounding box center [528, 27] width 14 height 14
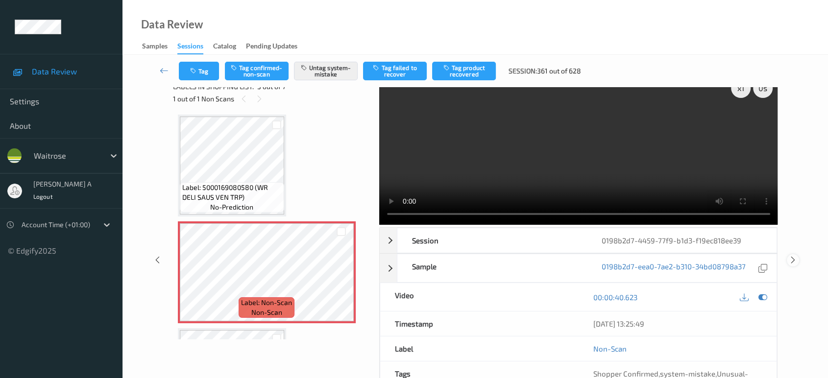
click at [796, 259] on icon at bounding box center [793, 260] width 8 height 9
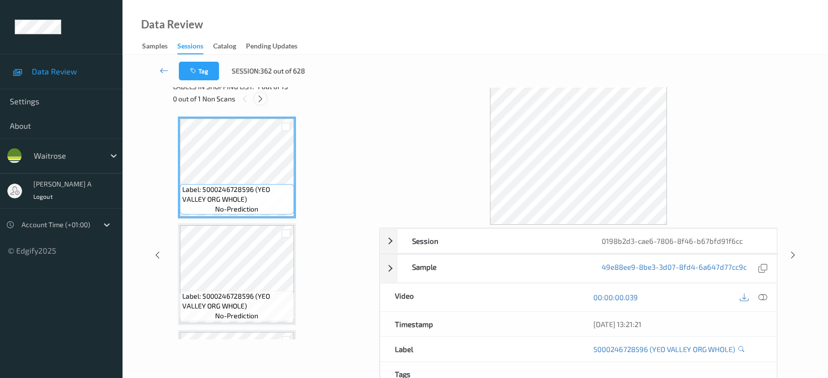
click at [258, 99] on icon at bounding box center [260, 99] width 8 height 9
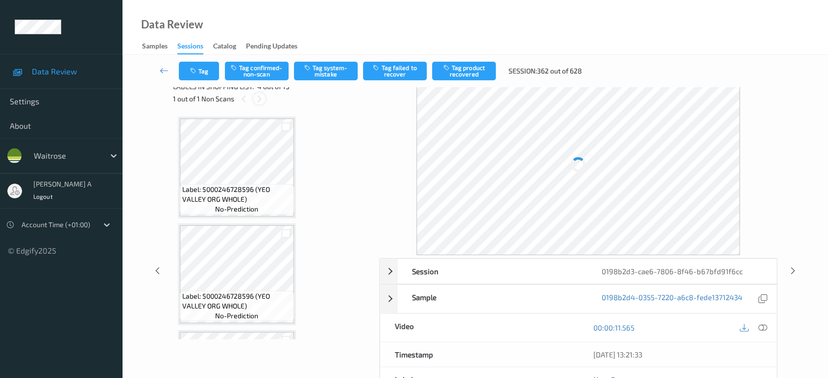
scroll to position [218, 0]
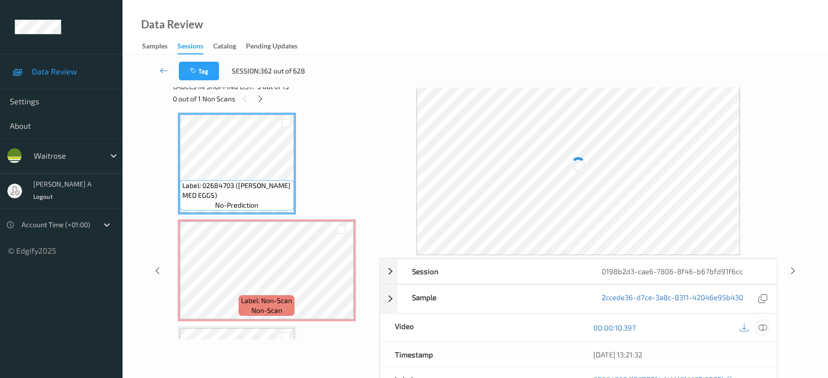
click at [765, 327] on icon at bounding box center [763, 327] width 9 height 9
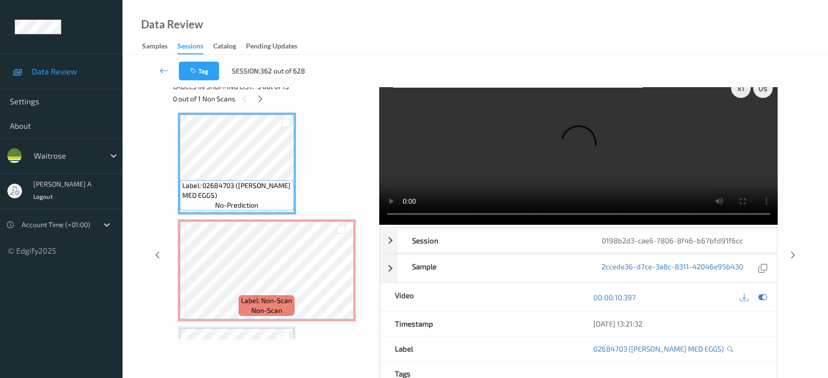
scroll to position [0, 0]
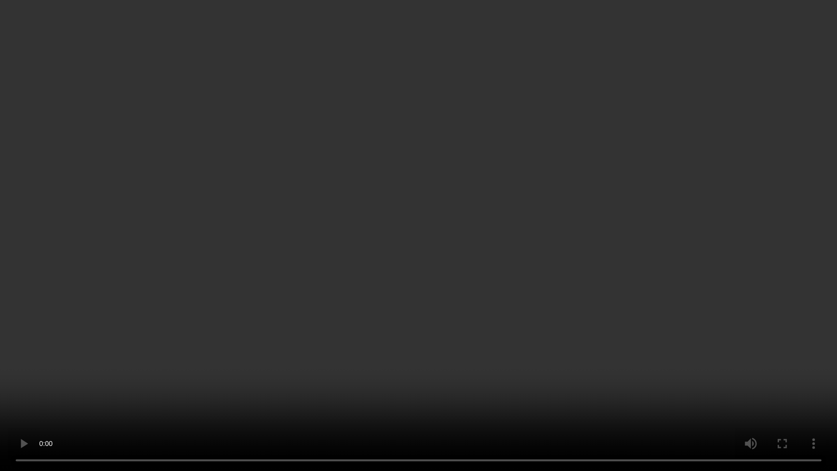
click at [447, 303] on video at bounding box center [418, 235] width 837 height 471
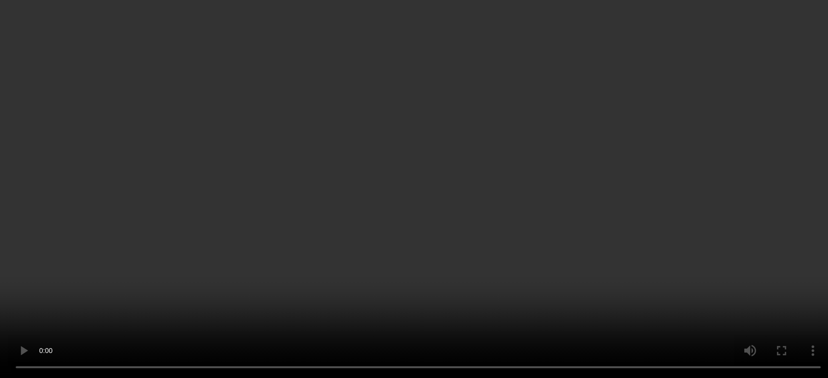
scroll to position [272, 0]
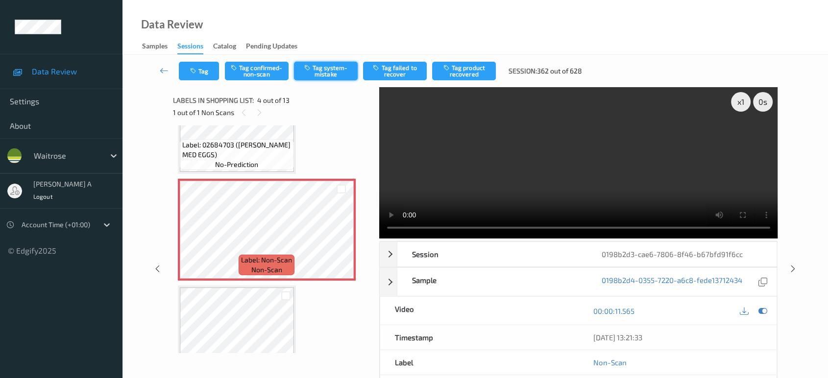
click at [318, 67] on button "Tag system-mistake" at bounding box center [326, 71] width 64 height 19
click at [205, 77] on button "Tag" at bounding box center [199, 71] width 40 height 19
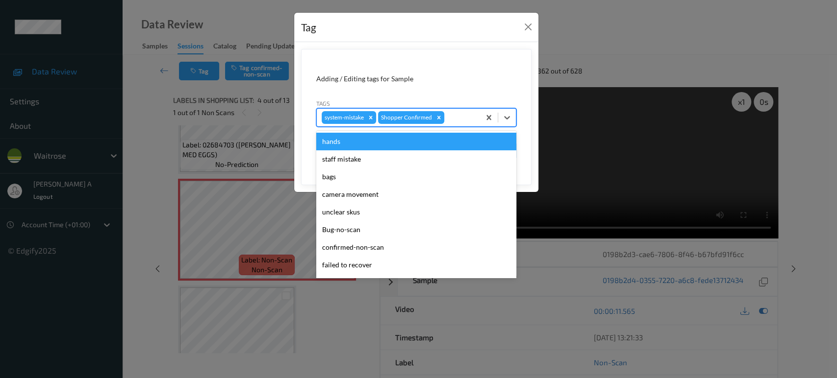
click at [470, 114] on div at bounding box center [460, 118] width 29 height 12
type input "un"
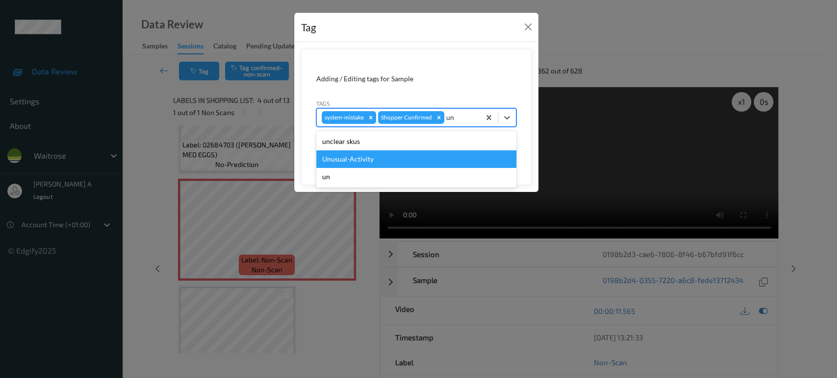
click at [440, 158] on div "Unusual-Activity" at bounding box center [416, 159] width 200 height 18
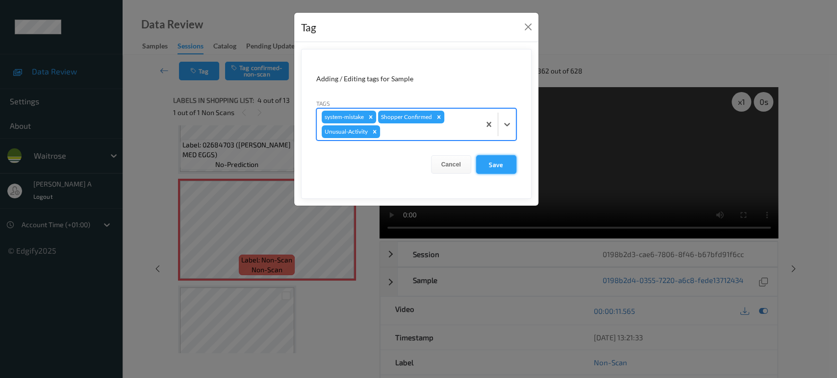
click at [508, 164] on button "Save" at bounding box center [496, 164] width 40 height 19
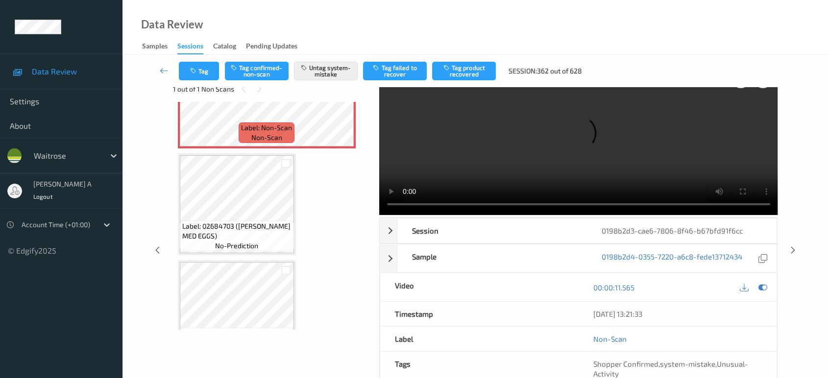
scroll to position [218, 0]
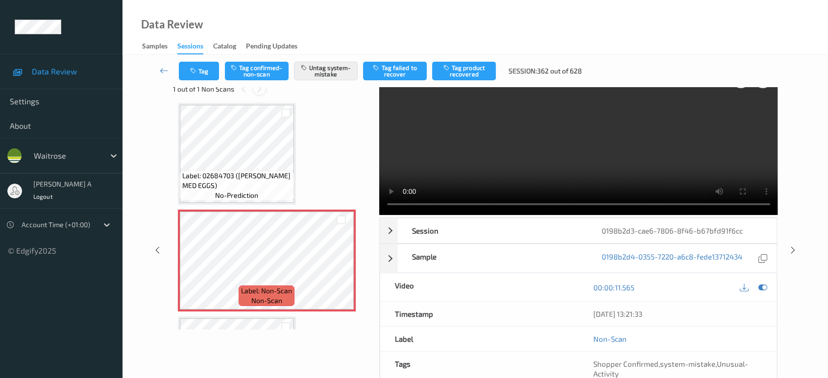
click at [255, 90] on icon at bounding box center [259, 89] width 8 height 9
click at [256, 90] on icon at bounding box center [259, 89] width 8 height 9
click at [245, 89] on icon at bounding box center [244, 89] width 8 height 9
click at [254, 90] on div at bounding box center [259, 89] width 12 height 12
click at [794, 246] on icon at bounding box center [793, 250] width 8 height 9
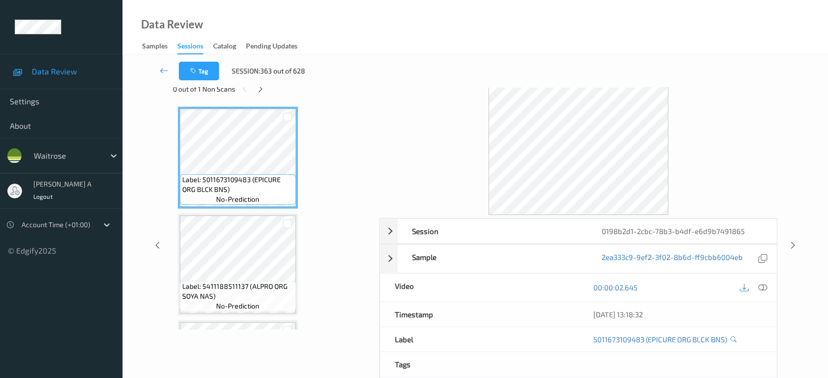
drag, startPoint x: 159, startPoint y: 246, endPoint x: 159, endPoint y: 233, distance: 12.3
click at [159, 246] on icon at bounding box center [157, 245] width 8 height 9
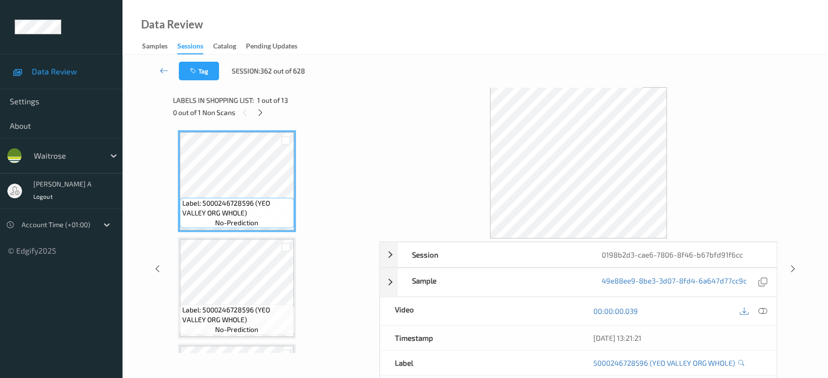
scroll to position [218, 0]
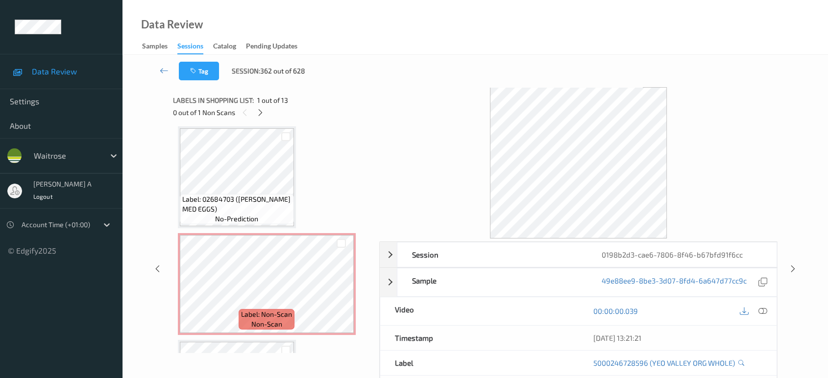
drag, startPoint x: 259, startPoint y: 109, endPoint x: 265, endPoint y: 119, distance: 11.7
click at [259, 109] on icon at bounding box center [260, 112] width 8 height 9
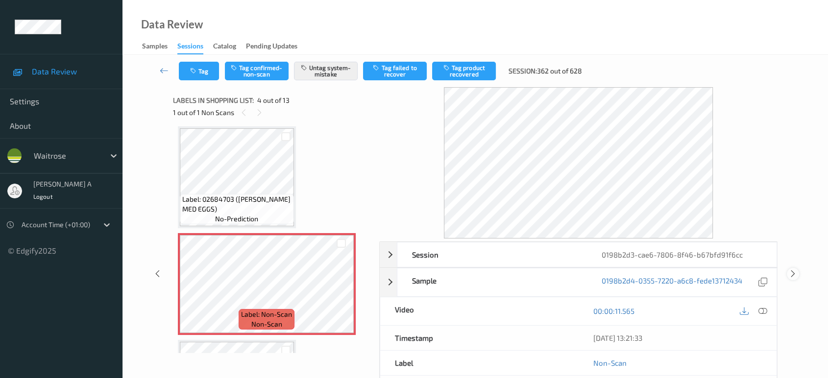
click at [790, 273] on icon at bounding box center [793, 274] width 8 height 9
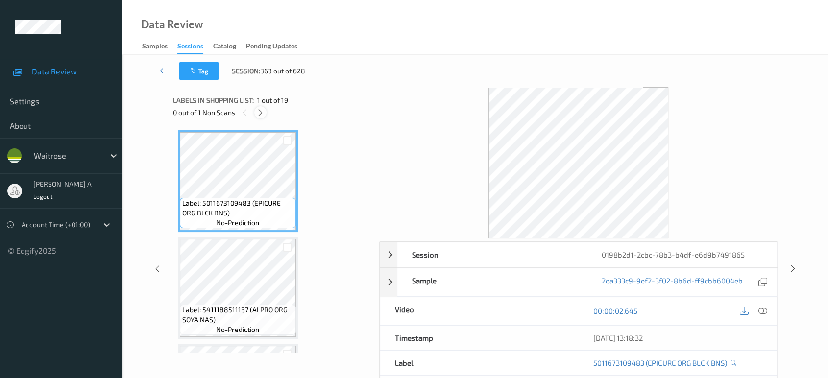
click at [264, 117] on icon at bounding box center [260, 112] width 8 height 9
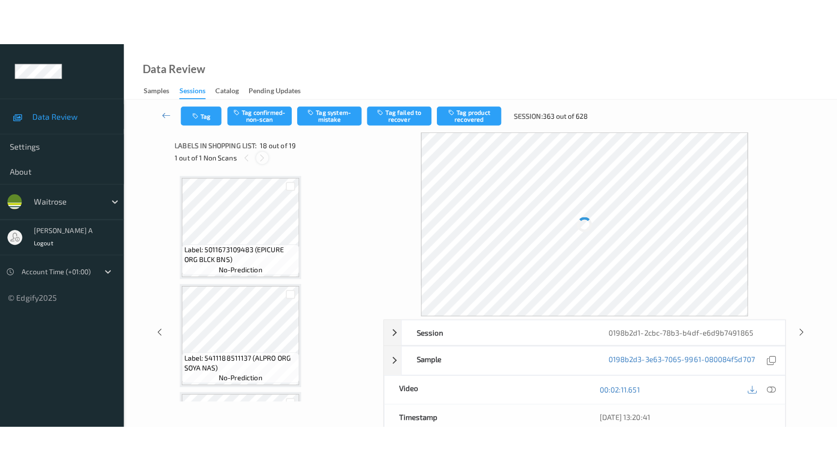
scroll to position [1708, 0]
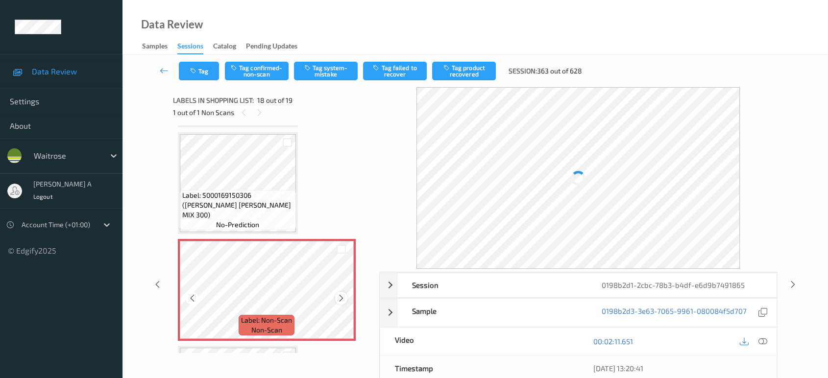
click at [345, 292] on div at bounding box center [341, 298] width 12 height 12
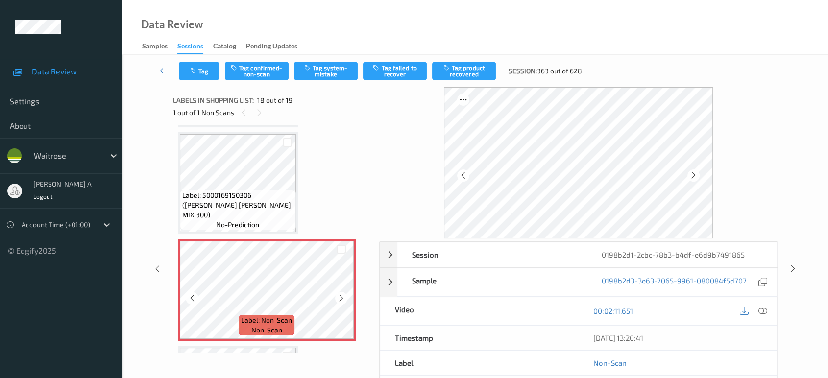
click at [345, 292] on div at bounding box center [341, 298] width 12 height 12
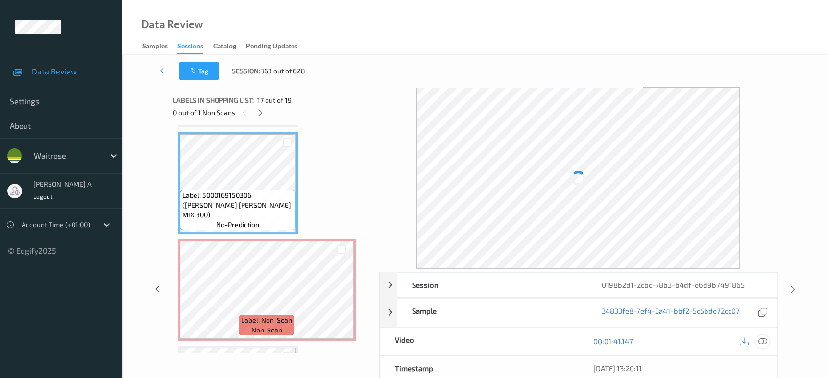
click at [765, 341] on icon at bounding box center [763, 341] width 9 height 9
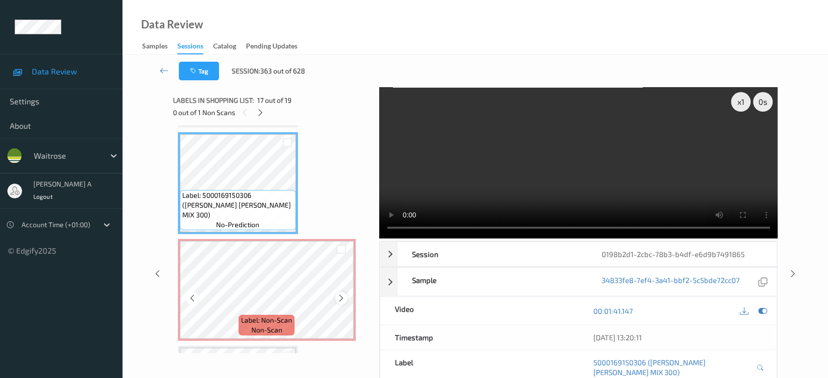
click at [340, 294] on icon at bounding box center [341, 298] width 8 height 9
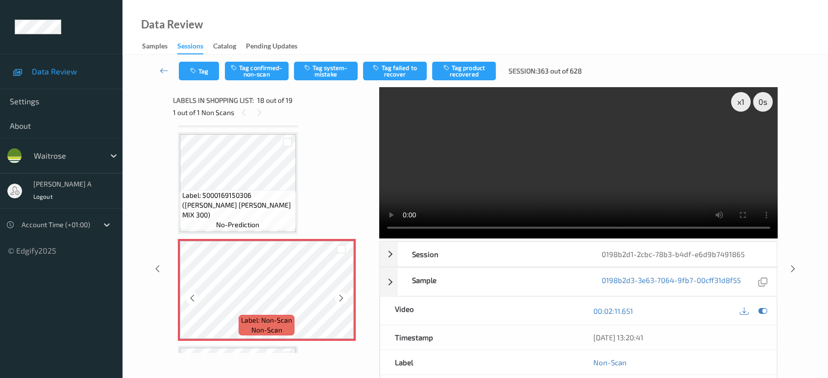
click at [340, 294] on icon at bounding box center [341, 298] width 8 height 9
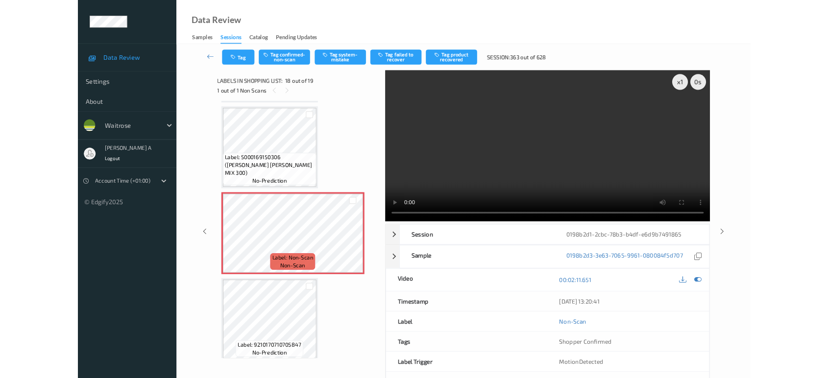
scroll to position [1706, 0]
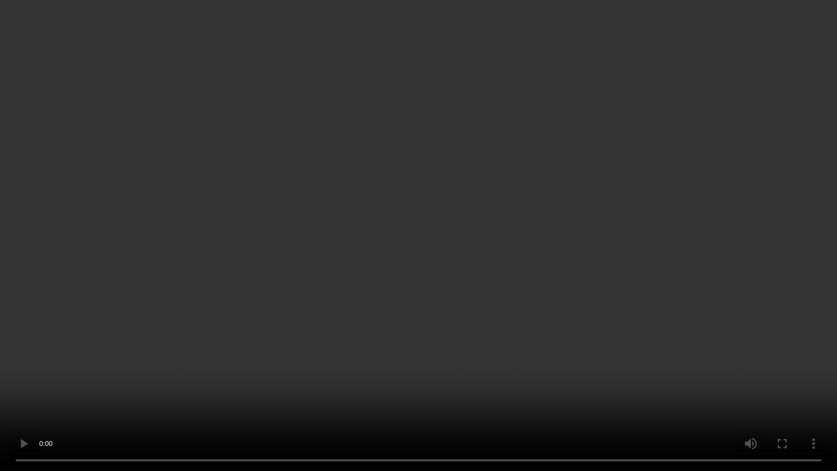
click at [407, 258] on video at bounding box center [418, 235] width 837 height 471
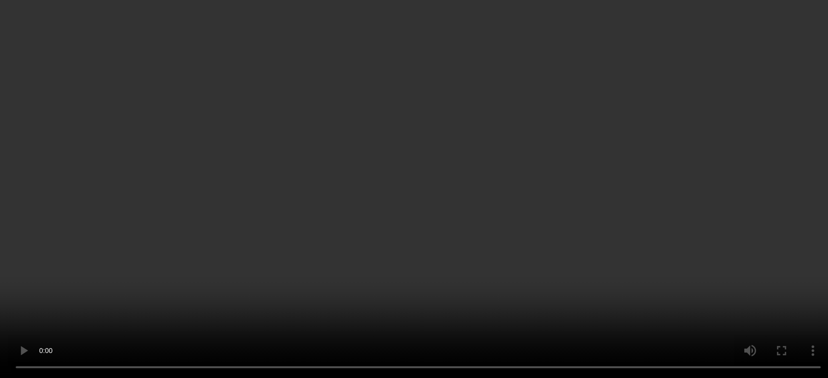
scroll to position [1798, 0]
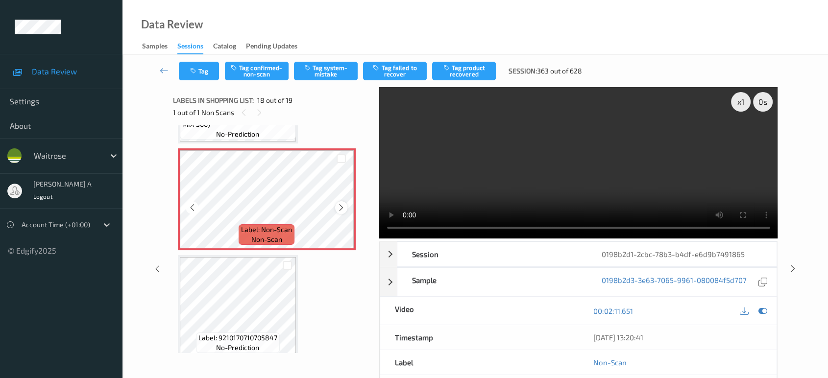
click at [342, 203] on icon at bounding box center [341, 207] width 8 height 9
click at [341, 203] on icon at bounding box center [341, 207] width 8 height 9
click at [762, 309] on icon at bounding box center [763, 311] width 9 height 9
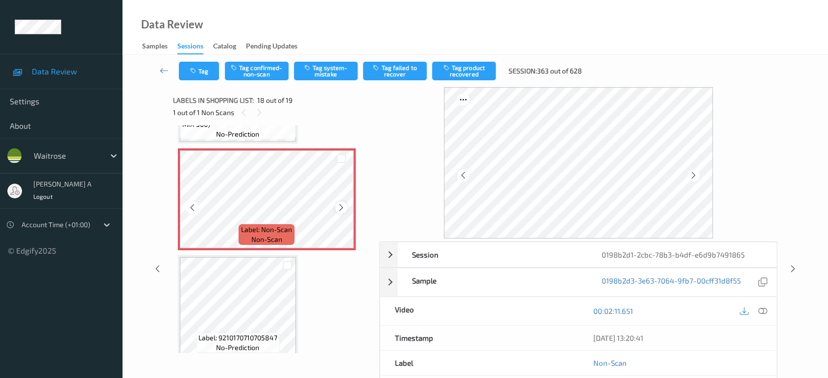
click at [339, 203] on icon at bounding box center [341, 207] width 8 height 9
click at [339, 73] on button "Tag system-mistake" at bounding box center [326, 71] width 64 height 19
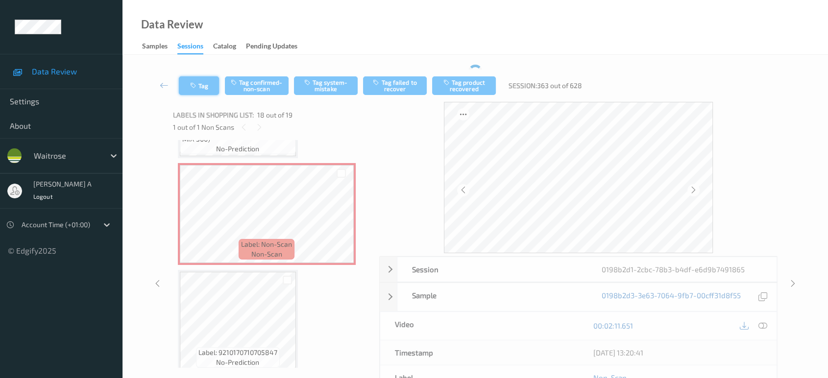
click at [193, 78] on button "Tag" at bounding box center [199, 85] width 40 height 19
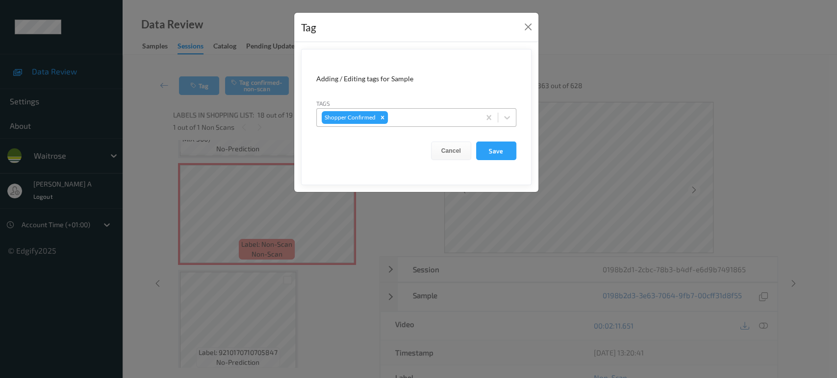
click at [398, 123] on div at bounding box center [432, 118] width 85 height 12
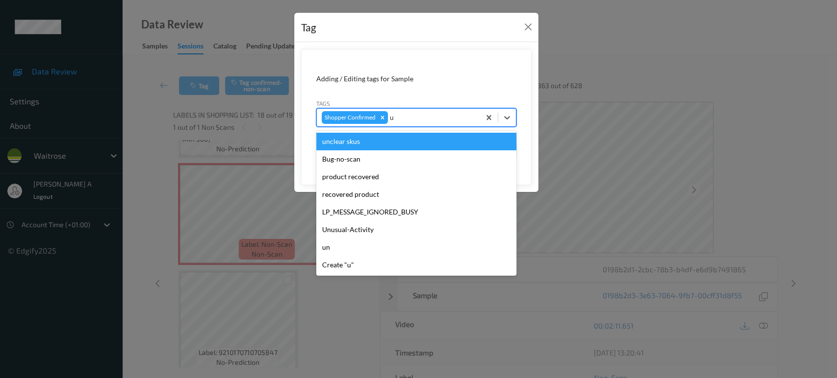
type input "un"
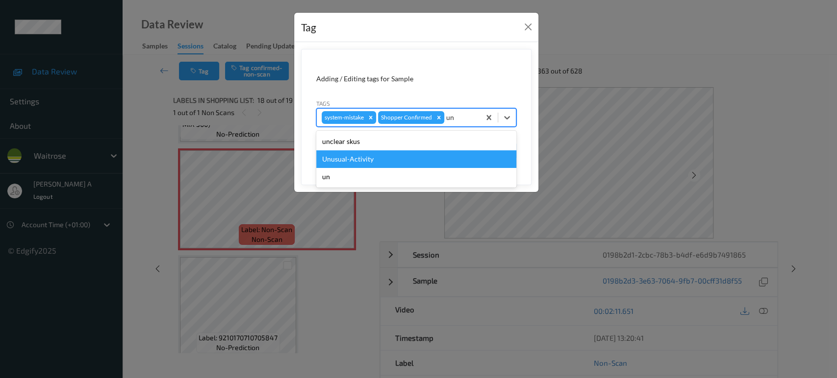
click at [388, 164] on div "Unusual-Activity" at bounding box center [416, 159] width 200 height 18
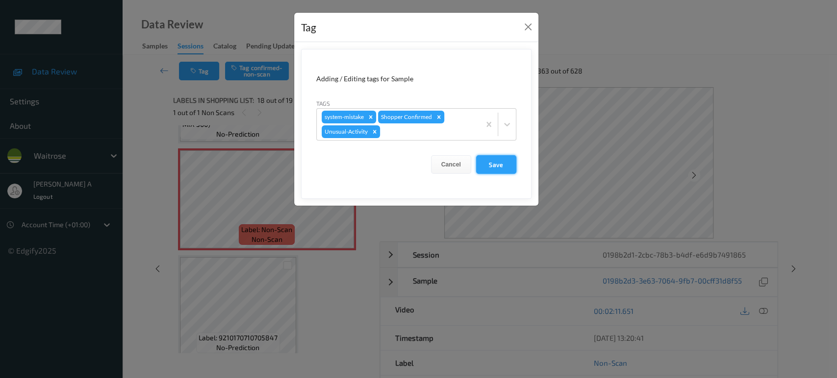
click at [507, 169] on button "Save" at bounding box center [496, 164] width 40 height 19
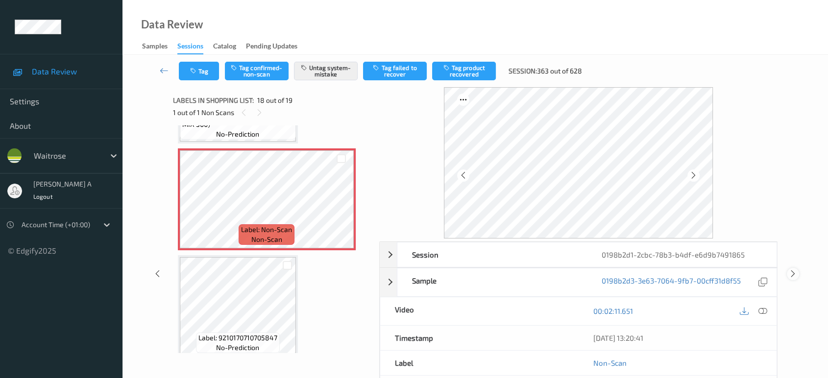
click at [795, 274] on icon at bounding box center [793, 274] width 8 height 9
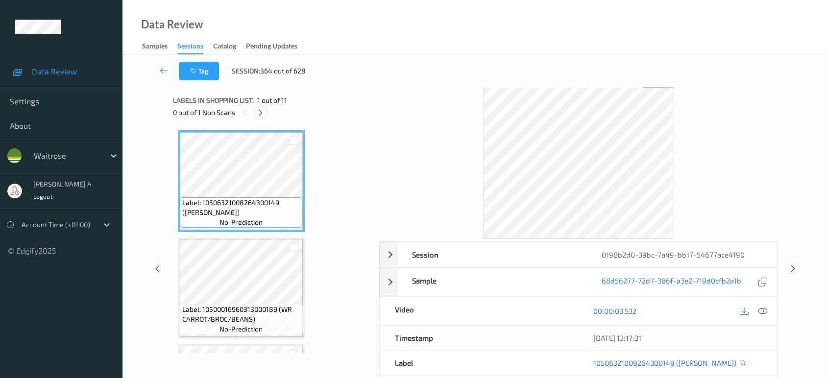
click at [261, 107] on div at bounding box center [260, 112] width 12 height 12
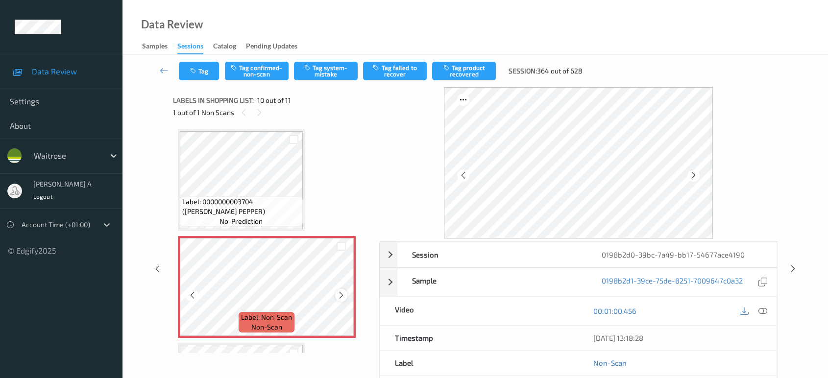
click at [338, 291] on icon at bounding box center [341, 295] width 8 height 9
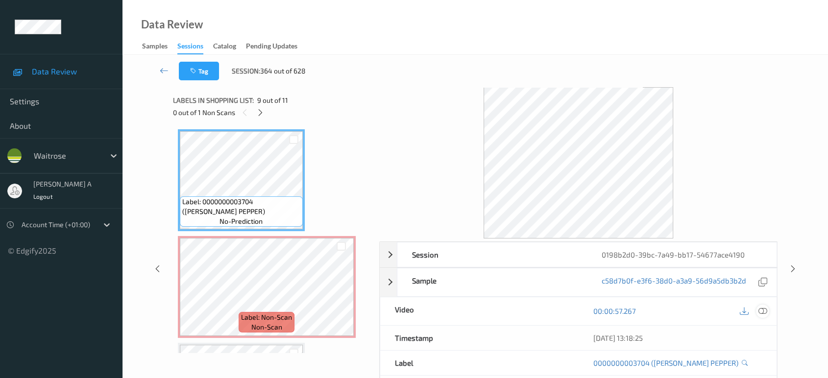
click at [768, 308] on div at bounding box center [762, 311] width 13 height 13
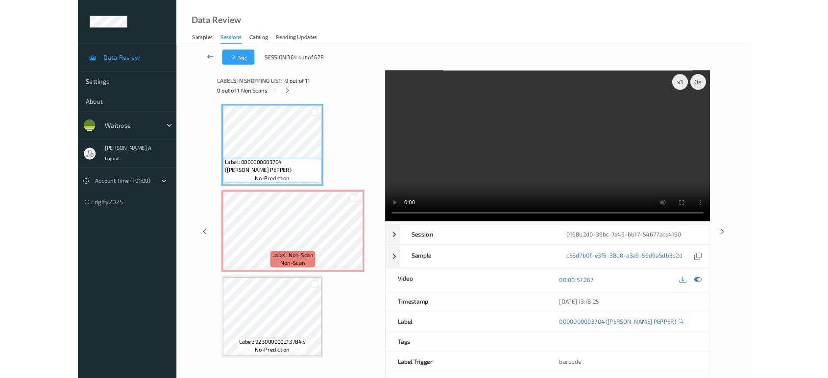
scroll to position [855, 0]
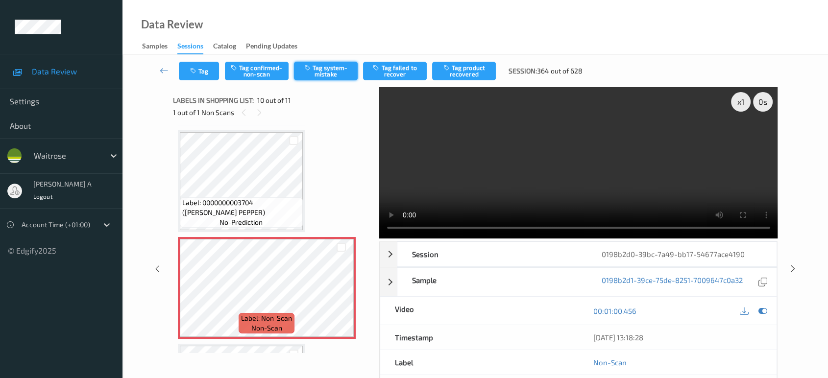
click at [312, 75] on button "Tag system-mistake" at bounding box center [326, 71] width 64 height 19
click at [200, 70] on button "Tag" at bounding box center [199, 71] width 40 height 19
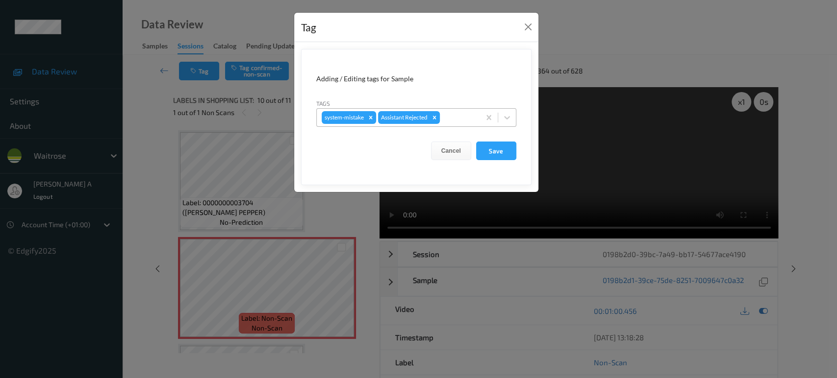
click at [448, 118] on div at bounding box center [458, 118] width 33 height 12
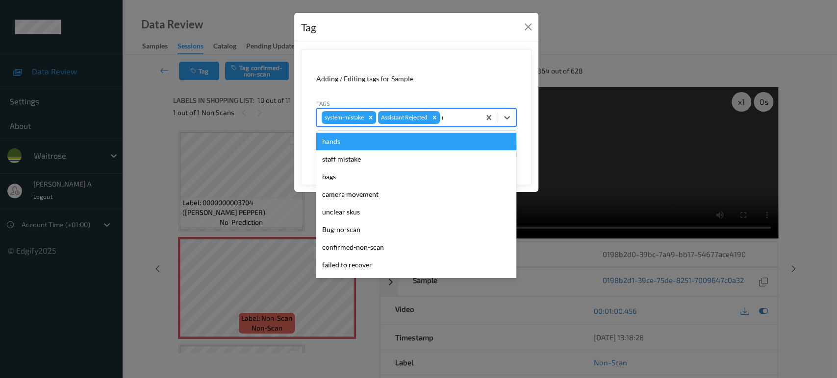
type input "un"
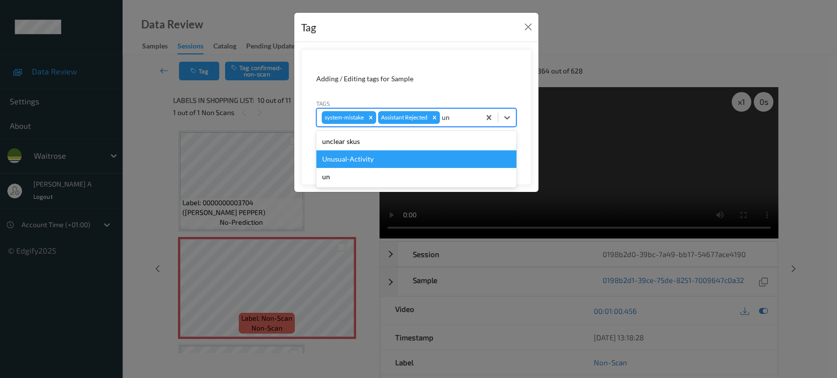
click at [397, 162] on div "Unusual-Activity" at bounding box center [416, 159] width 200 height 18
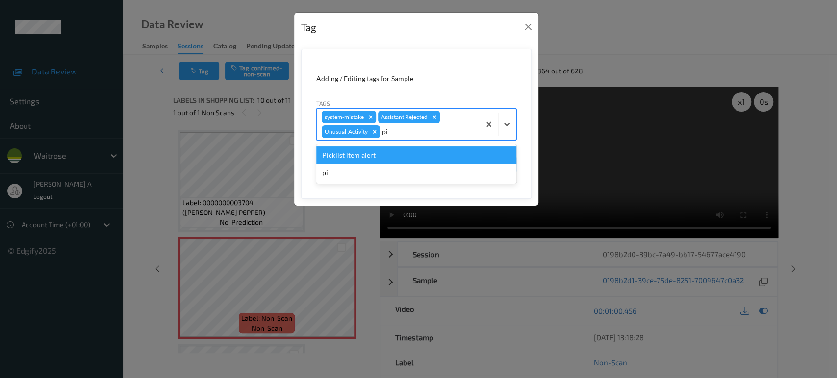
type input "pic"
click at [397, 162] on div "Picklist item alert" at bounding box center [416, 156] width 200 height 18
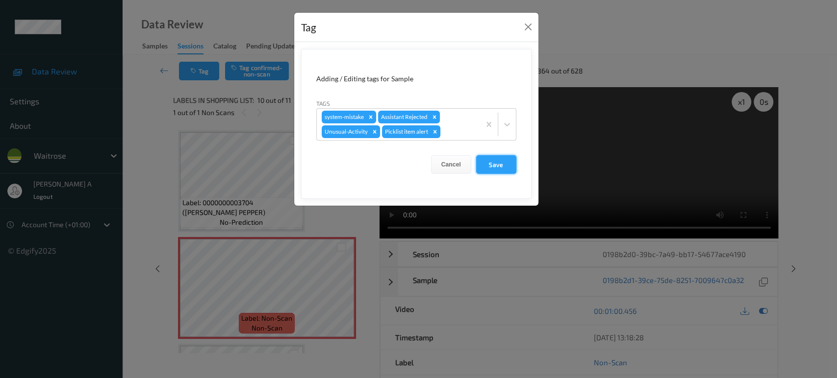
click at [487, 166] on button "Save" at bounding box center [496, 164] width 40 height 19
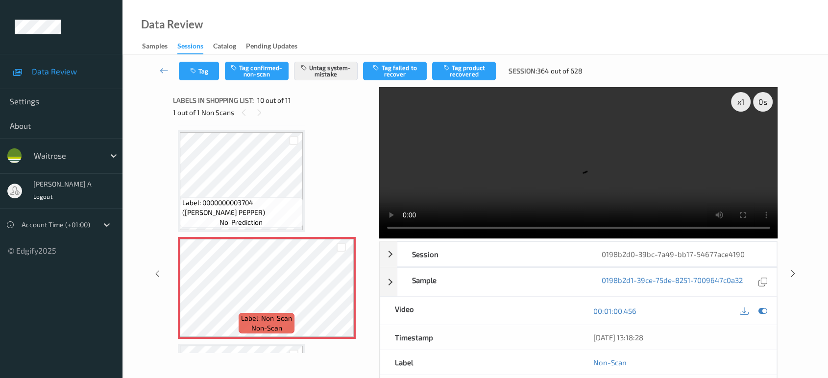
drag, startPoint x: 795, startPoint y: 234, endPoint x: 486, endPoint y: 12, distance: 380.0
click at [795, 270] on icon at bounding box center [793, 274] width 8 height 9
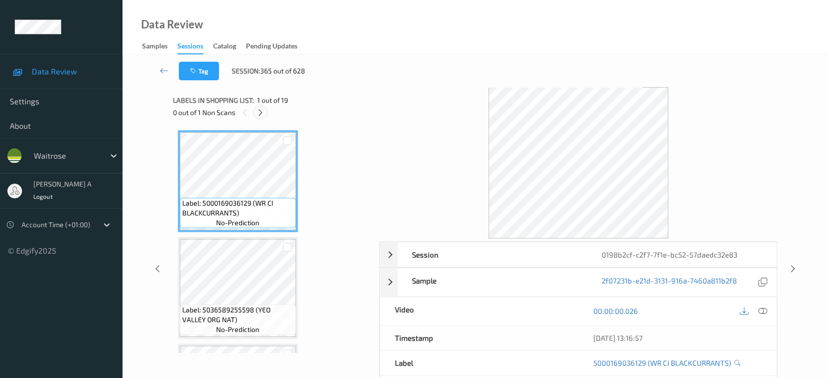
click at [262, 115] on icon at bounding box center [260, 112] width 8 height 9
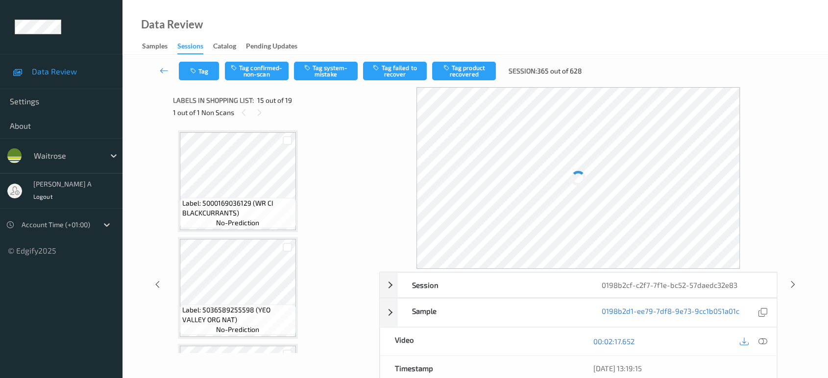
scroll to position [1388, 0]
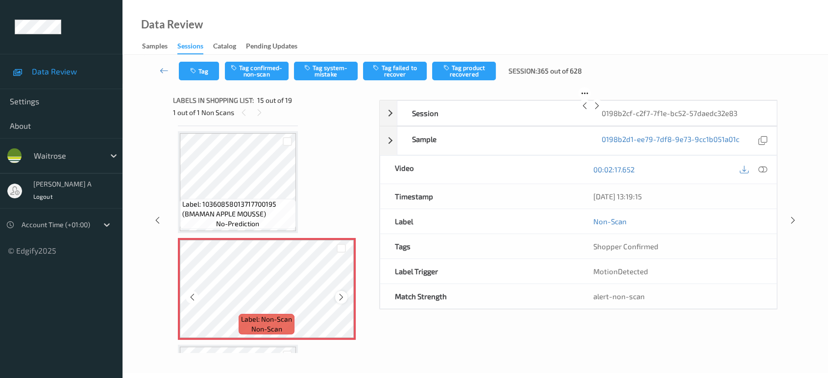
click at [341, 291] on div at bounding box center [341, 297] width 12 height 12
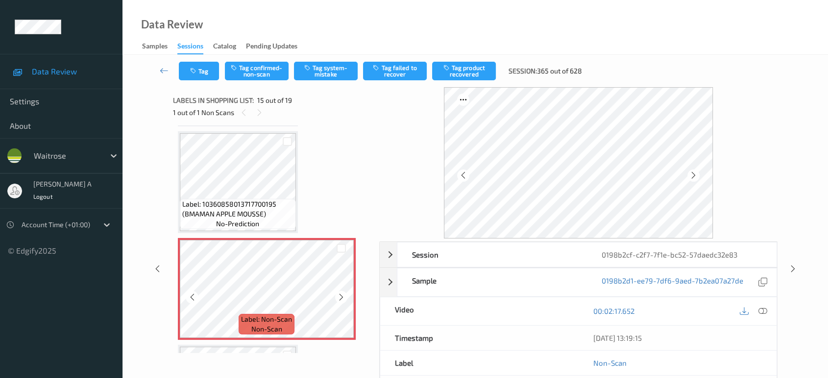
click at [341, 291] on div at bounding box center [341, 297] width 12 height 12
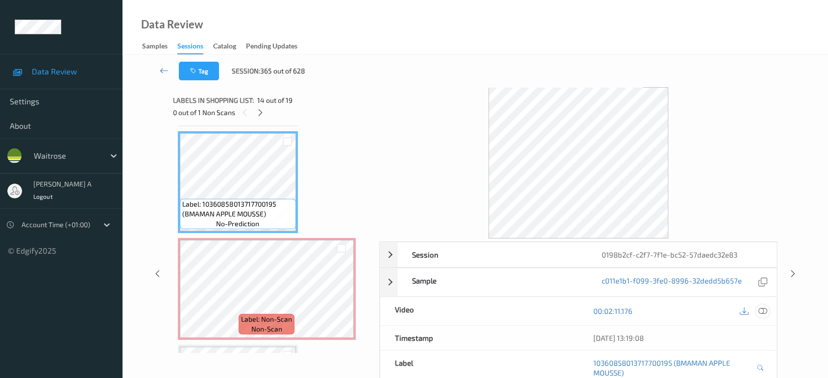
click at [761, 309] on icon at bounding box center [763, 311] width 9 height 9
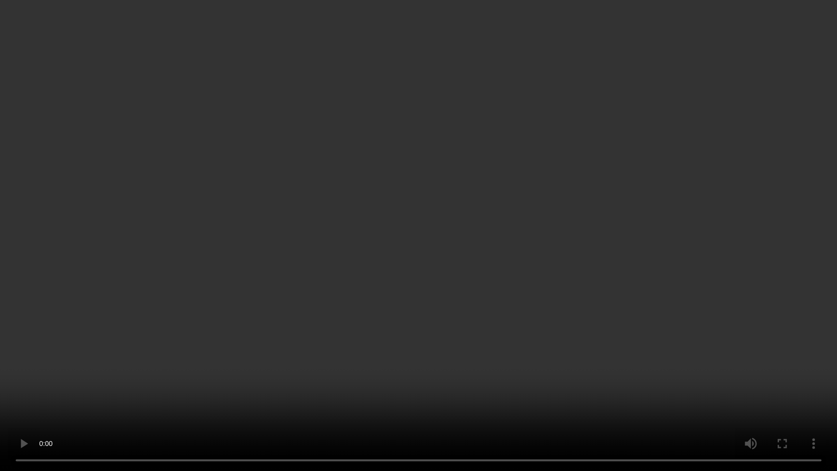
click at [399, 284] on video at bounding box center [418, 235] width 837 height 471
click at [459, 360] on video at bounding box center [418, 235] width 837 height 471
click at [422, 246] on video at bounding box center [418, 235] width 837 height 471
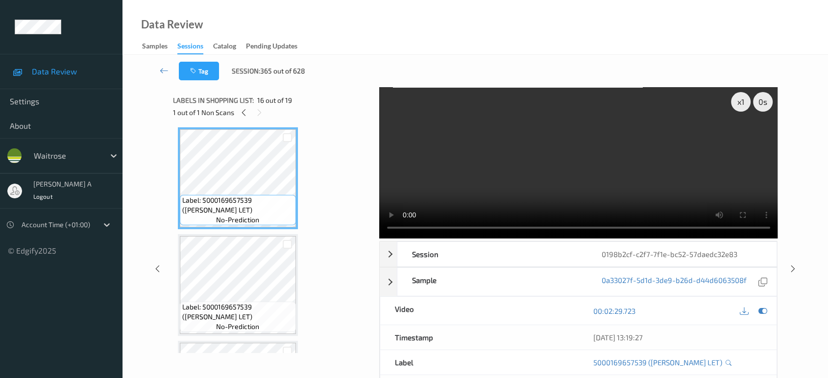
scroll to position [1497, 0]
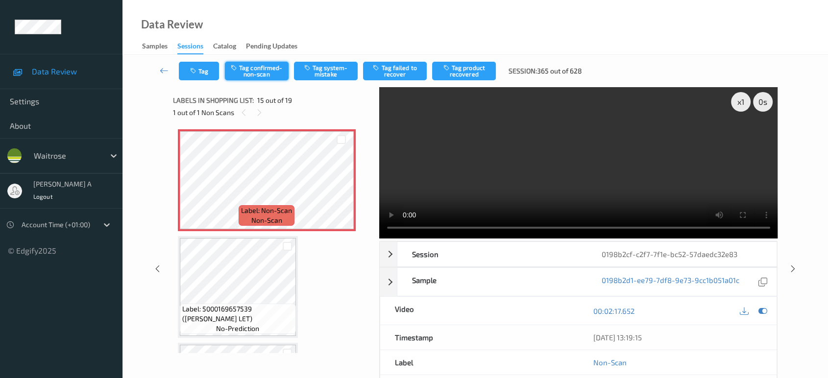
click at [269, 74] on button "Tag confirmed-non-scan" at bounding box center [257, 71] width 64 height 19
click at [468, 70] on button "Tag product recovered" at bounding box center [464, 71] width 64 height 19
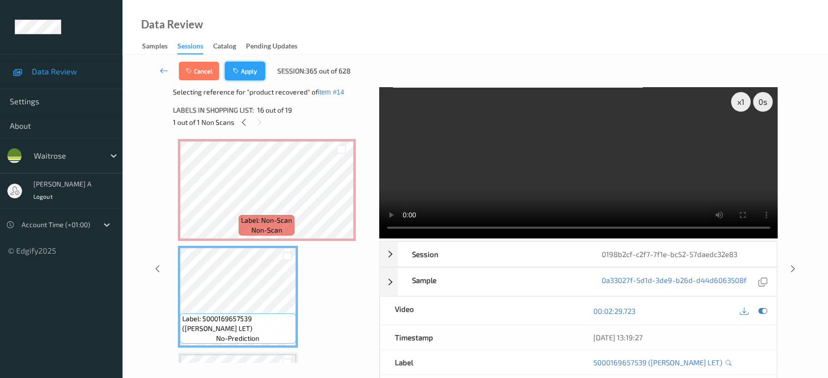
click at [247, 73] on button "Apply" at bounding box center [245, 71] width 40 height 19
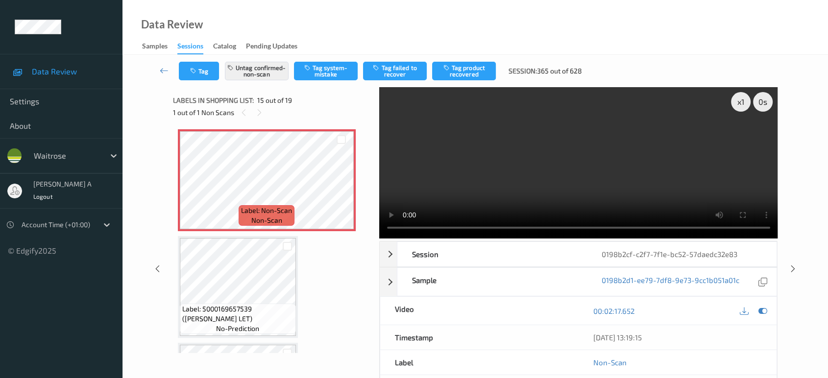
scroll to position [1388, 0]
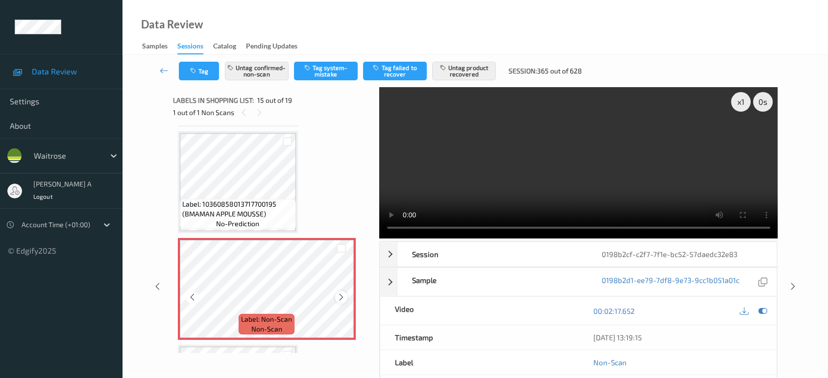
click at [341, 293] on icon at bounding box center [341, 297] width 8 height 9
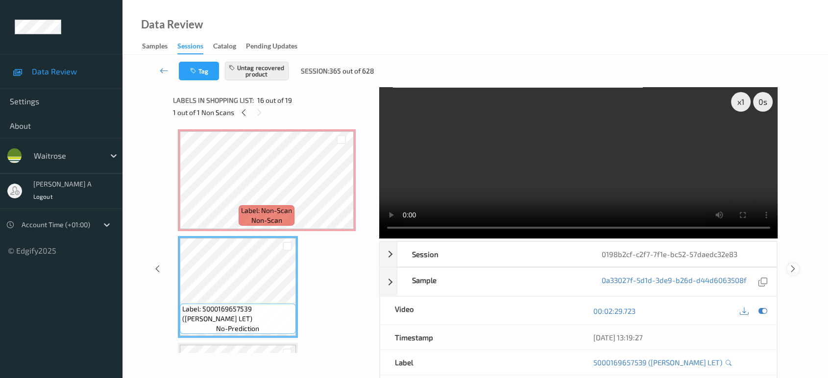
click at [794, 266] on icon at bounding box center [793, 269] width 8 height 9
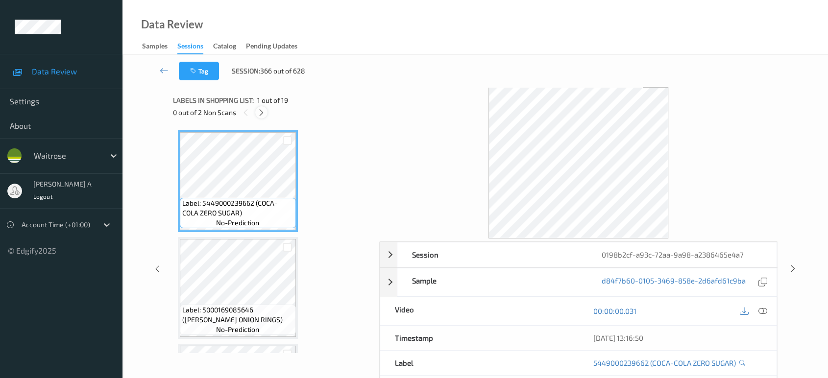
click at [264, 117] on div at bounding box center [261, 112] width 12 height 12
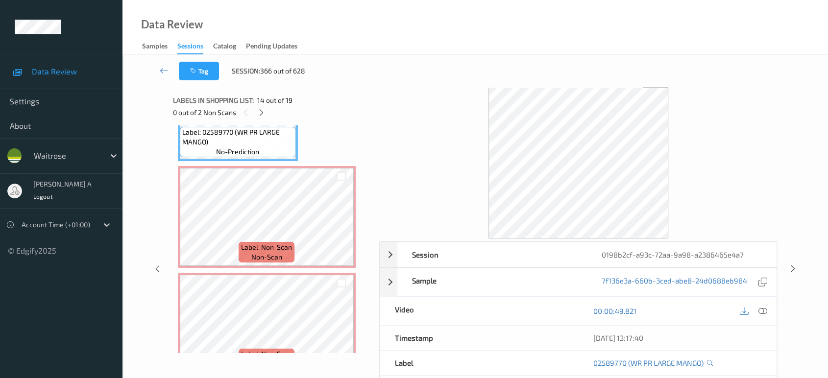
scroll to position [1442, 0]
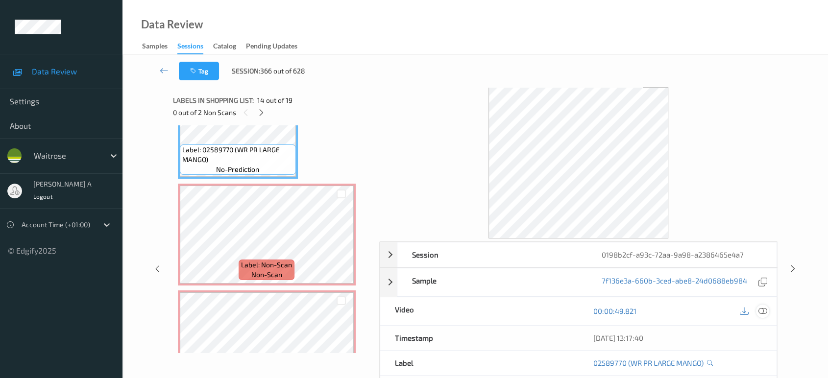
click at [757, 311] on div at bounding box center [762, 311] width 13 height 13
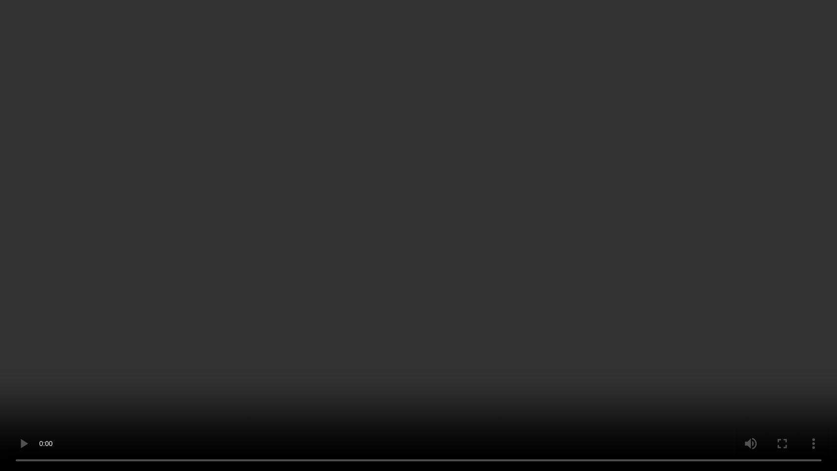
click at [434, 251] on video at bounding box center [418, 235] width 837 height 471
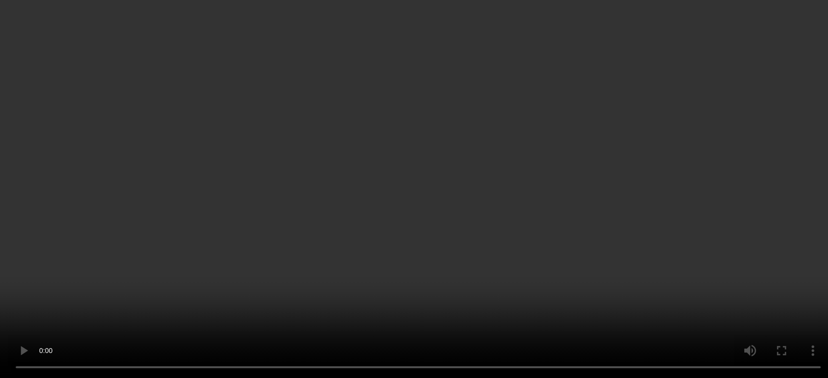
scroll to position [1551, 0]
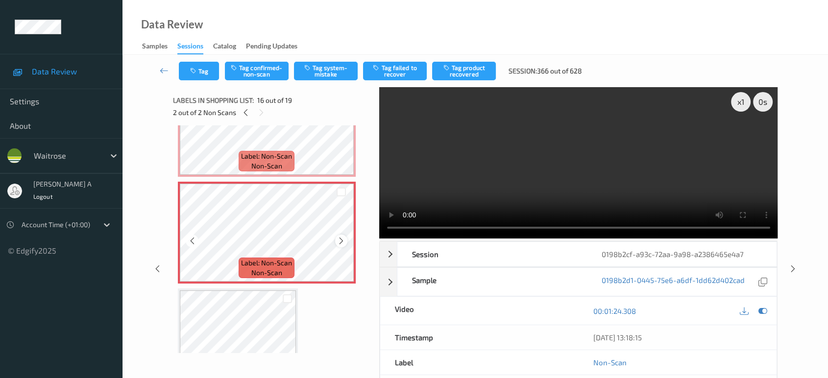
click at [341, 237] on icon at bounding box center [341, 241] width 8 height 9
click at [596, 177] on video at bounding box center [578, 162] width 399 height 151
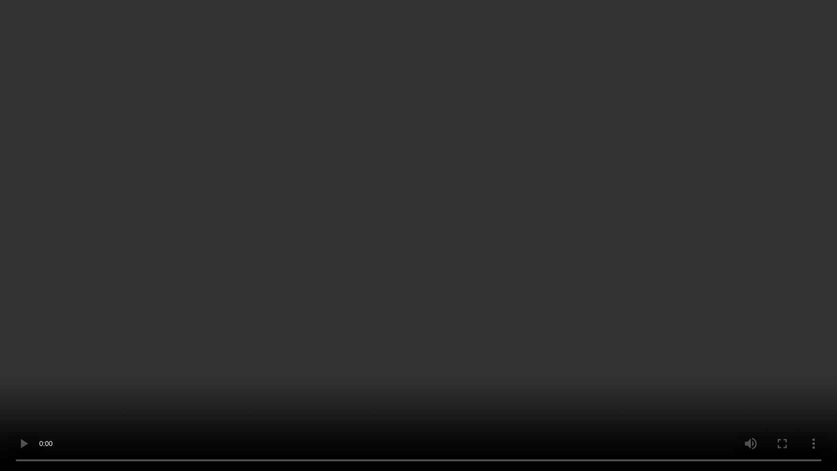
click at [522, 268] on video at bounding box center [418, 235] width 837 height 471
click at [342, 251] on video at bounding box center [418, 235] width 837 height 471
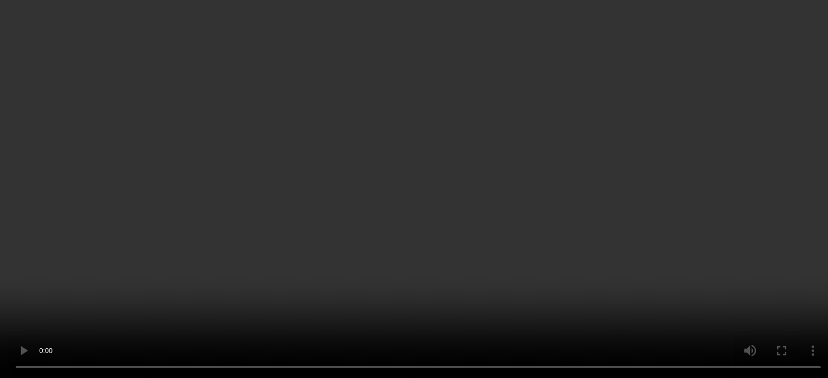
scroll to position [1442, 0]
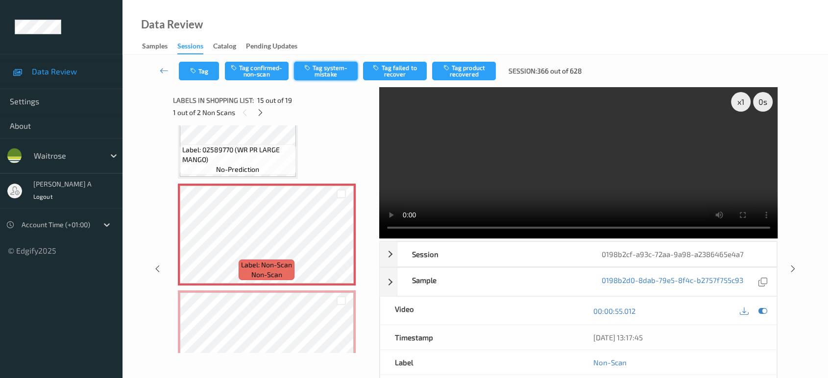
click at [318, 73] on button "Tag system-mistake" at bounding box center [326, 71] width 64 height 19
click at [206, 76] on button "Tag" at bounding box center [199, 71] width 40 height 19
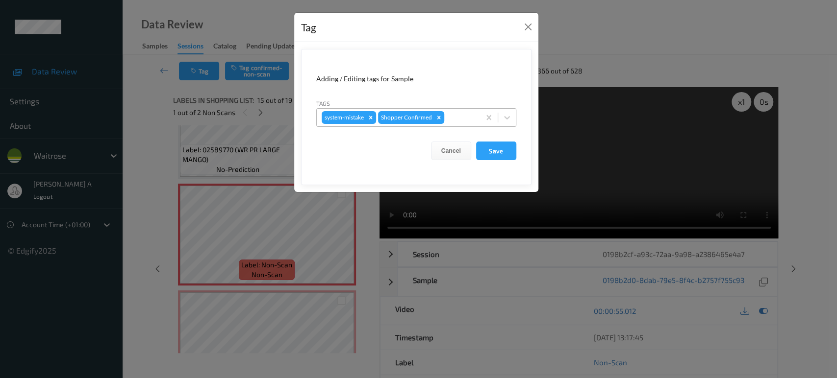
click at [463, 118] on div at bounding box center [460, 118] width 29 height 12
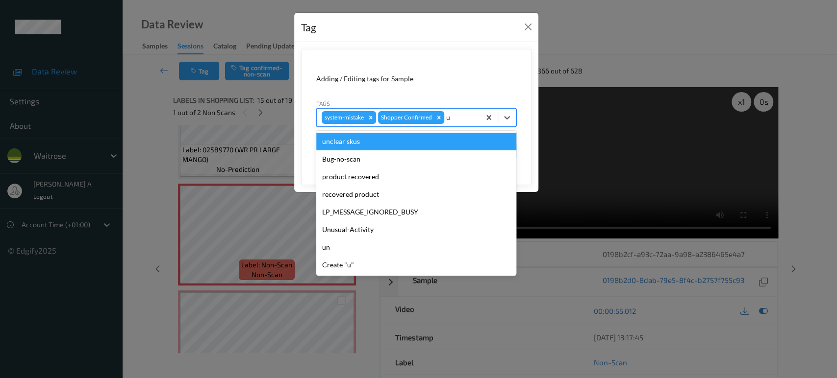
type input "un"
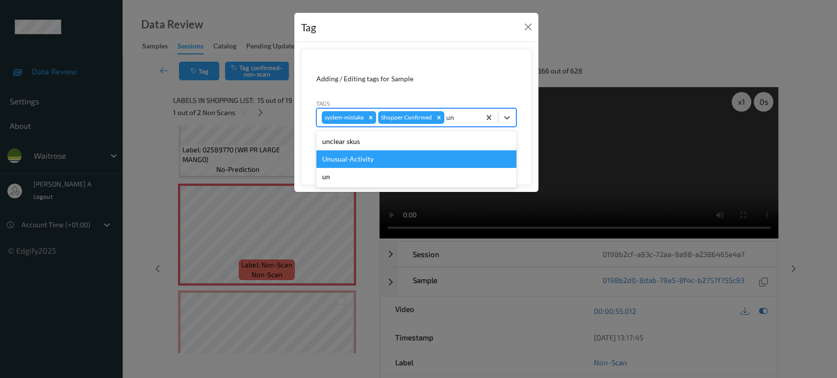
click at [366, 158] on div "Unusual-Activity" at bounding box center [416, 159] width 200 height 18
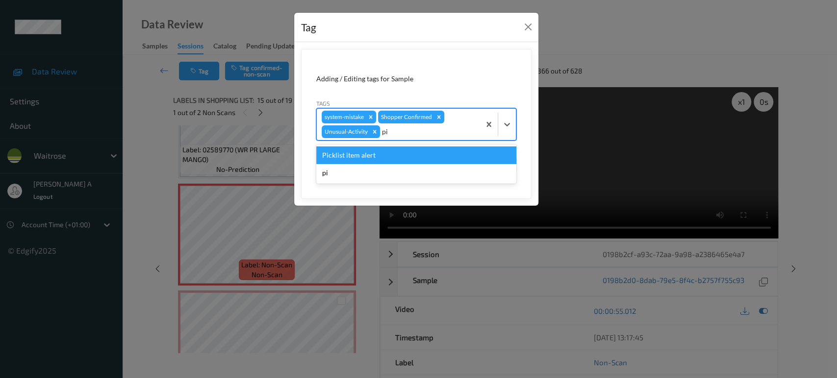
type input "pic"
click at [380, 159] on div "Picklist item alert" at bounding box center [416, 156] width 200 height 18
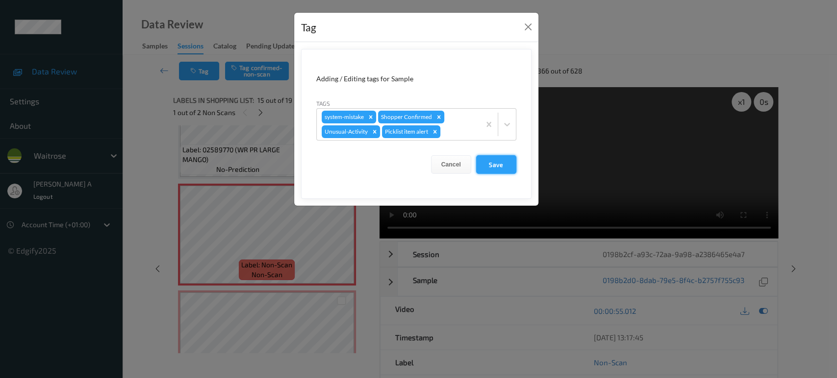
click at [490, 164] on button "Save" at bounding box center [496, 164] width 40 height 19
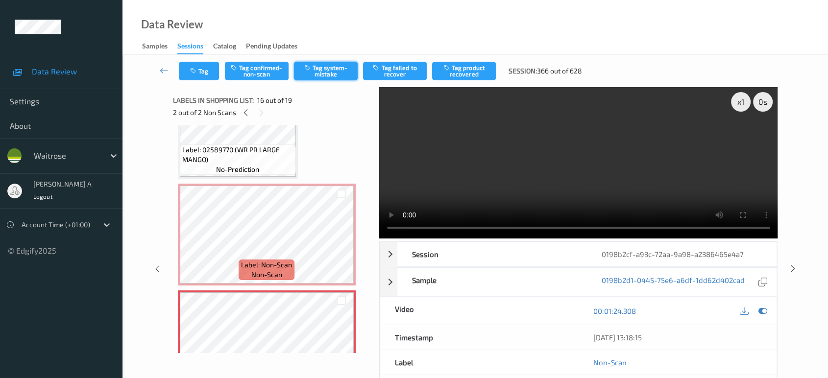
click at [322, 75] on button "Tag system-mistake" at bounding box center [326, 71] width 64 height 19
click at [199, 73] on button "Tag" at bounding box center [199, 71] width 40 height 19
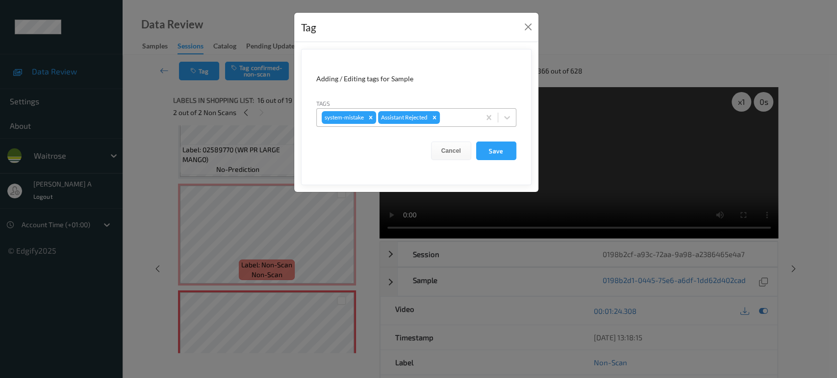
click at [467, 120] on div at bounding box center [458, 118] width 33 height 12
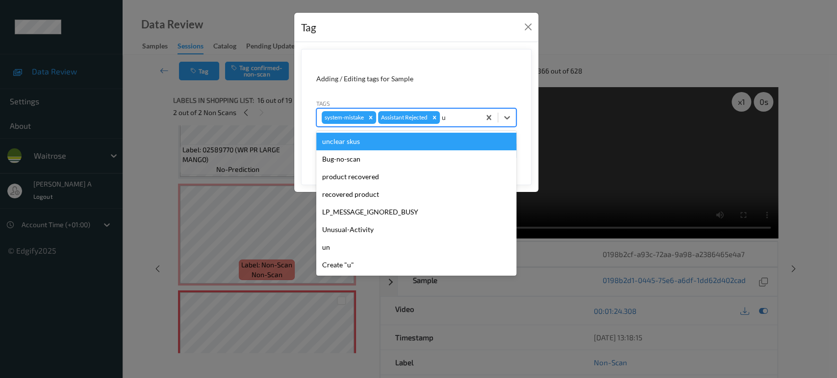
type input "un"
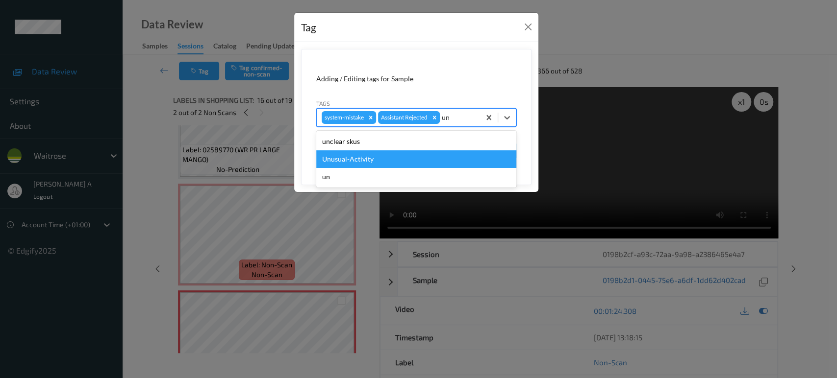
click at [417, 154] on div "Unusual-Activity" at bounding box center [416, 159] width 200 height 18
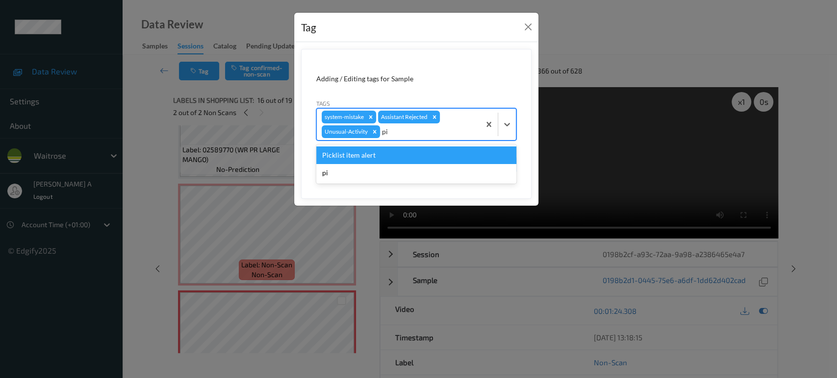
type input "pic"
click at [392, 156] on div "Picklist item alert" at bounding box center [416, 156] width 200 height 18
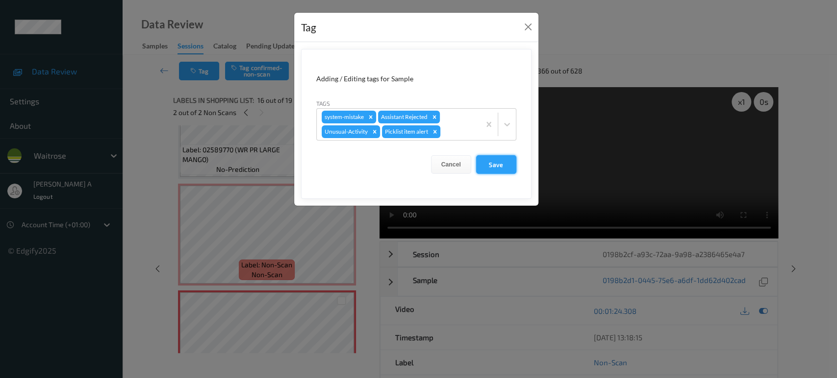
click at [490, 161] on button "Save" at bounding box center [496, 164] width 40 height 19
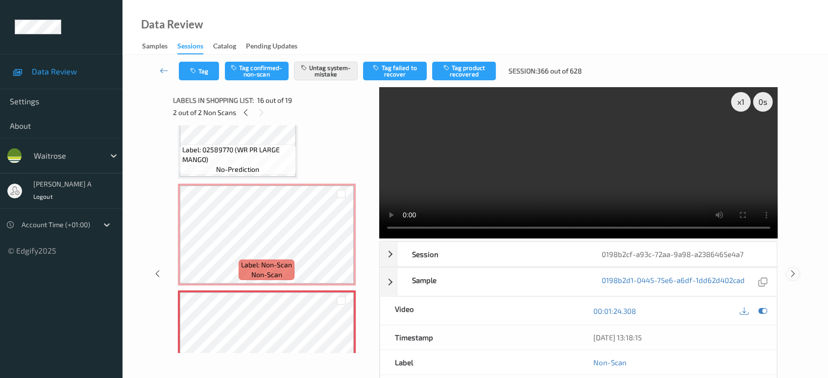
click at [794, 270] on icon at bounding box center [793, 274] width 8 height 9
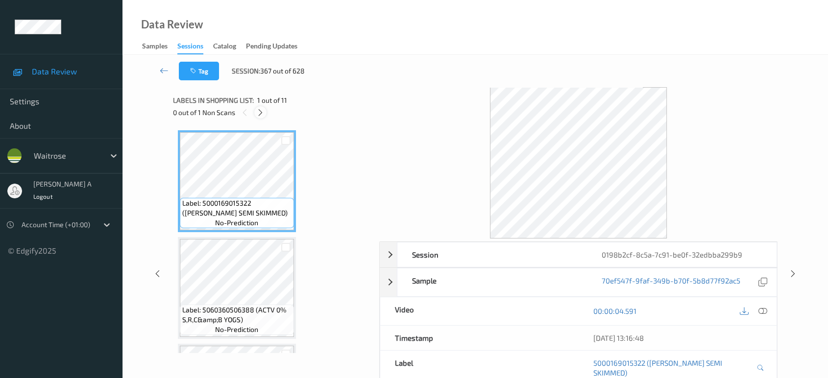
click at [261, 115] on icon at bounding box center [260, 112] width 8 height 9
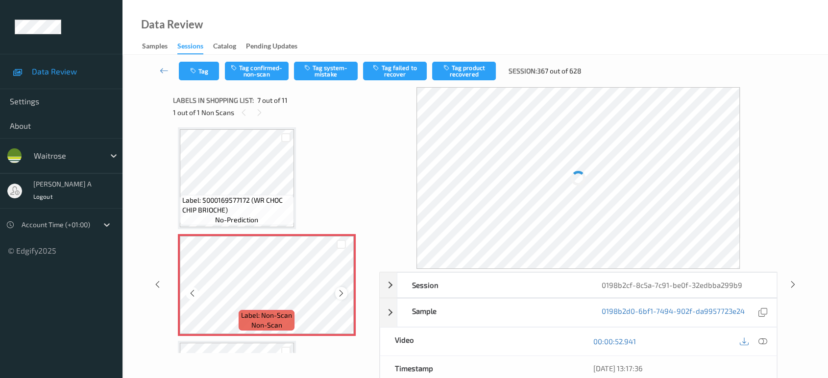
click at [346, 289] on div at bounding box center [341, 293] width 12 height 12
click at [345, 289] on div at bounding box center [341, 293] width 12 height 12
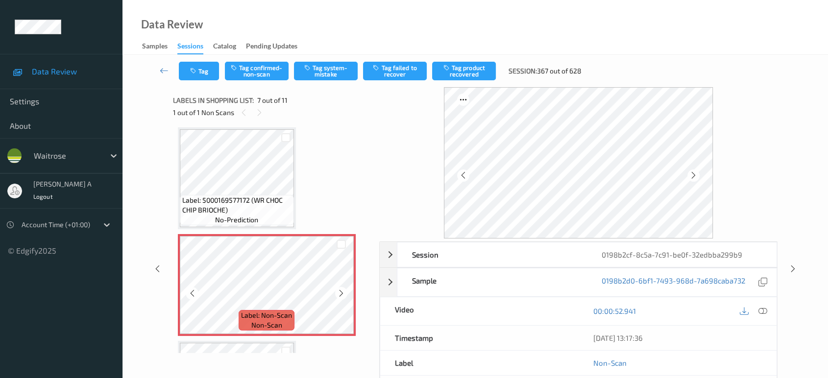
click at [345, 289] on div at bounding box center [341, 293] width 12 height 12
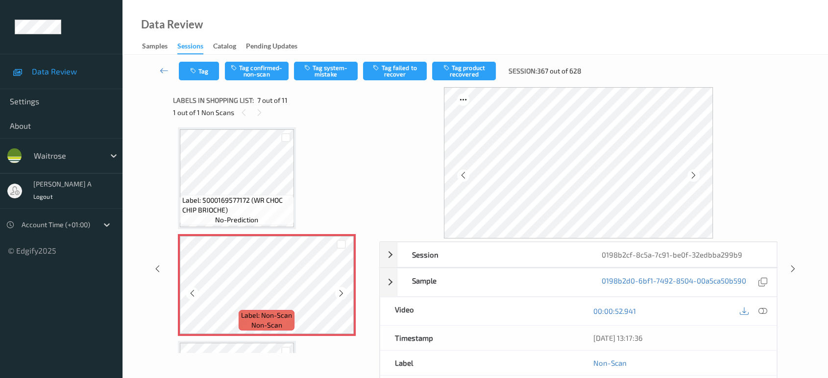
click at [345, 289] on div at bounding box center [341, 293] width 12 height 12
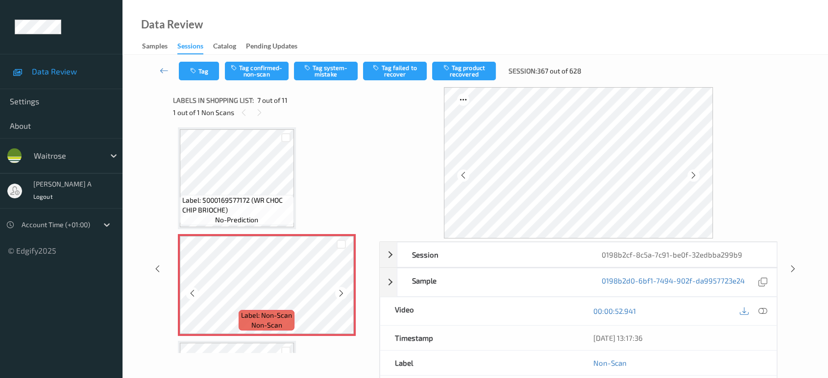
click at [345, 289] on div at bounding box center [341, 293] width 12 height 12
click at [765, 310] on icon at bounding box center [763, 311] width 9 height 9
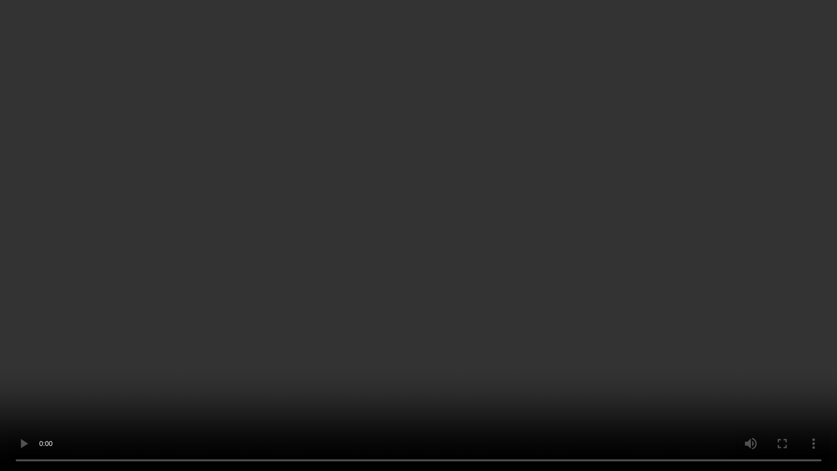
click at [558, 305] on video at bounding box center [418, 235] width 837 height 471
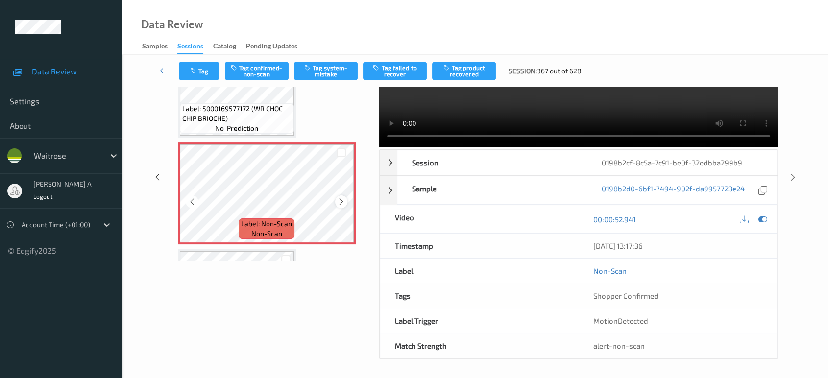
click at [342, 200] on icon at bounding box center [341, 202] width 8 height 9
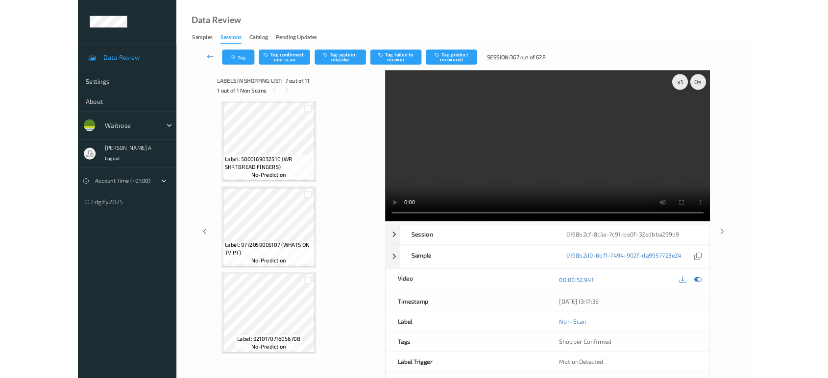
scroll to position [855, 0]
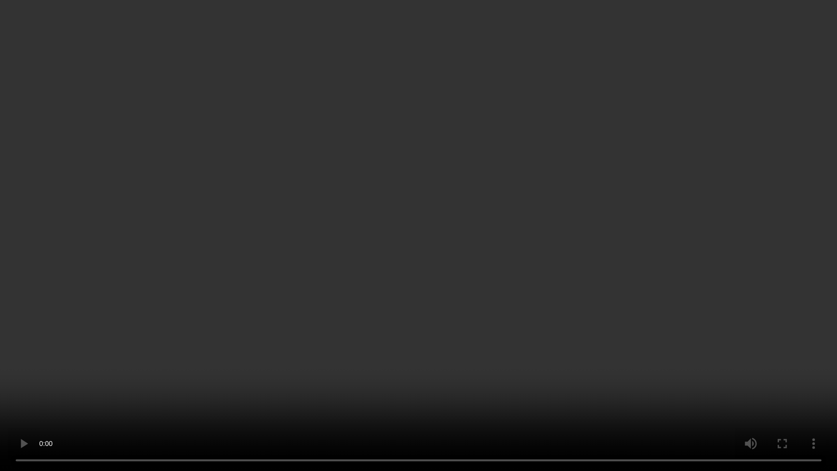
click at [515, 293] on video at bounding box center [418, 235] width 837 height 471
click at [474, 267] on video at bounding box center [418, 235] width 837 height 471
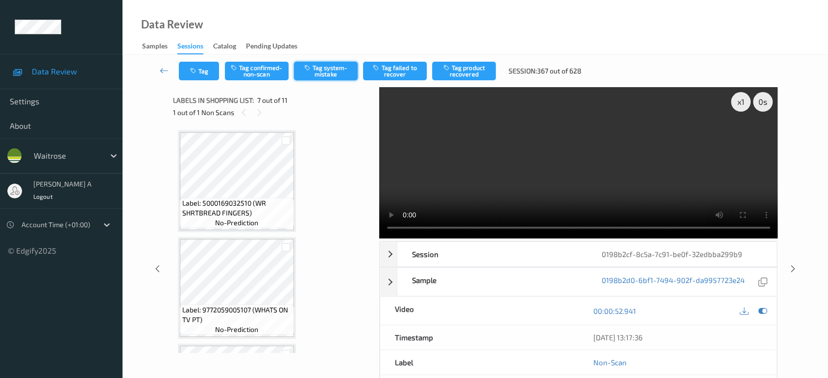
click at [341, 65] on button "Tag system-mistake" at bounding box center [326, 71] width 64 height 19
click at [210, 79] on button "Tag" at bounding box center [199, 71] width 40 height 19
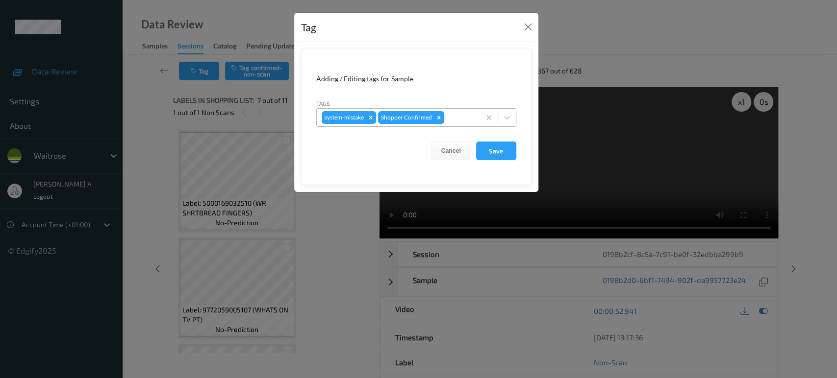
click at [453, 118] on div at bounding box center [460, 118] width 29 height 12
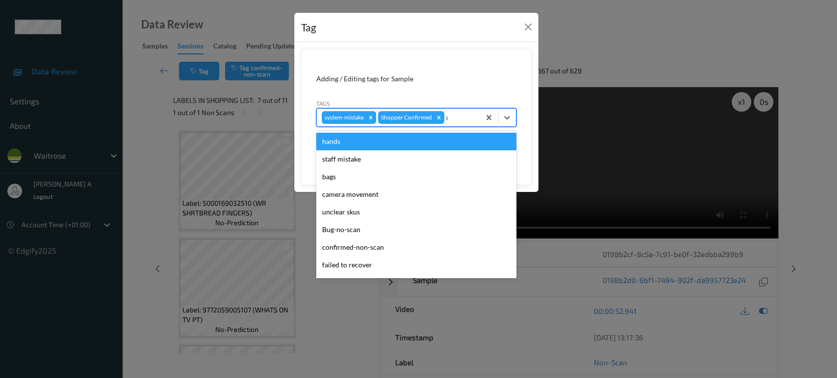
type input "un"
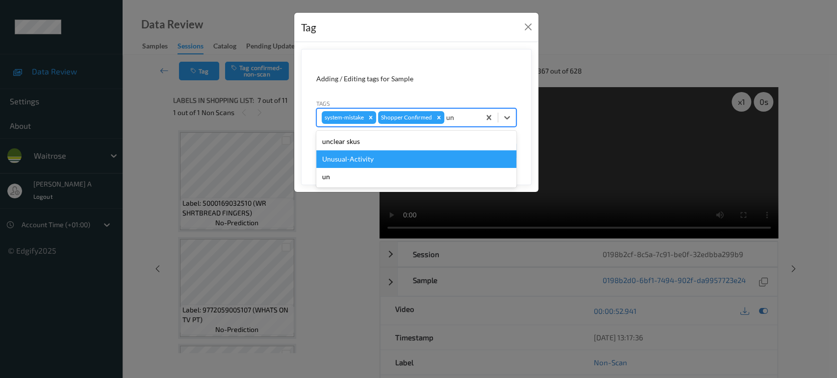
click at [389, 158] on div "Unusual-Activity" at bounding box center [416, 159] width 200 height 18
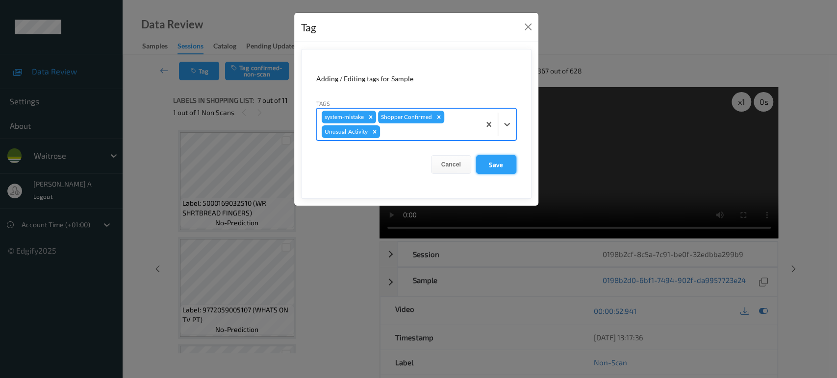
click at [496, 171] on button "Save" at bounding box center [496, 164] width 40 height 19
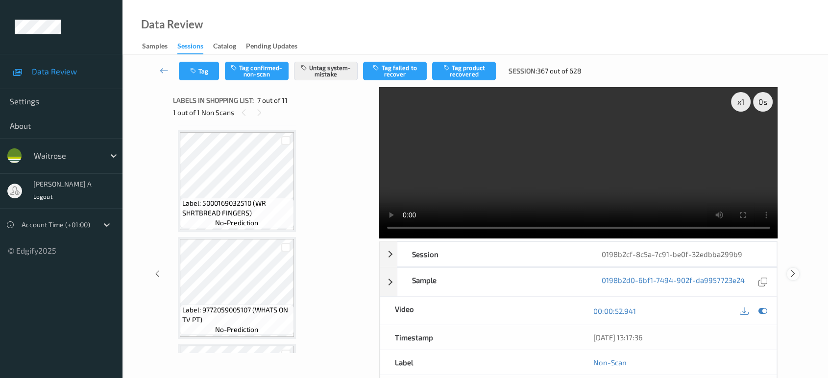
click at [791, 270] on icon at bounding box center [793, 274] width 8 height 9
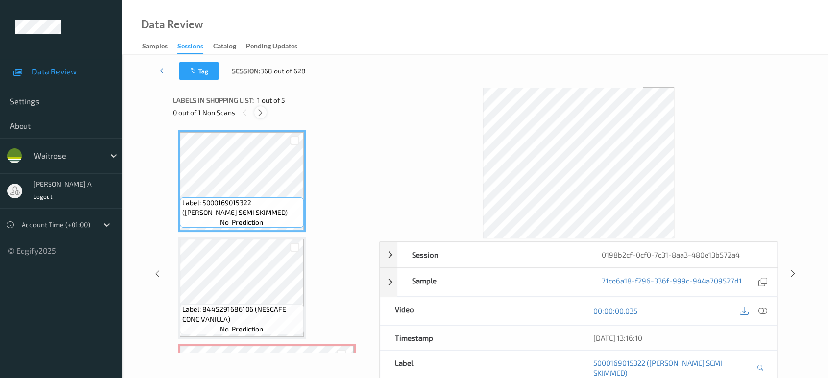
click at [258, 113] on icon at bounding box center [260, 112] width 8 height 9
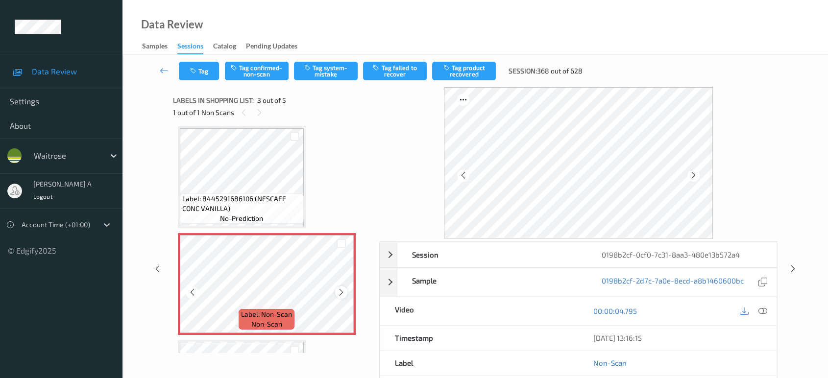
click at [341, 288] on icon at bounding box center [341, 292] width 8 height 9
click at [337, 292] on icon at bounding box center [341, 292] width 8 height 9
click at [763, 315] on icon at bounding box center [763, 311] width 9 height 9
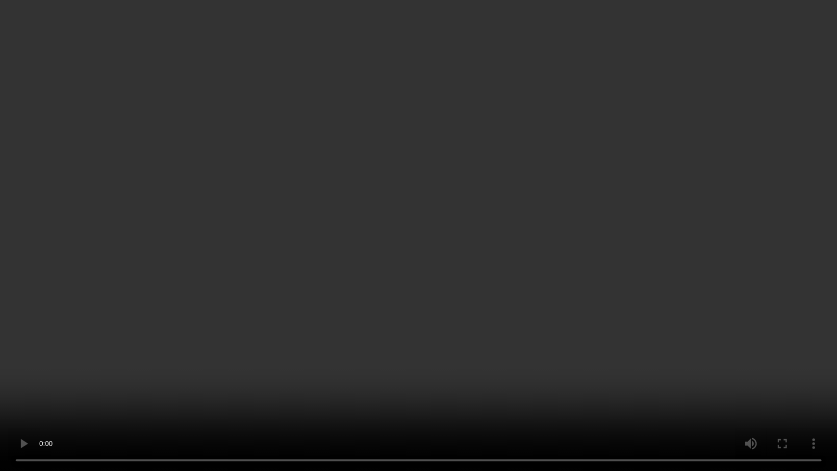
click at [467, 268] on video at bounding box center [418, 235] width 837 height 471
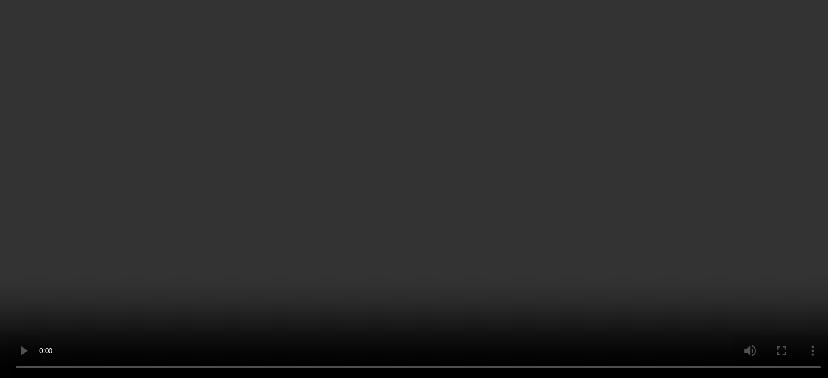
scroll to position [109, 0]
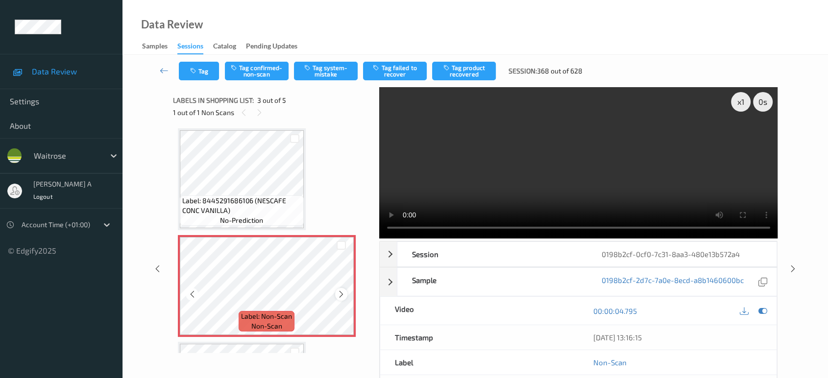
click at [345, 293] on icon at bounding box center [341, 294] width 8 height 9
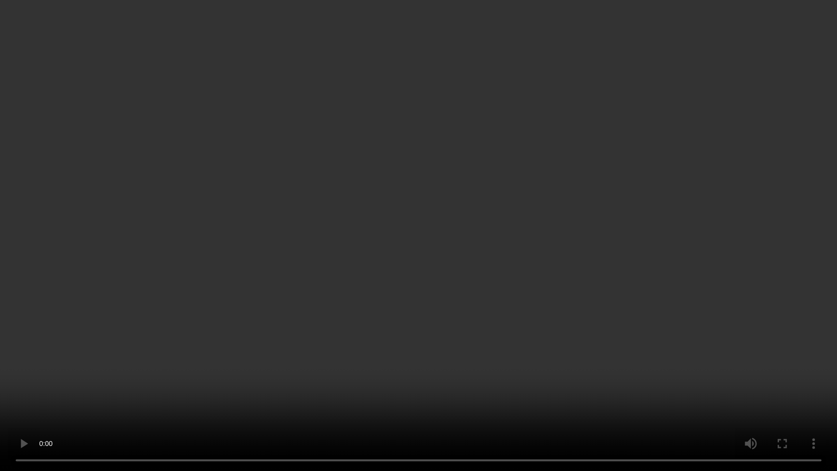
click at [417, 337] on video at bounding box center [418, 235] width 837 height 471
click at [451, 316] on video at bounding box center [418, 235] width 837 height 471
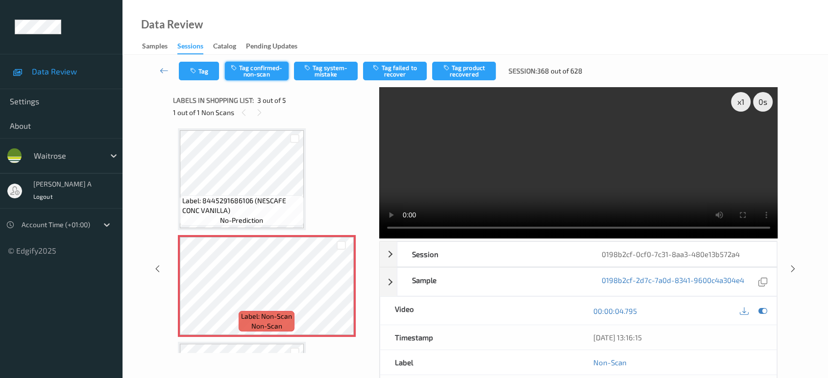
click at [260, 71] on button "Tag confirmed-non-scan" at bounding box center [257, 71] width 64 height 19
click at [465, 69] on button "Tag product recovered" at bounding box center [464, 71] width 64 height 19
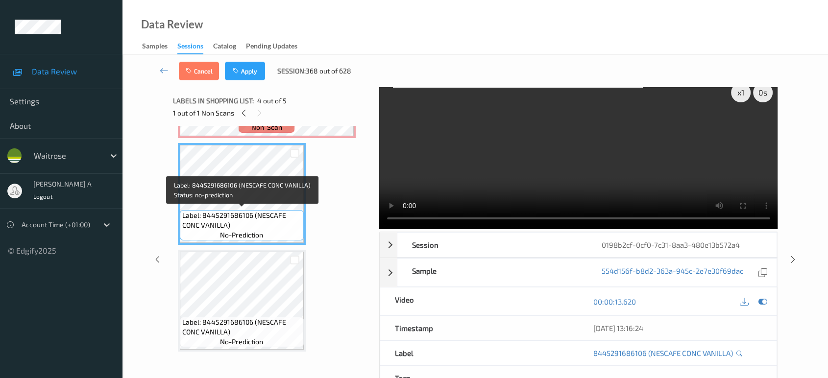
scroll to position [14, 0]
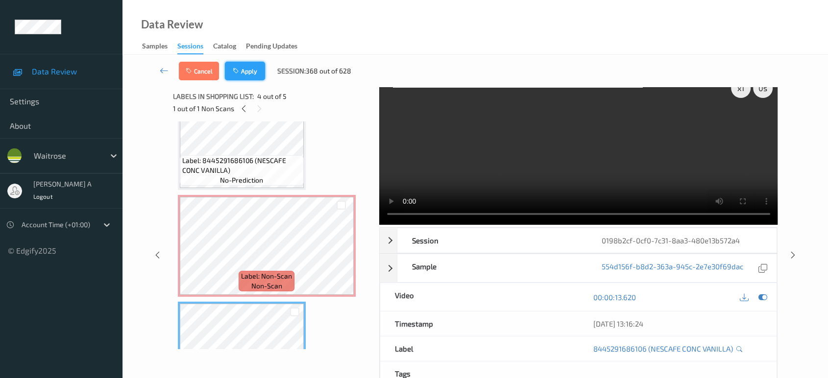
click at [246, 70] on button "Apply" at bounding box center [245, 71] width 40 height 19
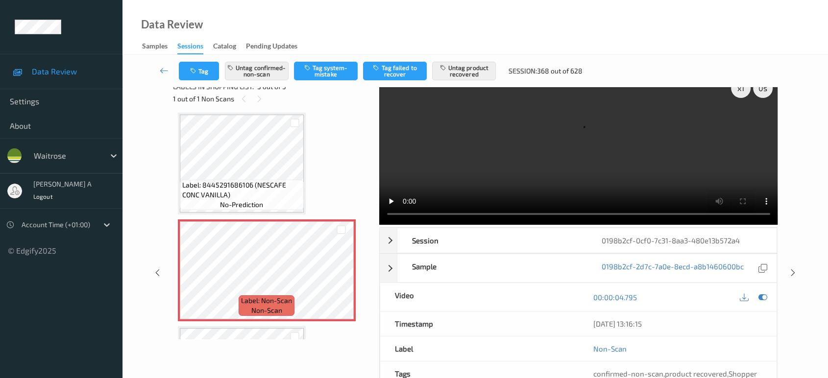
scroll to position [0, 0]
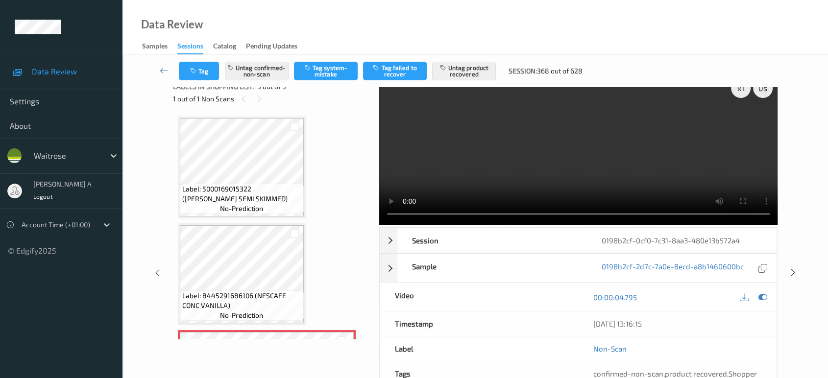
drag, startPoint x: 795, startPoint y: 230, endPoint x: 776, endPoint y: 199, distance: 36.5
click at [795, 230] on div "x 1 0 s Session 0198b2cf-0cf0-7c31-8aa3-480e13b572a4 Session ID 0198b2cf-0cf0-7…" at bounding box center [476, 273] width 666 height 398
click at [789, 270] on icon at bounding box center [793, 273] width 8 height 9
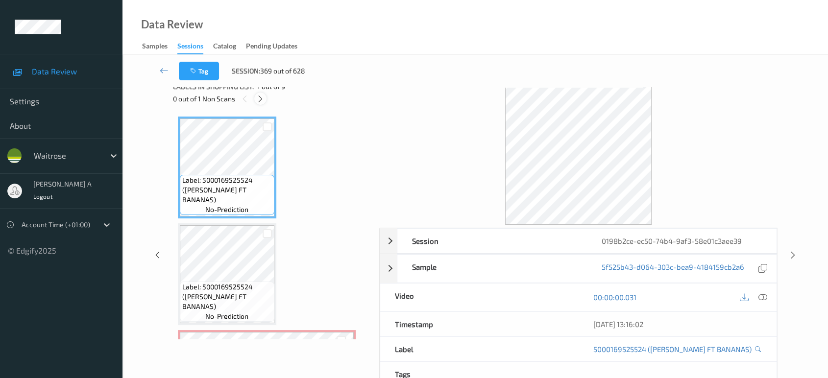
click at [261, 100] on icon at bounding box center [260, 99] width 8 height 9
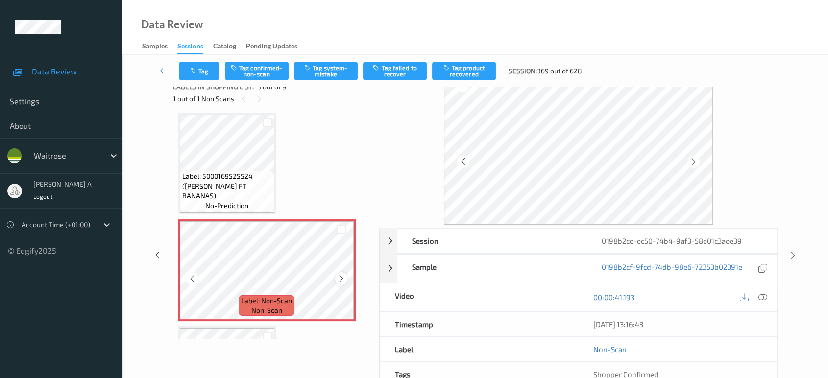
click at [339, 276] on icon at bounding box center [341, 278] width 8 height 9
click at [762, 297] on icon at bounding box center [763, 297] width 9 height 9
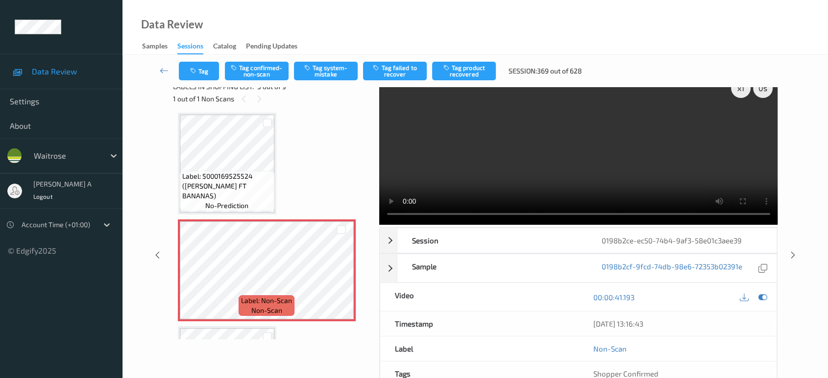
scroll to position [0, 0]
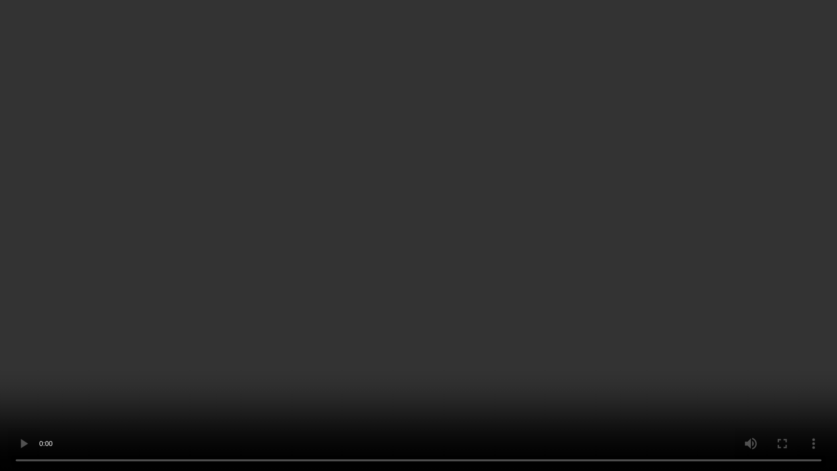
click at [402, 236] on video at bounding box center [418, 235] width 837 height 471
click at [448, 288] on video at bounding box center [418, 235] width 837 height 471
click at [361, 220] on video at bounding box center [418, 235] width 837 height 471
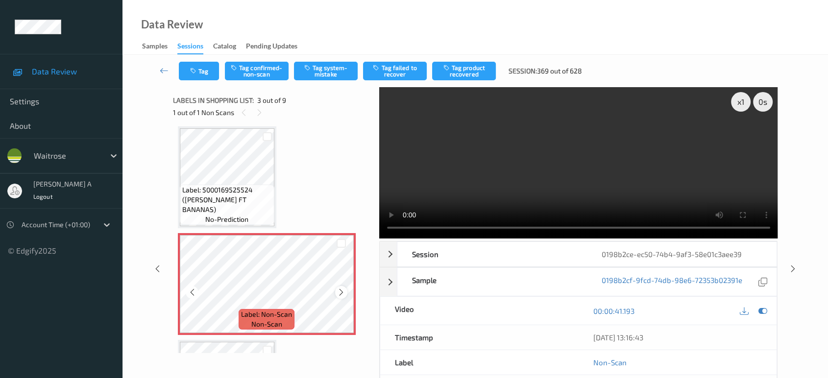
click at [341, 290] on icon at bounding box center [341, 292] width 8 height 9
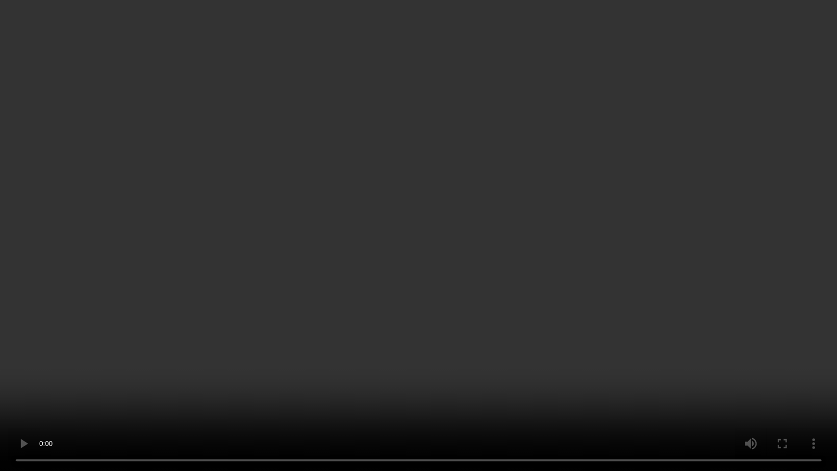
click at [504, 280] on video at bounding box center [418, 235] width 837 height 471
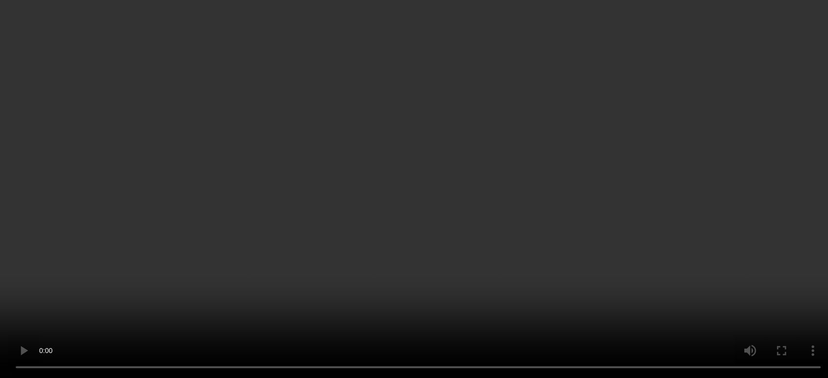
scroll to position [218, 0]
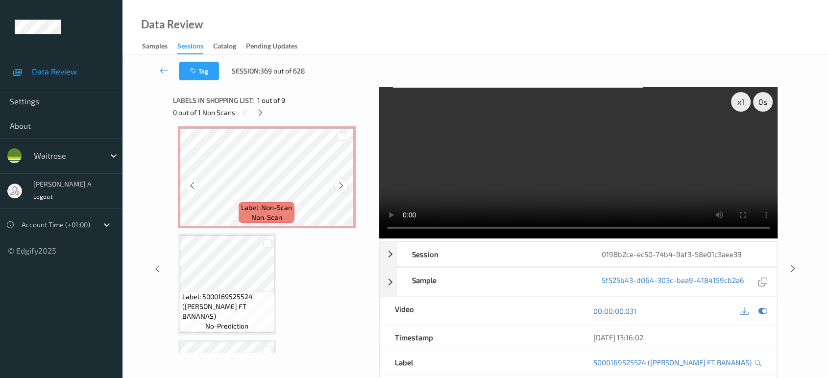
click at [340, 183] on icon at bounding box center [341, 185] width 8 height 9
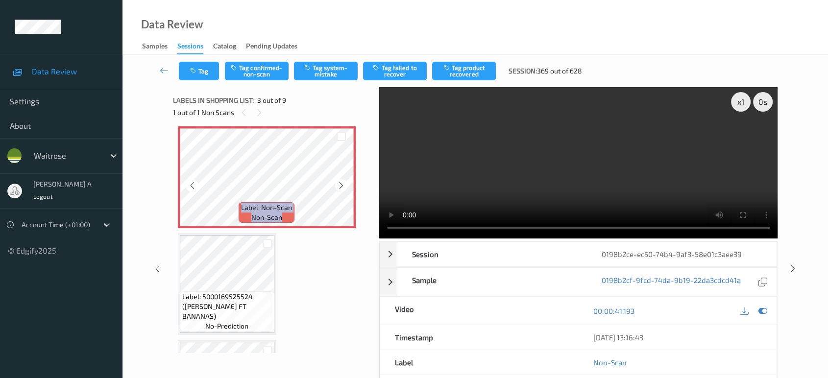
click at [340, 183] on icon at bounding box center [341, 185] width 8 height 9
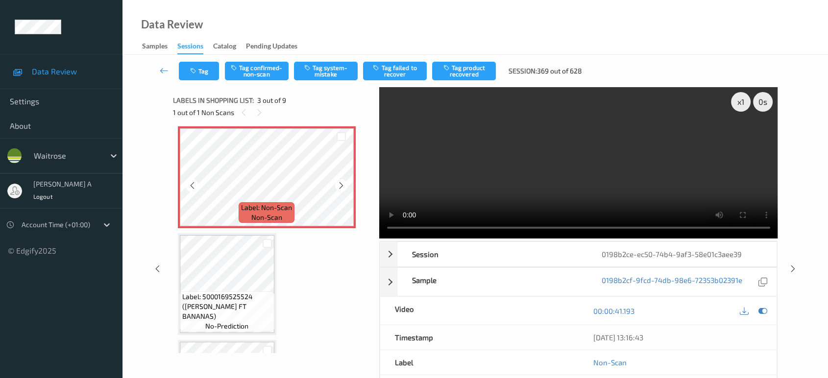
click at [340, 183] on icon at bounding box center [341, 185] width 8 height 9
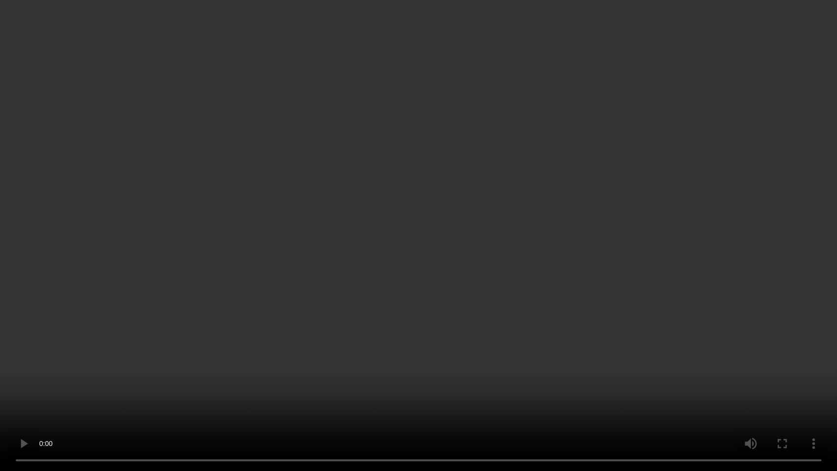
click at [508, 296] on video at bounding box center [418, 235] width 837 height 471
click at [459, 249] on video at bounding box center [418, 235] width 837 height 471
click at [415, 241] on video at bounding box center [418, 235] width 837 height 471
click at [435, 233] on video at bounding box center [418, 235] width 837 height 471
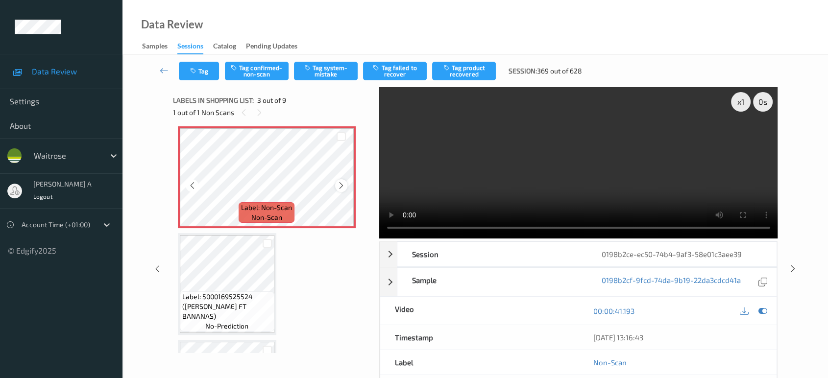
click at [340, 186] on icon at bounding box center [341, 185] width 8 height 9
click at [323, 63] on button "Tag system-mistake" at bounding box center [326, 71] width 64 height 19
click at [208, 75] on button "Tag" at bounding box center [199, 71] width 40 height 19
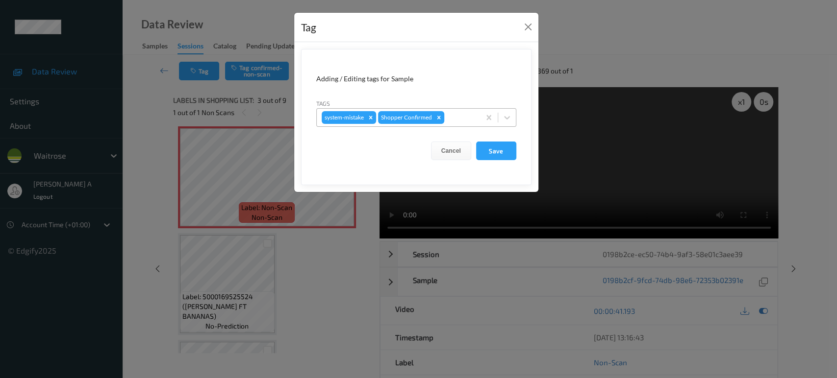
click at [457, 121] on div at bounding box center [460, 118] width 29 height 12
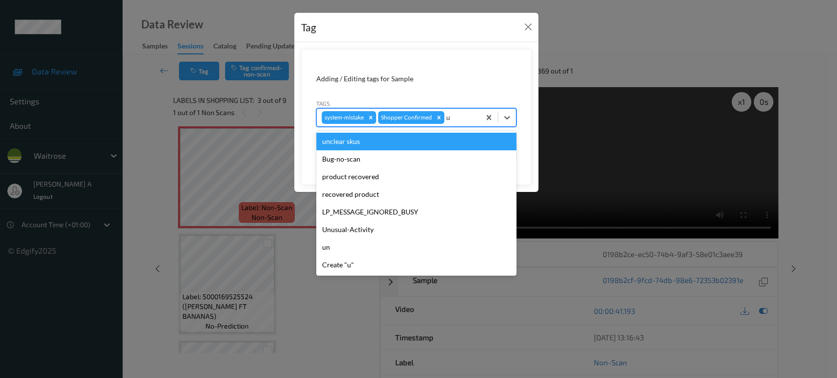
type input "un"
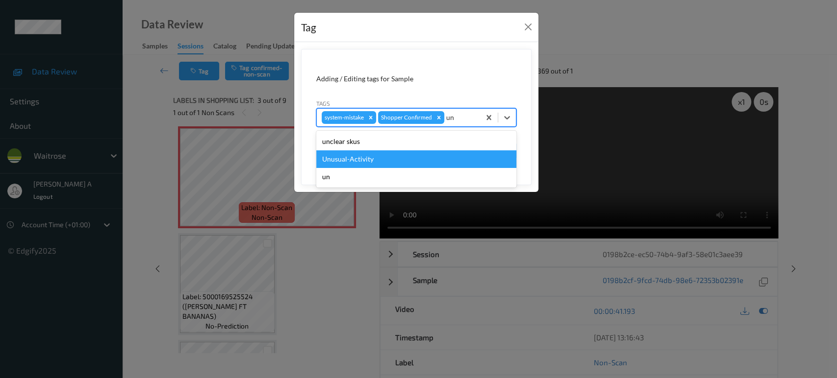
click at [377, 155] on div "Unusual-Activity" at bounding box center [416, 159] width 200 height 18
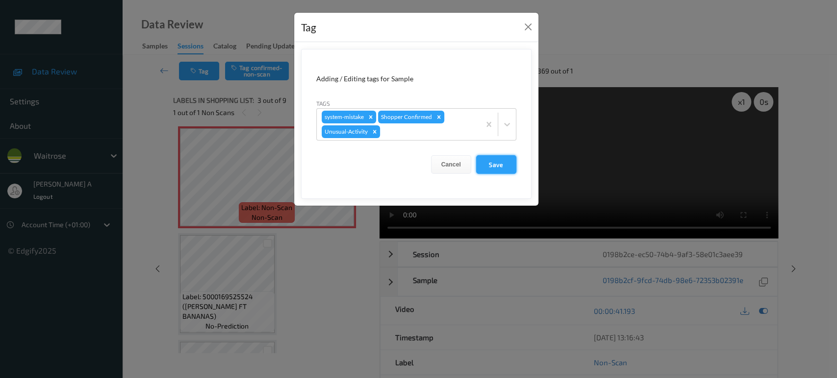
click at [500, 169] on button "Save" at bounding box center [496, 164] width 40 height 19
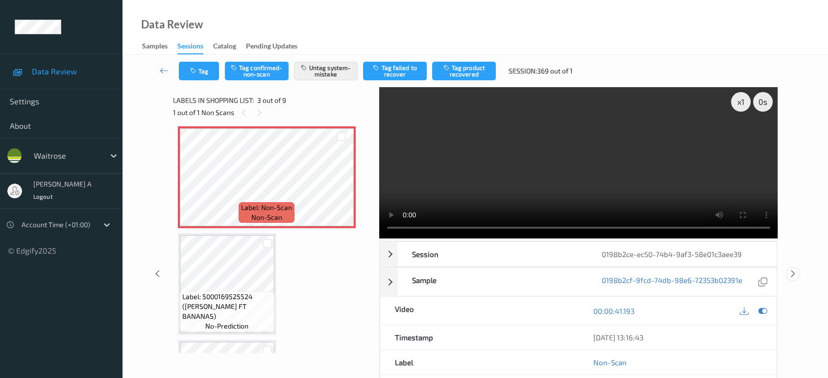
click at [793, 270] on icon at bounding box center [793, 274] width 8 height 9
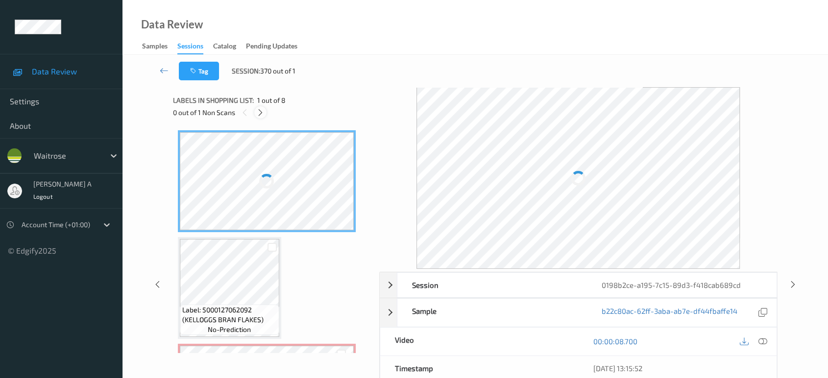
click at [264, 115] on icon at bounding box center [260, 112] width 8 height 9
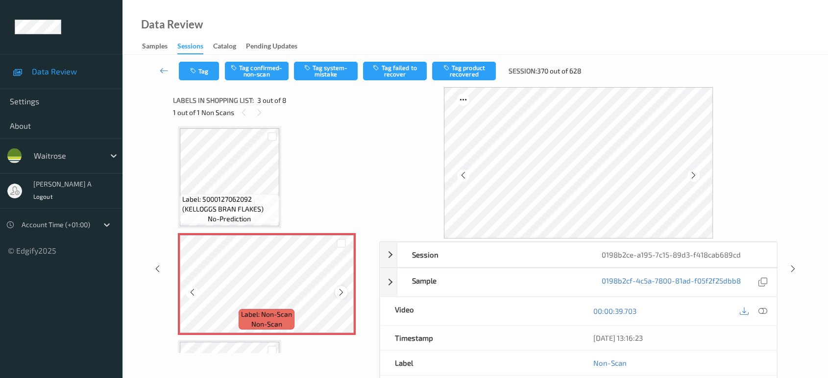
click at [340, 292] on icon at bounding box center [341, 292] width 8 height 9
click at [756, 308] on div at bounding box center [754, 311] width 32 height 13
click at [761, 310] on icon at bounding box center [763, 311] width 9 height 9
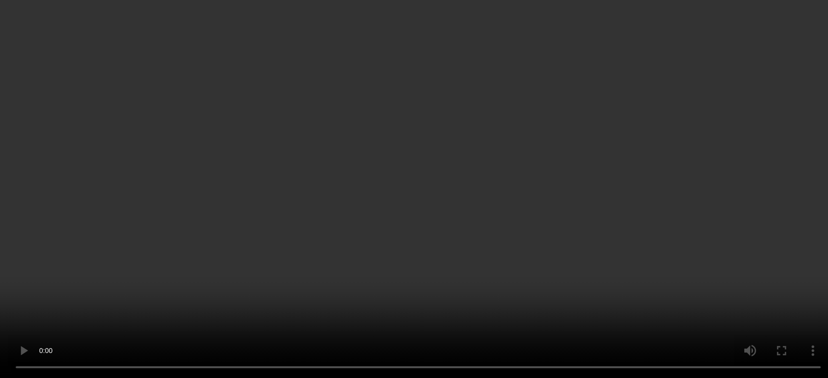
scroll to position [109, 0]
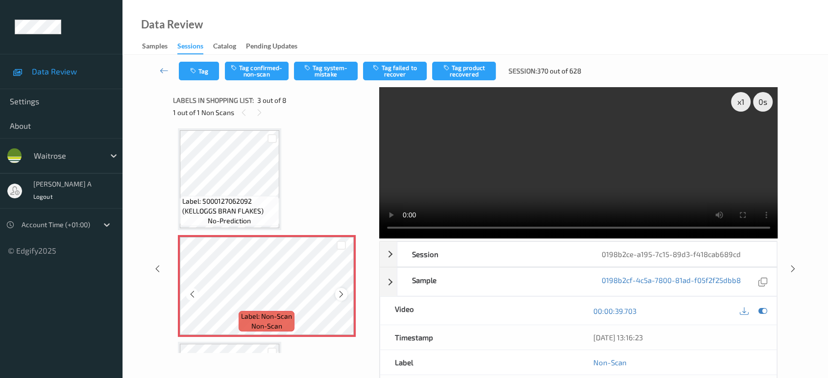
click at [341, 297] on icon at bounding box center [341, 294] width 8 height 9
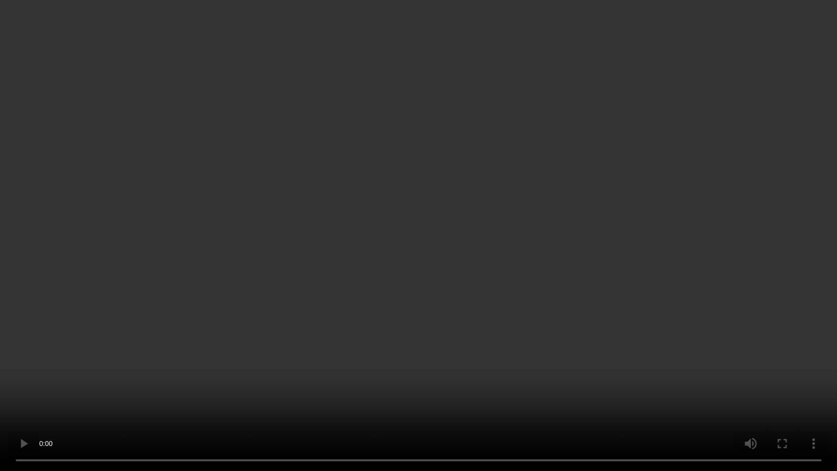
click at [448, 259] on video at bounding box center [418, 235] width 837 height 471
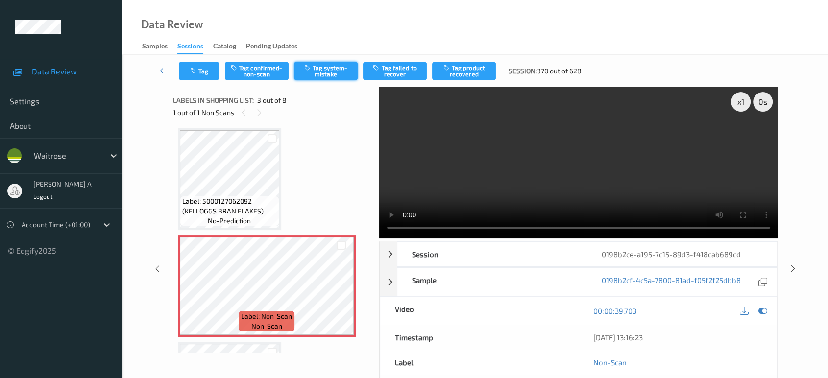
click at [319, 68] on button "Tag system-mistake" at bounding box center [326, 71] width 64 height 19
click at [198, 69] on icon "button" at bounding box center [194, 71] width 8 height 7
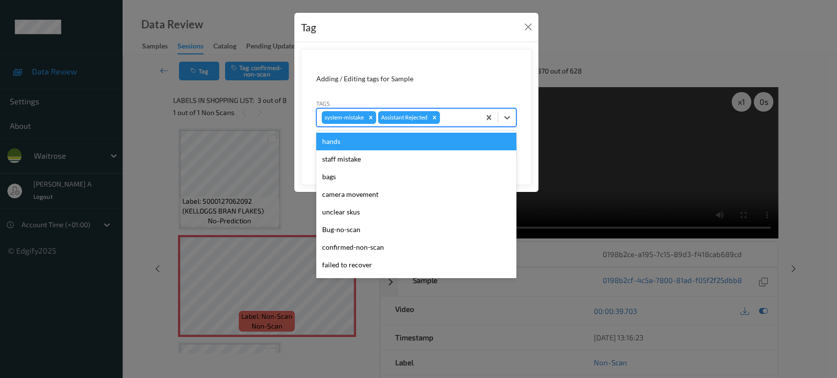
click at [459, 115] on div at bounding box center [458, 118] width 33 height 12
type input "un"
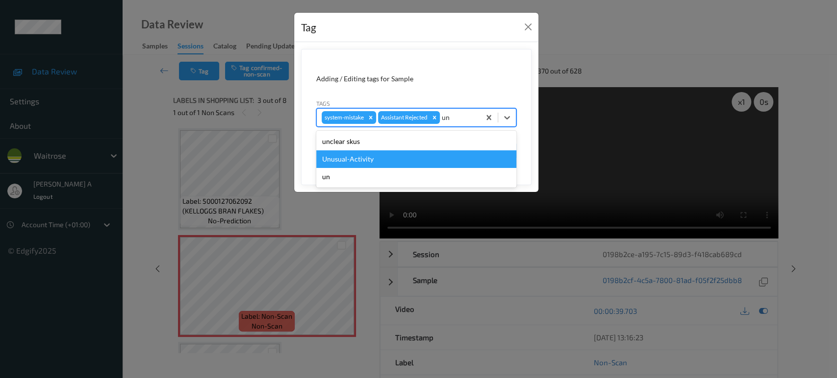
click at [377, 164] on div "Unusual-Activity" at bounding box center [416, 159] width 200 height 18
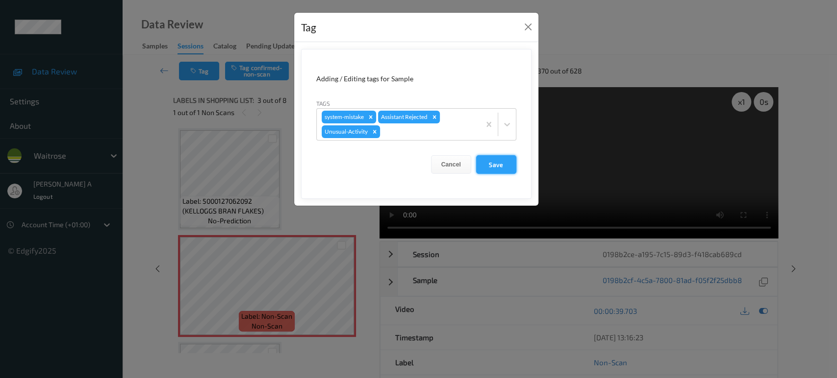
click at [490, 160] on button "Save" at bounding box center [496, 164] width 40 height 19
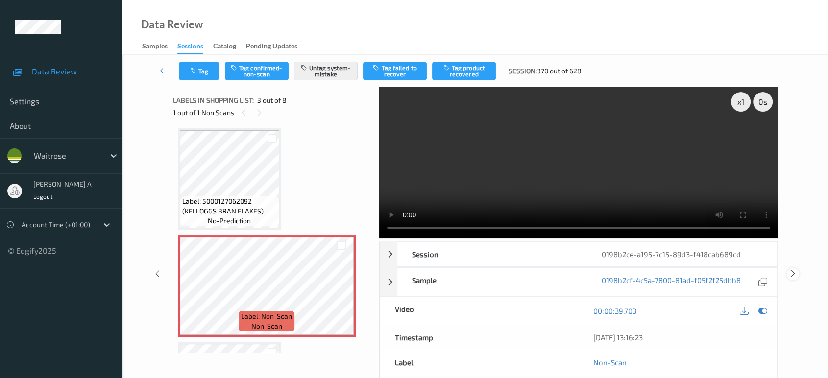
click at [792, 270] on icon at bounding box center [793, 274] width 8 height 9
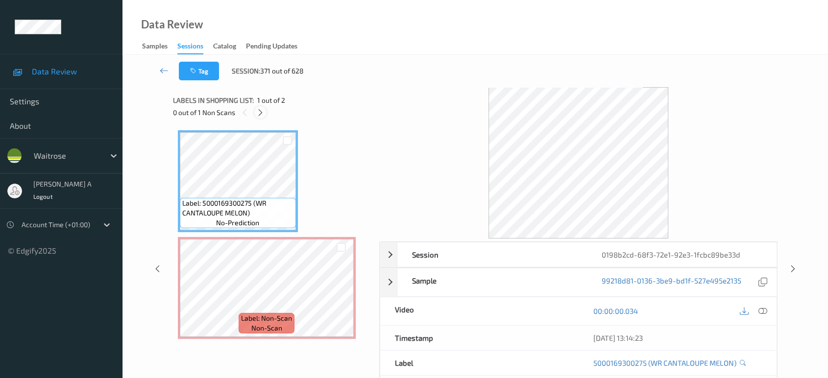
click at [265, 113] on div at bounding box center [260, 112] width 12 height 12
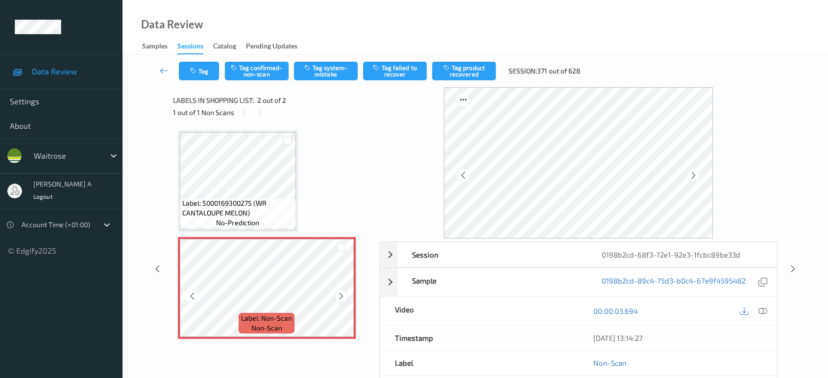
click at [336, 294] on div at bounding box center [341, 296] width 12 height 12
click at [761, 312] on icon at bounding box center [763, 311] width 9 height 9
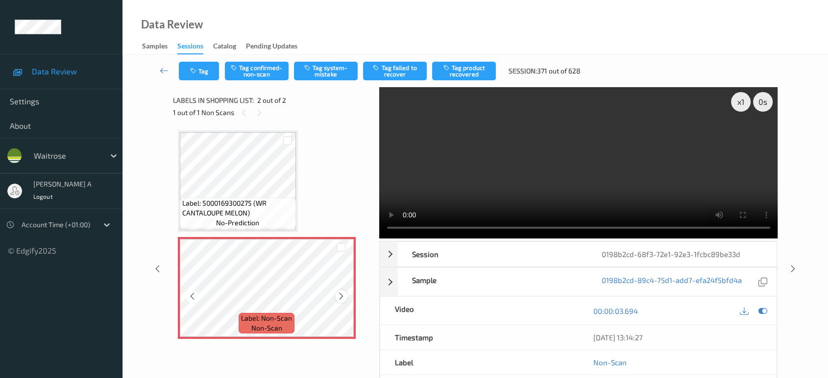
click at [341, 297] on icon at bounding box center [341, 296] width 8 height 9
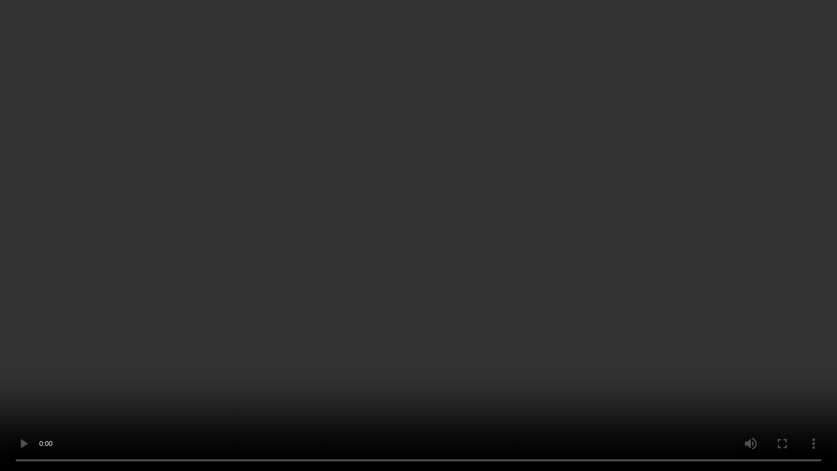
click at [43, 378] on video at bounding box center [418, 235] width 837 height 471
click at [480, 227] on video at bounding box center [418, 235] width 837 height 471
click at [436, 278] on video at bounding box center [418, 235] width 837 height 471
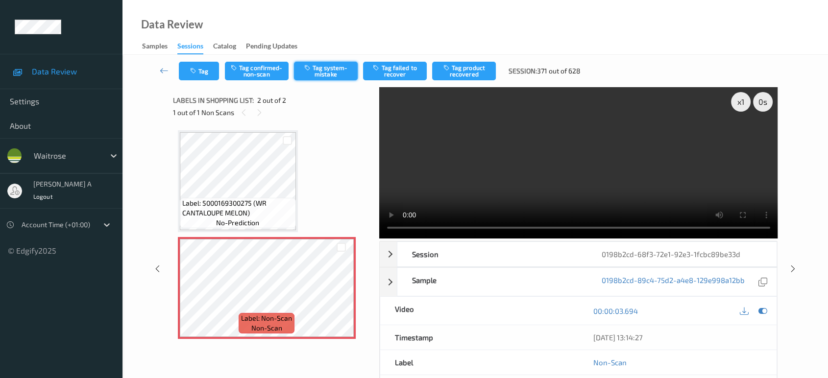
click at [334, 66] on button "Tag system-mistake" at bounding box center [326, 71] width 64 height 19
click at [208, 80] on button "Tag" at bounding box center [199, 71] width 40 height 19
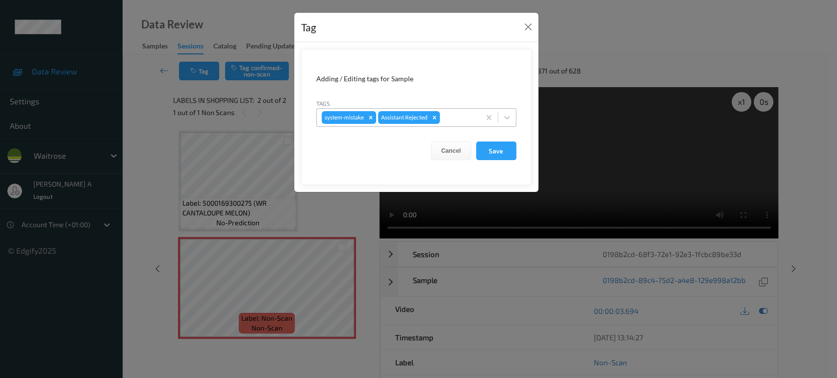
click at [460, 119] on div at bounding box center [458, 118] width 33 height 12
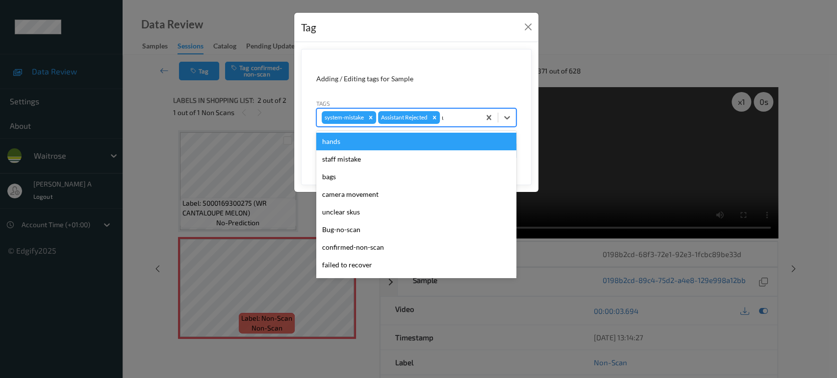
type input "un"
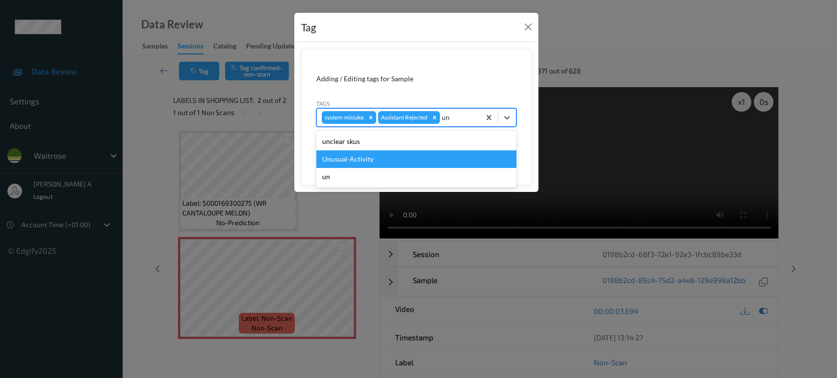
click at [420, 157] on div "Unusual-Activity" at bounding box center [416, 159] width 200 height 18
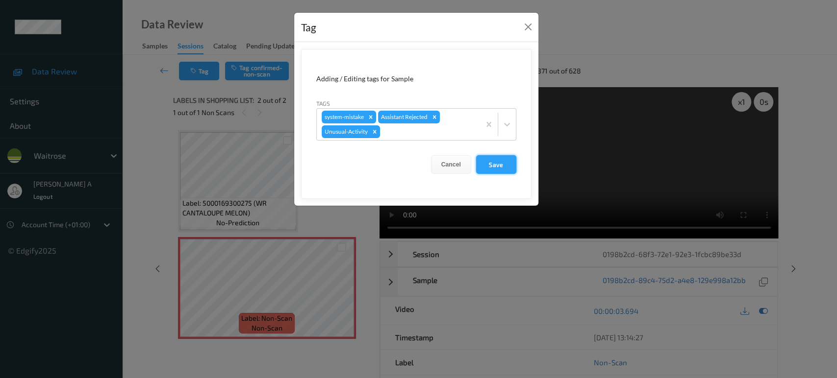
click at [492, 164] on button "Save" at bounding box center [496, 164] width 40 height 19
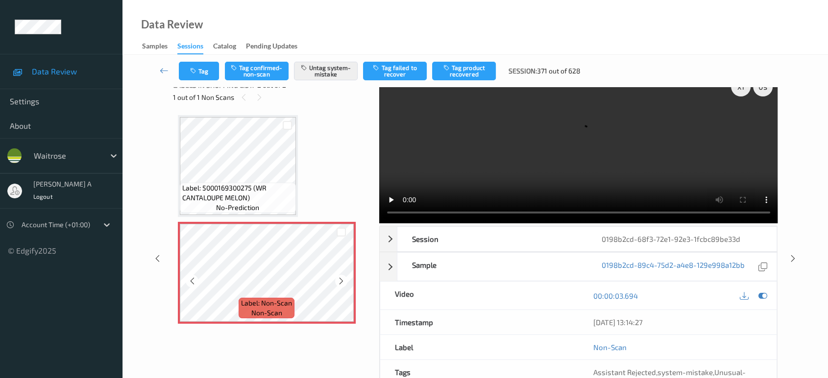
scroll to position [24, 0]
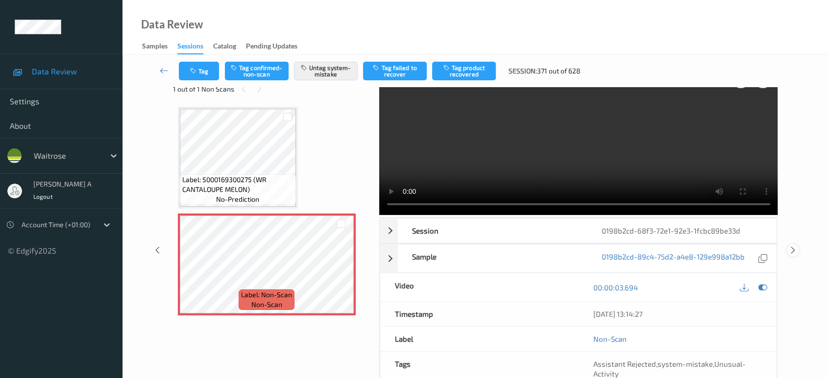
click at [795, 246] on icon at bounding box center [793, 250] width 8 height 9
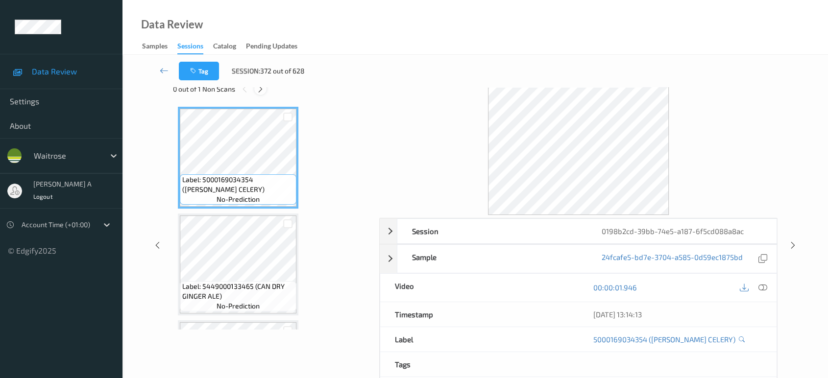
click at [263, 90] on icon at bounding box center [260, 89] width 8 height 9
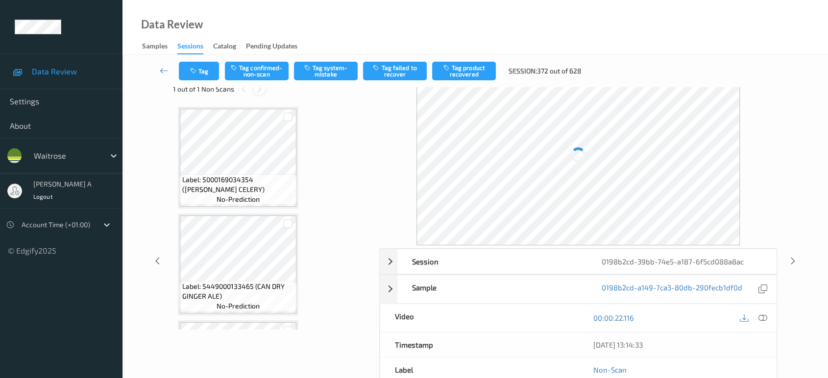
scroll to position [324, 0]
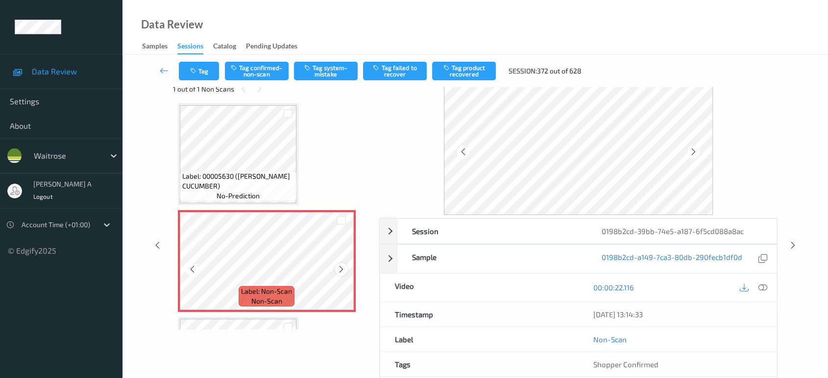
click at [342, 268] on icon at bounding box center [341, 269] width 8 height 9
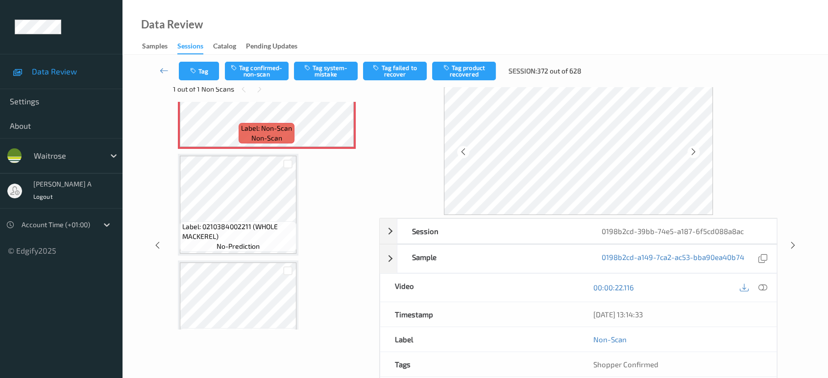
scroll to position [433, 0]
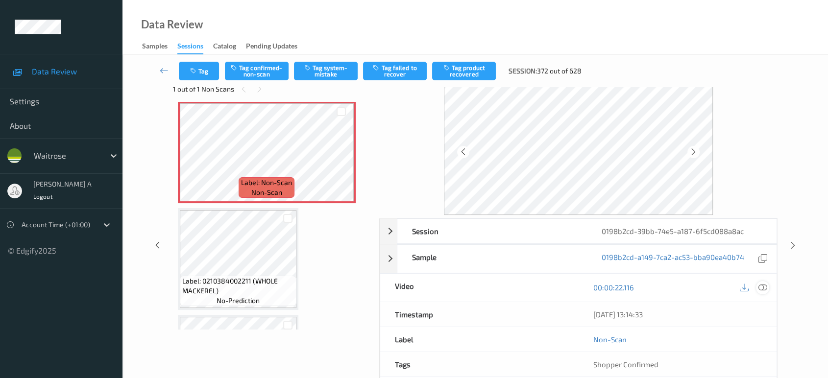
click at [765, 286] on icon at bounding box center [763, 287] width 9 height 9
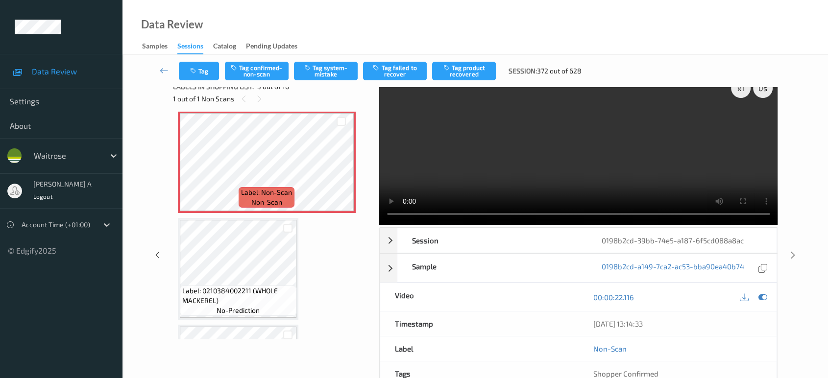
scroll to position [0, 0]
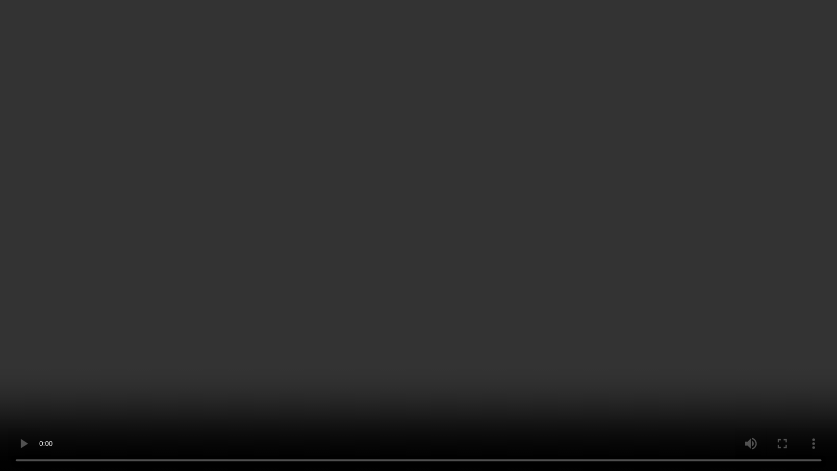
click at [456, 224] on video at bounding box center [418, 235] width 837 height 471
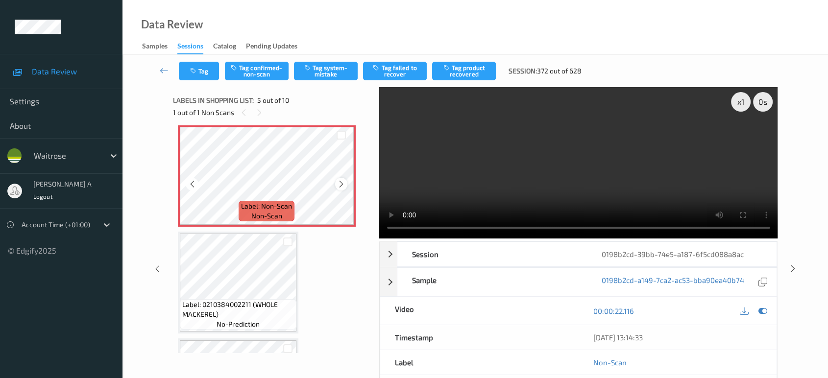
click at [339, 183] on icon at bounding box center [341, 184] width 8 height 9
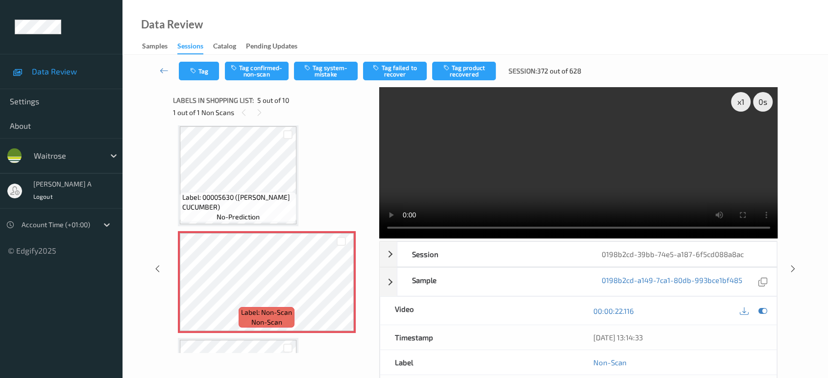
scroll to position [270, 0]
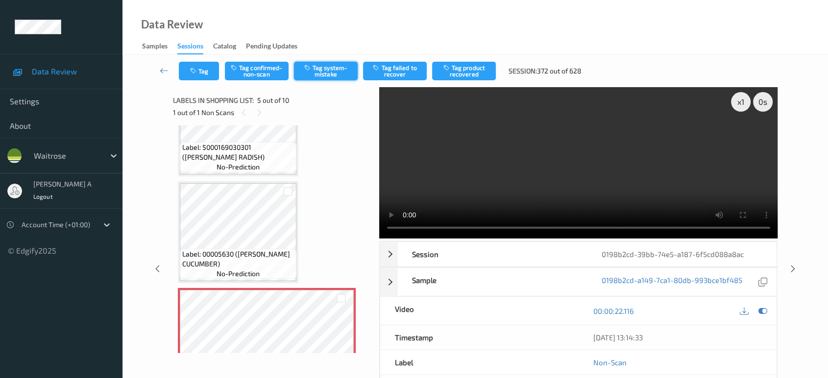
click at [325, 75] on button "Tag system-mistake" at bounding box center [326, 71] width 64 height 19
click at [191, 68] on icon "button" at bounding box center [194, 71] width 8 height 7
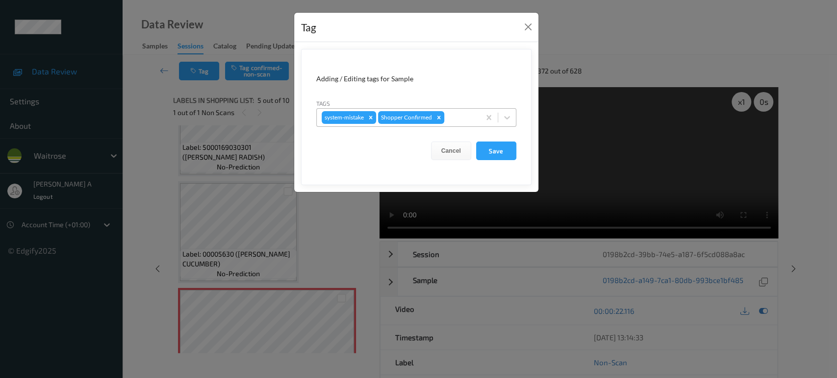
click at [455, 119] on div at bounding box center [460, 118] width 29 height 12
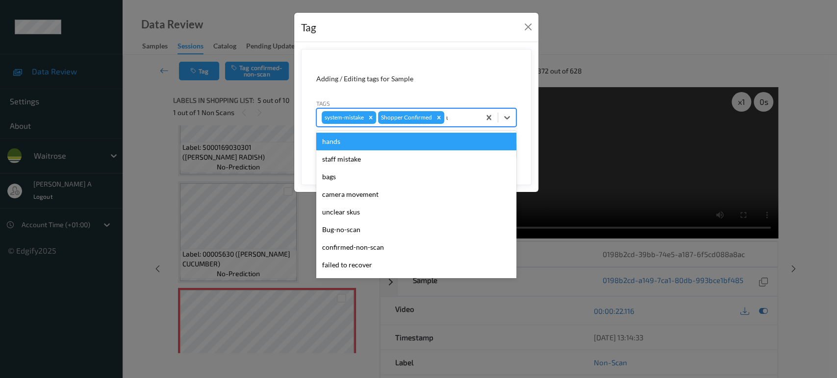
type input "un"
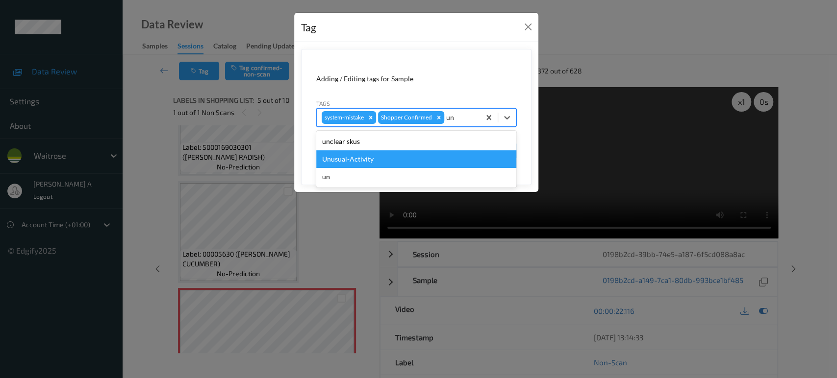
click at [366, 152] on div "Unusual-Activity" at bounding box center [416, 159] width 200 height 18
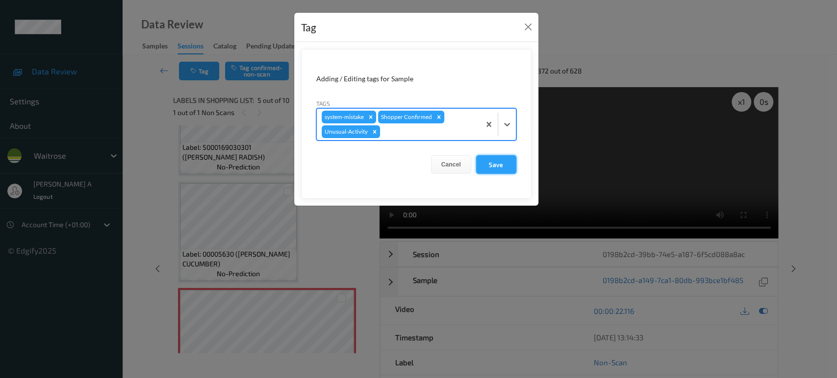
click at [491, 168] on button "Save" at bounding box center [496, 164] width 40 height 19
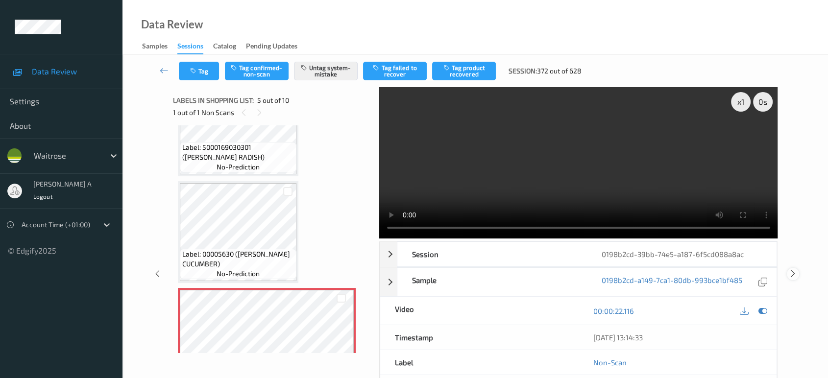
click at [796, 270] on icon at bounding box center [793, 274] width 8 height 9
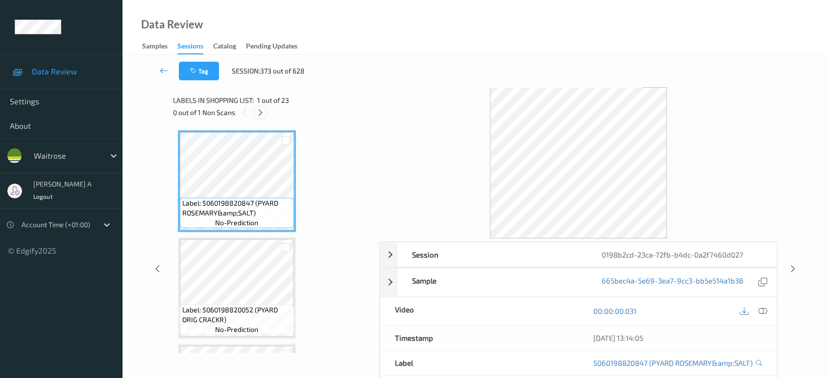
click at [263, 112] on icon at bounding box center [260, 112] width 8 height 9
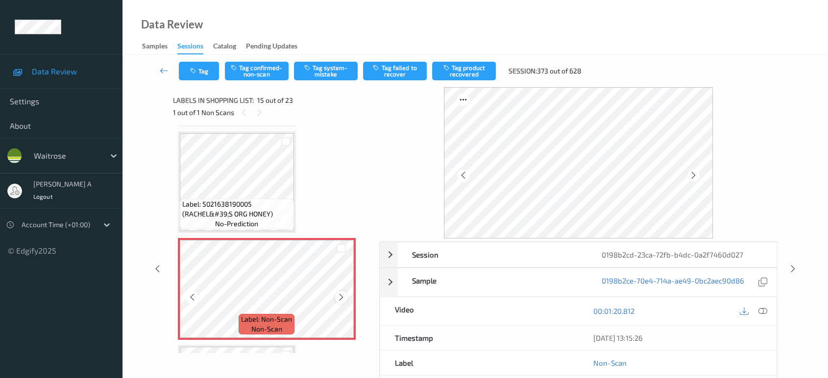
click at [341, 293] on icon at bounding box center [341, 297] width 8 height 9
click at [765, 311] on icon at bounding box center [763, 311] width 9 height 9
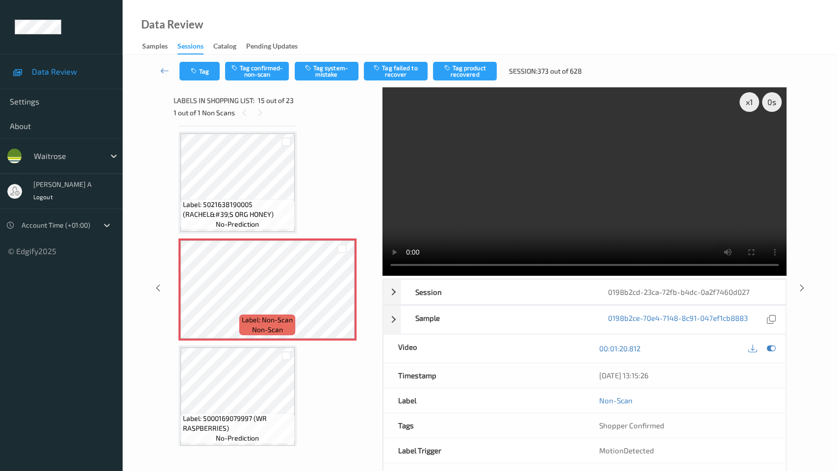
click at [382, 250] on video at bounding box center [584, 181] width 404 height 188
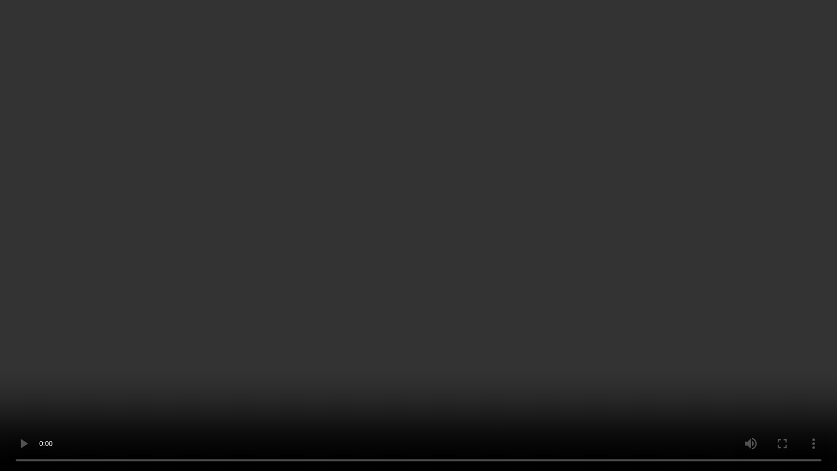
click at [423, 276] on video at bounding box center [418, 235] width 837 height 471
click at [418, 273] on video at bounding box center [418, 235] width 837 height 471
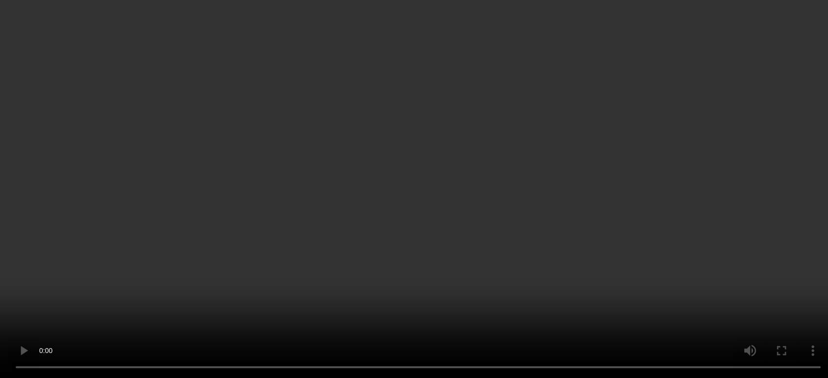
scroll to position [1497, 0]
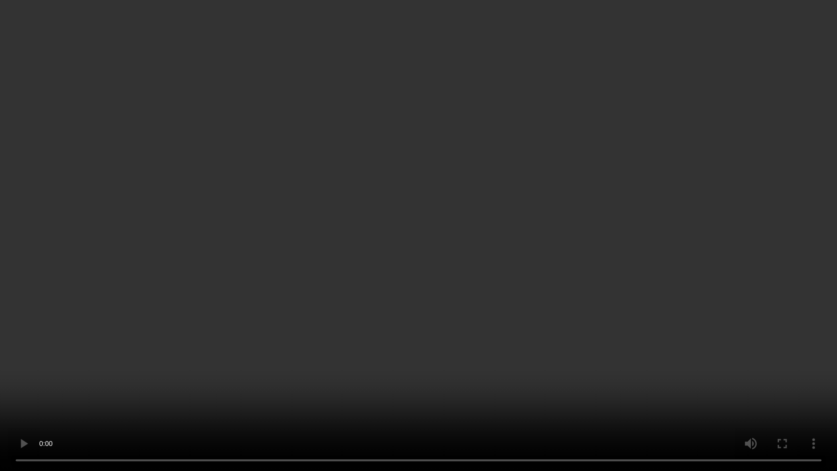
click at [442, 239] on video at bounding box center [418, 235] width 837 height 471
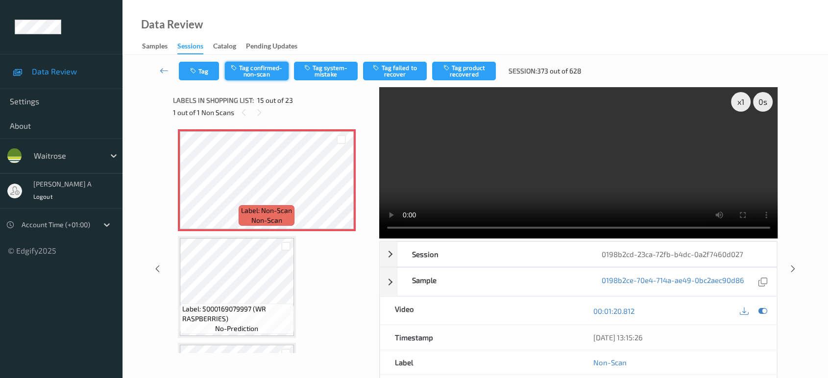
drag, startPoint x: 333, startPoint y: 78, endPoint x: 278, endPoint y: 80, distance: 55.4
click at [333, 78] on button "Tag system-mistake" at bounding box center [326, 71] width 64 height 19
click at [205, 71] on button "Tag" at bounding box center [199, 71] width 40 height 19
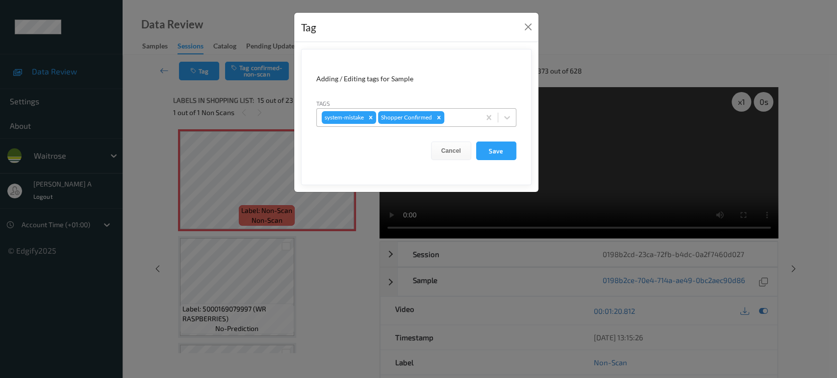
click at [468, 121] on div at bounding box center [460, 118] width 29 height 12
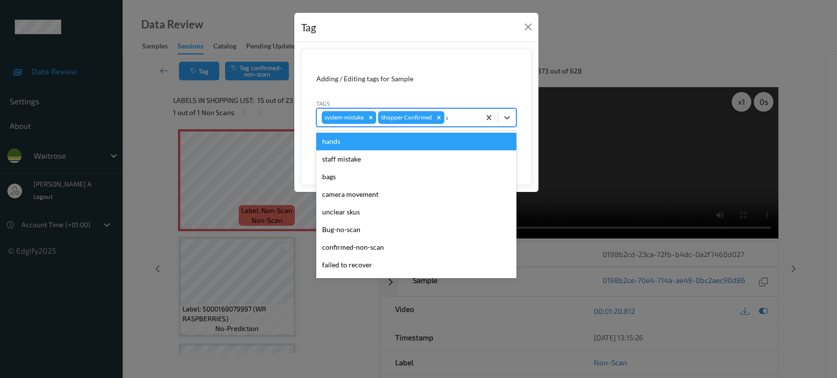
type input "un"
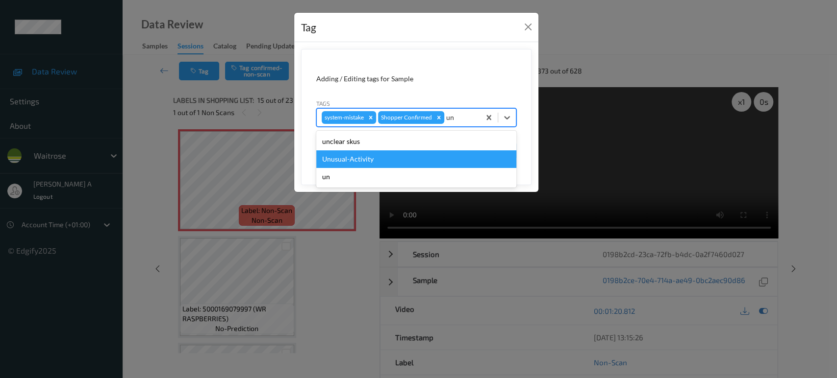
click at [405, 161] on div "Unusual-Activity" at bounding box center [416, 159] width 200 height 18
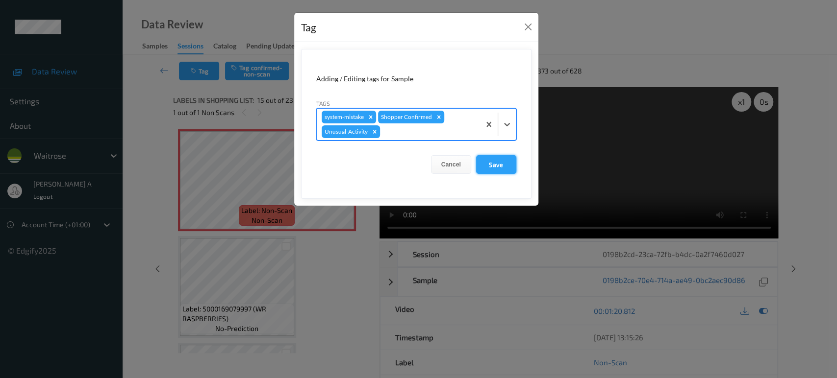
click at [489, 167] on button "Save" at bounding box center [496, 164] width 40 height 19
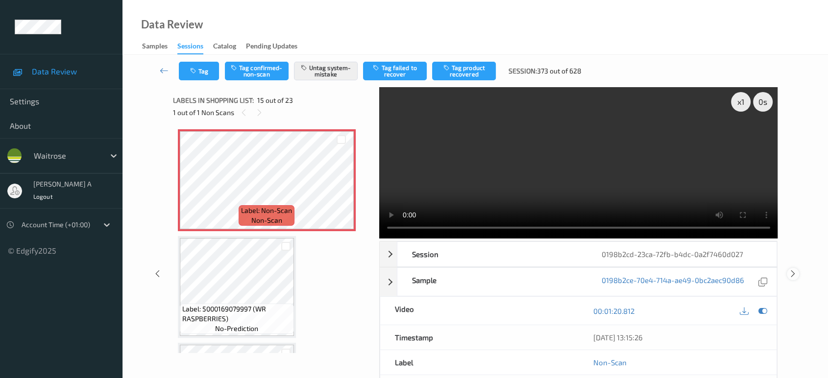
click at [794, 270] on icon at bounding box center [793, 274] width 8 height 9
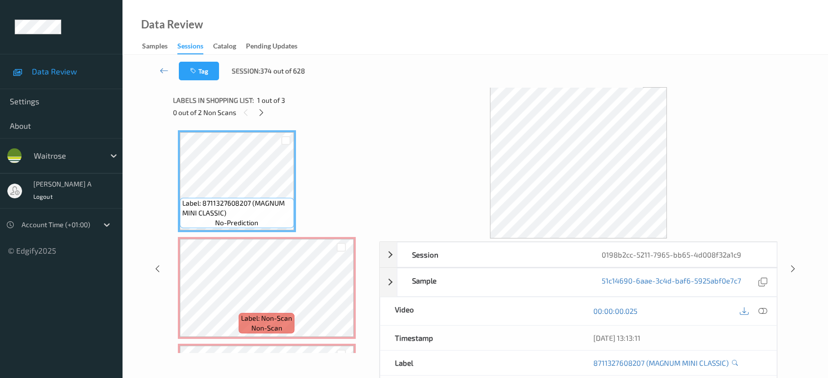
drag, startPoint x: 261, startPoint y: 114, endPoint x: 261, endPoint y: 124, distance: 10.3
click at [261, 114] on icon at bounding box center [261, 112] width 8 height 9
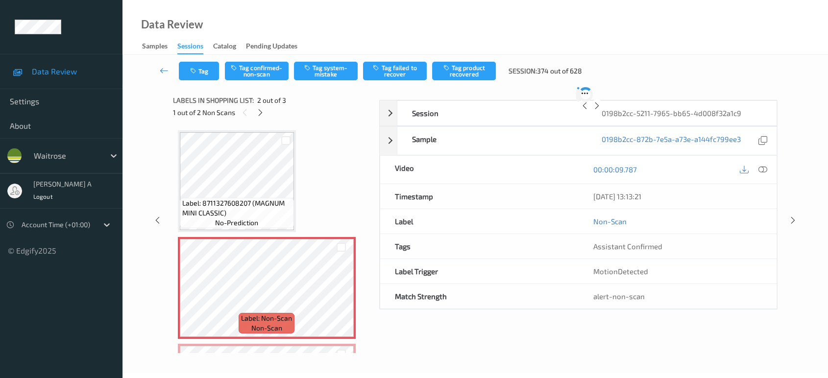
scroll to position [4, 0]
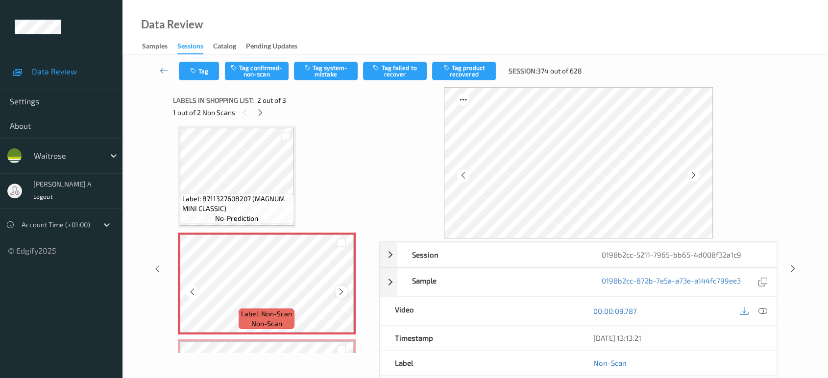
click at [338, 295] on icon at bounding box center [341, 292] width 8 height 9
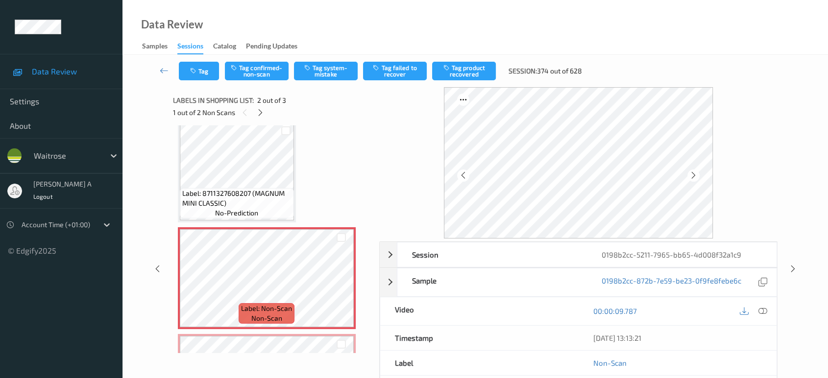
scroll to position [0, 0]
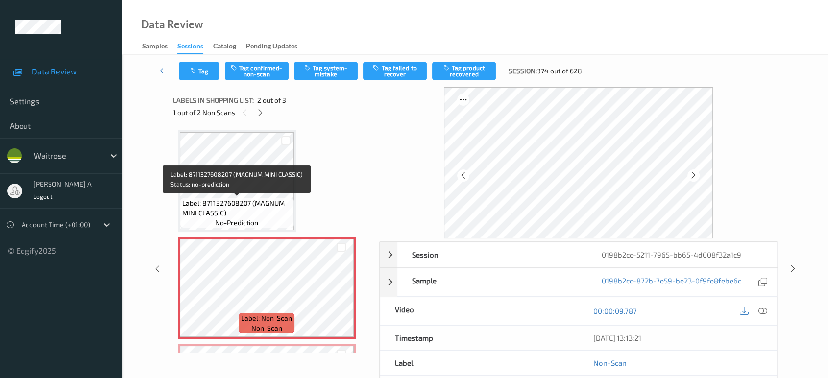
click at [247, 212] on span "Label: 8711327608207 (MAGNUM MINI CLASSIC)" at bounding box center [236, 209] width 109 height 20
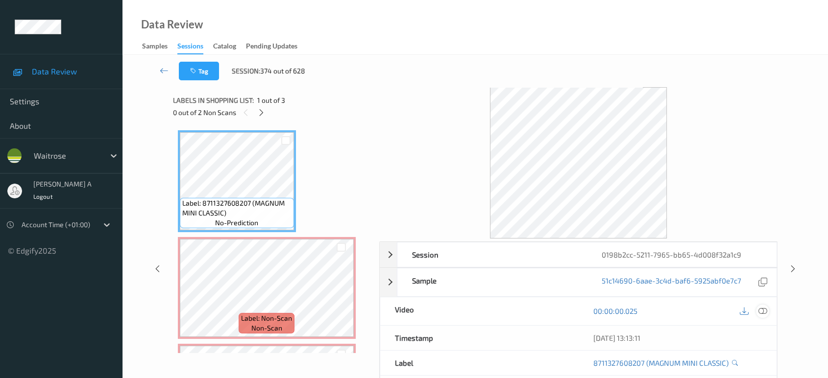
click at [768, 314] on div at bounding box center [762, 311] width 13 height 13
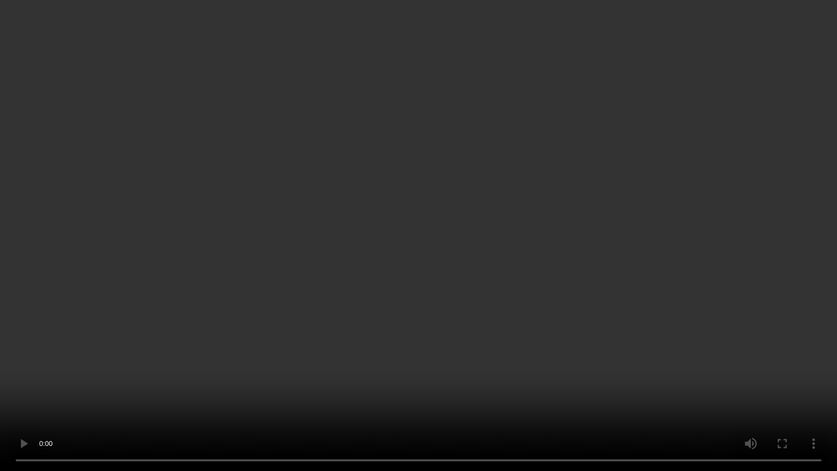
click at [415, 169] on video at bounding box center [418, 235] width 837 height 471
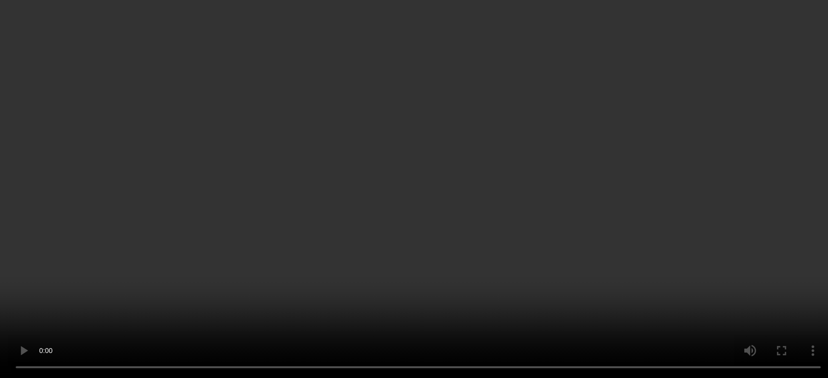
scroll to position [96, 0]
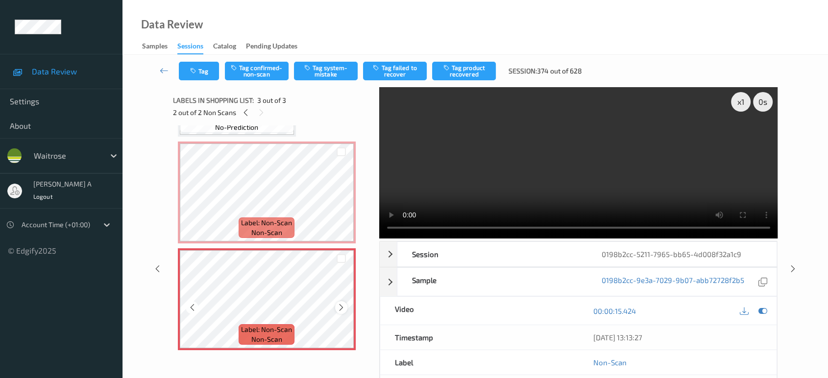
click at [343, 308] on icon at bounding box center [341, 307] width 8 height 9
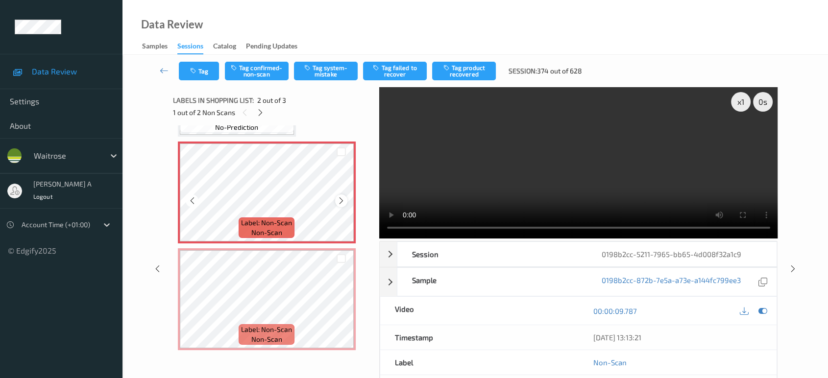
click at [344, 201] on icon at bounding box center [341, 201] width 8 height 9
click at [318, 73] on button "Tag system-mistake" at bounding box center [326, 71] width 64 height 19
click at [190, 74] on icon "button" at bounding box center [194, 71] width 8 height 7
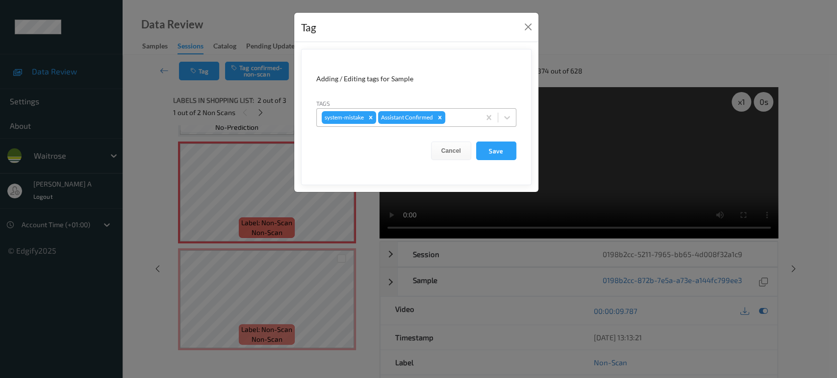
click at [452, 117] on div at bounding box center [461, 118] width 28 height 12
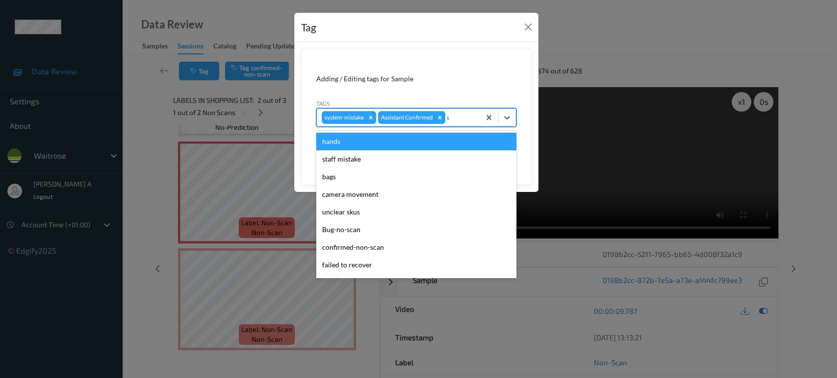
type input "un"
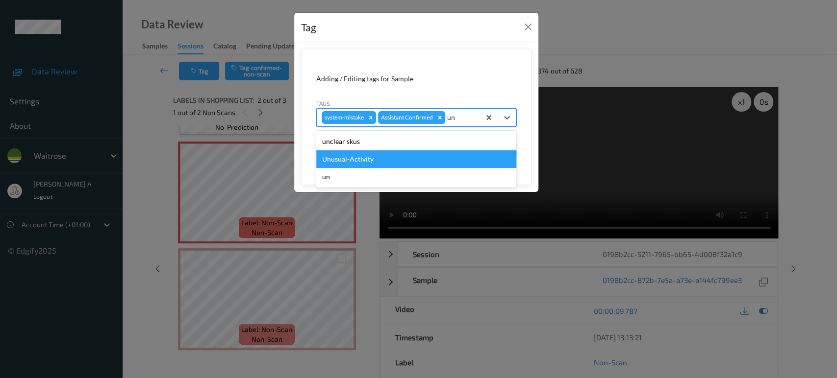
click at [351, 158] on div "Unusual-Activity" at bounding box center [416, 159] width 200 height 18
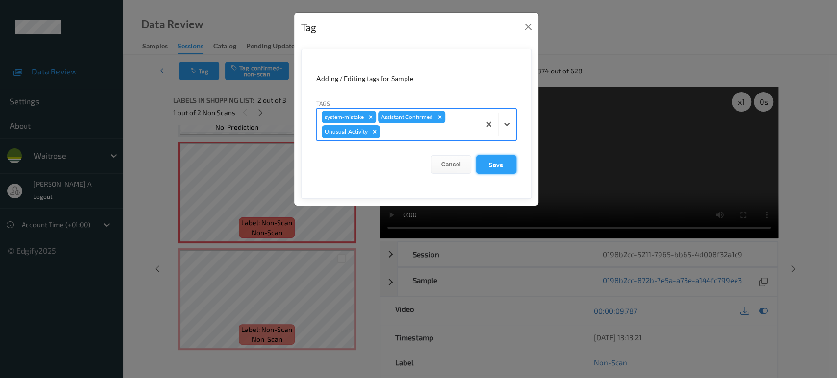
click at [497, 164] on button "Save" at bounding box center [496, 164] width 40 height 19
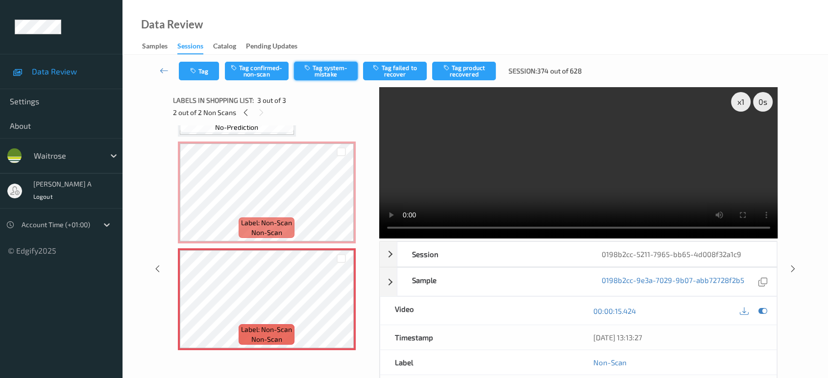
click at [334, 81] on div "Tag Tag confirmed-non-scan Tag system-mistake Tag failed to recover Tag product…" at bounding box center [476, 71] width 666 height 32
click at [334, 80] on div "Tag Tag confirmed-non-scan Tag system-mistake Tag failed to recover Tag product…" at bounding box center [476, 71] width 666 height 32
click at [351, 75] on button "Tag system-mistake" at bounding box center [326, 71] width 64 height 19
click at [333, 113] on div "2 out of 2 Non Scans" at bounding box center [272, 112] width 199 height 12
click at [338, 72] on button "Tag system-mistake" at bounding box center [326, 71] width 64 height 19
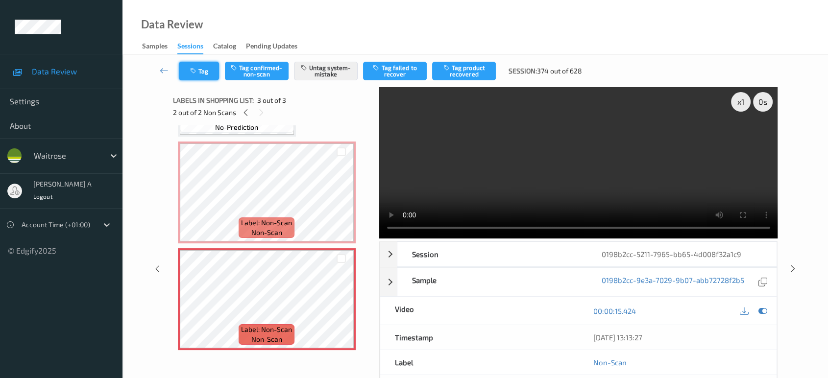
click at [190, 78] on button "Tag" at bounding box center [199, 71] width 40 height 19
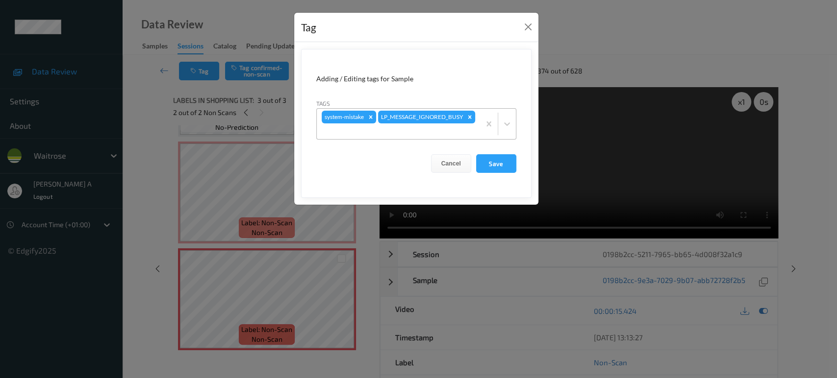
click at [435, 133] on div at bounding box center [398, 131] width 153 height 12
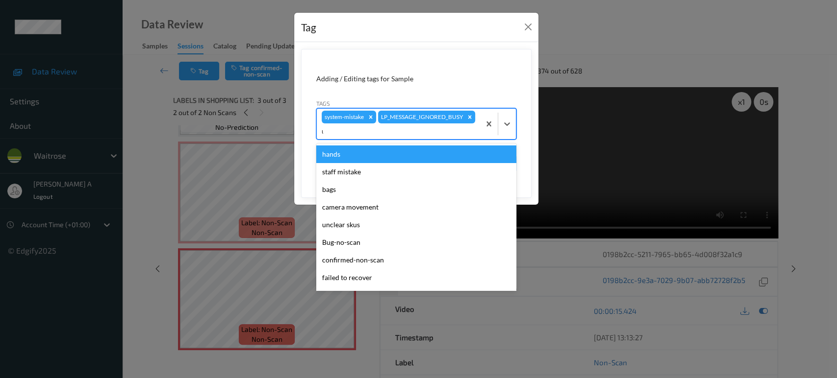
type input "un"
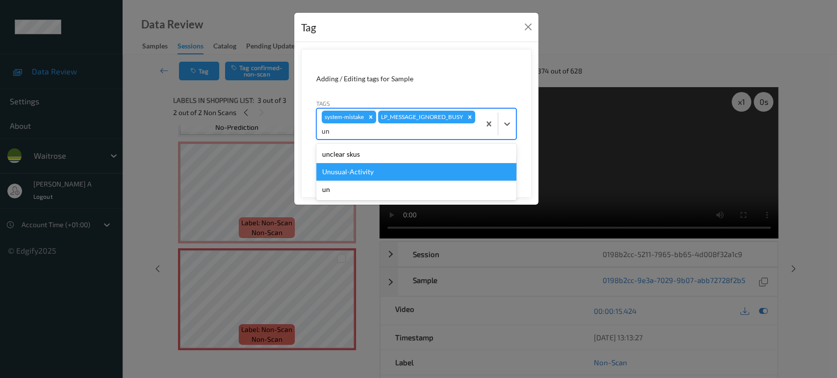
click at [367, 168] on div "Unusual-Activity" at bounding box center [416, 172] width 200 height 18
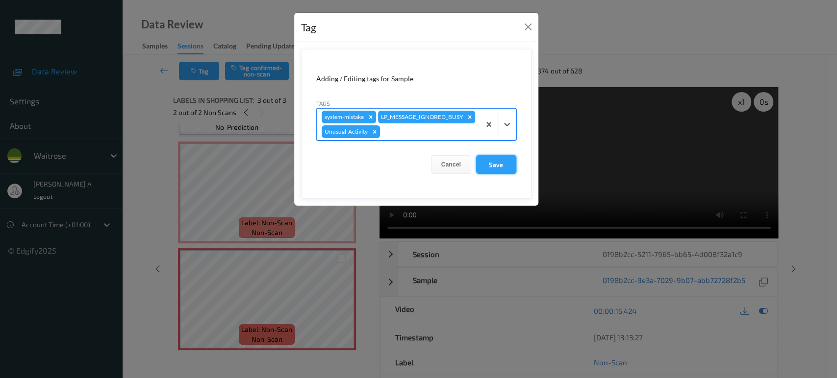
click at [501, 169] on button "Save" at bounding box center [496, 164] width 40 height 19
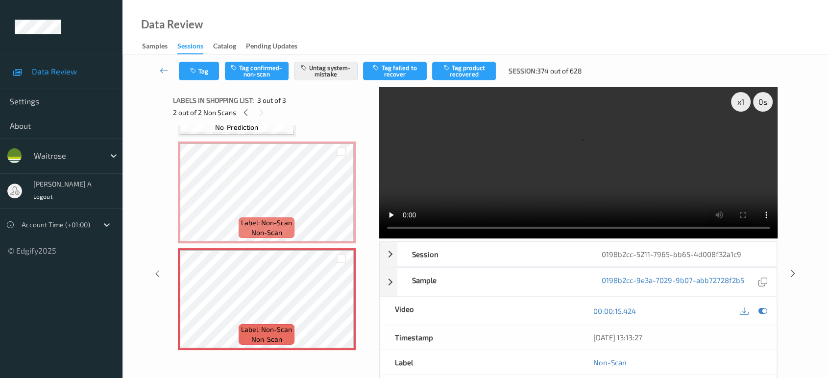
drag, startPoint x: 795, startPoint y: 230, endPoint x: 568, endPoint y: 42, distance: 295.5
click at [795, 270] on icon at bounding box center [793, 274] width 8 height 9
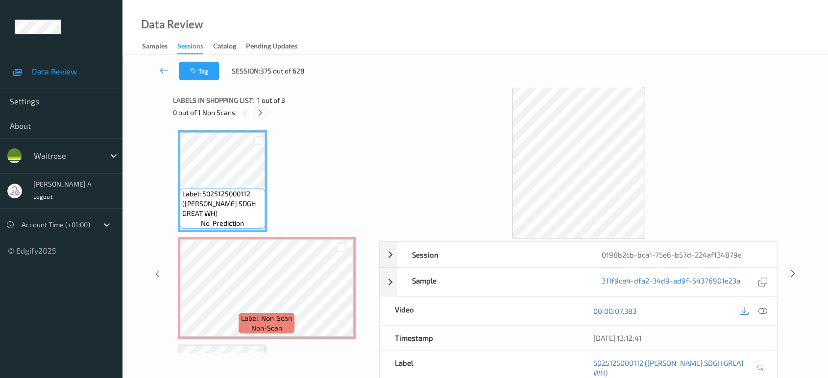
click at [263, 117] on icon at bounding box center [260, 112] width 8 height 9
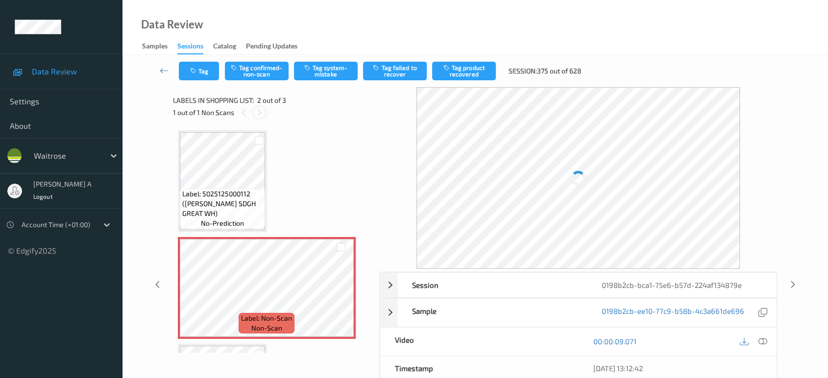
scroll to position [4, 0]
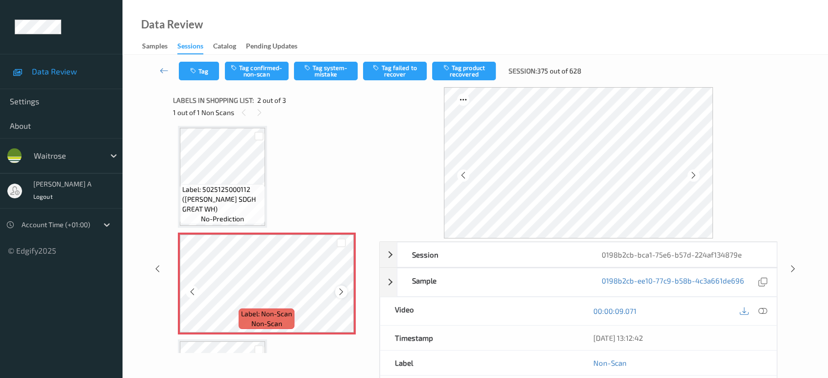
click at [340, 288] on icon at bounding box center [341, 292] width 8 height 9
click at [768, 313] on div at bounding box center [762, 311] width 13 height 13
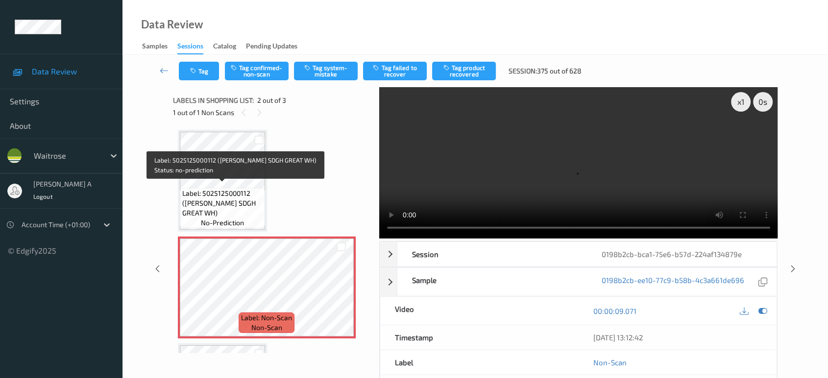
scroll to position [0, 0]
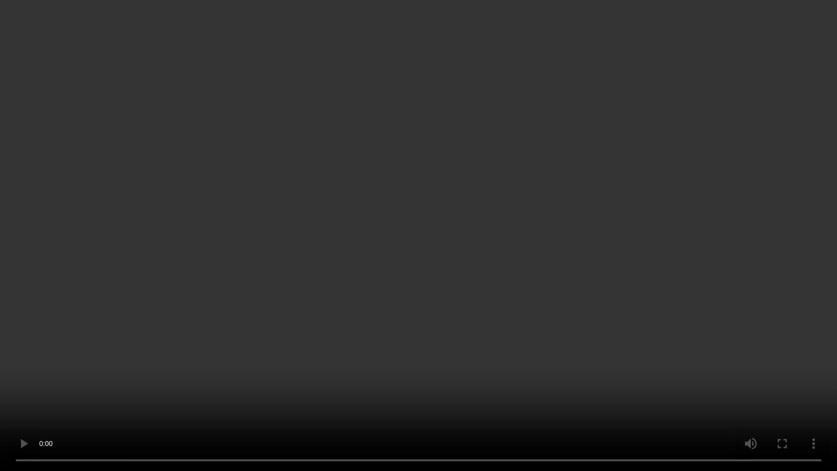
click at [429, 273] on video at bounding box center [418, 235] width 837 height 471
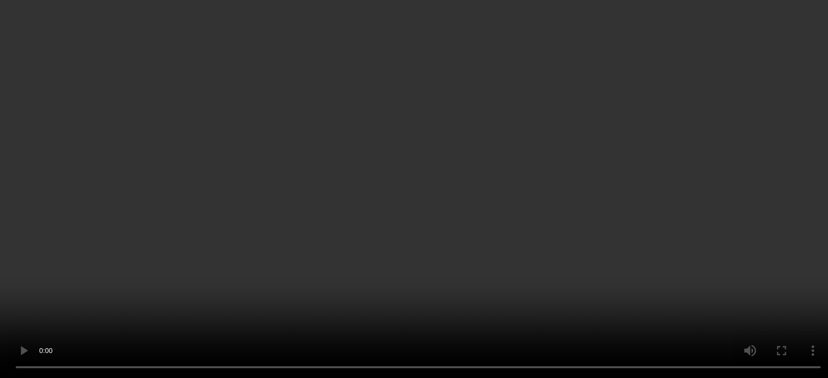
scroll to position [41, 0]
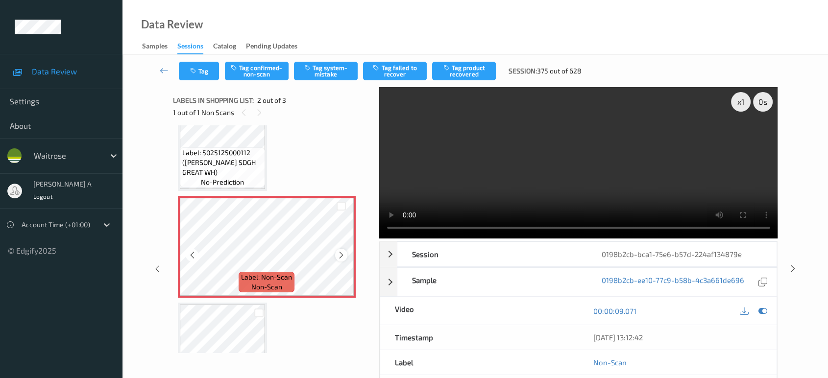
click at [341, 254] on icon at bounding box center [341, 255] width 8 height 9
click at [342, 72] on button "Tag system-mistake" at bounding box center [326, 71] width 64 height 19
click at [196, 71] on icon "button" at bounding box center [194, 71] width 8 height 7
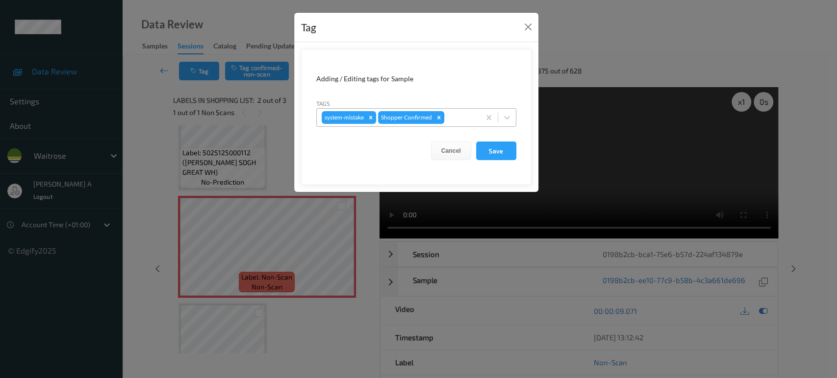
click at [450, 118] on div at bounding box center [460, 118] width 29 height 12
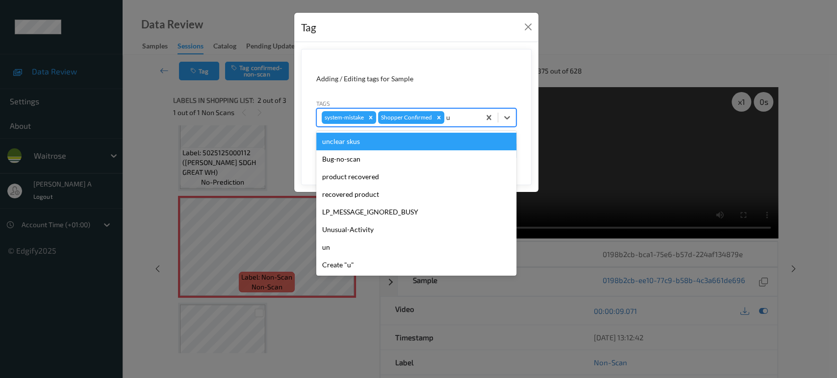
type input "un"
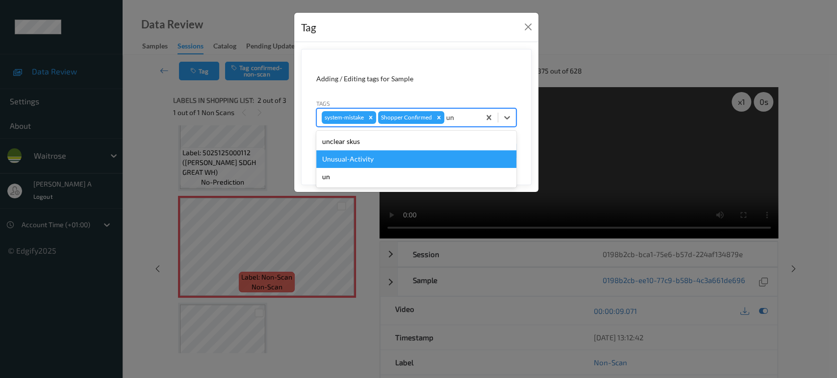
click at [399, 160] on div "Unusual-Activity" at bounding box center [416, 159] width 200 height 18
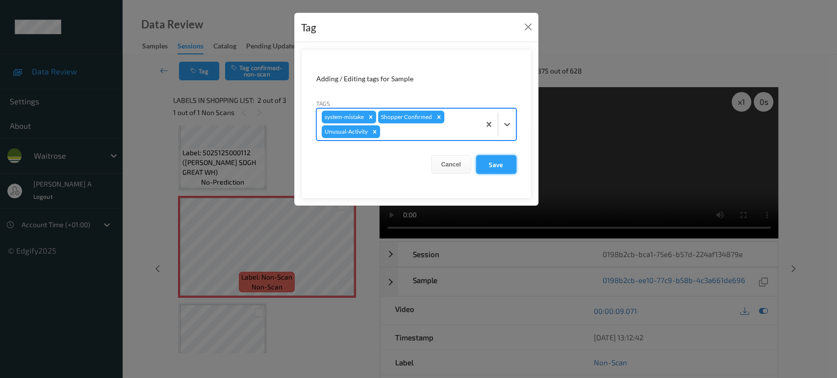
click at [498, 163] on button "Save" at bounding box center [496, 164] width 40 height 19
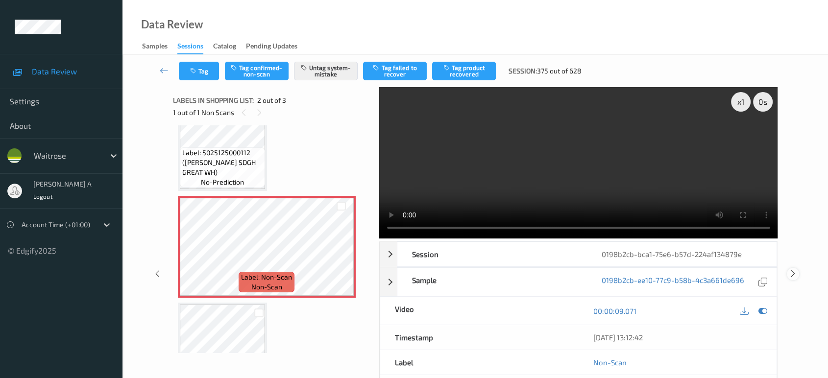
click at [794, 270] on icon at bounding box center [793, 274] width 8 height 9
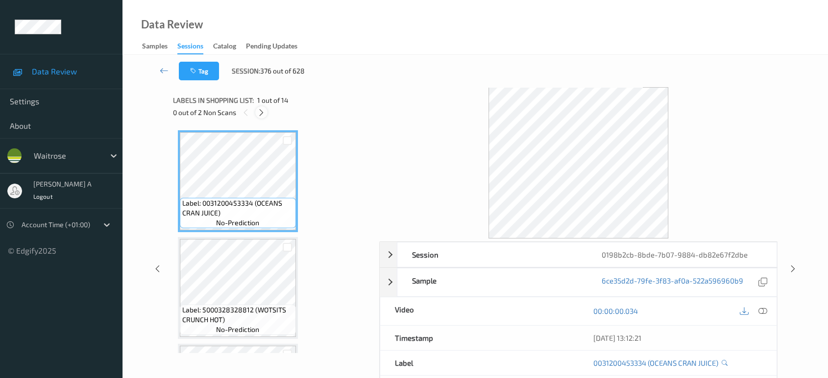
click at [258, 111] on icon at bounding box center [261, 112] width 8 height 9
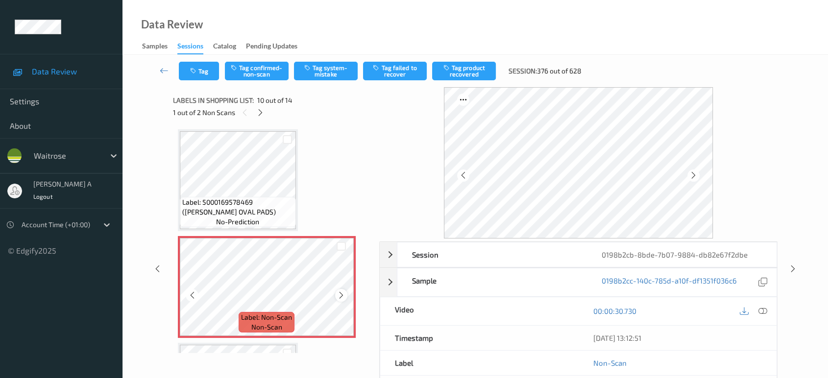
click at [346, 290] on div at bounding box center [341, 295] width 12 height 12
click at [343, 291] on icon at bounding box center [341, 295] width 8 height 9
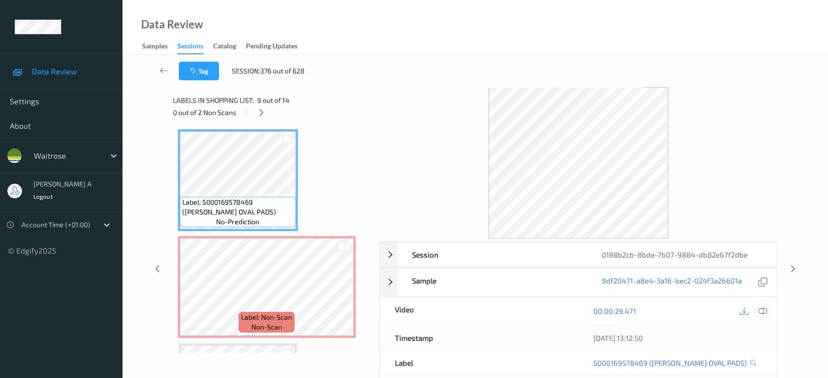
click at [761, 310] on icon at bounding box center [763, 311] width 9 height 9
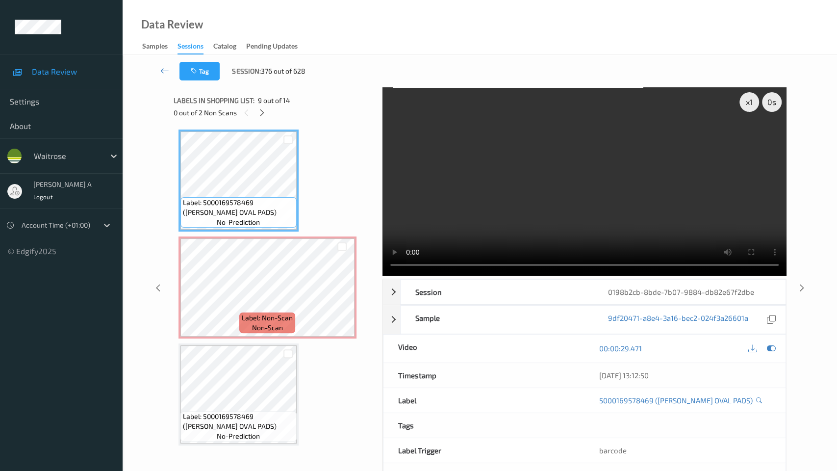
click at [382, 275] on video at bounding box center [584, 181] width 404 height 188
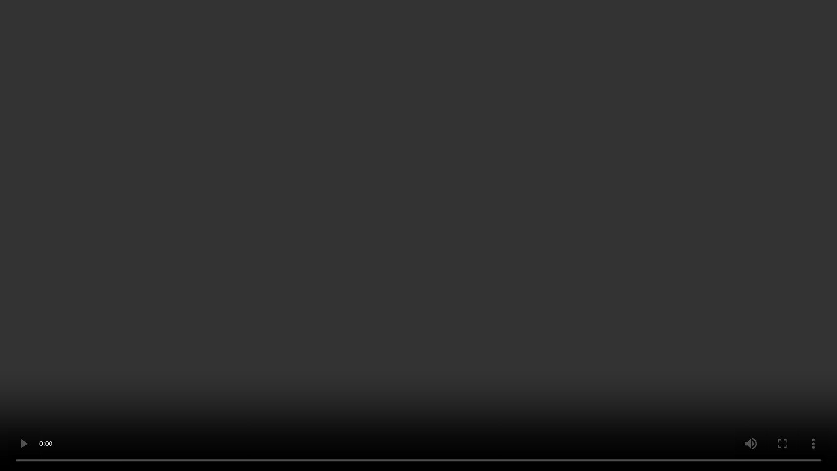
click at [372, 310] on video at bounding box center [418, 235] width 837 height 471
click at [471, 263] on video at bounding box center [418, 235] width 837 height 471
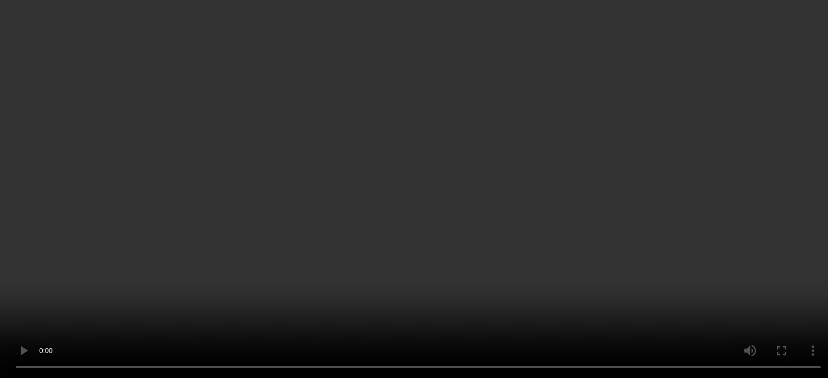
scroll to position [965, 0]
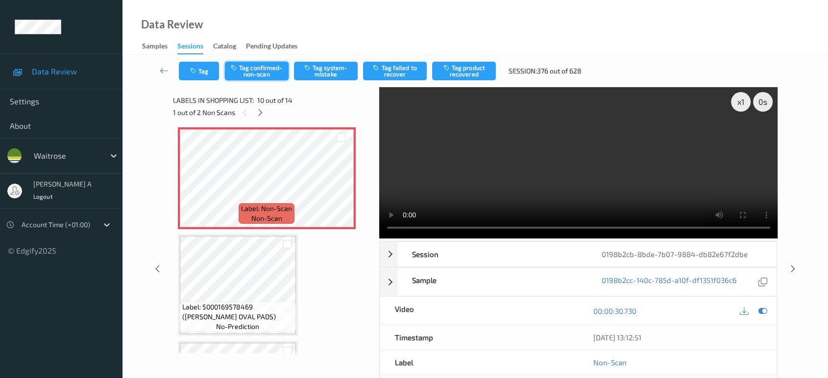
click at [256, 72] on button "Tag confirmed-non-scan" at bounding box center [257, 71] width 64 height 19
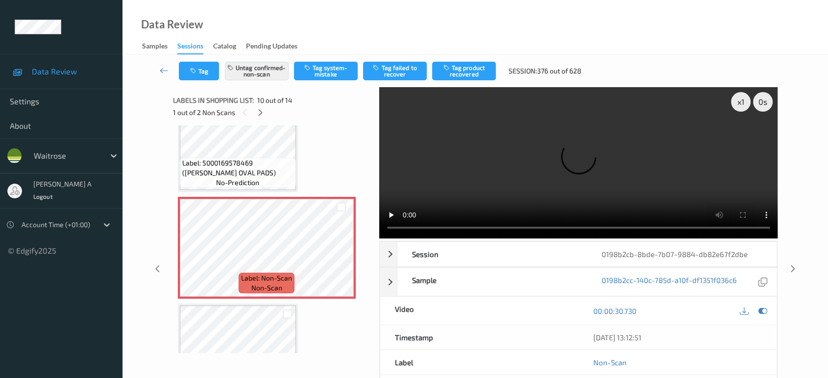
scroll to position [910, 0]
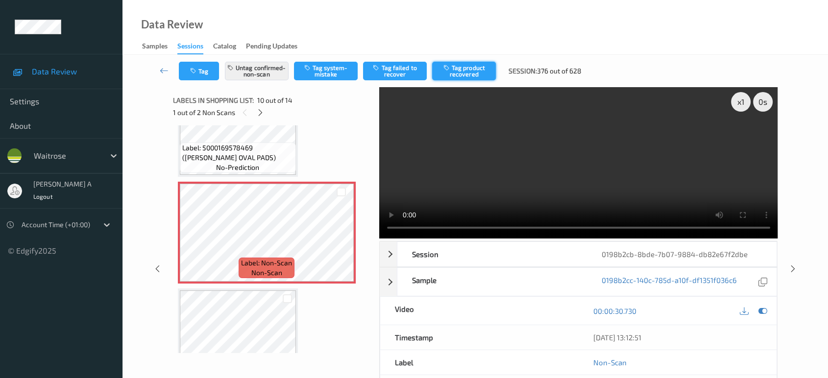
click at [465, 69] on button "Tag product recovered" at bounding box center [464, 71] width 64 height 19
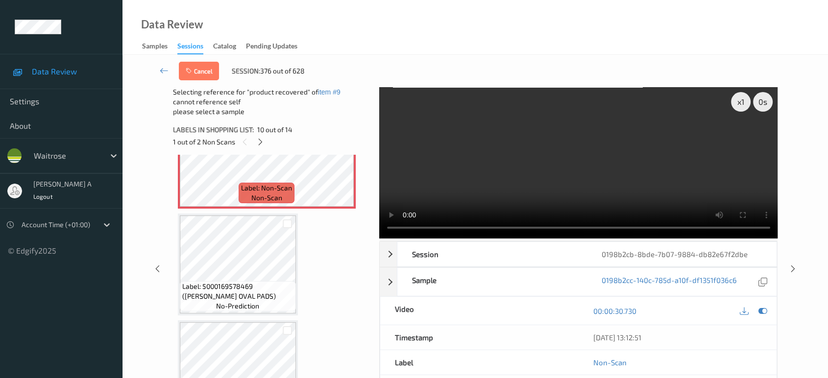
scroll to position [1019, 0]
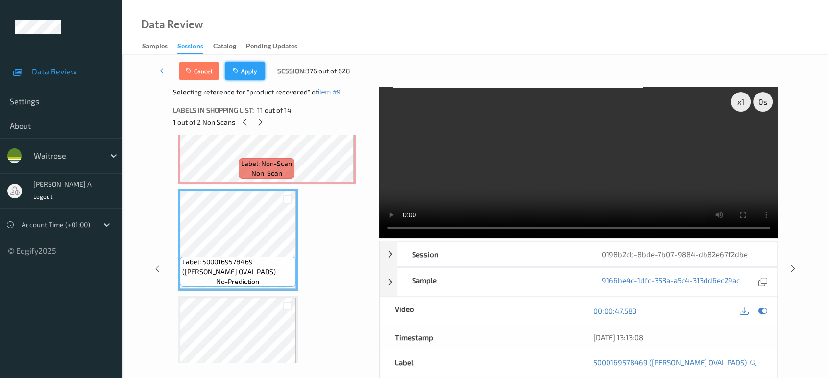
click at [247, 75] on button "Apply" at bounding box center [245, 71] width 40 height 19
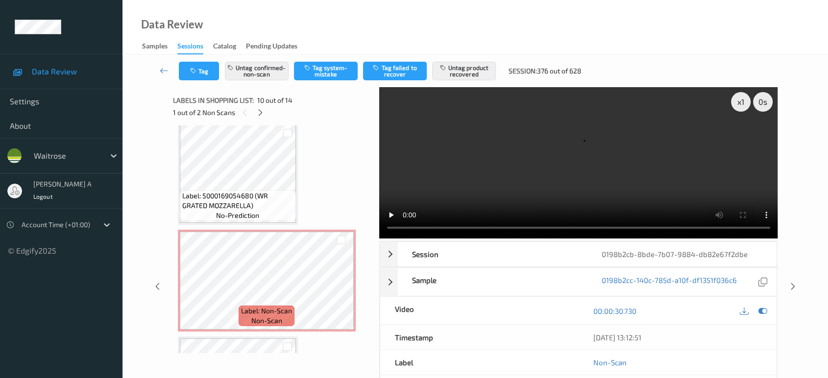
scroll to position [1267, 0]
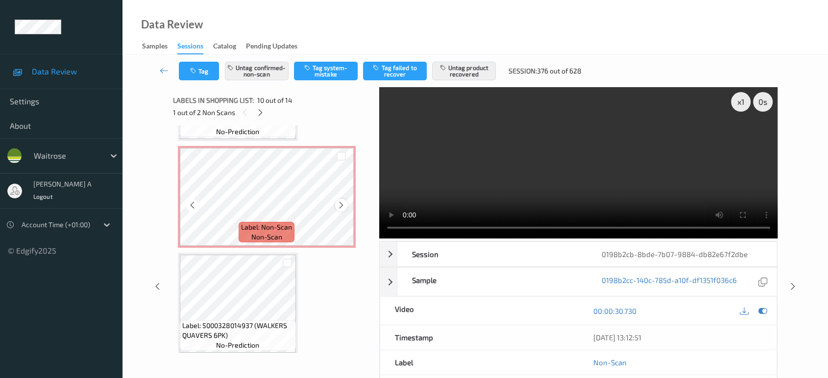
click at [341, 201] on icon at bounding box center [341, 205] width 8 height 9
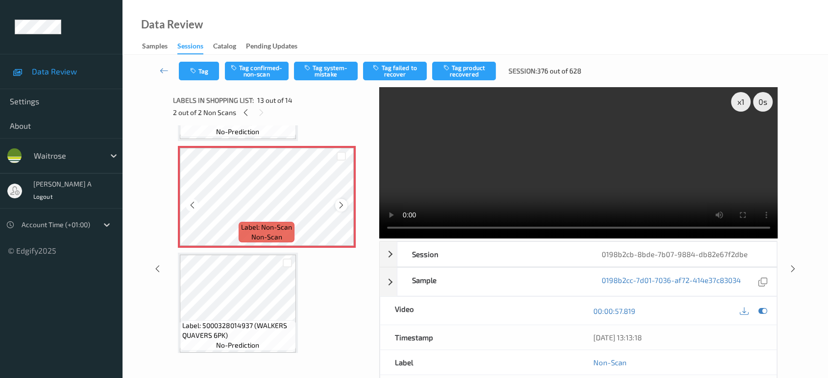
scroll to position [1157, 0]
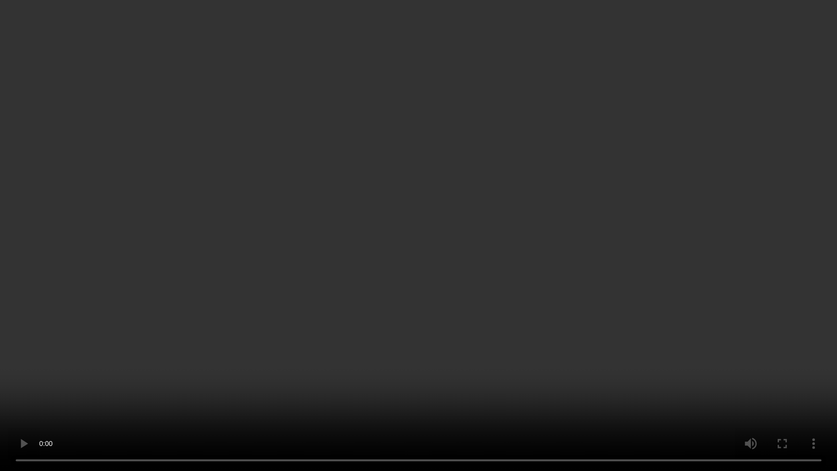
click at [466, 245] on video at bounding box center [418, 235] width 837 height 471
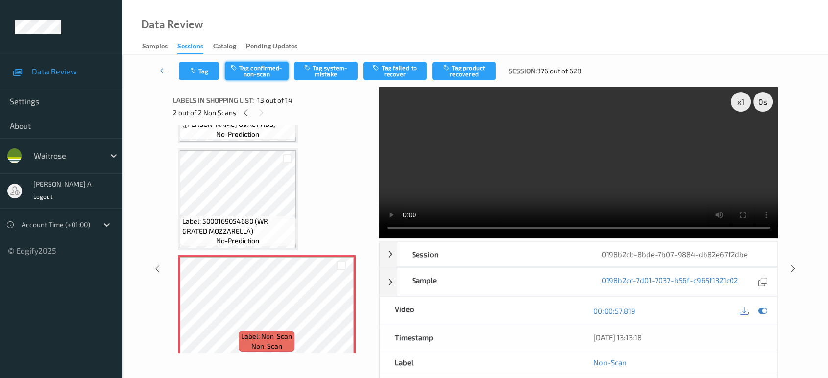
click at [267, 78] on button "Tag confirmed-non-scan" at bounding box center [257, 71] width 64 height 19
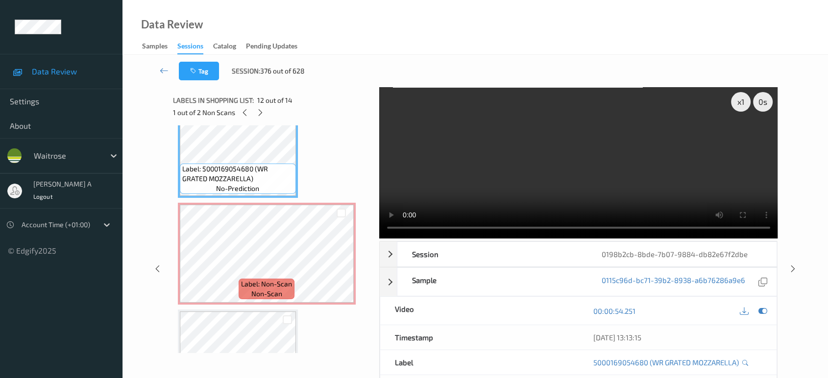
scroll to position [1267, 0]
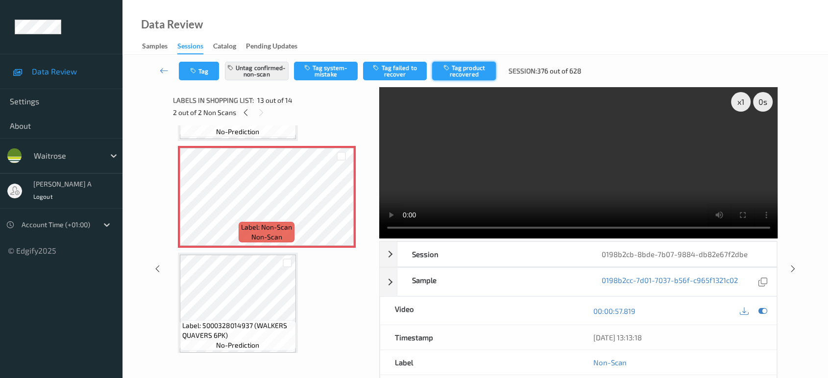
click at [469, 72] on button "Tag product recovered" at bounding box center [464, 71] width 64 height 19
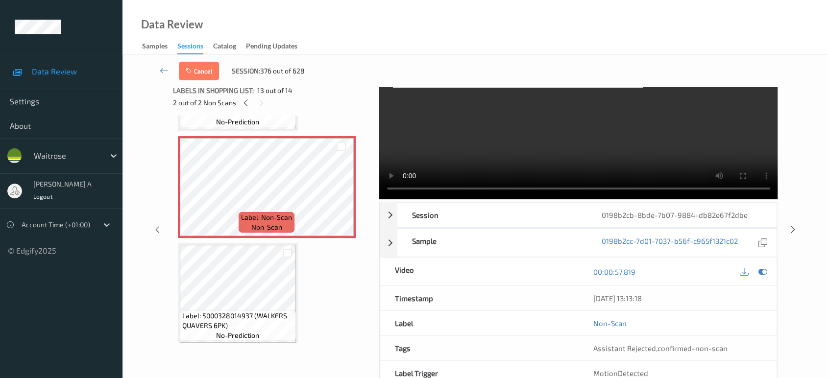
scroll to position [54, 0]
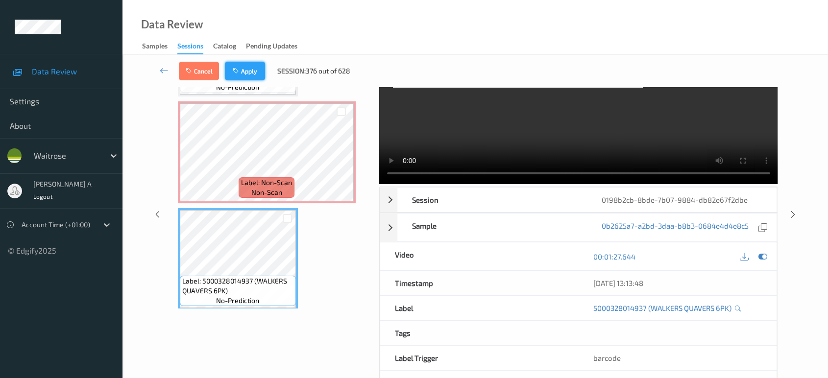
click at [248, 76] on button "Apply" at bounding box center [245, 71] width 40 height 19
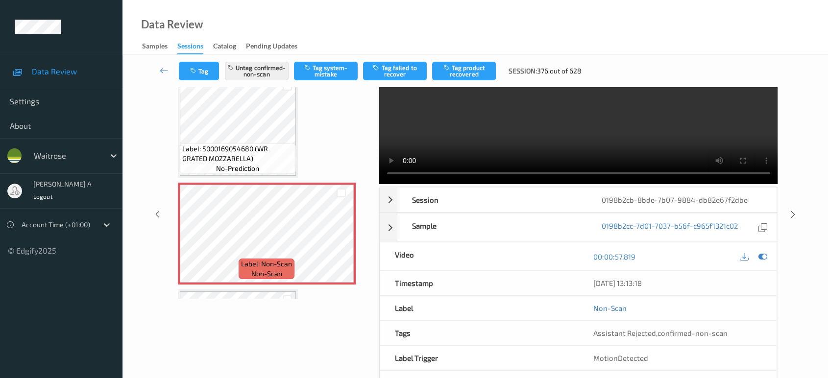
scroll to position [49, 0]
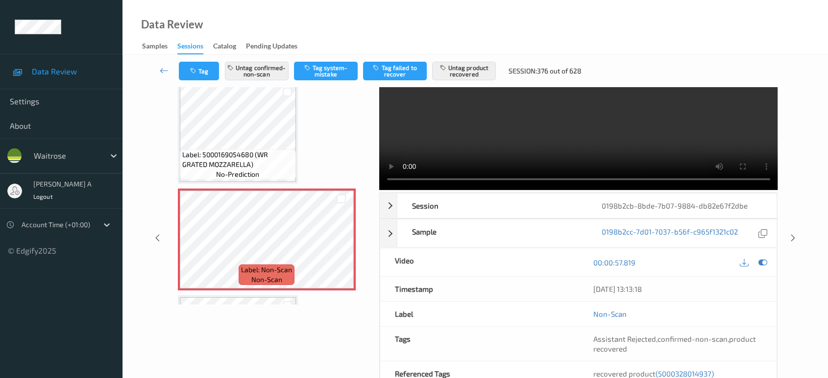
drag, startPoint x: 794, startPoint y: 199, endPoint x: 660, endPoint y: 83, distance: 176.9
click at [794, 234] on icon at bounding box center [793, 238] width 8 height 9
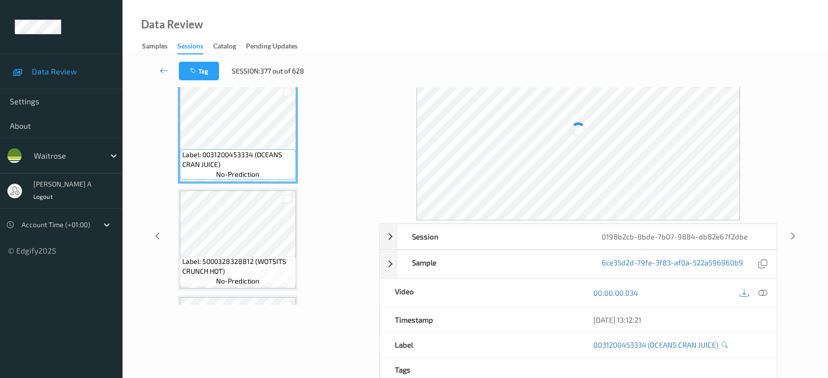
scroll to position [54, 0]
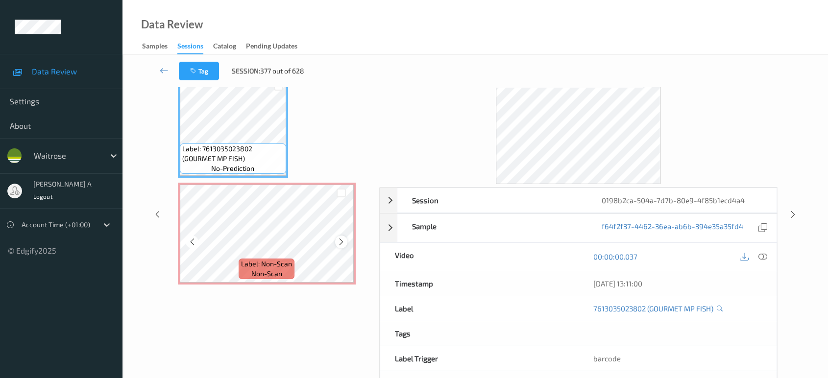
click at [340, 243] on icon at bounding box center [341, 242] width 8 height 9
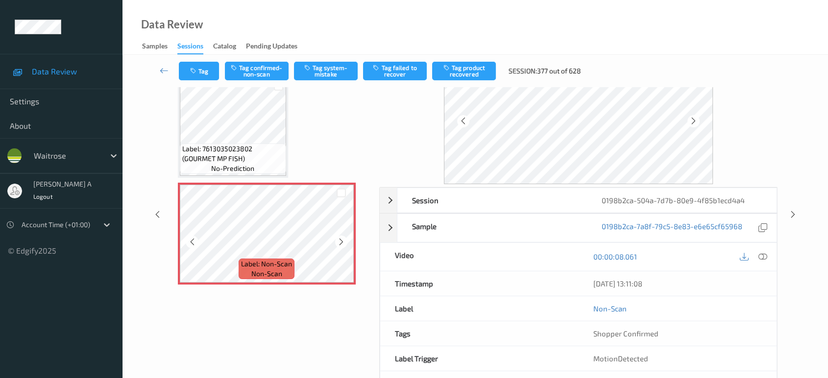
click at [340, 243] on icon at bounding box center [341, 242] width 8 height 9
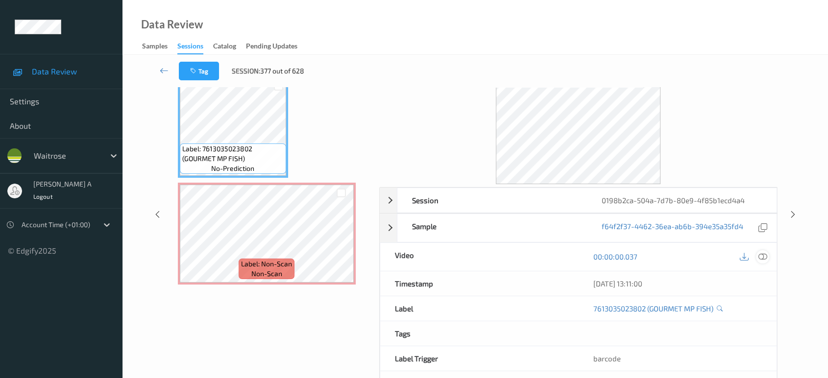
click at [762, 257] on icon at bounding box center [763, 256] width 9 height 9
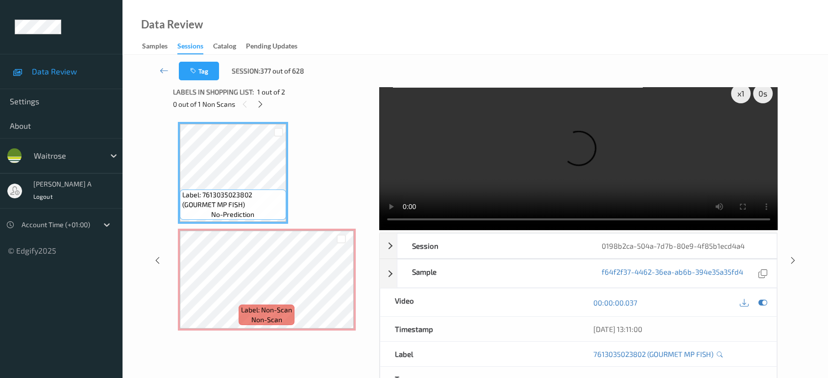
scroll to position [0, 0]
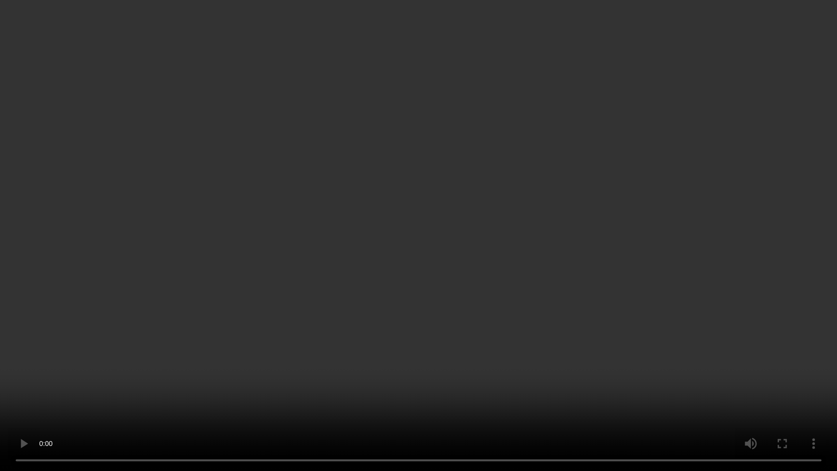
click at [429, 378] on video at bounding box center [418, 235] width 837 height 471
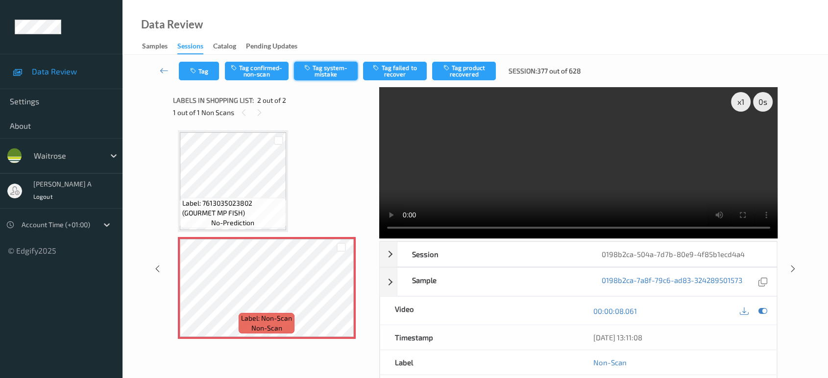
click at [331, 71] on button "Tag system-mistake" at bounding box center [326, 71] width 64 height 19
click at [202, 70] on button "Tag" at bounding box center [199, 71] width 40 height 19
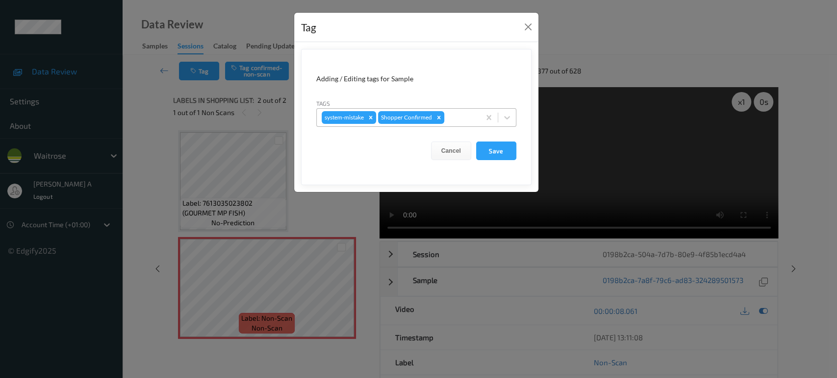
click at [463, 110] on div "system-mistake Shopper Confirmed" at bounding box center [398, 117] width 163 height 17
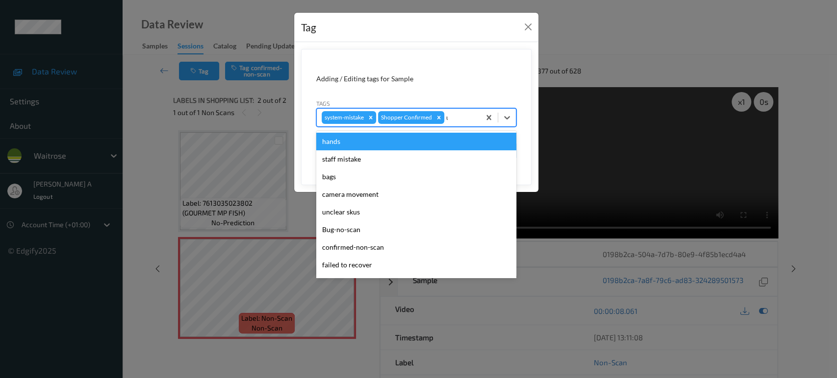
type input "un"
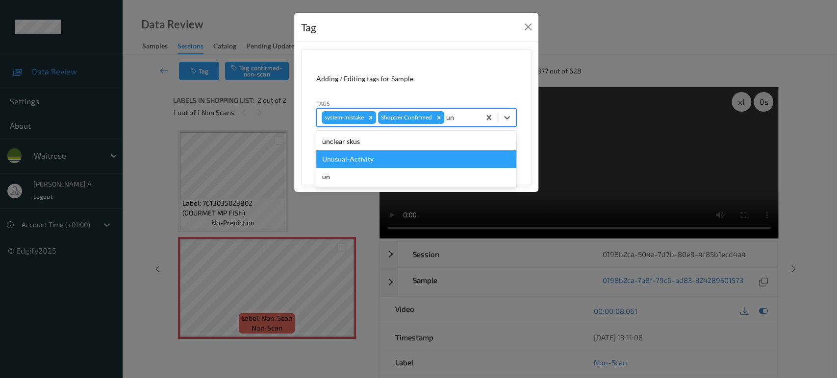
click at [435, 161] on div "Unusual-Activity" at bounding box center [416, 159] width 200 height 18
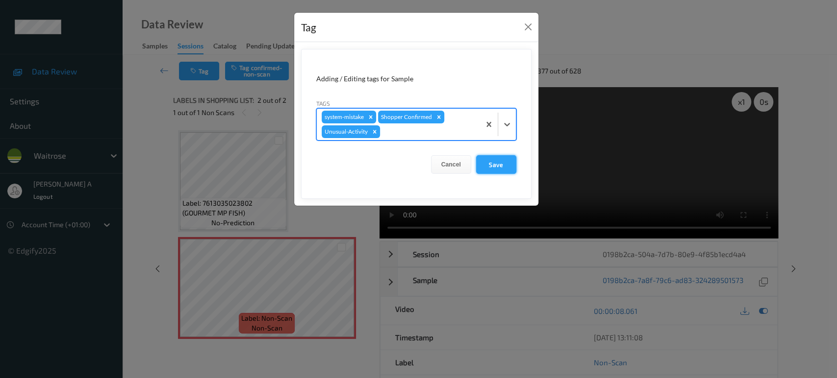
click at [490, 160] on button "Save" at bounding box center [496, 164] width 40 height 19
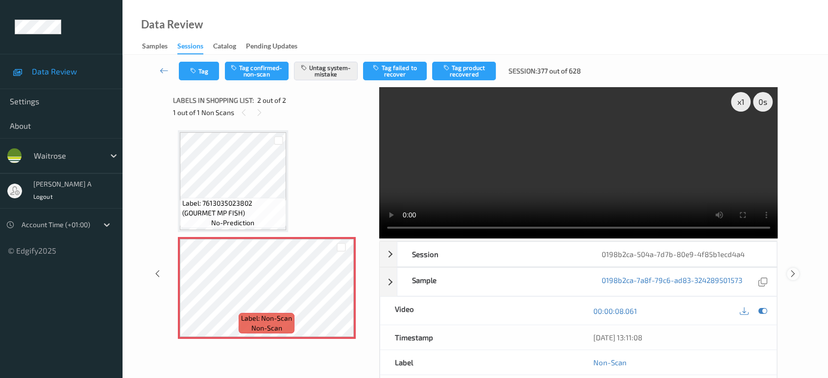
click at [794, 270] on icon at bounding box center [793, 274] width 8 height 9
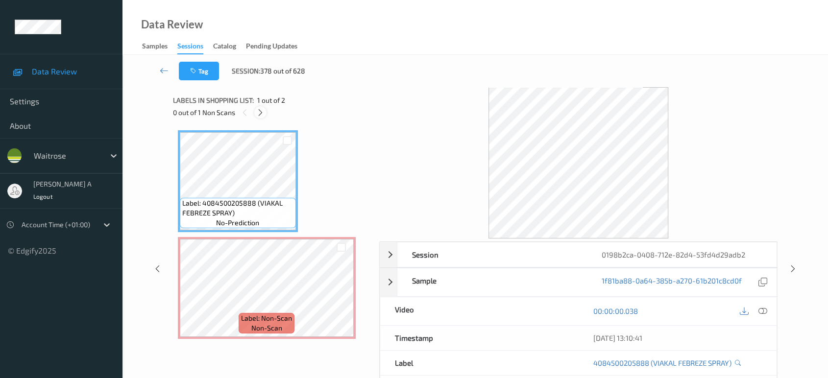
click at [259, 112] on icon at bounding box center [260, 112] width 8 height 9
click at [762, 307] on icon at bounding box center [763, 311] width 9 height 9
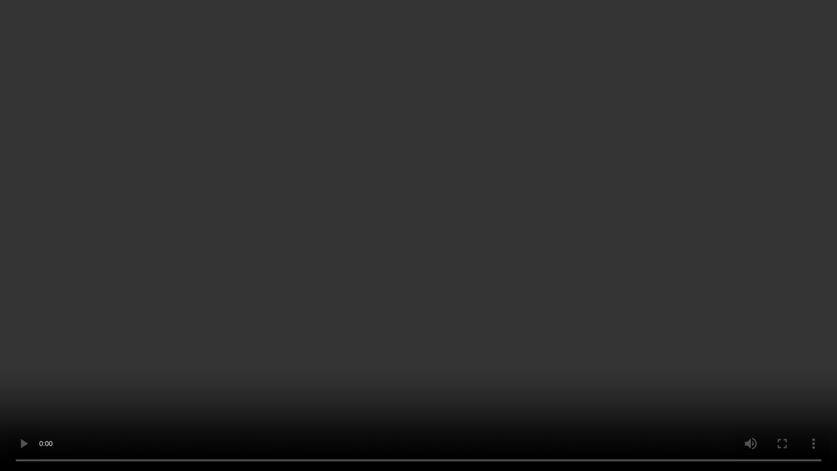
click at [372, 209] on video at bounding box center [418, 235] width 837 height 471
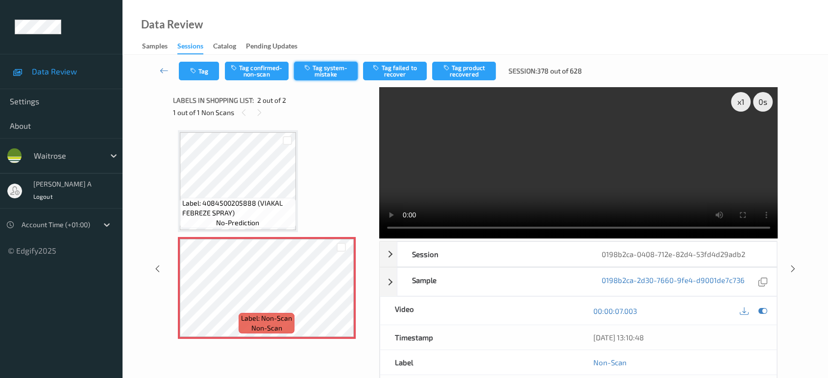
click at [321, 77] on button "Tag system-mistake" at bounding box center [326, 71] width 64 height 19
click at [207, 74] on button "Tag" at bounding box center [199, 71] width 40 height 19
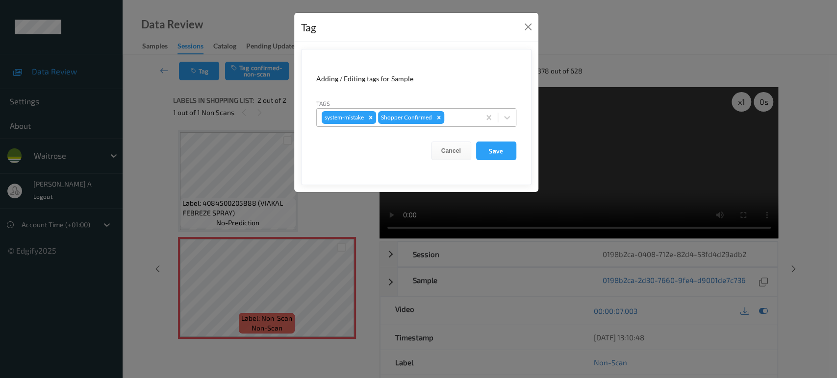
click at [459, 113] on div at bounding box center [460, 118] width 29 height 12
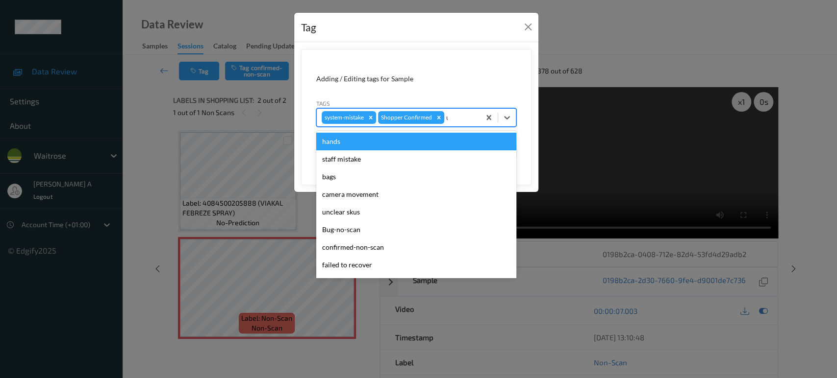
type input "un"
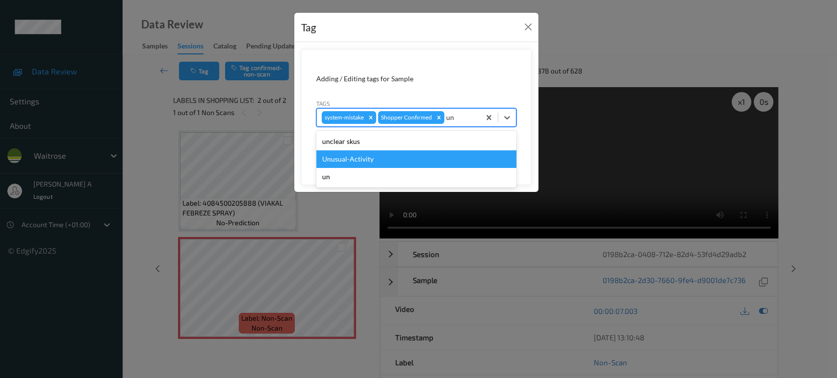
click at [390, 161] on div "Unusual-Activity" at bounding box center [416, 159] width 200 height 18
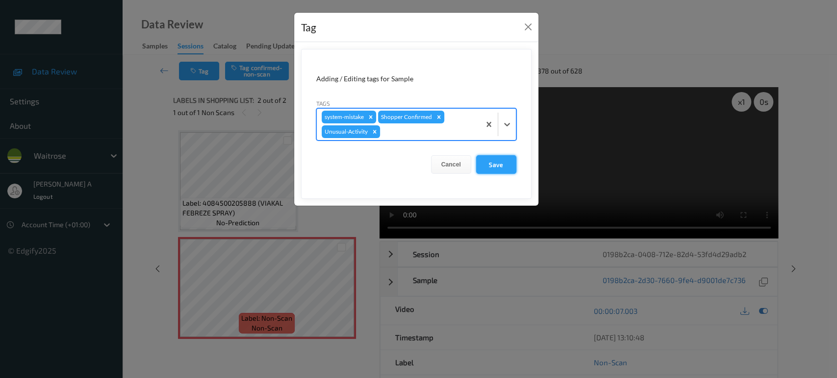
click at [489, 167] on button "Save" at bounding box center [496, 164] width 40 height 19
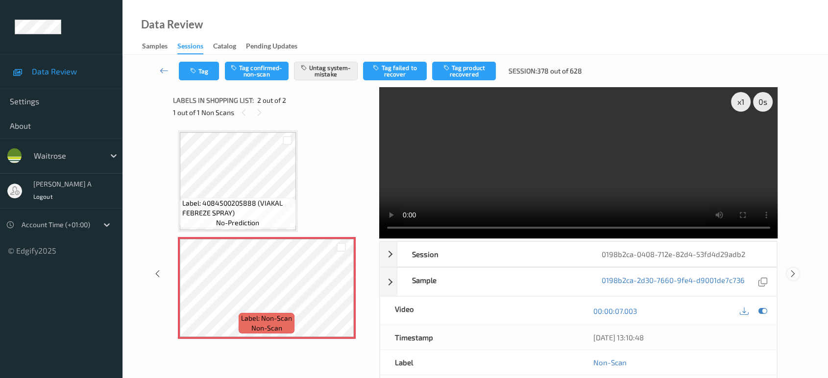
click at [793, 269] on div at bounding box center [793, 274] width 12 height 12
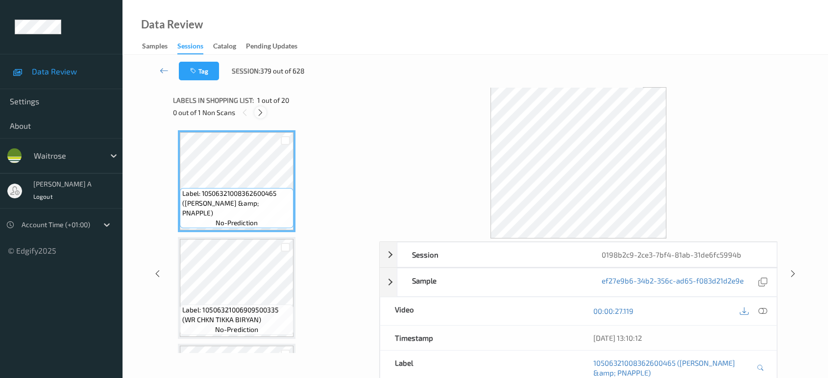
click at [258, 109] on icon at bounding box center [260, 112] width 8 height 9
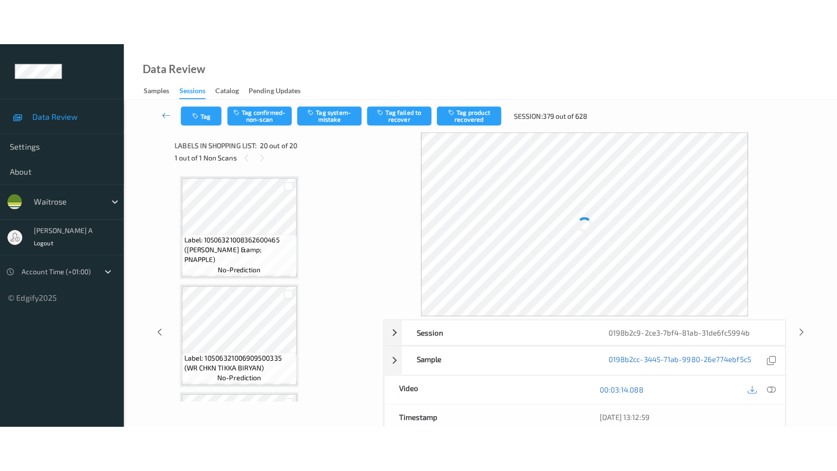
scroll to position [1905, 0]
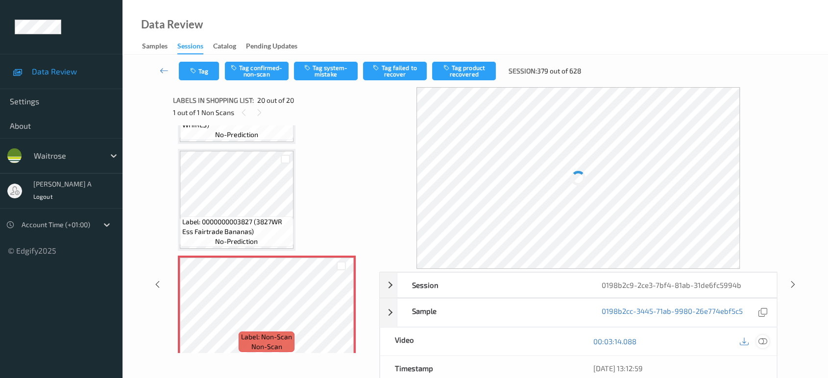
click at [763, 342] on icon at bounding box center [763, 341] width 9 height 9
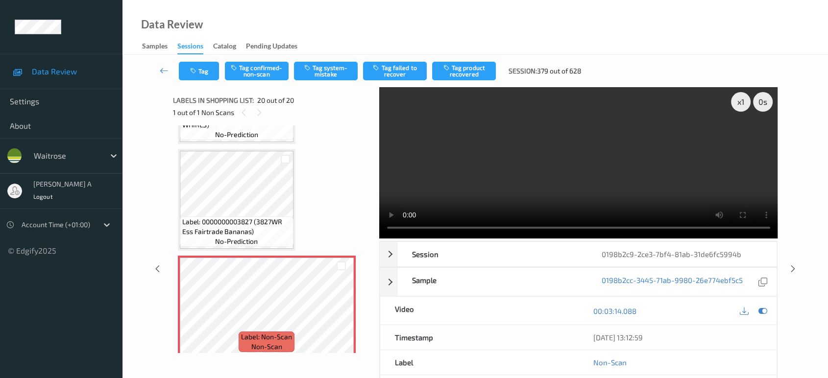
scroll to position [1813, 0]
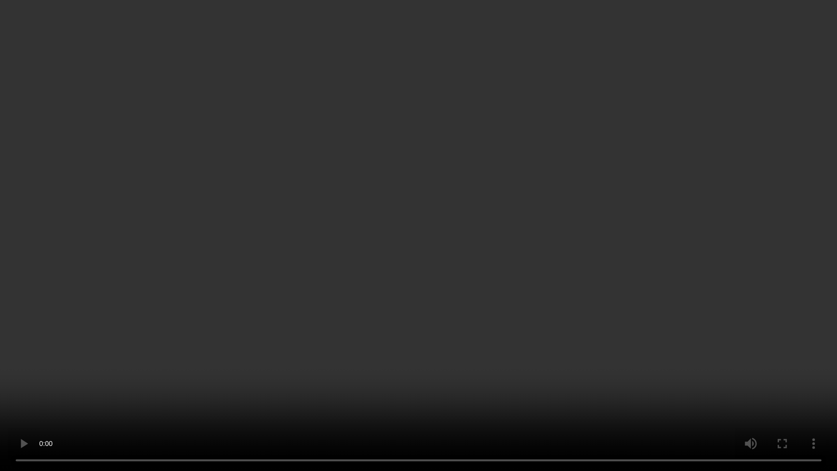
click at [418, 216] on video at bounding box center [418, 235] width 837 height 471
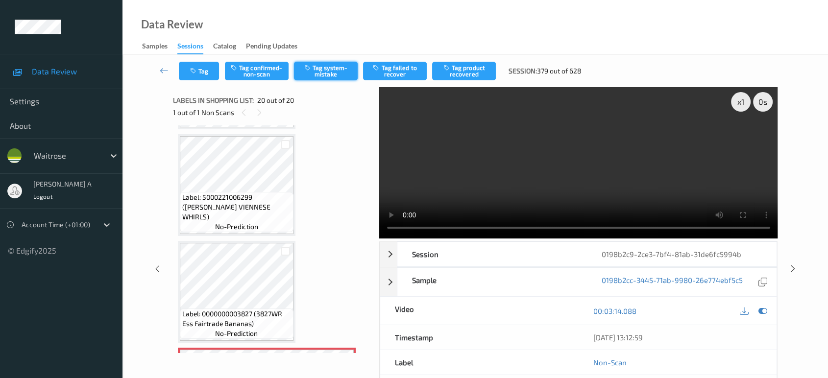
click at [321, 66] on button "Tag system-mistake" at bounding box center [326, 71] width 64 height 19
click at [198, 71] on icon "button" at bounding box center [194, 71] width 8 height 7
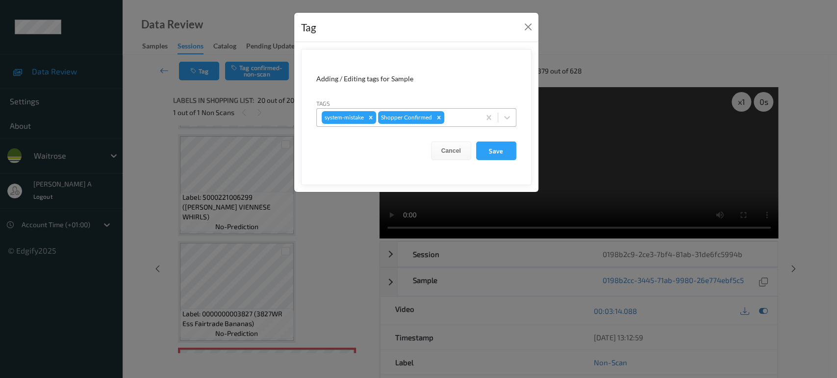
click at [451, 120] on div at bounding box center [460, 118] width 29 height 12
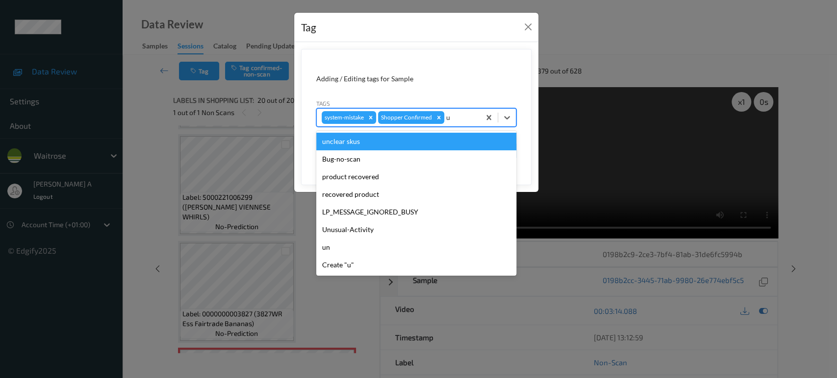
type input "un"
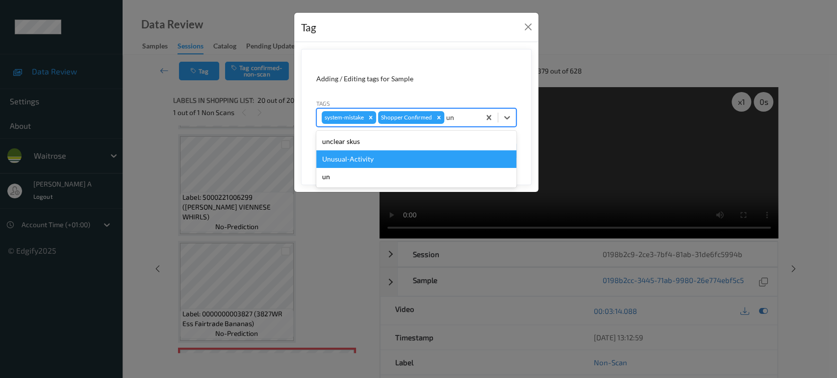
click at [386, 156] on div "Unusual-Activity" at bounding box center [416, 159] width 200 height 18
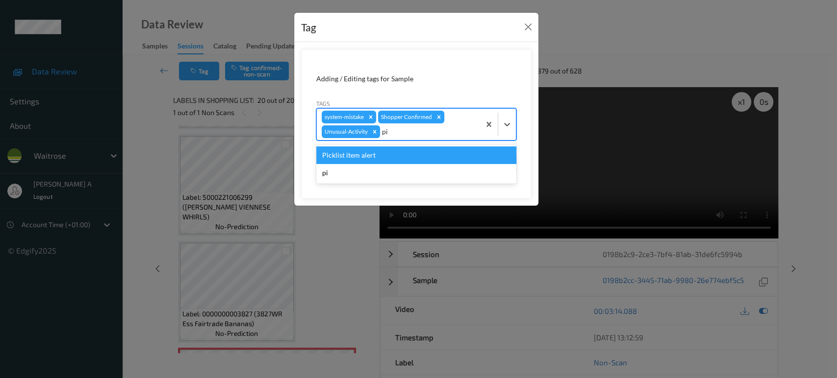
type input "pic"
click at [387, 156] on div "Picklist item alert" at bounding box center [416, 156] width 200 height 18
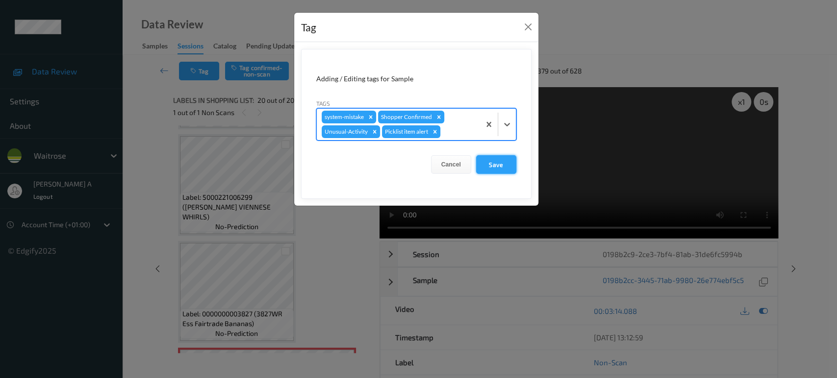
click at [491, 161] on button "Save" at bounding box center [496, 164] width 40 height 19
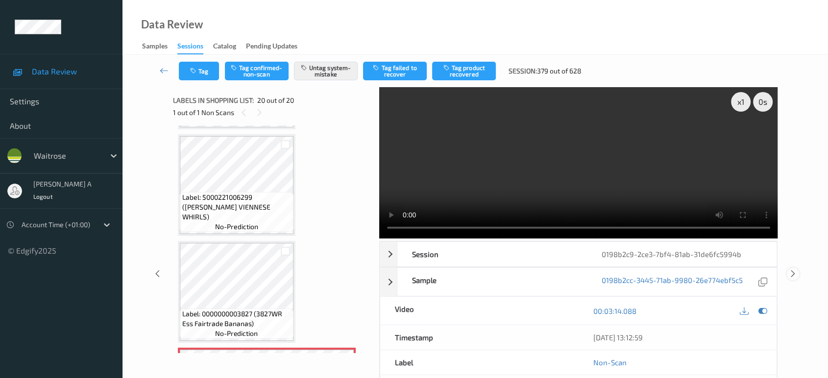
drag, startPoint x: 795, startPoint y: 238, endPoint x: 792, endPoint y: 230, distance: 7.9
click at [795, 270] on icon at bounding box center [793, 274] width 8 height 9
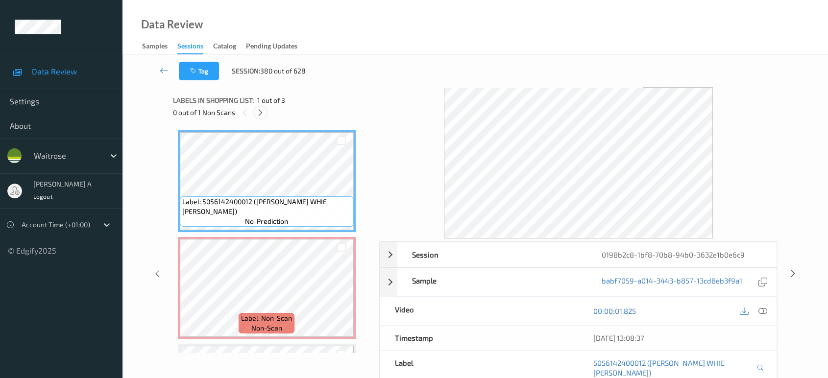
click at [263, 113] on icon at bounding box center [260, 112] width 8 height 9
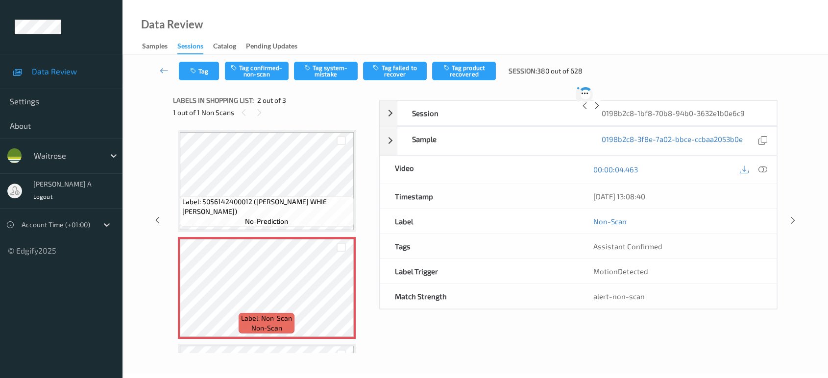
scroll to position [4, 0]
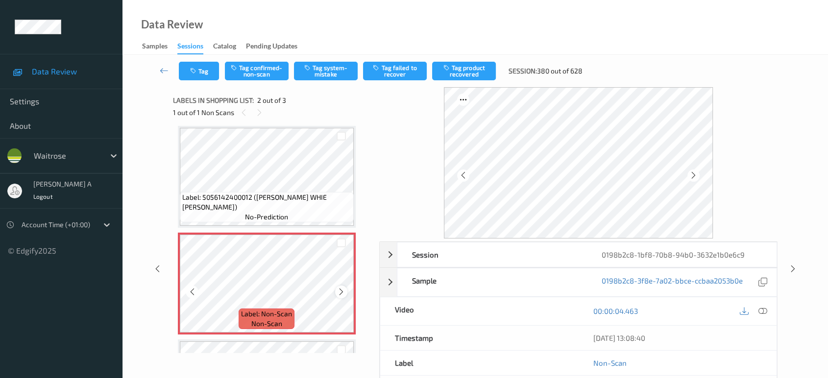
click at [337, 289] on icon at bounding box center [341, 292] width 8 height 9
click at [340, 291] on icon at bounding box center [341, 292] width 8 height 9
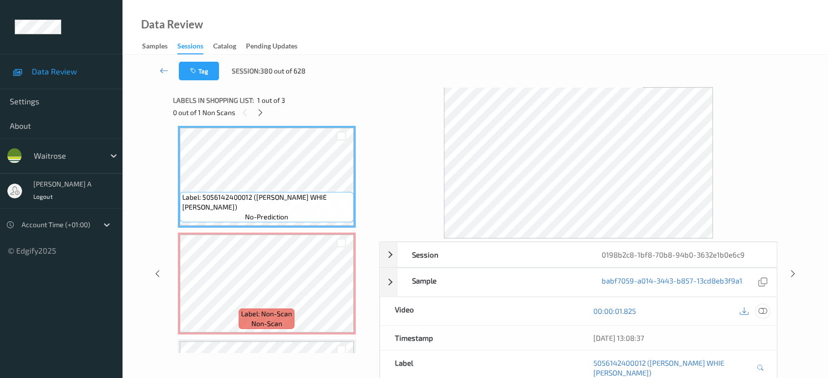
click at [762, 313] on icon at bounding box center [763, 311] width 9 height 9
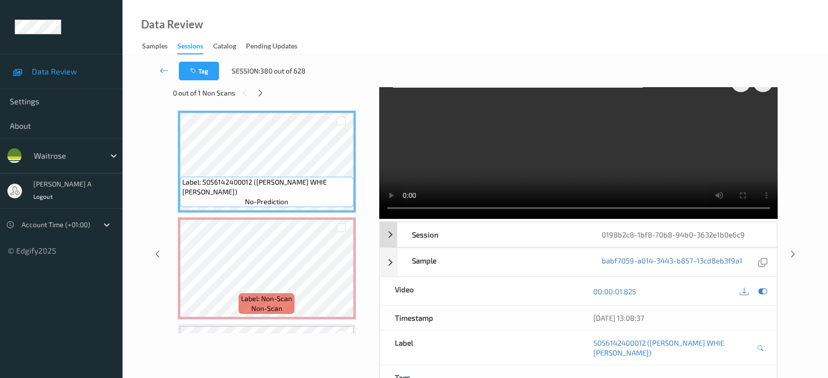
scroll to position [0, 0]
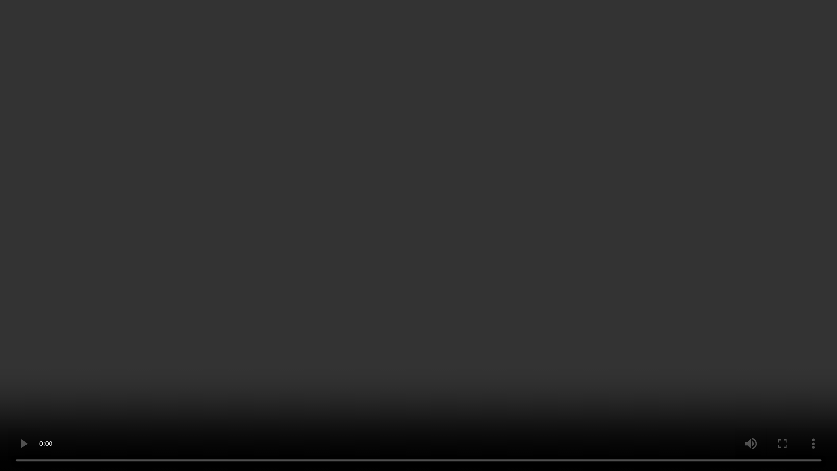
click at [323, 286] on video at bounding box center [418, 235] width 837 height 471
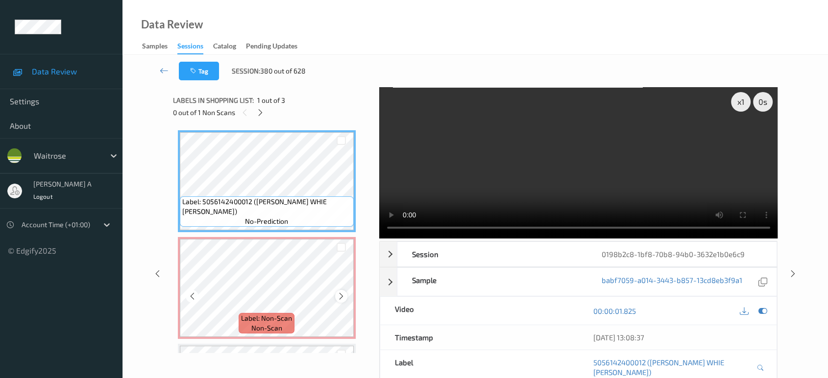
click at [341, 296] on icon at bounding box center [341, 296] width 8 height 9
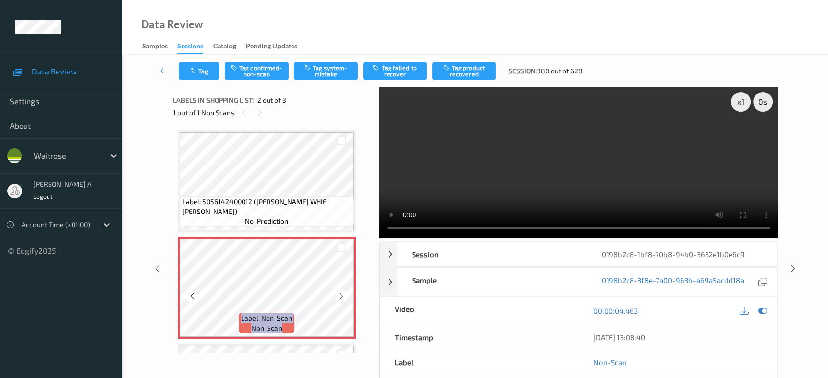
click at [341, 296] on icon at bounding box center [341, 296] width 8 height 9
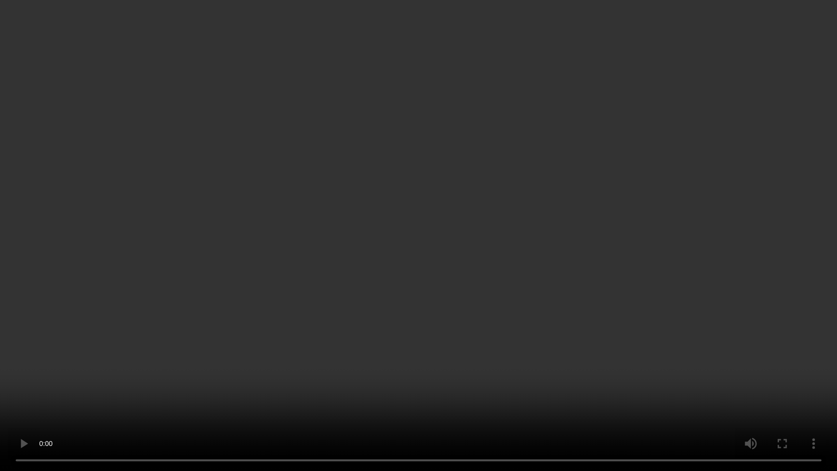
click at [276, 263] on video at bounding box center [418, 235] width 837 height 471
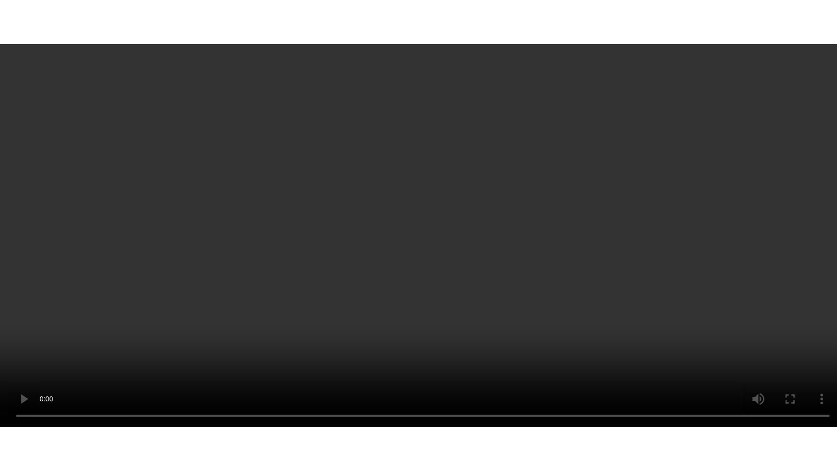
scroll to position [41, 0]
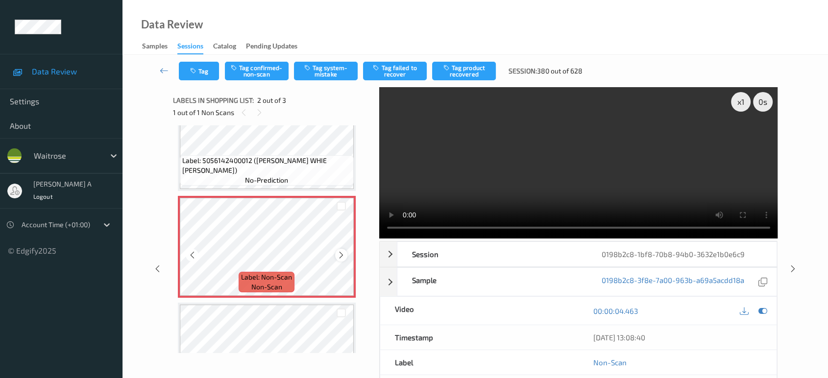
click at [340, 254] on icon at bounding box center [341, 255] width 8 height 9
click at [342, 255] on icon at bounding box center [341, 255] width 8 height 9
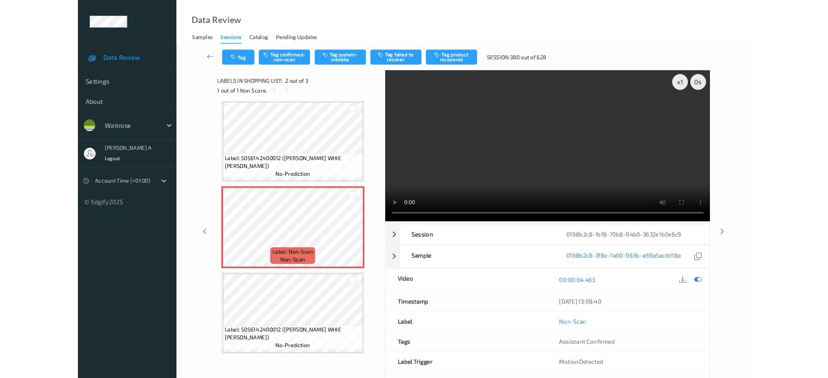
scroll to position [4, 0]
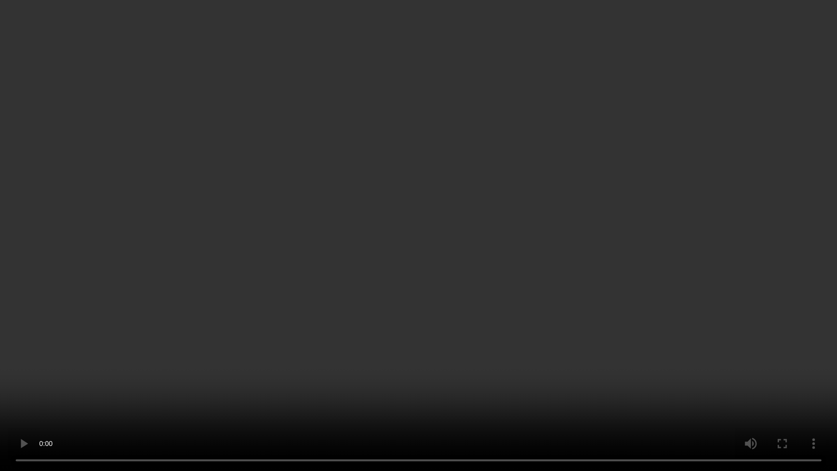
click at [416, 334] on video at bounding box center [418, 235] width 837 height 471
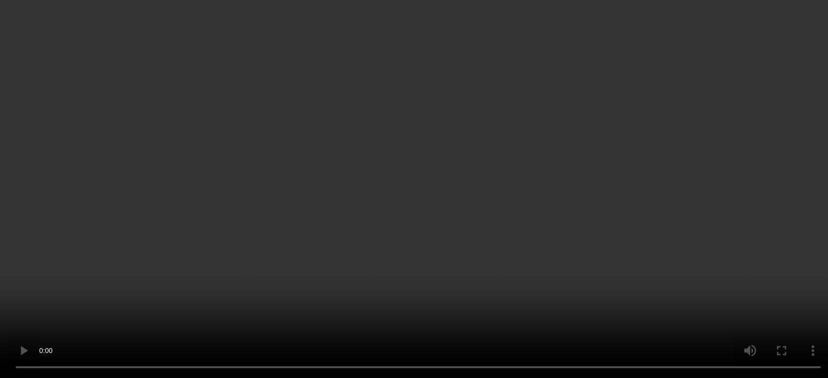
scroll to position [0, 0]
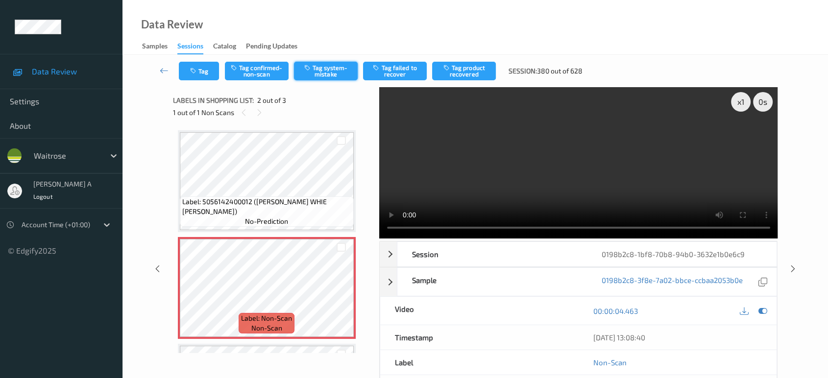
click at [326, 72] on button "Tag system-mistake" at bounding box center [326, 71] width 64 height 19
click at [199, 76] on button "Tag" at bounding box center [199, 71] width 40 height 19
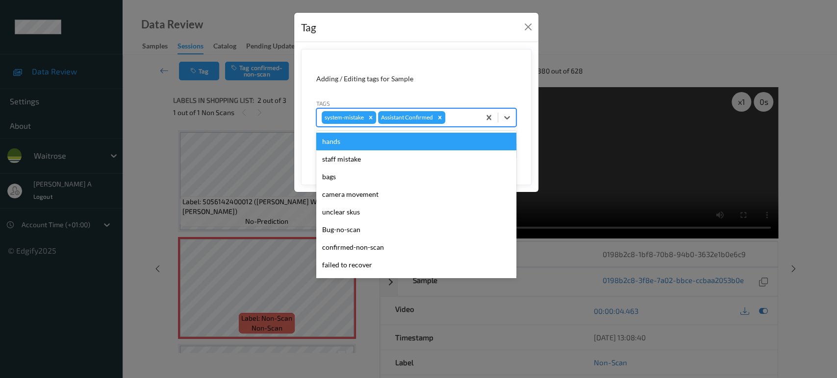
click at [453, 115] on div at bounding box center [461, 118] width 28 height 12
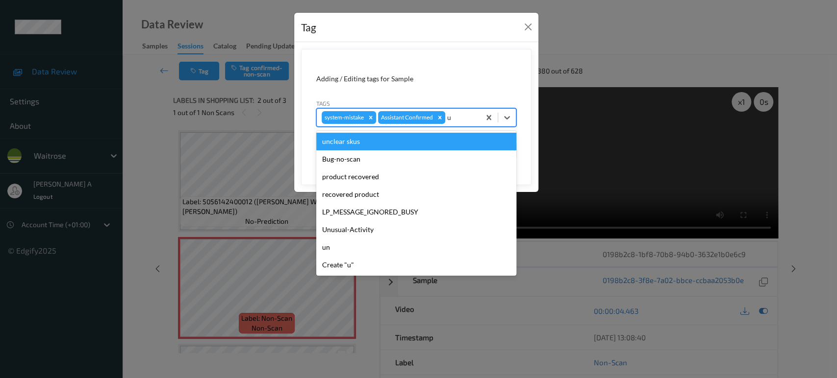
type input "un"
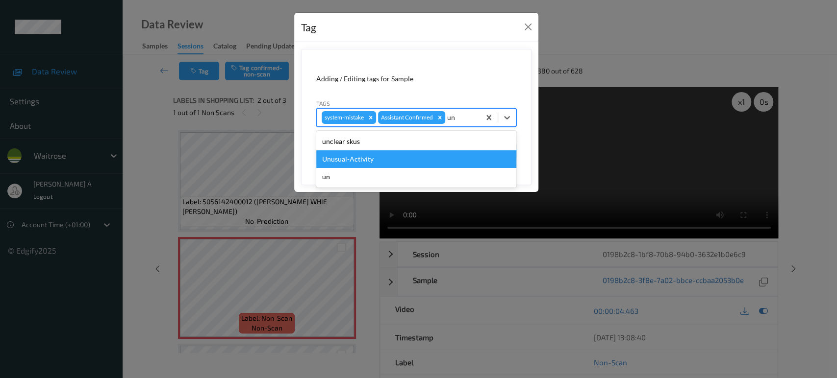
click at [403, 156] on div "Unusual-Activity" at bounding box center [416, 159] width 200 height 18
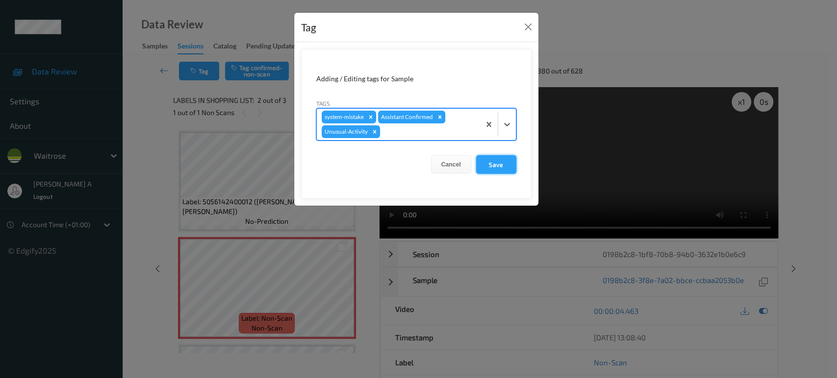
click at [491, 172] on button "Save" at bounding box center [496, 164] width 40 height 19
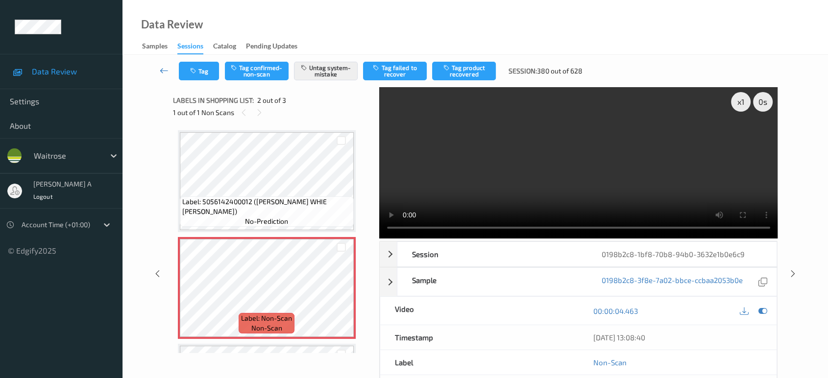
click at [165, 73] on icon at bounding box center [164, 71] width 9 height 10
